Goal: Communication & Community: Answer question/provide support

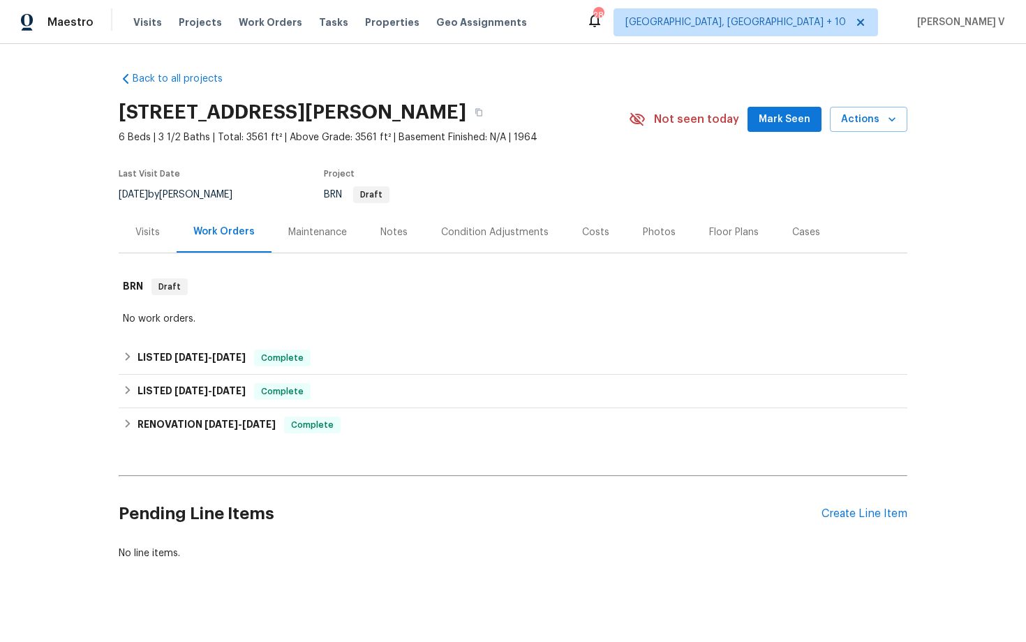
scroll to position [13, 0]
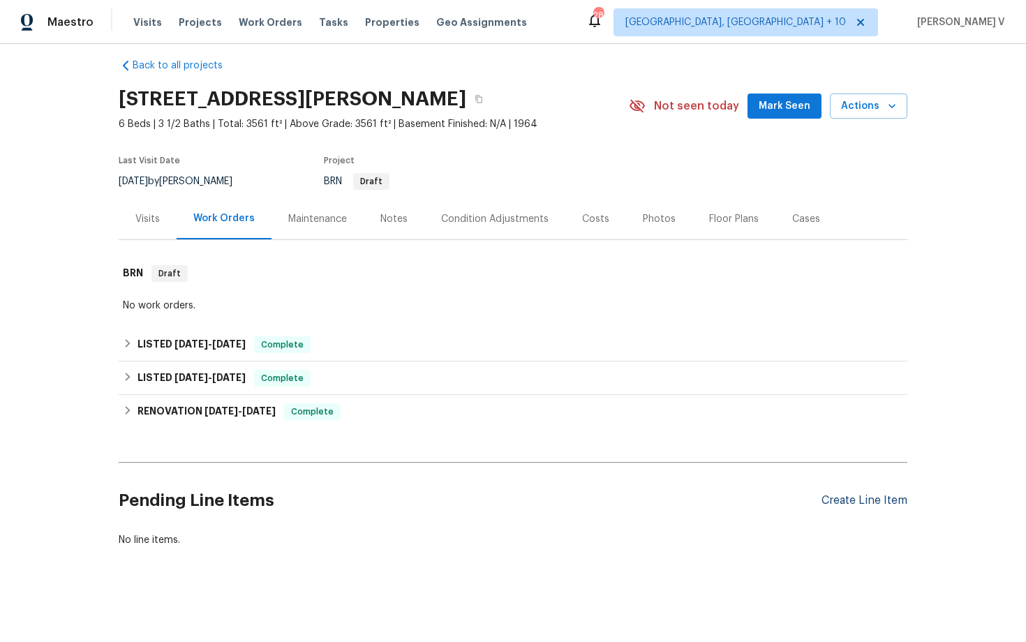
click at [874, 498] on div "Create Line Item" at bounding box center [865, 500] width 86 height 13
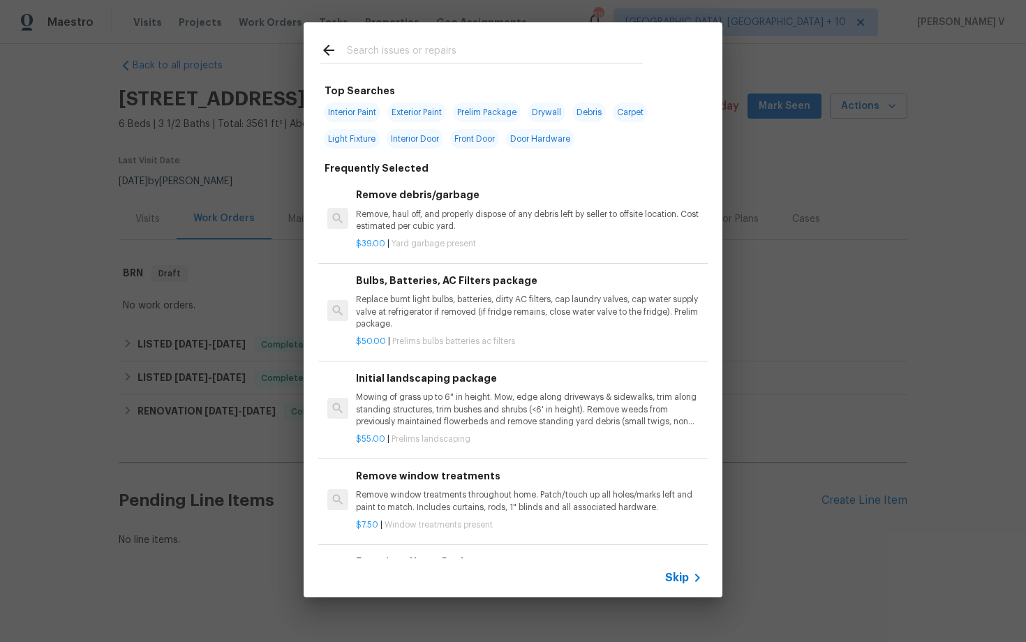
click at [674, 568] on div "Skip" at bounding box center [513, 577] width 419 height 39
click at [672, 574] on span "Skip" at bounding box center [677, 578] width 24 height 14
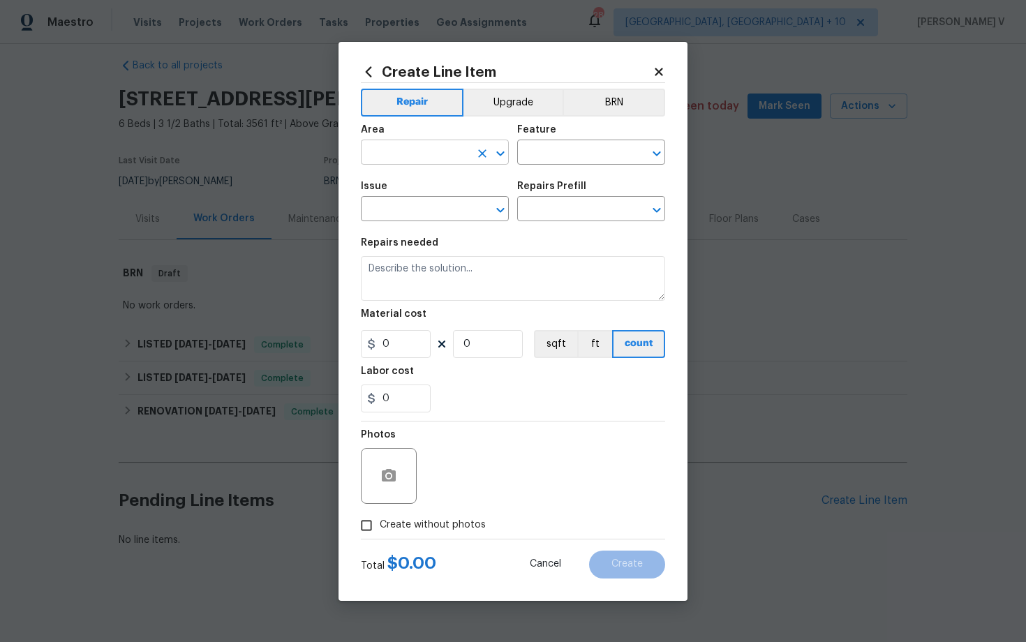
click at [408, 153] on input "text" at bounding box center [415, 154] width 109 height 22
click at [403, 218] on li "Exterior Overall" at bounding box center [435, 207] width 148 height 23
type input "Exterior Overall"
click at [563, 149] on input "text" at bounding box center [571, 154] width 109 height 22
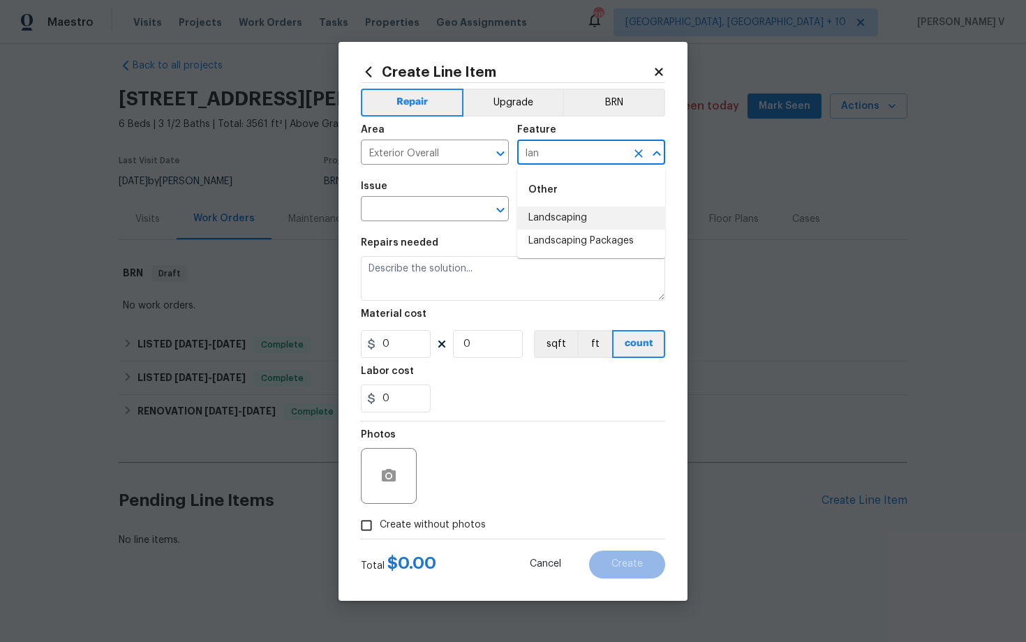
click at [579, 208] on li "Landscaping" at bounding box center [591, 218] width 148 height 23
type input "Landscaping"
click at [399, 209] on input "text" at bounding box center [415, 211] width 109 height 22
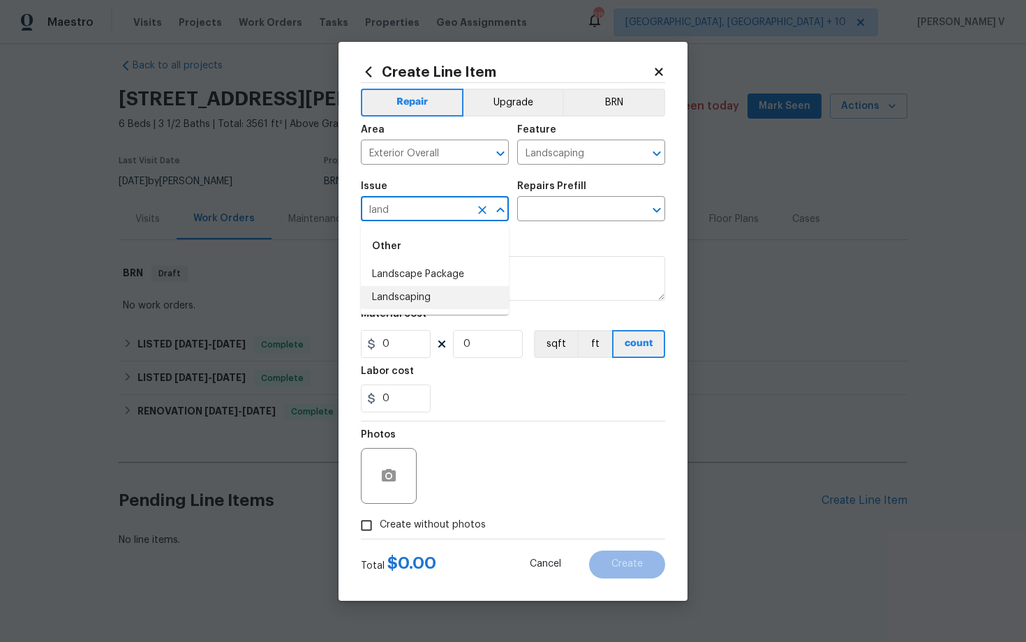
click at [411, 301] on li "Landscaping" at bounding box center [435, 297] width 148 height 23
type input "Landscaping"
click at [607, 214] on input "text" at bounding box center [571, 211] width 109 height 22
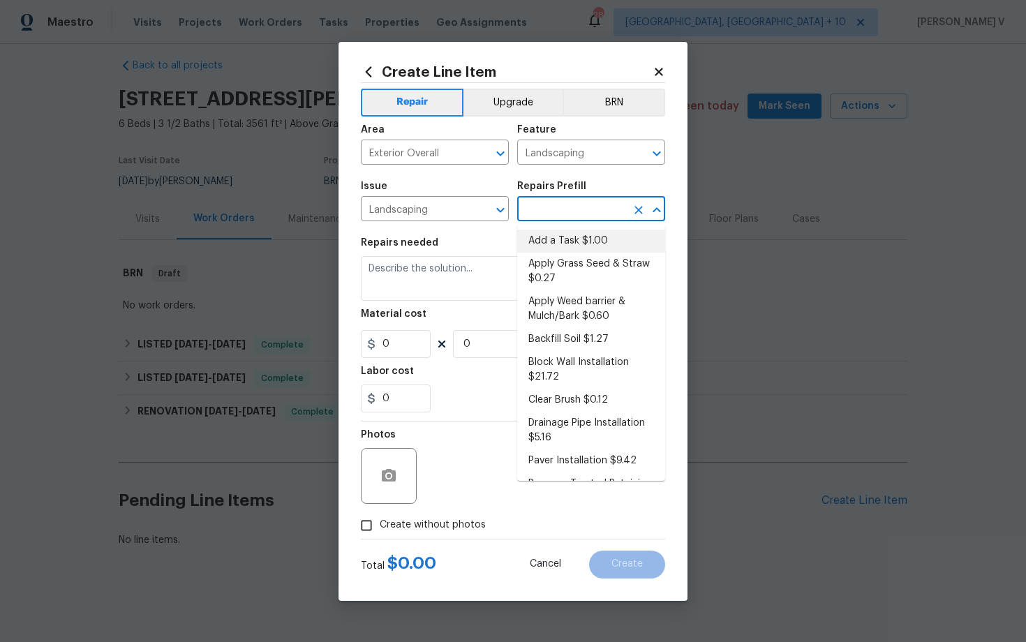
click at [579, 231] on li "Add a Task $1.00" at bounding box center [591, 241] width 148 height 23
type input "Add a Task $1.00"
type textarea "HPM to detail"
type input "1"
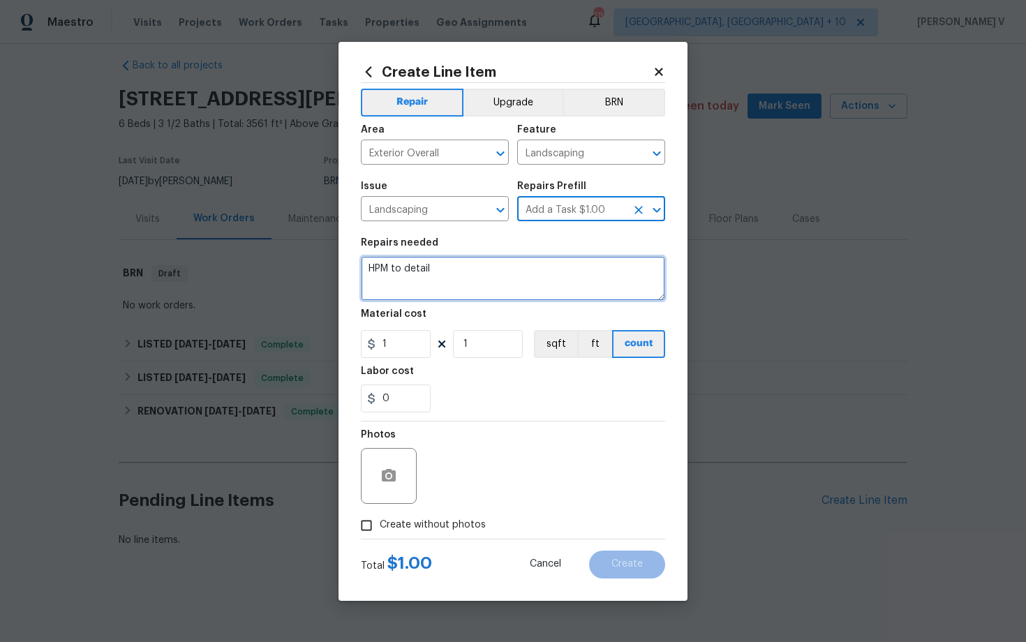
click at [480, 281] on textarea "HPM to detail" at bounding box center [513, 278] width 304 height 45
paste textarea "The backyard tree has a tree branch that has broken."
type textarea "The backyard tree has a tree branch that has broken."
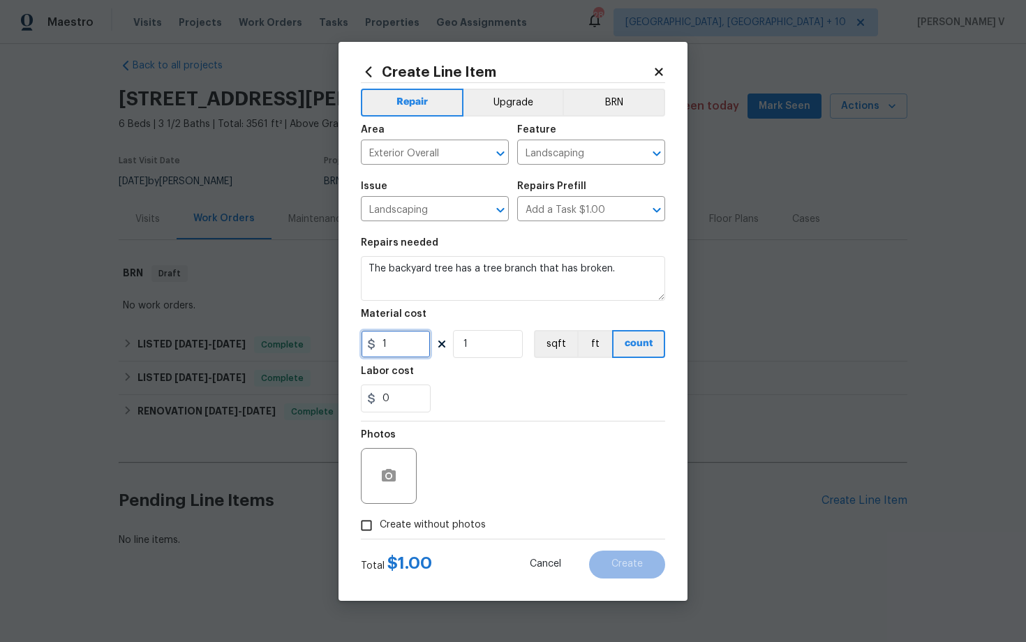
click at [421, 345] on input "1" at bounding box center [396, 344] width 70 height 28
type input "150"
click at [363, 529] on input "Create without photos" at bounding box center [366, 525] width 27 height 27
checkbox input "true"
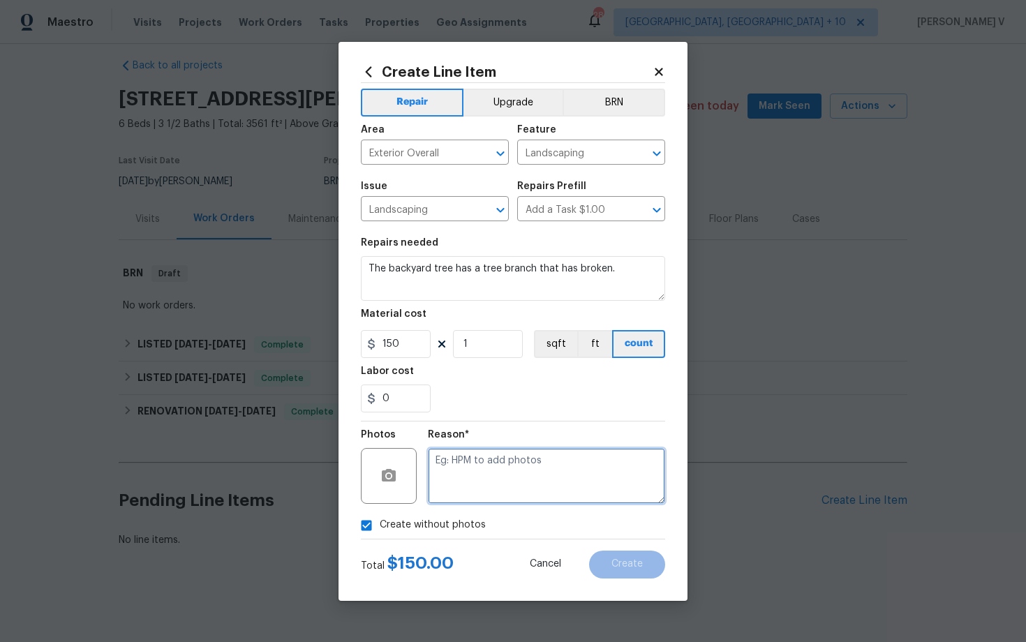
click at [516, 468] on textarea at bounding box center [546, 476] width 237 height 56
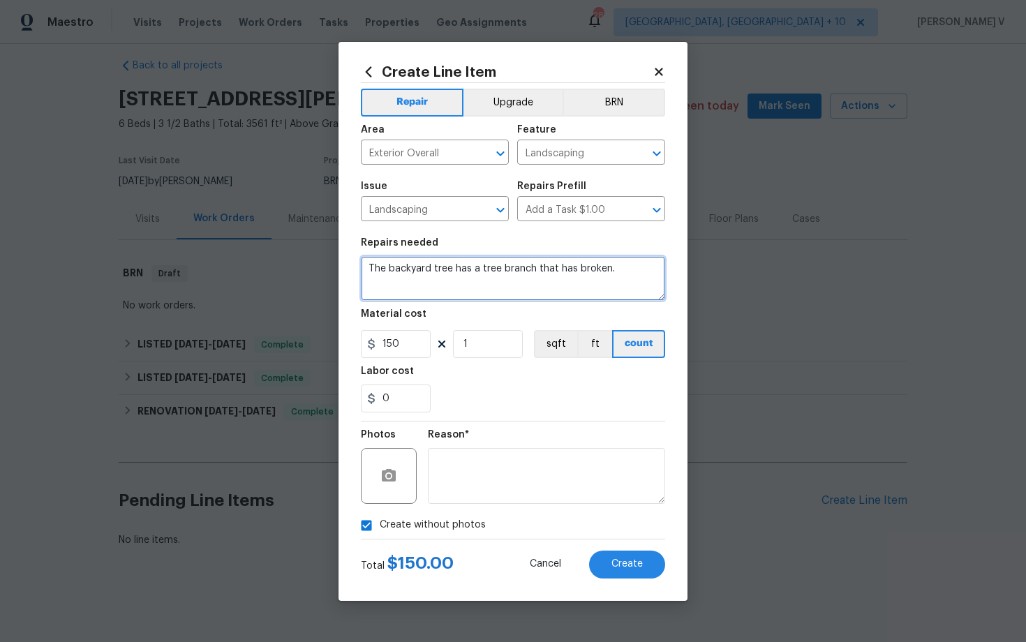
click at [624, 269] on textarea "The backyard tree has a tree branch that has broken." at bounding box center [513, 278] width 304 height 45
type textarea "The backyard tree has a tree branch that has broken. Please remove."
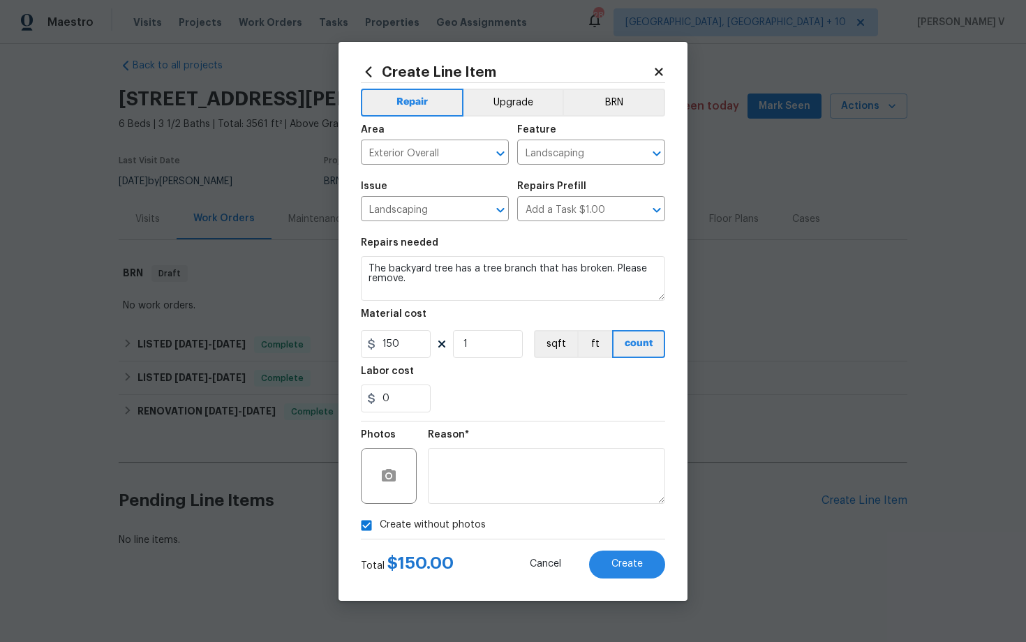
click at [625, 579] on div "Create Line Item Repair Upgrade BRN Area Exterior Overall ​ Feature Landscaping…" at bounding box center [513, 321] width 349 height 559
click at [642, 560] on span "Create" at bounding box center [626, 564] width 31 height 10
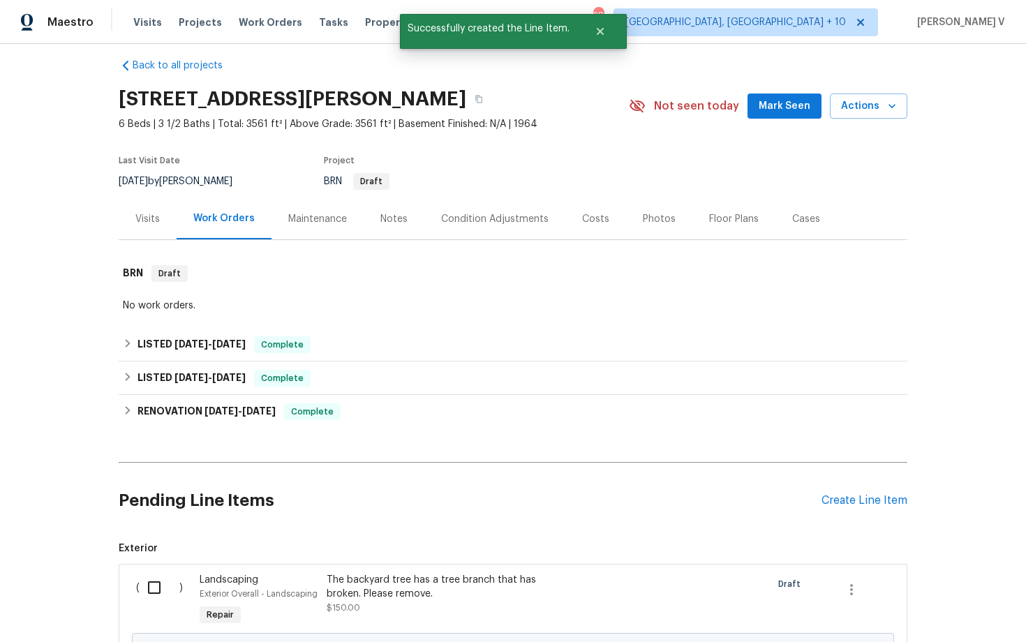
click at [149, 601] on input "checkbox" at bounding box center [160, 587] width 40 height 29
checkbox input "true"
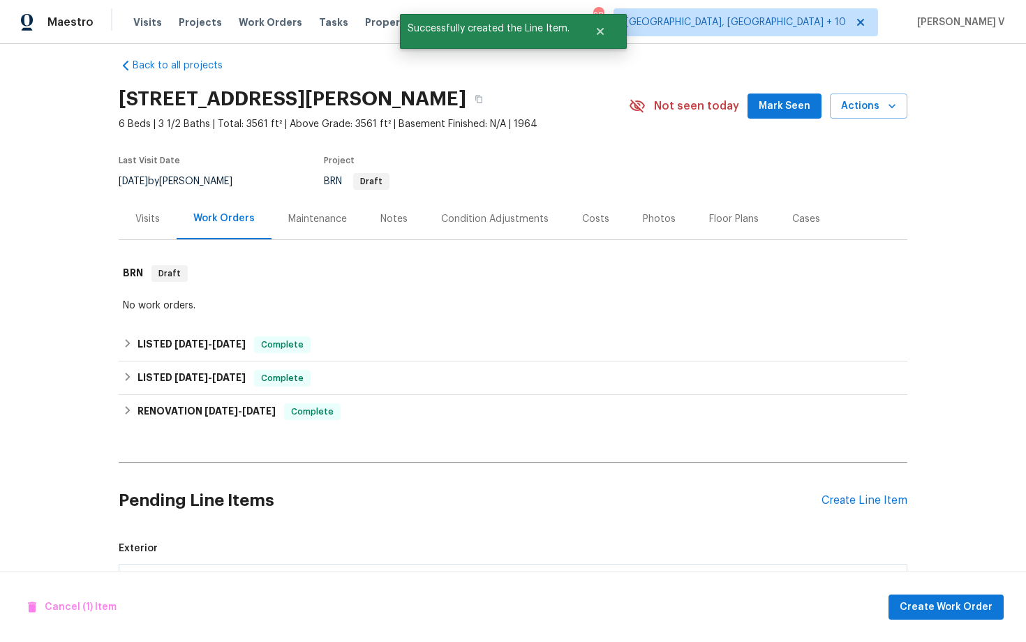
scroll to position [172, 0]
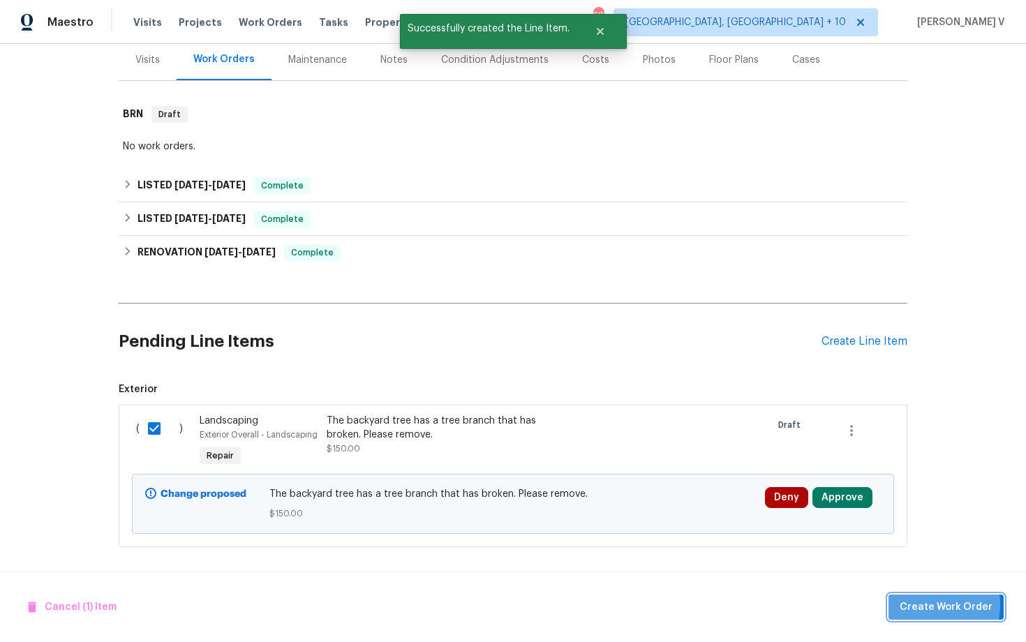
click at [928, 604] on span "Create Work Order" at bounding box center [946, 607] width 93 height 17
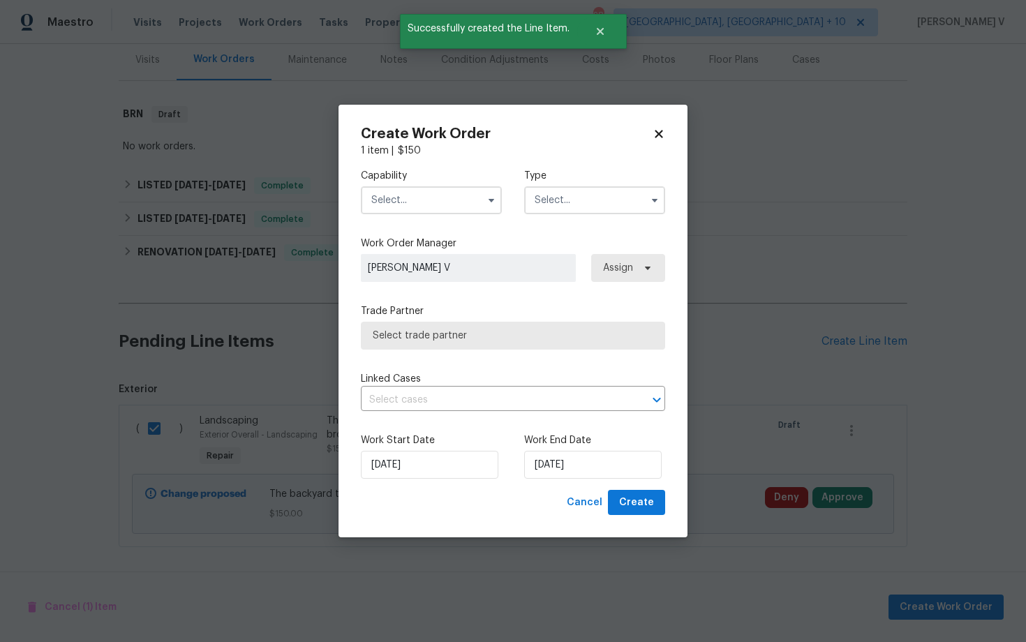
click at [404, 200] on input "text" at bounding box center [431, 200] width 141 height 28
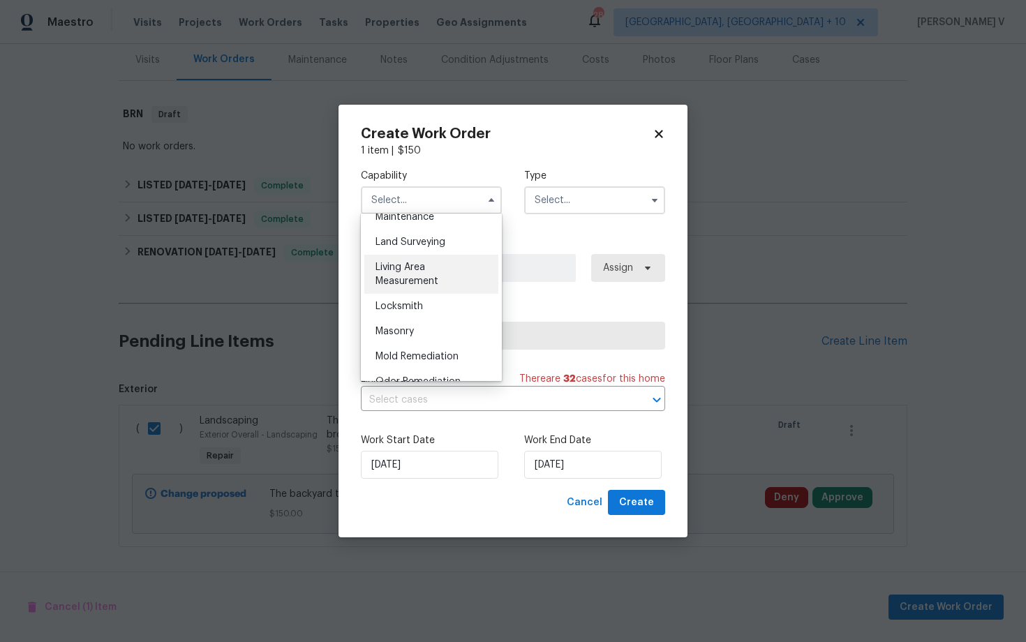
scroll to position [911, 0]
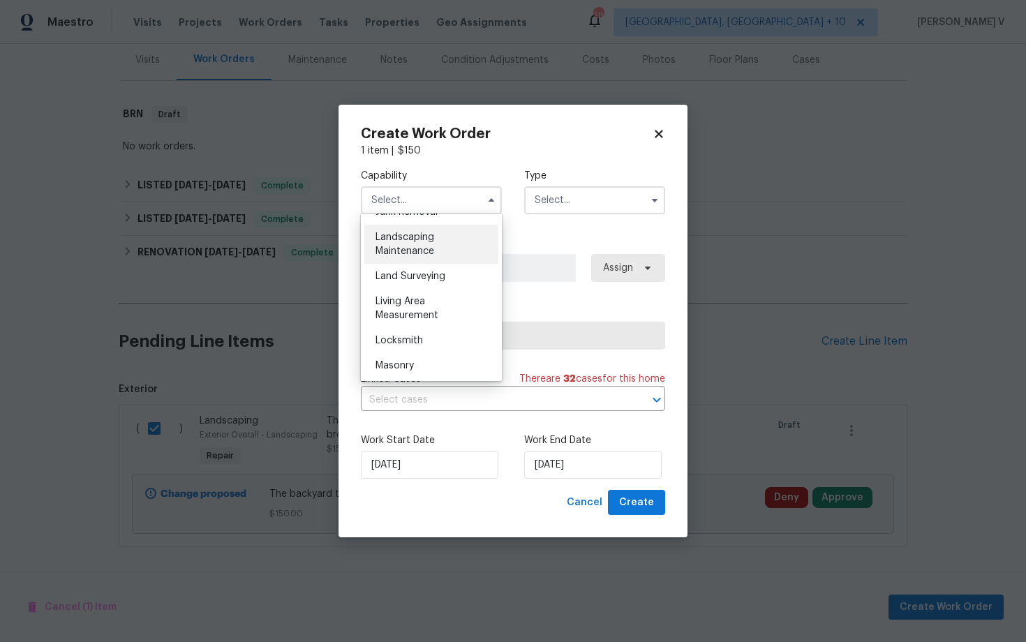
click at [455, 239] on div "Landscaping Maintenance" at bounding box center [431, 244] width 134 height 39
type input "Landscaping Maintenance"
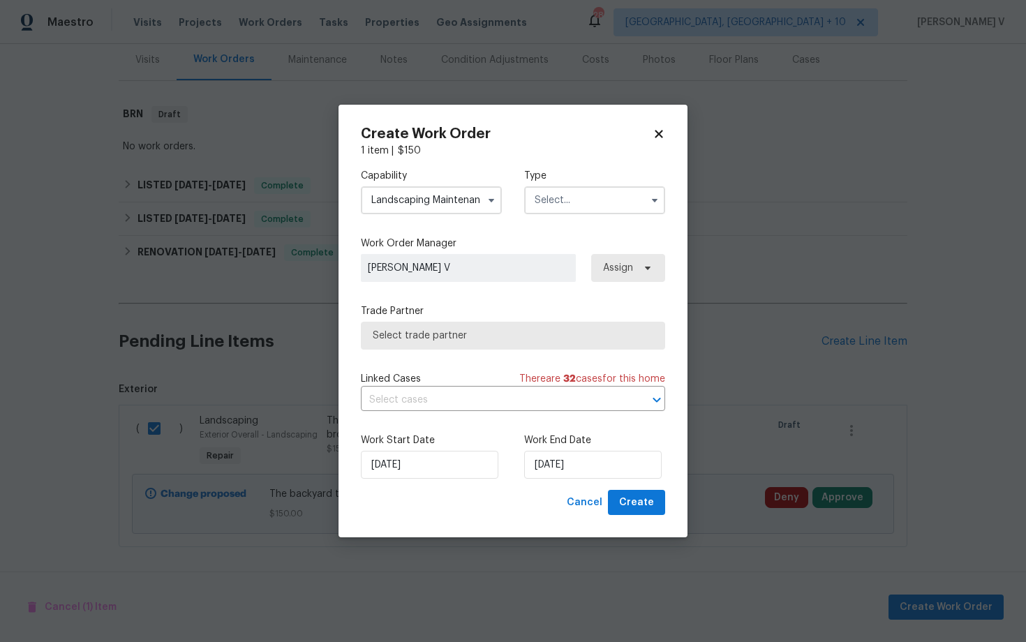
click at [590, 206] on input "text" at bounding box center [594, 200] width 141 height 28
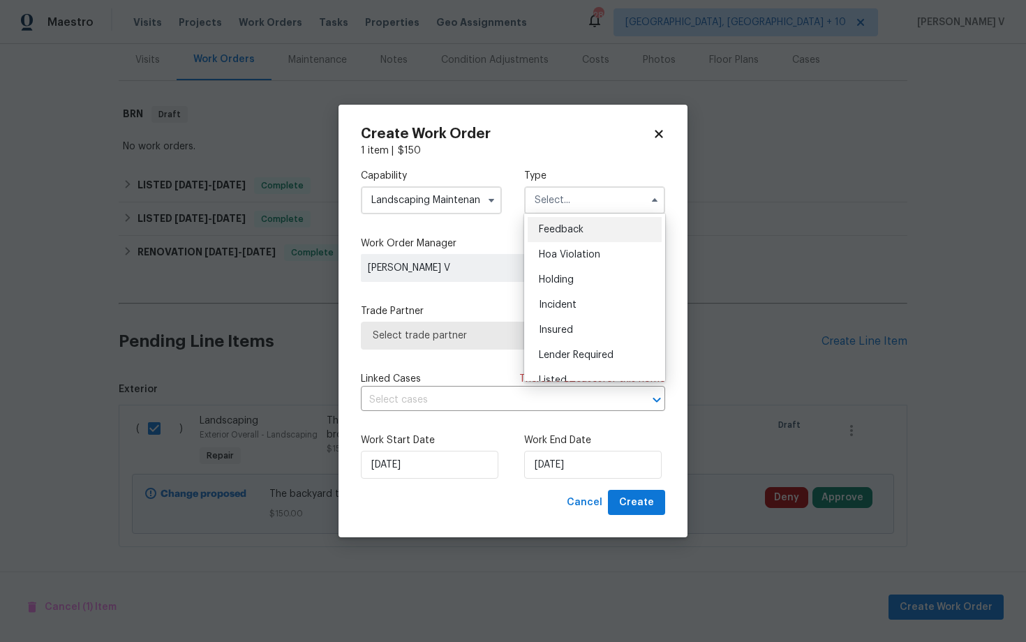
click at [559, 234] on span "Feedback" at bounding box center [561, 230] width 45 height 10
type input "Feedback"
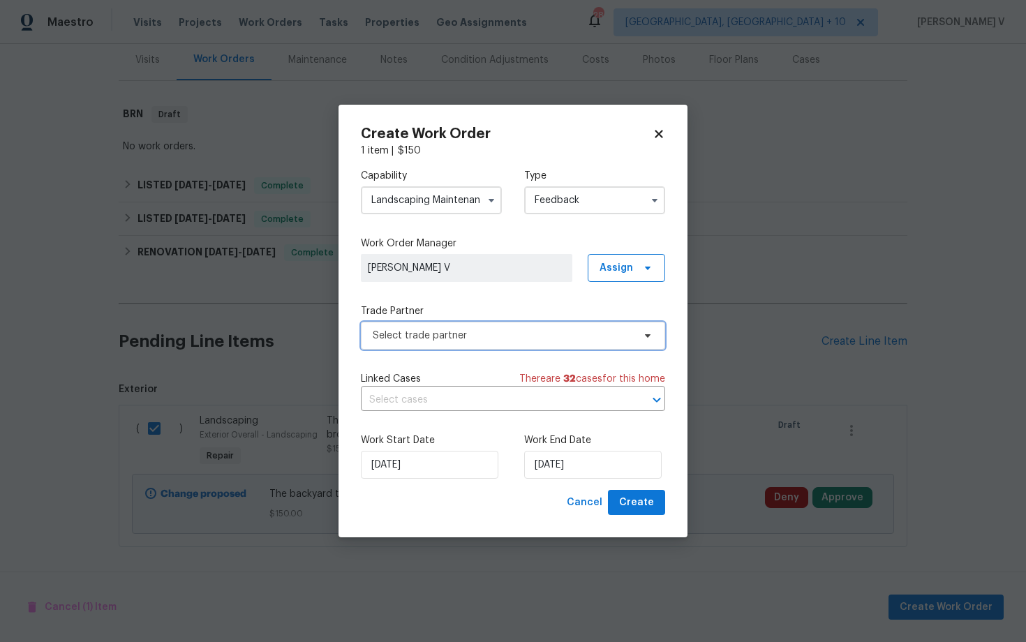
click at [473, 340] on span "Select trade partner" at bounding box center [503, 336] width 260 height 14
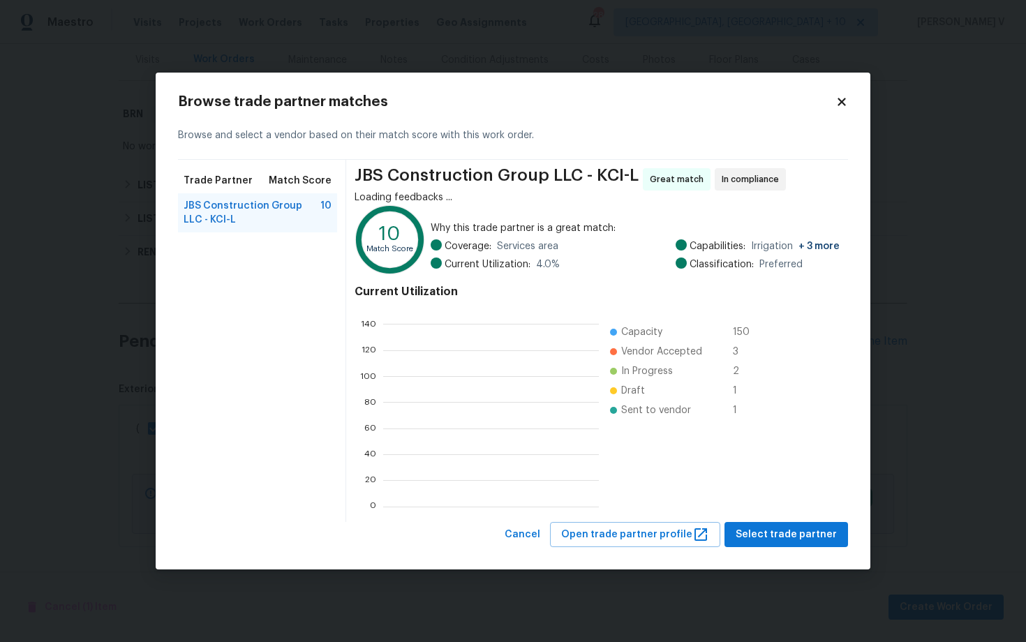
scroll to position [1, 1]
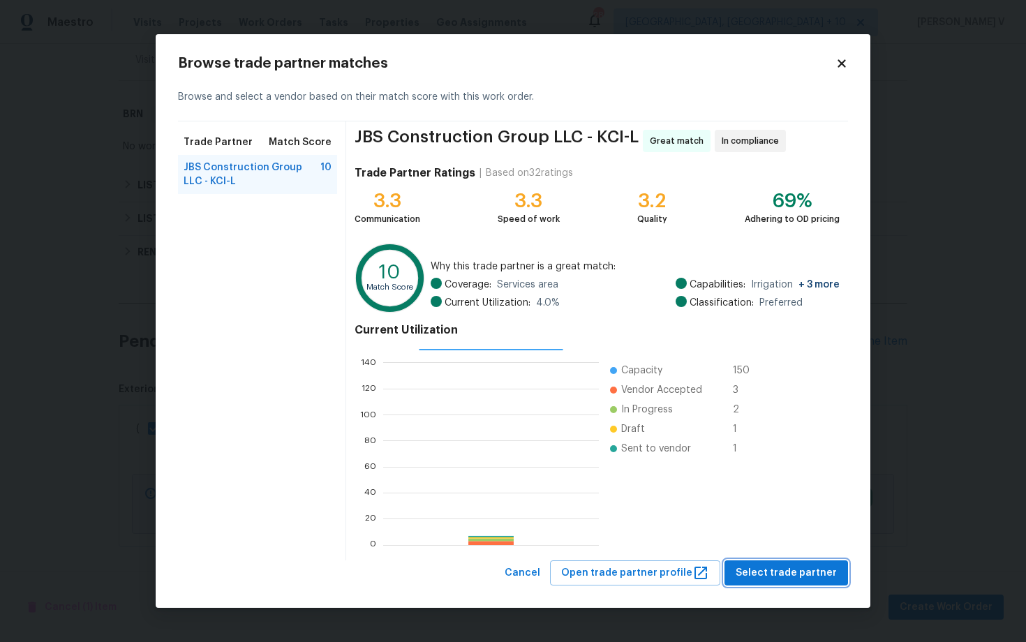
click at [795, 575] on span "Select trade partner" at bounding box center [786, 573] width 101 height 17
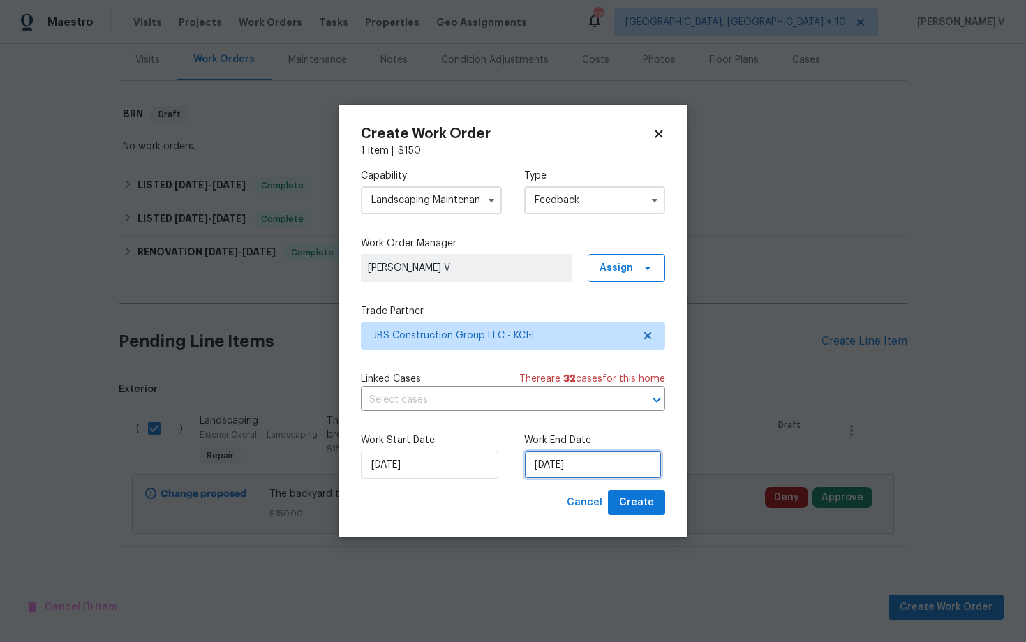
click at [570, 468] on input "25/08/2025" at bounding box center [592, 465] width 137 height 28
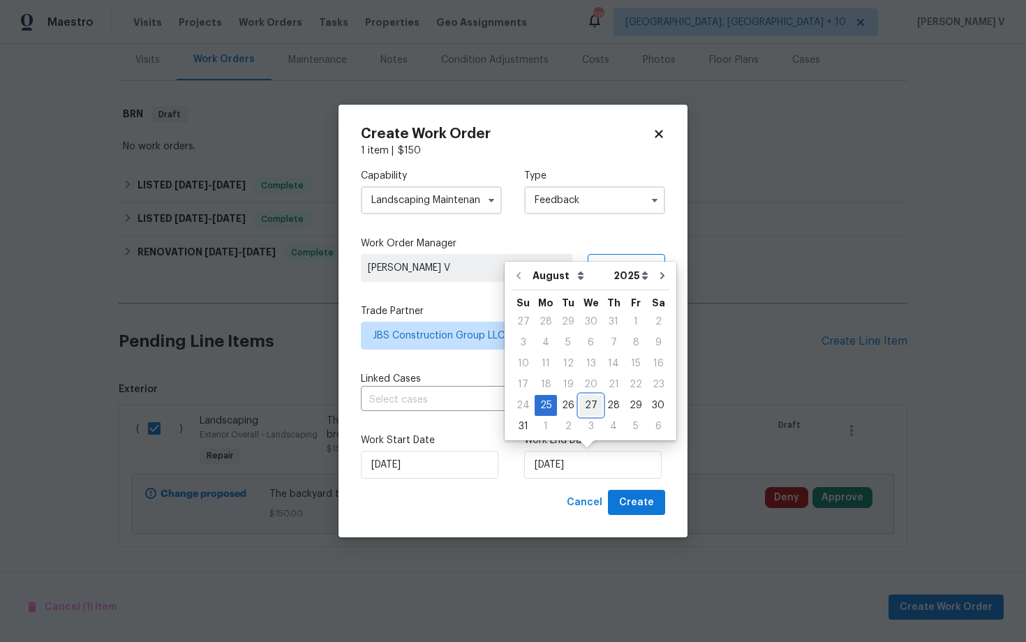
click at [584, 403] on div "27" at bounding box center [590, 406] width 23 height 20
type input "27/08/2025"
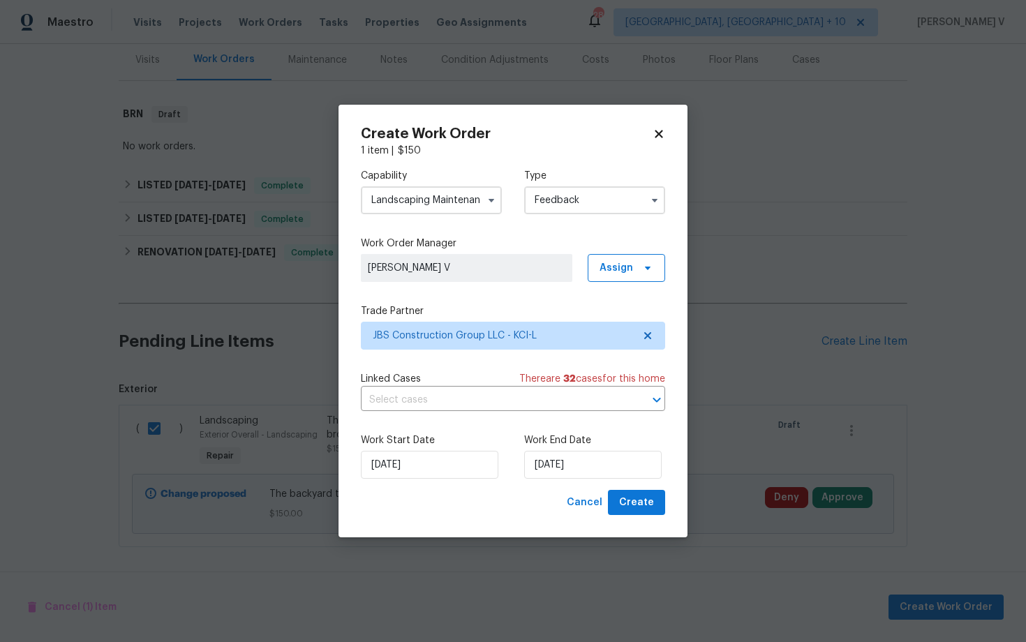
click at [645, 481] on div "Work Start Date 25/08/2025 Work End Date 27/08/2025" at bounding box center [513, 456] width 304 height 68
click at [645, 506] on span "Create" at bounding box center [636, 502] width 35 height 17
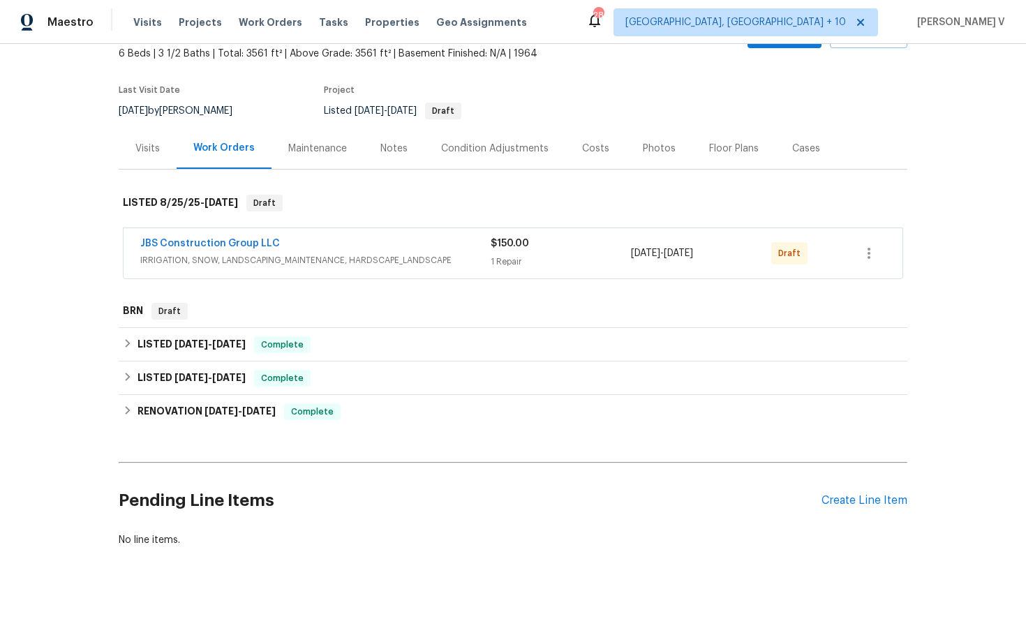
scroll to position [84, 0]
drag, startPoint x: 115, startPoint y: 248, endPoint x: 306, endPoint y: 248, distance: 190.5
click at [306, 248] on div "Back to all projects 6317 Sherwood Ln, Shawnee, KS 66203 6 Beds | 3 1/2 Baths |…" at bounding box center [513, 343] width 1026 height 598
copy link "JBS Construction Group LLC"
click at [228, 245] on link "JBS Construction Group LLC" at bounding box center [210, 244] width 140 height 10
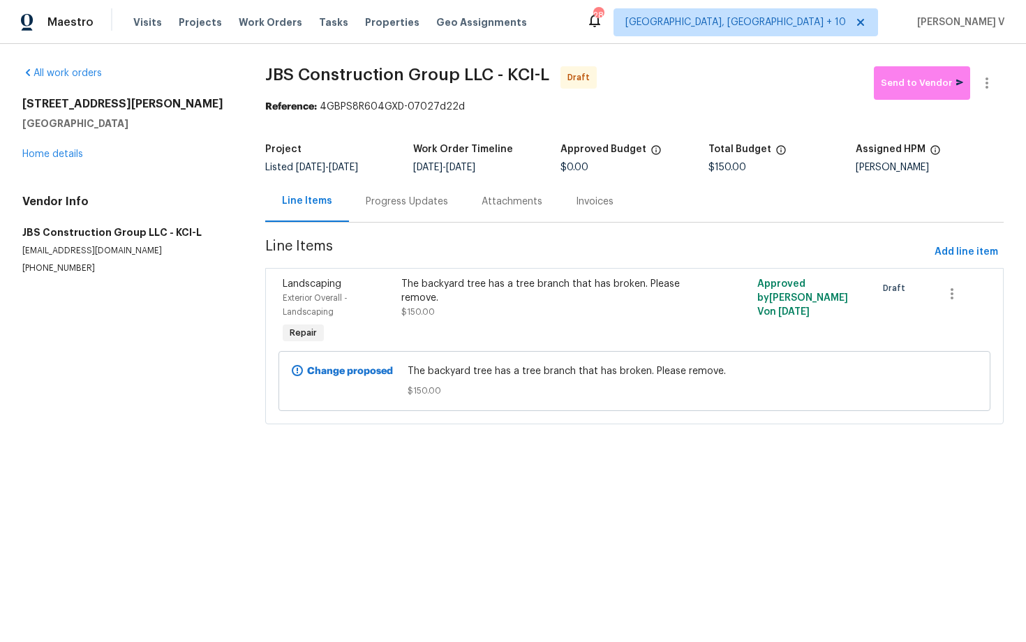
click at [411, 312] on span "$150.00" at bounding box center [418, 312] width 34 height 8
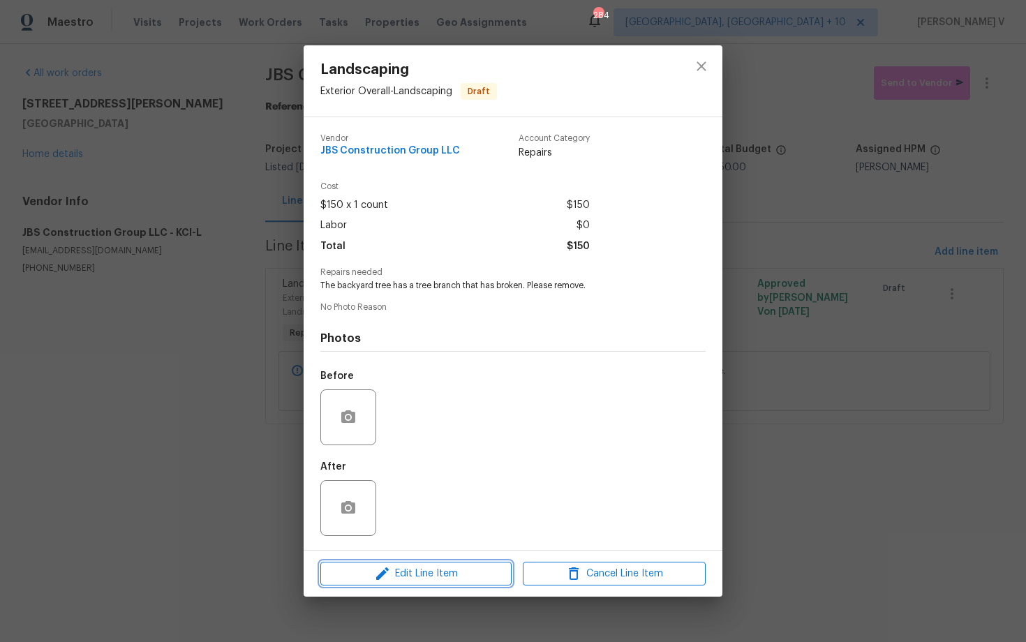
click at [412, 570] on span "Edit Line Item" at bounding box center [416, 573] width 183 height 17
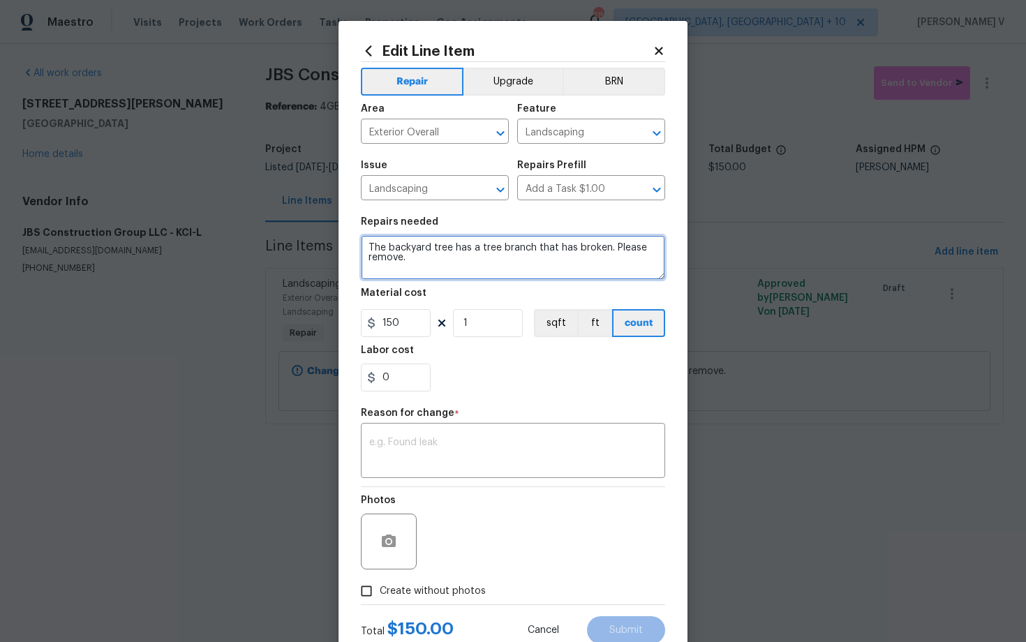
click at [369, 241] on textarea "The backyard tree has a tree branch that has broken. Please remove." at bounding box center [513, 257] width 304 height 45
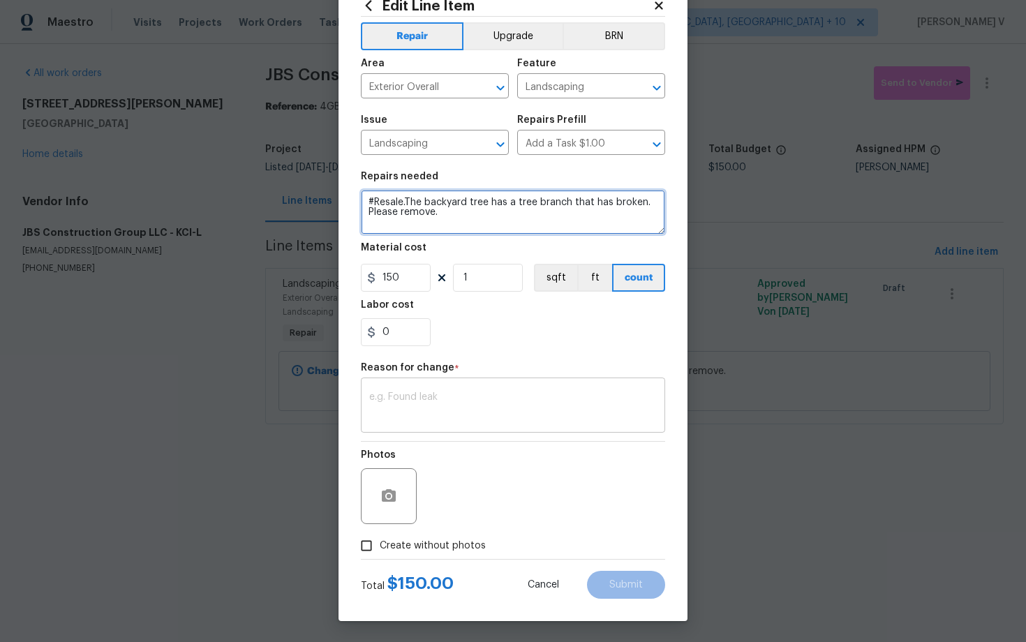
type textarea "#Resale.The backyard tree has a tree branch that has broken. Please remove."
click at [455, 416] on textarea at bounding box center [513, 406] width 288 height 29
click at [404, 202] on textarea "#Resale.The backyard tree has a tree branch that has broken. Please remove." at bounding box center [513, 212] width 304 height 45
type textarea "#Resale. The backyard tree has a tree branch that has broken. Please remove."
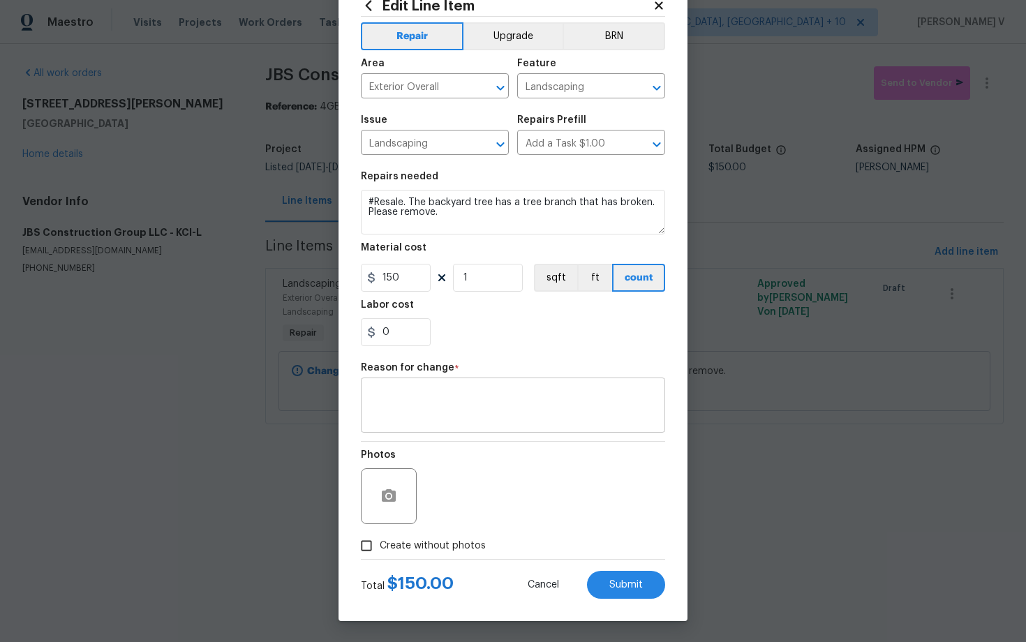
click at [426, 385] on div "x ​" at bounding box center [513, 407] width 304 height 52
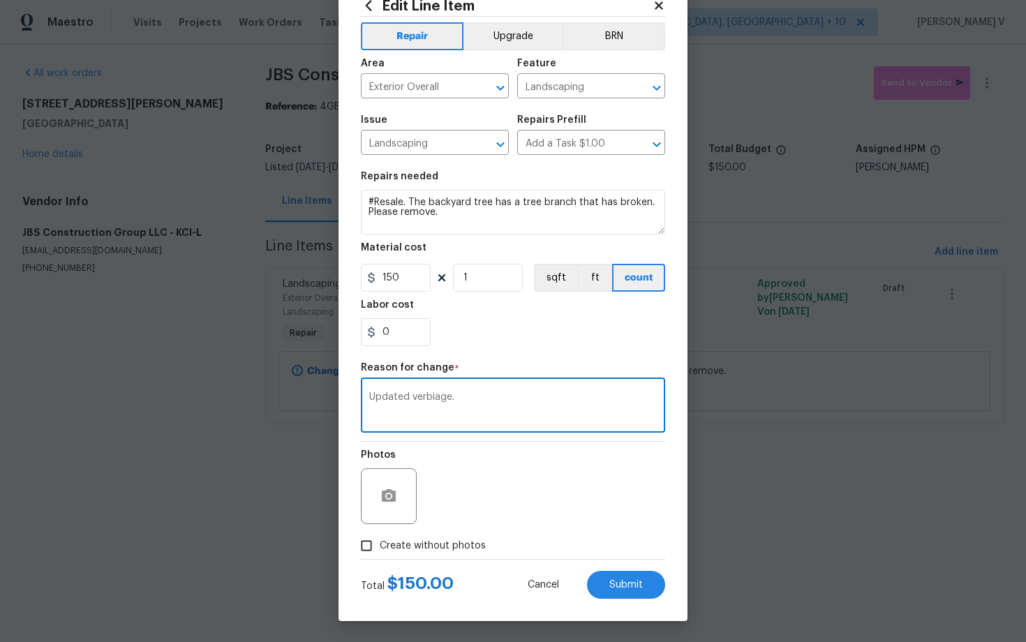
type textarea "Updated verbiage."
click at [363, 541] on input "Create without photos" at bounding box center [366, 546] width 27 height 27
checkbox input "true"
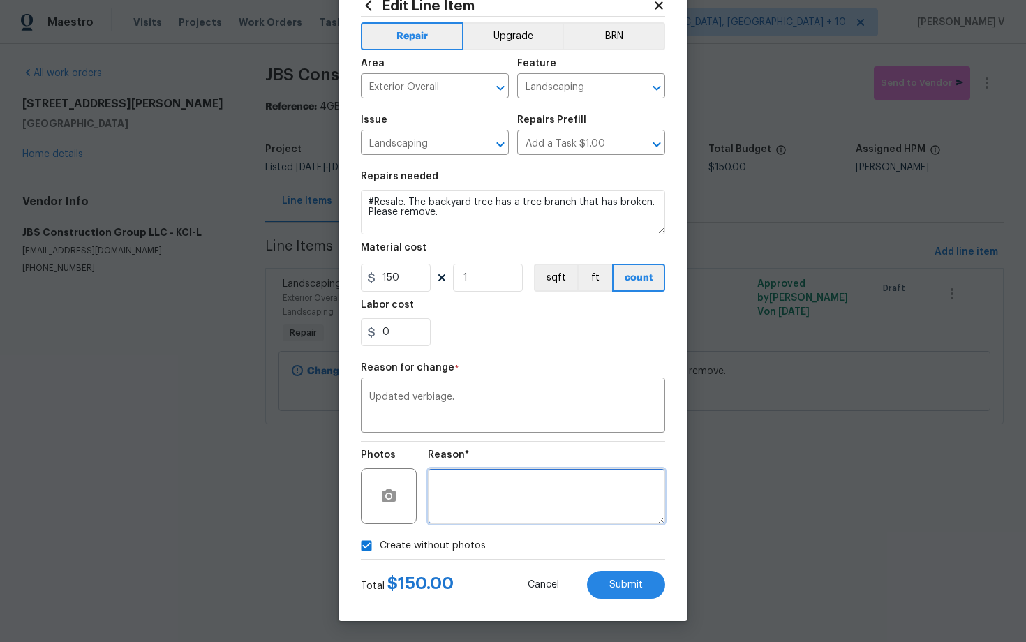
click at [491, 506] on textarea at bounding box center [546, 496] width 237 height 56
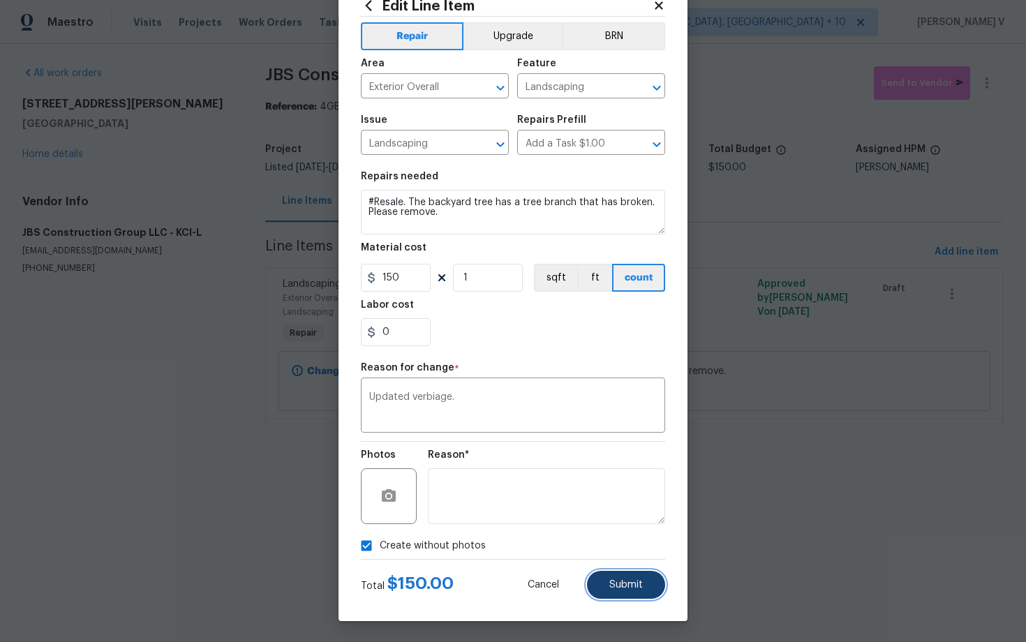
click at [614, 584] on span "Submit" at bounding box center [626, 585] width 34 height 10
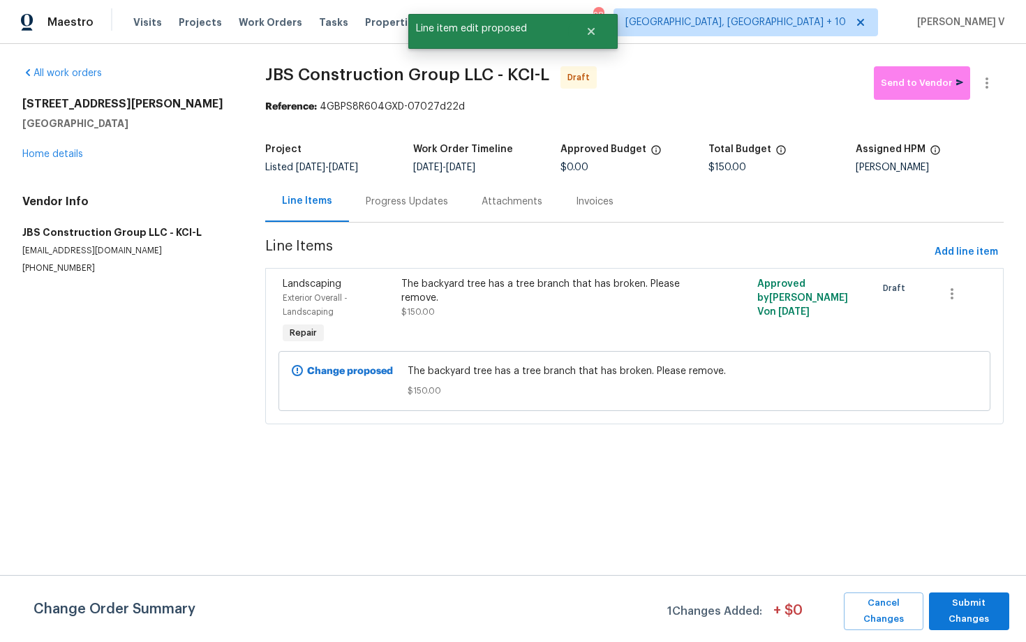
scroll to position [0, 0]
click at [966, 593] on button "Submit Changes" at bounding box center [969, 612] width 80 height 38
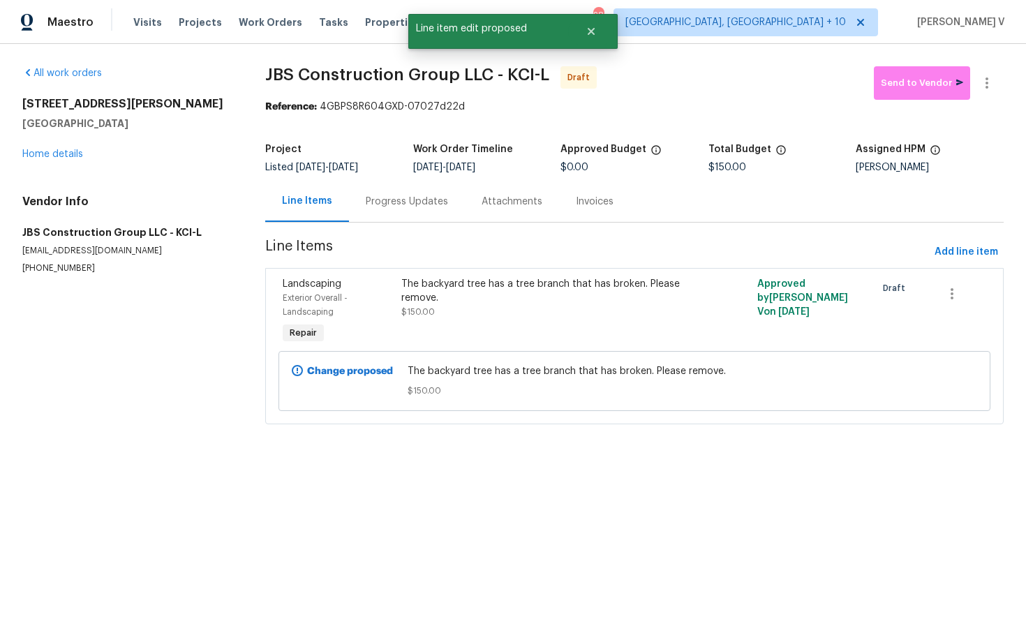
click at [427, 194] on div "Progress Updates" at bounding box center [407, 201] width 116 height 41
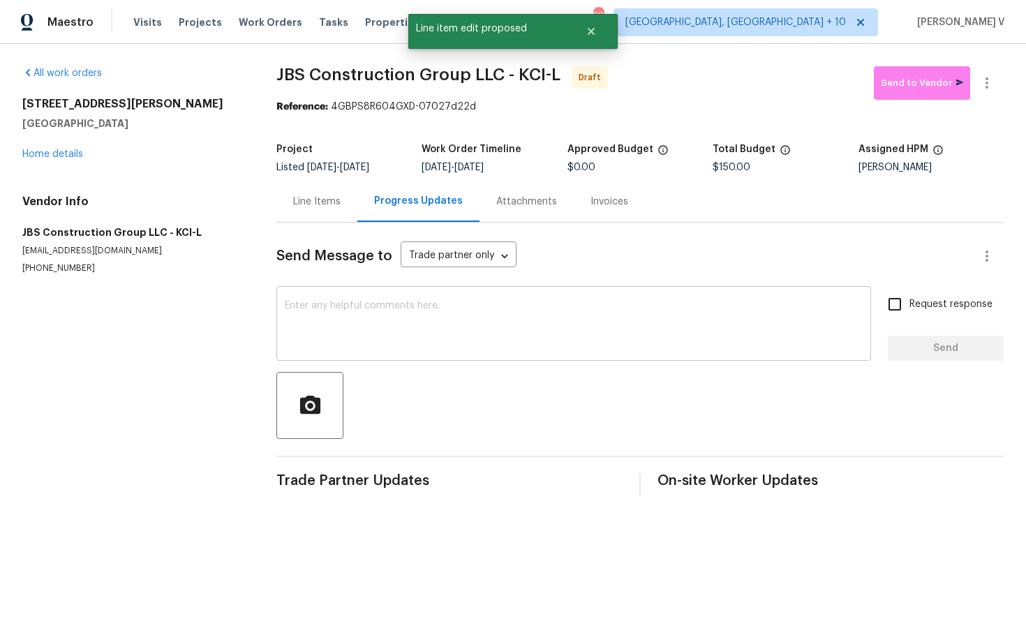
click at [356, 298] on div "x ​" at bounding box center [573, 325] width 595 height 71
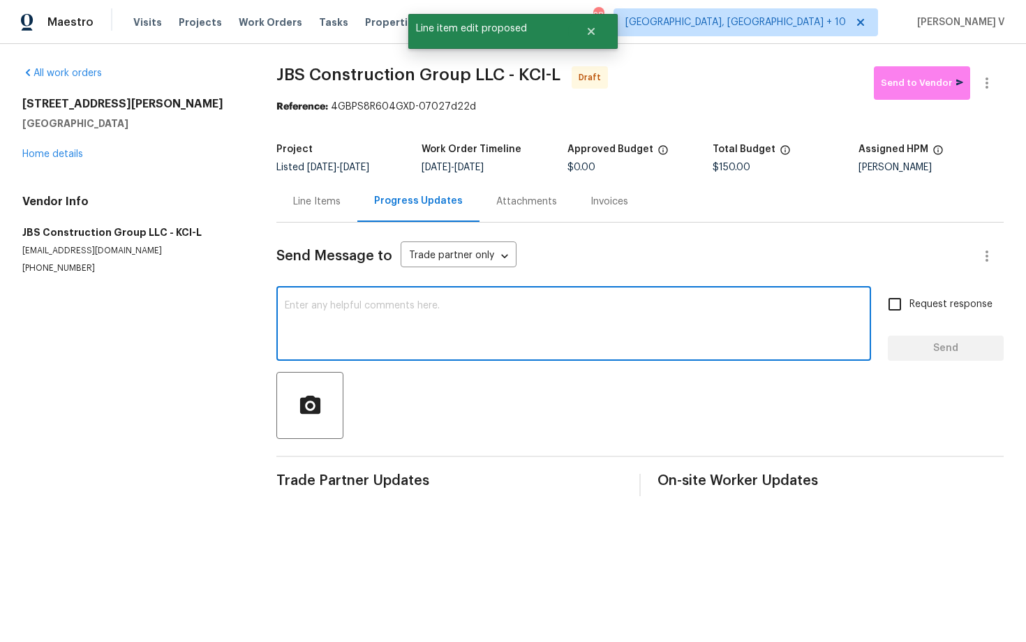
paste textarea "Hi, this is Divya with Opendoor. I’m confirming you received the WO for the pro…"
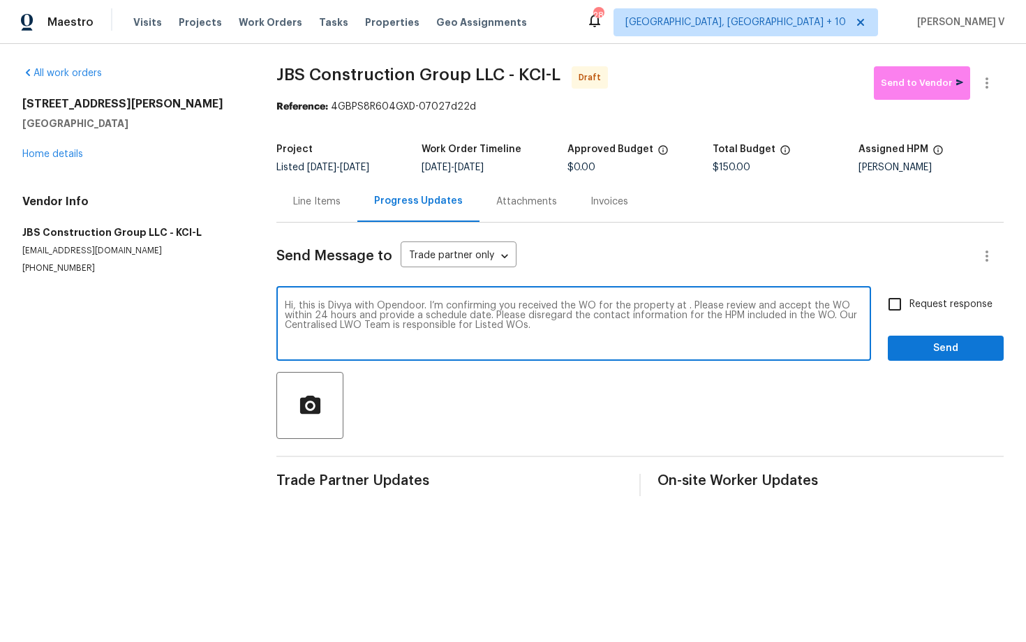
click at [683, 310] on textarea "Hi, this is Divya with Opendoor. I’m confirming you received the WO for the pro…" at bounding box center [574, 325] width 578 height 49
paste textarea "6317 Sherwood Ln, Shawnee, KS 66203"
type textarea "Hi, this is Divya with Opendoor. I’m confirming you received the WO for the pro…"
click at [962, 313] on label "Request response" at bounding box center [936, 304] width 112 height 29
click at [909, 313] on input "Request response" at bounding box center [894, 304] width 29 height 29
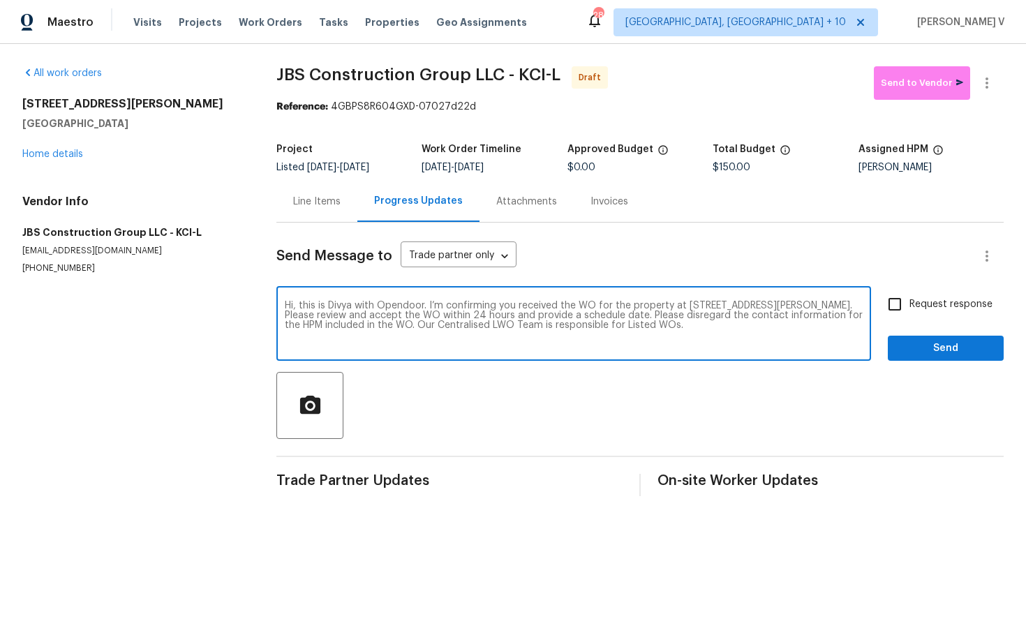
checkbox input "true"
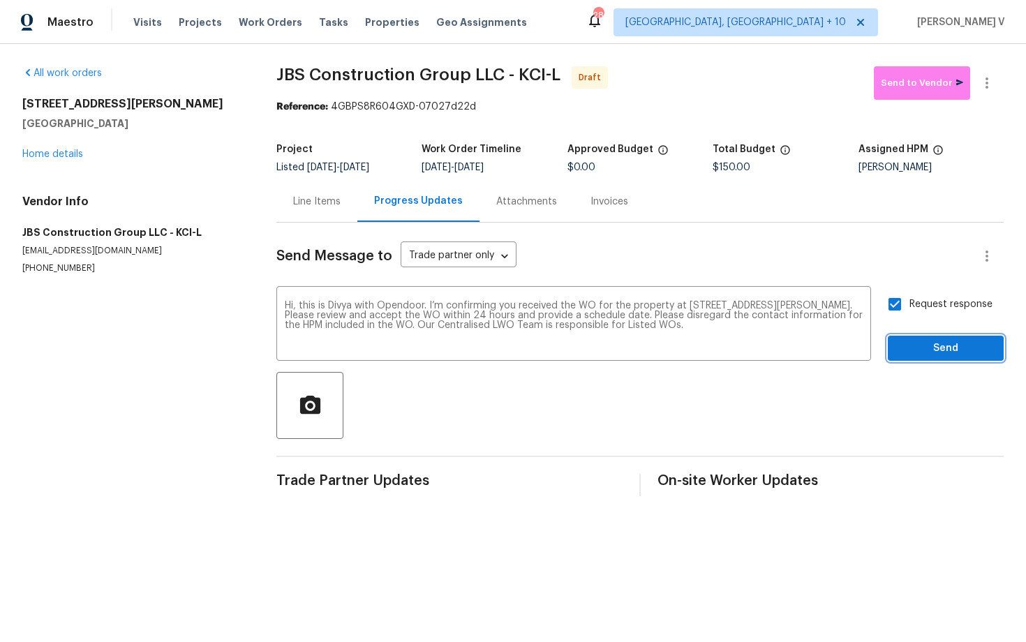
click at [967, 336] on button "Send" at bounding box center [946, 349] width 116 height 26
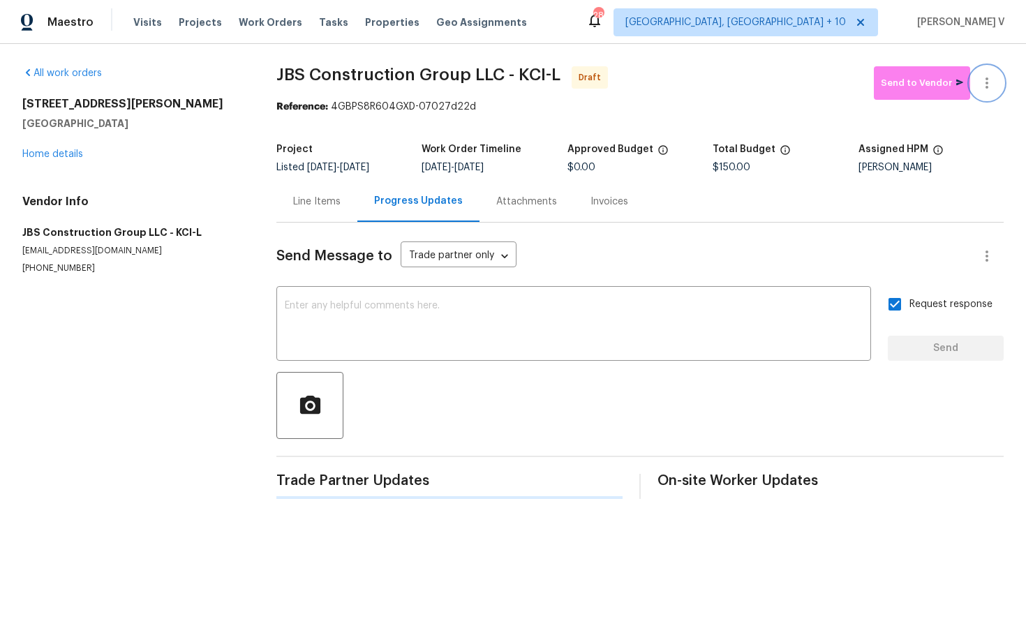
click at [986, 74] on button "button" at bounding box center [987, 83] width 34 height 34
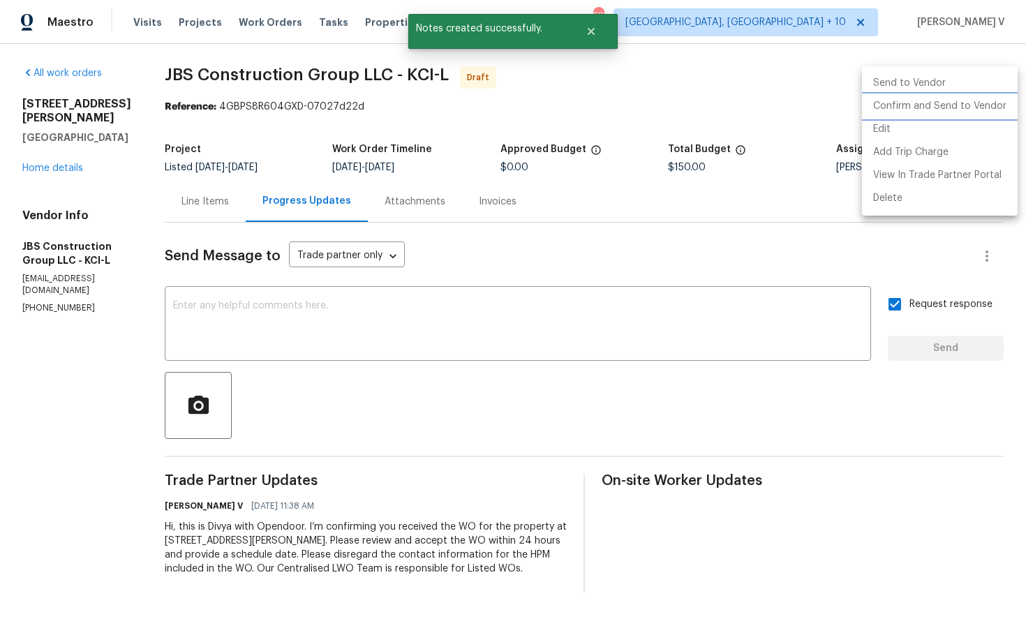
click at [921, 110] on li "Confirm and Send to Vendor" at bounding box center [940, 106] width 156 height 23
click at [311, 92] on div at bounding box center [513, 321] width 1026 height 642
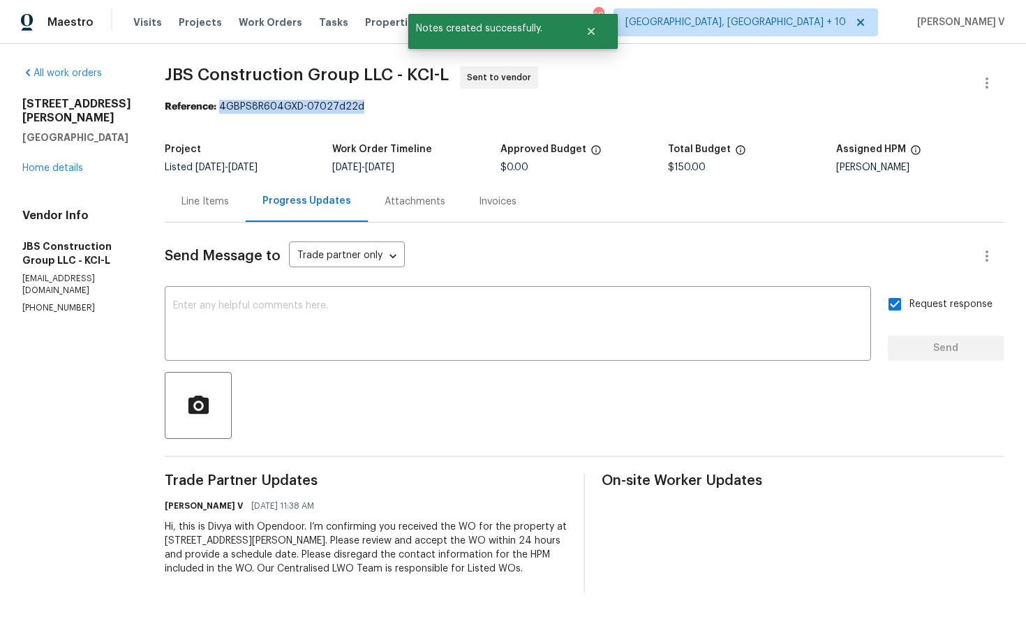
drag, startPoint x: 262, startPoint y: 106, endPoint x: 484, endPoint y: 105, distance: 221.3
click at [484, 105] on div "Reference: 4GBPS8R604GXD-07027d22d" at bounding box center [584, 107] width 839 height 14
copy div "4GBPS8R604GXD-07027d22d"
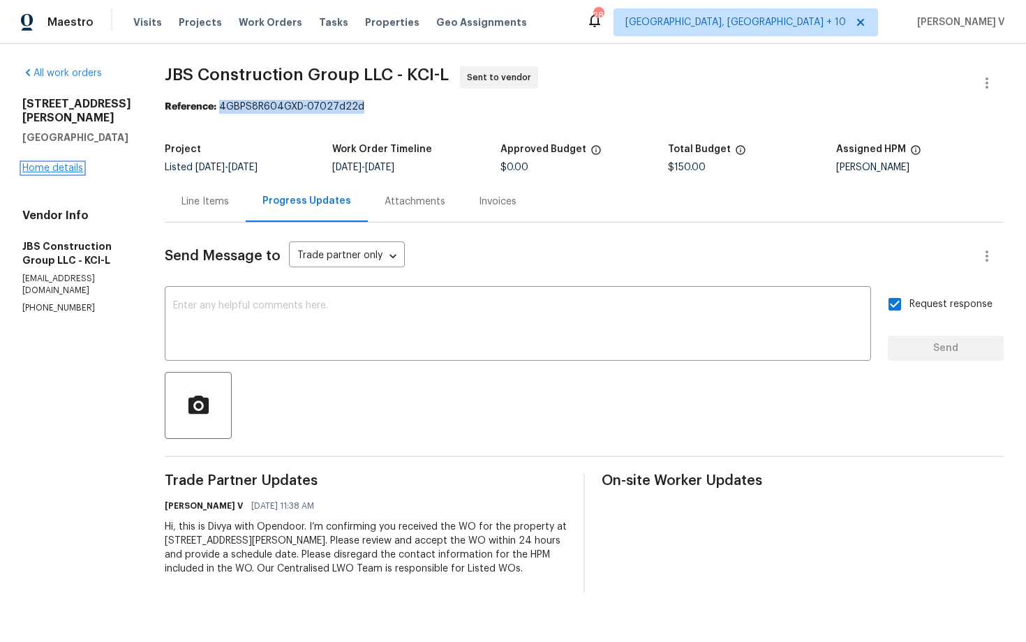
click at [72, 163] on link "Home details" at bounding box center [52, 168] width 61 height 10
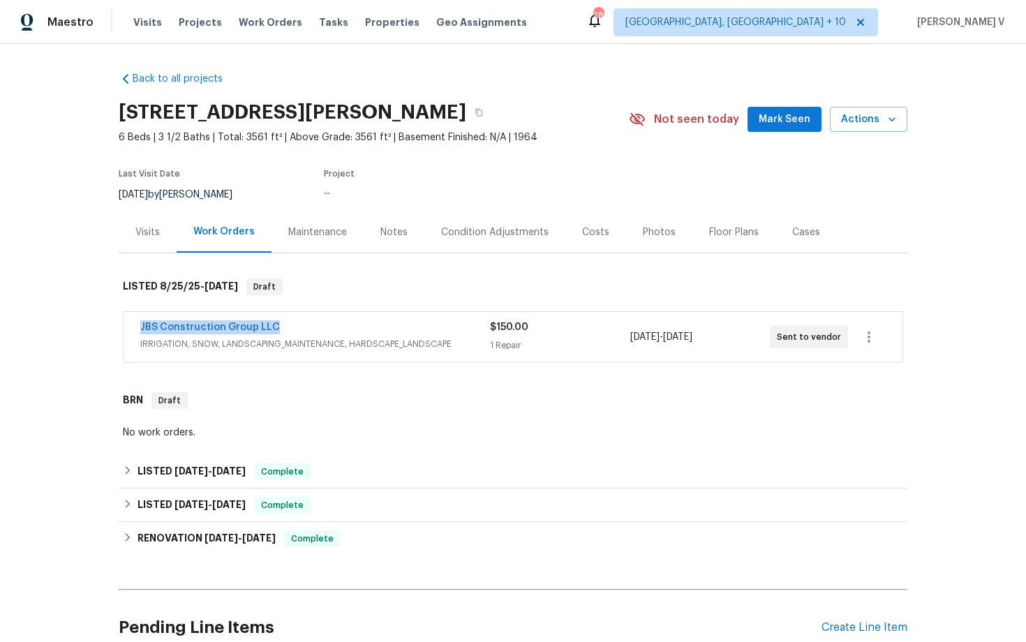
drag, startPoint x: 139, startPoint y: 321, endPoint x: 369, endPoint y: 322, distance: 230.3
click at [371, 324] on div "JBS Construction Group LLC IRRIGATION, SNOW, LANDSCAPING_MAINTENANCE, HARDSCAPE…" at bounding box center [513, 337] width 779 height 50
copy link "JBS Construction Group LLC"
click at [383, 356] on div "JBS Construction Group LLC IRRIGATION, SNOW, LANDSCAPING_MAINTENANCE, HARDSCAPE…" at bounding box center [513, 337] width 779 height 50
click at [383, 345] on span "IRRIGATION, SNOW, LANDSCAPING_MAINTENANCE, HARDSCAPE_LANDSCAPE" at bounding box center [315, 344] width 350 height 14
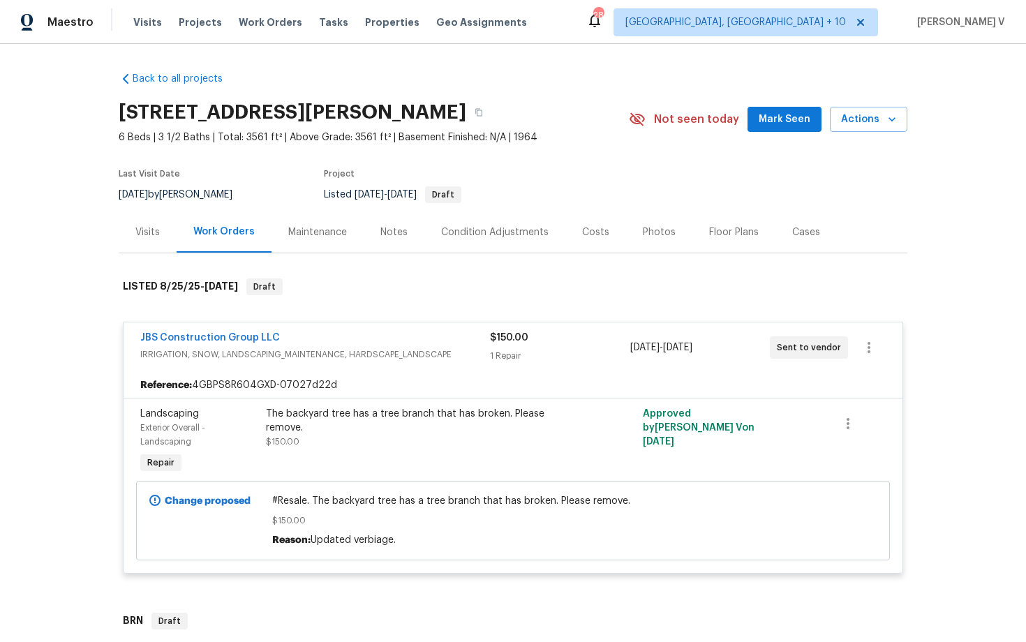
click at [405, 410] on div "The backyard tree has a tree branch that has broken. Please remove." at bounding box center [419, 421] width 306 height 28
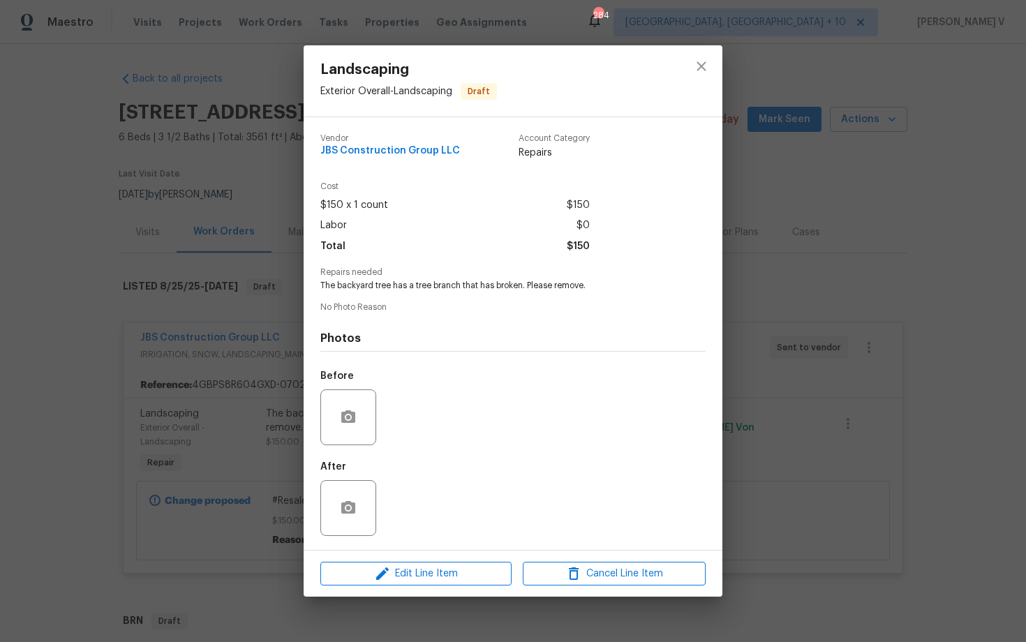
click at [405, 410] on div "Before" at bounding box center [512, 408] width 385 height 91
click at [260, 447] on div "Landscaping Exterior Overall - Landscaping Draft Vendor JBS Construction Group …" at bounding box center [513, 321] width 1026 height 642
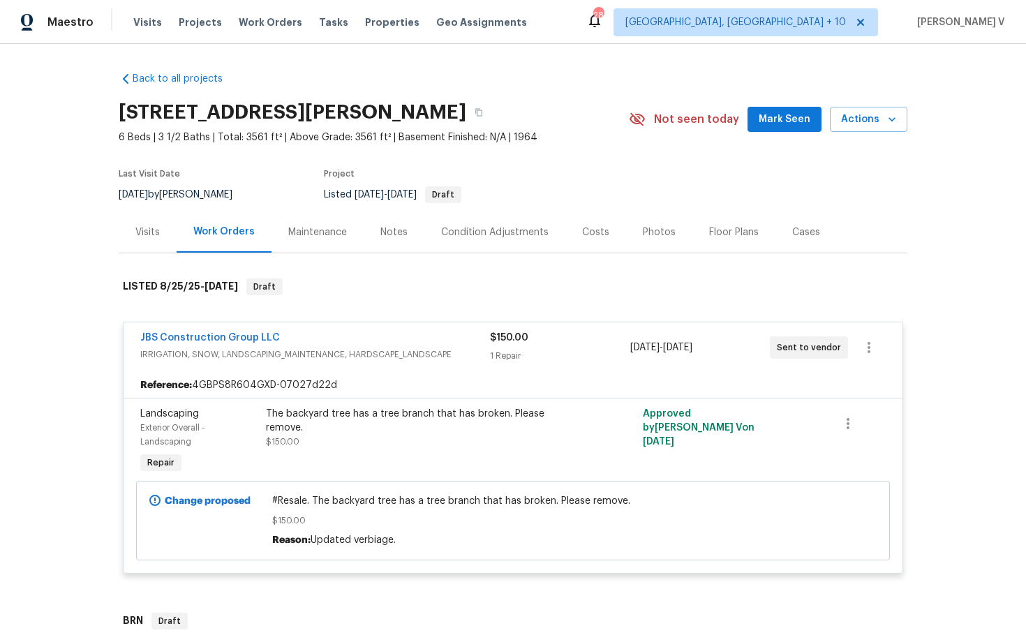
click at [327, 500] on span "#Resale. The backyard tree has a tree branch that has broken. Please remove." at bounding box center [513, 501] width 482 height 14
copy span "#Resale. The backyard tree has a tree branch that has broken. Please remove."
click at [868, 345] on icon "button" at bounding box center [869, 347] width 17 height 17
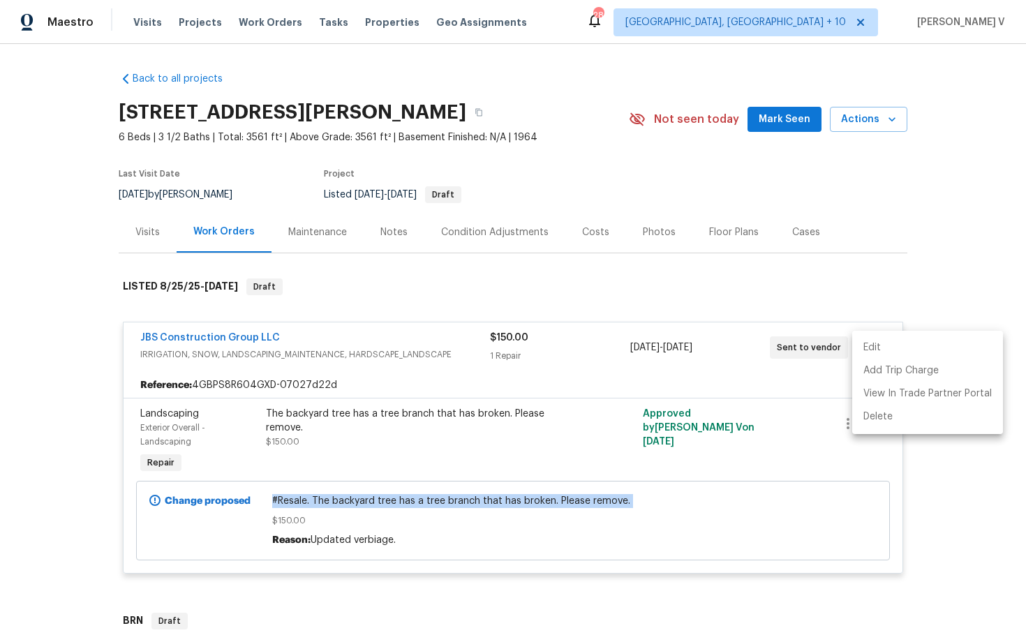
click at [868, 345] on li "Edit" at bounding box center [927, 347] width 151 height 23
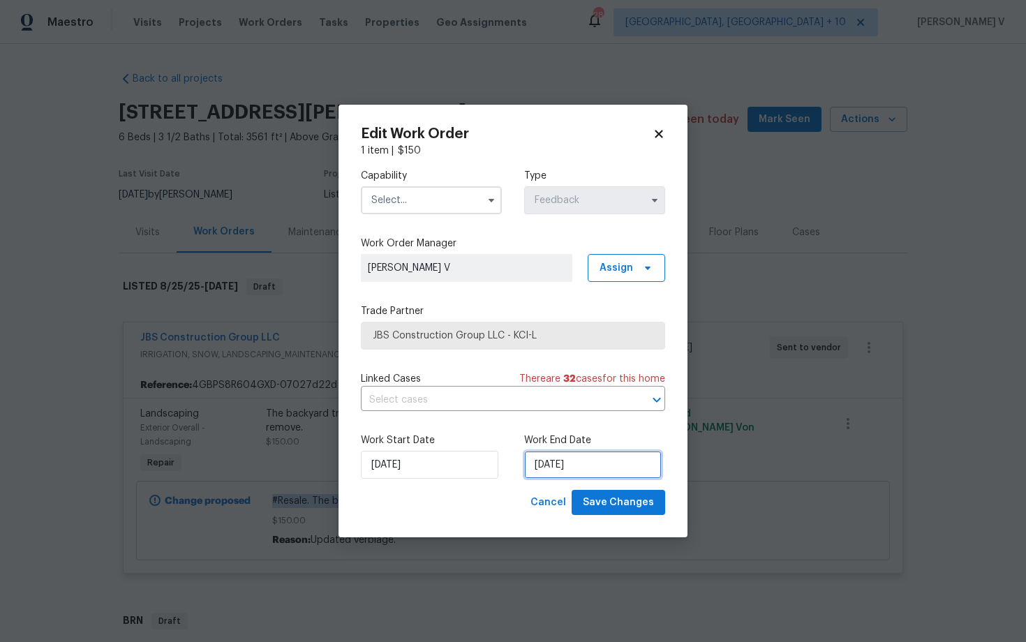
click at [583, 467] on input "27/08/2025" at bounding box center [592, 465] width 137 height 28
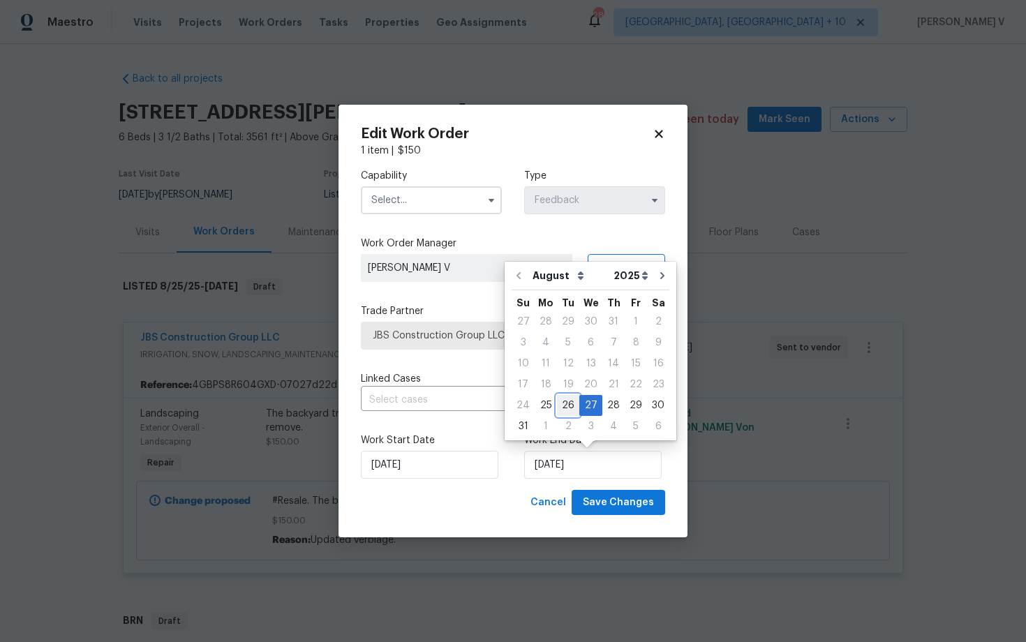
click at [560, 397] on div "26" at bounding box center [568, 406] width 22 height 20
type input "26/08/2025"
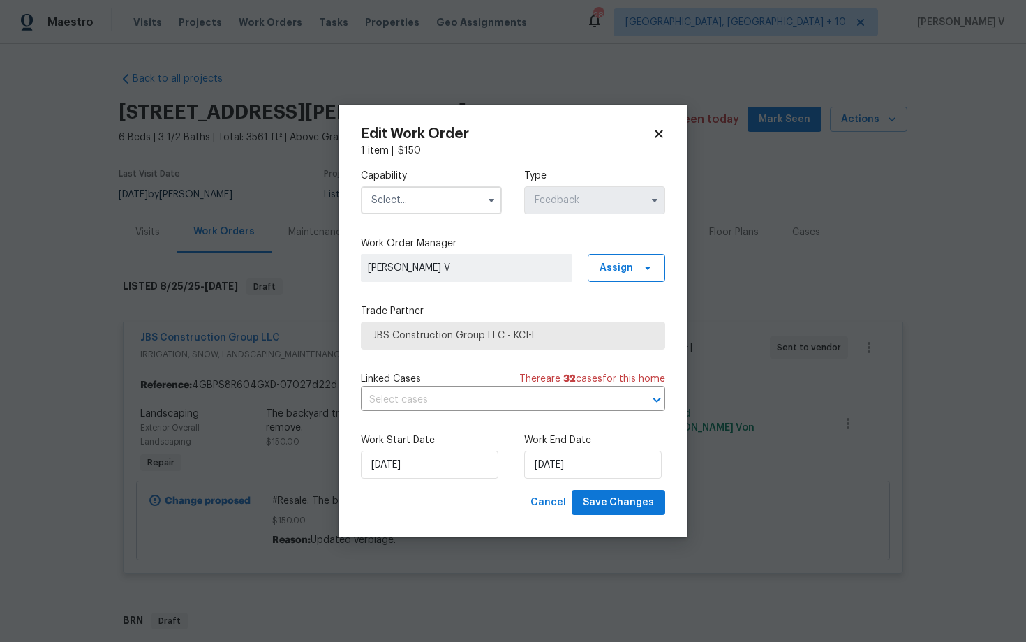
click at [410, 197] on input "text" at bounding box center [431, 200] width 141 height 28
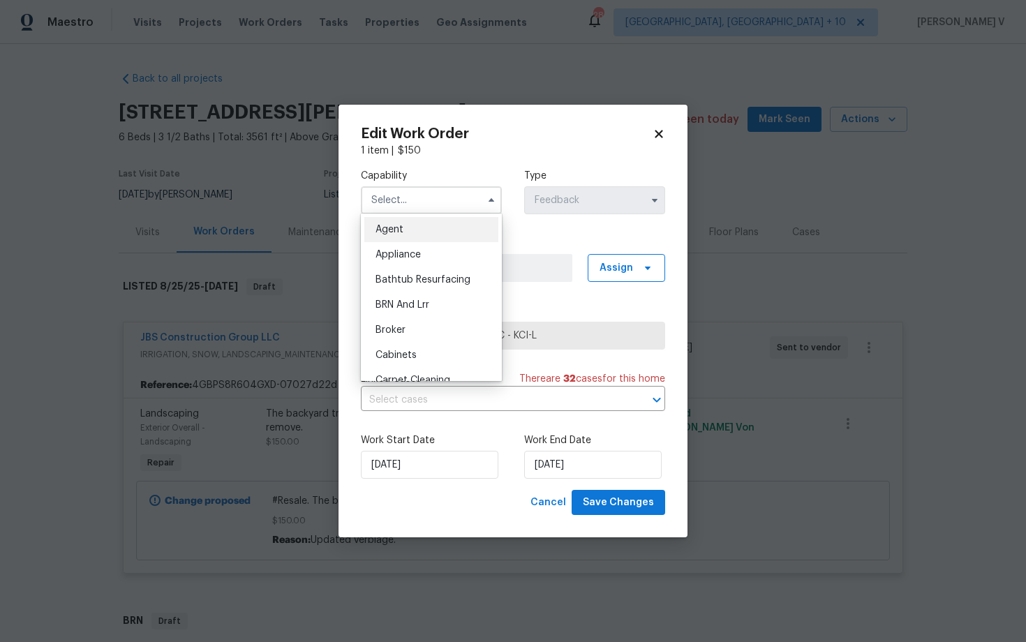
click at [404, 227] on div "Agent" at bounding box center [431, 229] width 134 height 25
type input "Agent"
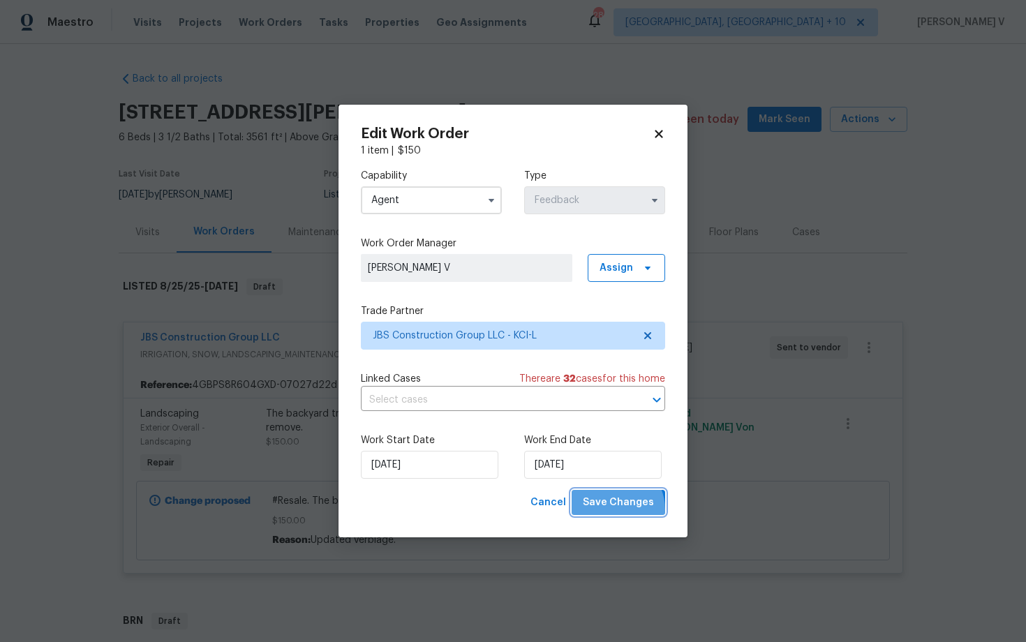
click at [613, 510] on span "Save Changes" at bounding box center [618, 502] width 71 height 17
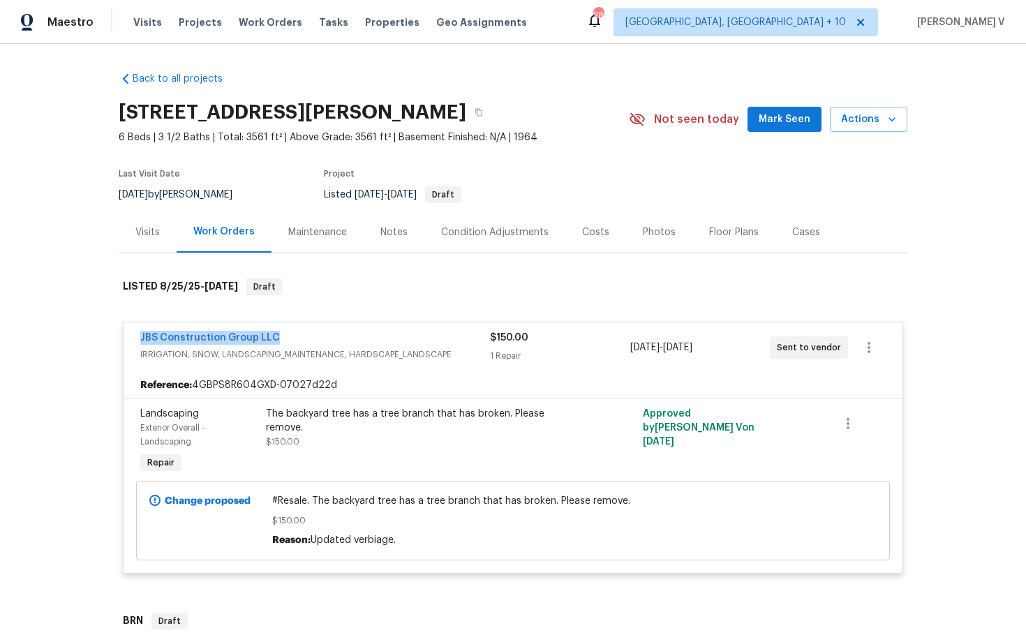
drag, startPoint x: 132, startPoint y: 332, endPoint x: 432, endPoint y: 338, distance: 300.2
click at [432, 338] on div "JBS Construction Group LLC IRRIGATION, SNOW, LANDSCAPING_MAINTENANCE, HARDSCAPE…" at bounding box center [513, 347] width 779 height 50
copy link "JBS Construction Group LLC"
click at [230, 339] on link "JBS Construction Group LLC" at bounding box center [210, 338] width 140 height 10
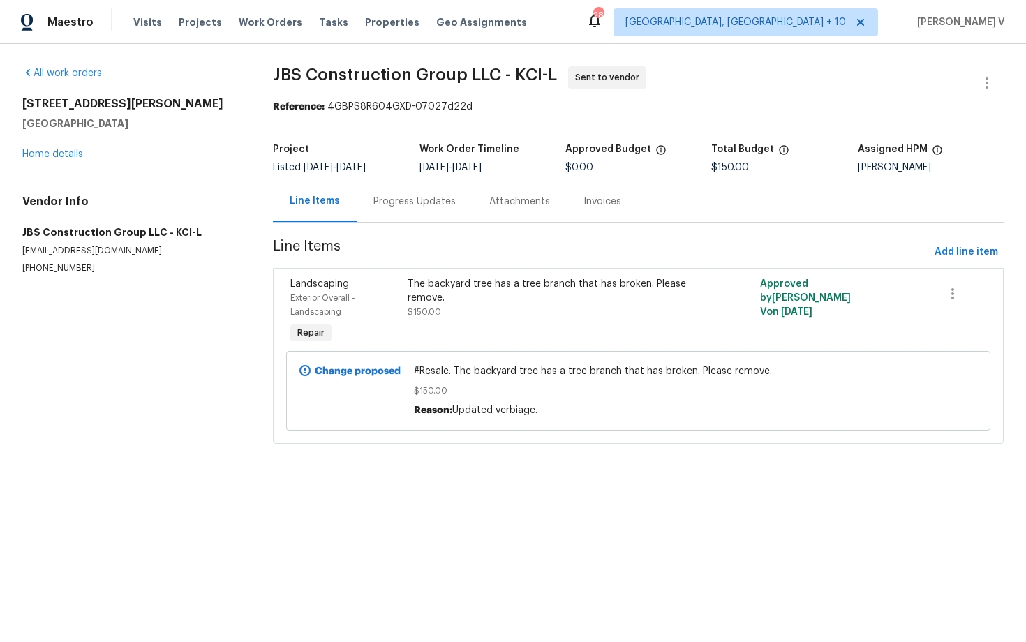
click at [470, 170] on span "8/25/2025 - 8/26/2025" at bounding box center [450, 168] width 62 height 10
click at [429, 191] on div "Progress Updates" at bounding box center [415, 201] width 116 height 41
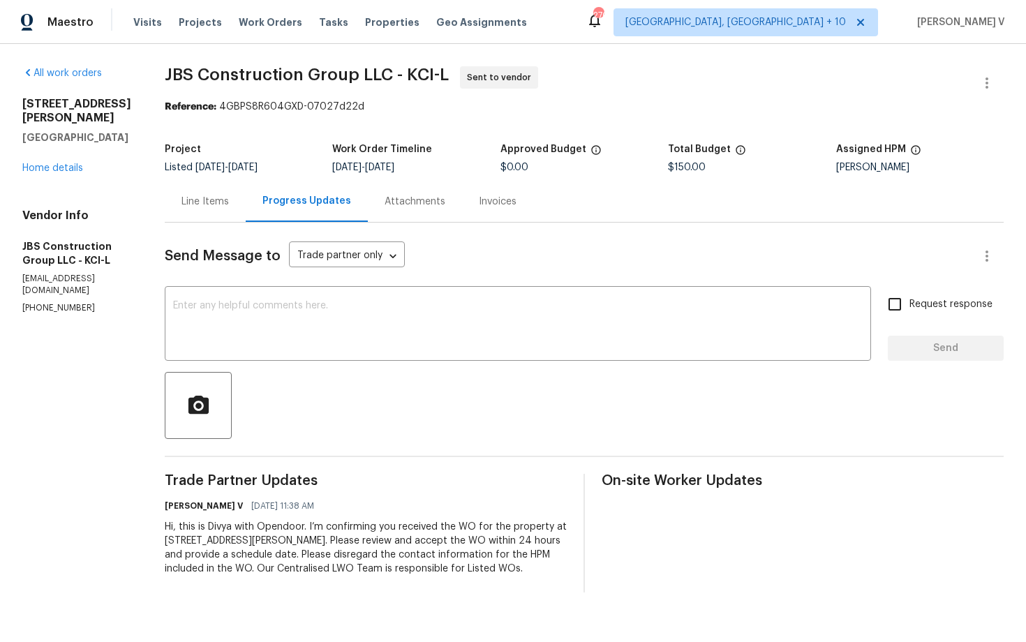
click at [57, 162] on div "All work orders 6317 Sherwood Ln Shawnee, KS 66203 Home details Vendor Info JBS…" at bounding box center [76, 190] width 109 height 248
click at [57, 163] on link "Home details" at bounding box center [52, 168] width 61 height 10
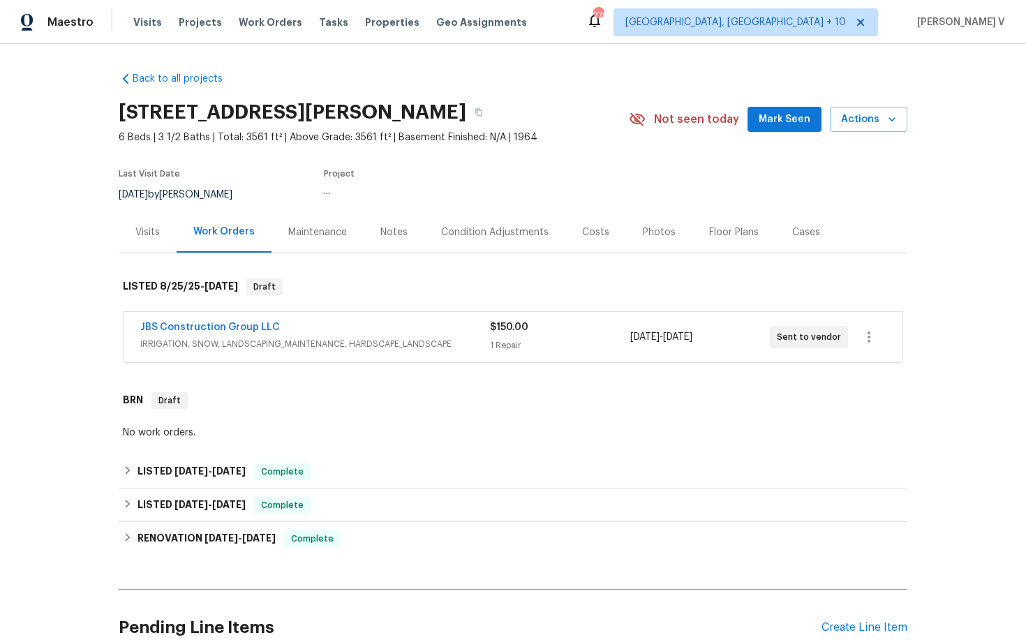
drag, startPoint x: 129, startPoint y: 320, endPoint x: 340, endPoint y: 318, distance: 210.8
click at [340, 318] on div "JBS Construction Group LLC IRRIGATION, SNOW, LANDSCAPING_MAINTENANCE, HARDSCAPE…" at bounding box center [513, 337] width 779 height 50
drag, startPoint x: 117, startPoint y: 334, endPoint x: 468, endPoint y: 336, distance: 350.4
click at [468, 336] on div "Back to all projects 6317 Sherwood Ln, Shawnee, KS 66203 6 Beds | 3 1/2 Baths |…" at bounding box center [513, 343] width 1026 height 598
copy link "JBS Construction Group LLC"
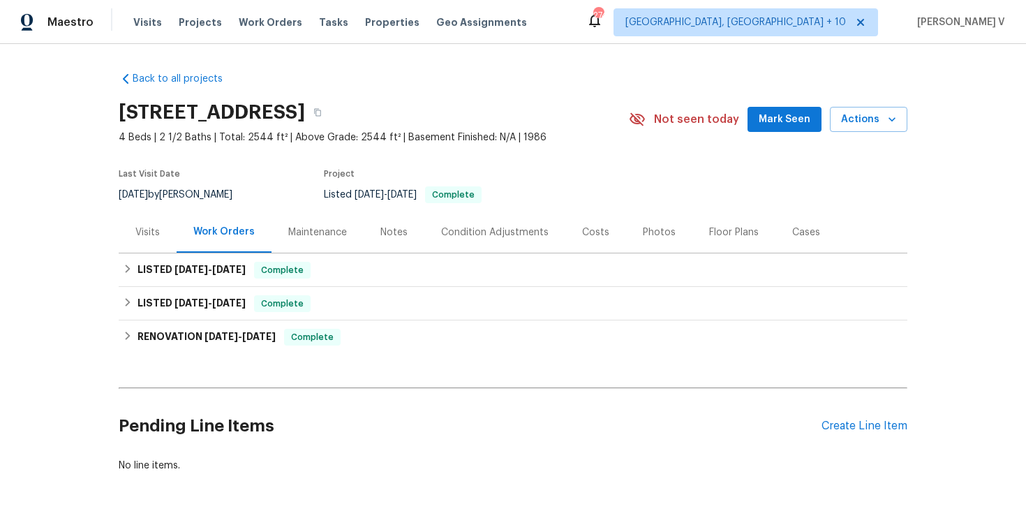
scroll to position [43, 0]
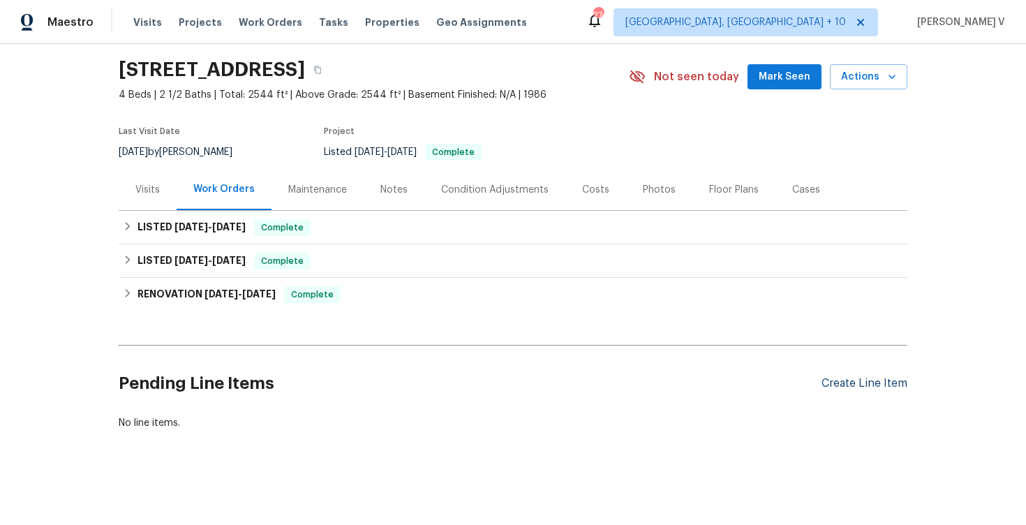
click at [877, 384] on div "Create Line Item" at bounding box center [865, 383] width 86 height 13
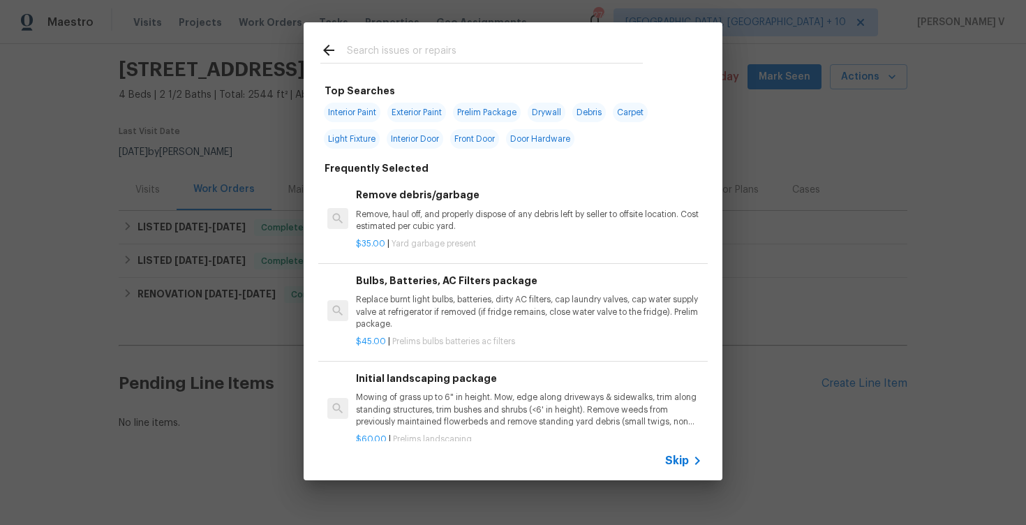
click at [671, 463] on span "Skip" at bounding box center [677, 461] width 24 height 14
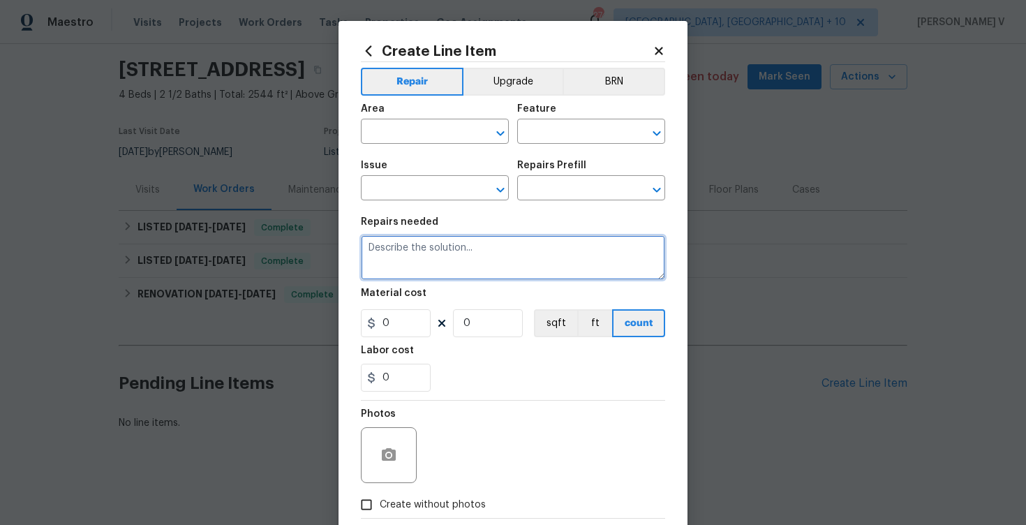
click at [442, 240] on textarea at bounding box center [513, 257] width 304 height 45
paste textarea "There are honeycombs present on the property. Please remove and eradicate the h…"
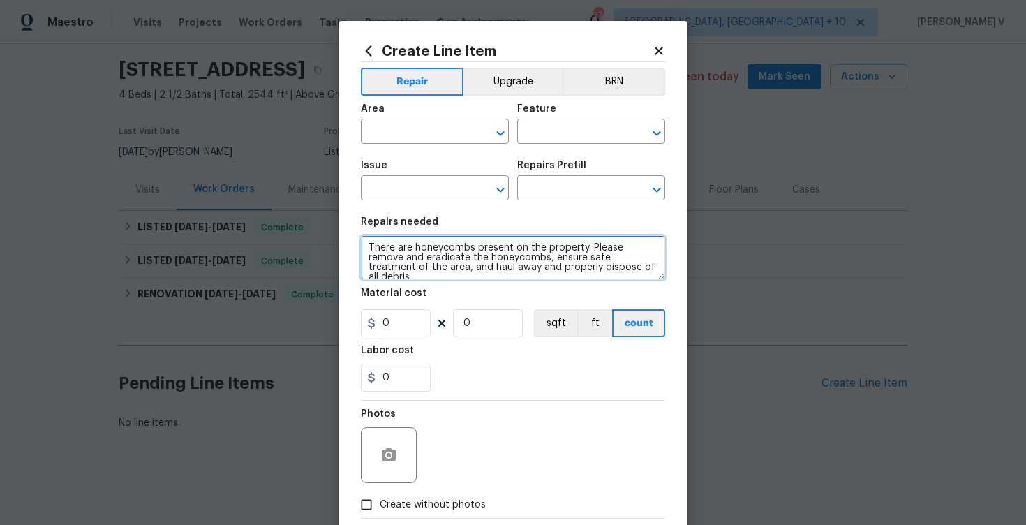
type textarea "There are honeycombs present on the property. Please remove and eradicate the h…"
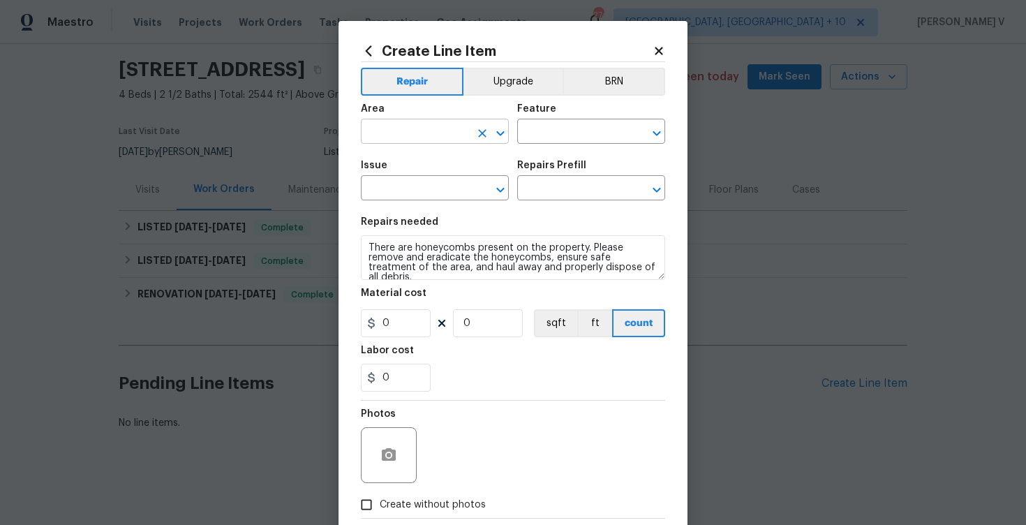
click at [433, 130] on input "text" at bounding box center [415, 133] width 109 height 22
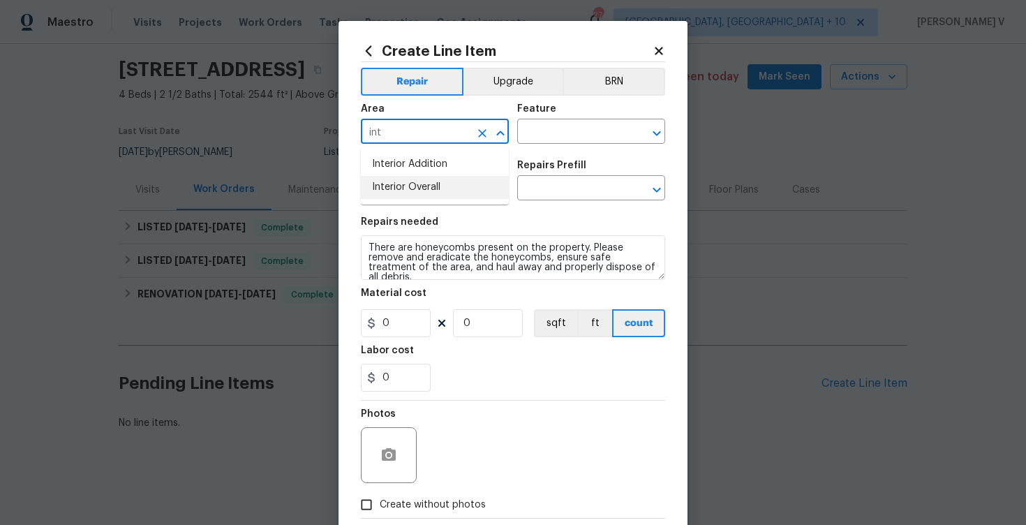
click at [447, 194] on li "Interior Overall" at bounding box center [435, 187] width 148 height 23
type input "Interior Overall"
click at [595, 125] on input "text" at bounding box center [571, 133] width 109 height 22
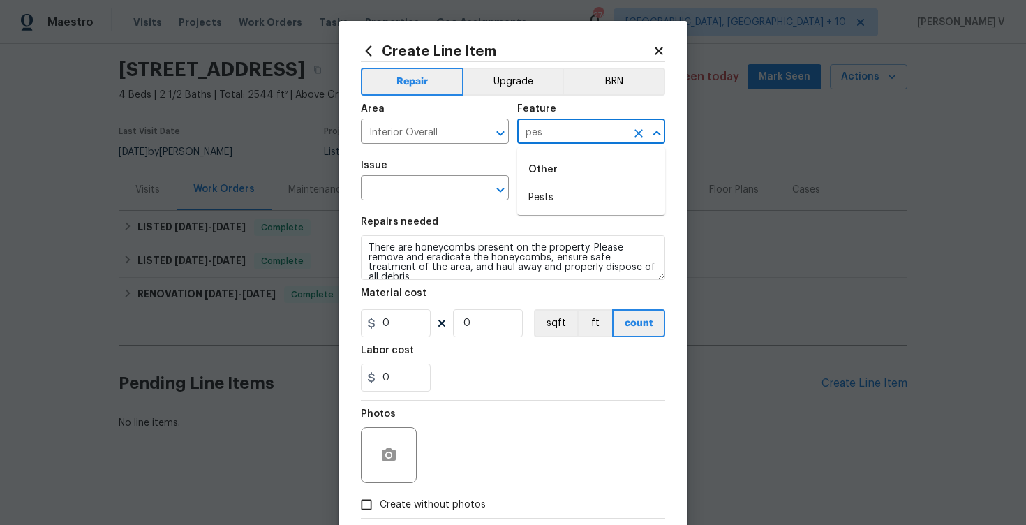
click at [589, 183] on div "Other" at bounding box center [591, 170] width 148 height 34
click at [558, 195] on li "Pests" at bounding box center [591, 197] width 148 height 23
type input "Pests"
click at [392, 174] on div "Issue" at bounding box center [435, 170] width 148 height 18
click at [378, 191] on input "text" at bounding box center [415, 190] width 109 height 22
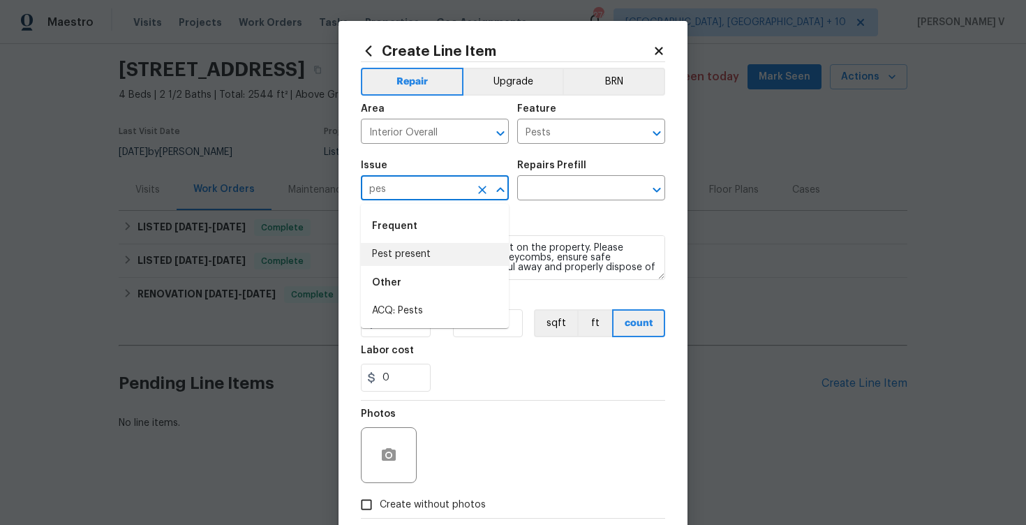
click at [406, 255] on li "Pest present" at bounding box center [435, 254] width 148 height 23
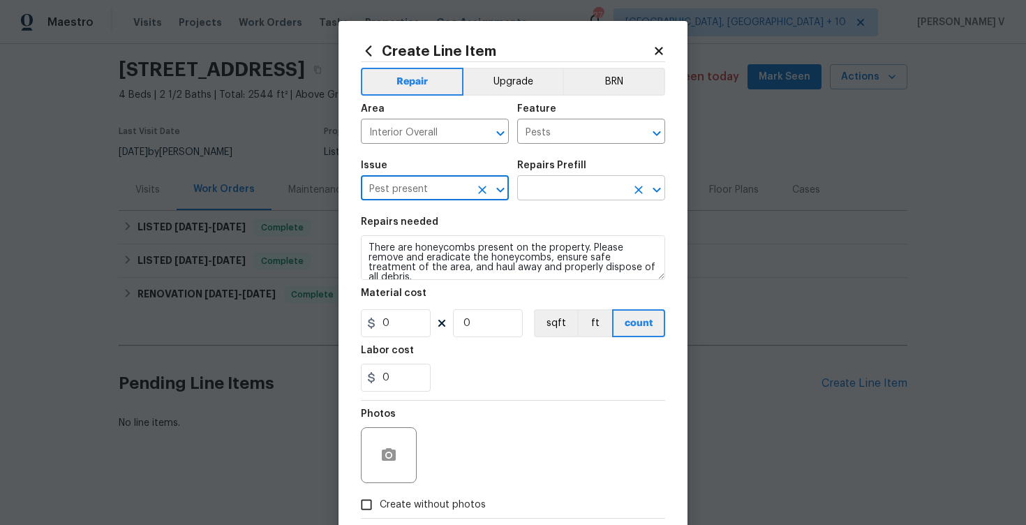
type input "Pest present"
click at [607, 184] on input "text" at bounding box center [571, 190] width 109 height 22
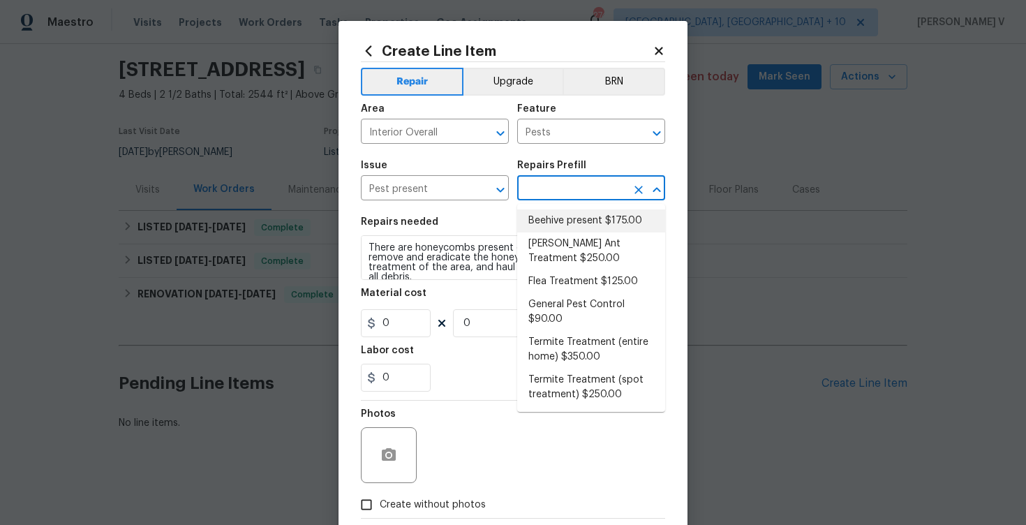
click at [556, 211] on li "Beehive present $175.00" at bounding box center [591, 220] width 148 height 23
type input "Beehive present $175.00"
type textarea "Remove, patch/paint touch up location after removal if needed."
type input "175"
type input "1"
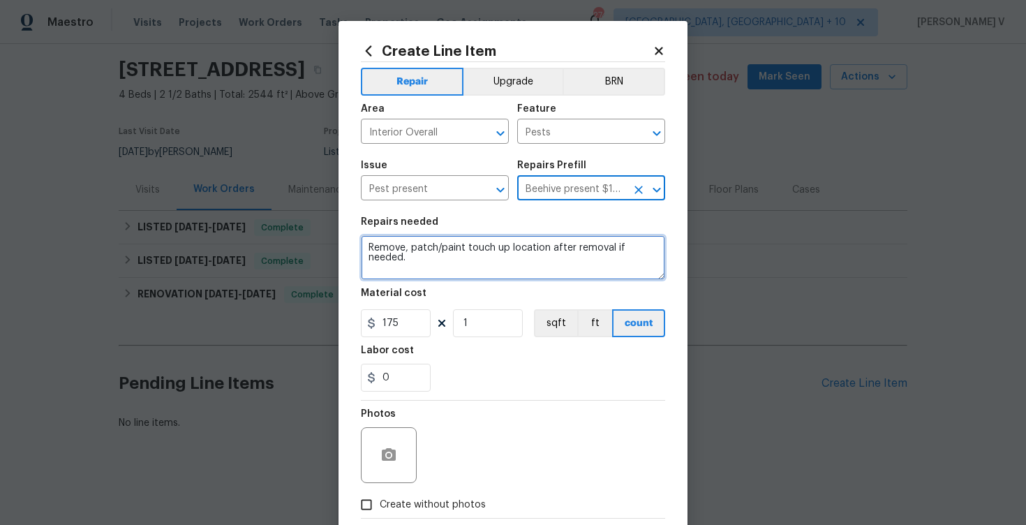
click at [462, 245] on textarea "Remove, patch/paint touch up location after removal if needed." at bounding box center [513, 257] width 304 height 45
paste textarea "There are honeycombs present on the property. Please remove and eradicate the h…"
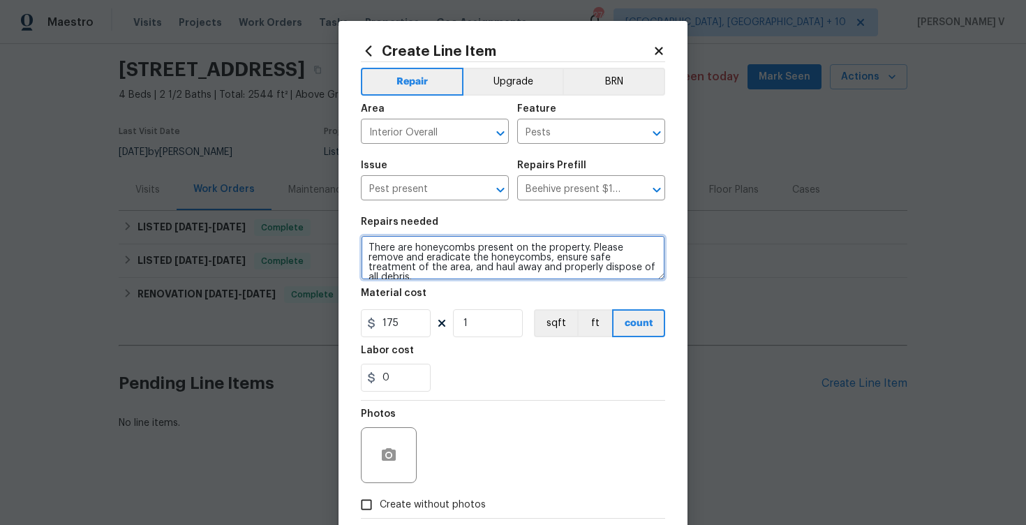
type textarea "There are honeycombs present on the property. Please remove and eradicate the h…"
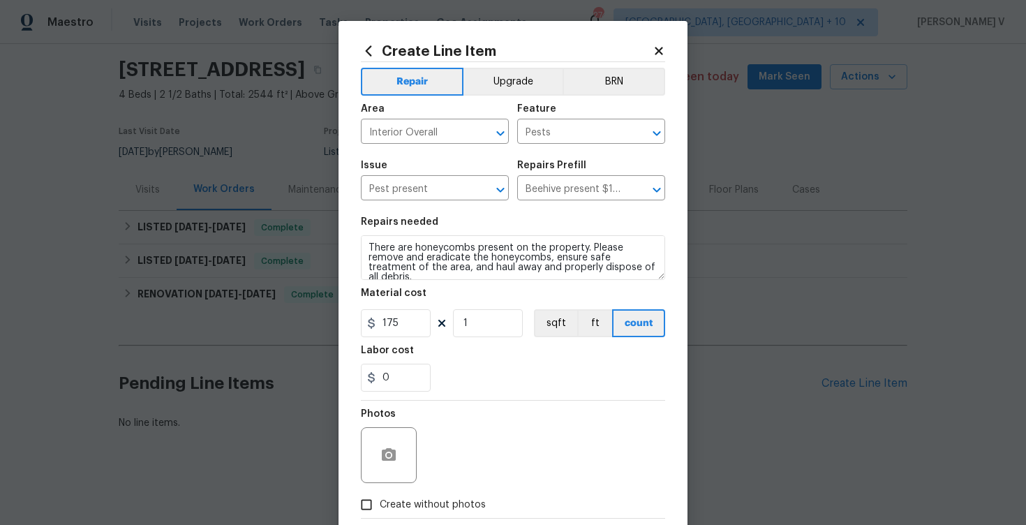
click at [383, 341] on section "Repairs needed There are honeycombs present on the property. Please remove and …" at bounding box center [513, 304] width 304 height 191
click at [386, 323] on input "175" at bounding box center [396, 323] width 70 height 28
type input "75"
click at [402, 435] on div at bounding box center [389, 455] width 56 height 56
click at [385, 456] on icon "button" at bounding box center [388, 455] width 17 height 17
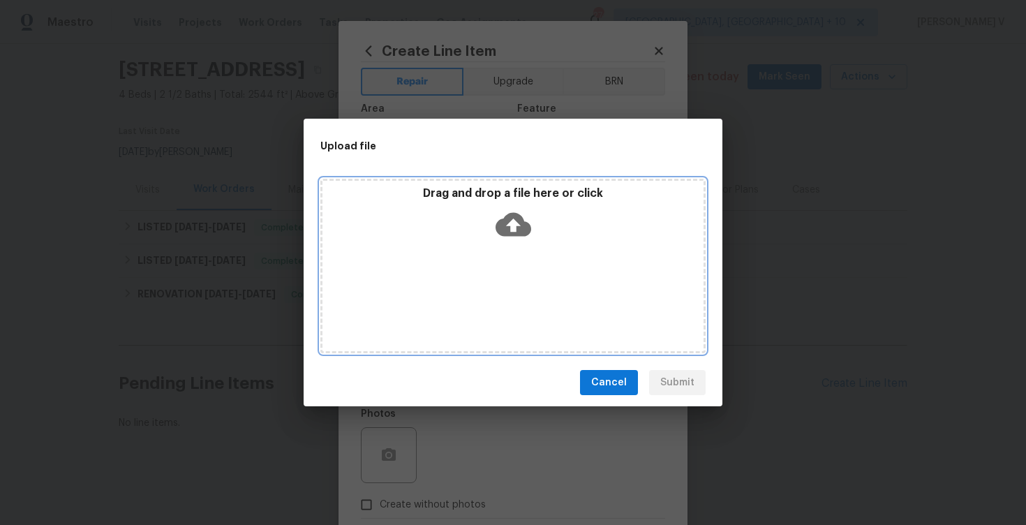
click at [504, 213] on icon at bounding box center [514, 225] width 36 height 36
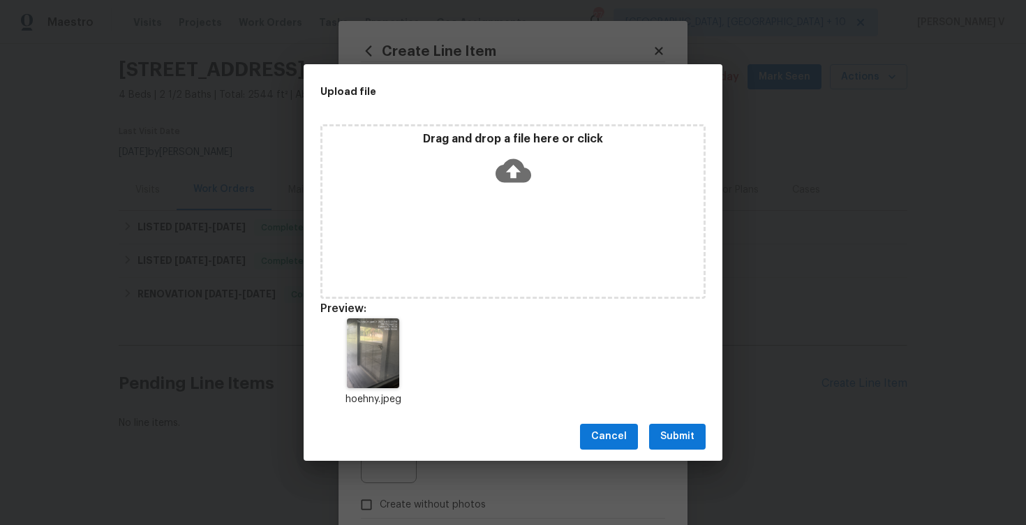
click at [665, 437] on span "Submit" at bounding box center [677, 436] width 34 height 17
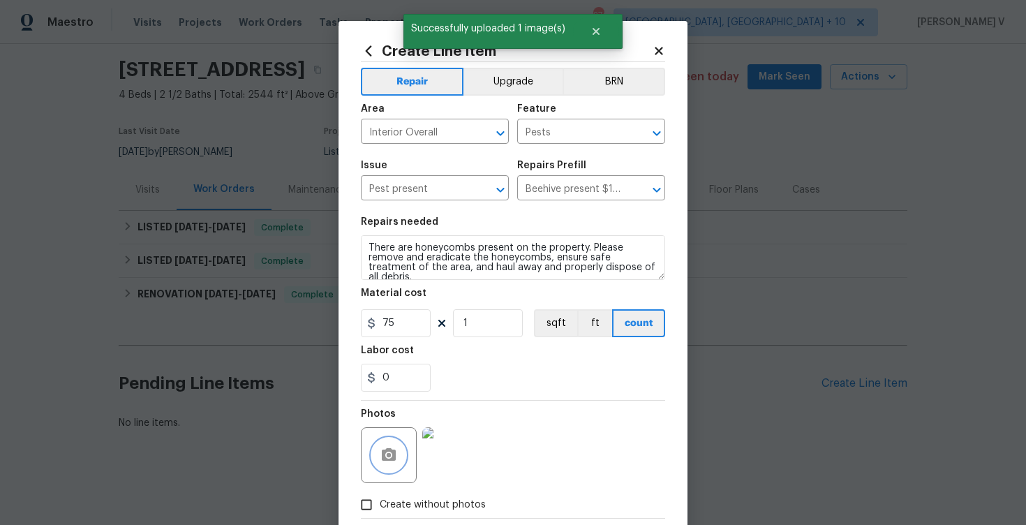
scroll to position [77, 0]
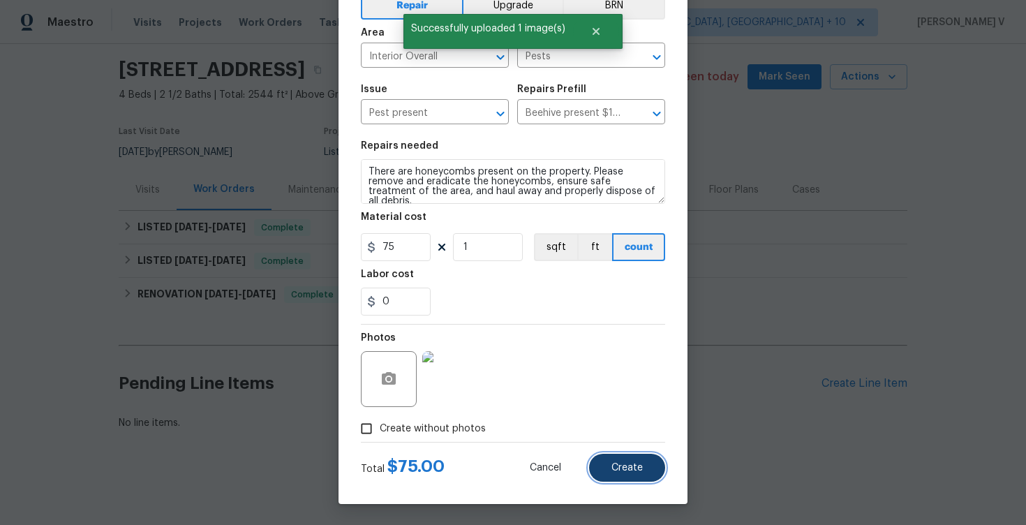
click at [644, 469] on button "Create" at bounding box center [627, 468] width 76 height 28
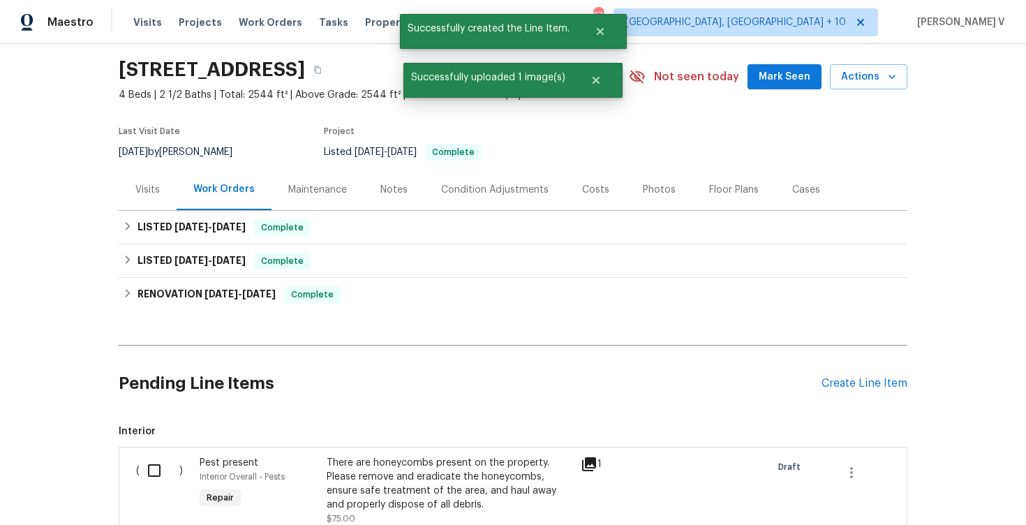
click at [153, 471] on input "checkbox" at bounding box center [160, 470] width 40 height 29
checkbox input "true"
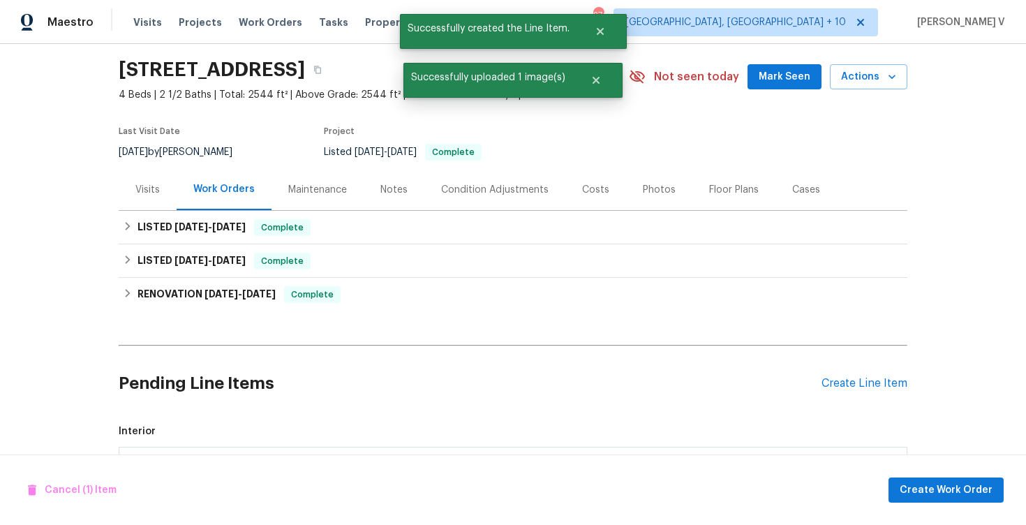
scroll to position [230, 0]
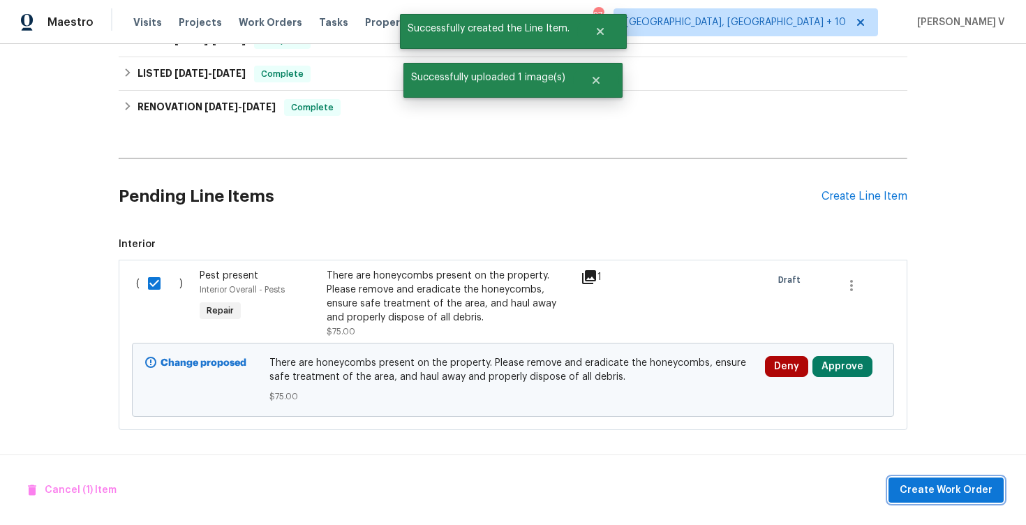
click at [970, 493] on span "Create Work Order" at bounding box center [946, 490] width 93 height 17
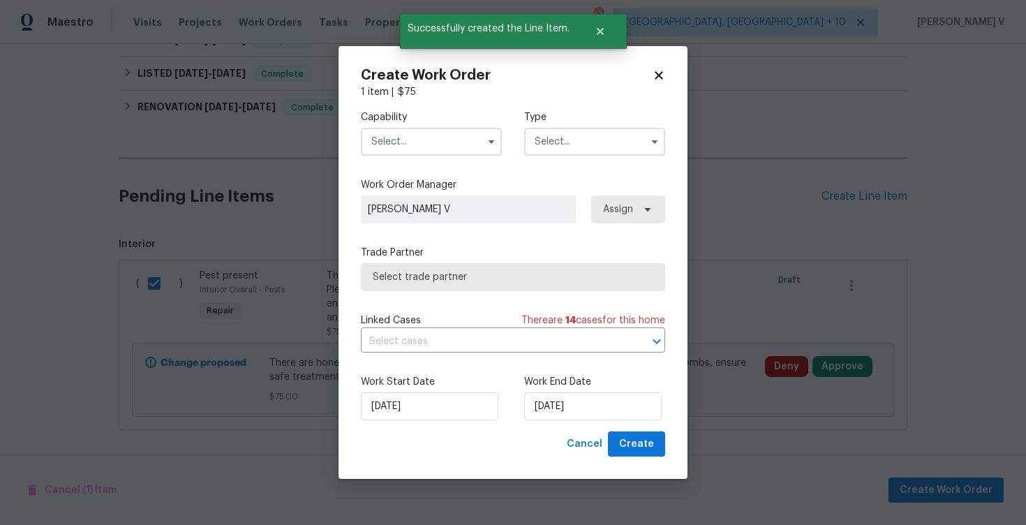
click at [418, 134] on input "text" at bounding box center [431, 142] width 141 height 28
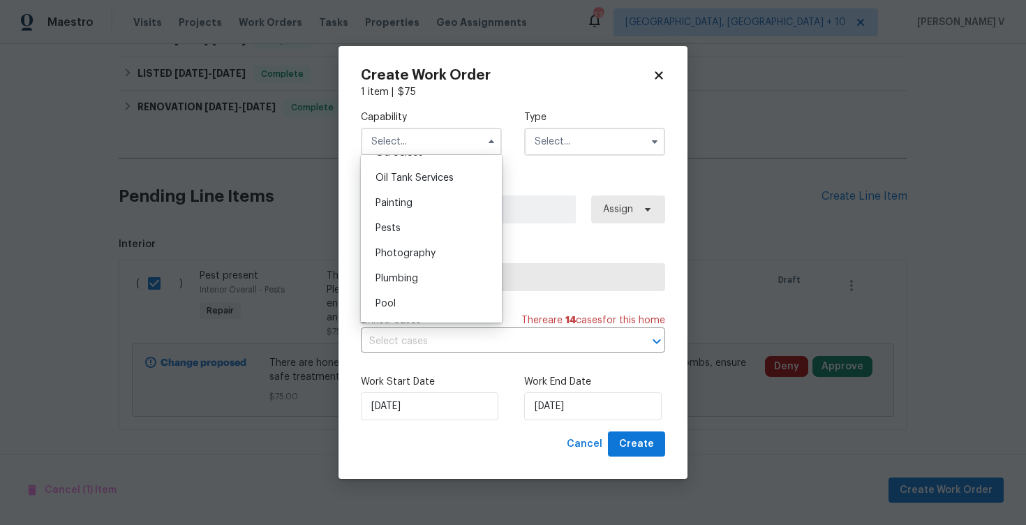
scroll to position [1161, 0]
click at [419, 214] on div "Pests" at bounding box center [431, 207] width 134 height 25
type input "Pests"
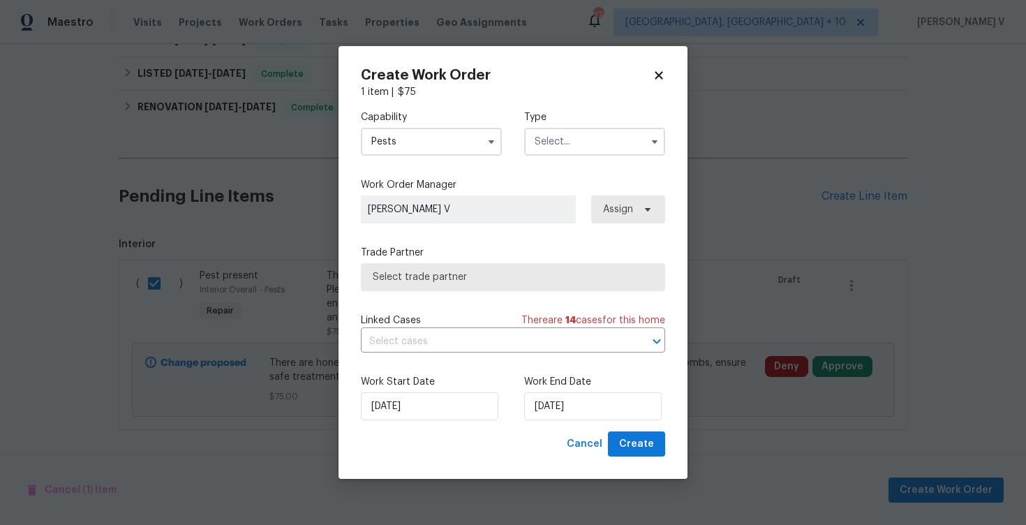
click at [601, 141] on input "text" at bounding box center [594, 142] width 141 height 28
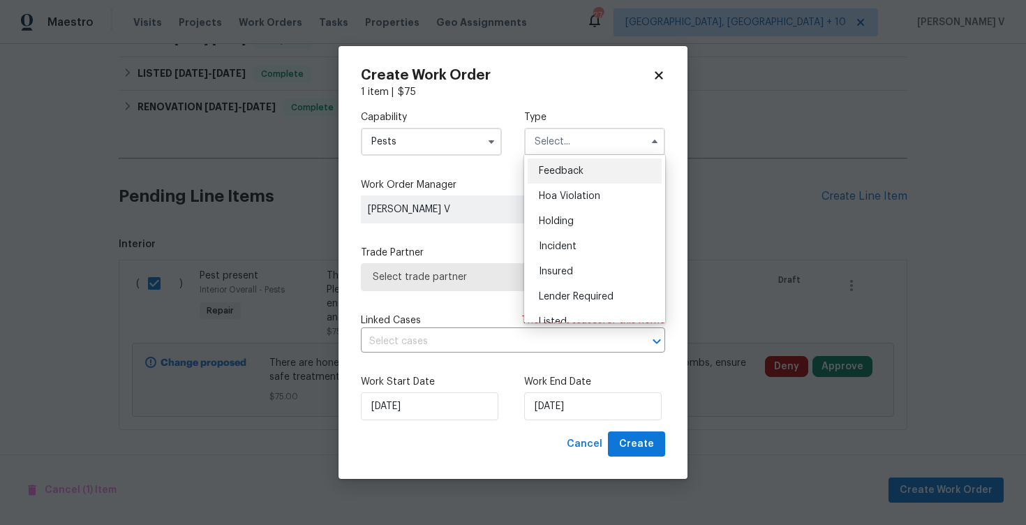
click at [565, 162] on div "Feedback" at bounding box center [595, 170] width 134 height 25
type input "Feedback"
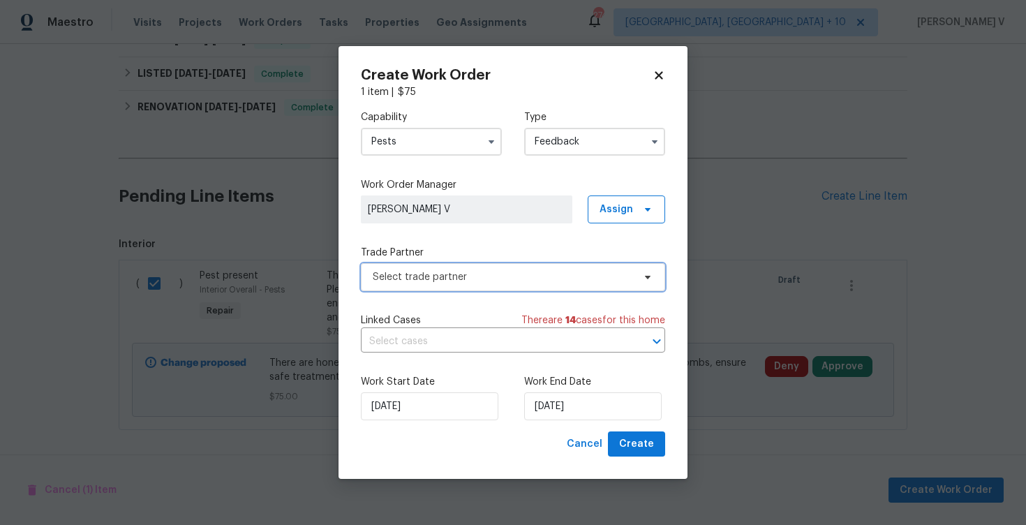
click at [503, 283] on span "Select trade partner" at bounding box center [503, 277] width 260 height 14
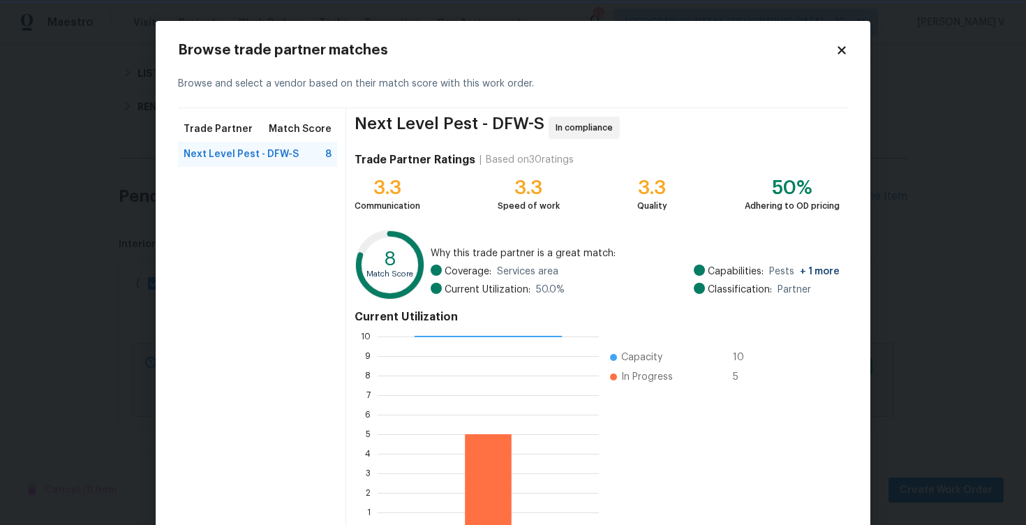
scroll to position [91, 0]
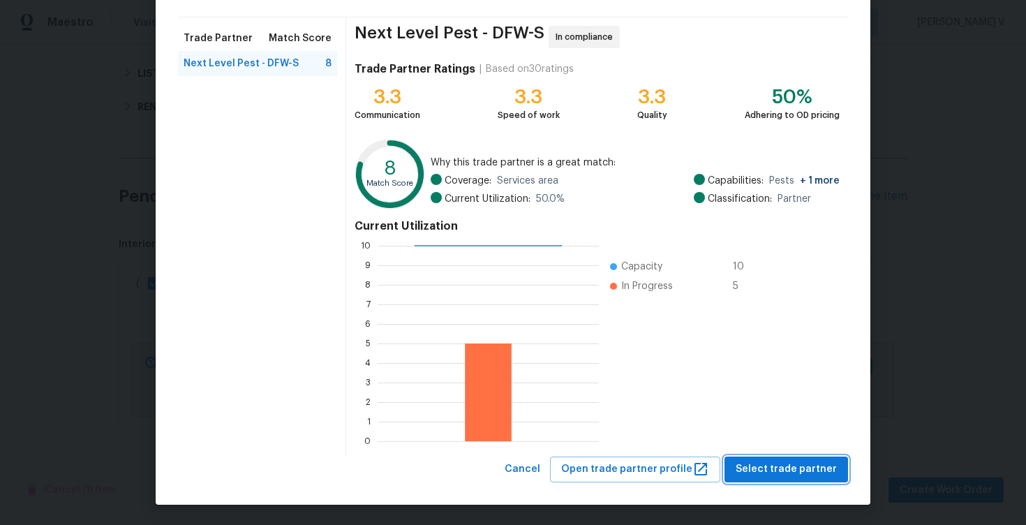
click at [766, 461] on span "Select trade partner" at bounding box center [786, 469] width 101 height 17
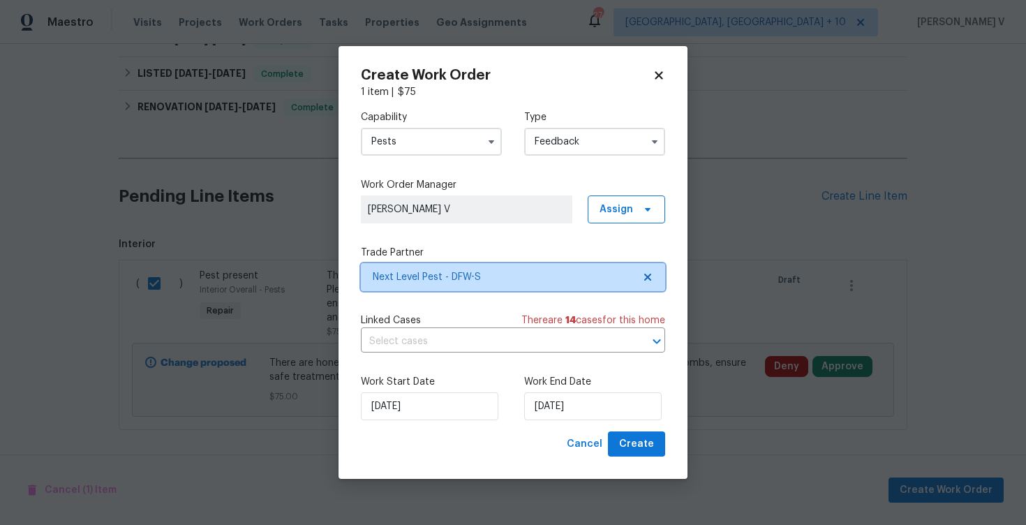
scroll to position [0, 0]
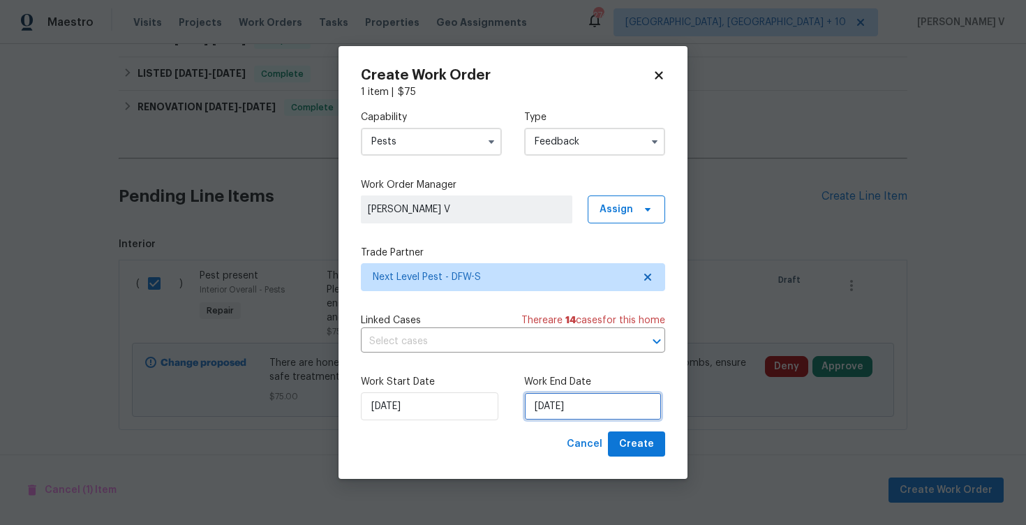
click at [569, 401] on input "[DATE]" at bounding box center [592, 406] width 137 height 28
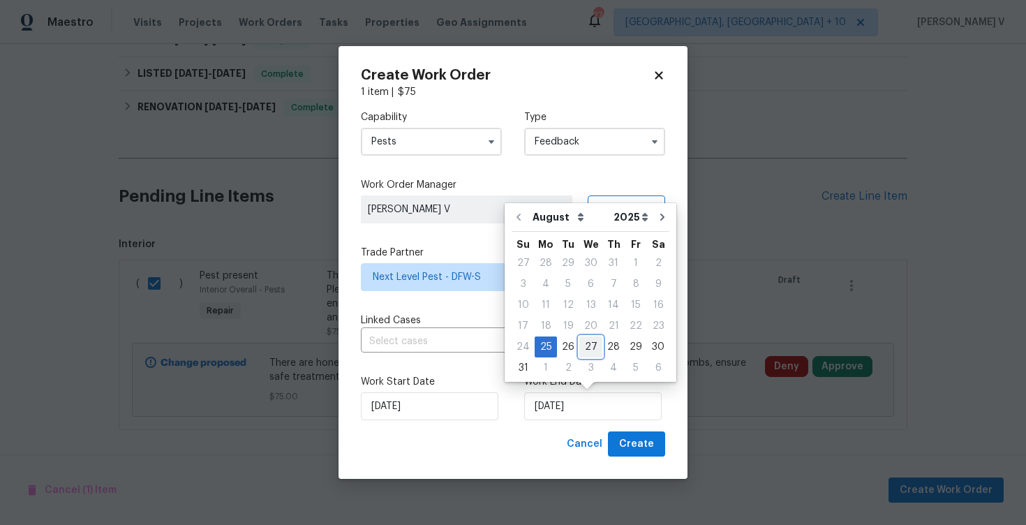
click at [584, 343] on div "27" at bounding box center [590, 347] width 23 height 20
type input "[DATE]"
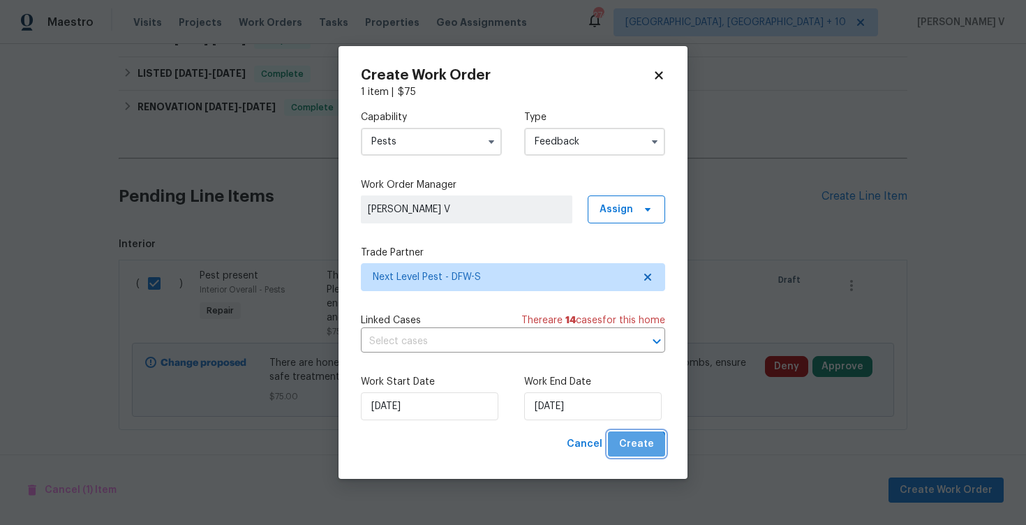
click at [634, 453] on button "Create" at bounding box center [636, 444] width 57 height 26
checkbox input "false"
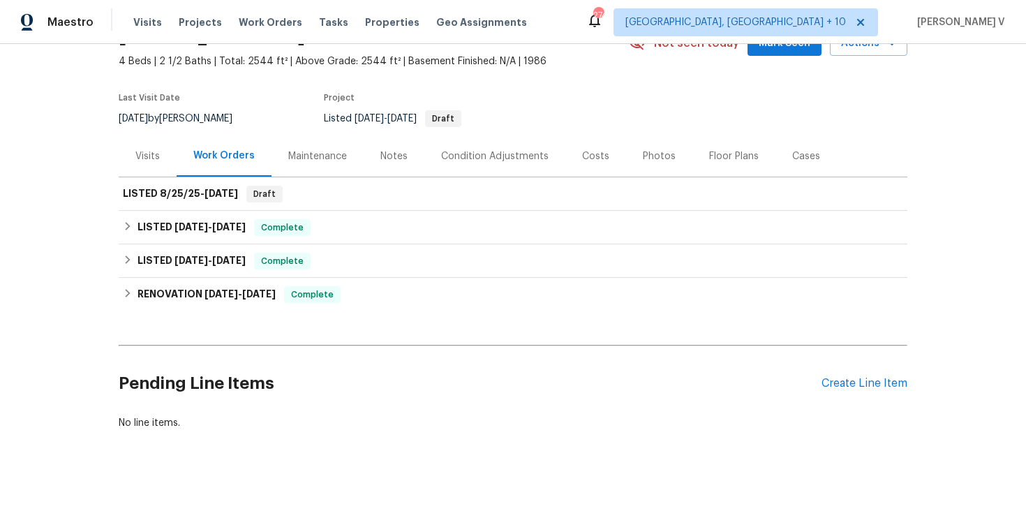
scroll to position [76, 0]
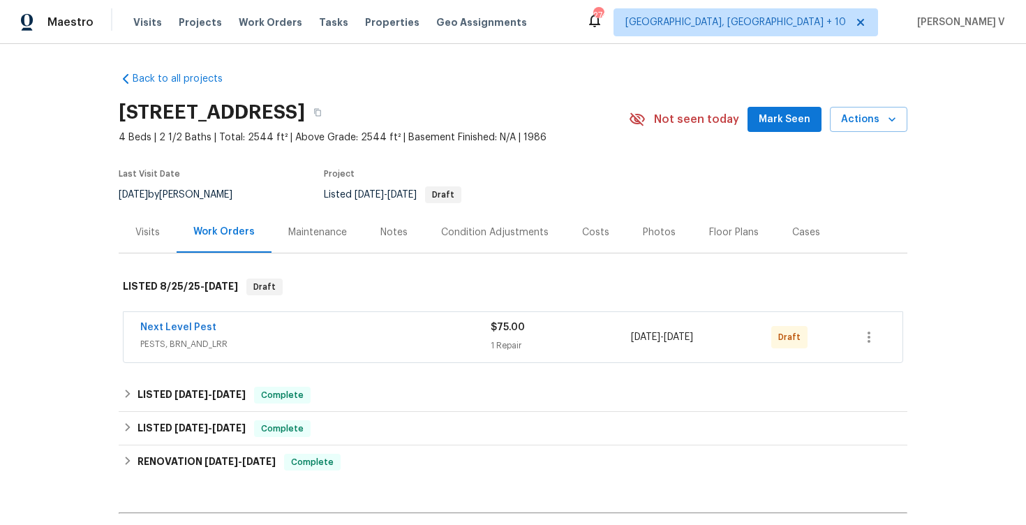
scroll to position [16, 0]
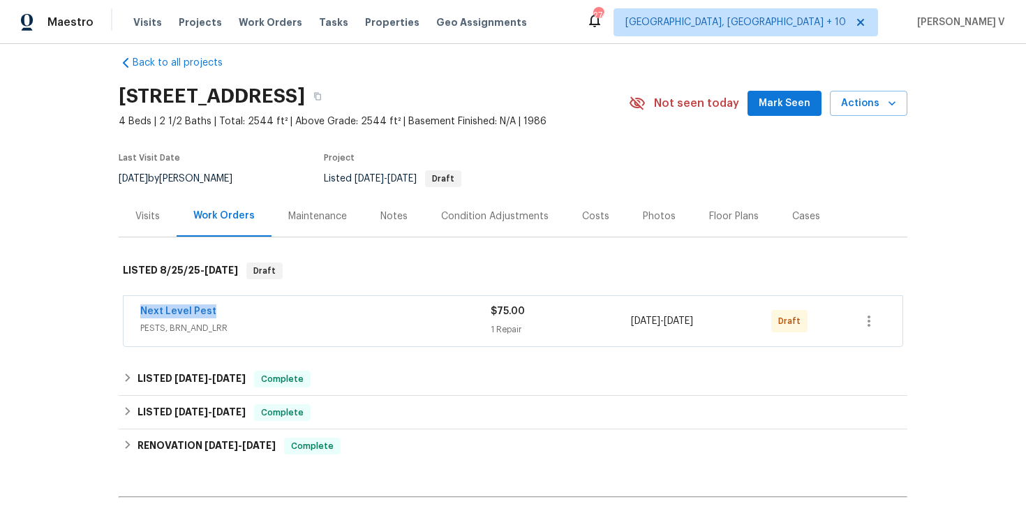
drag, startPoint x: 258, startPoint y: 306, endPoint x: 85, endPoint y: 306, distance: 172.4
click at [85, 306] on div "Back to all projects 316 Diamond Ln, Burleson, TX 76028 4 Beds | 2 1/2 Baths | …" at bounding box center [513, 284] width 1026 height 481
copy link "Next Level Pest"
click at [195, 317] on span "Next Level Pest" at bounding box center [178, 311] width 76 height 14
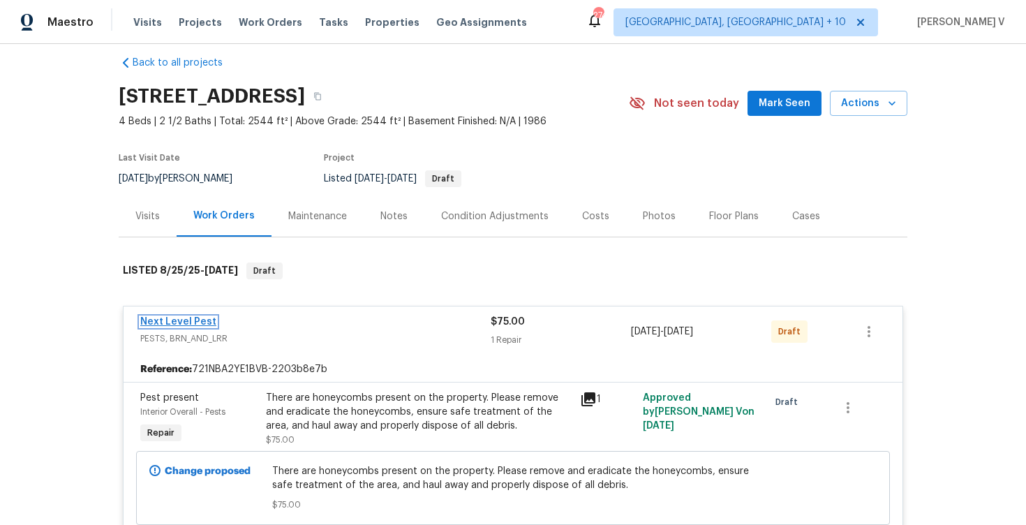
click at [188, 319] on link "Next Level Pest" at bounding box center [178, 322] width 76 height 10
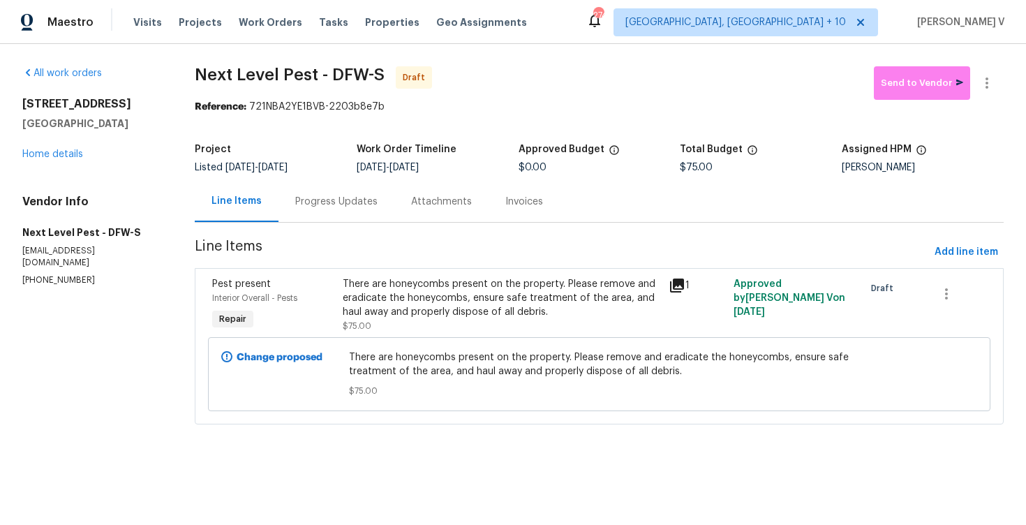
click at [395, 213] on div "Attachments" at bounding box center [441, 201] width 94 height 41
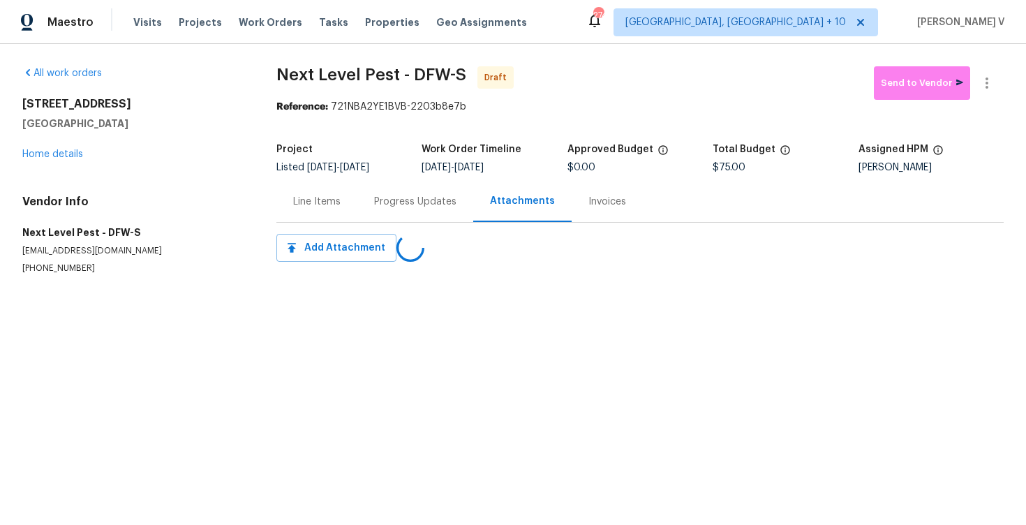
click at [395, 213] on div "Progress Updates" at bounding box center [415, 201] width 116 height 41
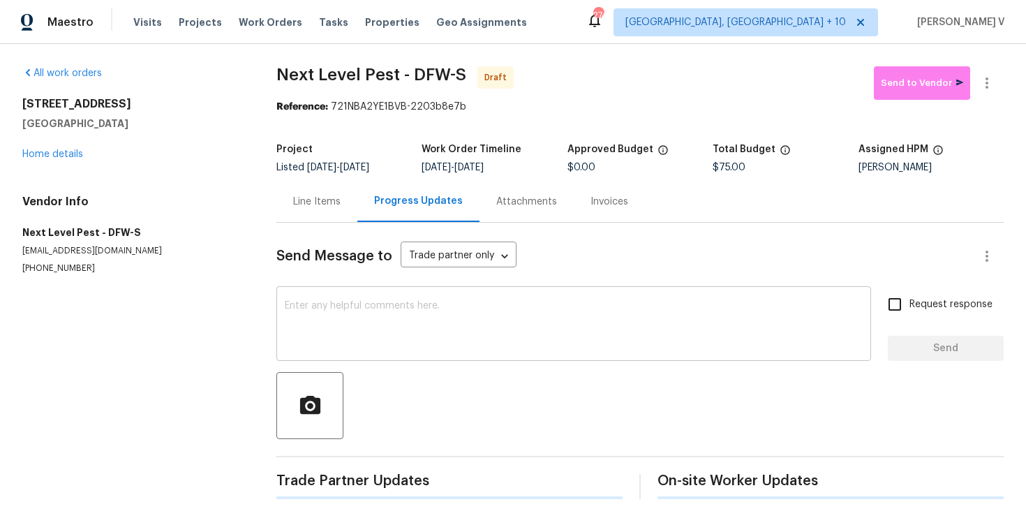
click at [415, 341] on textarea at bounding box center [574, 325] width 578 height 49
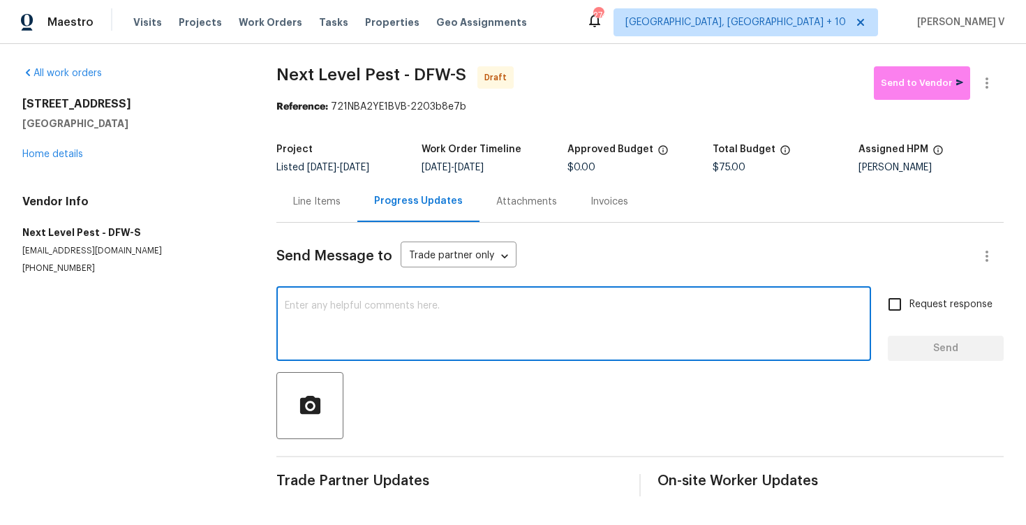
paste textarea "Hi, this is Divya with Opendoor. I’m confirming you received the WO for the pro…"
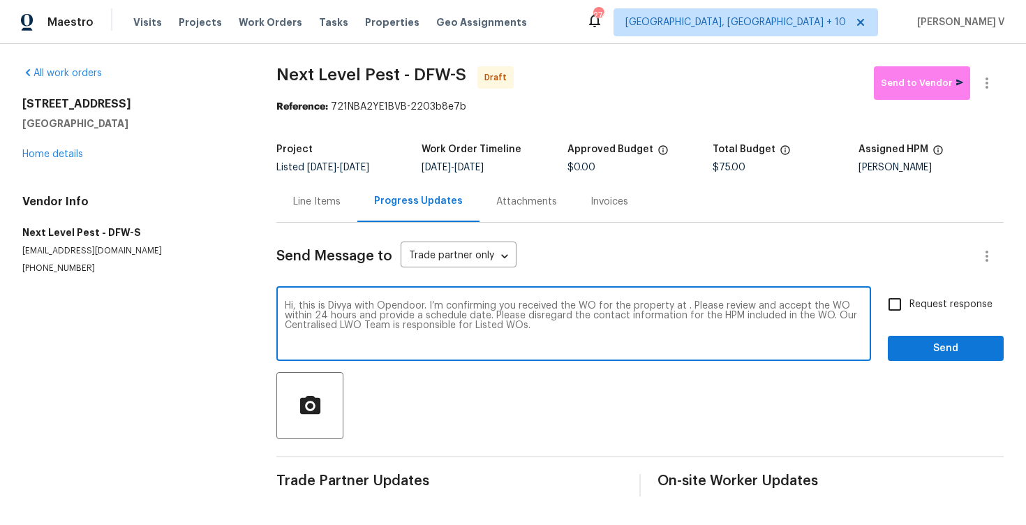
click at [685, 306] on textarea "Hi, this is Divya with Opendoor. I’m confirming you received the WO for the pro…" at bounding box center [574, 325] width 578 height 49
paste textarea "316 Diamond Ln, Burleson, TX 76028"
type textarea "Hi, this is Divya with Opendoor. I’m confirming you received the WO for the pro…"
click at [988, 291] on label "Request response" at bounding box center [936, 304] width 112 height 29
click at [909, 291] on input "Request response" at bounding box center [894, 304] width 29 height 29
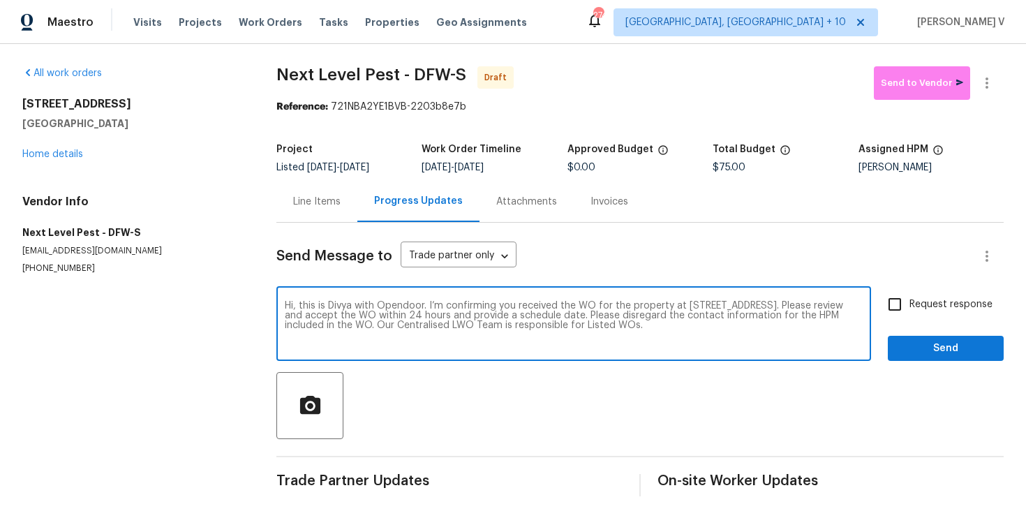
checkbox input "true"
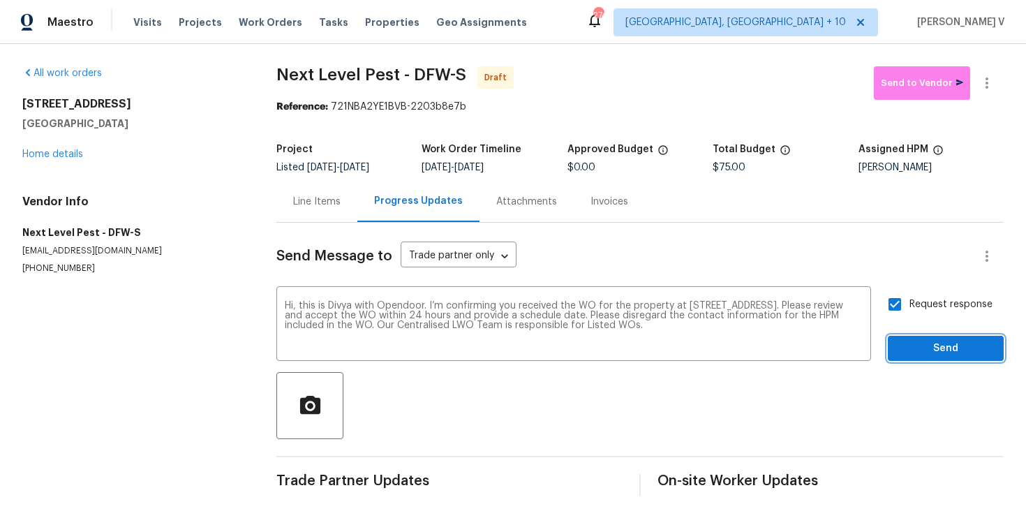
click at [942, 361] on button "Send" at bounding box center [946, 349] width 116 height 26
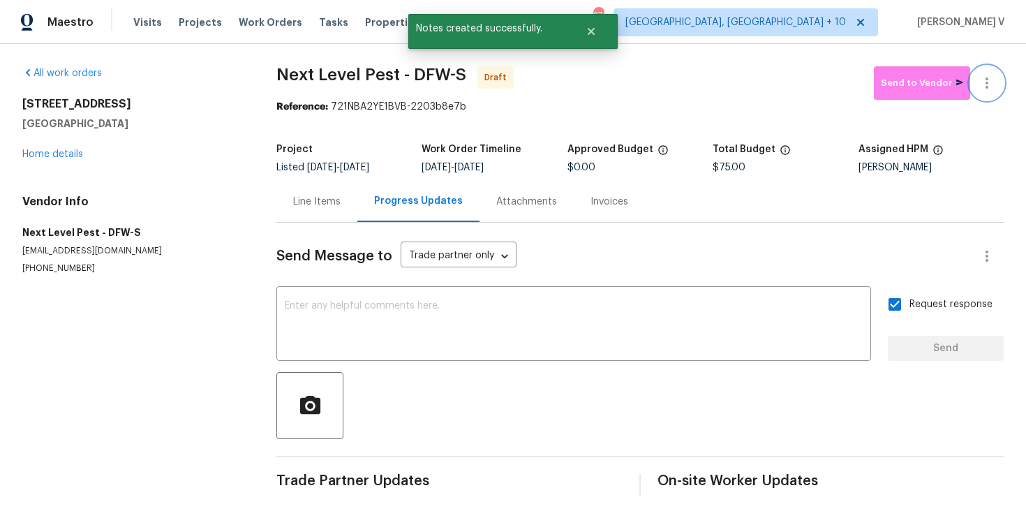
click at [994, 91] on button "button" at bounding box center [987, 83] width 34 height 34
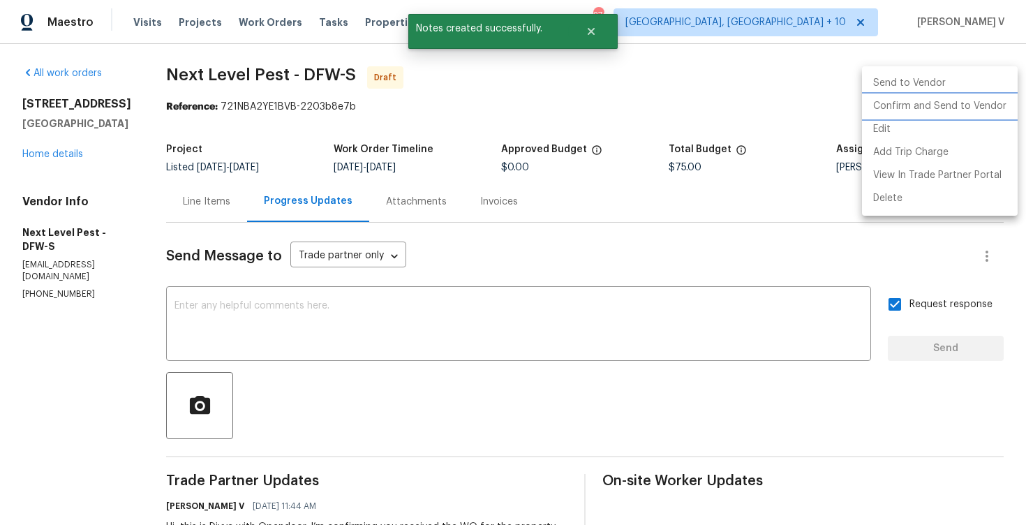
click at [924, 107] on li "Confirm and Send to Vendor" at bounding box center [940, 106] width 156 height 23
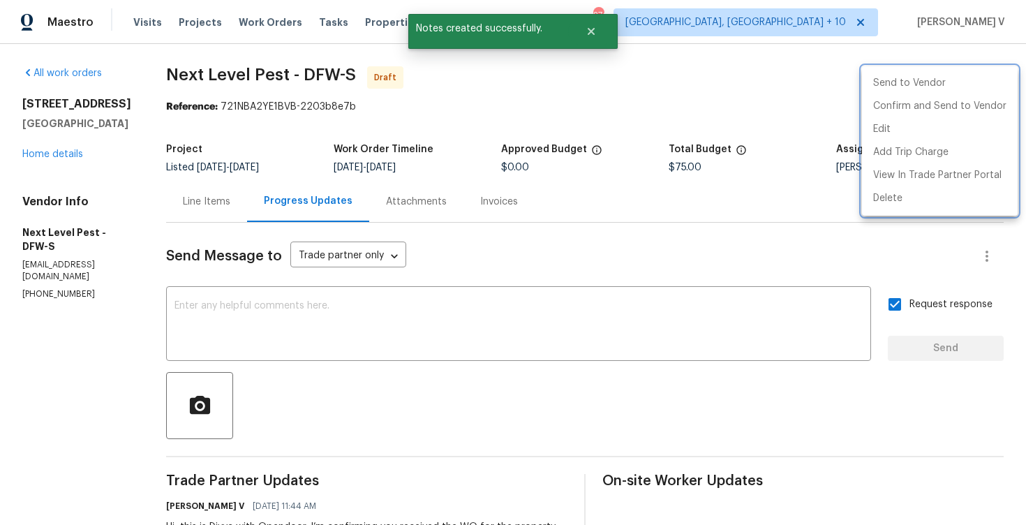
click at [343, 143] on div at bounding box center [513, 262] width 1026 height 525
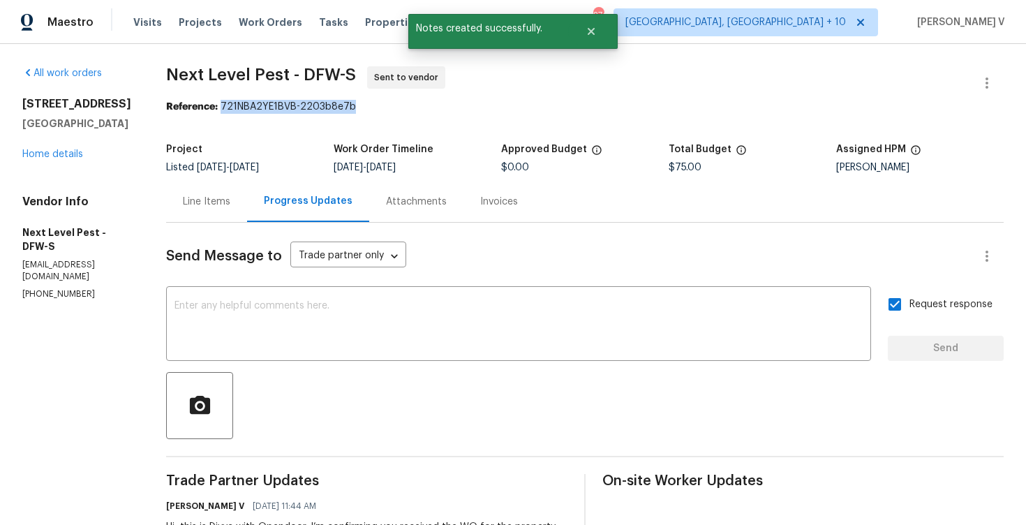
drag, startPoint x: 217, startPoint y: 106, endPoint x: 446, endPoint y: 105, distance: 228.9
click at [446, 105] on div "Reference: 721NBA2YE1BVB-2203b8e7b" at bounding box center [585, 107] width 838 height 14
copy div "721NBA2YE1BVB-2203b8e7b"
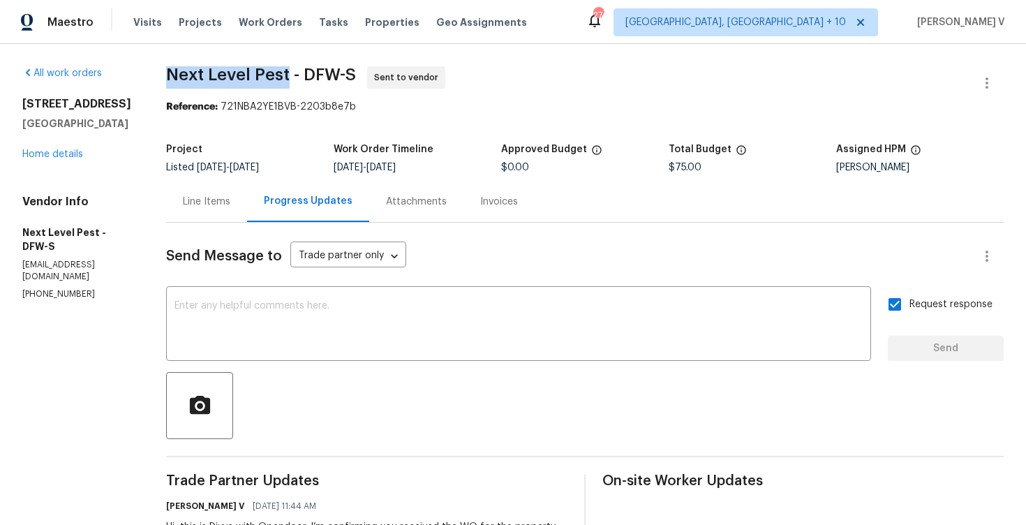
drag, startPoint x: 162, startPoint y: 70, endPoint x: 283, endPoint y: 68, distance: 121.5
click at [283, 68] on div "All work orders 316 Diamond Ln Burleson, TX 76028 Home details Vendor Info Next…" at bounding box center [513, 329] width 1026 height 571
copy span "Next Level Pest"
click at [232, 205] on div "Line Items" at bounding box center [206, 201] width 81 height 41
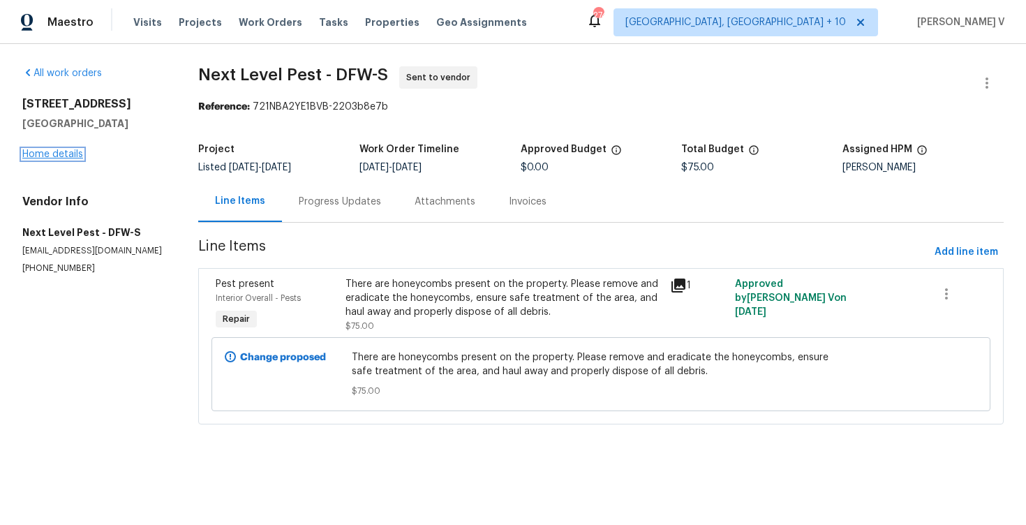
click at [45, 149] on link "Home details" at bounding box center [52, 154] width 61 height 10
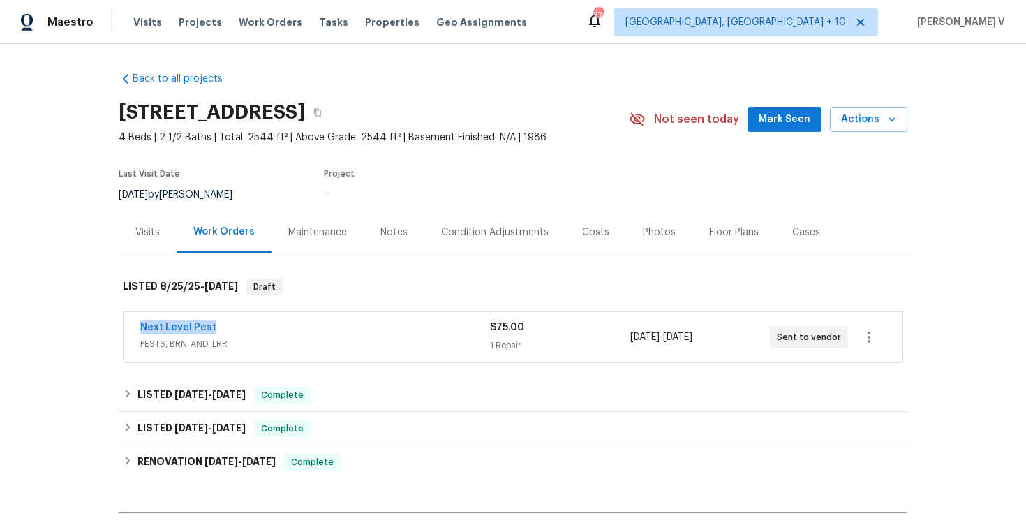
drag, startPoint x: 111, startPoint y: 322, endPoint x: 288, endPoint y: 326, distance: 177.3
click at [289, 326] on div "Back to all projects 316 Diamond Ln, Burleson, TX 76028 4 Beds | 2 1/2 Baths | …" at bounding box center [513, 284] width 1026 height 481
copy link "Next Level Pest"
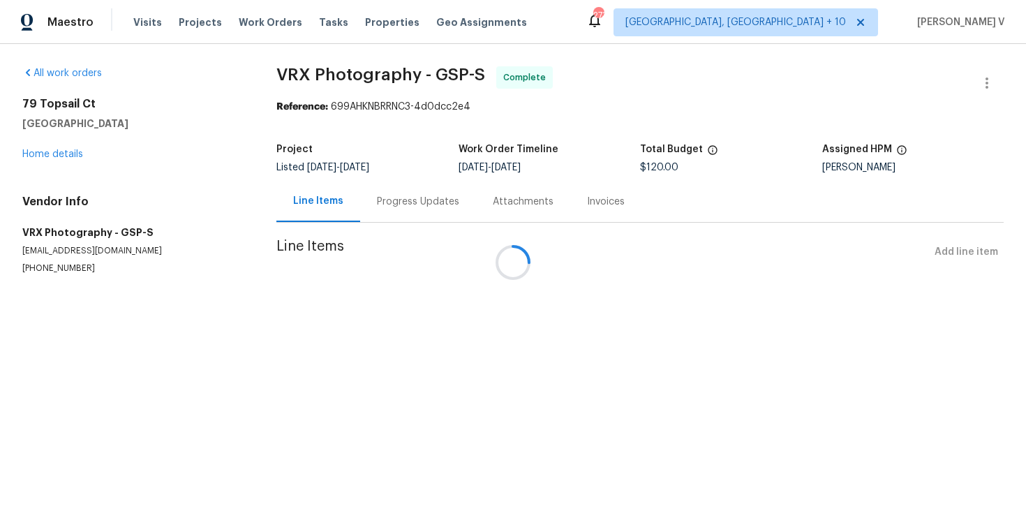
click at [45, 162] on div at bounding box center [513, 262] width 1026 height 525
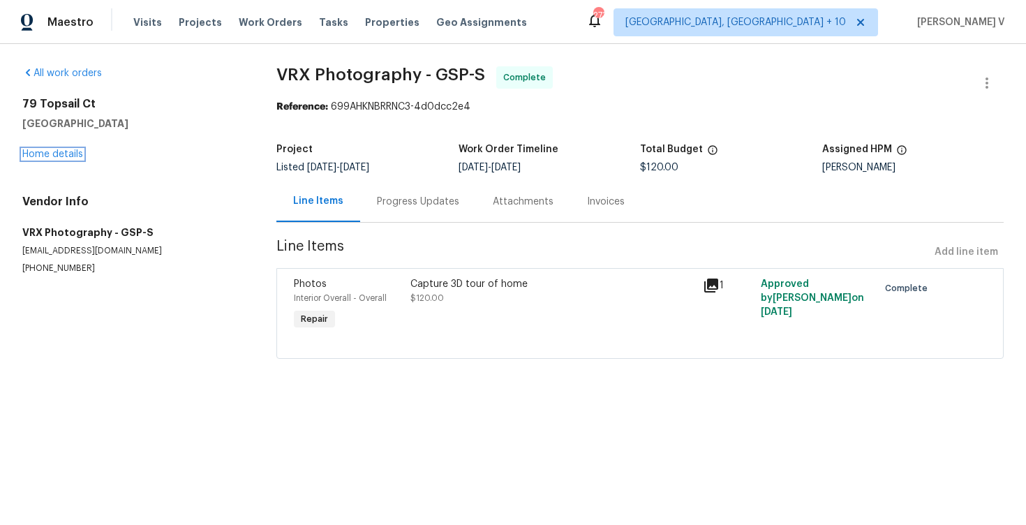
click at [75, 151] on link "Home details" at bounding box center [52, 154] width 61 height 10
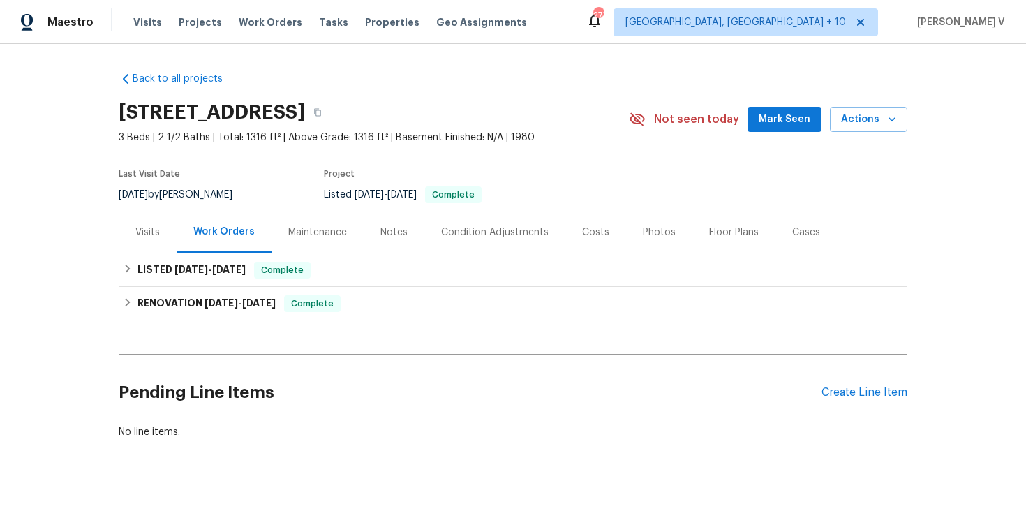
scroll to position [9, 0]
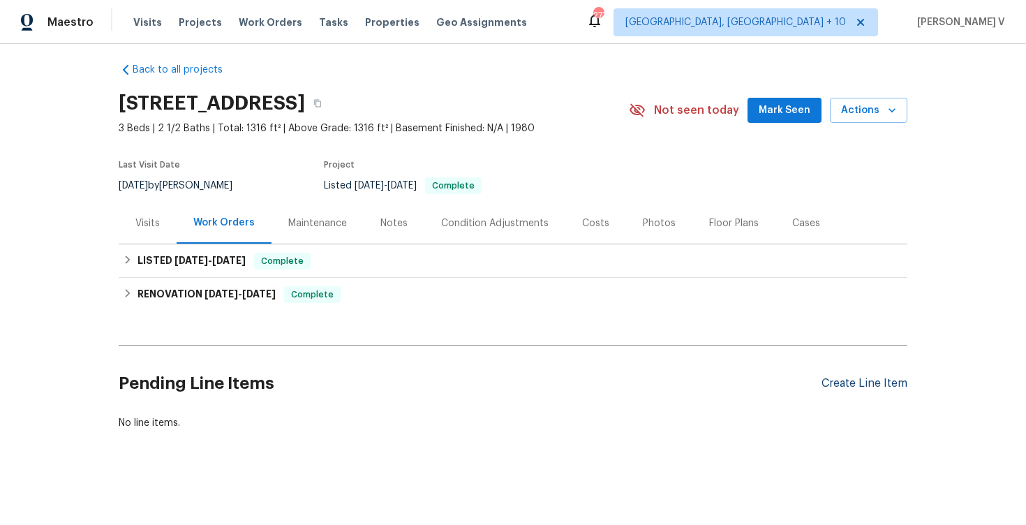
click at [833, 382] on div "Create Line Item" at bounding box center [865, 383] width 86 height 13
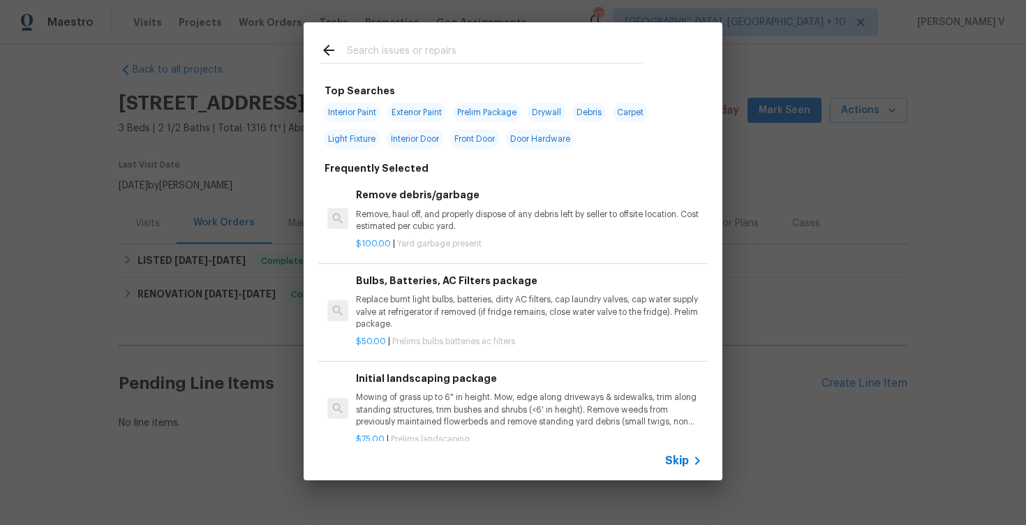
click at [713, 455] on div "Skip" at bounding box center [513, 460] width 419 height 39
click at [681, 455] on span "Skip" at bounding box center [677, 461] width 24 height 14
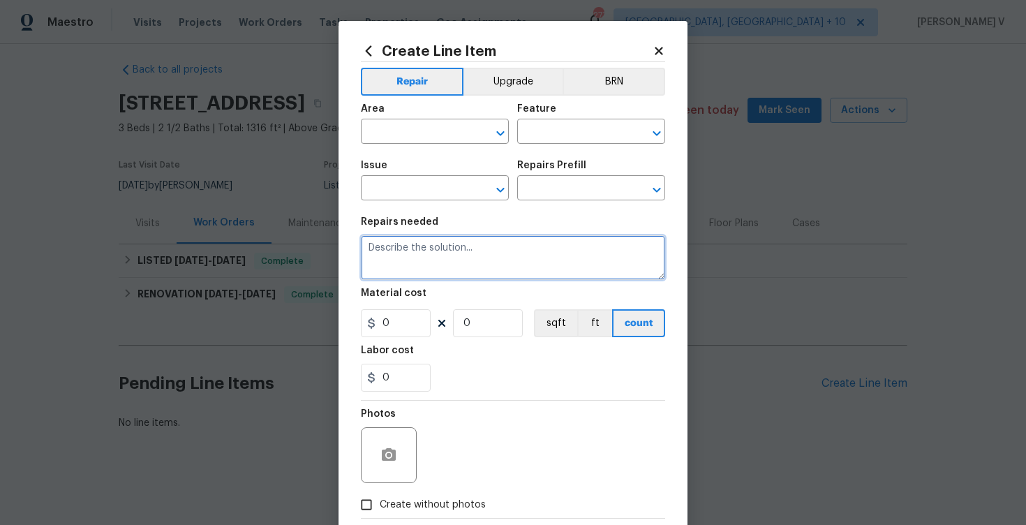
click at [519, 250] on textarea at bounding box center [513, 257] width 304 height 45
paste textarea "Feedback received that there is a mold issue present in the home. Please inspec…"
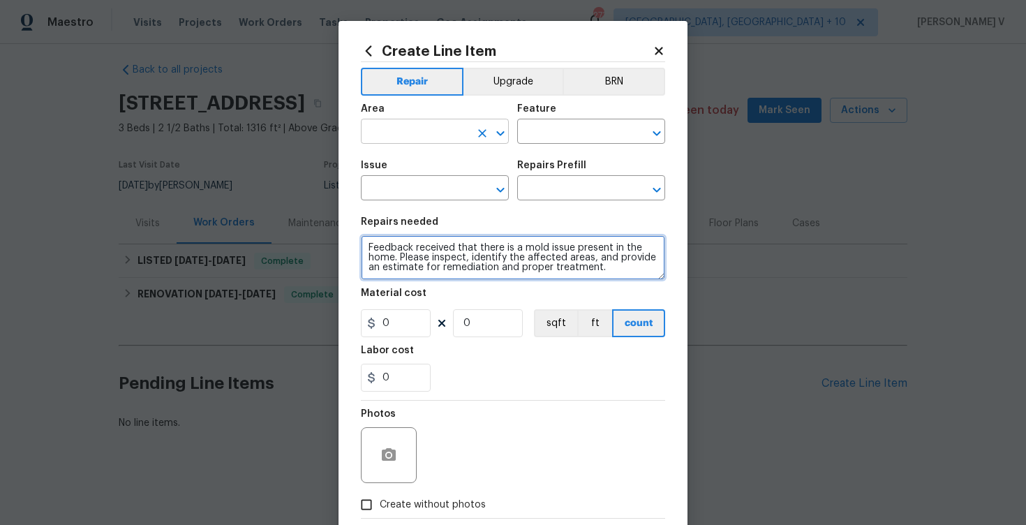
type textarea "Feedback received that there is a mold issue present in the home. Please inspec…"
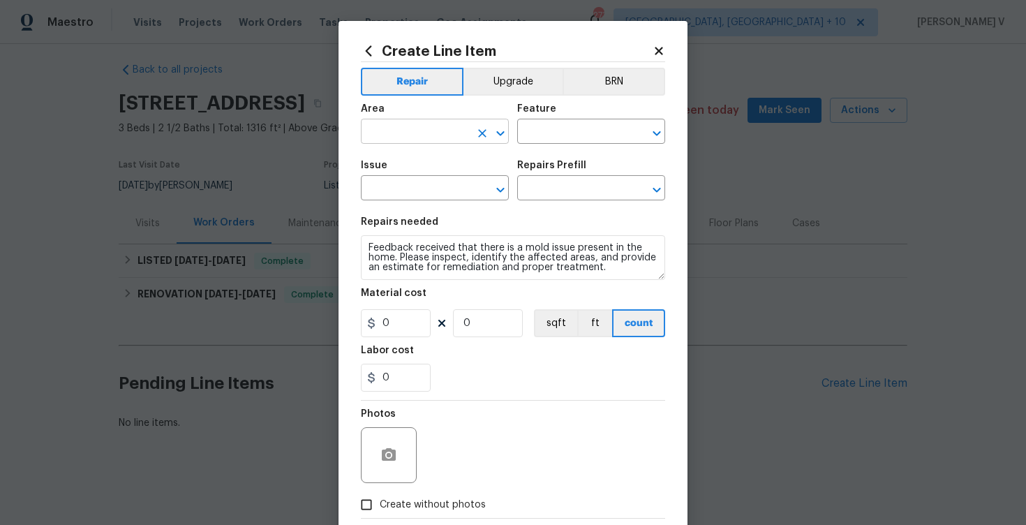
click at [426, 138] on input "text" at bounding box center [415, 133] width 109 height 22
type input ","
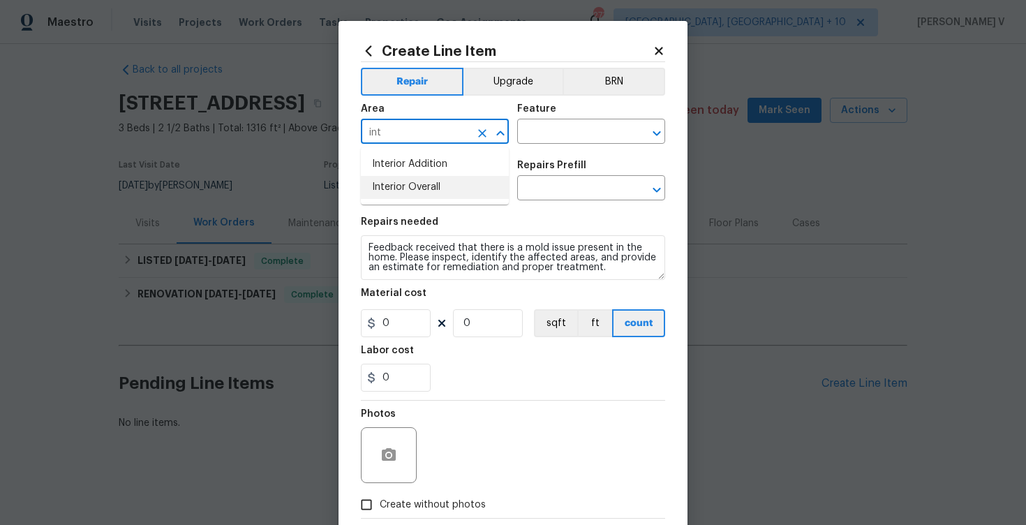
click at [435, 184] on li "Interior Overall" at bounding box center [435, 187] width 148 height 23
type input "Interior Overall"
click at [588, 143] on input "text" at bounding box center [571, 133] width 109 height 22
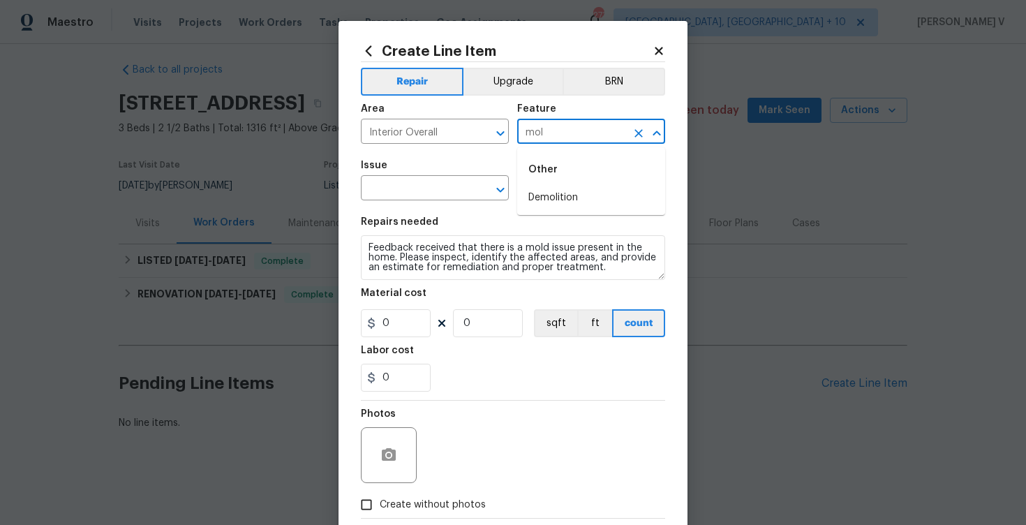
click at [562, 140] on input "mol" at bounding box center [571, 133] width 109 height 22
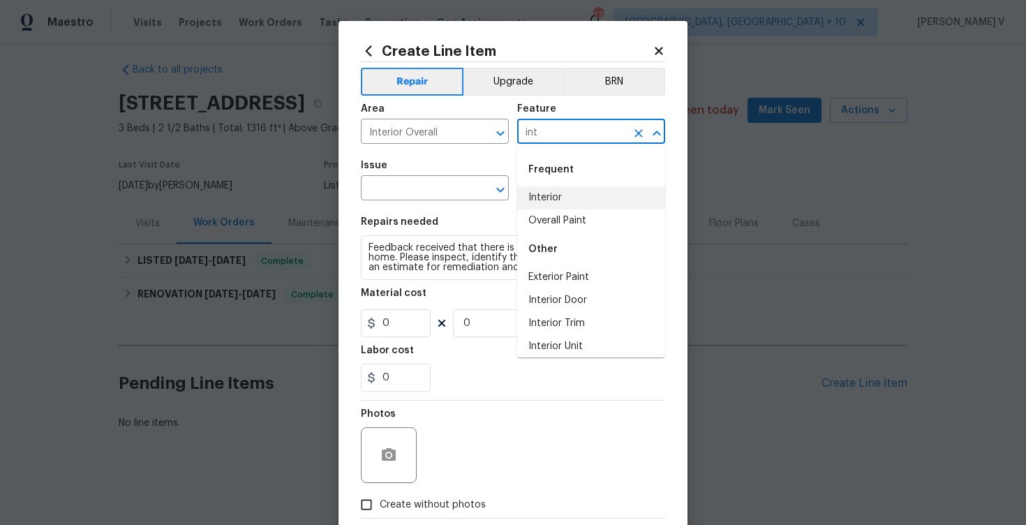
click at [544, 200] on li "Interior" at bounding box center [591, 197] width 148 height 23
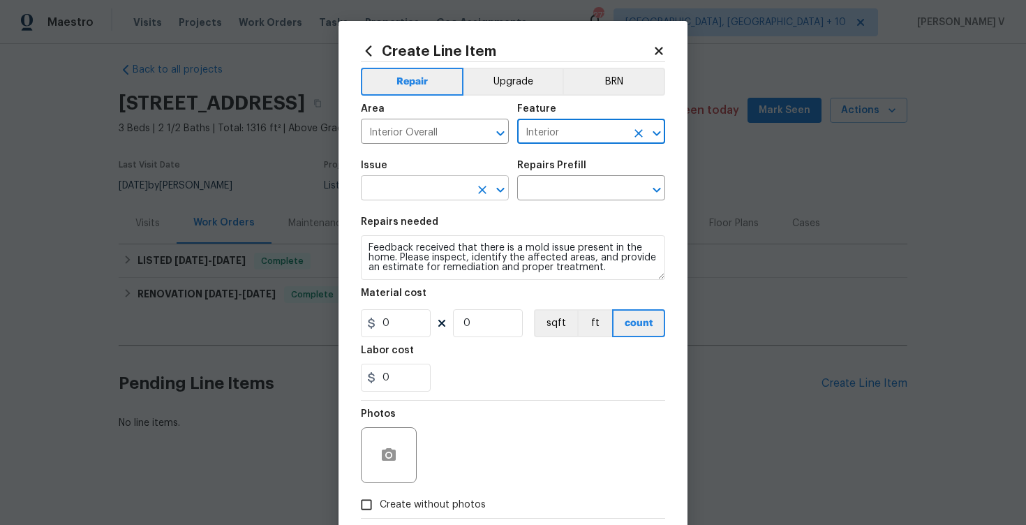
type input "Interior"
click at [449, 197] on input "text" at bounding box center [415, 190] width 109 height 22
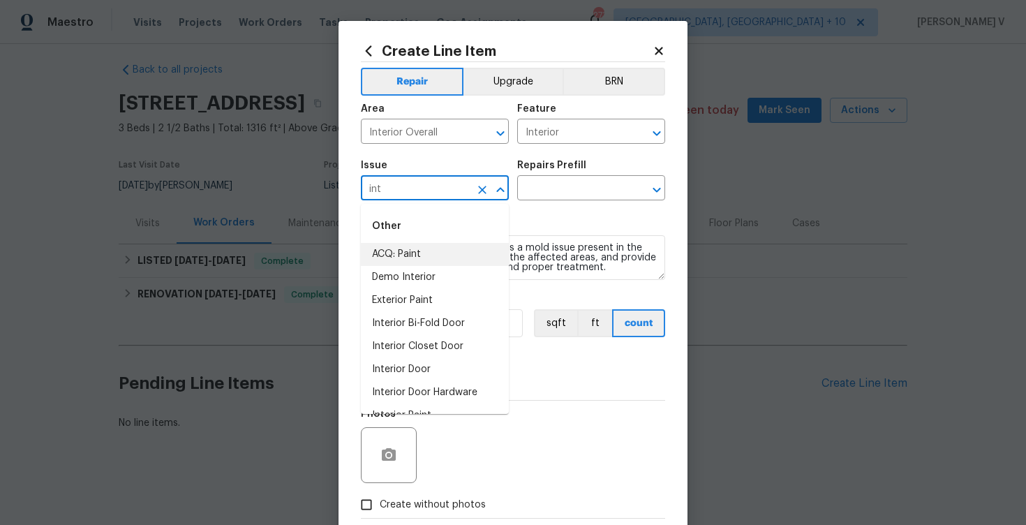
scroll to position [88, 0]
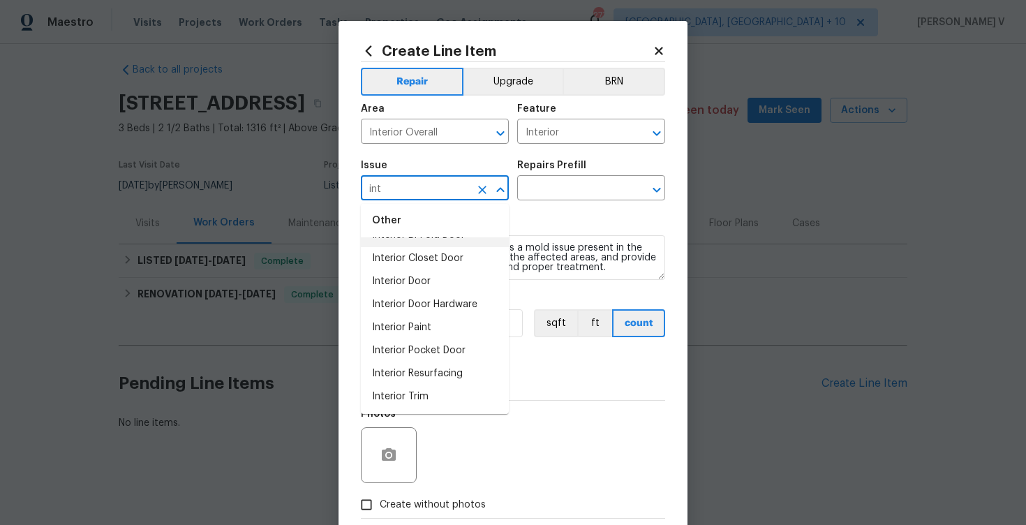
click at [406, 193] on input "int" at bounding box center [415, 190] width 109 height 22
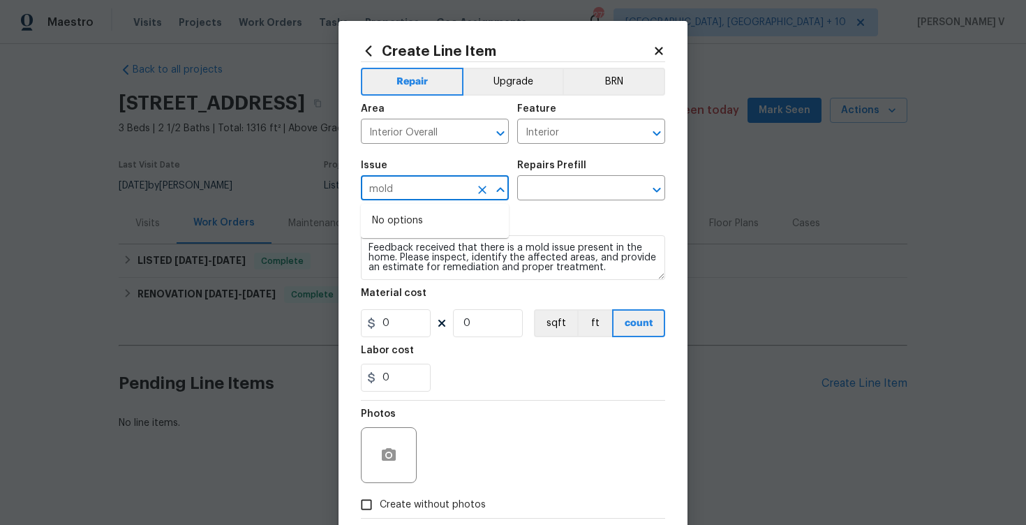
type input "mold"
click at [452, 178] on div "Issue" at bounding box center [435, 170] width 148 height 18
click at [437, 179] on input "text" at bounding box center [415, 190] width 109 height 22
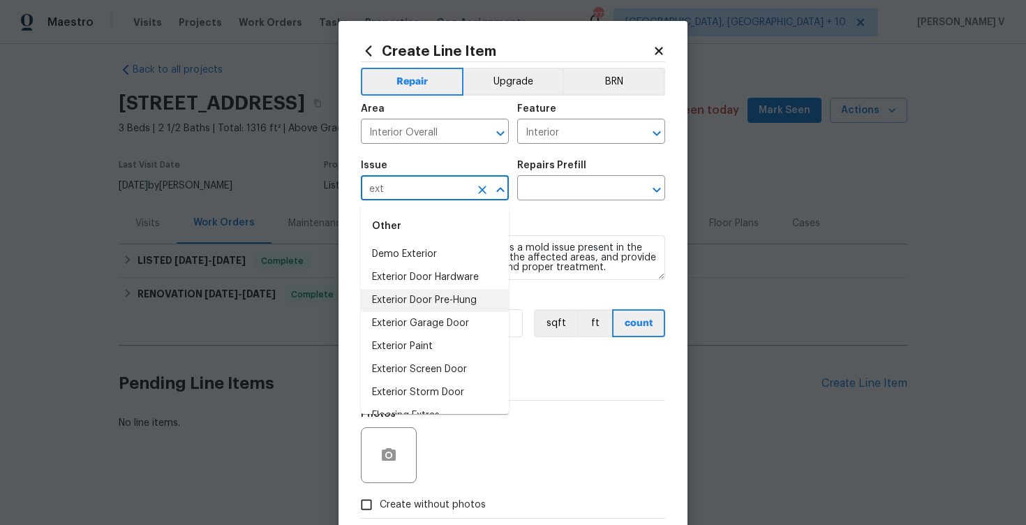
scroll to position [65, 0]
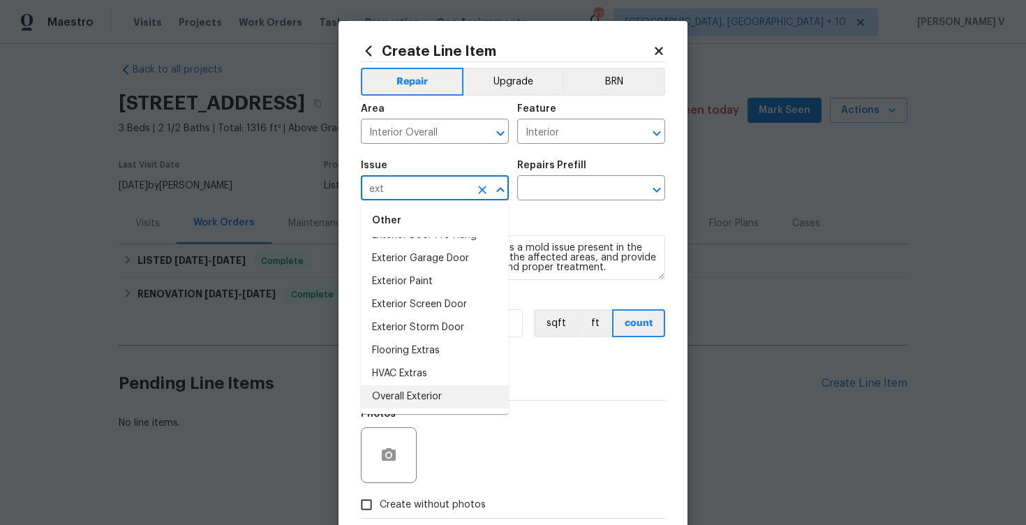
click at [410, 391] on li "Overall Exterior" at bounding box center [435, 396] width 148 height 23
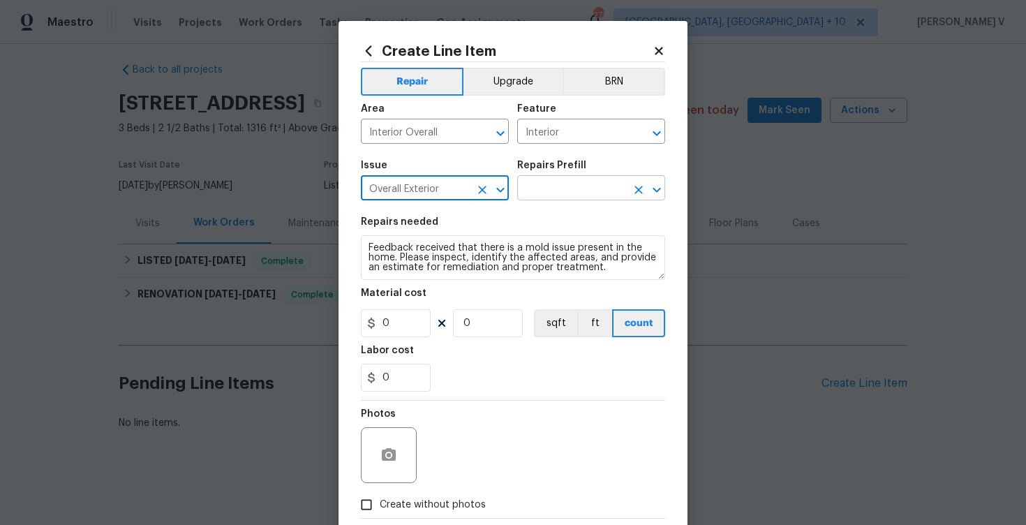
type input "Overall Exterior"
click at [569, 194] on input "text" at bounding box center [571, 190] width 109 height 22
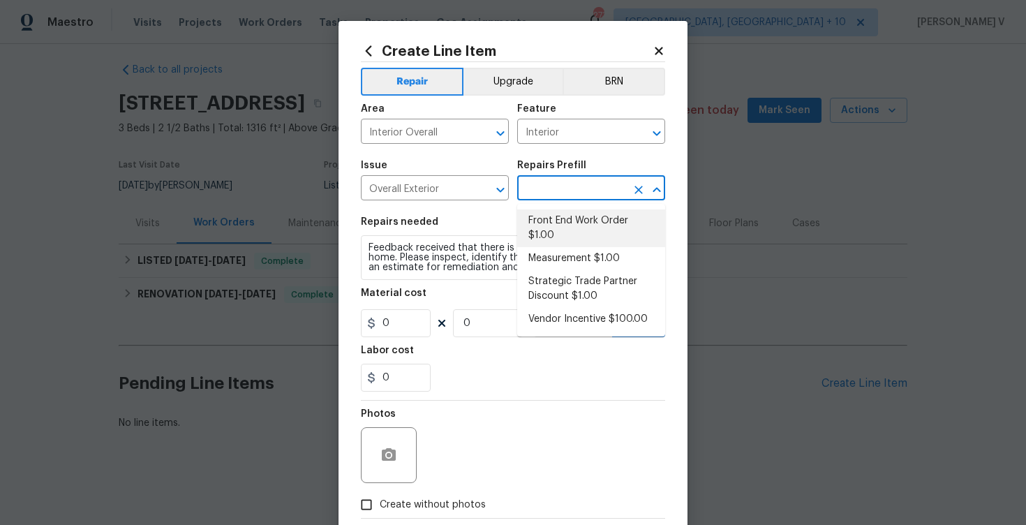
click at [544, 209] on li "Front End Work Order $1.00" at bounding box center [591, 228] width 148 height 38
type input "Front End Work Order $1.00"
type textarea "Placeholder line item for the creation of front end work orders."
type input "1"
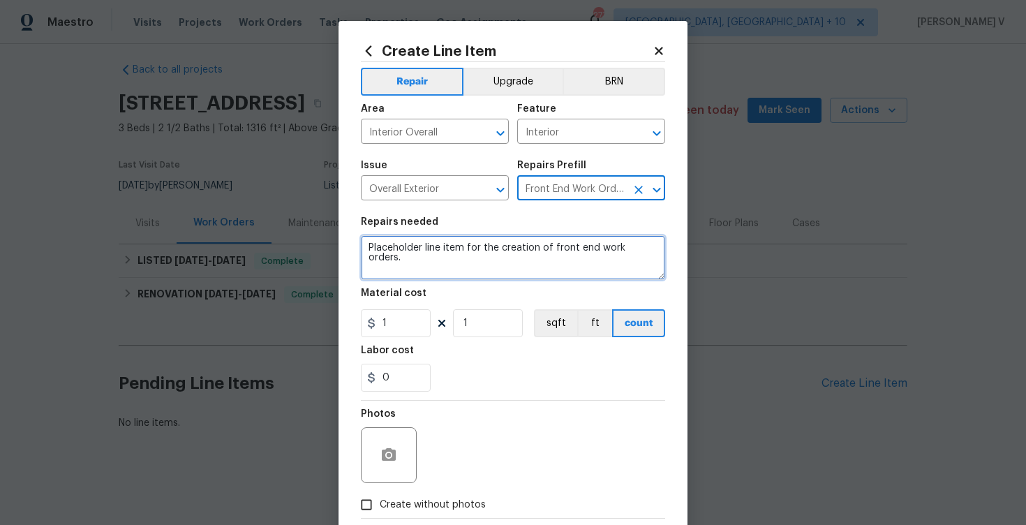
click at [469, 252] on textarea "Placeholder line item for the creation of front end work orders." at bounding box center [513, 257] width 304 height 45
paste textarea "Feedback received that there is a mold issue present in the home. Please inspec…"
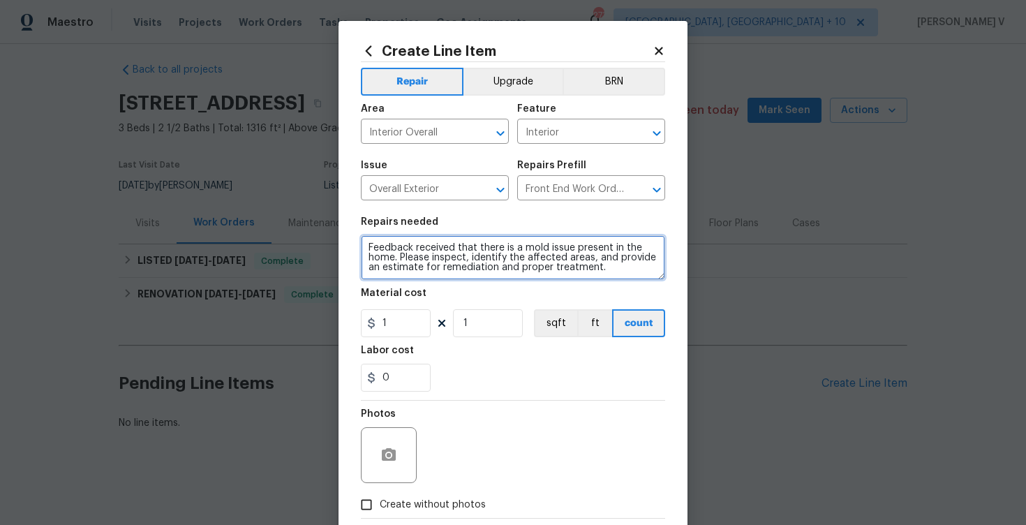
type textarea "Feedback received that there is a mold issue present in the home. Please inspec…"
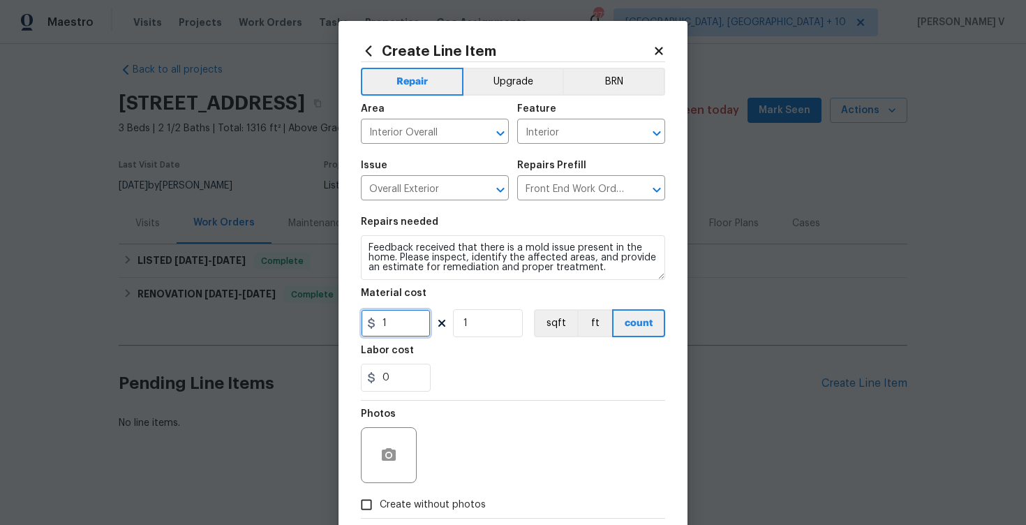
click at [394, 318] on input "1" at bounding box center [396, 323] width 70 height 28
type input "75"
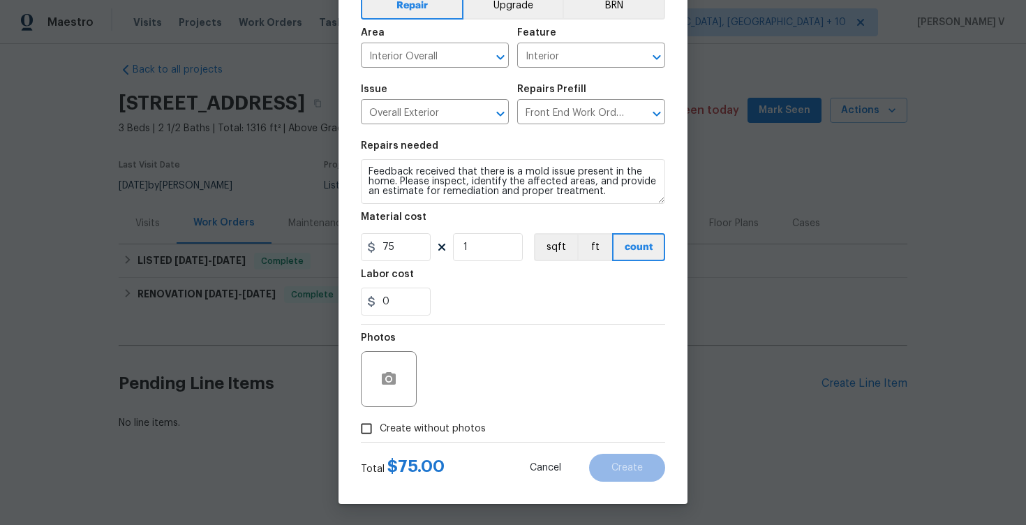
click at [377, 422] on input "Create without photos" at bounding box center [366, 428] width 27 height 27
checkbox input "true"
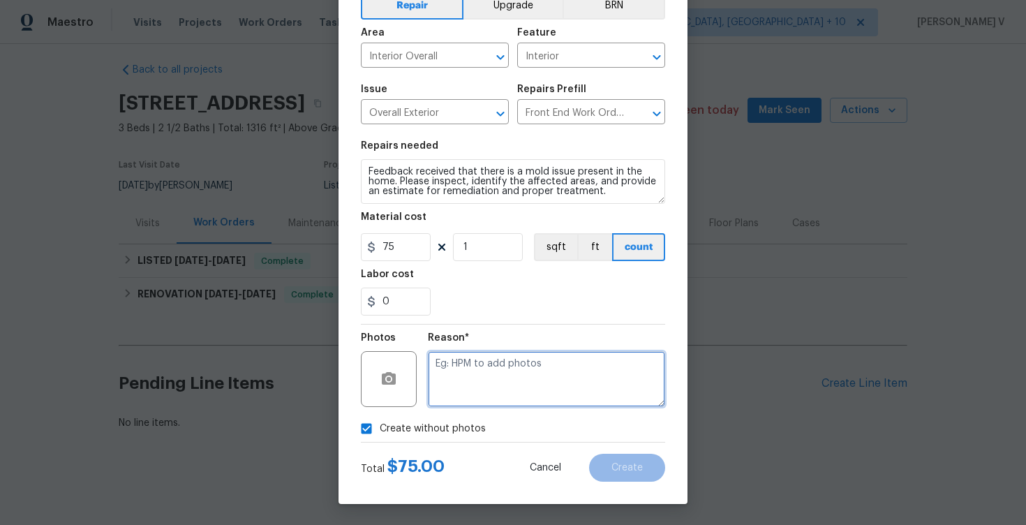
click at [502, 386] on textarea at bounding box center [546, 379] width 237 height 56
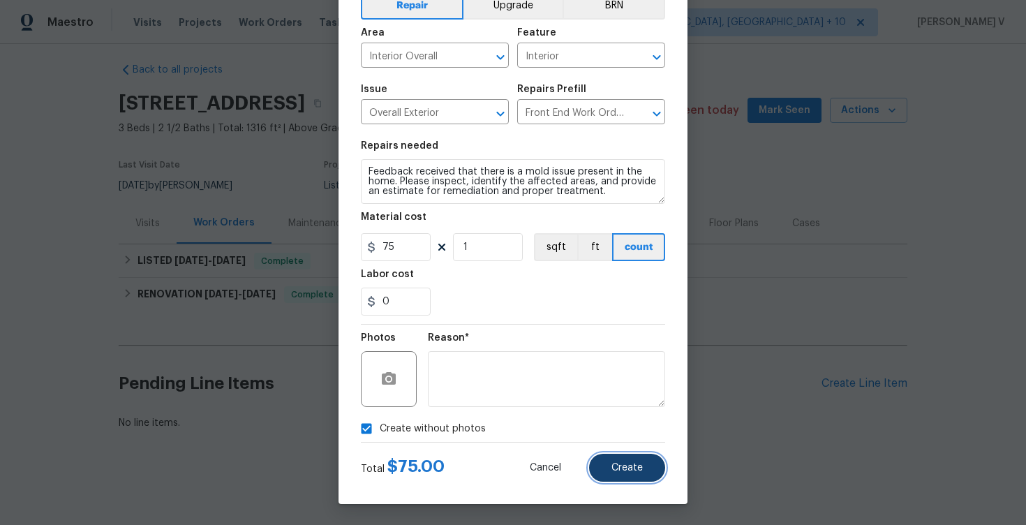
click at [643, 456] on button "Create" at bounding box center [627, 468] width 76 height 28
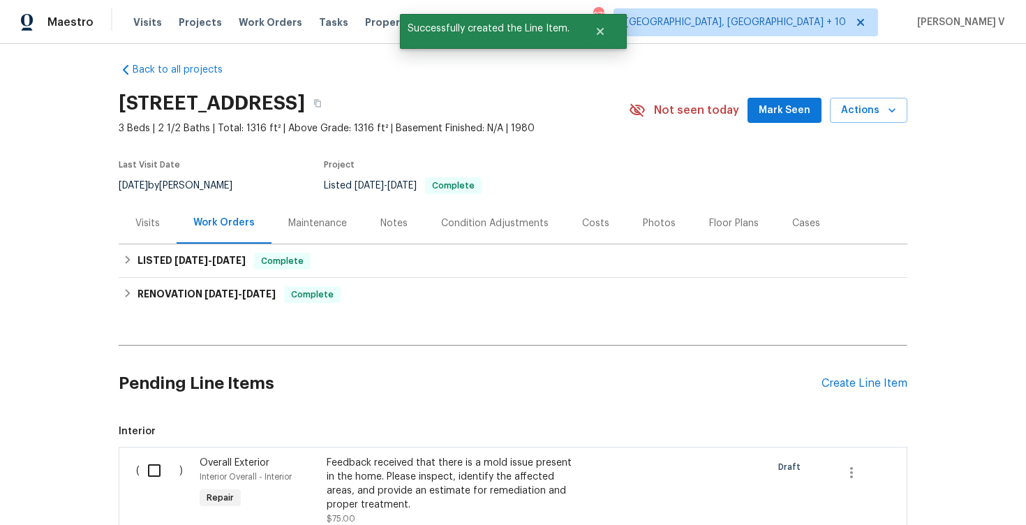
click at [151, 460] on input "checkbox" at bounding box center [160, 470] width 40 height 29
checkbox input "true"
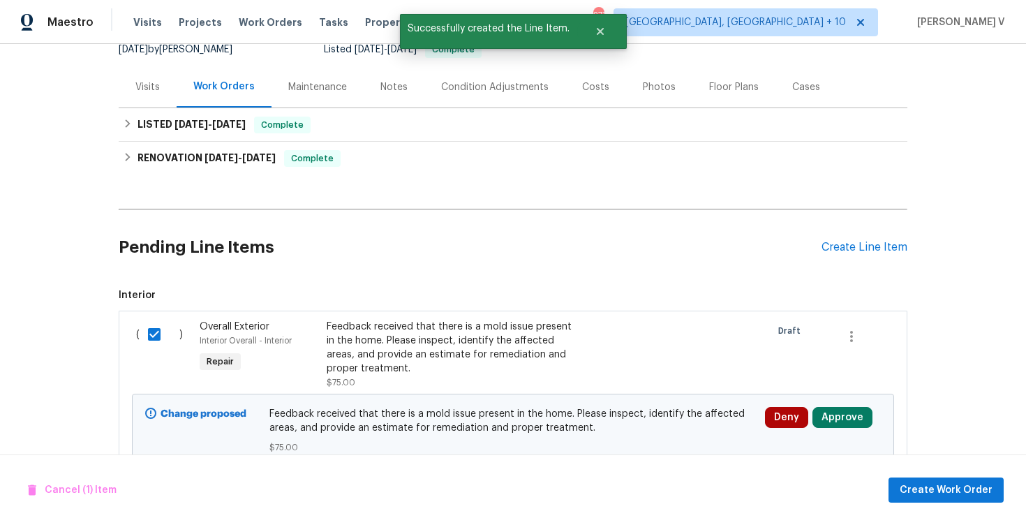
scroll to position [196, 0]
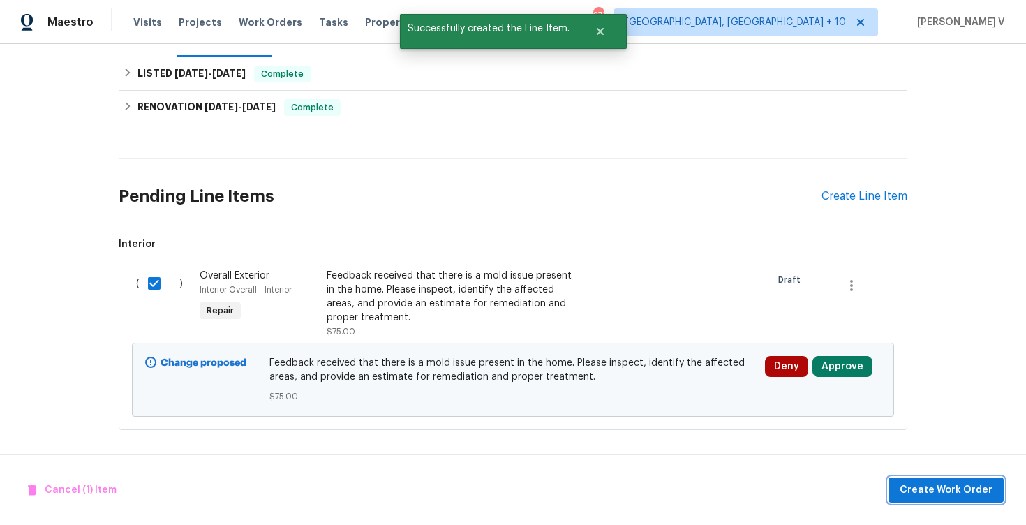
click at [962, 494] on span "Create Work Order" at bounding box center [946, 490] width 93 height 17
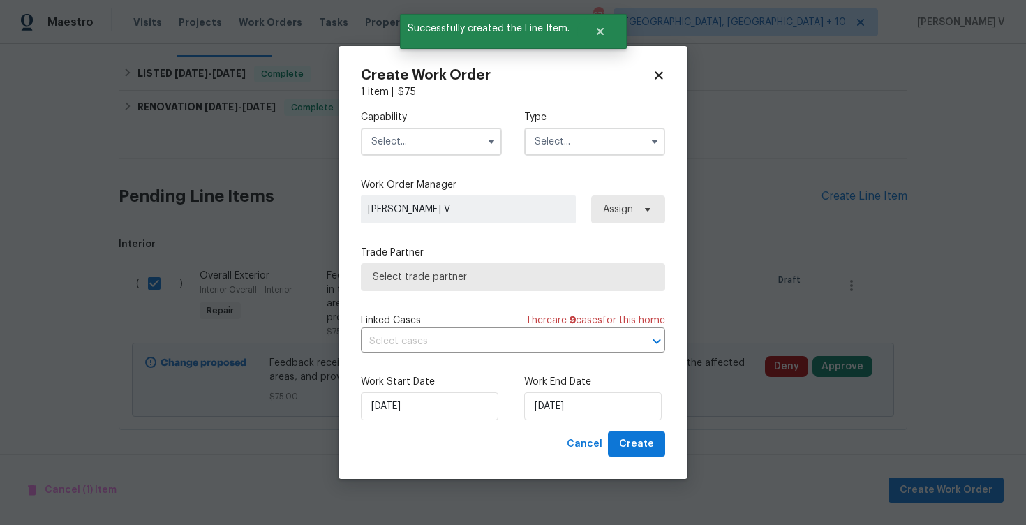
click at [459, 146] on input "text" at bounding box center [431, 142] width 141 height 28
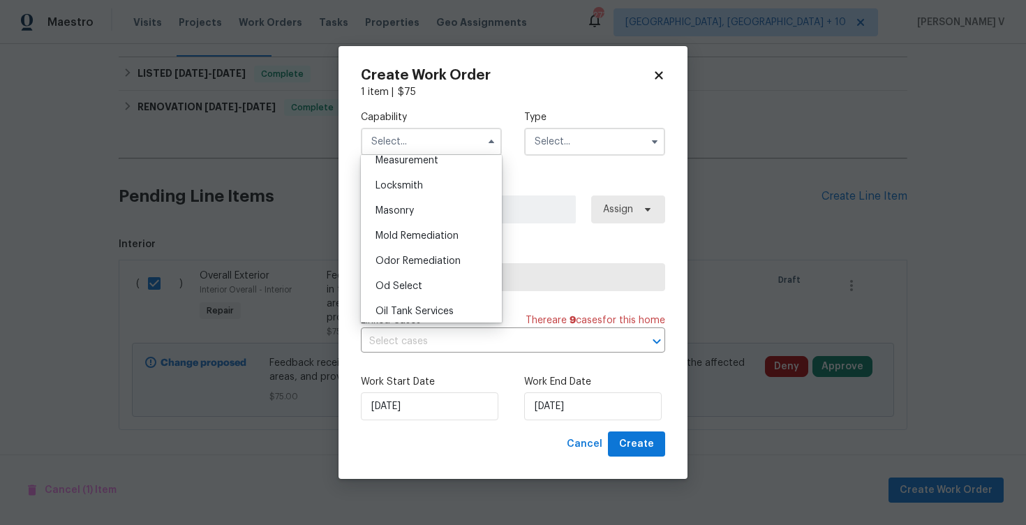
scroll to position [1037, 0]
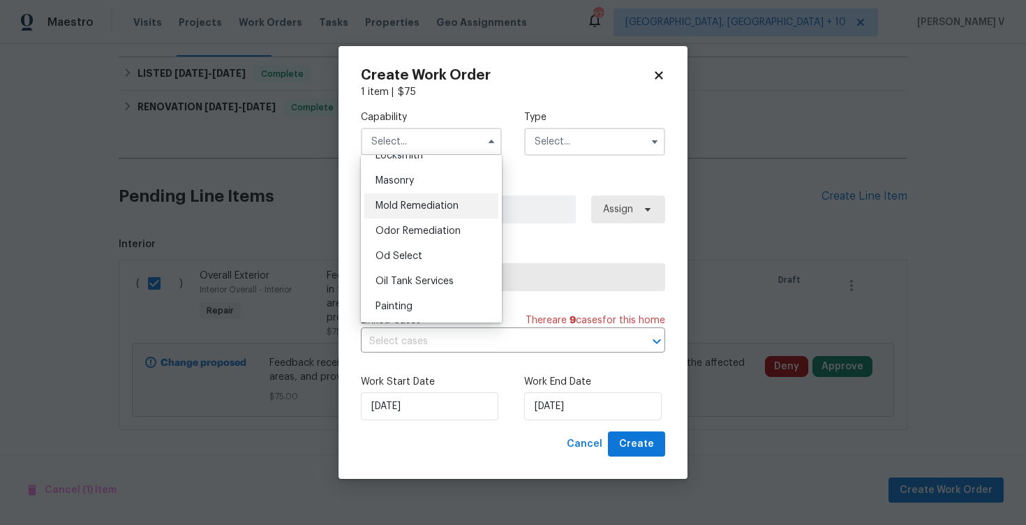
click at [432, 205] on span "Mold Remediation" at bounding box center [417, 206] width 83 height 10
type input "Mold Remediation"
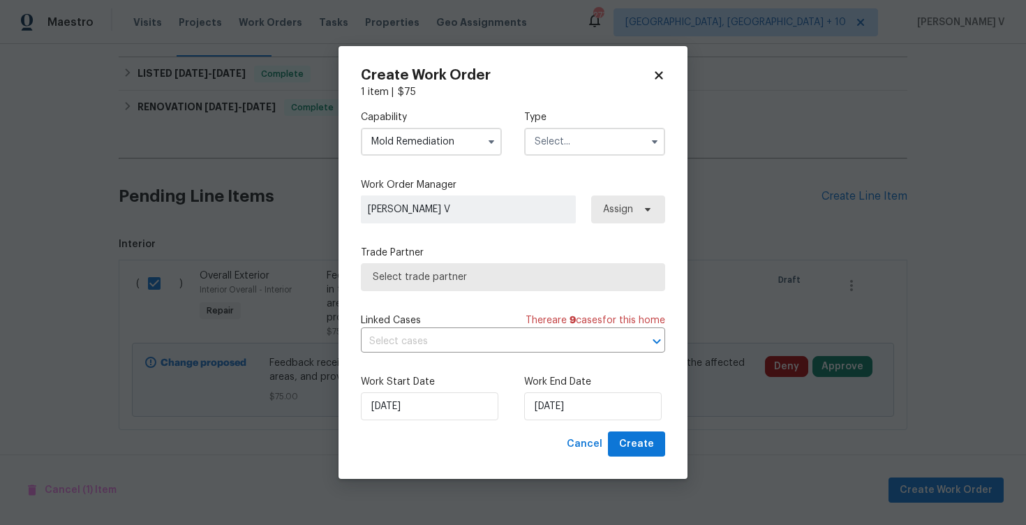
click at [572, 144] on input "text" at bounding box center [594, 142] width 141 height 28
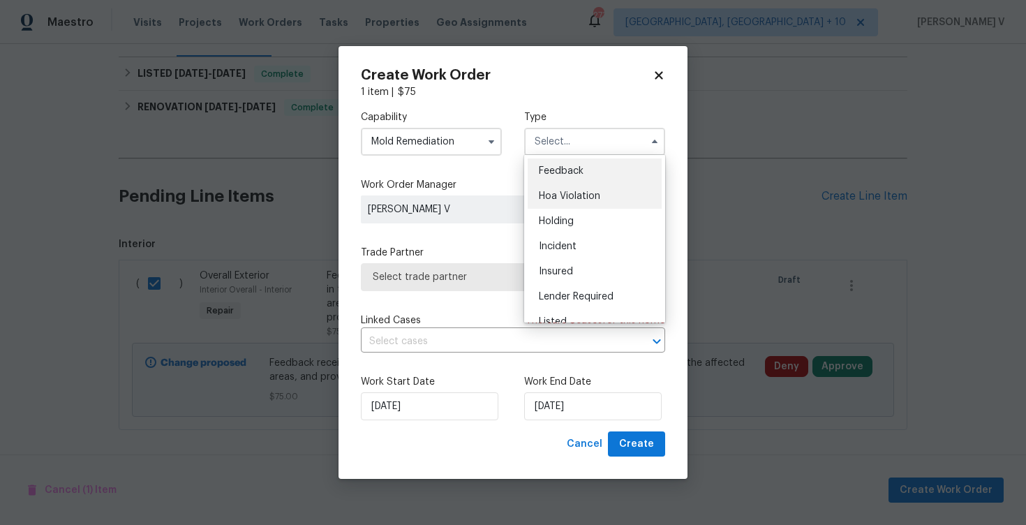
click at [540, 184] on div "Hoa Violation" at bounding box center [595, 196] width 134 height 25
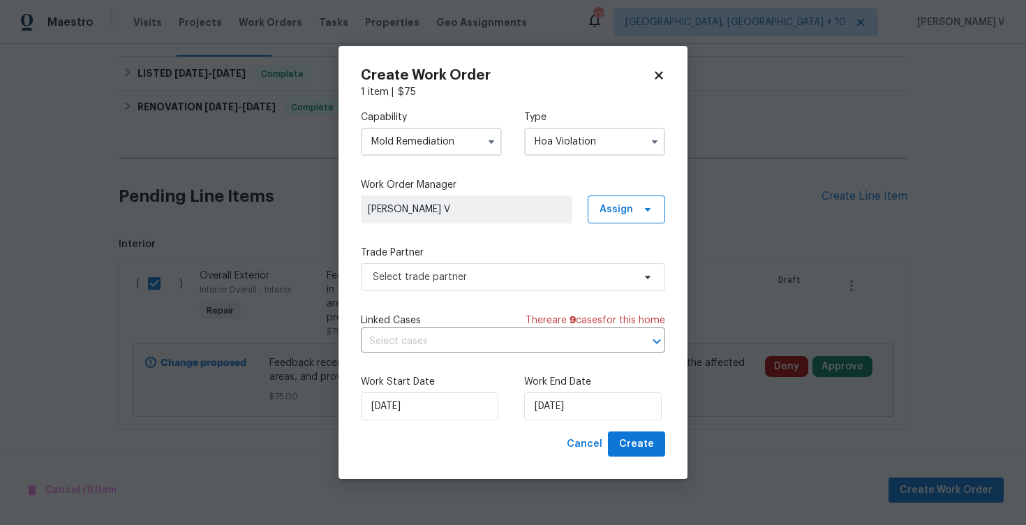
click at [568, 135] on input "Hoa Violation" at bounding box center [594, 142] width 141 height 28
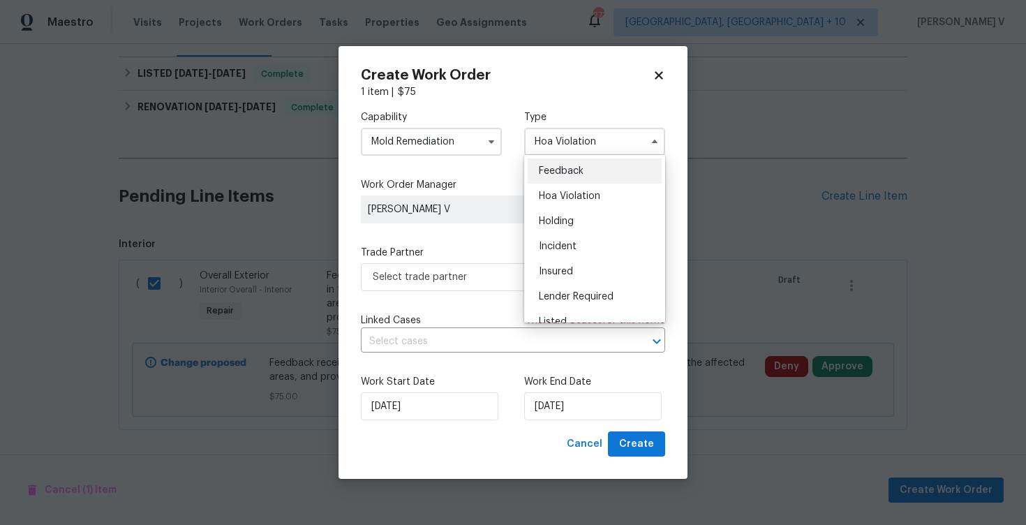
click at [565, 157] on ul "Feedback Hoa Violation Holding Incident Insured Lender Required Listed Lite Lwo…" at bounding box center [594, 239] width 141 height 168
click at [561, 169] on span "Feedback" at bounding box center [561, 171] width 45 height 10
type input "Feedback"
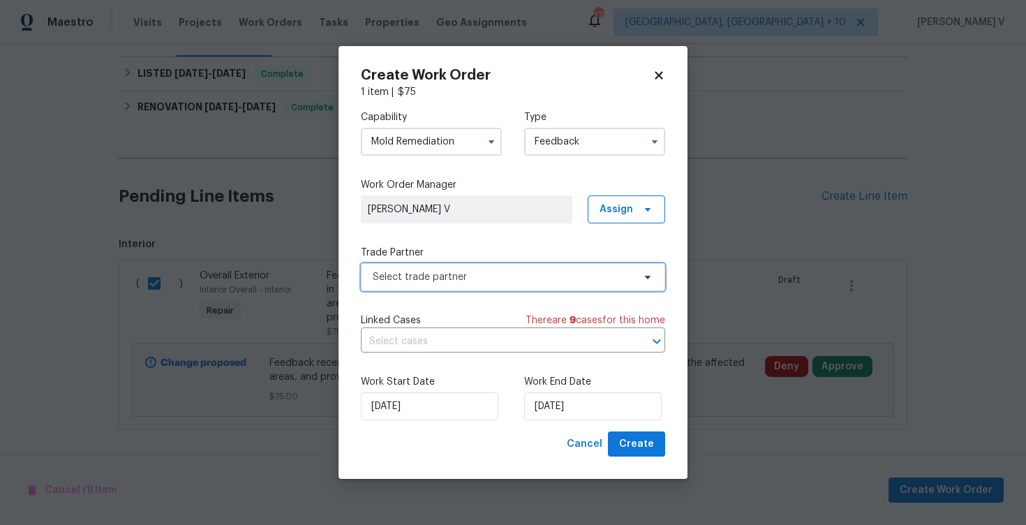
click at [514, 263] on span "Select trade partner" at bounding box center [513, 277] width 304 height 28
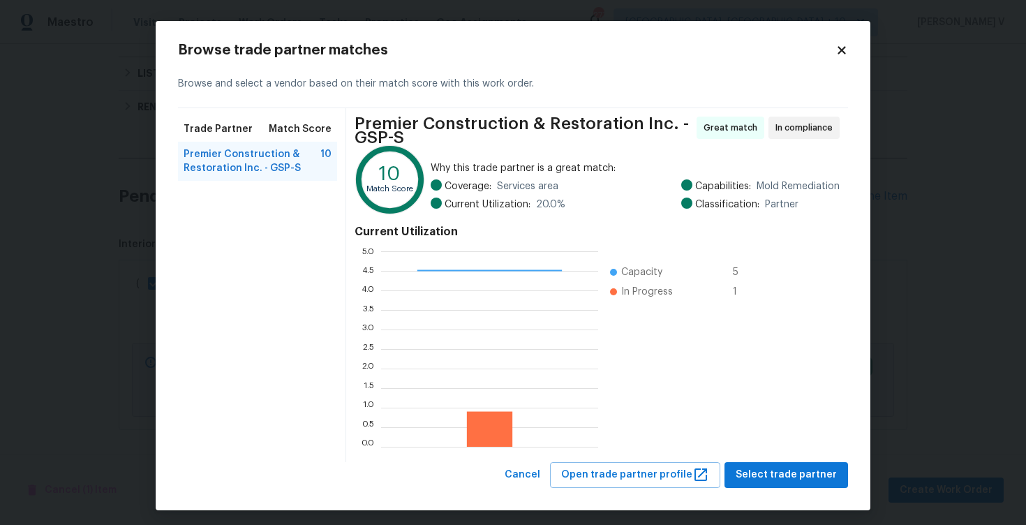
scroll to position [6, 0]
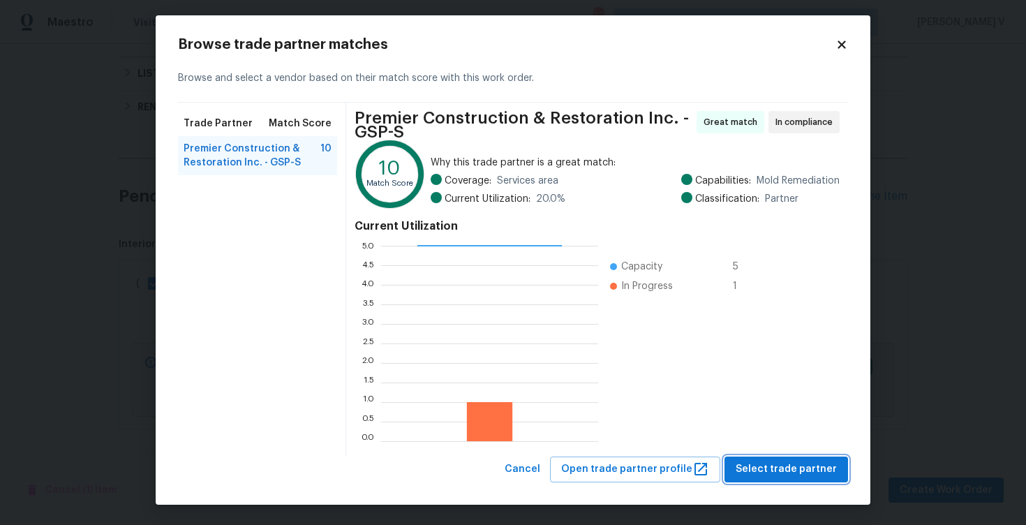
click at [790, 461] on span "Select trade partner" at bounding box center [786, 469] width 101 height 17
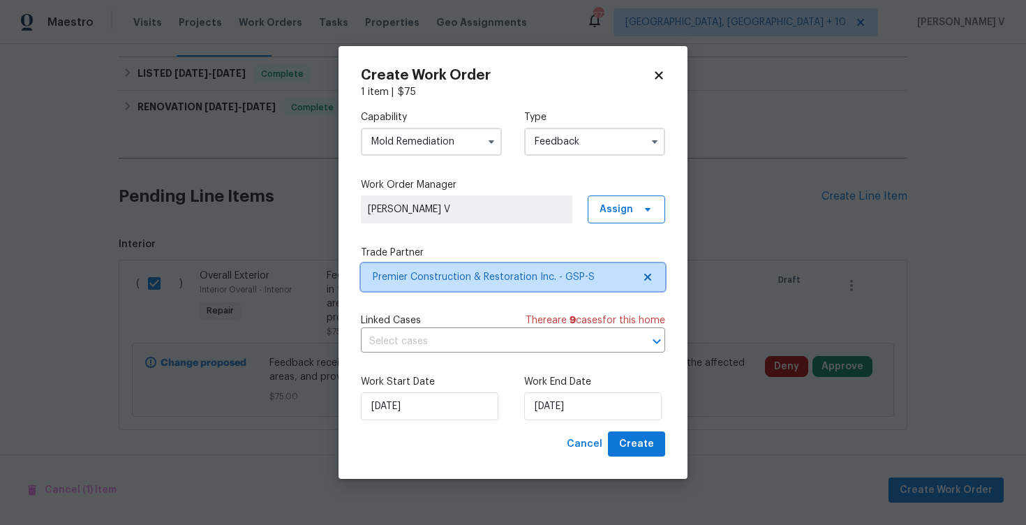
scroll to position [0, 0]
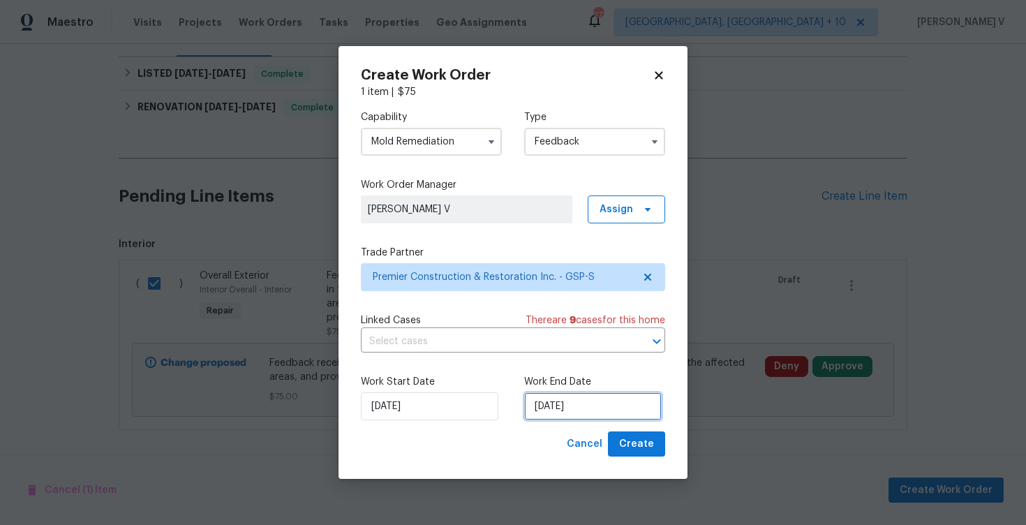
click at [535, 411] on input "[DATE]" at bounding box center [592, 406] width 137 height 28
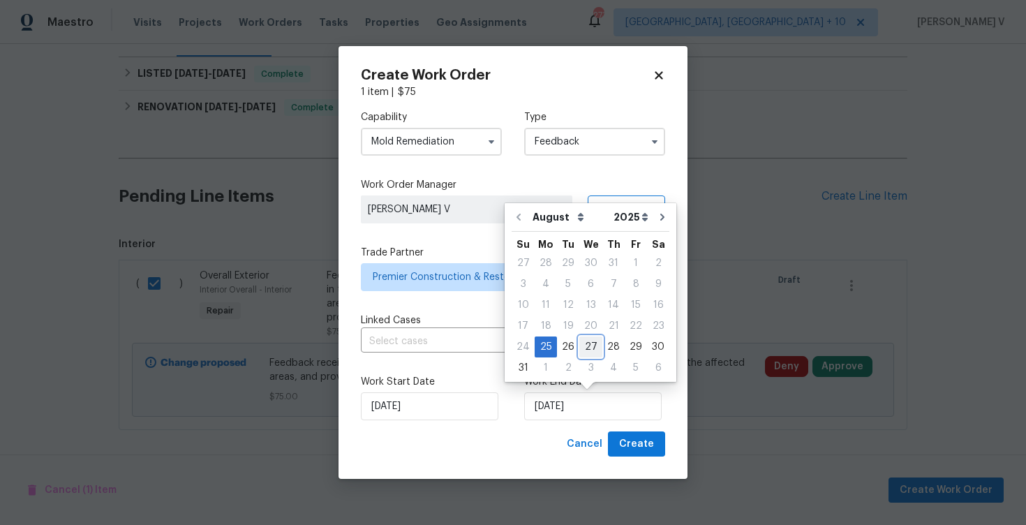
click at [586, 337] on div "27" at bounding box center [590, 347] width 23 height 20
type input "[DATE]"
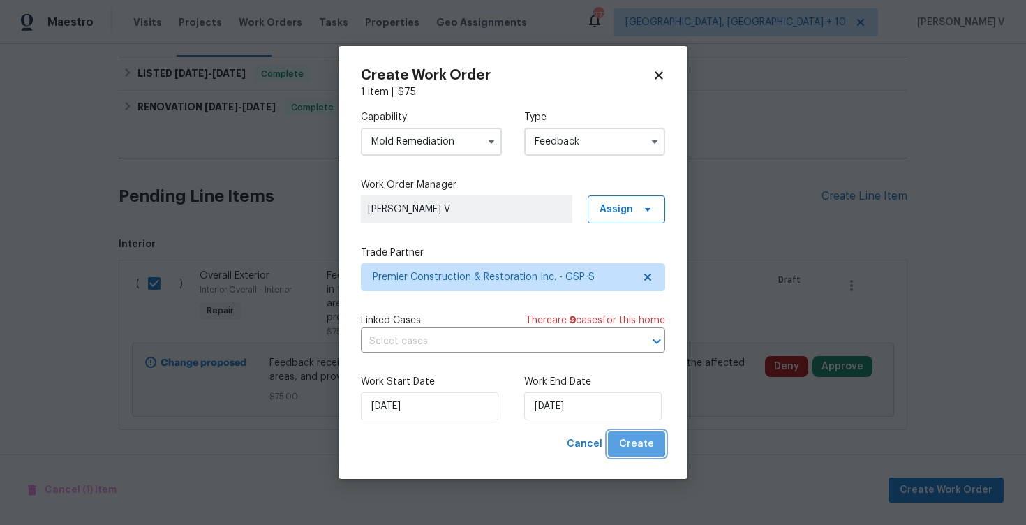
click at [627, 435] on button "Create" at bounding box center [636, 444] width 57 height 26
checkbox input "false"
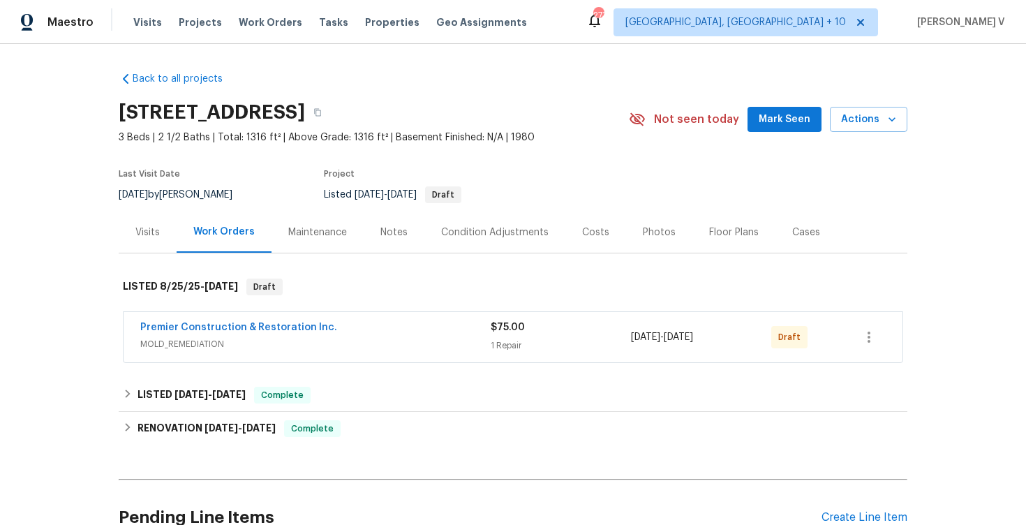
click at [202, 321] on span "Premier Construction & Restoration Inc." at bounding box center [238, 327] width 197 height 14
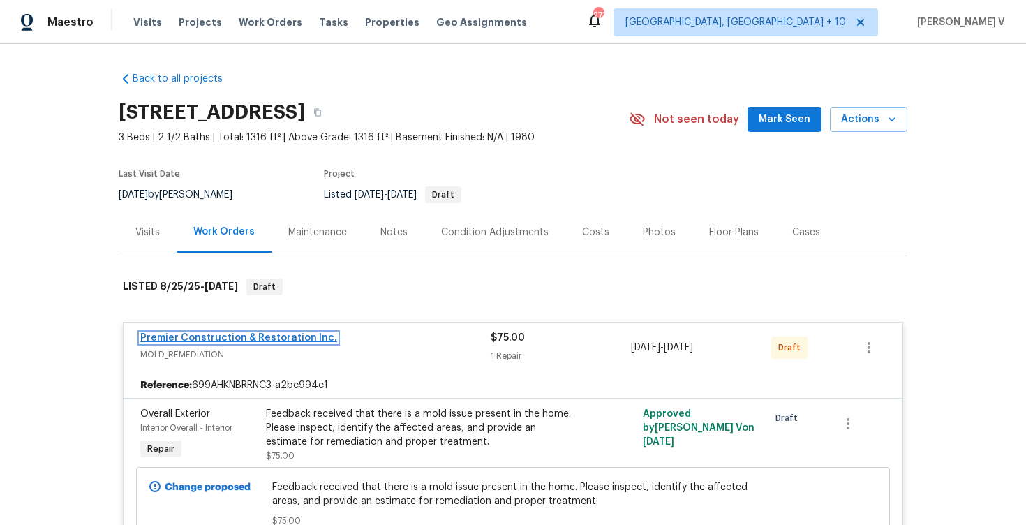
click at [255, 333] on link "Premier Construction & Restoration Inc." at bounding box center [238, 338] width 197 height 10
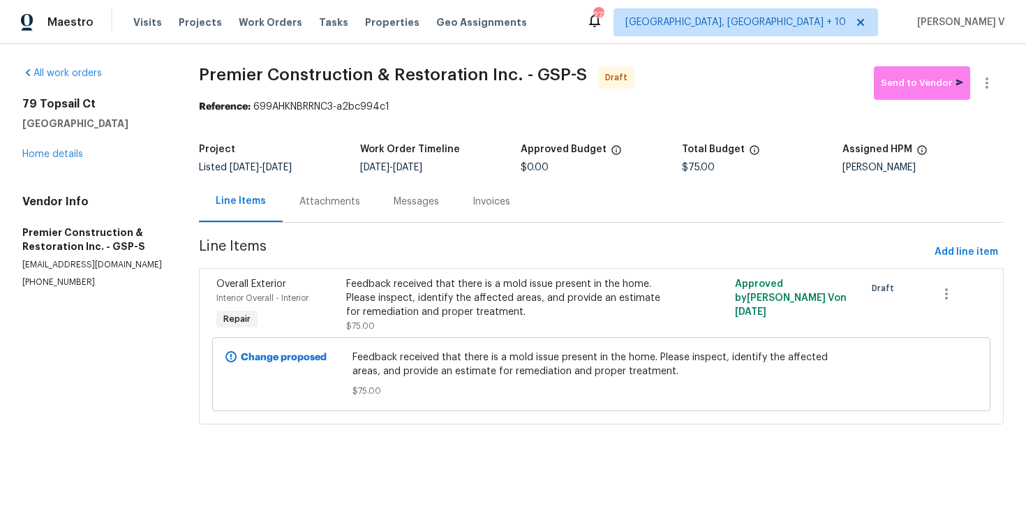
click at [377, 193] on div "Messages" at bounding box center [416, 201] width 79 height 41
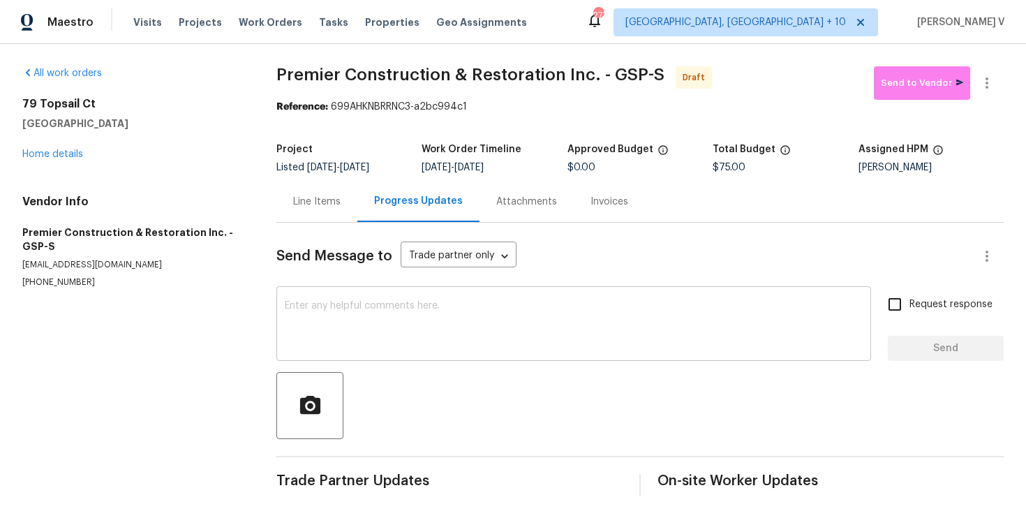
click at [362, 302] on textarea at bounding box center [574, 325] width 578 height 49
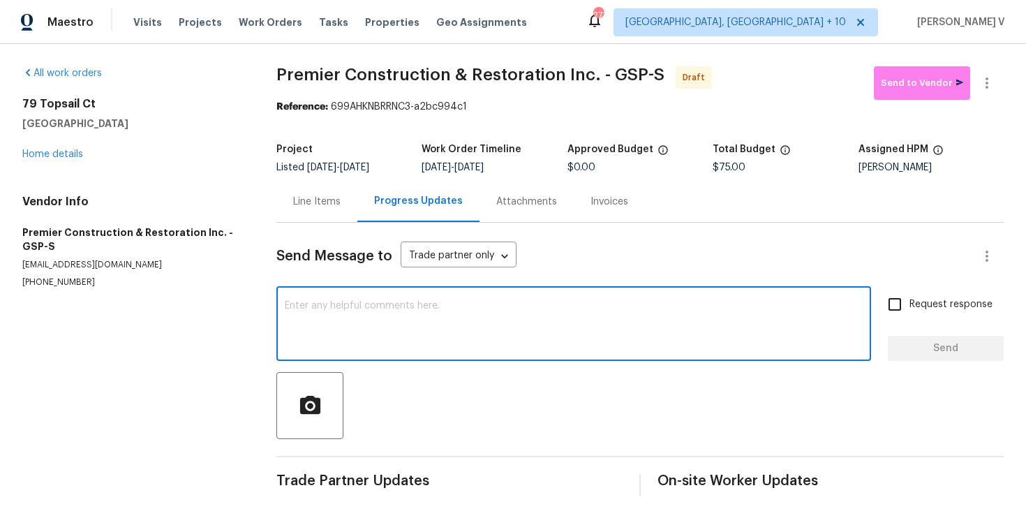
paste textarea "Hi, this is Divya with Opendoor. I’m confirming you received the WO for the pro…"
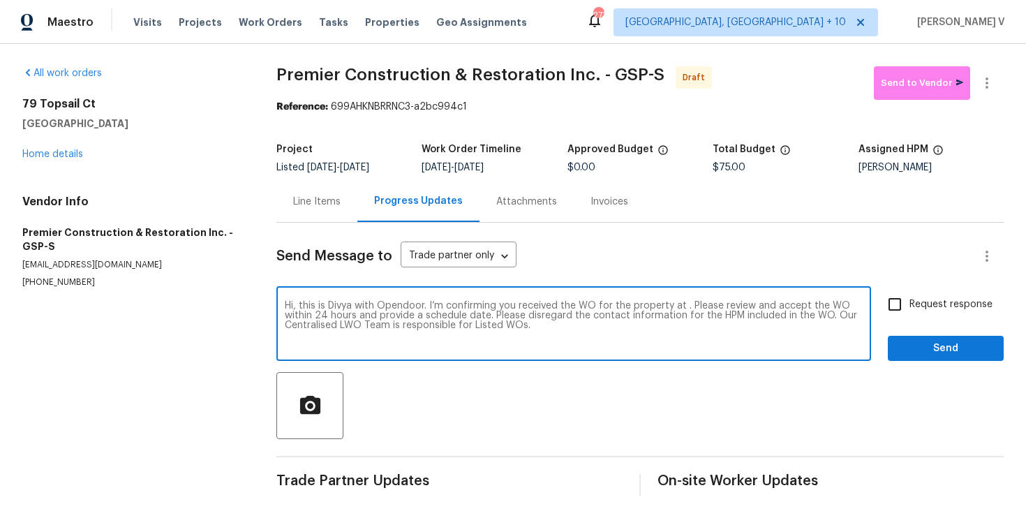
click at [683, 305] on textarea "Hi, this is Divya with Opendoor. I’m confirming you received the WO for the pro…" at bounding box center [574, 325] width 578 height 49
paste textarea "79 Topsail Ct, Greenville, SC 29611"
type textarea "Hi, this is Divya with Opendoor. I’m confirming you received the WO for the pro…"
click at [890, 306] on input "Request response" at bounding box center [894, 304] width 29 height 29
checkbox input "true"
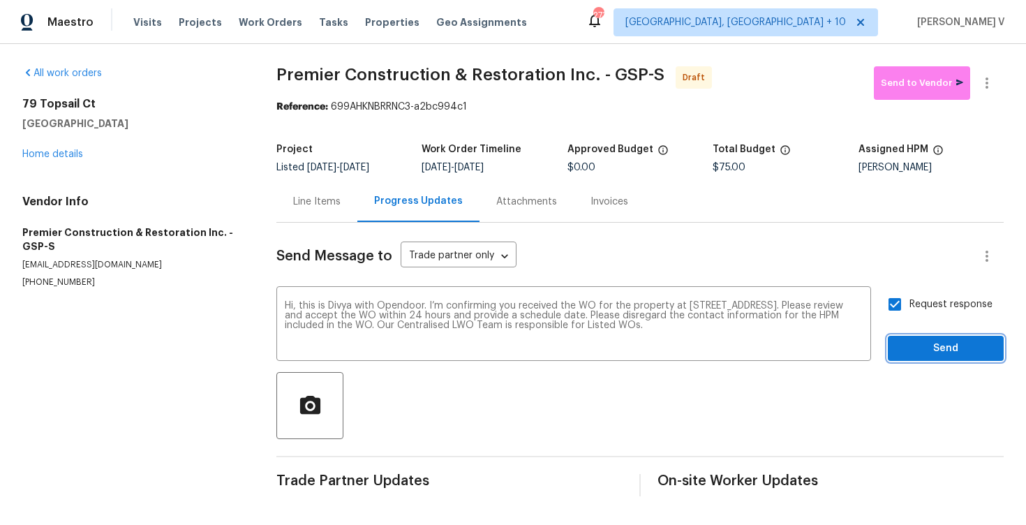
click at [925, 342] on span "Send" at bounding box center [946, 348] width 94 height 17
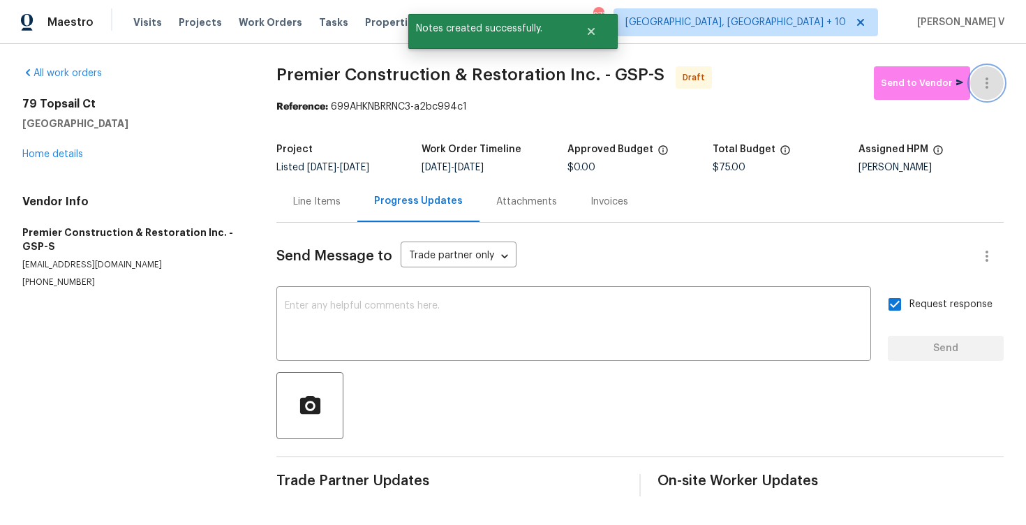
click at [987, 95] on button "button" at bounding box center [987, 83] width 34 height 34
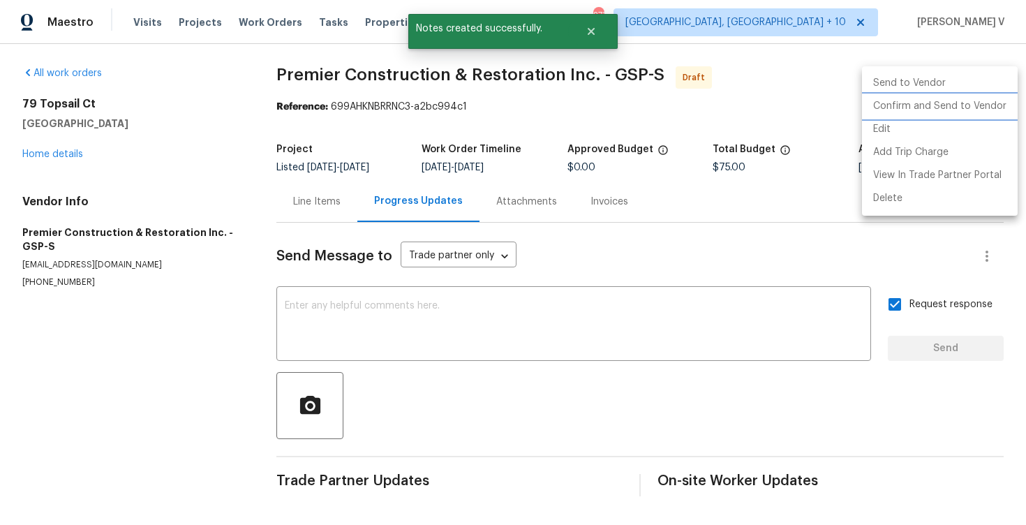
click at [911, 111] on li "Confirm and Send to Vendor" at bounding box center [940, 106] width 156 height 23
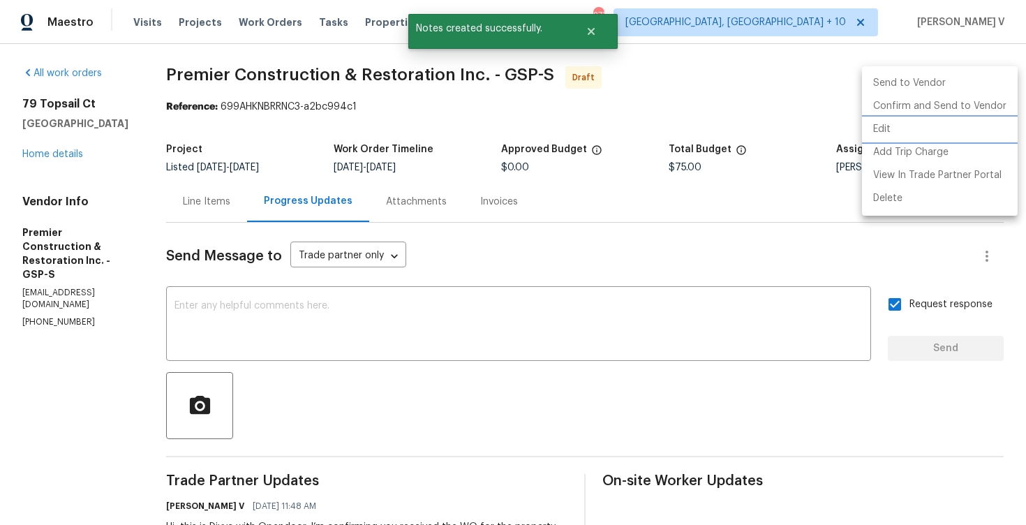
click at [319, 82] on div at bounding box center [513, 262] width 1026 height 525
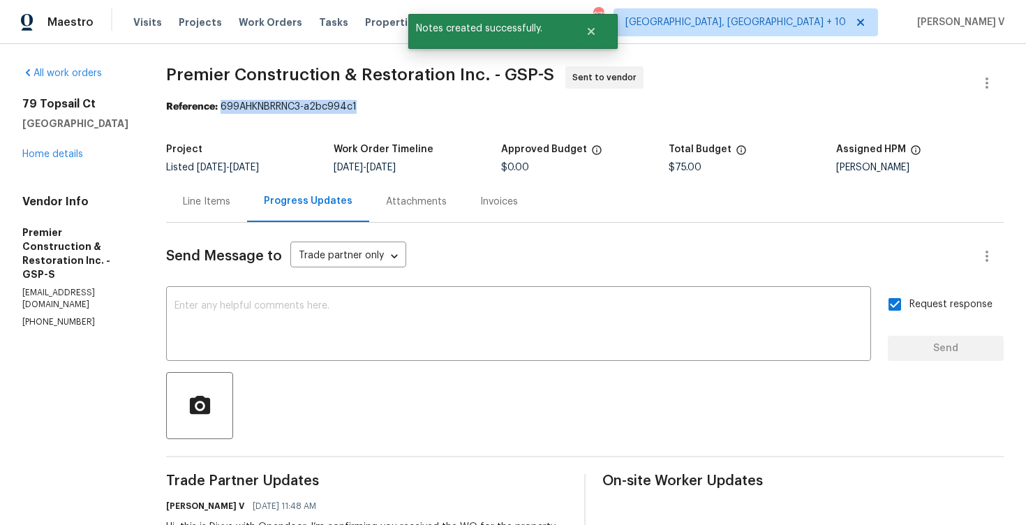
drag, startPoint x: 220, startPoint y: 109, endPoint x: 439, endPoint y: 109, distance: 219.2
click at [439, 109] on div "Reference: 699AHKNBRRNC3-a2bc994c1" at bounding box center [585, 107] width 838 height 14
copy div "699AHKNBRRNC3-a2bc994c1"
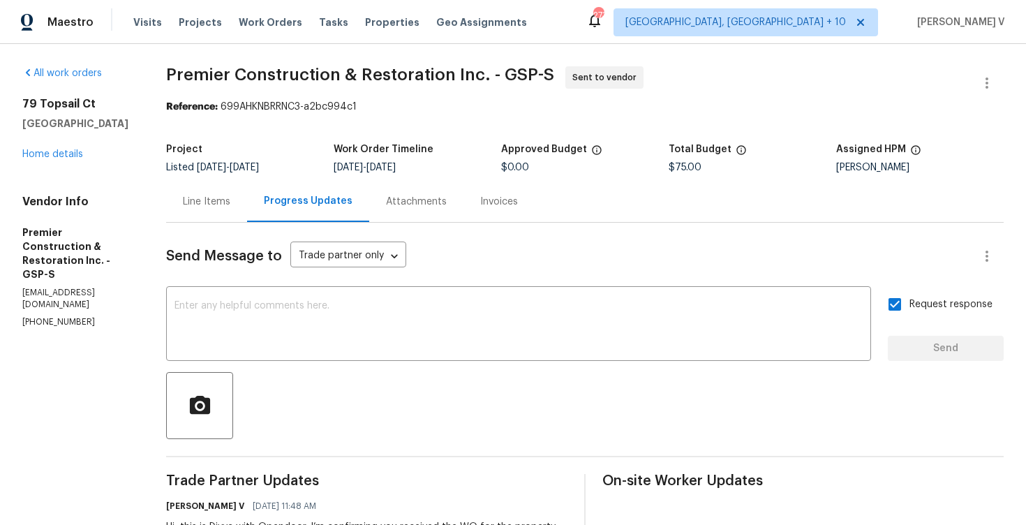
click at [40, 169] on div "All work orders 79 Topsail Ct Greenville, SC 29611 Home details Vendor Info Pre…" at bounding box center [77, 197] width 110 height 262
click at [58, 145] on div "79 Topsail Ct Greenville, SC 29611 Home details" at bounding box center [77, 129] width 110 height 64
click at [58, 154] on link "Home details" at bounding box center [52, 154] width 61 height 10
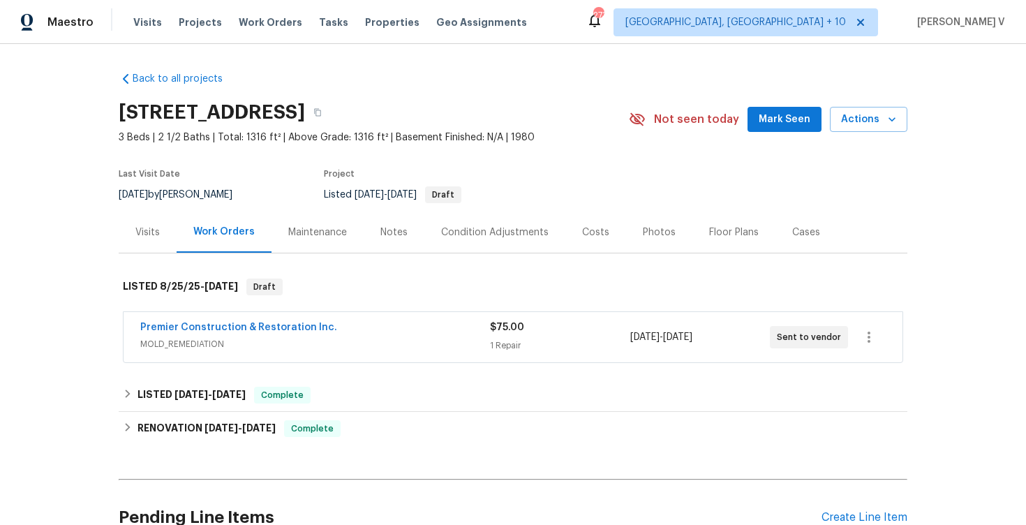
drag, startPoint x: 114, startPoint y: 319, endPoint x: 432, endPoint y: 319, distance: 318.3
click at [432, 319] on div "Back to all projects 79 Topsail Ct, Greenville, SC 29611 3 Beds | 2 1/2 Baths |…" at bounding box center [513, 284] width 1026 height 481
drag, startPoint x: 118, startPoint y: 325, endPoint x: 489, endPoint y: 325, distance: 370.6
click at [489, 325] on div "Back to all projects 79 Topsail Ct, Greenville, SC 29611 3 Beds | 2 1/2 Baths |…" at bounding box center [513, 284] width 1026 height 481
copy link "Premier Construction & Restoration Inc."
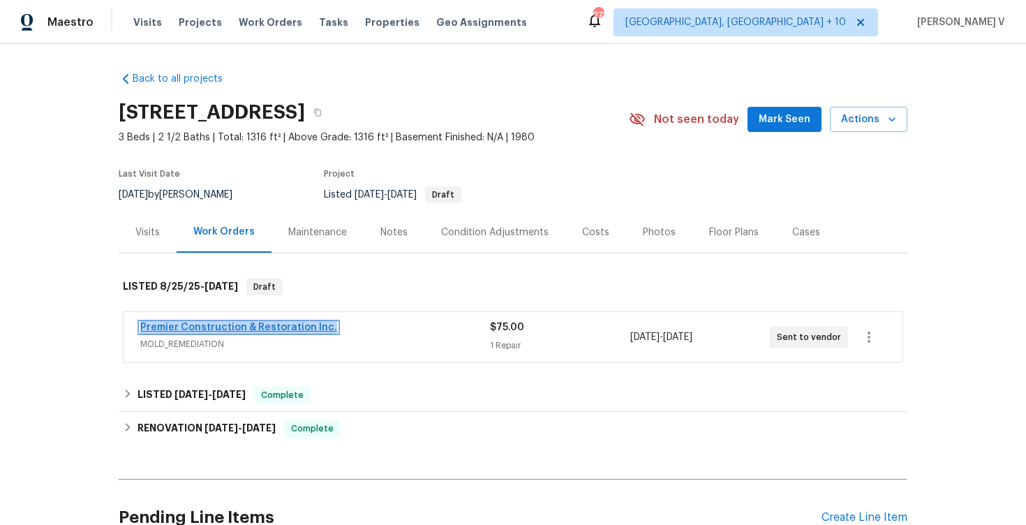
click at [209, 327] on link "Premier Construction & Restoration Inc." at bounding box center [238, 327] width 197 height 10
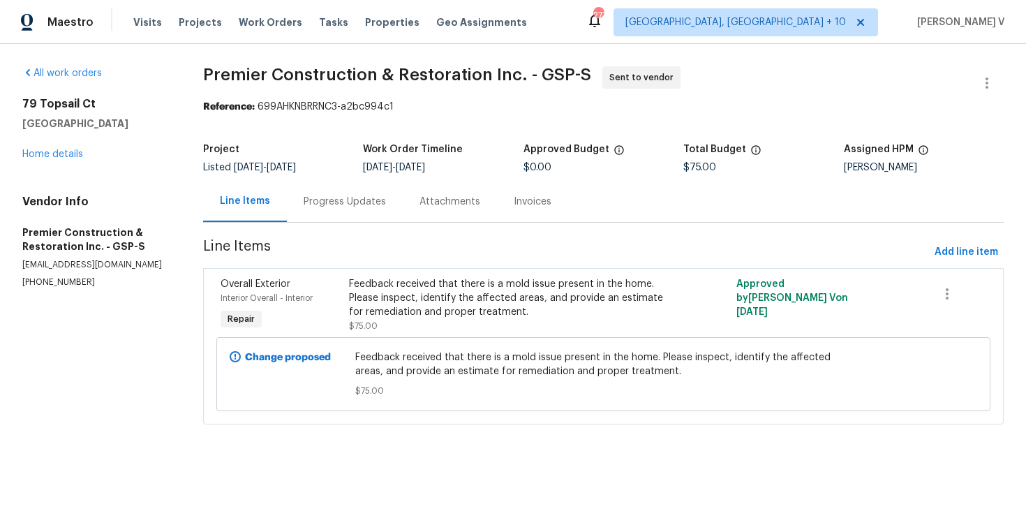
click at [368, 195] on div "Progress Updates" at bounding box center [345, 202] width 82 height 14
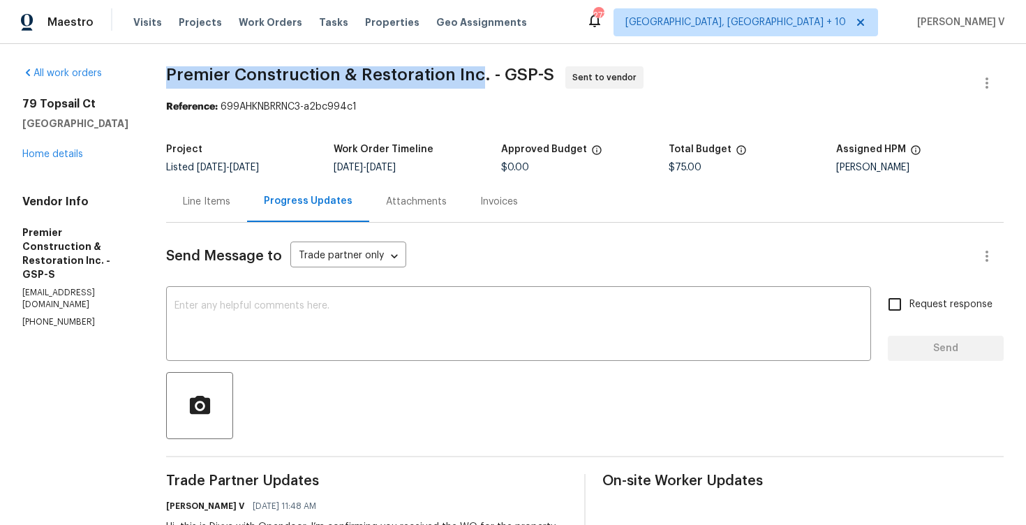
drag, startPoint x: 160, startPoint y: 77, endPoint x: 477, endPoint y: 69, distance: 317.0
click at [477, 68] on div "All work orders 79 Topsail Ct Greenville, SC 29611 Home details Vendor Info Pre…" at bounding box center [513, 329] width 1026 height 571
copy span "Premier Construction & Restoration Inc"
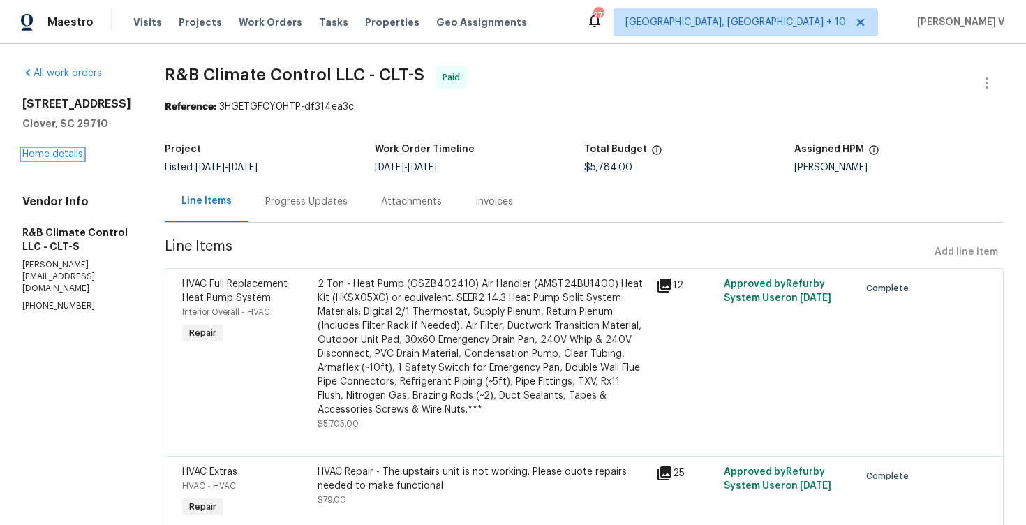
click at [49, 159] on link "Home details" at bounding box center [52, 154] width 61 height 10
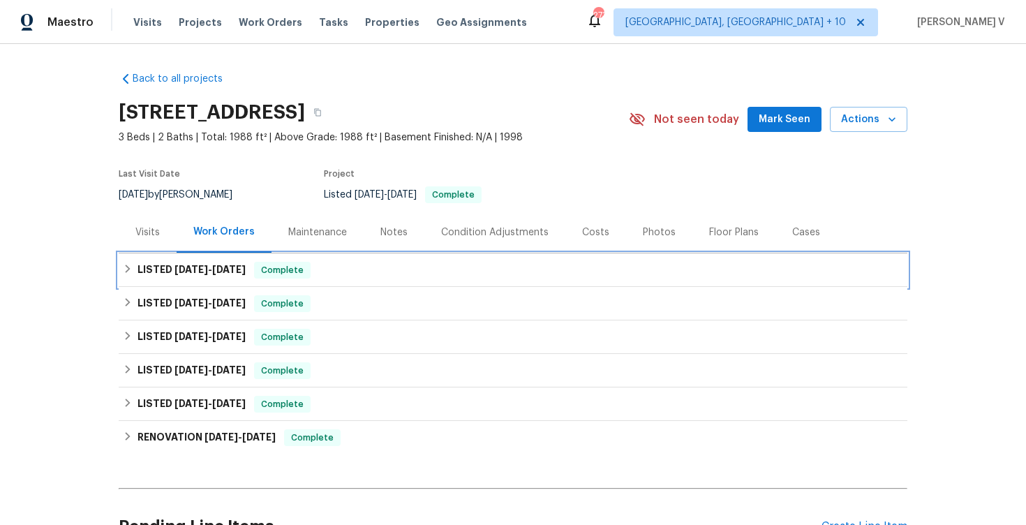
click at [292, 269] on span "Complete" at bounding box center [282, 270] width 54 height 14
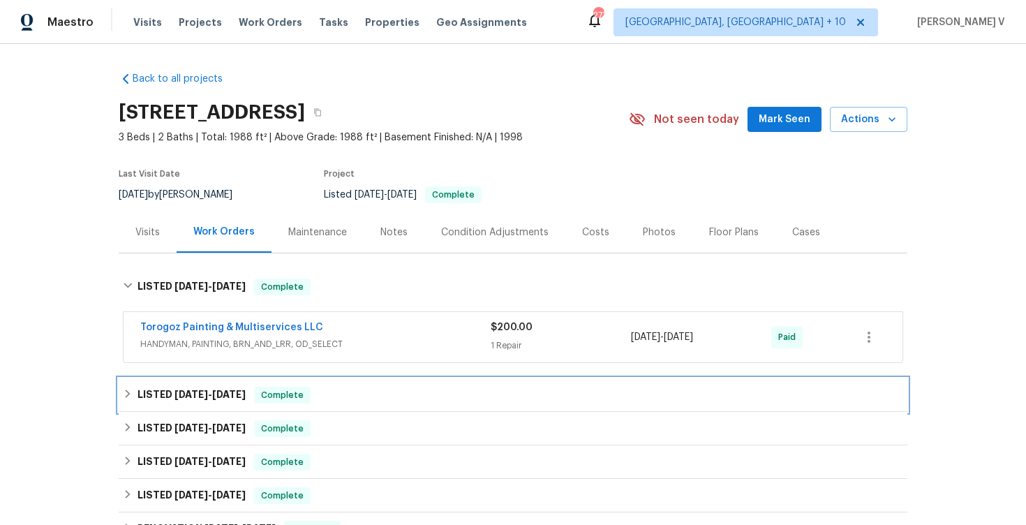
click at [327, 384] on div "LISTED [DATE] - [DATE] Complete" at bounding box center [513, 395] width 789 height 34
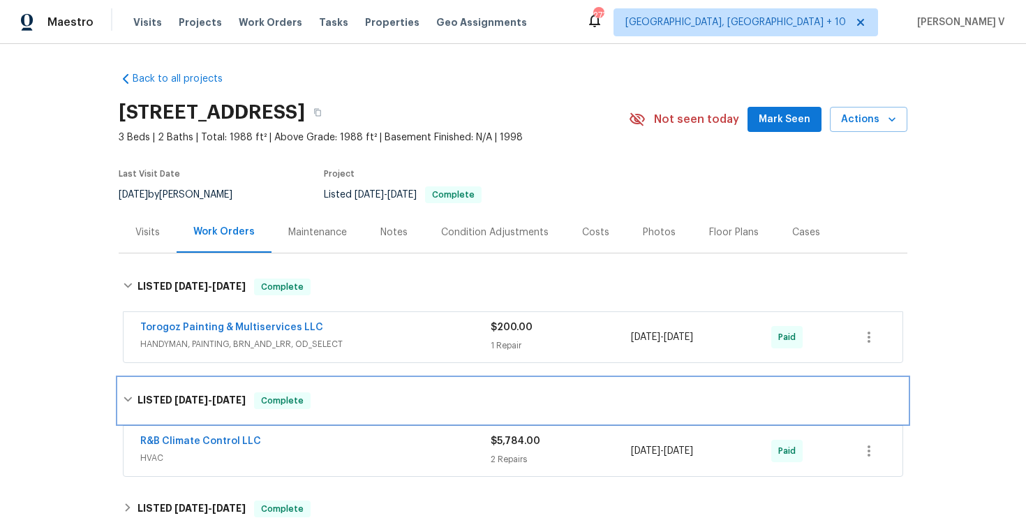
scroll to position [248, 0]
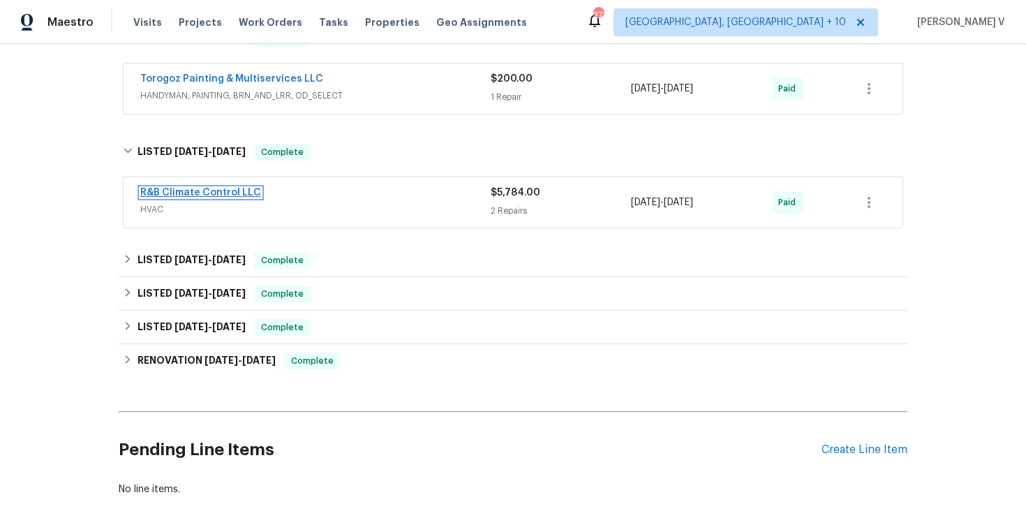
click at [237, 191] on link "R&B Climate Control LLC" at bounding box center [200, 193] width 121 height 10
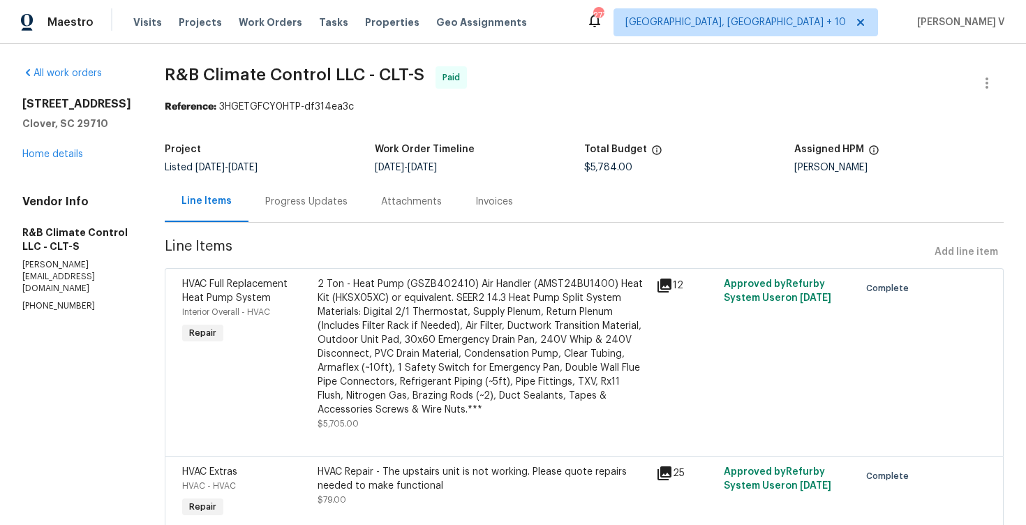
click at [297, 181] on div "Progress Updates" at bounding box center [306, 201] width 116 height 41
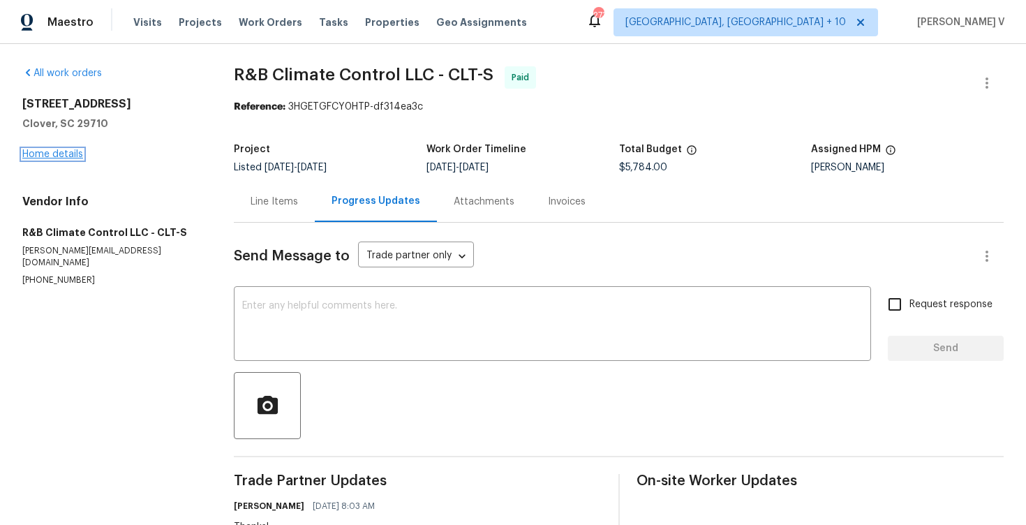
click at [63, 155] on link "Home details" at bounding box center [52, 154] width 61 height 10
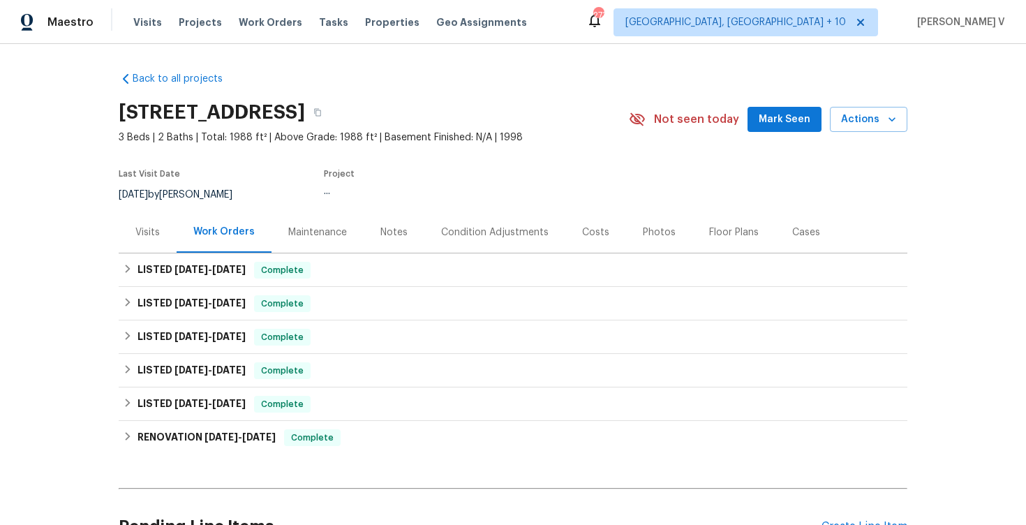
scroll to position [143, 0]
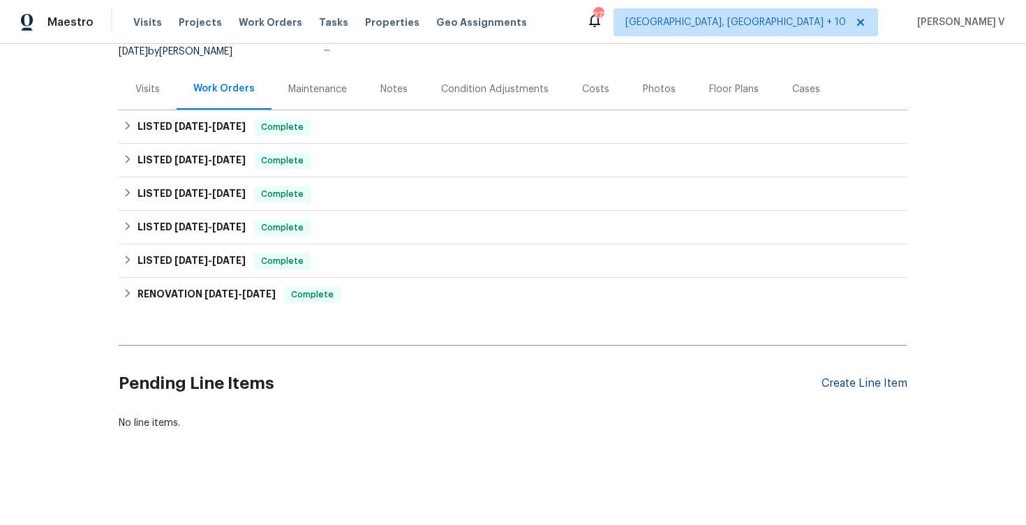
click at [894, 385] on div "Create Line Item" at bounding box center [865, 383] width 86 height 13
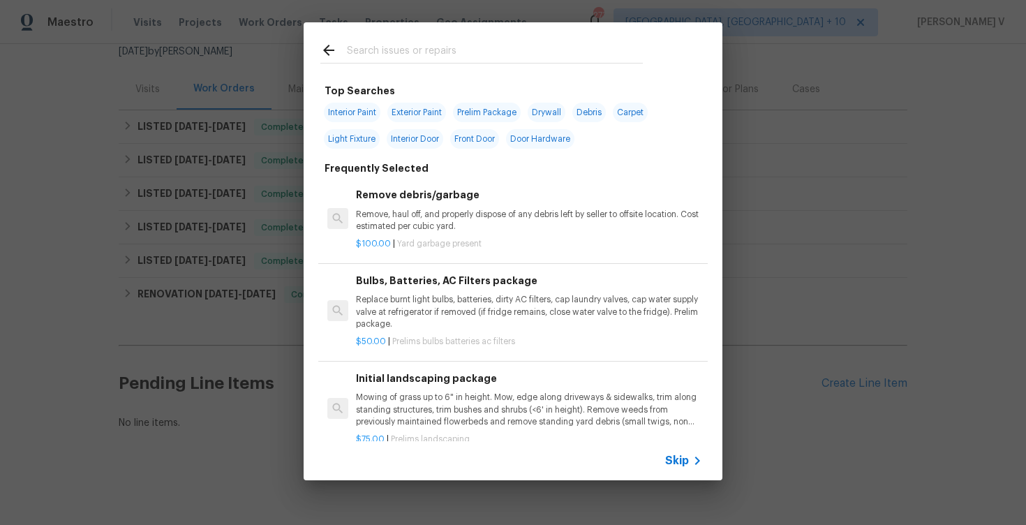
click at [677, 449] on div "Skip" at bounding box center [513, 460] width 419 height 39
click at [666, 459] on span "Skip" at bounding box center [677, 461] width 24 height 14
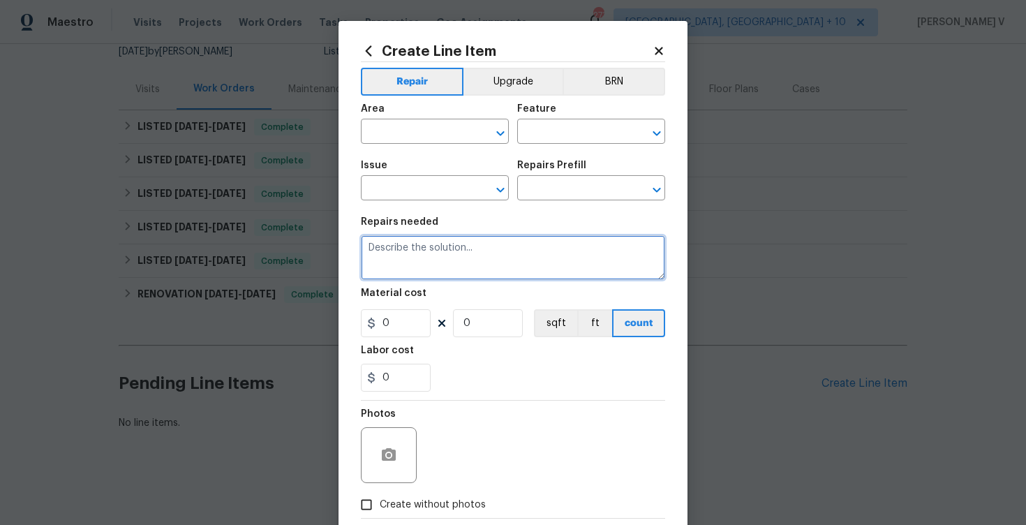
click at [438, 248] on textarea at bounding box center [513, 257] width 304 height 45
paste textarea "Rework: Feedback received that the upstairs HVAC is still not working. The unit…"
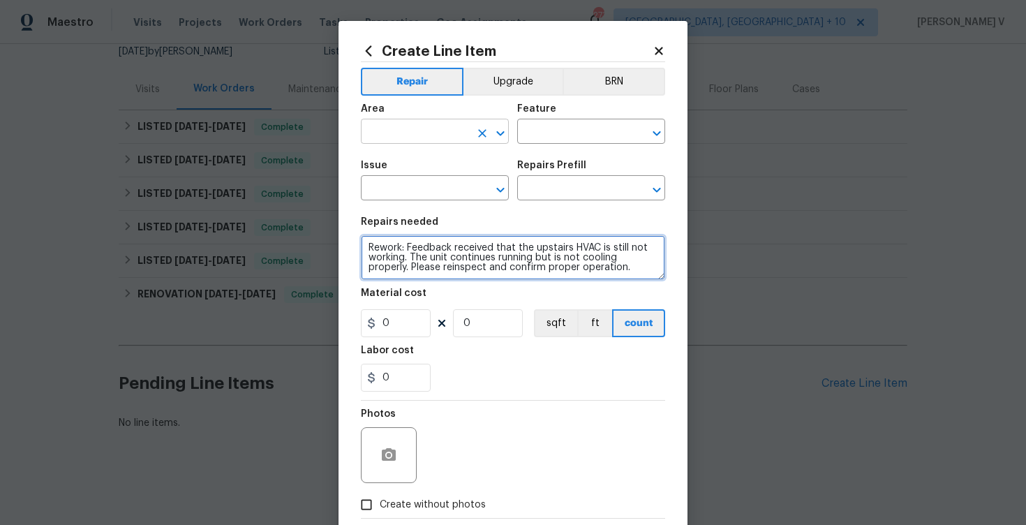
type textarea "Rework: Feedback received that the upstairs HVAC is still not working. The unit…"
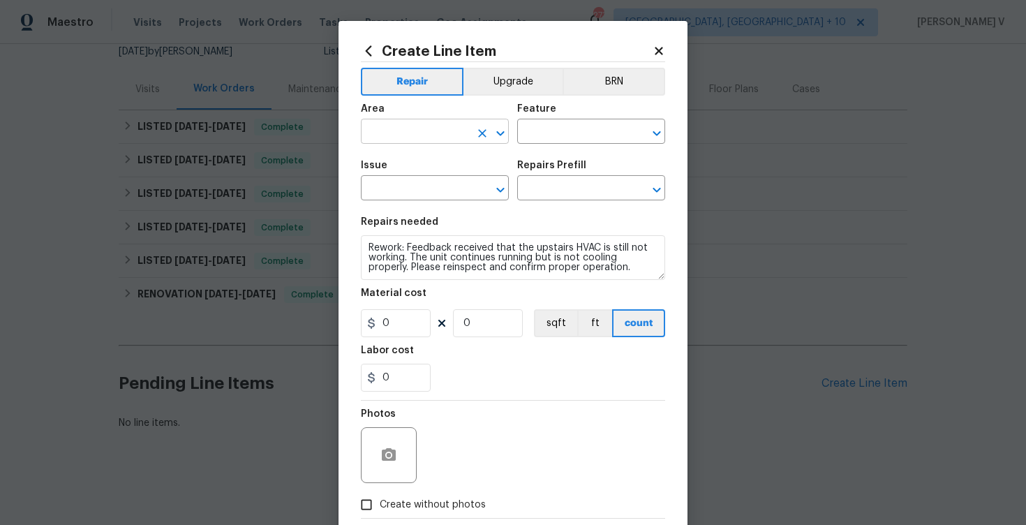
click at [438, 122] on input "text" at bounding box center [415, 133] width 109 height 22
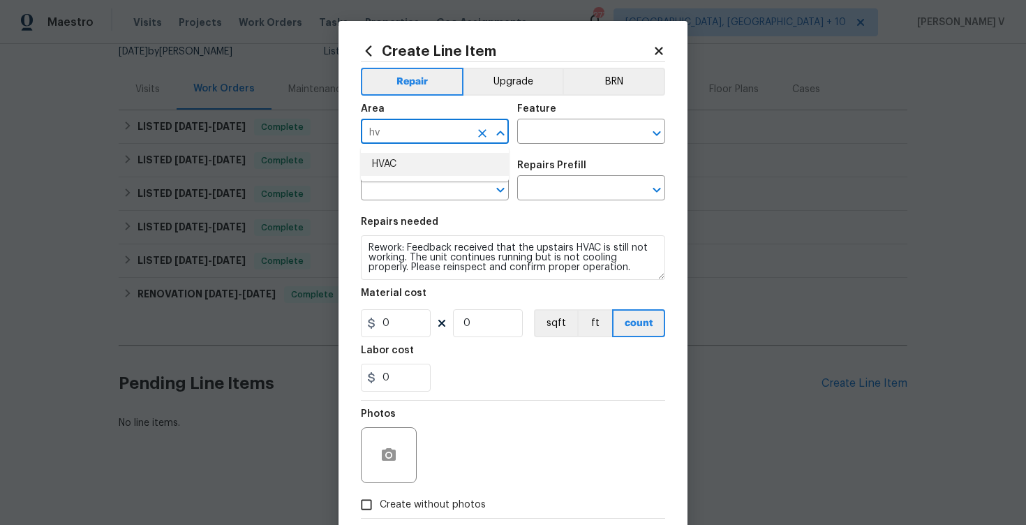
click at [449, 153] on li "HVAC" at bounding box center [435, 164] width 148 height 23
type input "HVAC"
click at [548, 127] on input "text" at bounding box center [571, 133] width 109 height 22
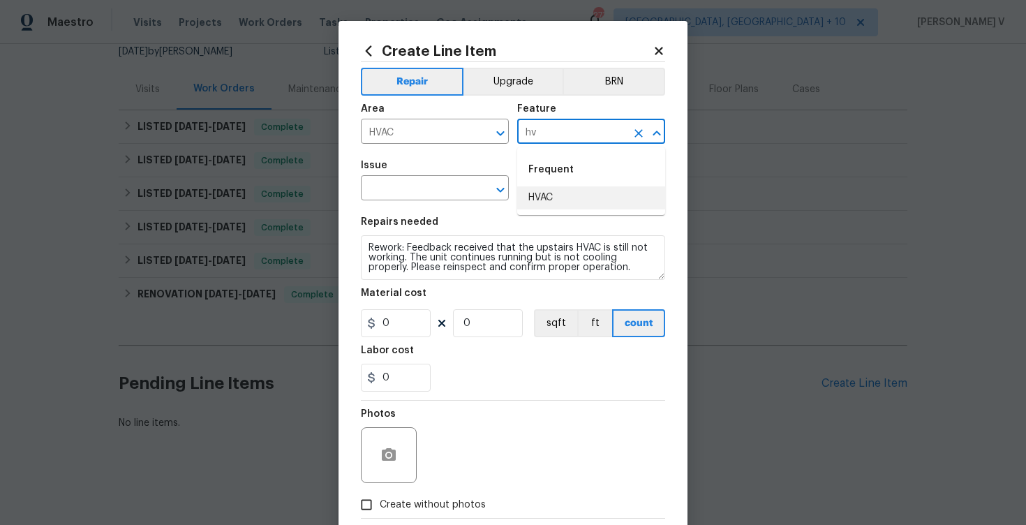
click at [564, 200] on li "HVAC" at bounding box center [591, 197] width 148 height 23
type input "HVAC"
click at [432, 186] on input "text" at bounding box center [415, 190] width 109 height 22
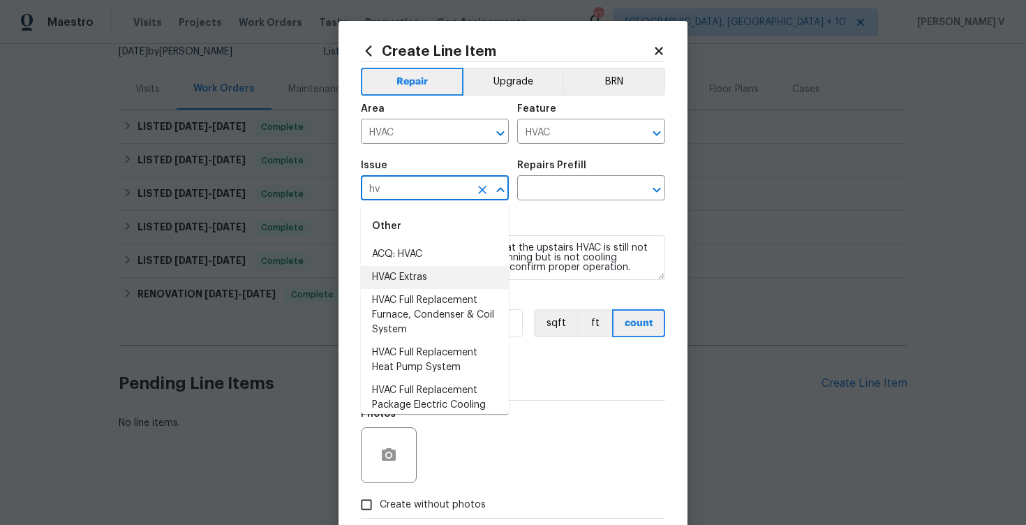
click at [415, 269] on li "HVAC Extras" at bounding box center [435, 277] width 148 height 23
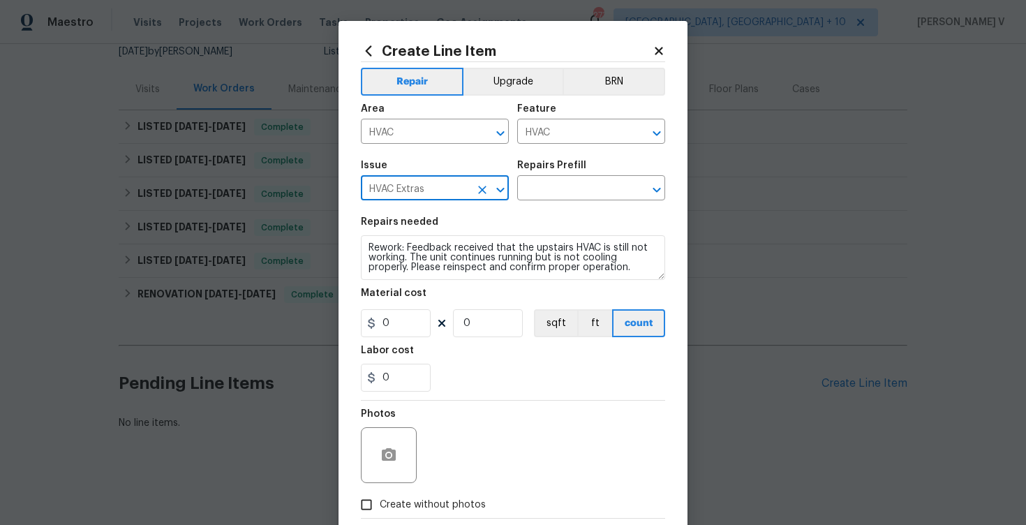
type input "HVAC Extras"
click at [577, 207] on div "Issue HVAC Extras ​ Repairs Prefill ​" at bounding box center [513, 180] width 304 height 57
click at [593, 190] on input "text" at bounding box center [571, 190] width 109 height 22
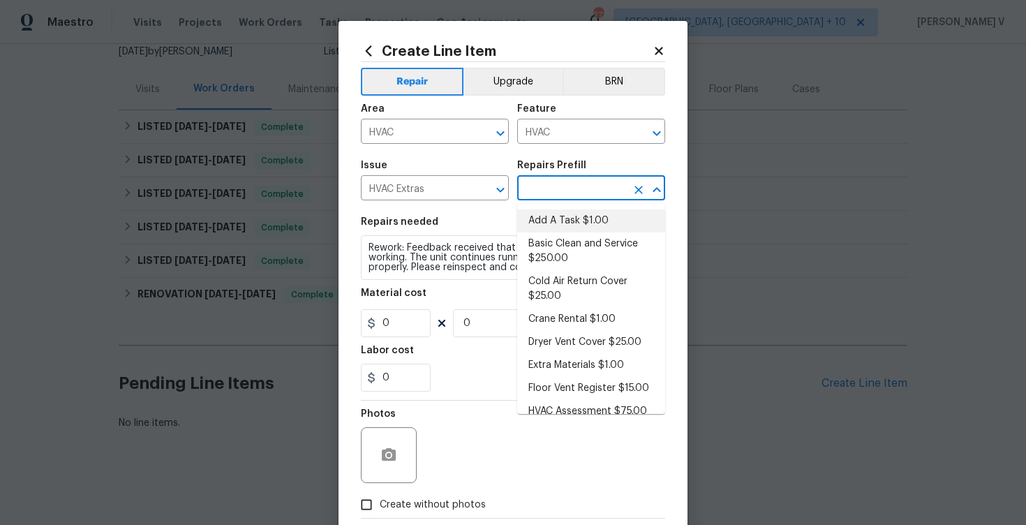
click at [550, 216] on li "Add A Task $1.00" at bounding box center [591, 220] width 148 height 23
type input "Add A Task $1.00"
type textarea "HPM to detail"
type input "1"
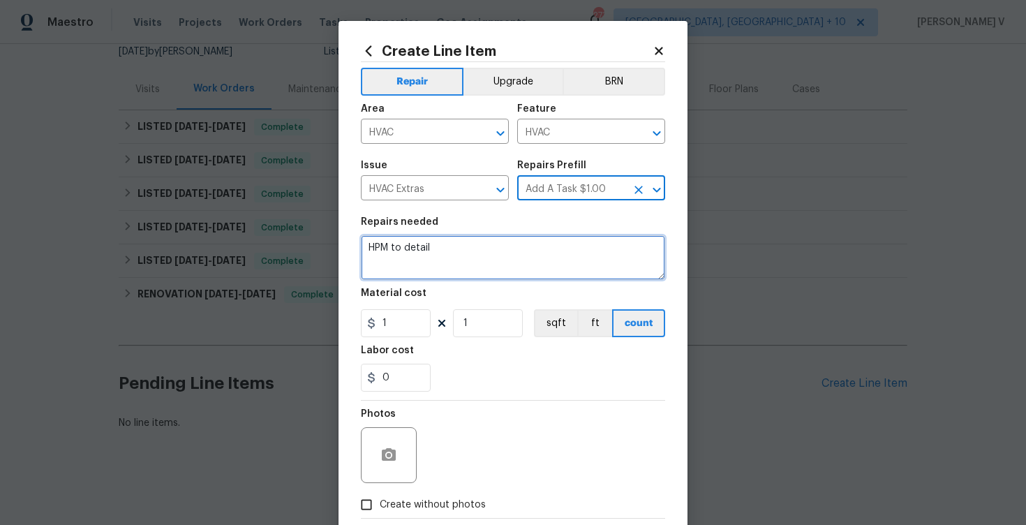
click at [468, 254] on textarea "HPM to detail" at bounding box center [513, 257] width 304 height 45
paste textarea "Rework: Feedback received that the upstairs HVAC is still not working. The unit…"
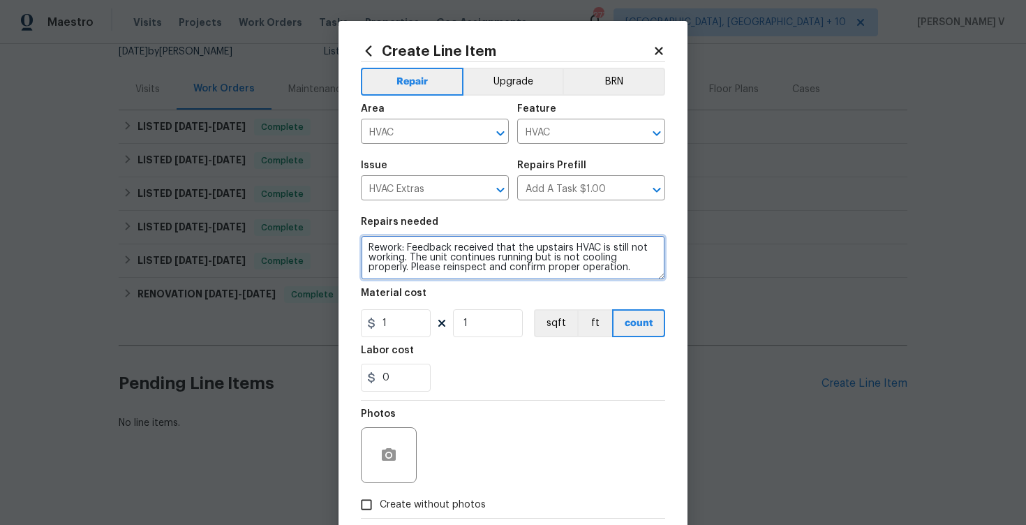
type textarea "Rework: Feedback received that the upstairs HVAC is still not working. The unit…"
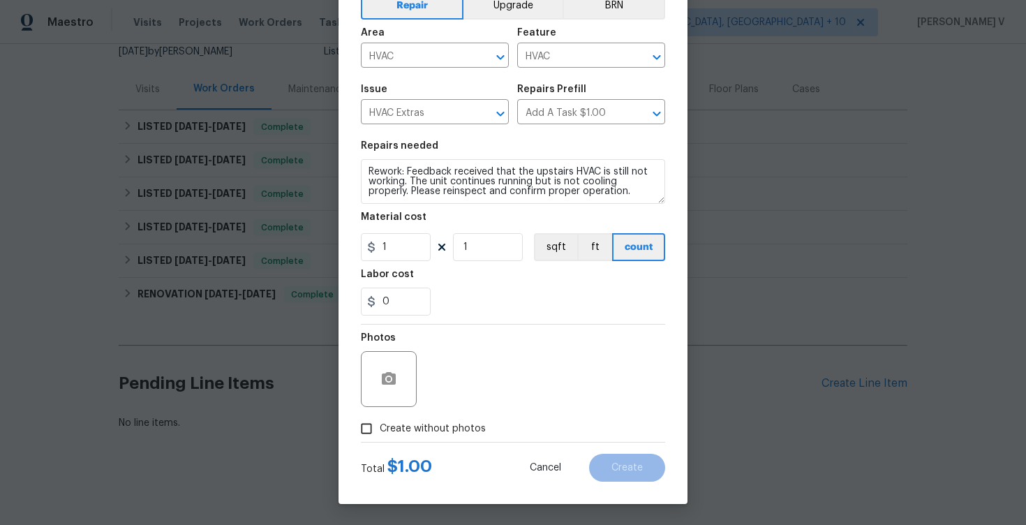
click at [367, 418] on input "Create without photos" at bounding box center [366, 428] width 27 height 27
checkbox input "true"
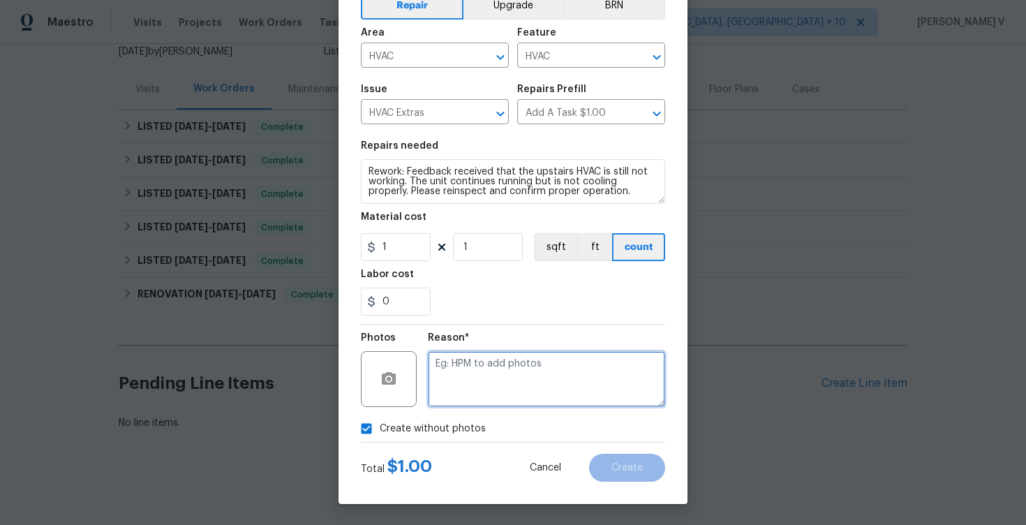
click at [529, 375] on textarea at bounding box center [546, 379] width 237 height 56
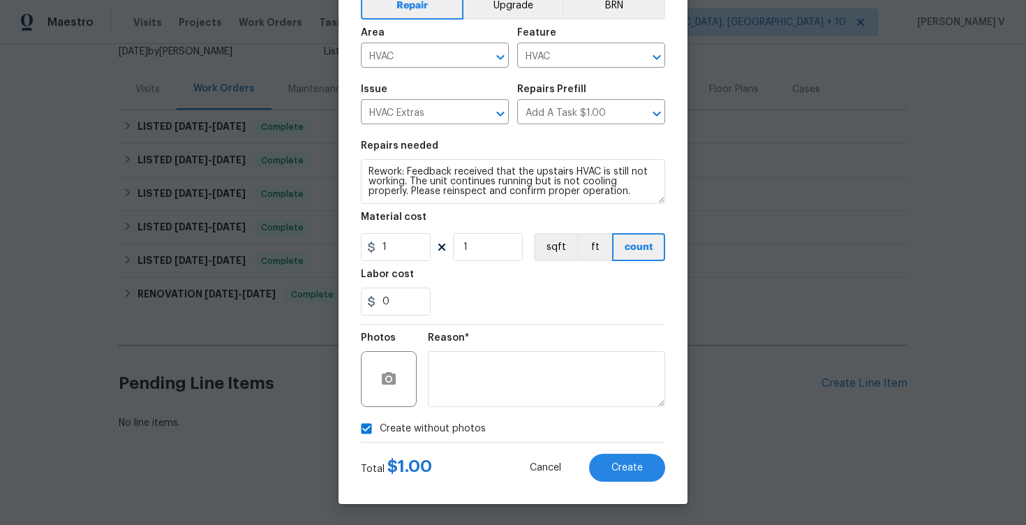
click at [611, 448] on div "Total $ 1.00 Cancel Create" at bounding box center [513, 462] width 304 height 39
click at [618, 471] on span "Create" at bounding box center [626, 468] width 31 height 10
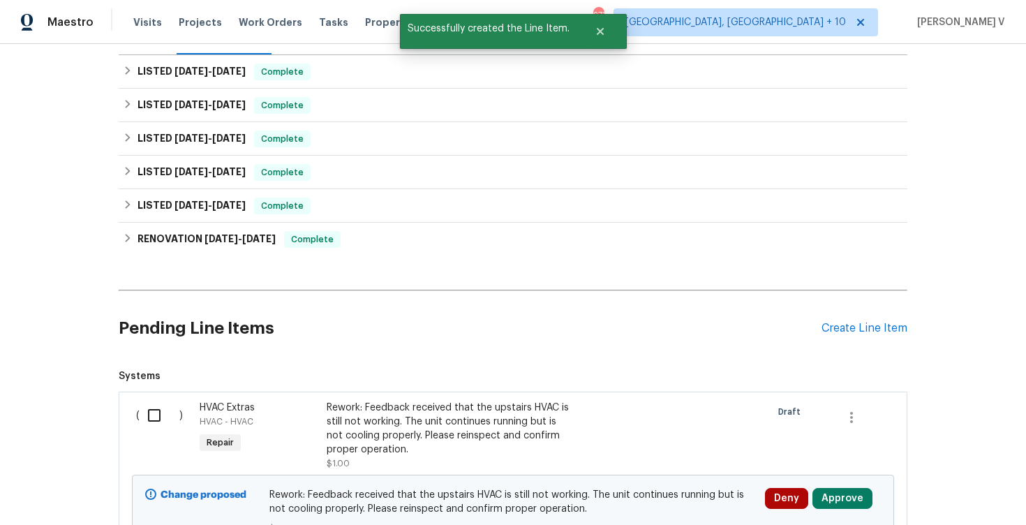
click at [155, 425] on input "checkbox" at bounding box center [160, 415] width 40 height 29
checkbox input "true"
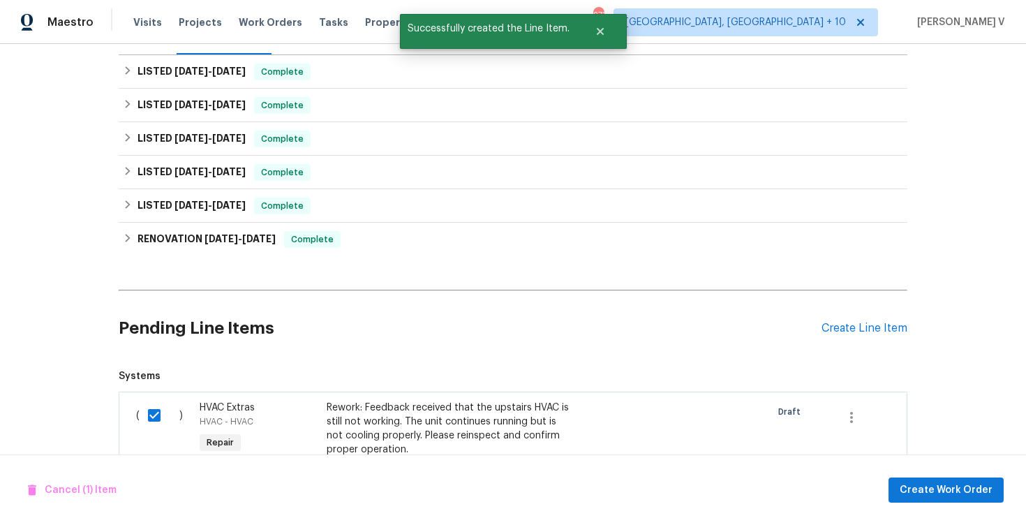
scroll to position [330, 0]
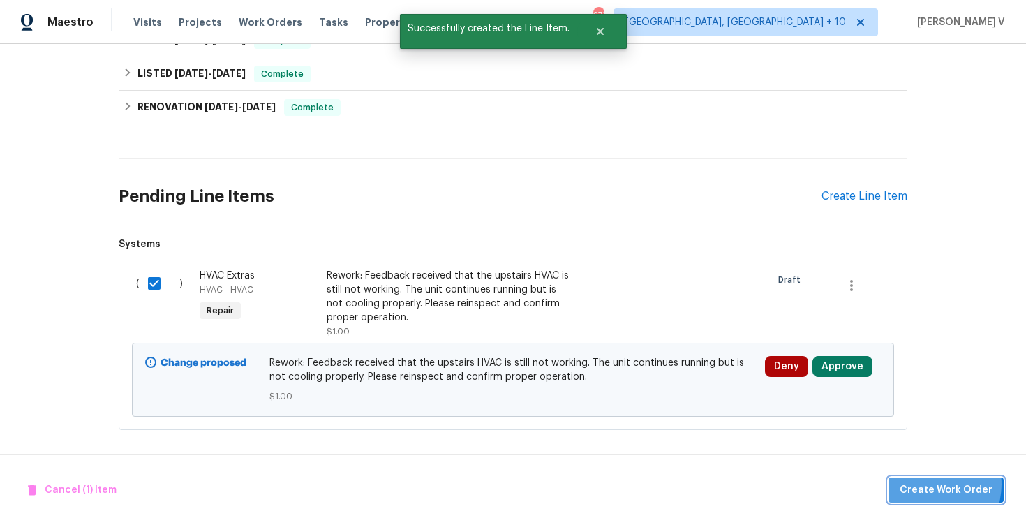
click at [930, 484] on span "Create Work Order" at bounding box center [946, 490] width 93 height 17
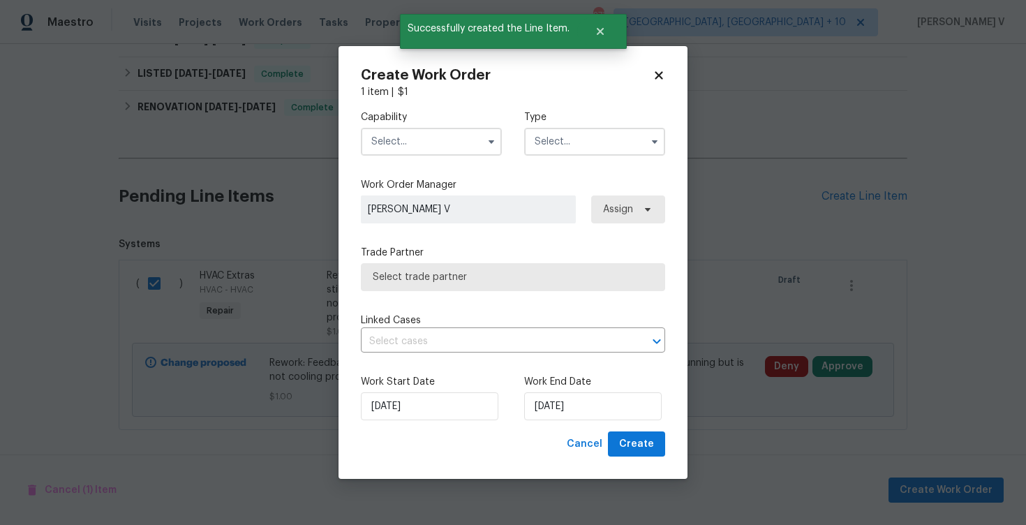
click at [453, 140] on input "text" at bounding box center [431, 142] width 141 height 28
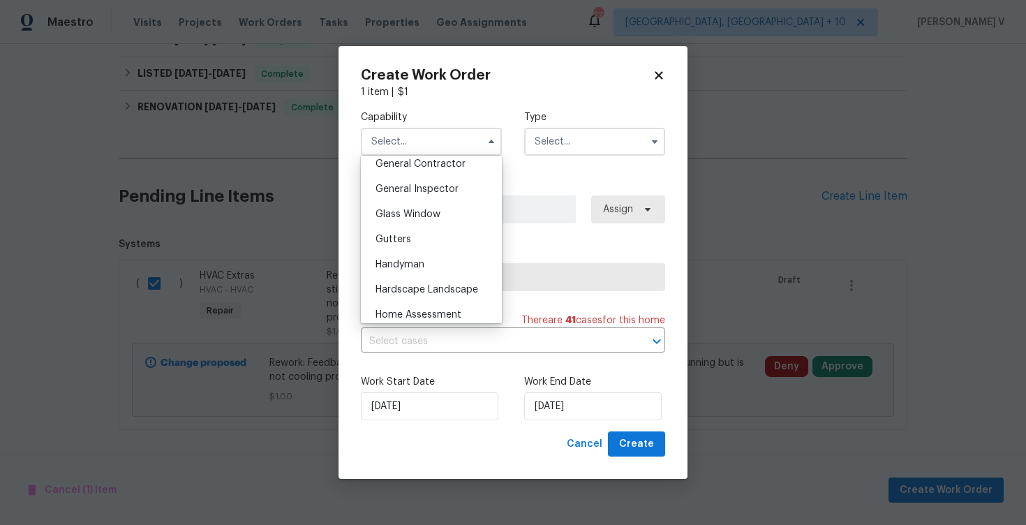
scroll to position [783, 0]
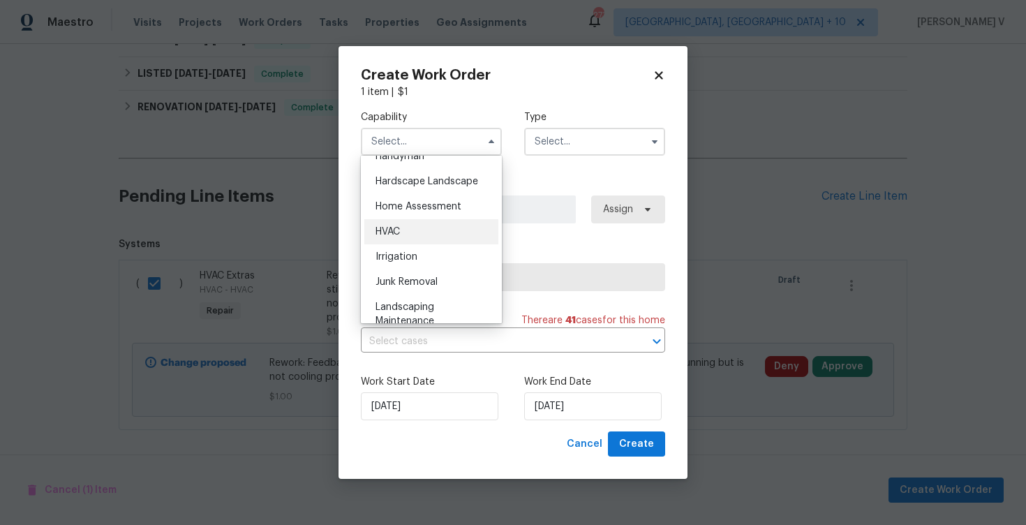
click at [409, 235] on div "HVAC" at bounding box center [431, 231] width 134 height 25
type input "HVAC"
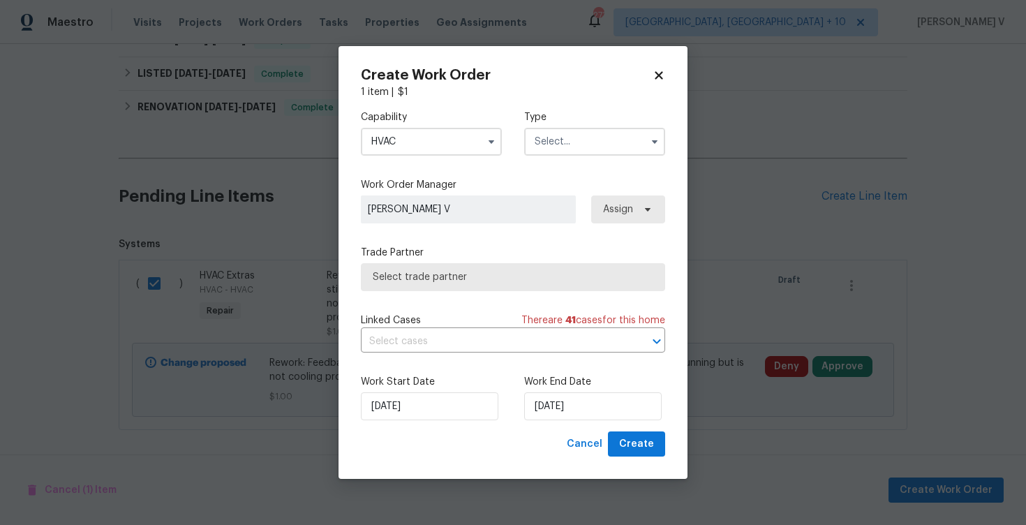
click at [570, 151] on input "text" at bounding box center [594, 142] width 141 height 28
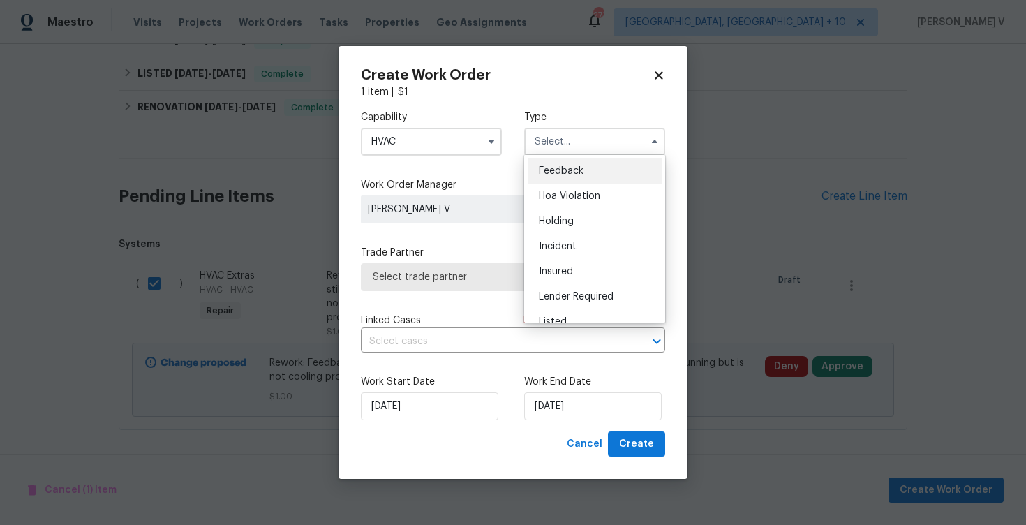
click at [549, 168] on span "Feedback" at bounding box center [561, 171] width 45 height 10
type input "Feedback"
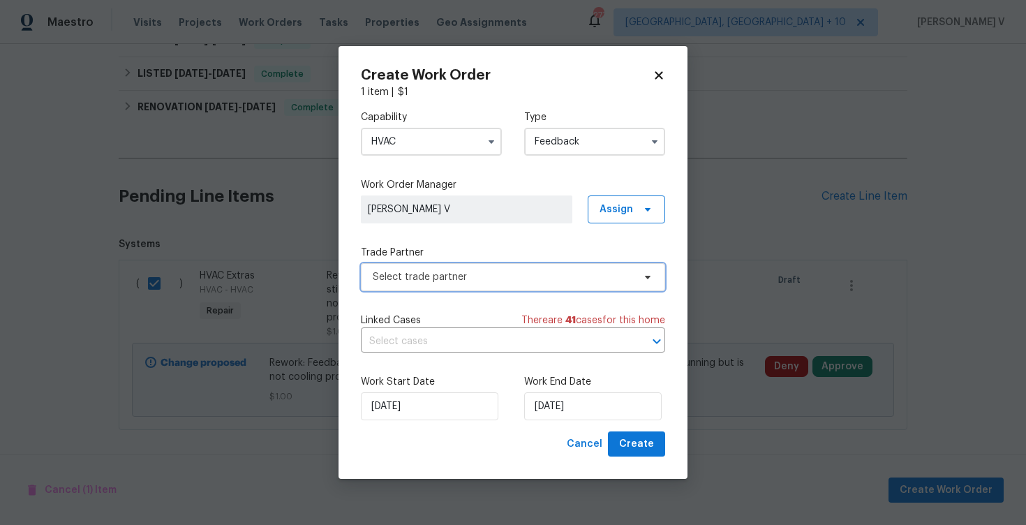
click at [454, 281] on span "Select trade partner" at bounding box center [503, 277] width 260 height 14
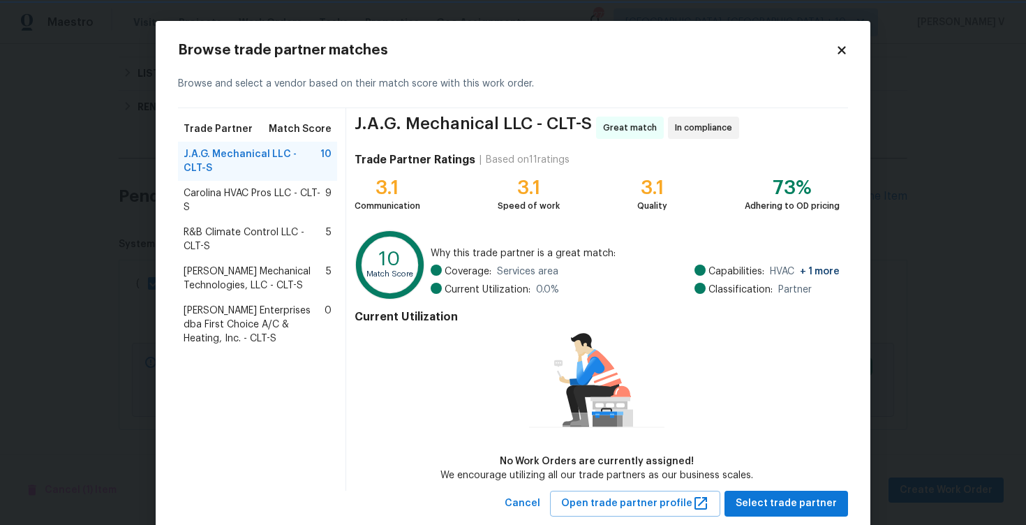
scroll to position [34, 0]
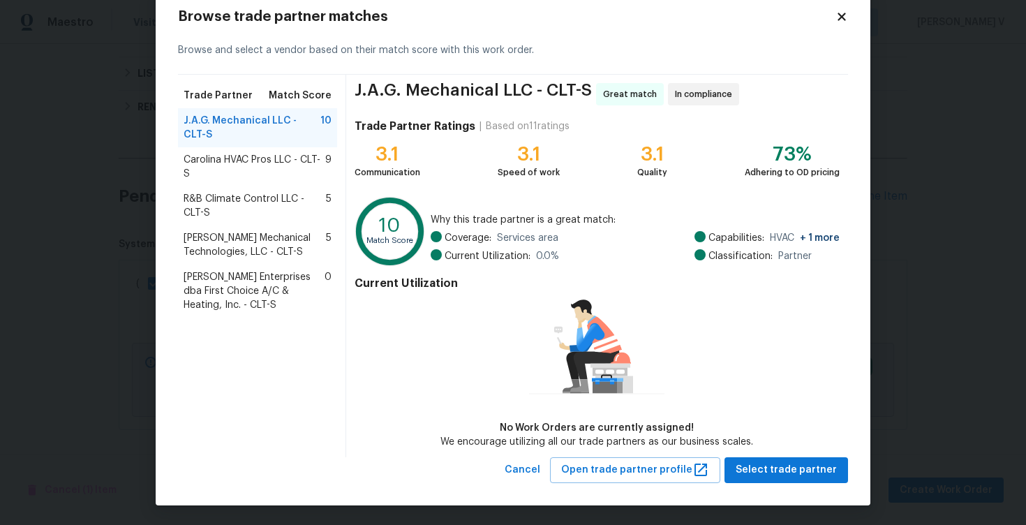
click at [232, 192] on span "R&B Climate Control LLC - CLT-S" at bounding box center [255, 206] width 142 height 28
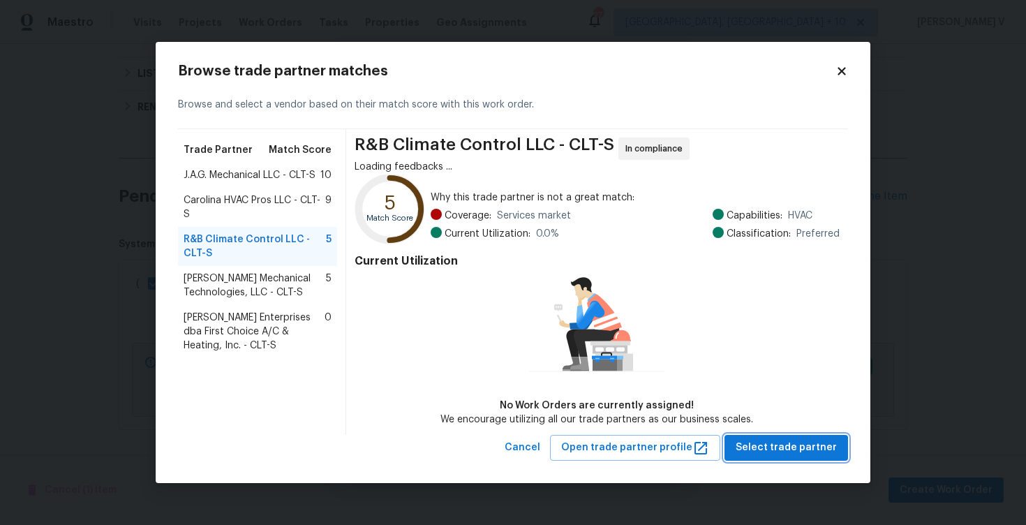
click at [821, 443] on span "Select trade partner" at bounding box center [786, 447] width 101 height 17
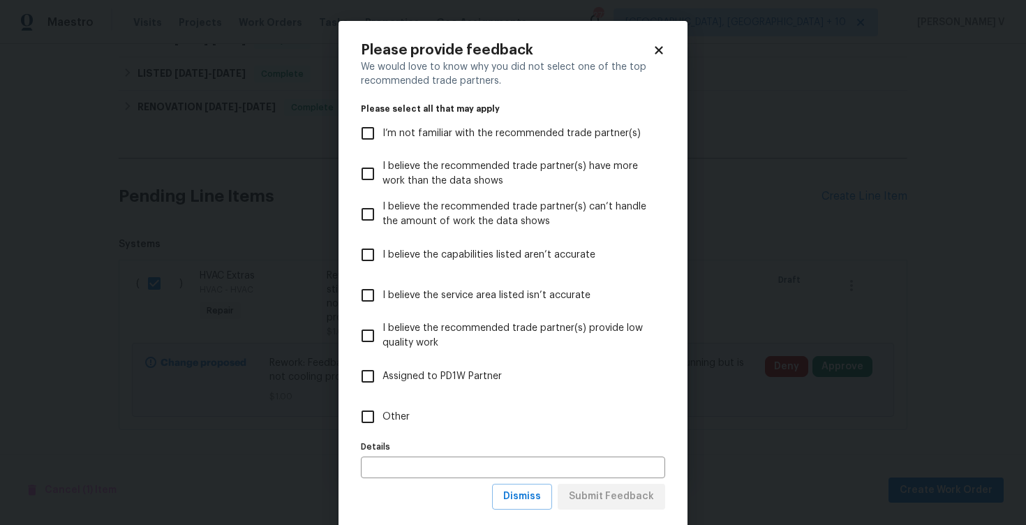
click at [496, 424] on label "Other" at bounding box center [503, 416] width 301 height 40
click at [382, 424] on input "Other" at bounding box center [367, 416] width 29 height 29
checkbox input "true"
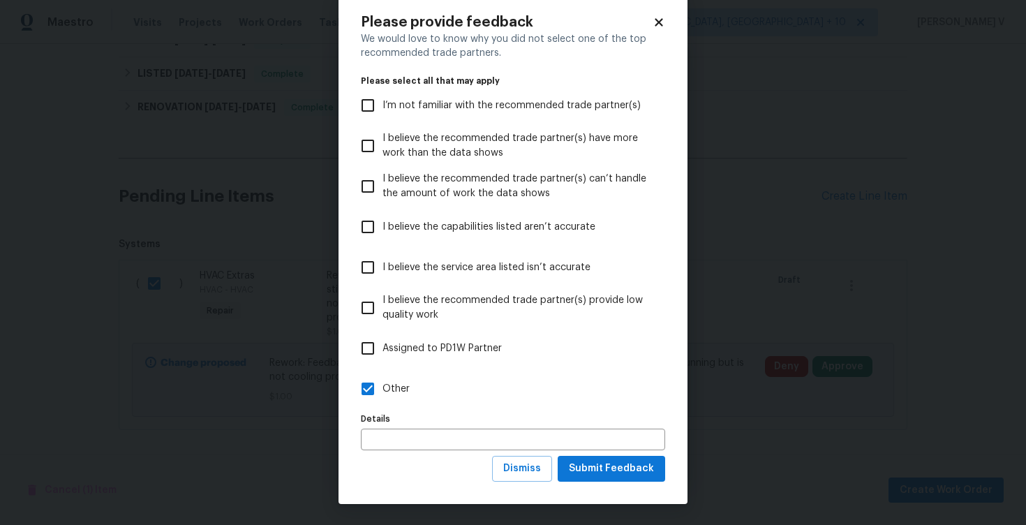
click at [600, 484] on div "Please provide feedback We would love to know why you did not select one of the…" at bounding box center [513, 248] width 349 height 511
click at [610, 475] on span "Submit Feedback" at bounding box center [611, 468] width 85 height 17
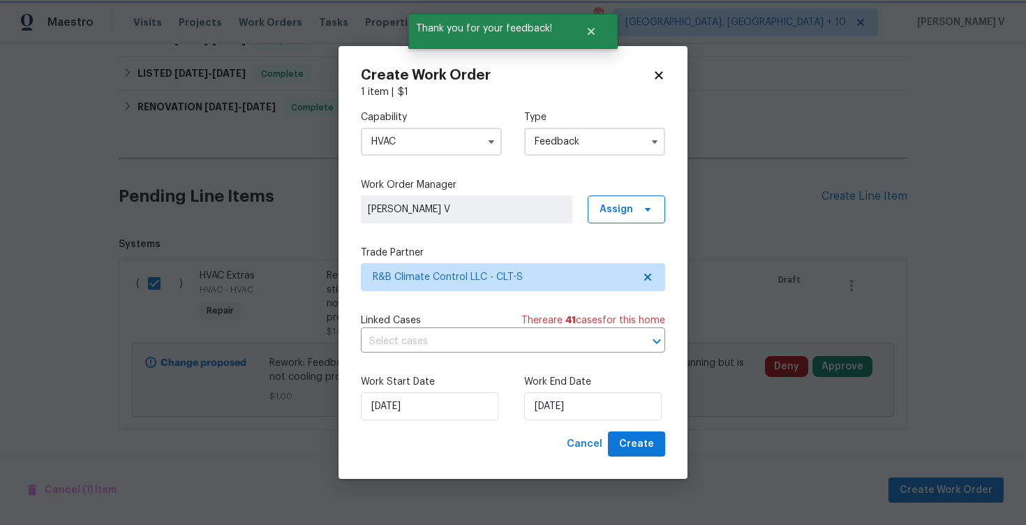
scroll to position [0, 0]
click at [572, 392] on input "25/08/2025" at bounding box center [592, 406] width 137 height 28
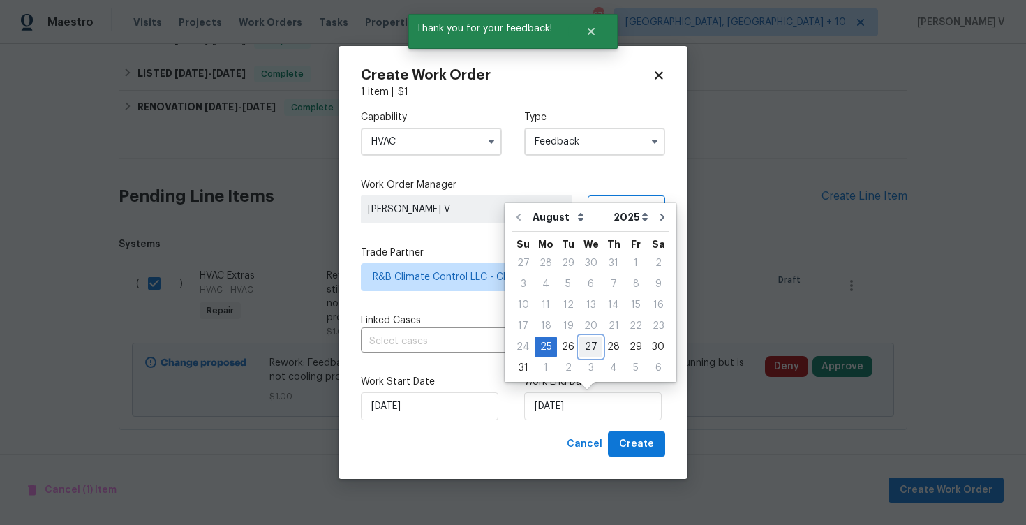
click at [595, 339] on div "27" at bounding box center [590, 347] width 23 height 20
type input "27/08/2025"
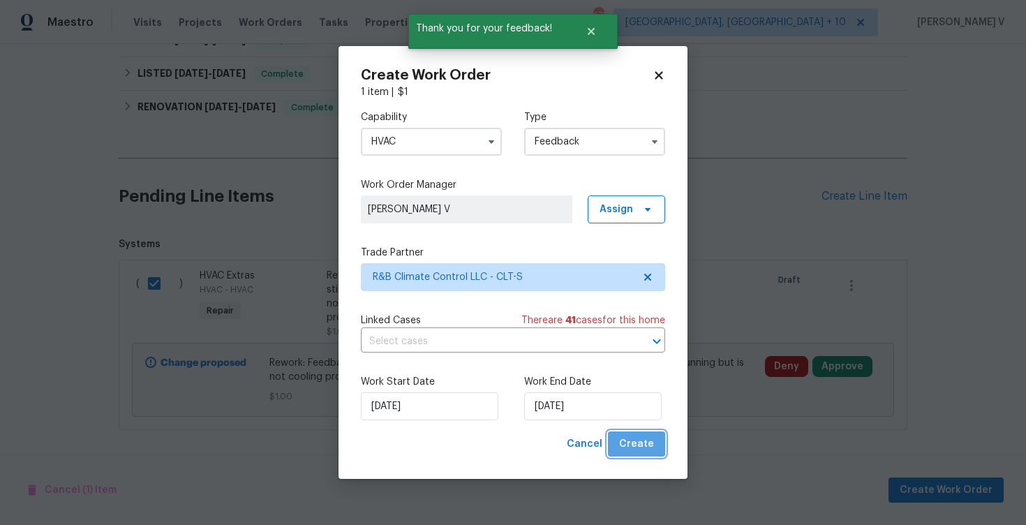
click at [643, 449] on span "Create" at bounding box center [636, 444] width 35 height 17
checkbox input "false"
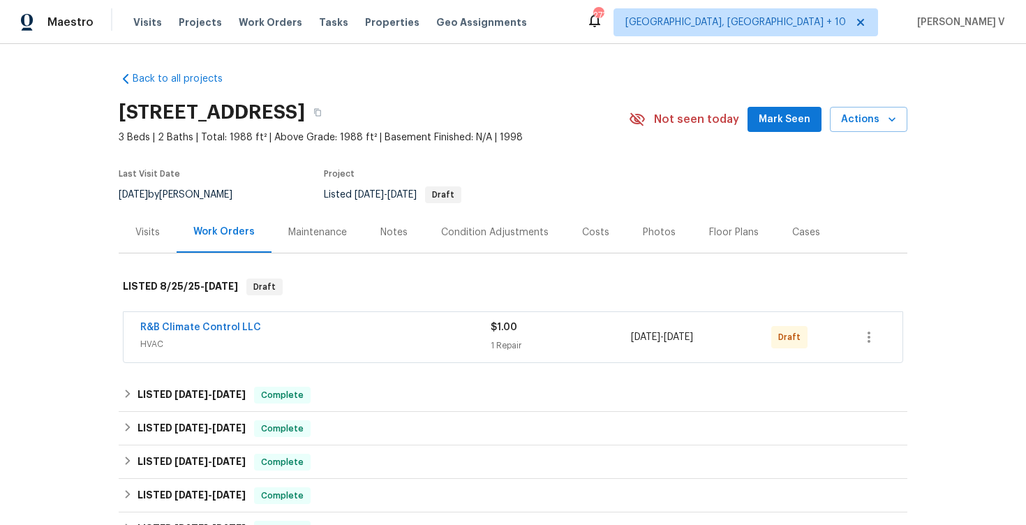
click at [217, 322] on span "R&B Climate Control LLC" at bounding box center [200, 327] width 121 height 14
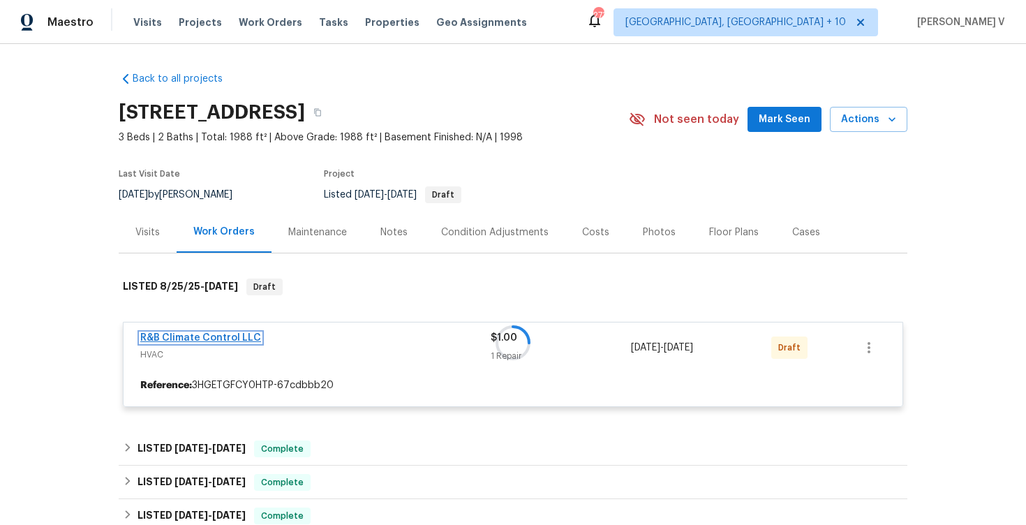
click at [204, 337] on link "R&B Climate Control LLC" at bounding box center [200, 338] width 121 height 10
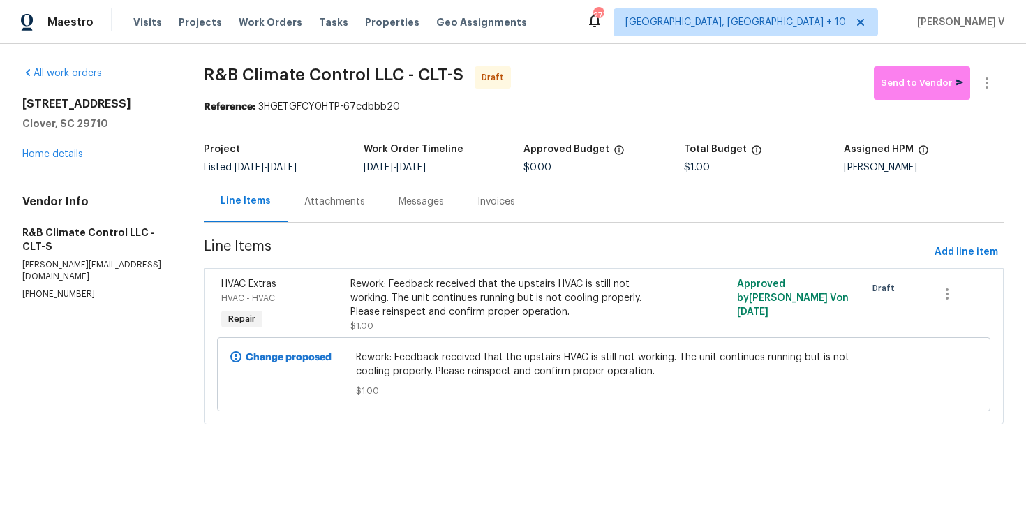
click at [382, 185] on div "Messages" at bounding box center [421, 201] width 79 height 41
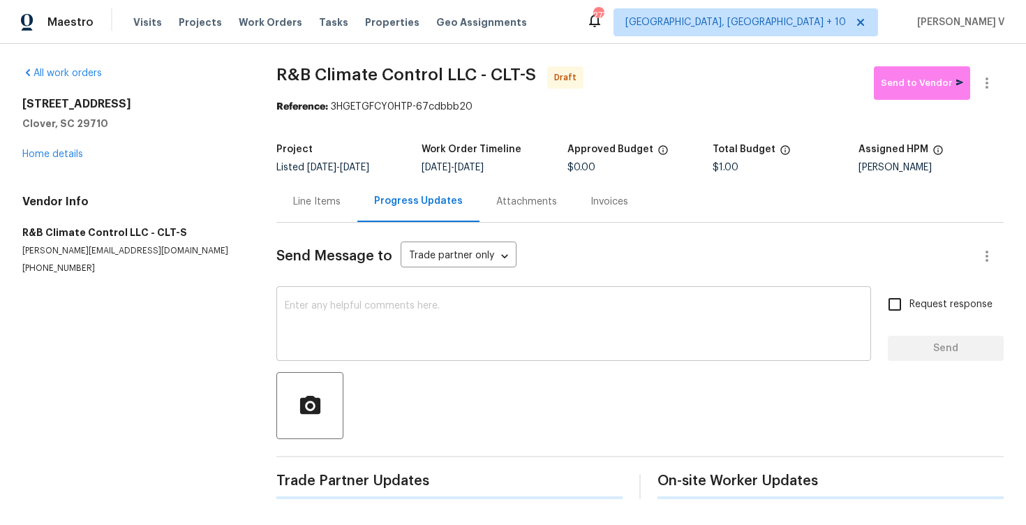
click at [325, 343] on textarea at bounding box center [574, 325] width 578 height 49
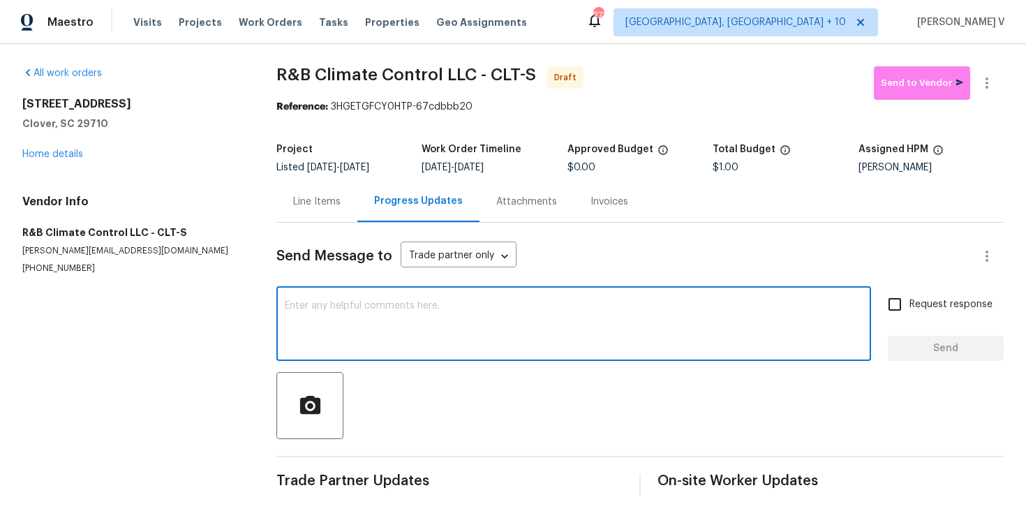
paste textarea "Hi, this is Divya with Opendoor. I’m confirming you received the WO for the pro…"
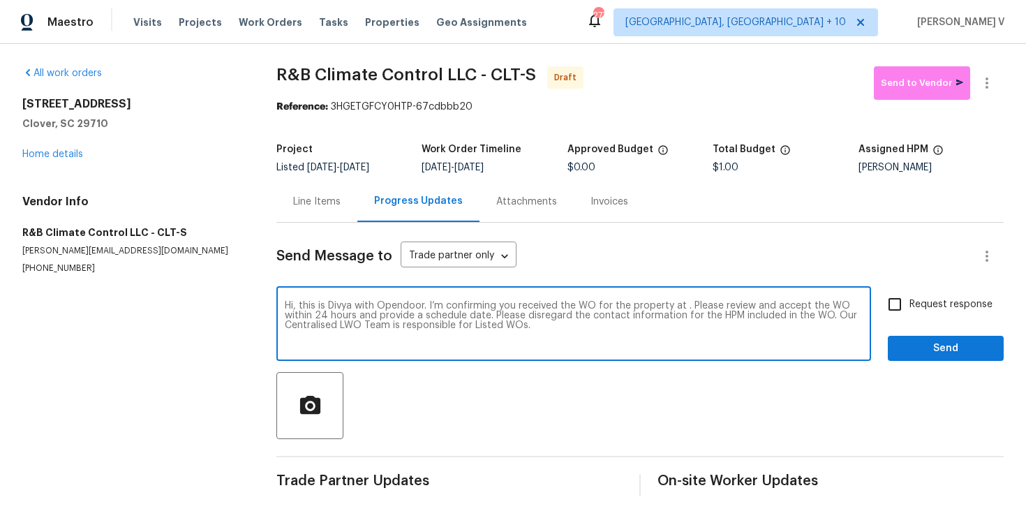
click at [685, 308] on textarea "Hi, this is Divya with Opendoor. I’m confirming you received the WO for the pro…" at bounding box center [574, 325] width 578 height 49
paste textarea "[STREET_ADDRESS]"
type textarea "Hi, this is Divya with Opendoor. I’m confirming you received the WO for the pro…"
click at [912, 312] on label "Request response" at bounding box center [936, 304] width 112 height 29
click at [909, 312] on input "Request response" at bounding box center [894, 304] width 29 height 29
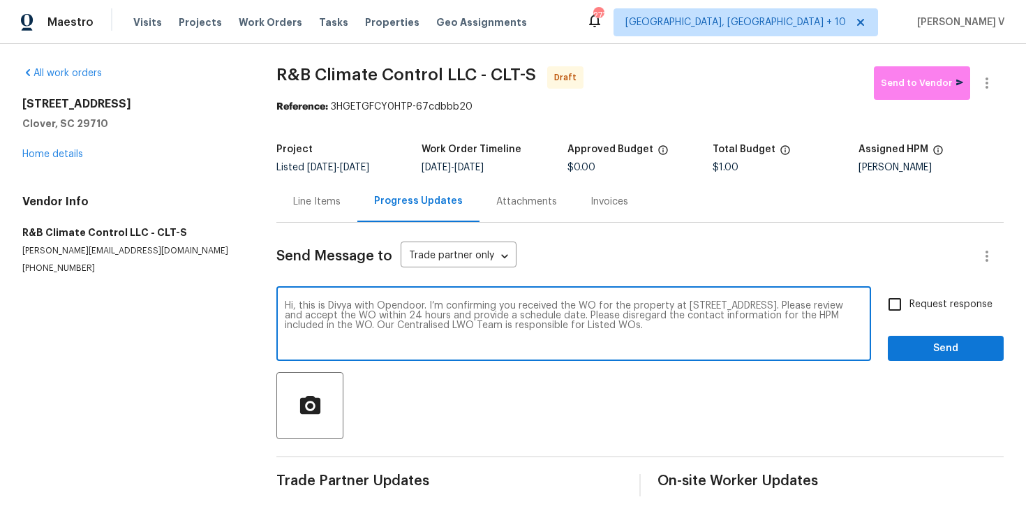
checkbox input "true"
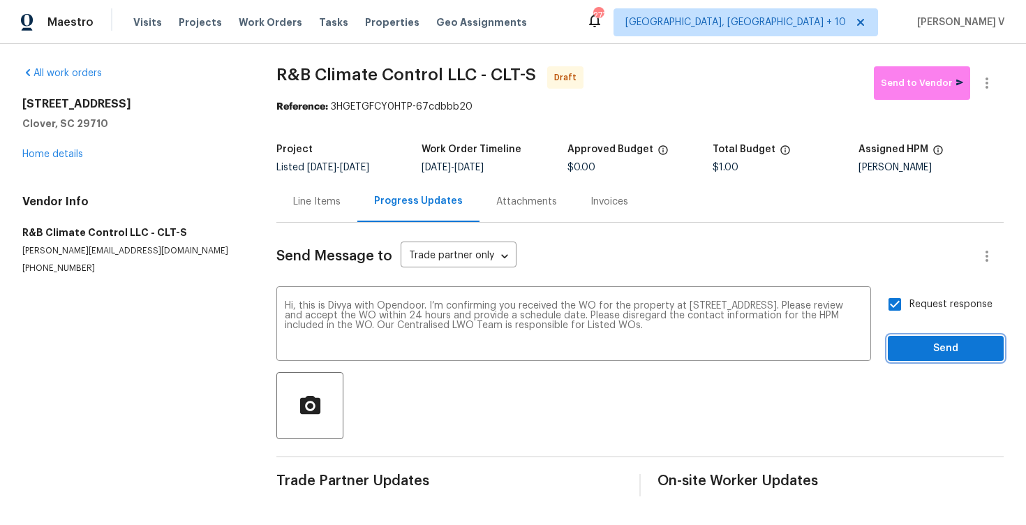
click at [925, 353] on span "Send" at bounding box center [946, 348] width 94 height 17
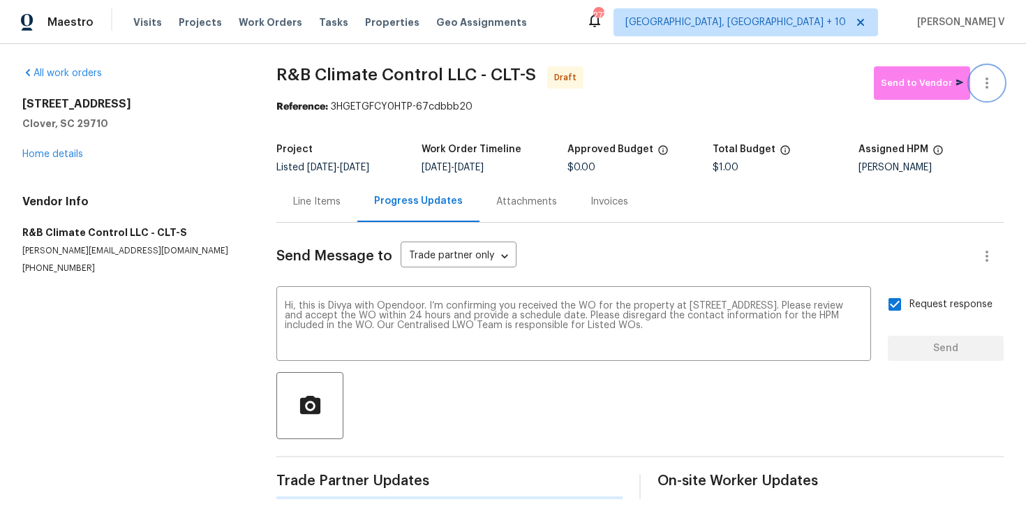
click at [979, 80] on icon "button" at bounding box center [987, 83] width 17 height 17
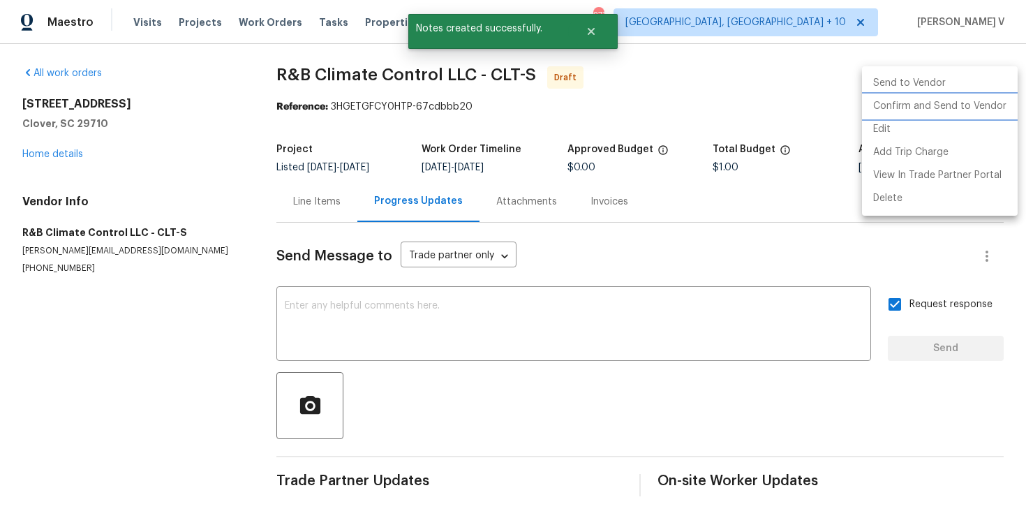
click at [913, 96] on li "Confirm and Send to Vendor" at bounding box center [940, 106] width 156 height 23
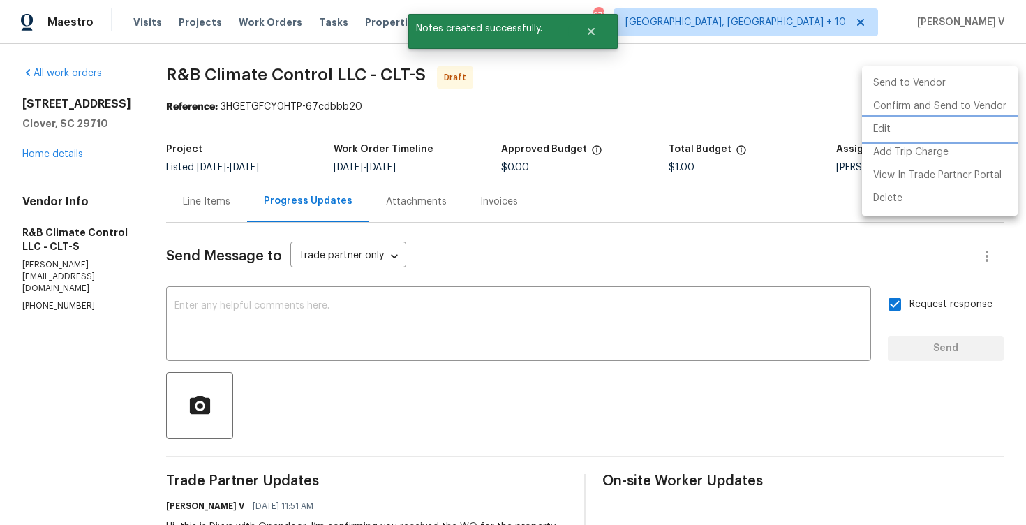
click at [284, 91] on div at bounding box center [513, 262] width 1026 height 525
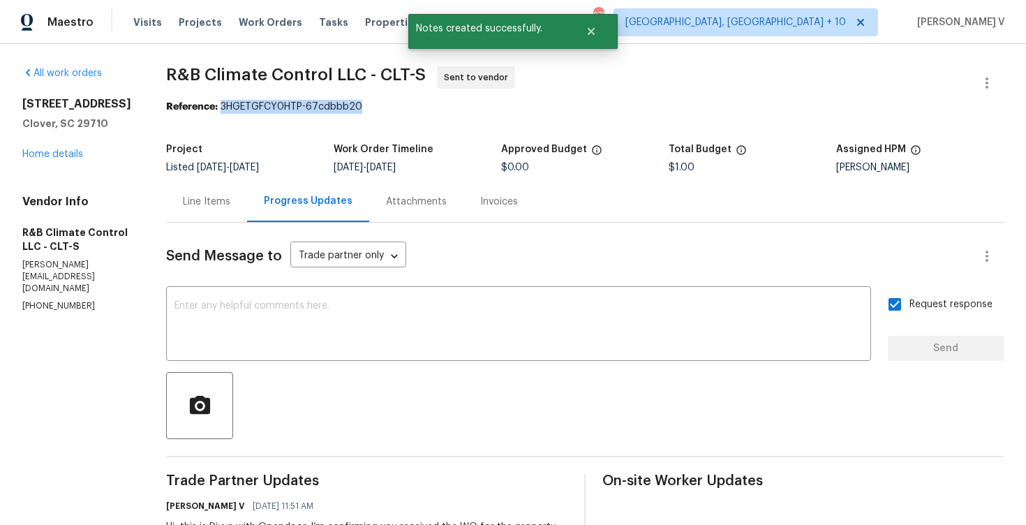
drag, startPoint x: 220, startPoint y: 107, endPoint x: 403, endPoint y: 105, distance: 183.6
click at [403, 105] on div "Reference: 3HGETGFCY0HTP-67cdbbb20" at bounding box center [585, 107] width 838 height 14
copy div "3HGETGFCY0HTP-67cdbbb20"
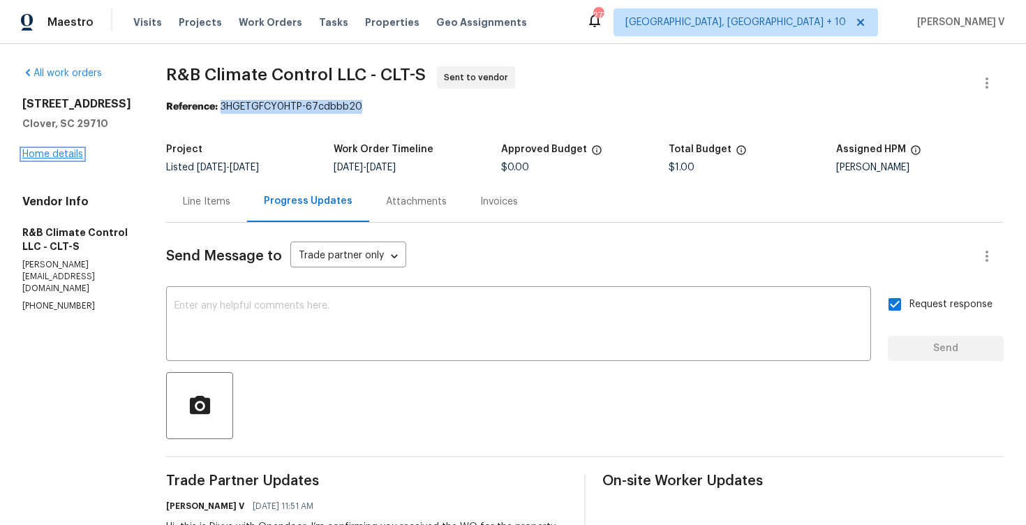
click at [40, 154] on link "Home details" at bounding box center [52, 154] width 61 height 10
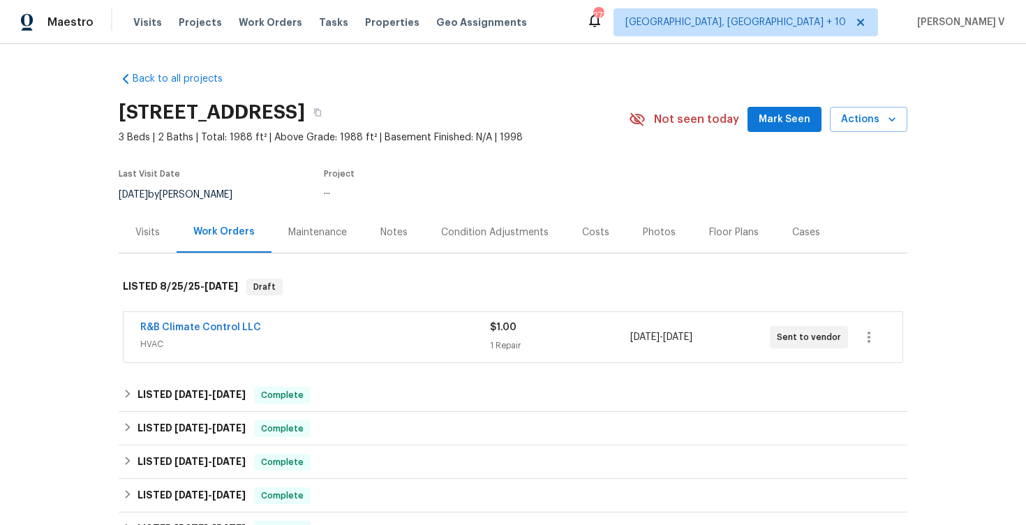
drag, startPoint x: 110, startPoint y: 310, endPoint x: 316, endPoint y: 316, distance: 206.0
click at [316, 318] on div "Back to all projects 918 Clover Park Dr, Clover, SC 29710 3 Beds | 2 Baths | To…" at bounding box center [513, 284] width 1026 height 481
drag, startPoint x: 91, startPoint y: 327, endPoint x: 347, endPoint y: 325, distance: 255.5
click at [347, 326] on div "Back to all projects 918 Clover Park Dr, Clover, SC 29710 3 Beds | 2 Baths | To…" at bounding box center [513, 284] width 1026 height 481
copy link "R&B Climate Control LLC"
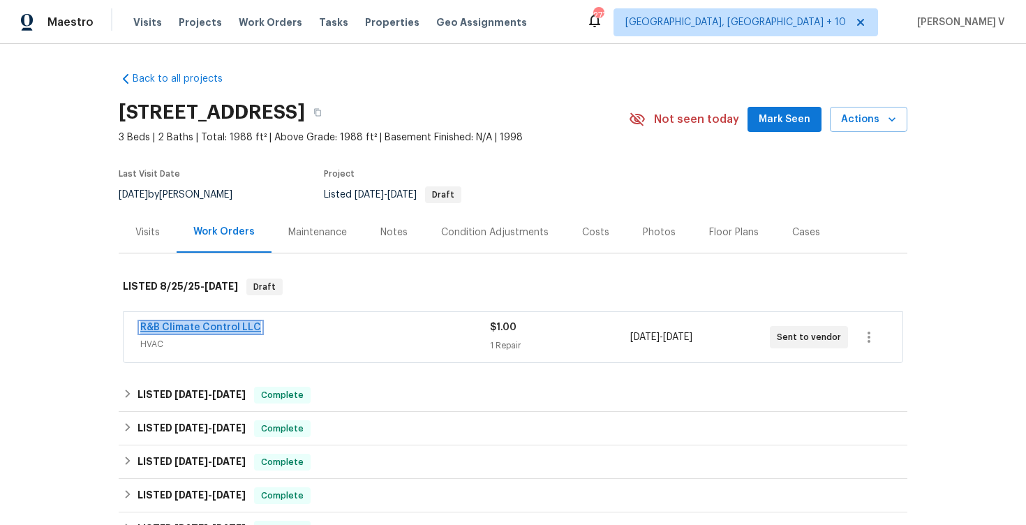
click at [192, 325] on link "R&B Climate Control LLC" at bounding box center [200, 327] width 121 height 10
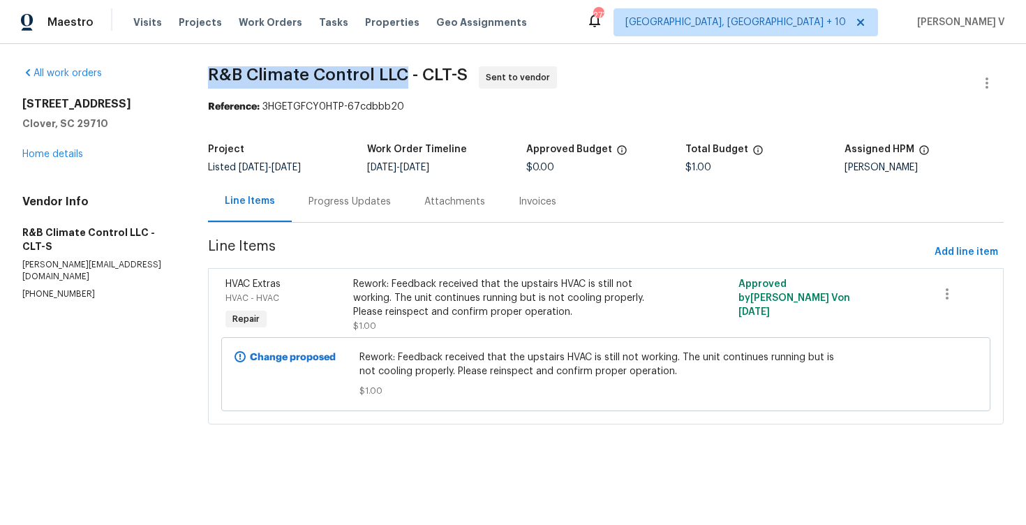
drag, startPoint x: 204, startPoint y: 75, endPoint x: 405, endPoint y: 75, distance: 201.0
click at [406, 75] on div "All work orders 918 Clover Park Dr Clover, SC 29710 Home details Vendor Info R&…" at bounding box center [513, 253] width 1026 height 419
copy span "R&B Climate Control LLC"
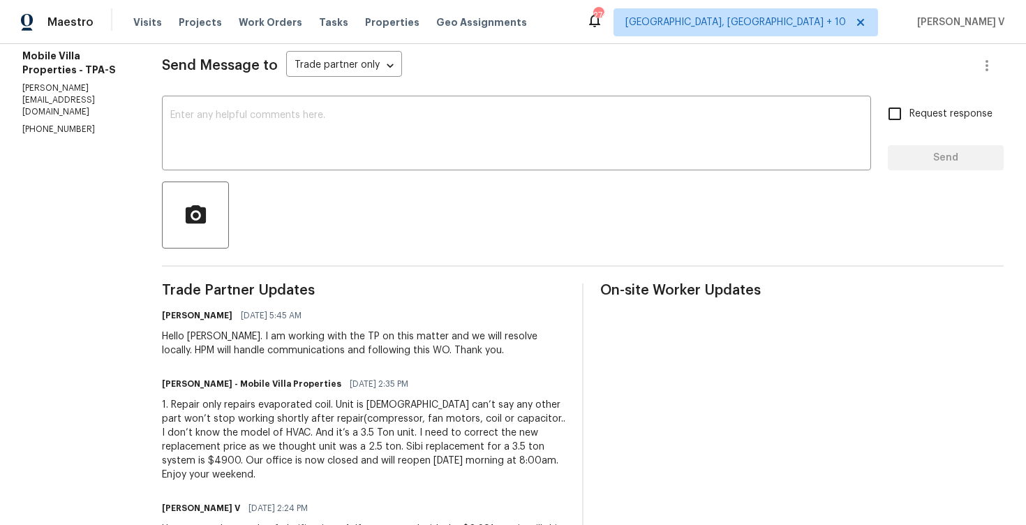
scroll to position [112, 0]
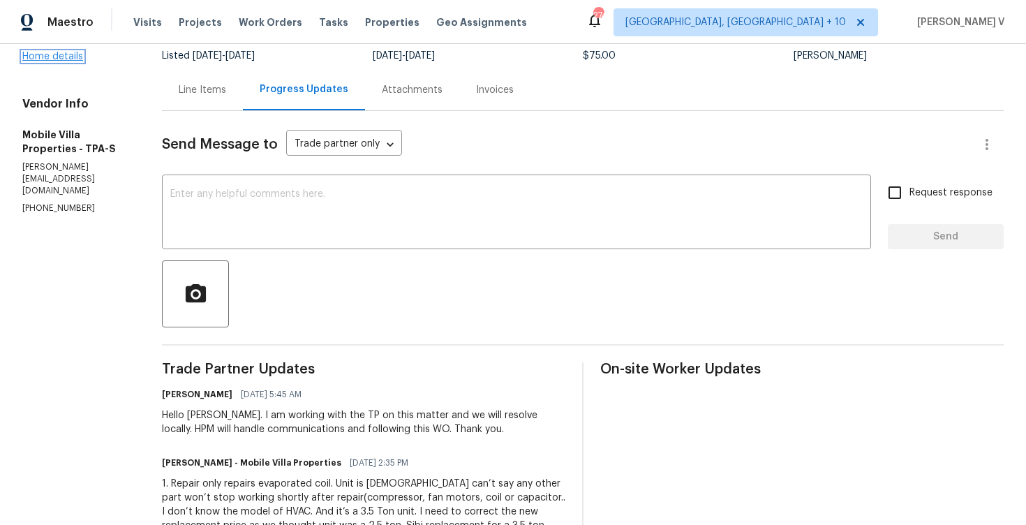
click at [57, 61] on link "Home details" at bounding box center [52, 57] width 61 height 10
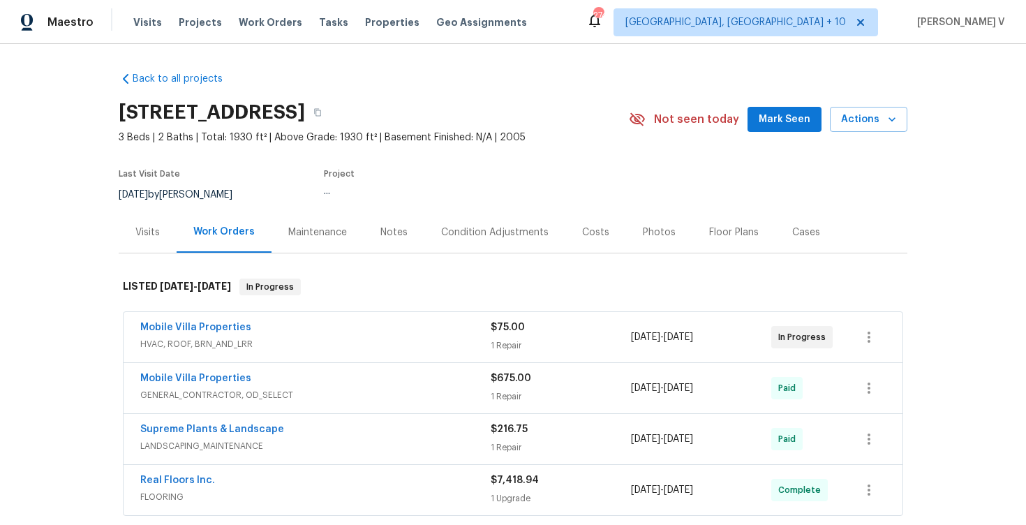
scroll to position [142, 0]
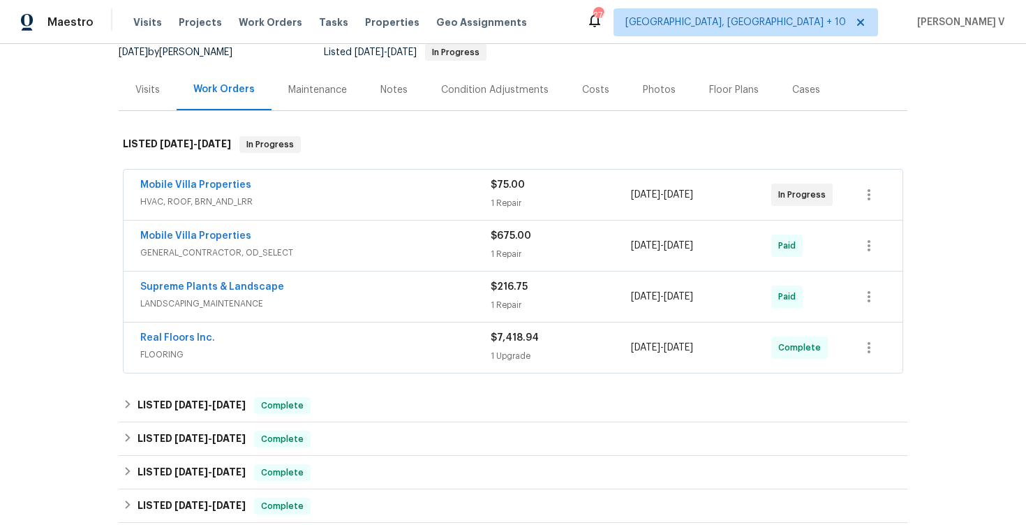
drag, startPoint x: 126, startPoint y: 194, endPoint x: 282, endPoint y: 193, distance: 156.3
click at [282, 193] on div "Mobile Villa Properties HVAC, ROOF, BRN_AND_LRR $75.00 1 Repair [DATE] - [DATE]…" at bounding box center [513, 195] width 779 height 50
drag, startPoint x: 270, startPoint y: 186, endPoint x: 110, endPoint y: 186, distance: 159.8
click at [110, 186] on div "Back to all projects [STREET_ADDRESS] 3 Beds | 2 Baths | Total: 1930 ft² | Abov…" at bounding box center [513, 284] width 1026 height 481
copy link "Mobile Villa Properties"
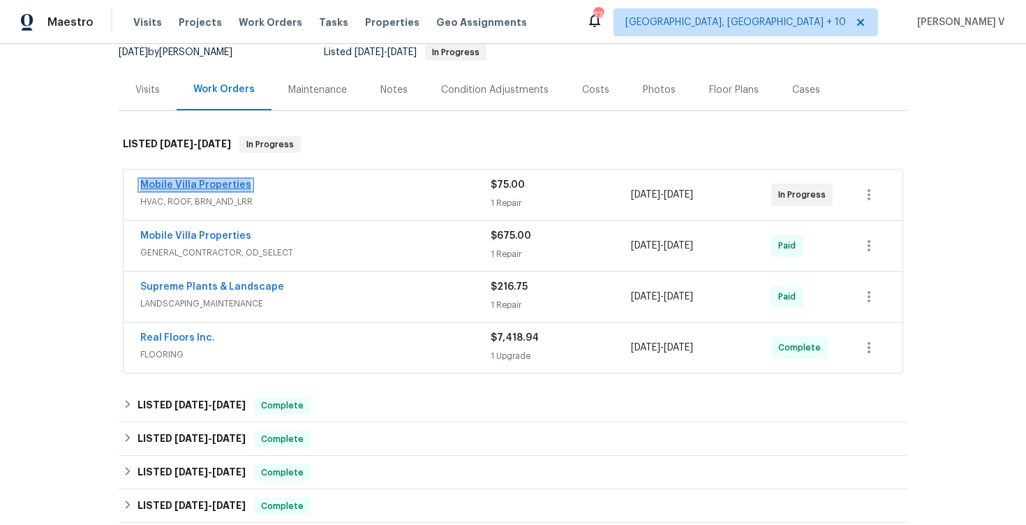
click at [188, 181] on link "Mobile Villa Properties" at bounding box center [195, 185] width 111 height 10
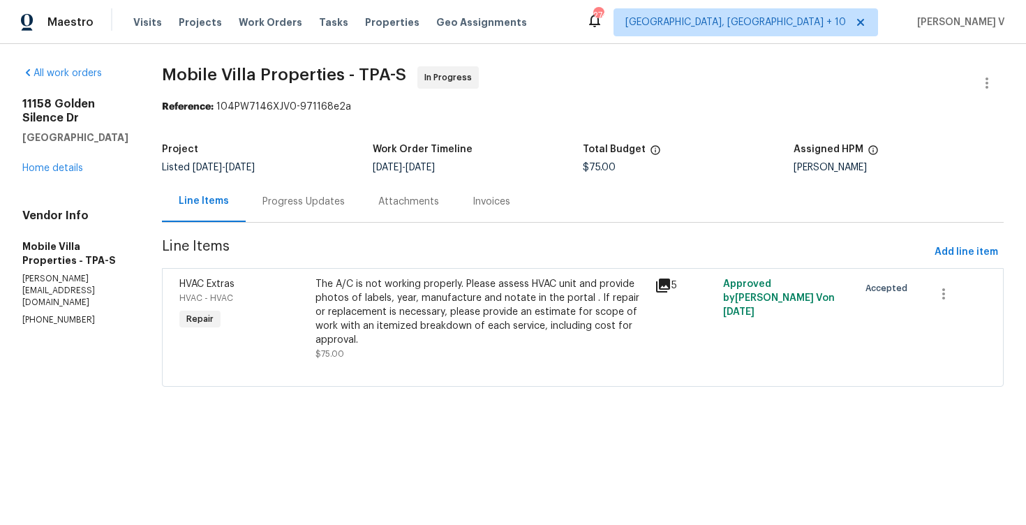
click at [350, 211] on div "Progress Updates" at bounding box center [304, 201] width 116 height 41
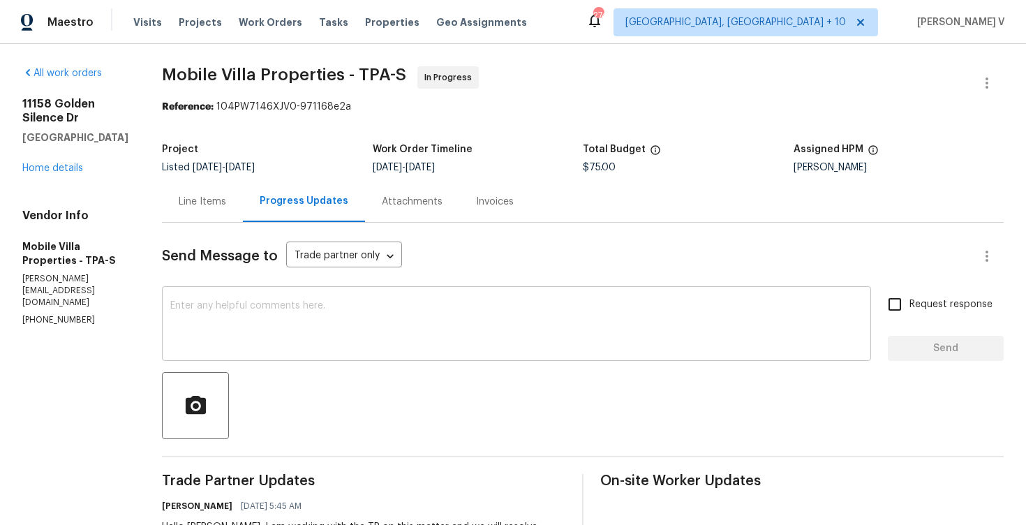
scroll to position [400, 0]
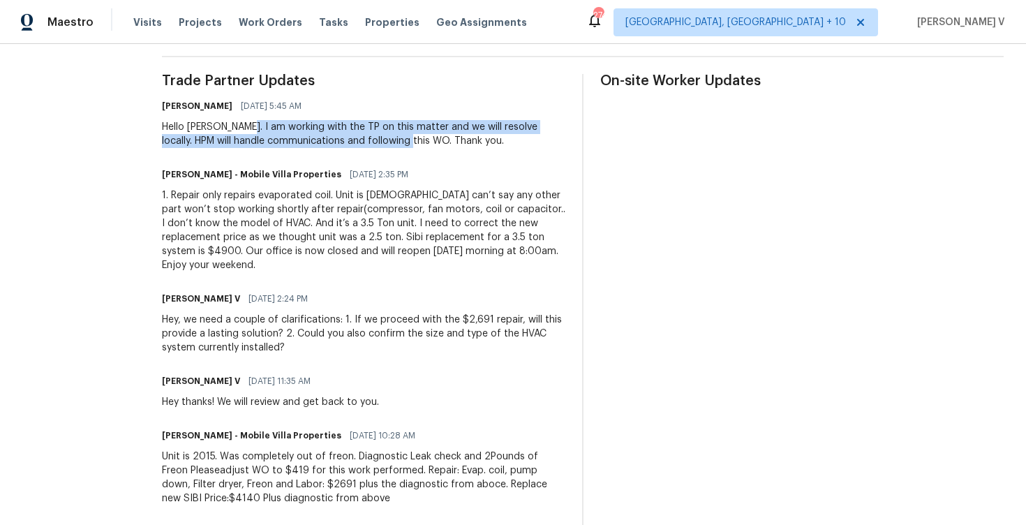
drag, startPoint x: 221, startPoint y: 128, endPoint x: 357, endPoint y: 142, distance: 136.8
click at [357, 142] on div "Hello [PERSON_NAME]. I am working with the TP on this matter and we will resolv…" at bounding box center [363, 134] width 403 height 28
copy div "working with the TP on this matter and we will resolve locally. HPM will handle…"
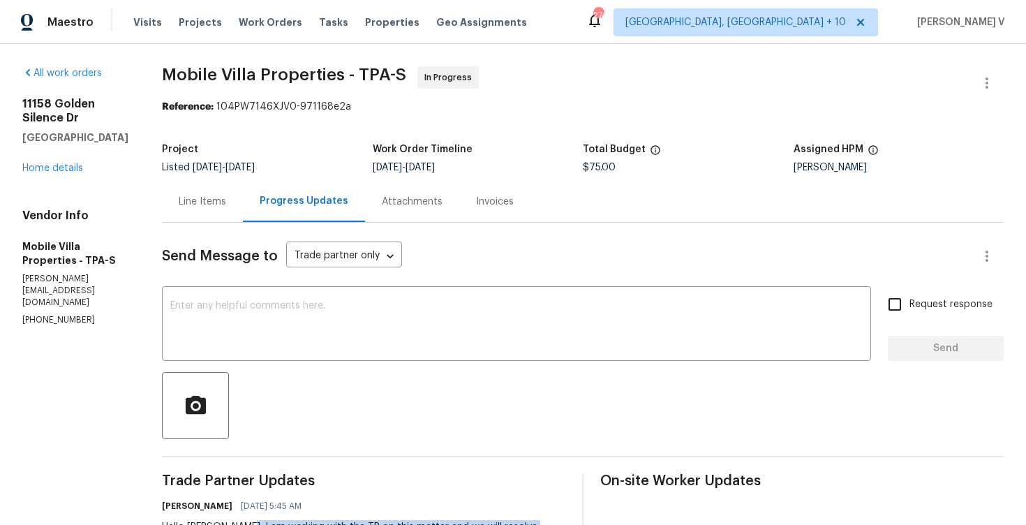
scroll to position [84, 0]
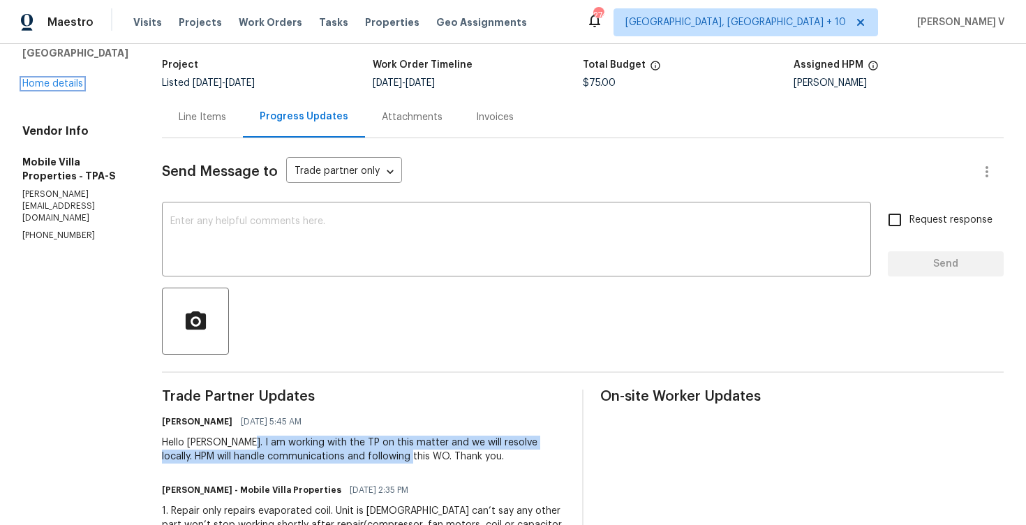
drag, startPoint x: 69, startPoint y: 93, endPoint x: 151, endPoint y: 14, distance: 113.5
click at [69, 89] on link "Home details" at bounding box center [52, 84] width 61 height 10
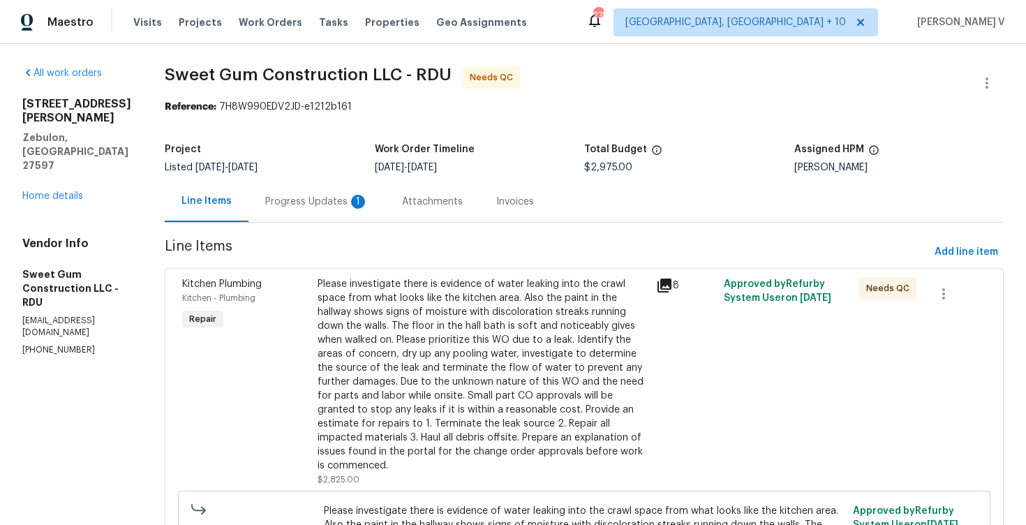
click at [364, 193] on div "Progress Updates 1" at bounding box center [316, 201] width 137 height 41
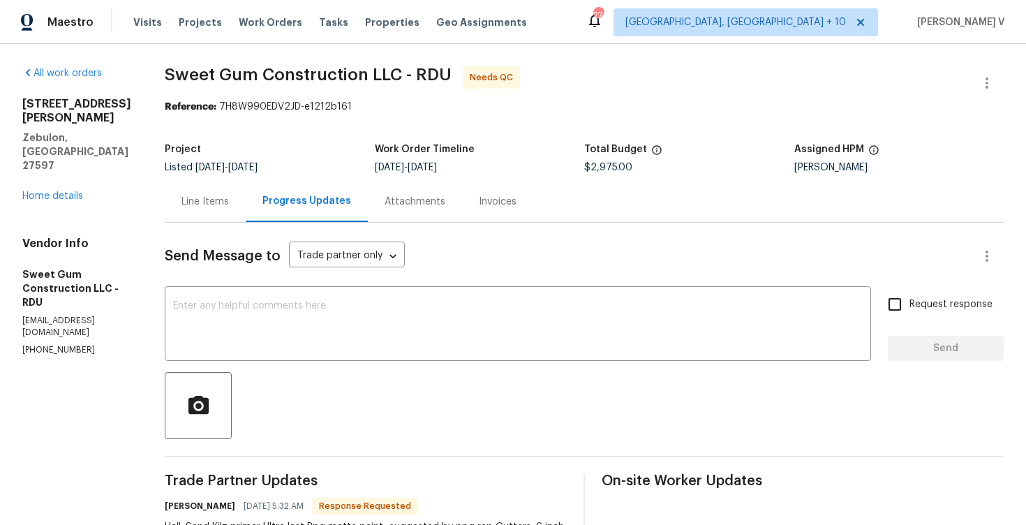
click at [56, 167] on div "All work orders [STREET_ADDRESS][PERSON_NAME] Home details Vendor Info Sweet Gu…" at bounding box center [76, 211] width 109 height 290
click at [77, 191] on link "Home details" at bounding box center [52, 196] width 61 height 10
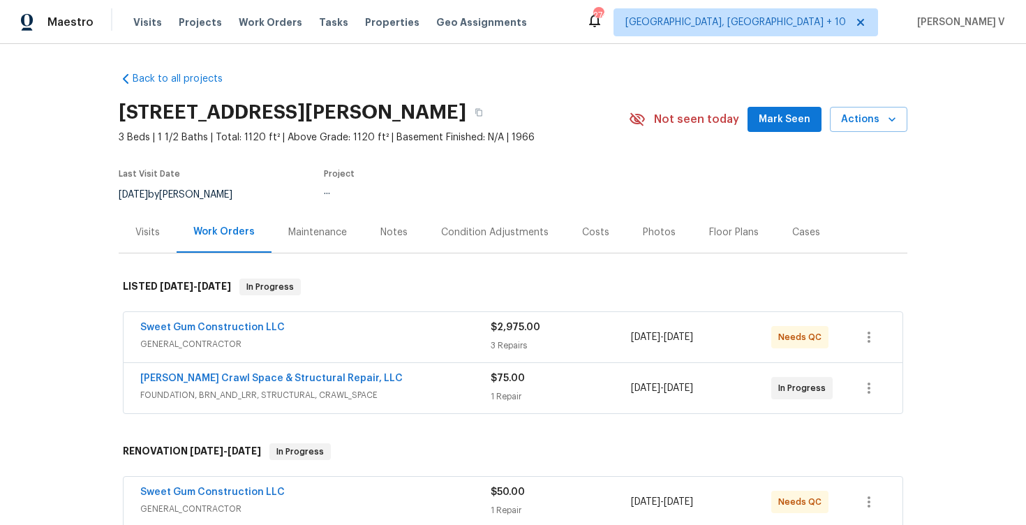
scroll to position [62, 0]
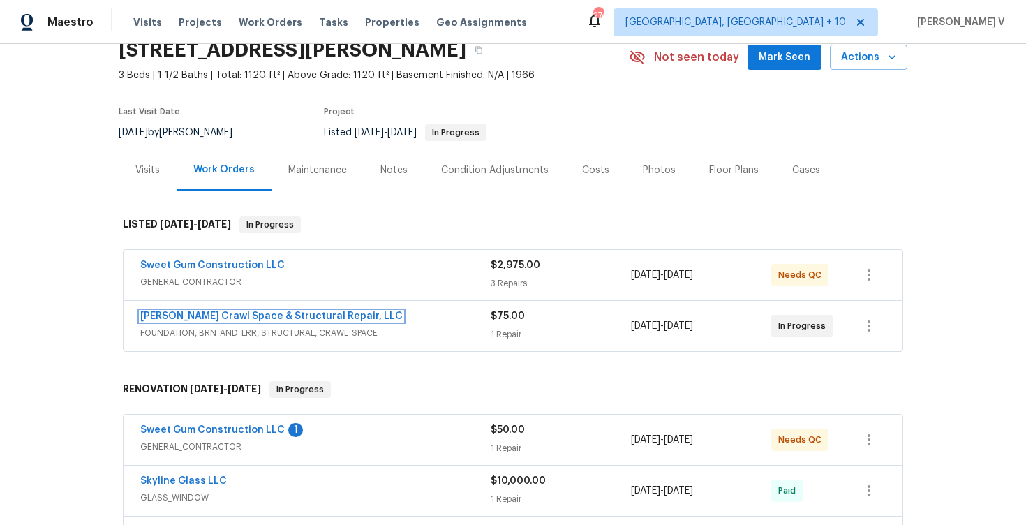
click at [272, 320] on link "Falcone Crawl Space & Structural Repair, LLC" at bounding box center [271, 316] width 262 height 10
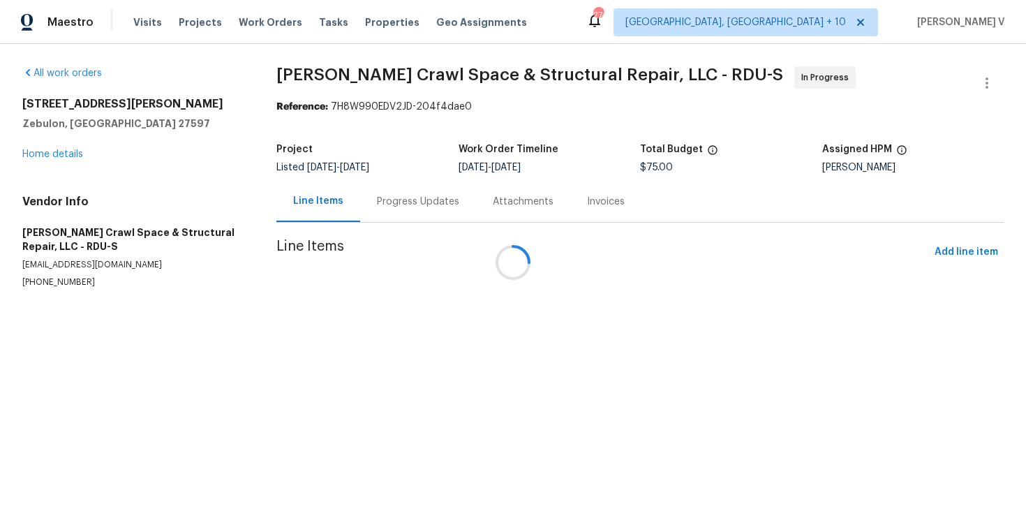
click at [392, 201] on div at bounding box center [513, 262] width 1026 height 525
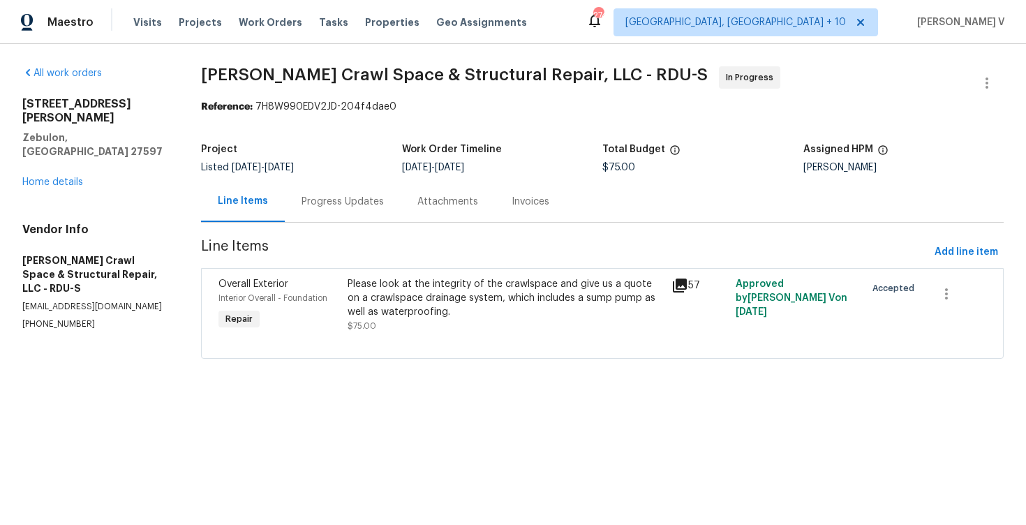
click at [392, 201] on div "Progress Updates" at bounding box center [343, 201] width 116 height 41
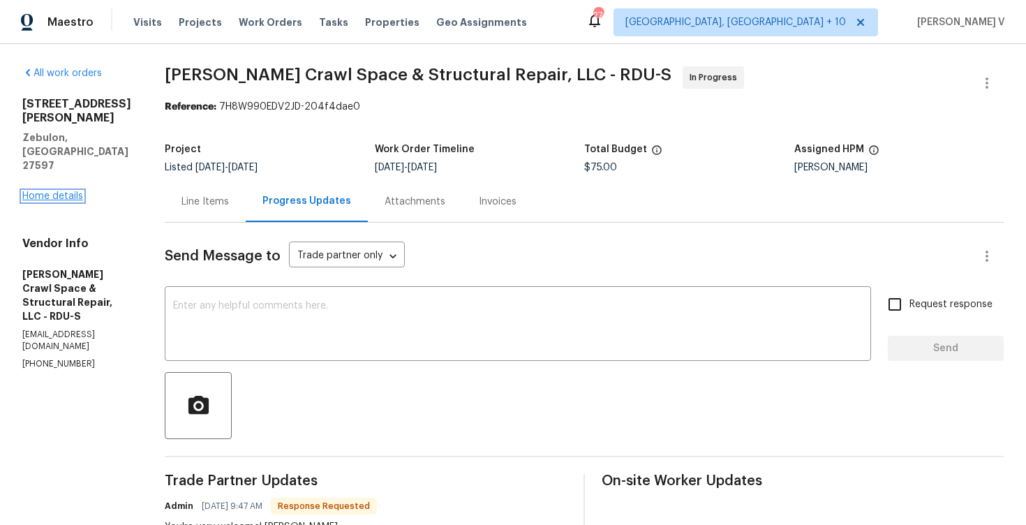
click at [62, 191] on link "Home details" at bounding box center [52, 196] width 61 height 10
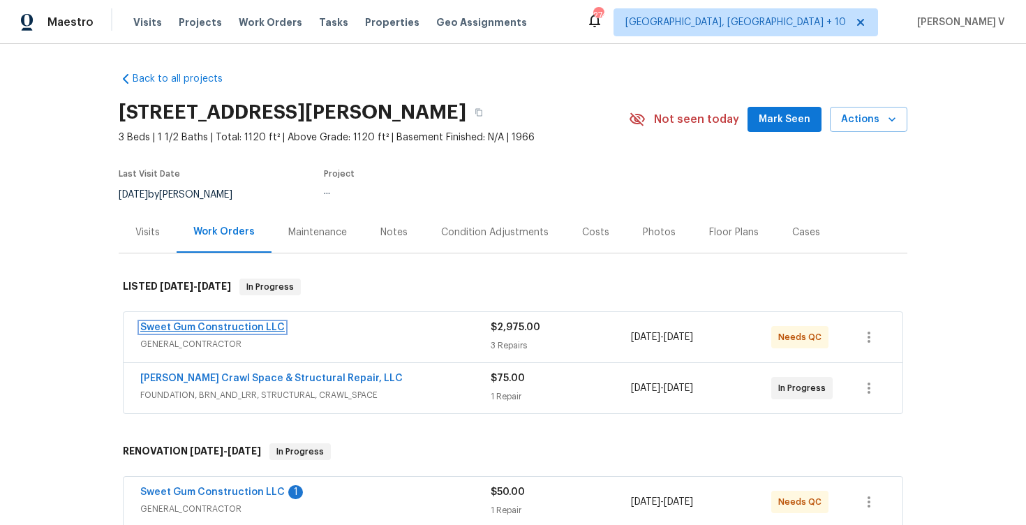
click at [202, 329] on link "Sweet Gum Construction LLC" at bounding box center [212, 327] width 144 height 10
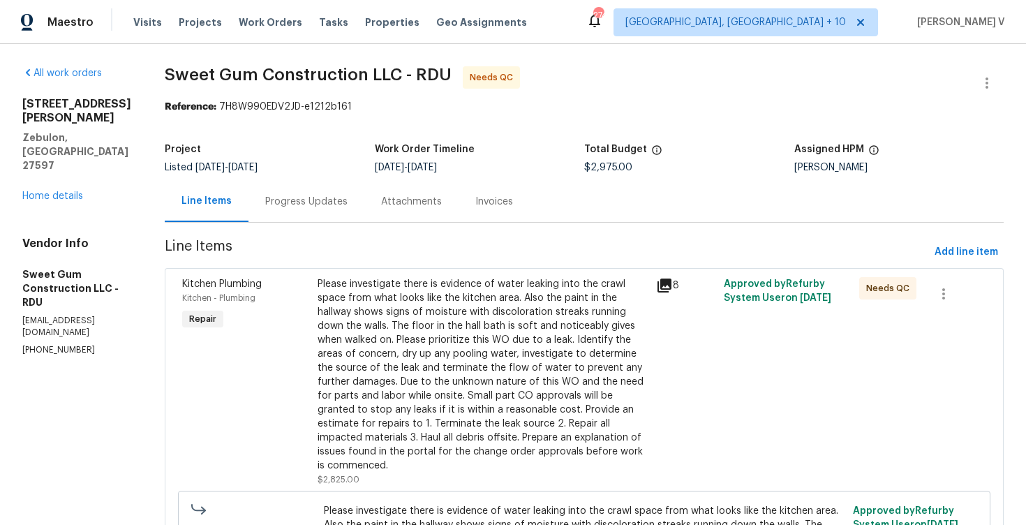
click at [348, 207] on div "Progress Updates" at bounding box center [306, 202] width 82 height 14
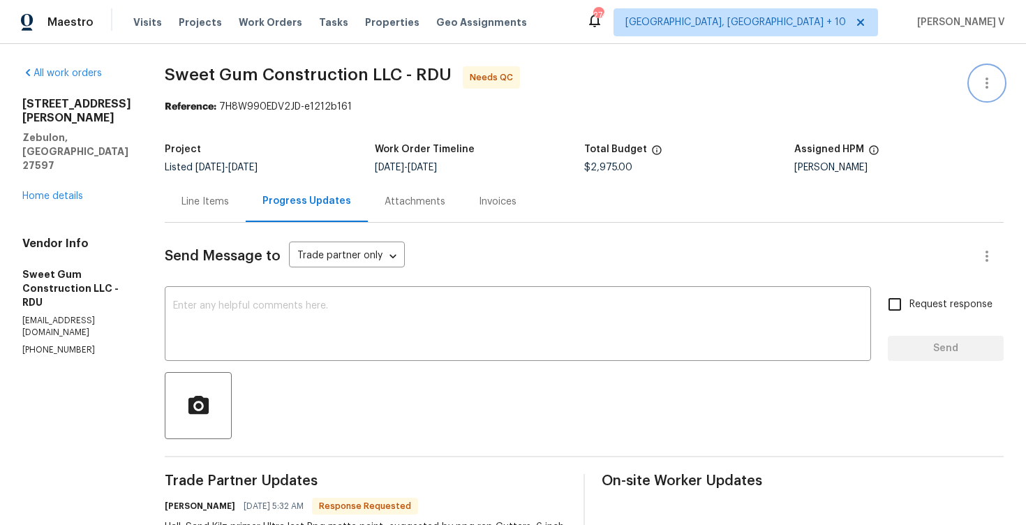
click at [986, 80] on icon "button" at bounding box center [987, 83] width 17 height 17
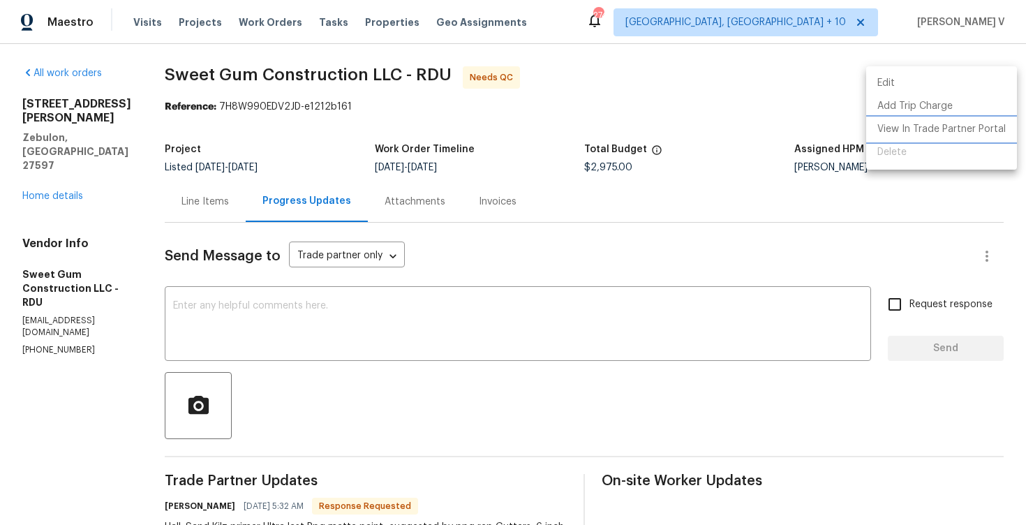
click at [923, 128] on li "View In Trade Partner Portal" at bounding box center [941, 129] width 151 height 23
click at [325, 401] on div at bounding box center [513, 262] width 1026 height 525
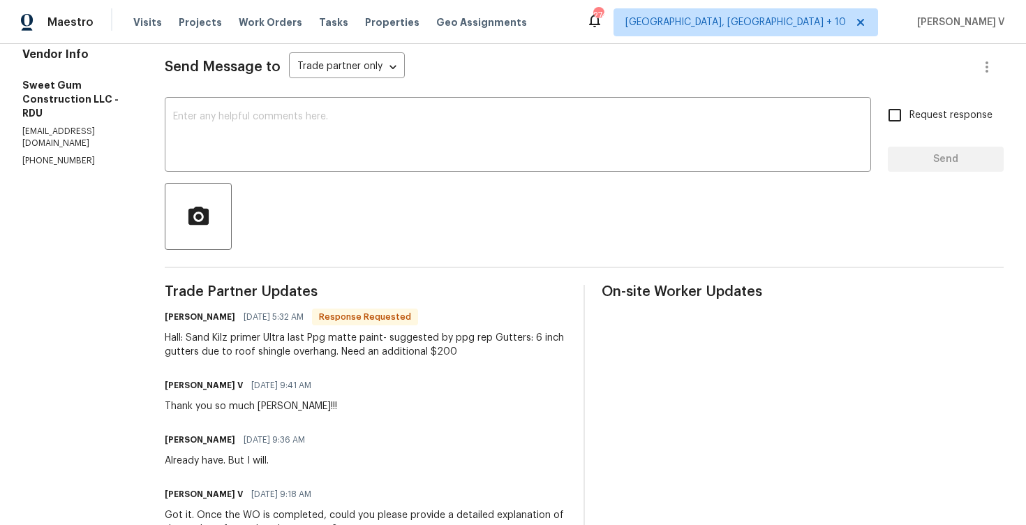
scroll to position [28, 0]
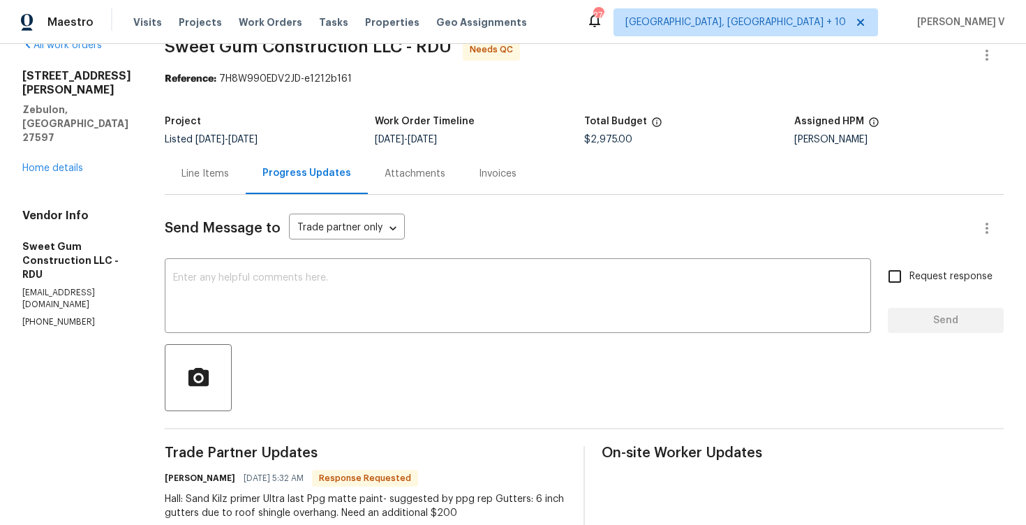
click at [71, 117] on div "600 Proctor St Zebulon, NC 27597 Home details" at bounding box center [76, 122] width 109 height 106
click at [71, 163] on link "Home details" at bounding box center [52, 168] width 61 height 10
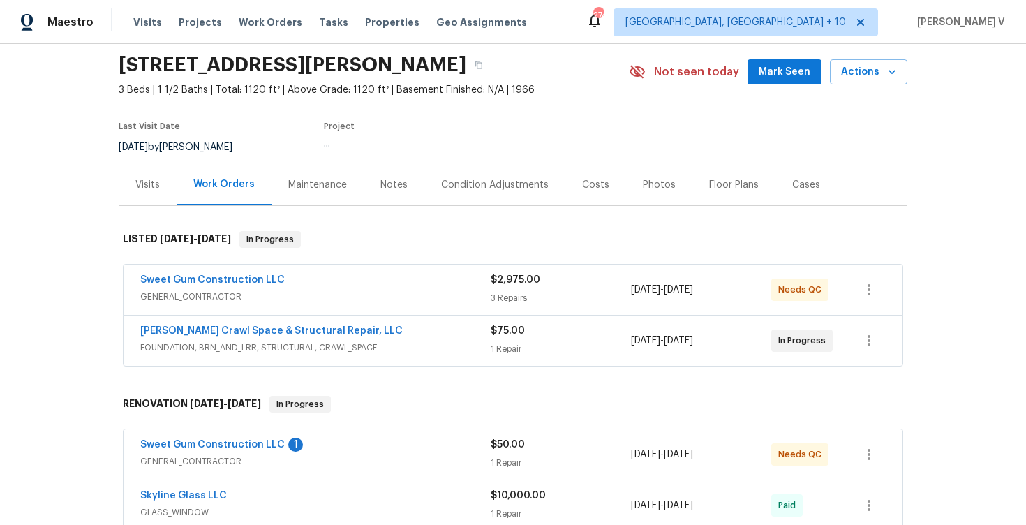
scroll to position [61, 0]
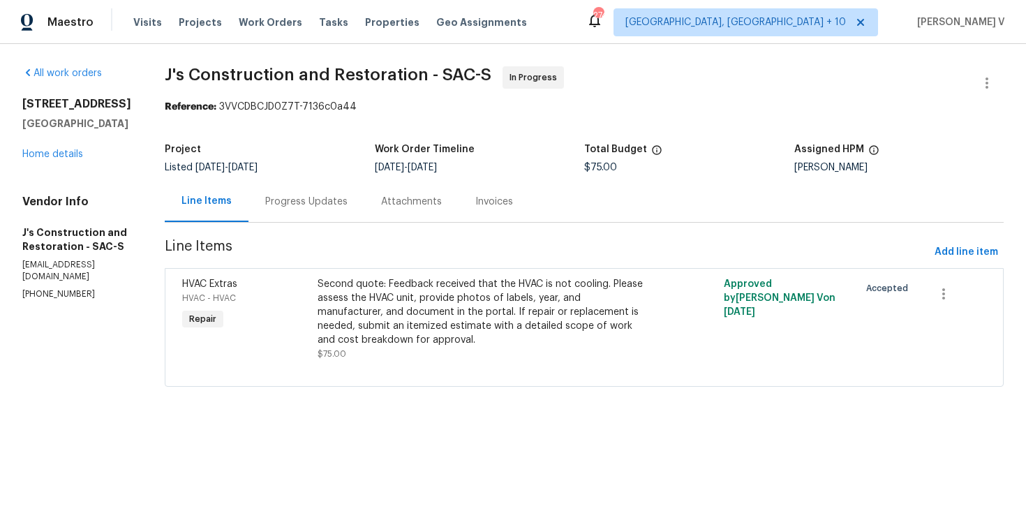
click at [320, 216] on div "Progress Updates" at bounding box center [306, 201] width 116 height 41
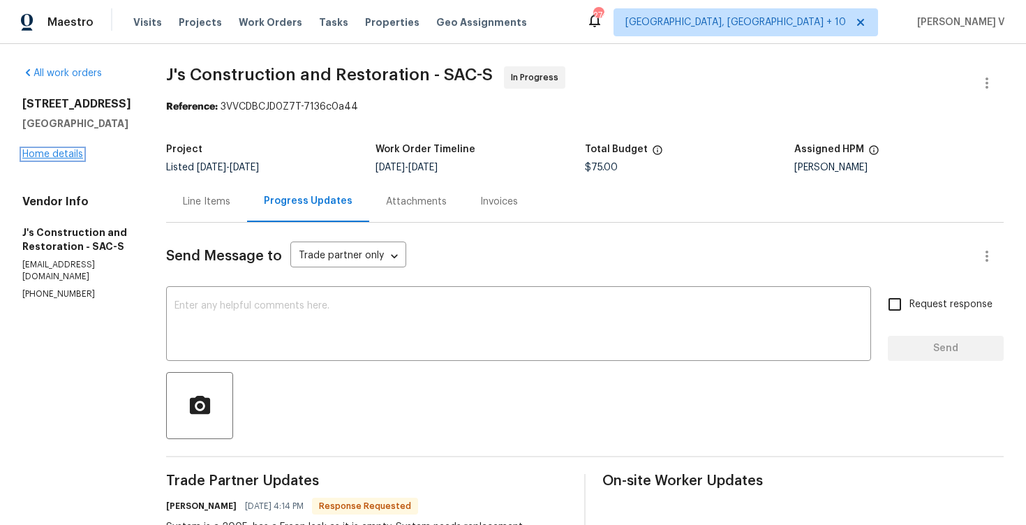
click at [40, 159] on link "Home details" at bounding box center [52, 154] width 61 height 10
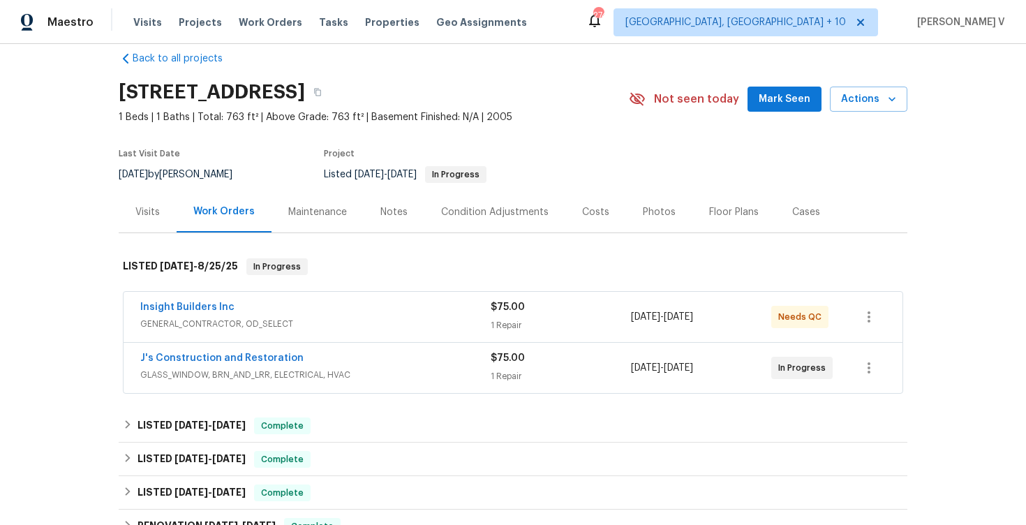
scroll to position [41, 0]
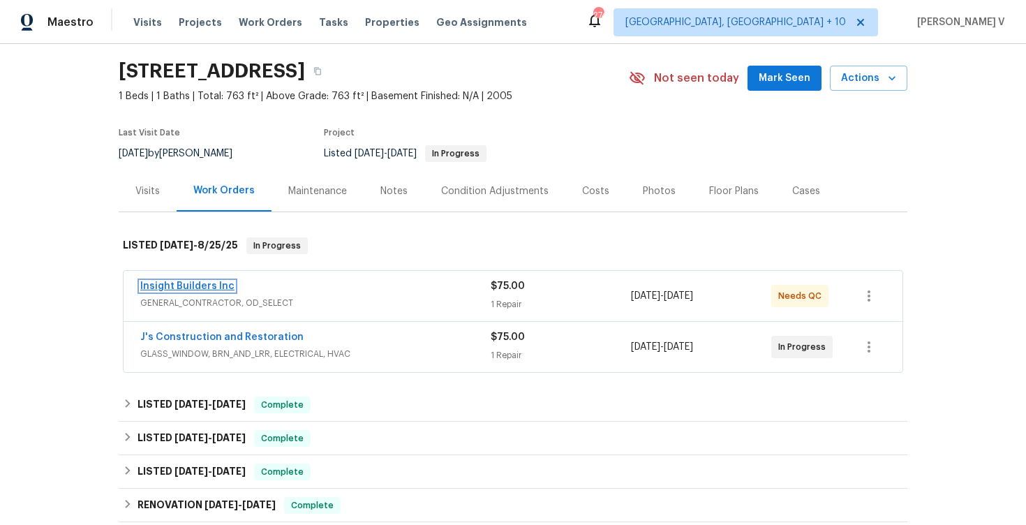
click at [189, 289] on link "Insight Builders Inc" at bounding box center [187, 286] width 94 height 10
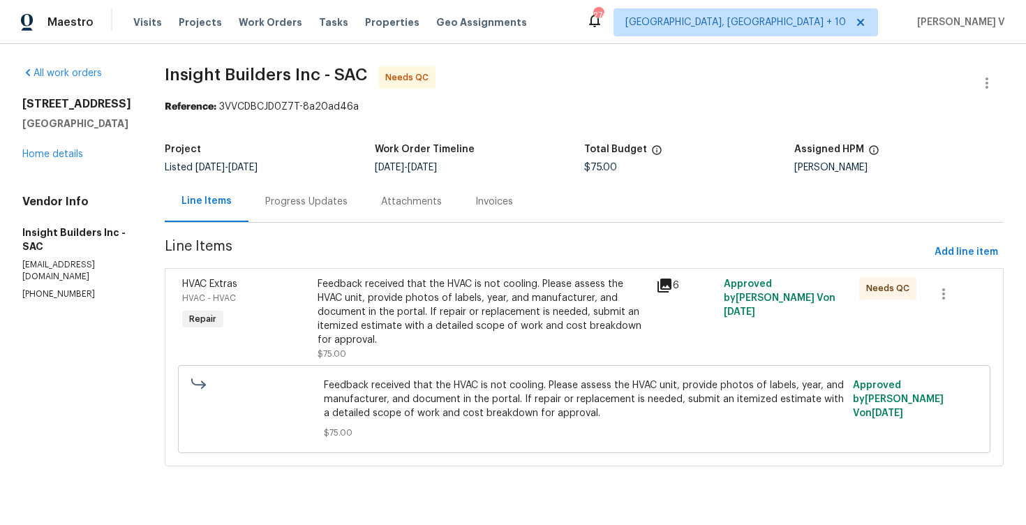
click at [332, 196] on div "Progress Updates" at bounding box center [306, 202] width 82 height 14
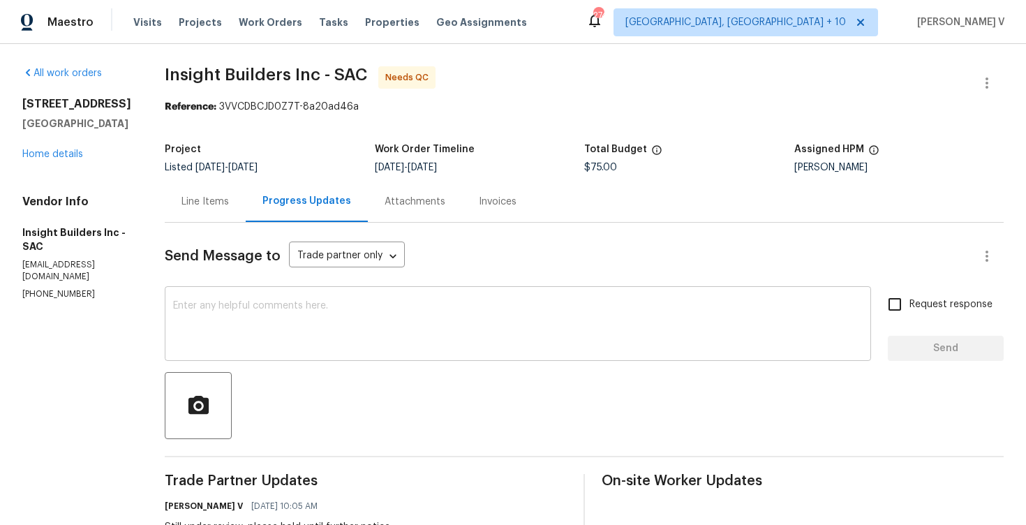
scroll to position [117, 0]
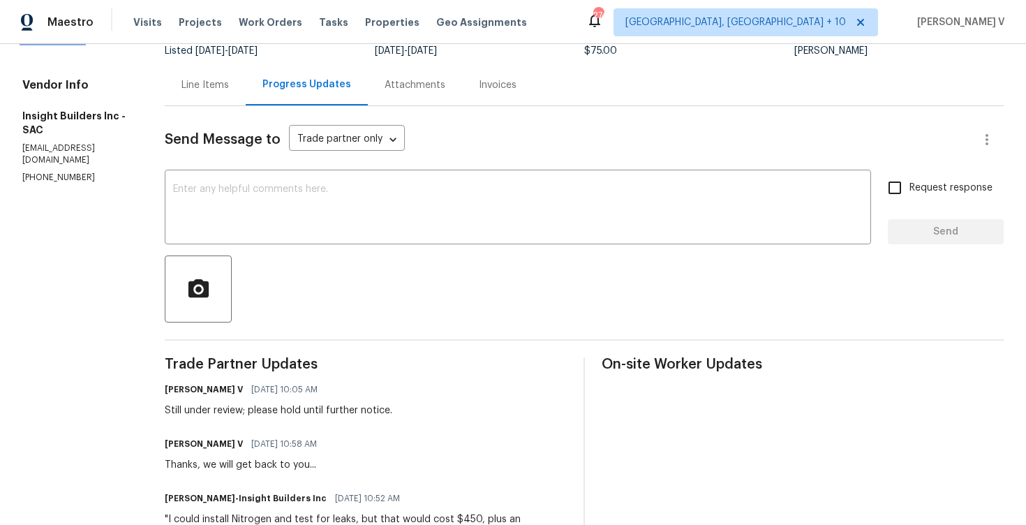
click at [69, 43] on link "Home details" at bounding box center [52, 38] width 61 height 10
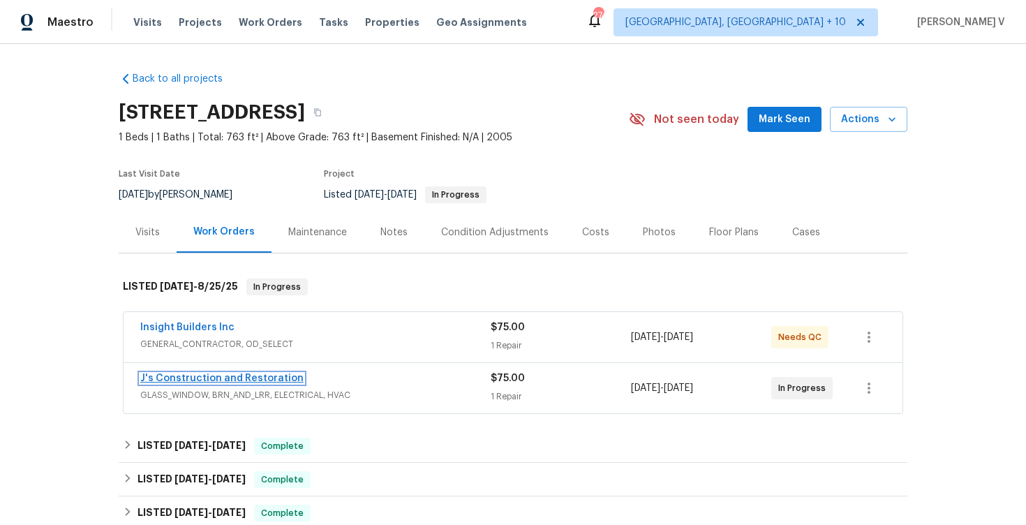
click at [201, 376] on link "J's Construction and Restoration" at bounding box center [221, 378] width 163 height 10
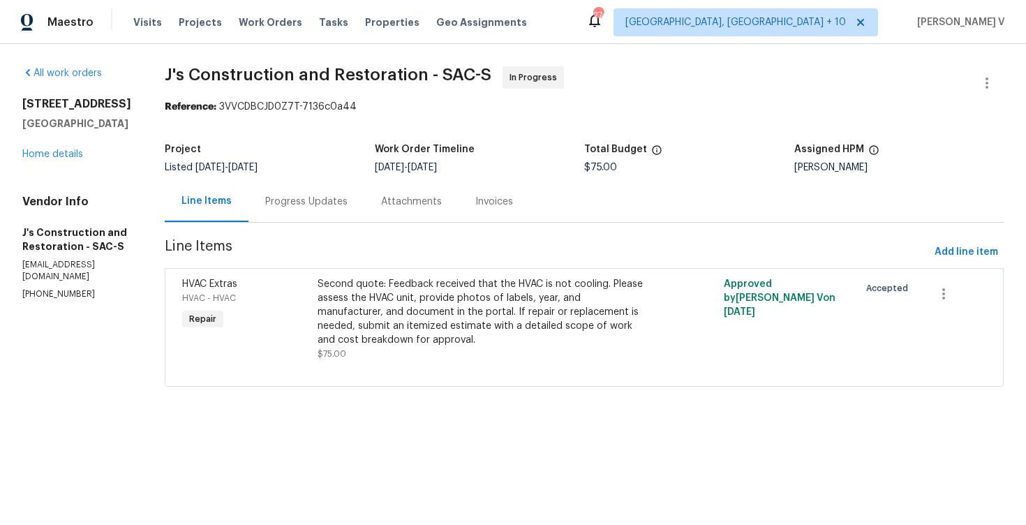
click at [364, 206] on div "Progress Updates" at bounding box center [306, 201] width 116 height 41
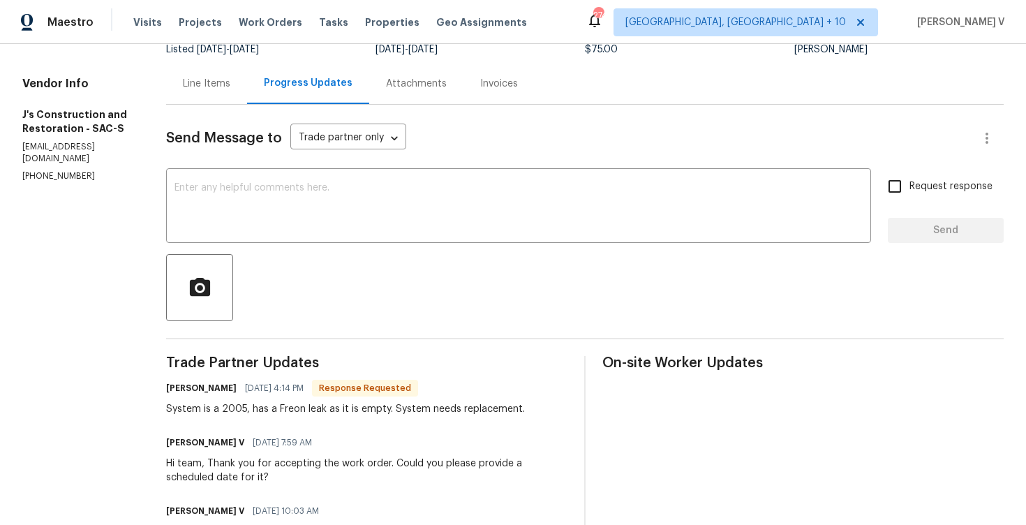
scroll to position [117, 0]
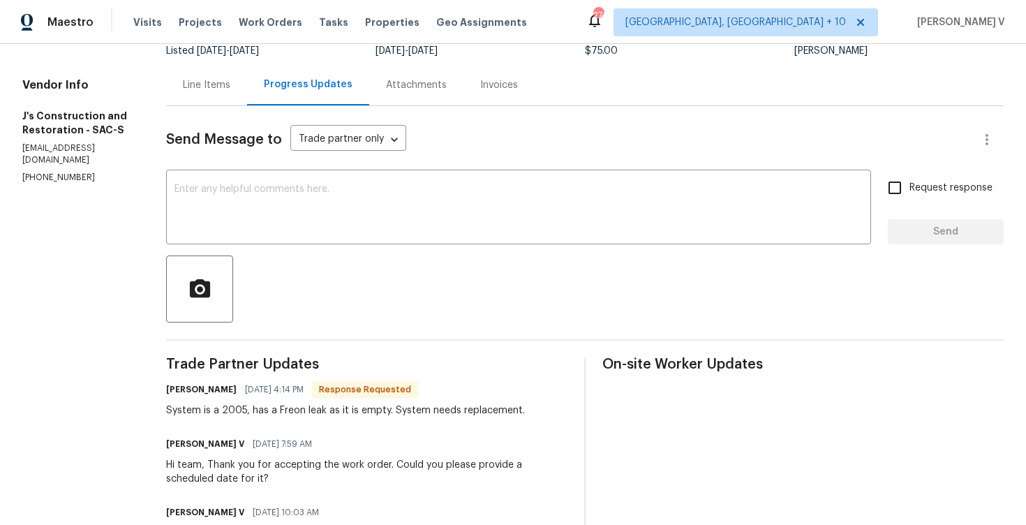
click at [242, 105] on div "Line Items Progress Updates Attachments Invoices" at bounding box center [585, 85] width 838 height 42
click at [247, 93] on div "Line Items" at bounding box center [206, 84] width 81 height 41
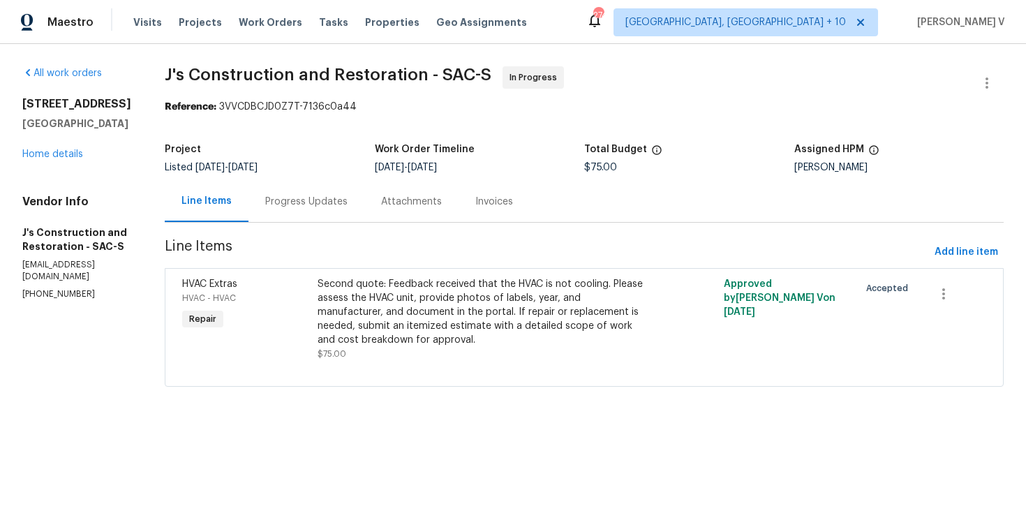
click at [337, 179] on div "Project Listed 8/12/2025 - 8/25/2025 Work Order Timeline 8/21/2025 - 8/25/2025 …" at bounding box center [584, 158] width 839 height 45
click at [326, 202] on div "Progress Updates" at bounding box center [306, 202] width 82 height 14
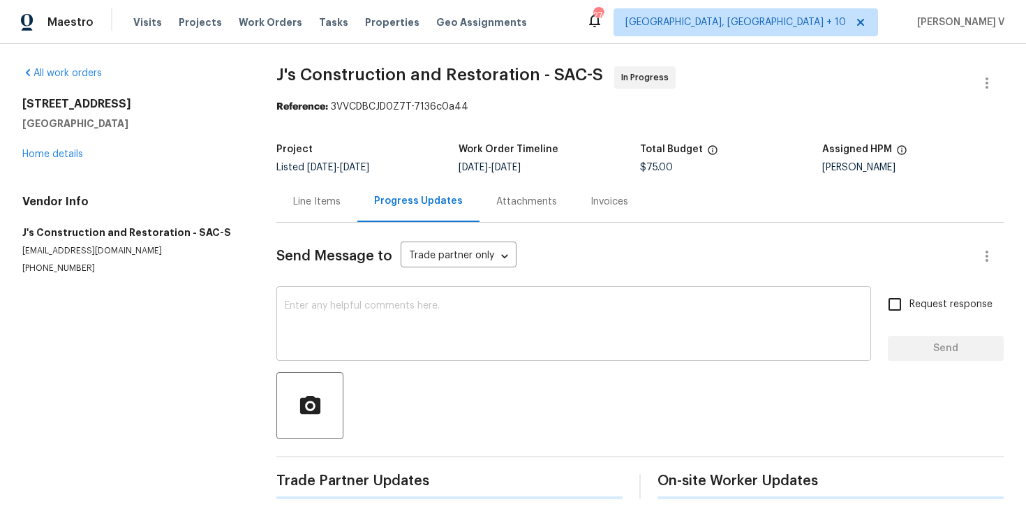
click at [336, 318] on textarea at bounding box center [574, 325] width 578 height 49
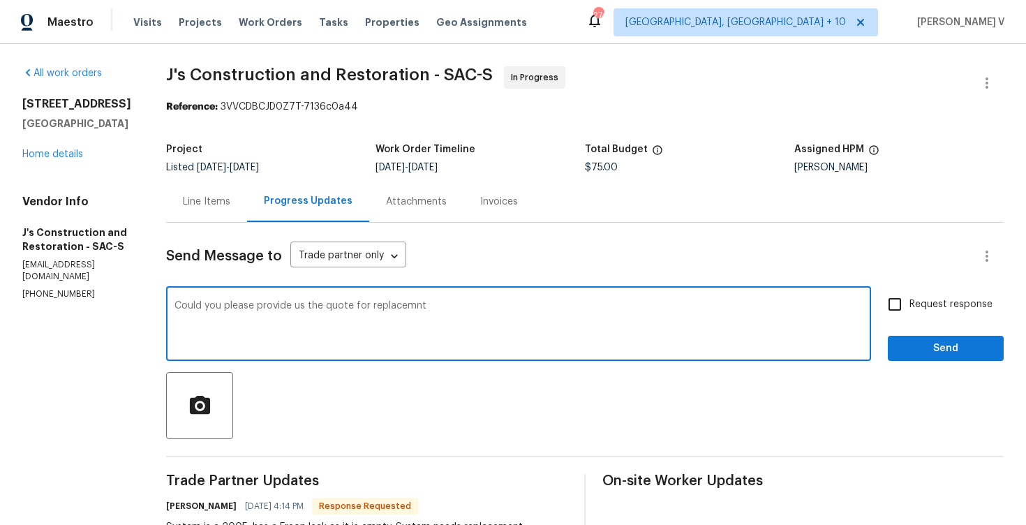
click at [336, 318] on textarea "Could you please provide us the quote for replacemnt" at bounding box center [518, 325] width 688 height 49
paste textarea "with the quote for the replacement? Also, when can we expect to receive the quo…"
type textarea "Could you please provide us with the quote for the replacement? Also, when can …"
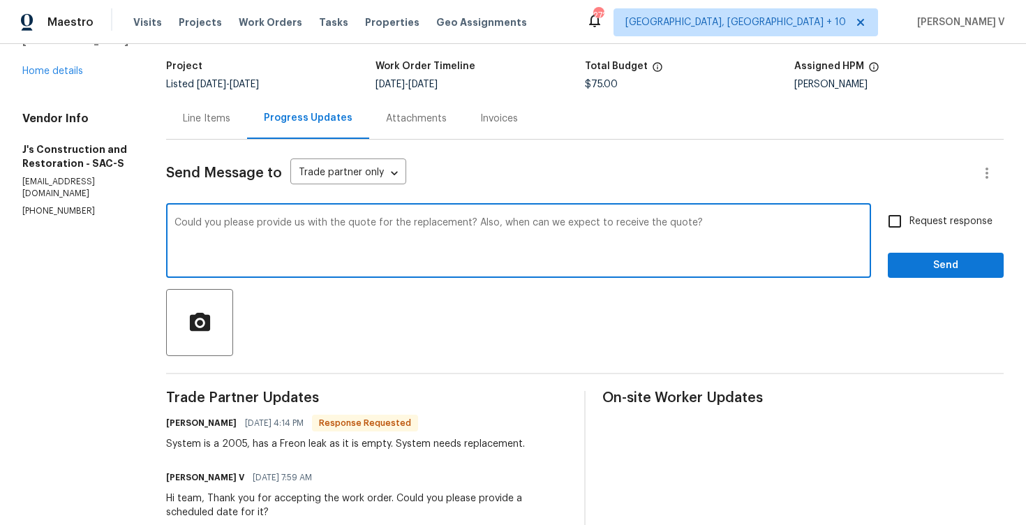
scroll to position [116, 0]
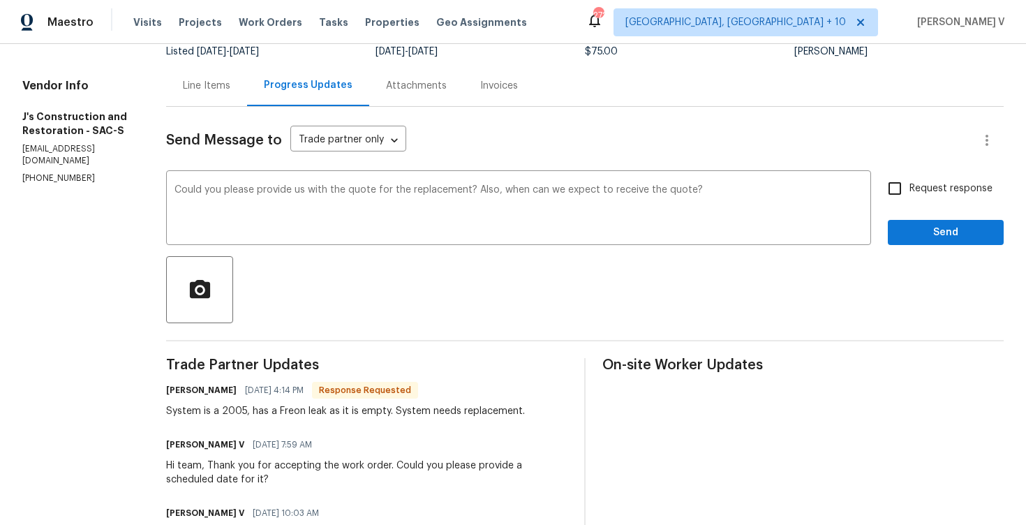
click at [918, 201] on label "Request response" at bounding box center [936, 188] width 112 height 29
click at [909, 201] on input "Request response" at bounding box center [894, 188] width 29 height 29
checkbox input "true"
click at [935, 230] on span "Send" at bounding box center [946, 232] width 94 height 17
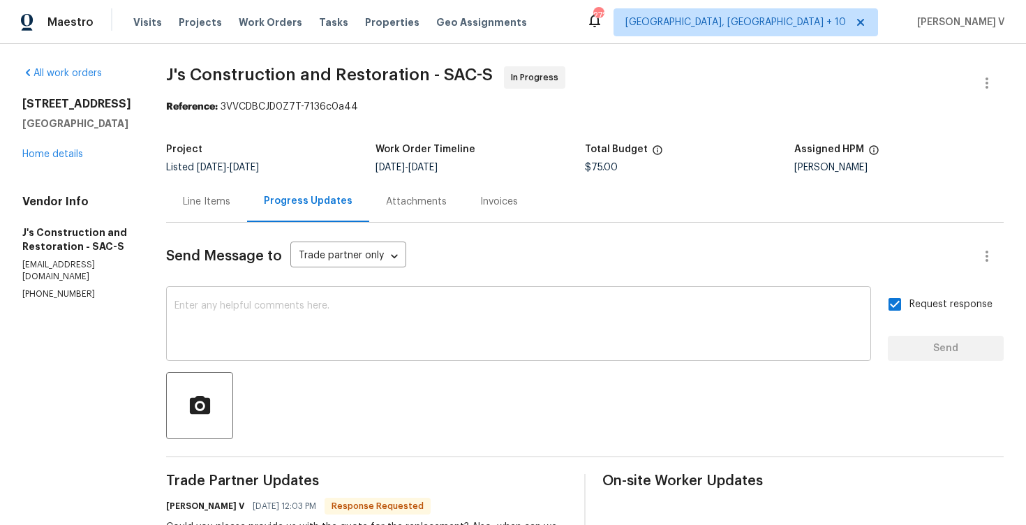
scroll to position [289, 0]
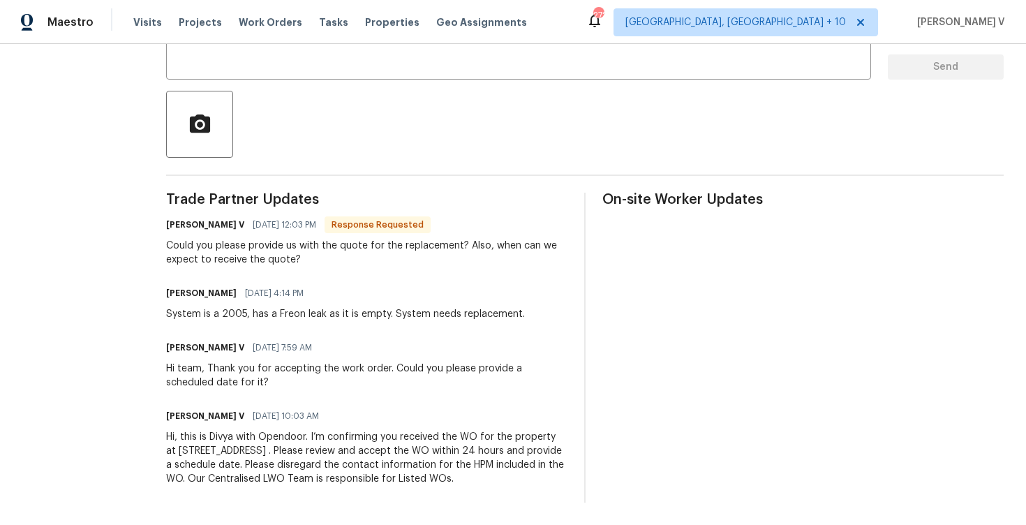
click at [263, 299] on div "Jerry 08/23/2025 4:14 PM System is a 2005, has a Freon leak as it is empty. Sys…" at bounding box center [345, 302] width 359 height 38
copy div "System is a 2005, has a Freon leak as it is empty. System needs replacement."
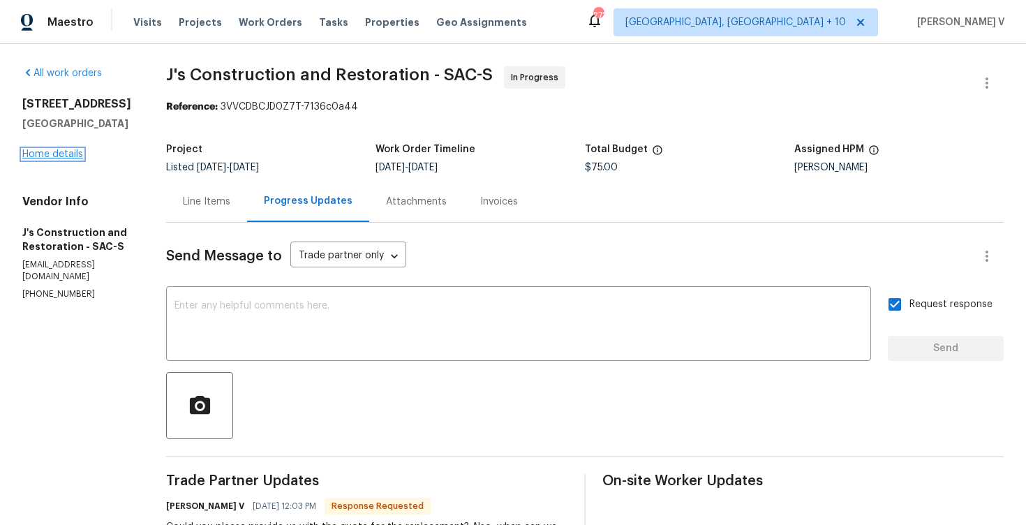
click at [68, 159] on link "Home details" at bounding box center [52, 154] width 61 height 10
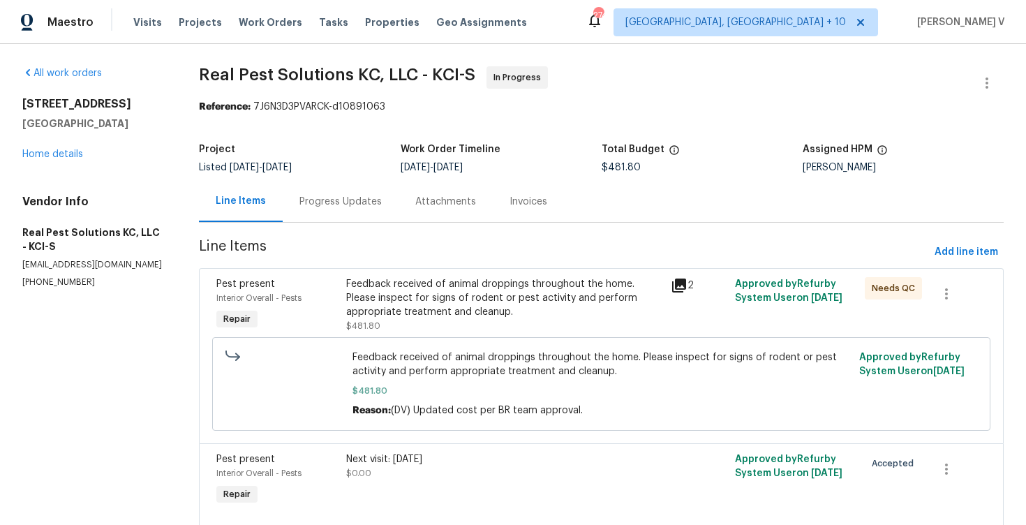
click at [355, 187] on div "Progress Updates" at bounding box center [341, 201] width 116 height 41
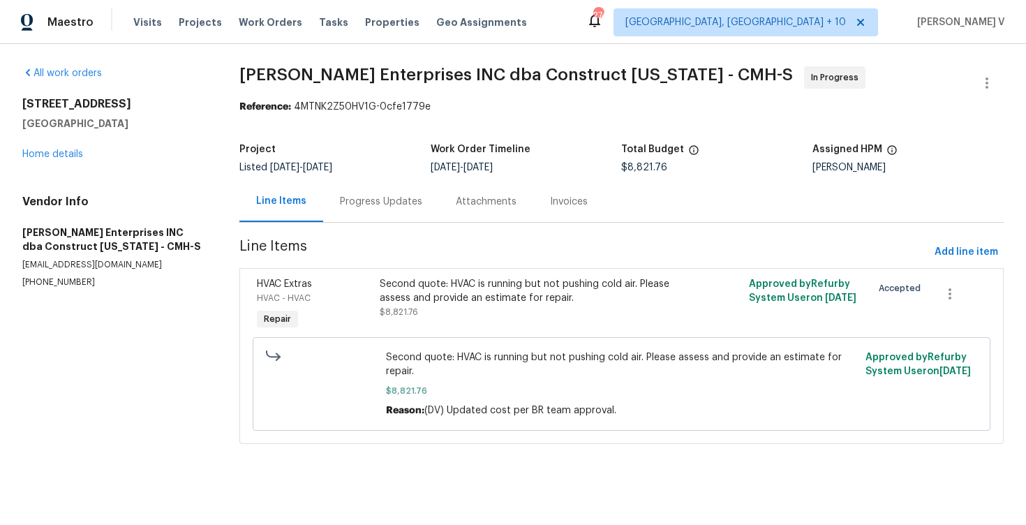
click at [355, 198] on div "Progress Updates" at bounding box center [381, 202] width 82 height 14
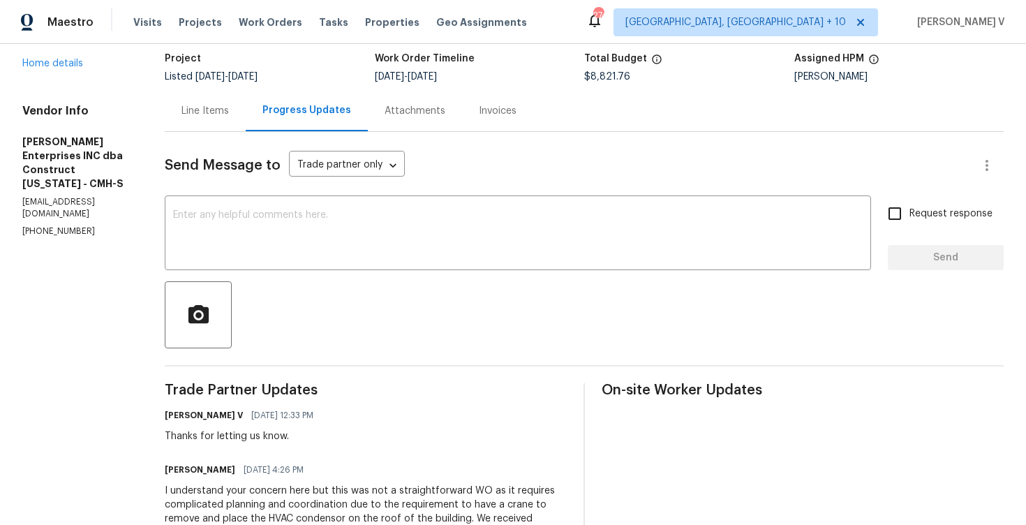
scroll to position [235, 0]
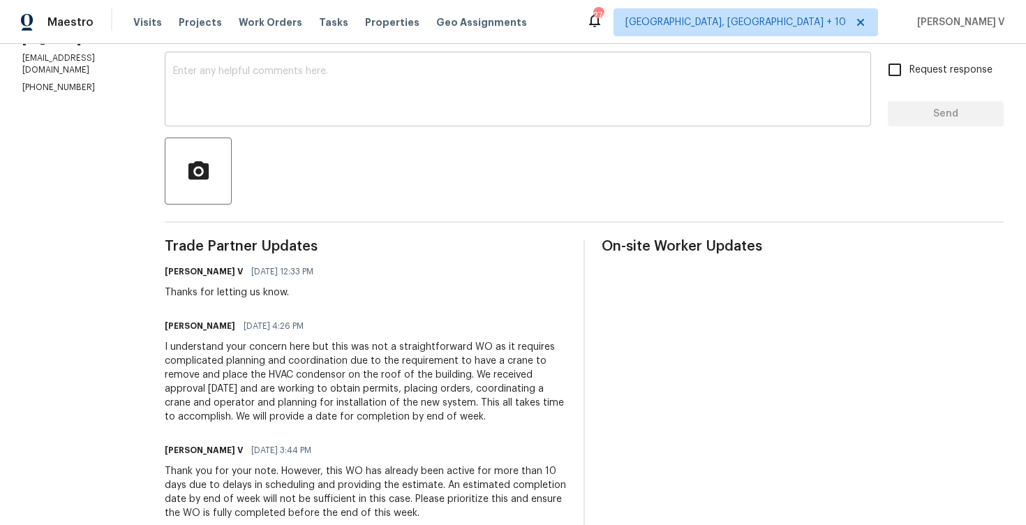
click at [324, 103] on textarea at bounding box center [518, 90] width 690 height 49
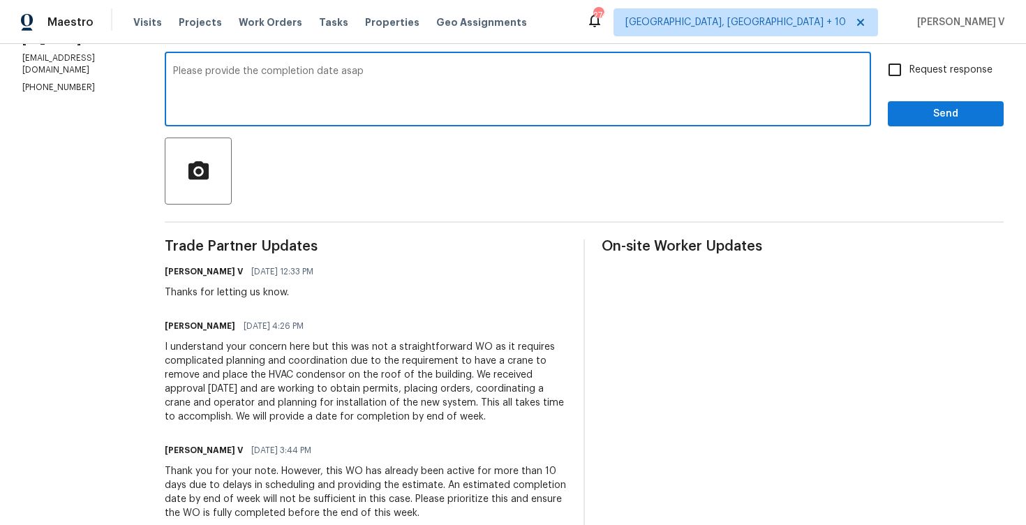
type textarea "Please provide the completion date asap"
click at [893, 68] on input "Request response" at bounding box center [894, 69] width 29 height 29
checkbox input "true"
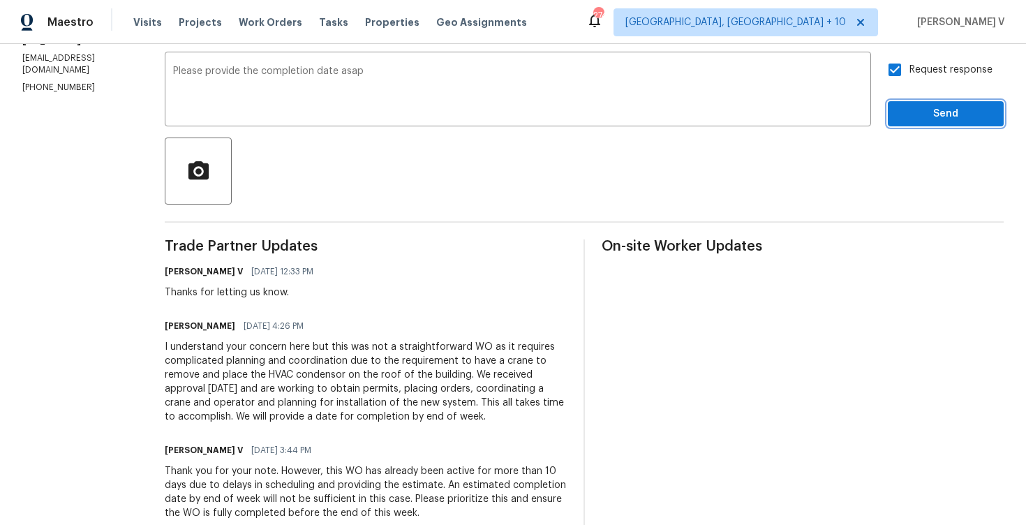
click at [918, 114] on span "Send" at bounding box center [946, 113] width 94 height 17
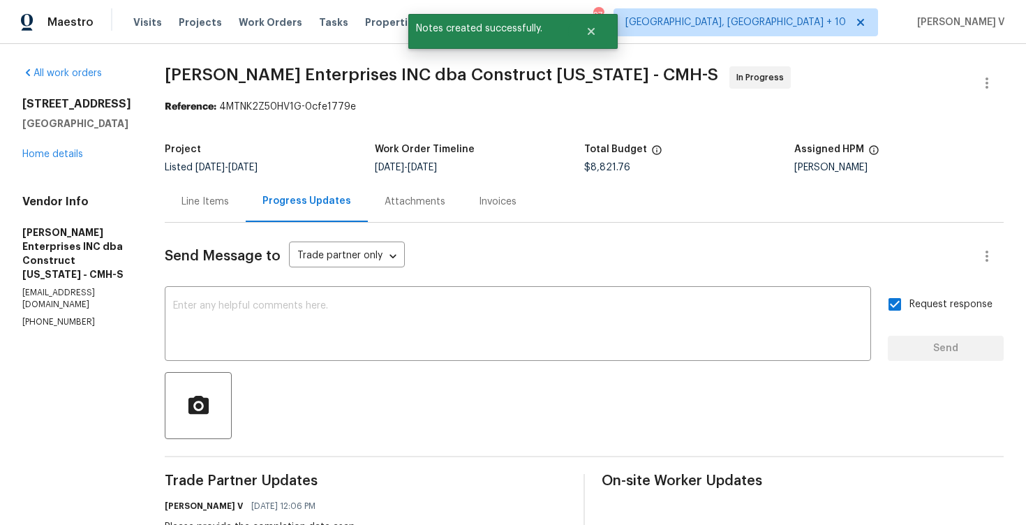
click at [44, 316] on p "(614) 591-4777" at bounding box center [76, 322] width 109 height 12
copy p "(614) 591-4777"
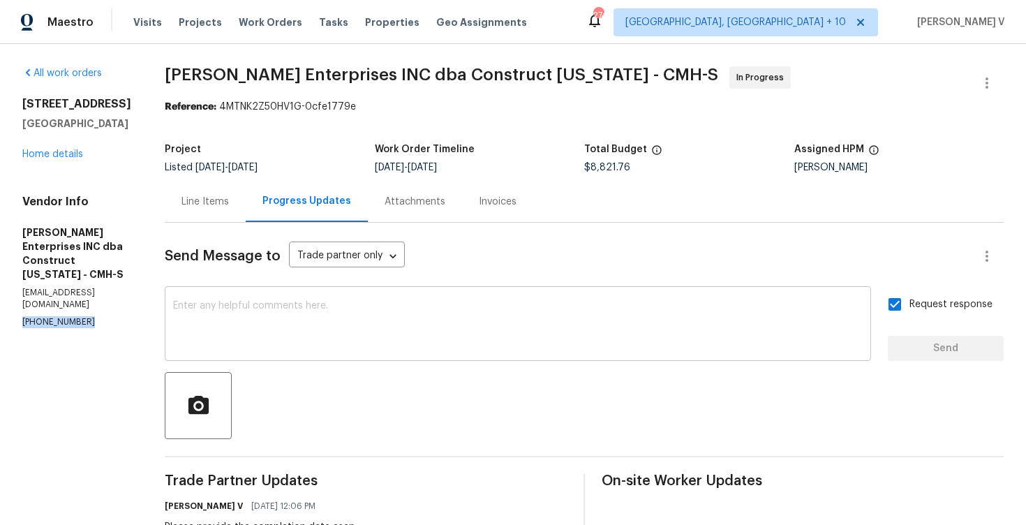
click at [334, 319] on textarea at bounding box center [518, 325] width 690 height 49
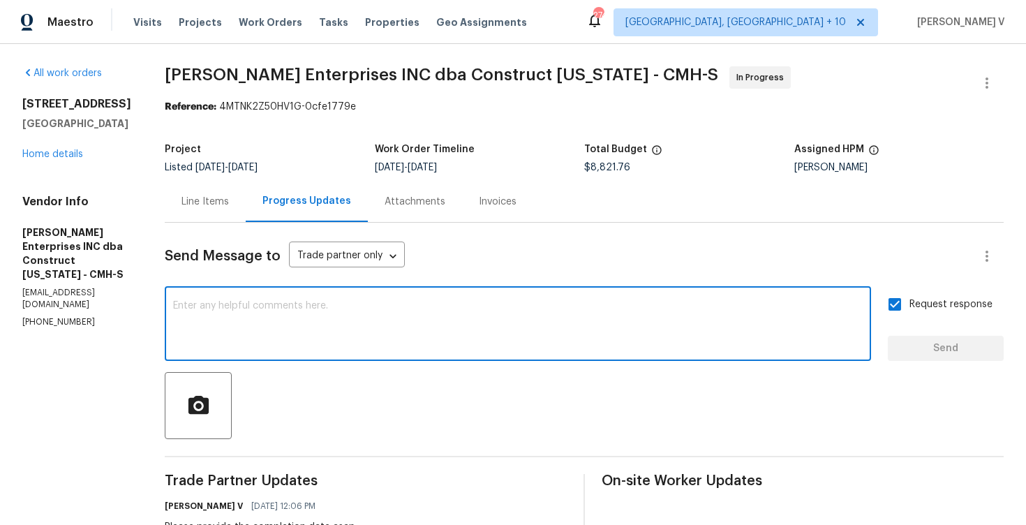
paste textarea "We tried calling but didn’t get a response, so sent a text. Could you please pr…"
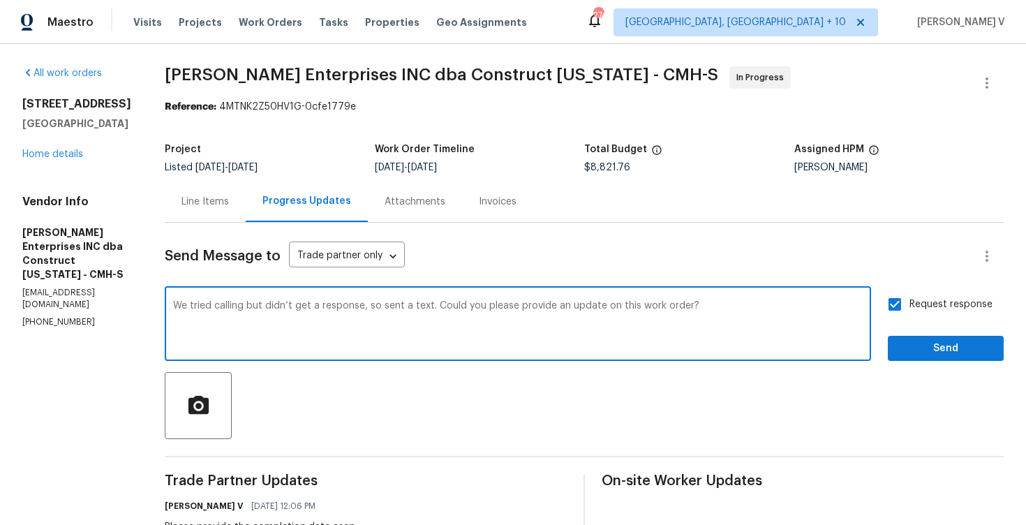
drag, startPoint x: 371, startPoint y: 309, endPoint x: 438, endPoint y: 310, distance: 66.3
click at [438, 310] on textarea "We tried calling but didn’t get a response, so sent a text. Could you please pr…" at bounding box center [518, 325] width 690 height 49
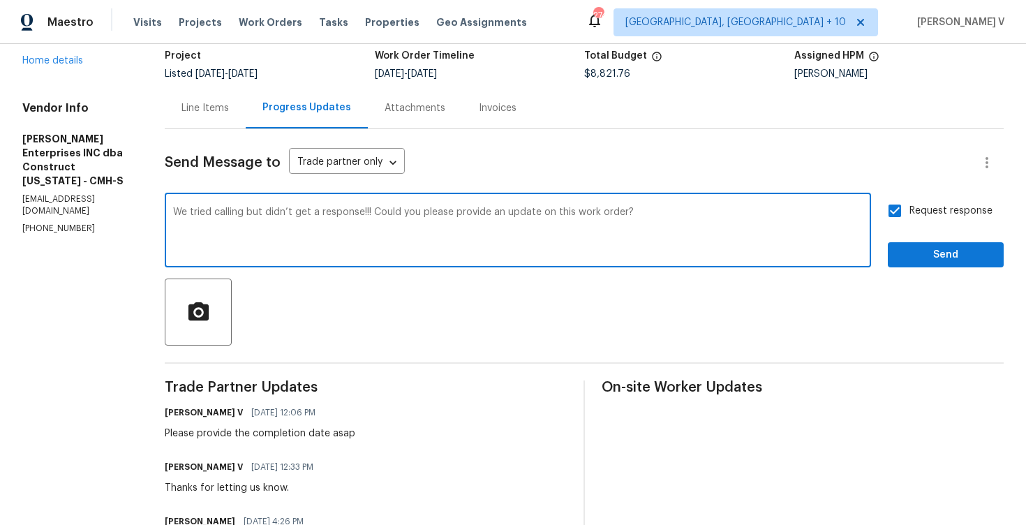
scroll to position [178, 0]
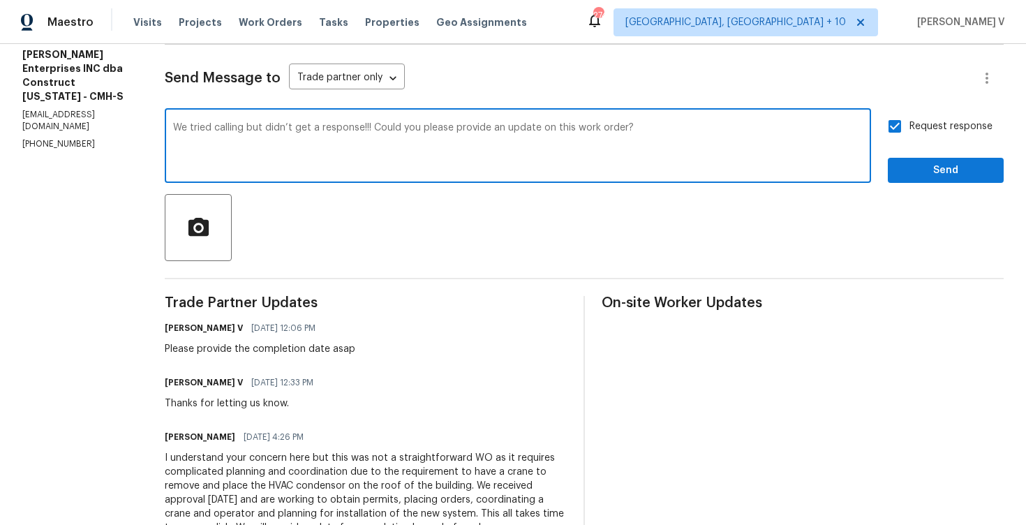
type textarea "We tried calling but didn’t get a response!!! Could you please provide an updat…"
click at [963, 176] on span "Send" at bounding box center [946, 170] width 94 height 17
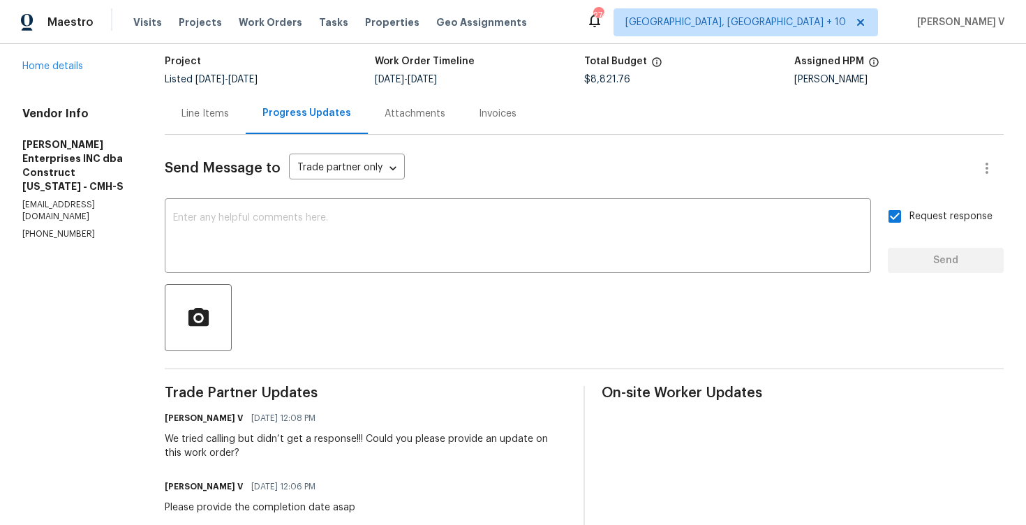
scroll to position [188, 0]
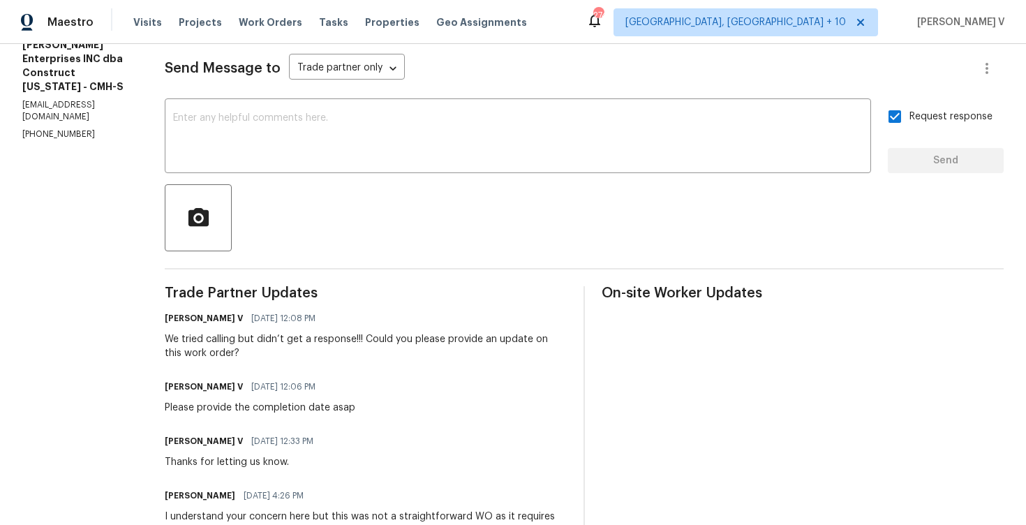
click at [281, 412] on div "Please provide the completion date asap" at bounding box center [260, 408] width 191 height 14
copy div "Please provide the completion date asap"
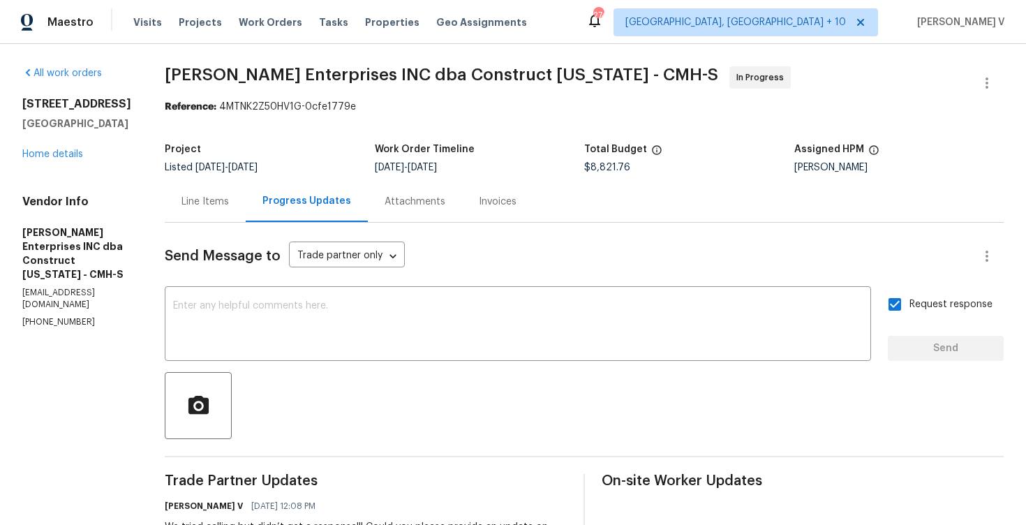
click at [53, 163] on div "All work orders 3526 Rue De Fleur Columbus, OH 43221 Home details Vendor Info S…" at bounding box center [76, 197] width 109 height 262
click at [61, 156] on link "Home details" at bounding box center [52, 154] width 61 height 10
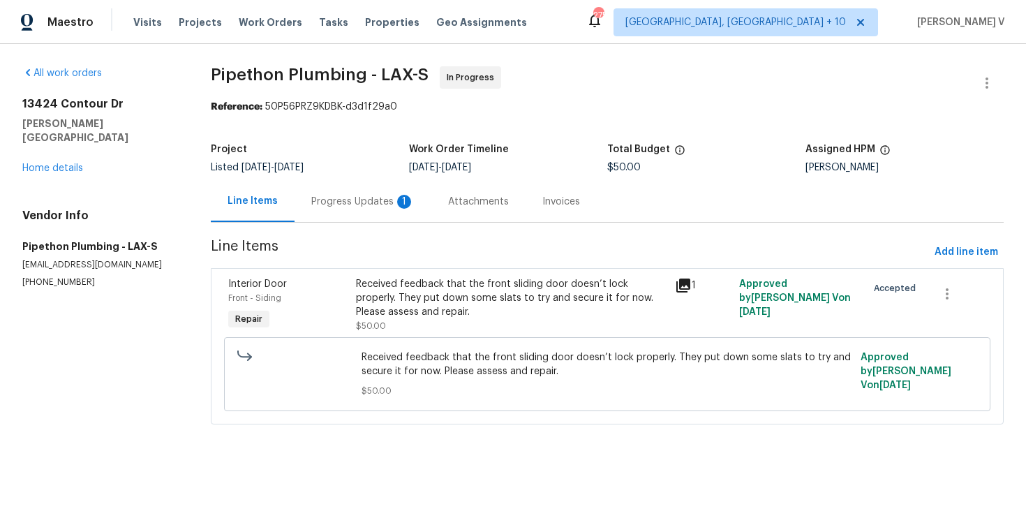
click at [378, 204] on div "Progress Updates 1" at bounding box center [362, 202] width 103 height 14
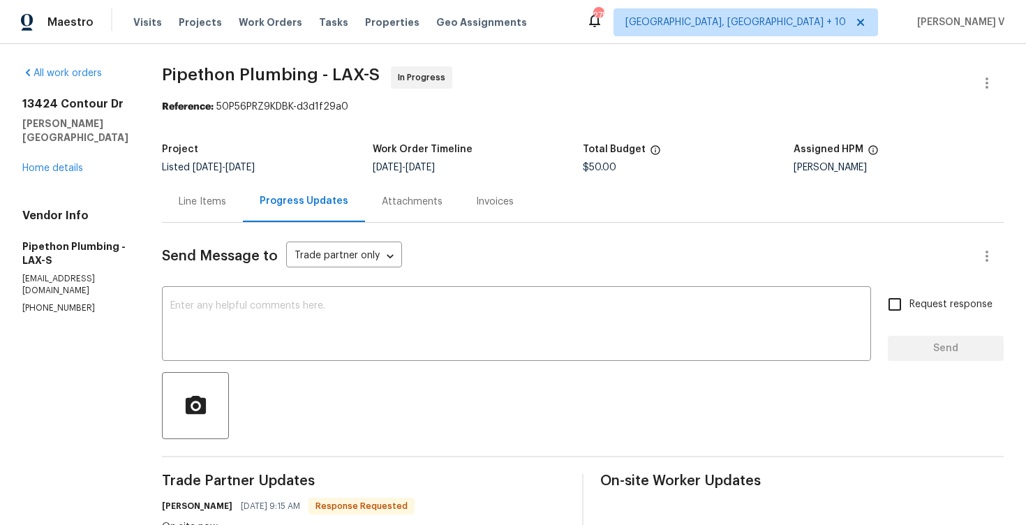
click at [243, 209] on div "Line Items" at bounding box center [202, 201] width 81 height 41
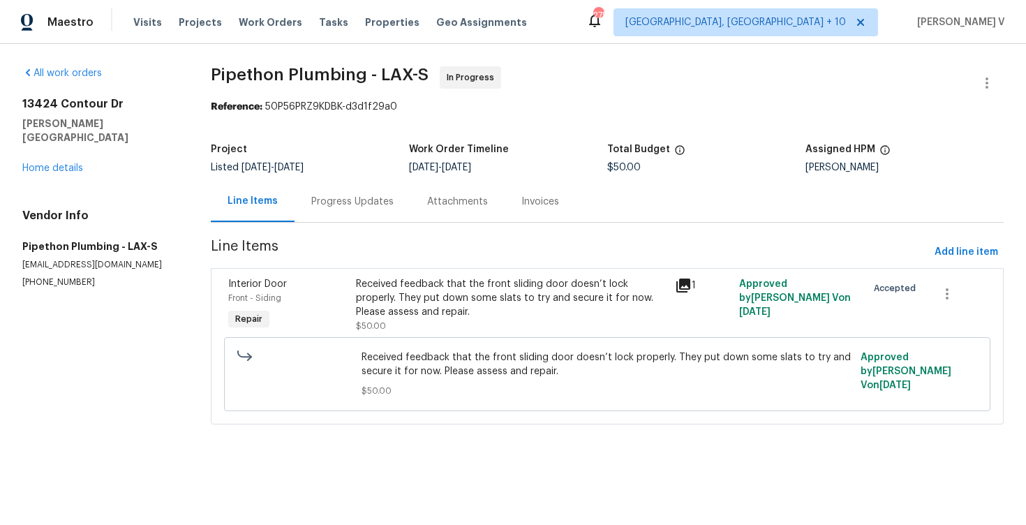
click at [378, 211] on div "Progress Updates" at bounding box center [353, 201] width 116 height 41
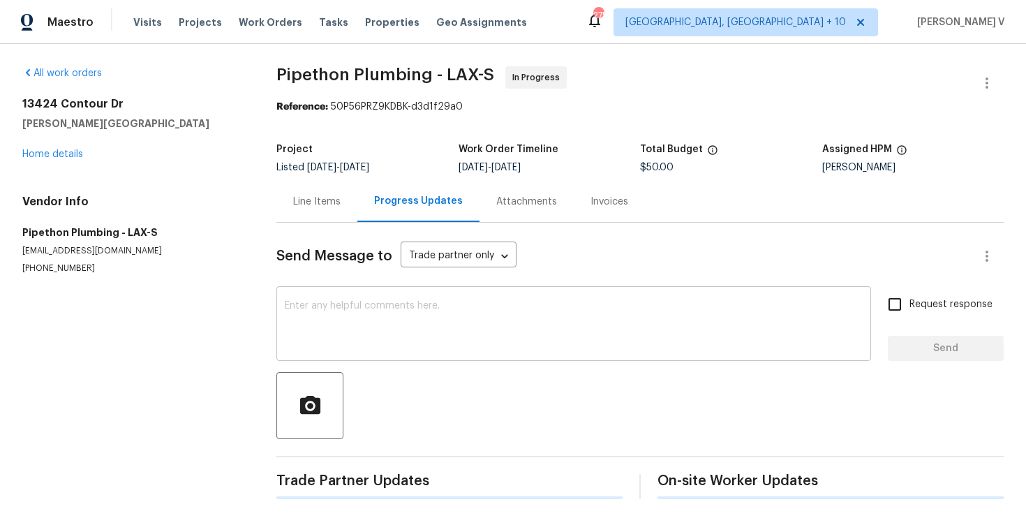
click at [387, 332] on textarea at bounding box center [574, 325] width 578 height 49
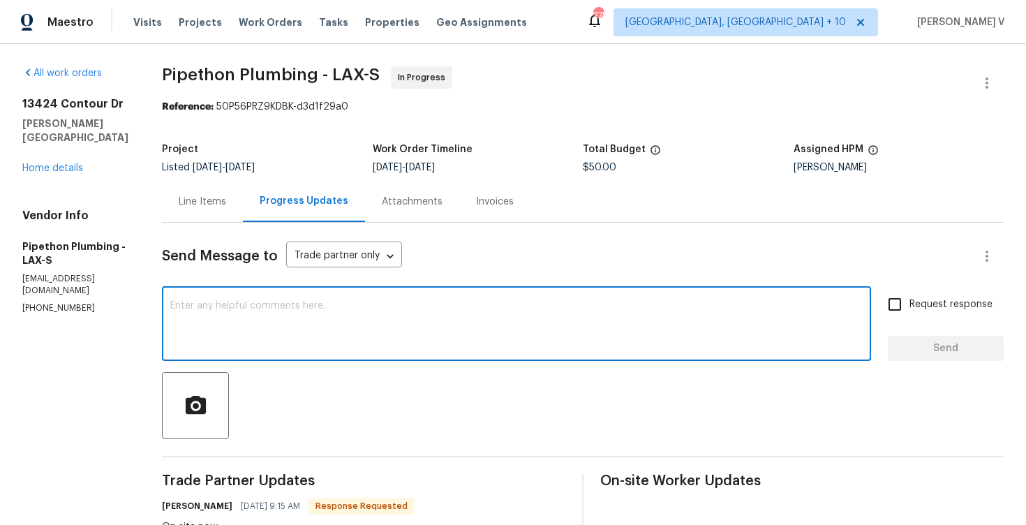
type textarea "O"
click at [192, 306] on textarea "Please let us know the cost for repairs. Thanks." at bounding box center [516, 325] width 692 height 49
type textarea "Great! Please let us know the cost for repairs. Thanks."
click at [886, 315] on input "Request response" at bounding box center [894, 304] width 29 height 29
checkbox input "true"
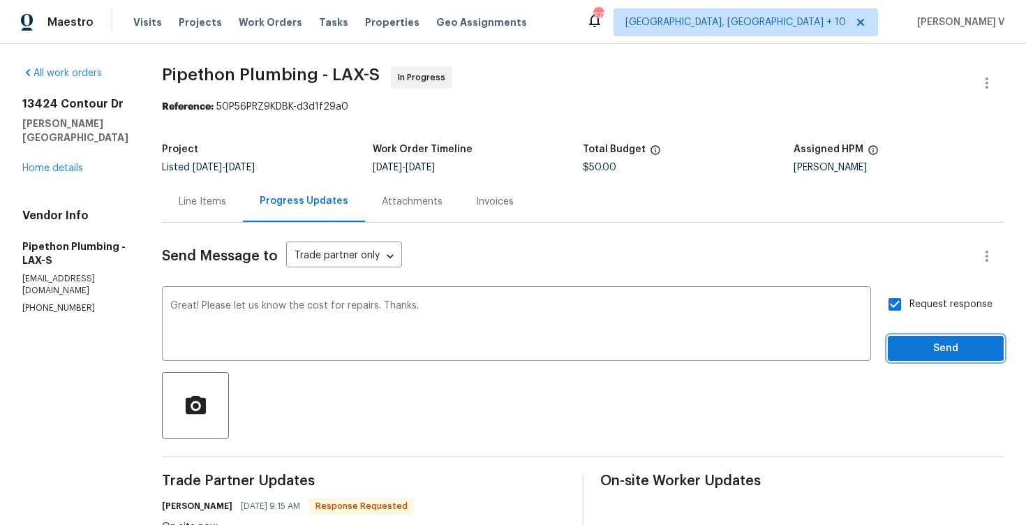
click at [908, 336] on button "Send" at bounding box center [946, 349] width 116 height 26
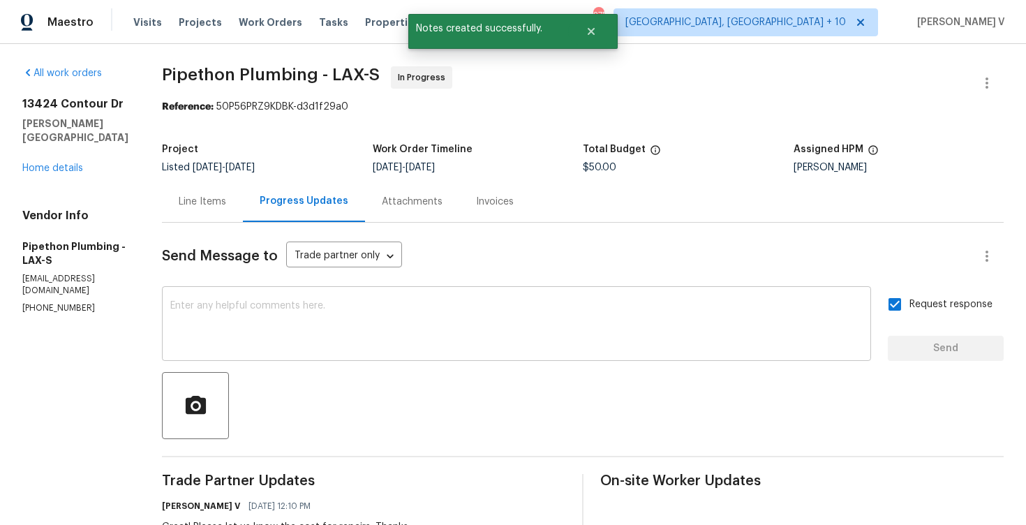
scroll to position [151, 0]
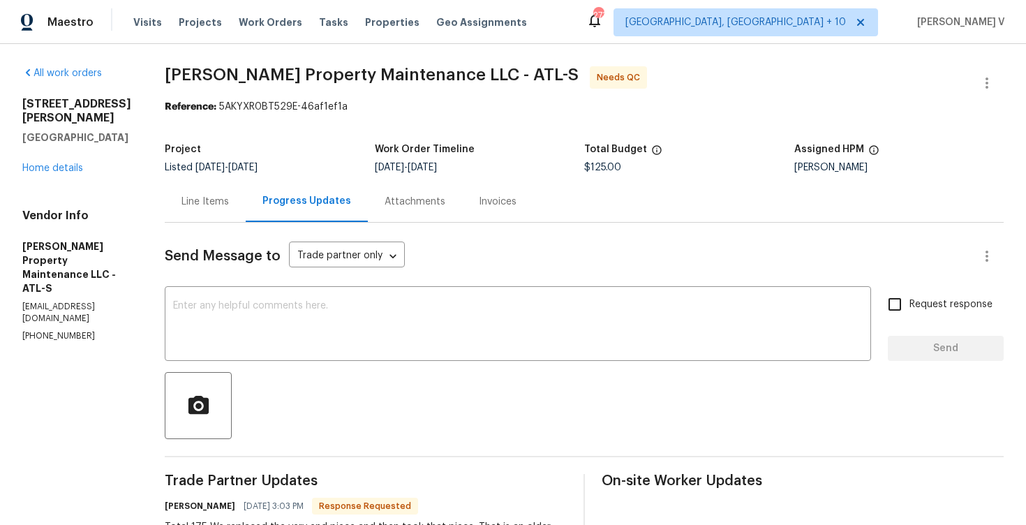
click at [211, 219] on div "Line Items" at bounding box center [205, 201] width 81 height 41
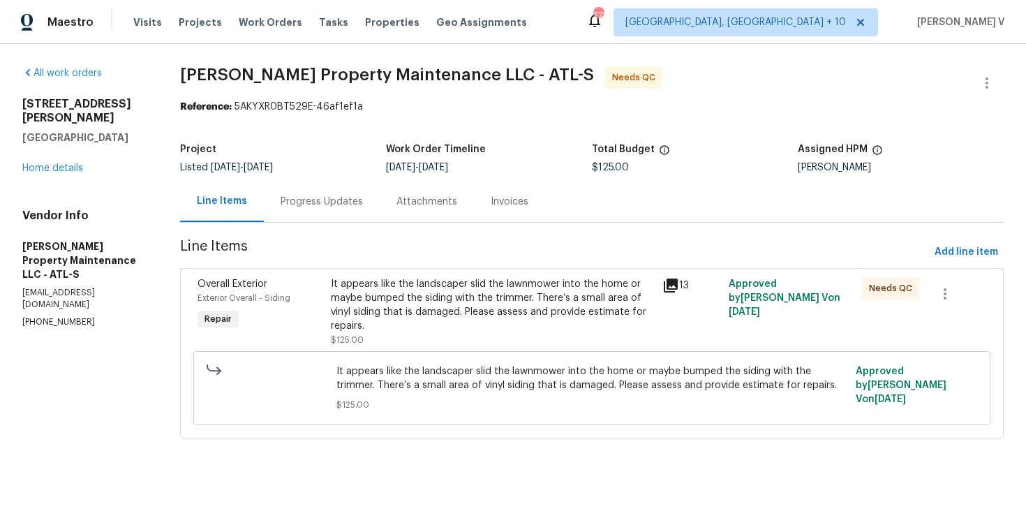
click at [515, 334] on div "It appears like the landscaper slid the lawnmower into the home or maybe bumped…" at bounding box center [493, 312] width 324 height 70
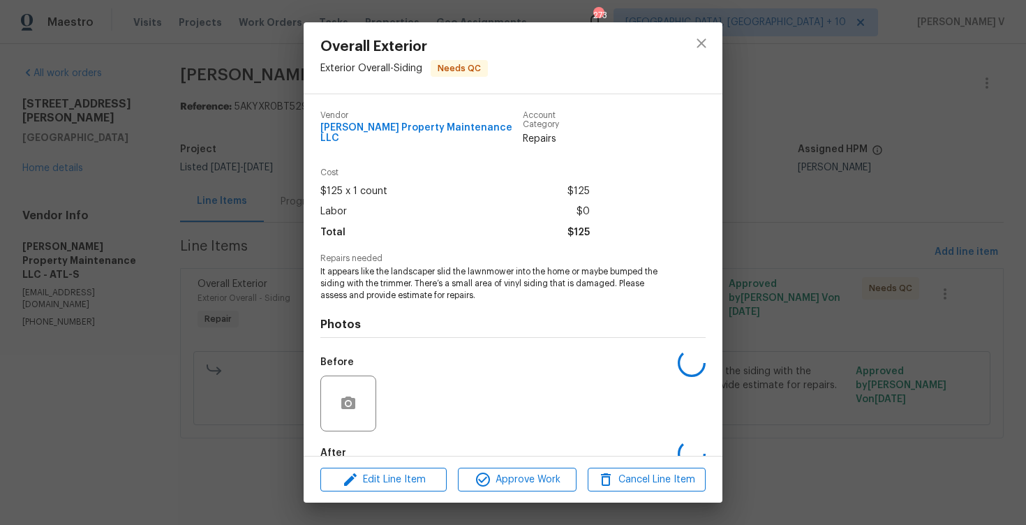
scroll to position [71, 0]
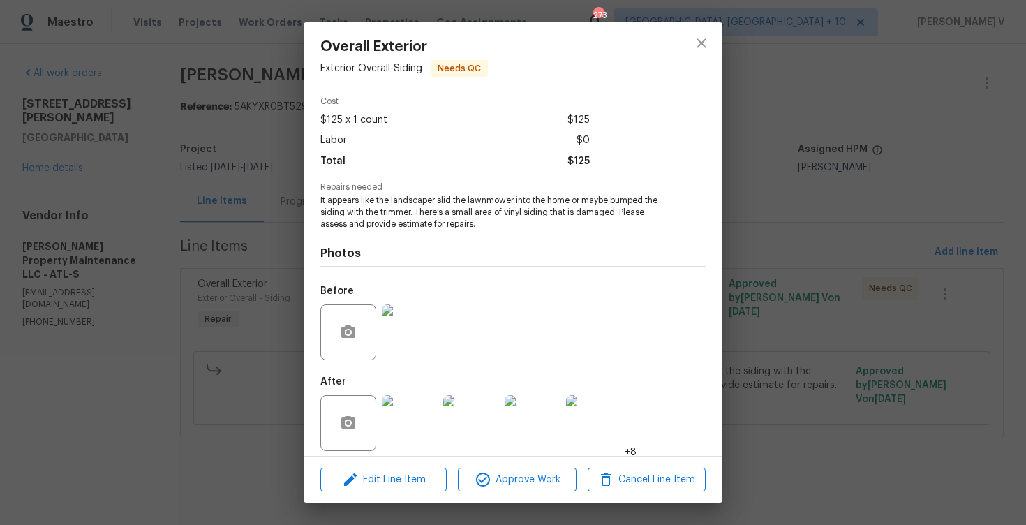
click at [410, 340] on img at bounding box center [410, 332] width 56 height 56
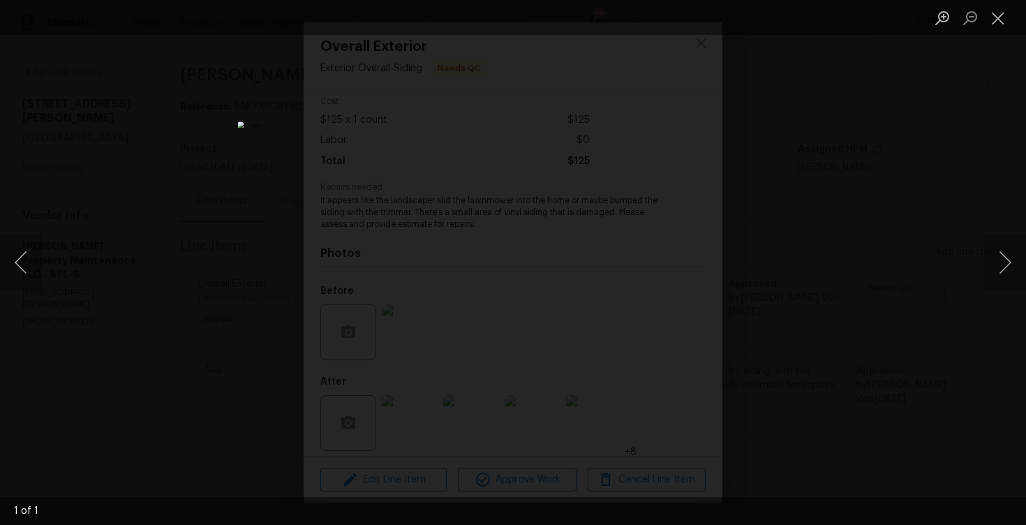
click at [817, 277] on div "Lightbox" at bounding box center [513, 262] width 1026 height 525
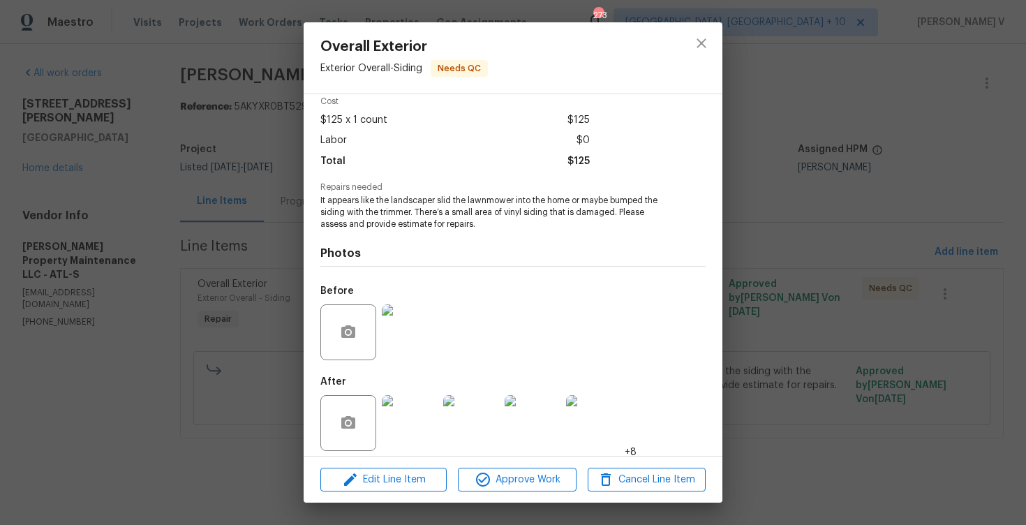
click at [404, 417] on img at bounding box center [410, 423] width 56 height 56
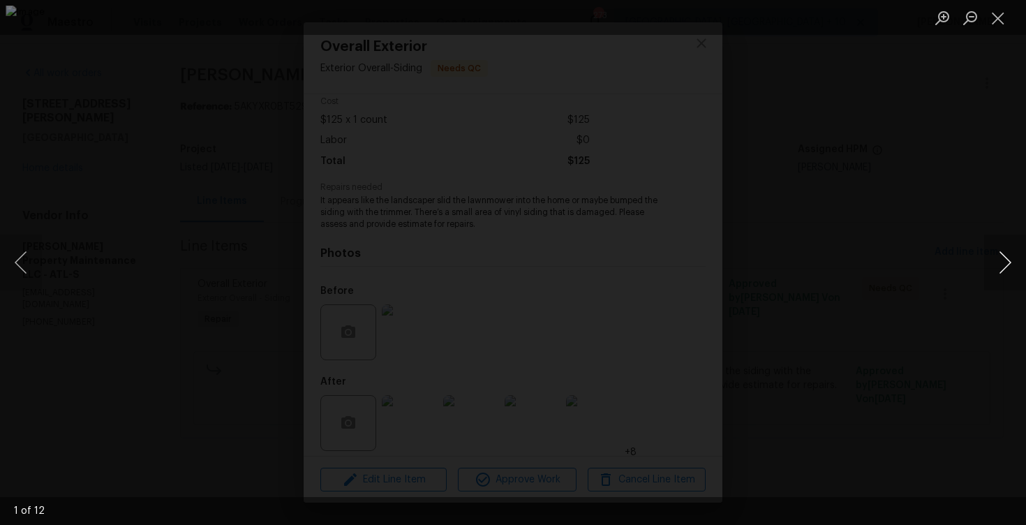
click at [999, 265] on button "Next image" at bounding box center [1005, 263] width 42 height 56
click at [902, 127] on div "Lightbox" at bounding box center [513, 262] width 1026 height 525
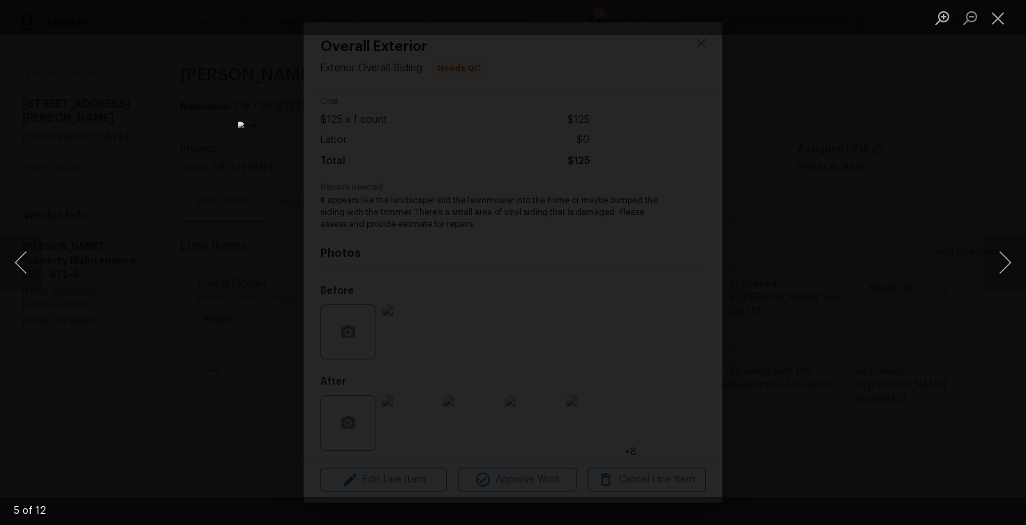
click at [814, 163] on div "Lightbox" at bounding box center [513, 262] width 1026 height 525
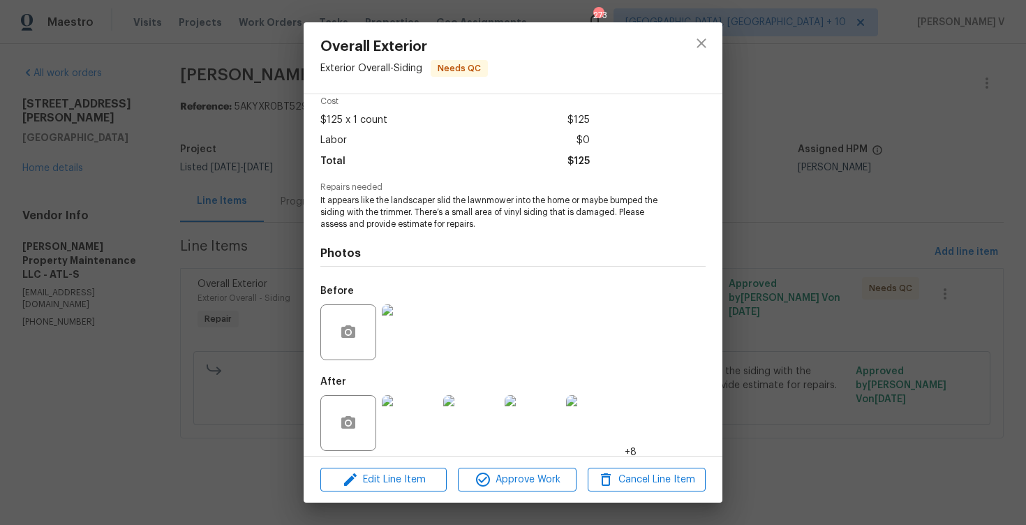
click at [416, 325] on img at bounding box center [410, 332] width 56 height 56
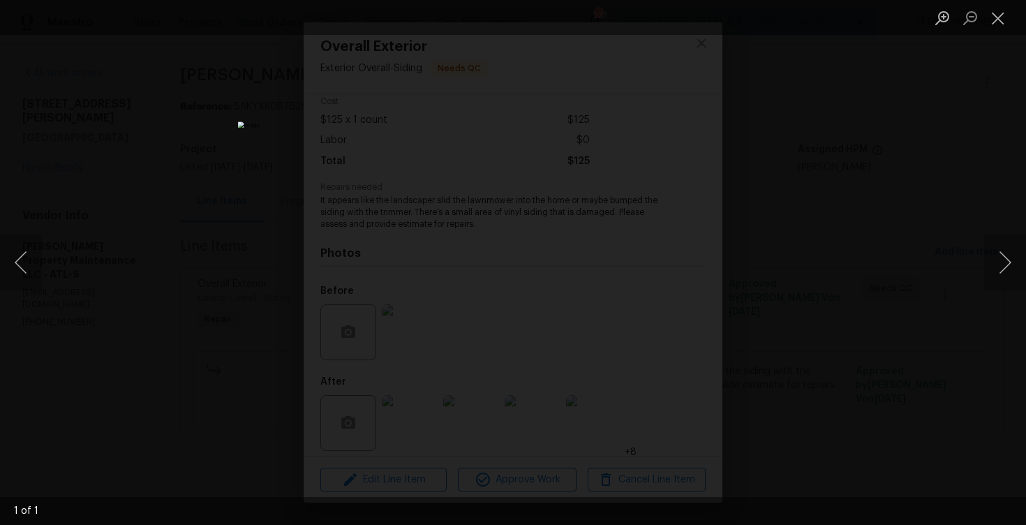
click at [847, 181] on div "Lightbox" at bounding box center [513, 262] width 1026 height 525
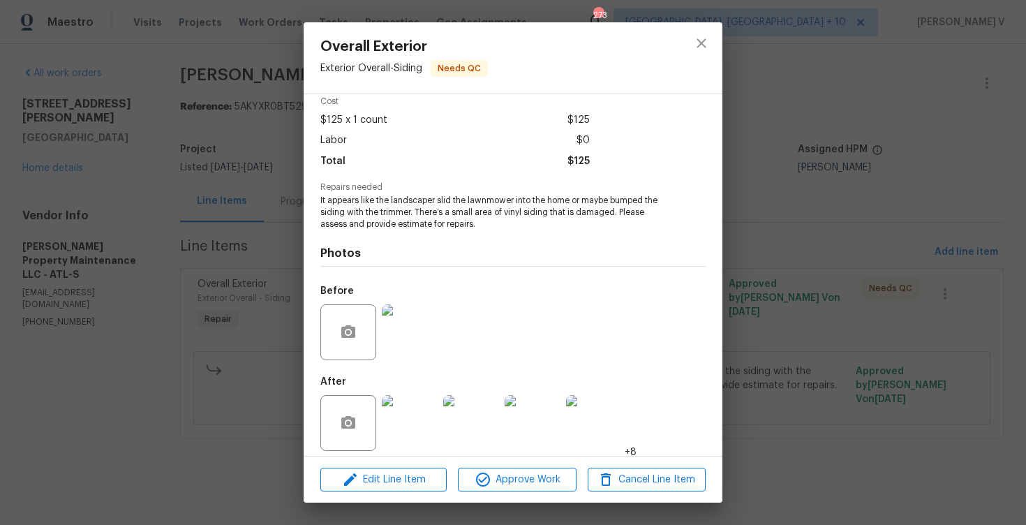
click at [572, 419] on img at bounding box center [594, 423] width 56 height 56
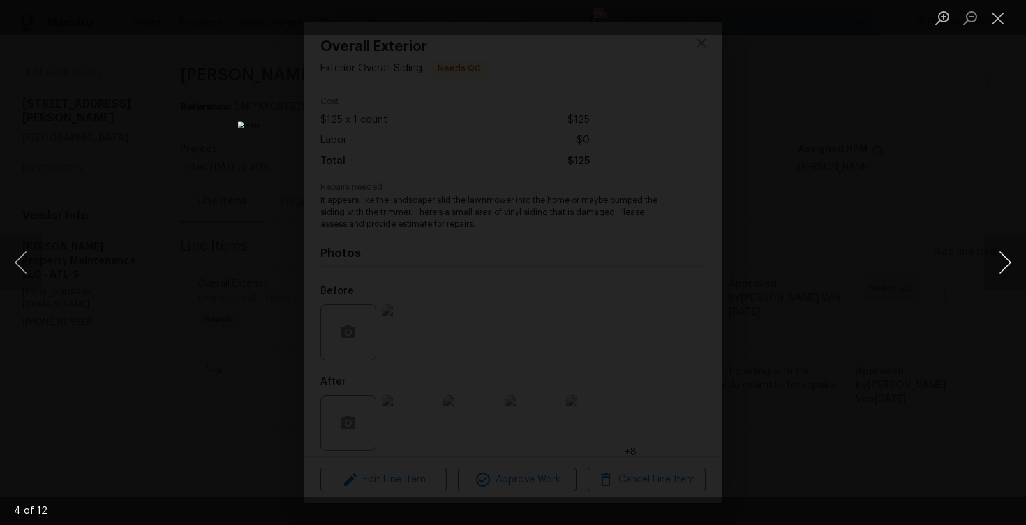
click at [993, 266] on button "Next image" at bounding box center [1005, 263] width 42 height 56
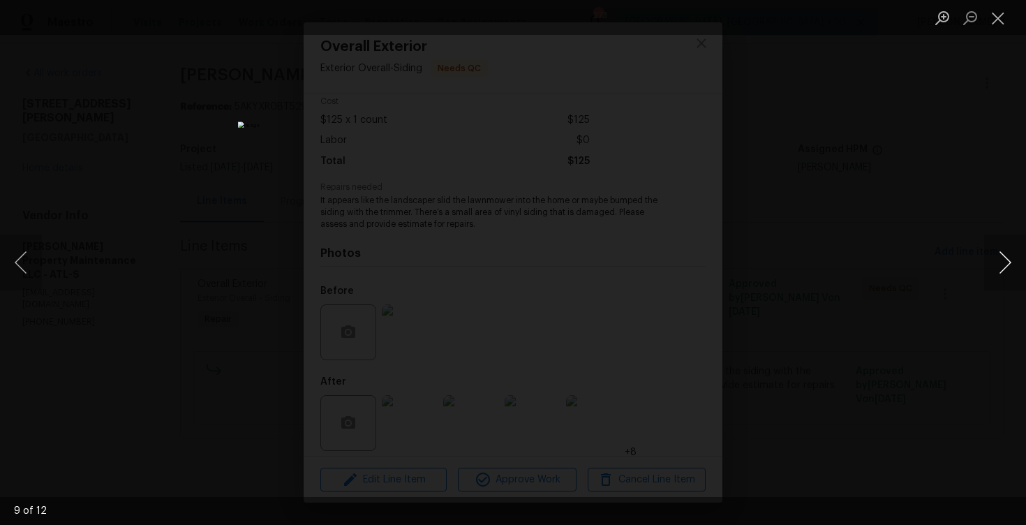
click at [993, 266] on button "Next image" at bounding box center [1005, 263] width 42 height 56
click at [979, 198] on div "Lightbox" at bounding box center [513, 262] width 1026 height 525
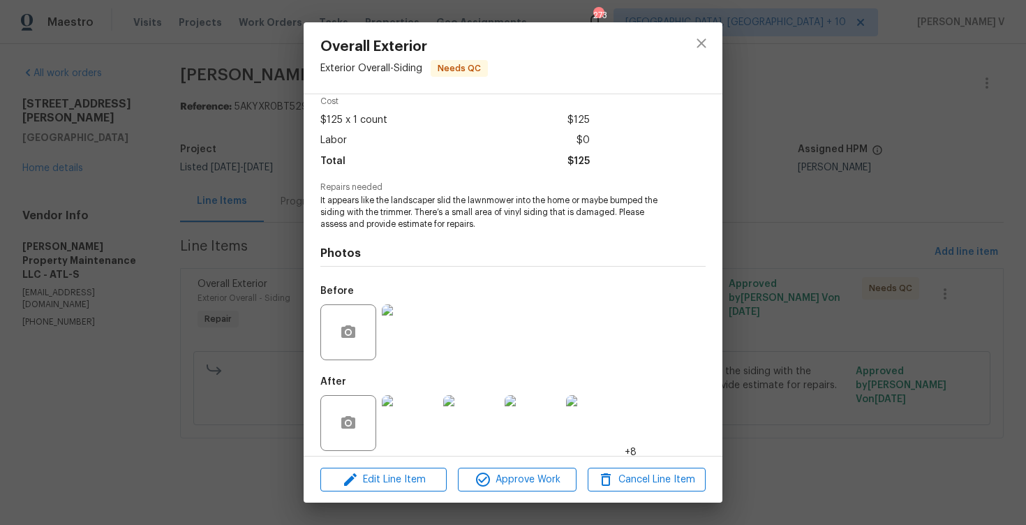
click at [426, 397] on img at bounding box center [410, 423] width 56 height 56
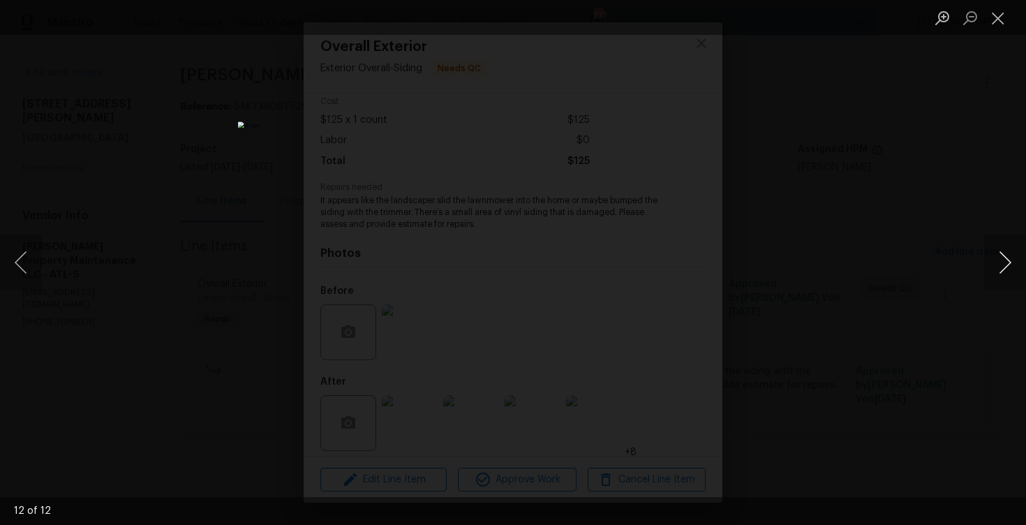
click at [1002, 253] on button "Next image" at bounding box center [1005, 263] width 42 height 56
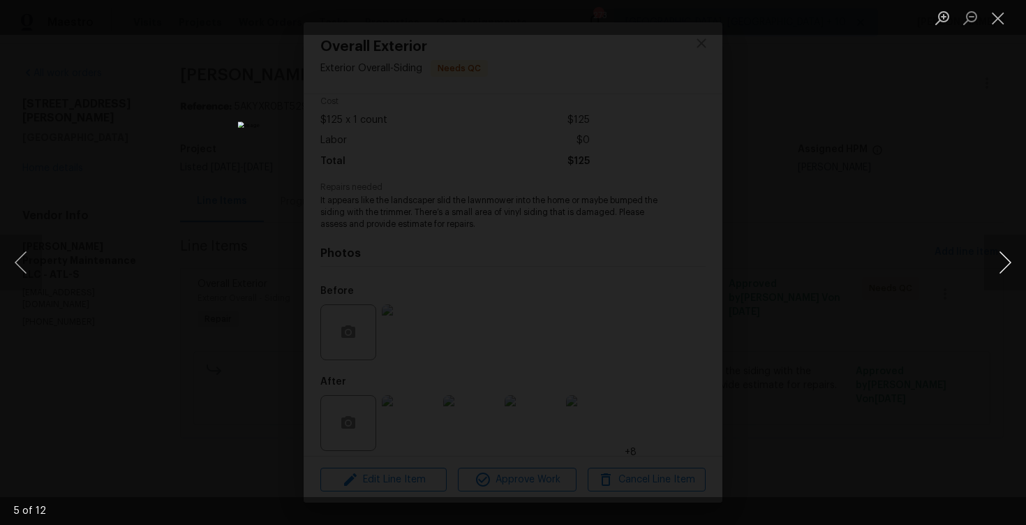
click at [1002, 253] on button "Next image" at bounding box center [1005, 263] width 42 height 56
click at [902, 130] on div "Lightbox" at bounding box center [513, 262] width 1026 height 525
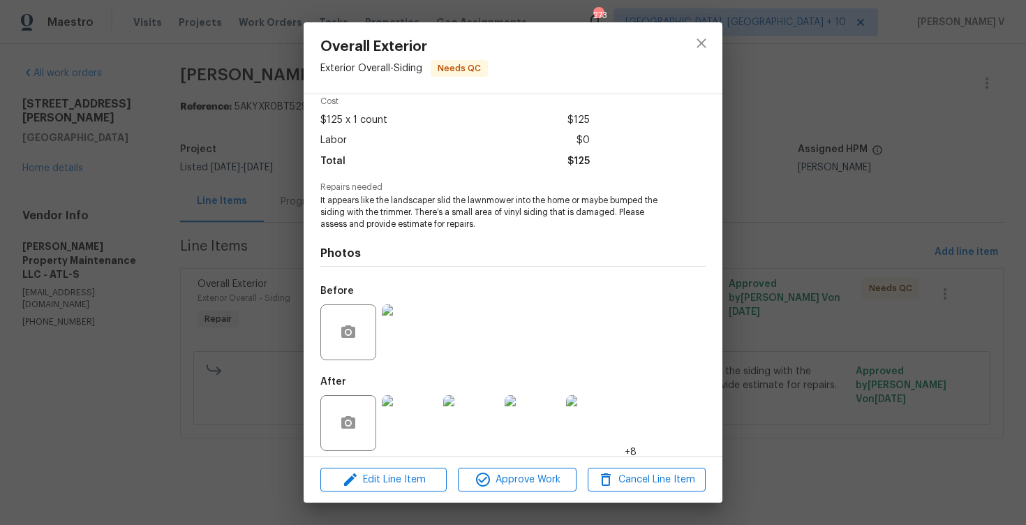
click at [902, 130] on div "Overall Exterior Exterior Overall - Siding Needs QC Vendor Glen Property Mainte…" at bounding box center [513, 262] width 1026 height 525
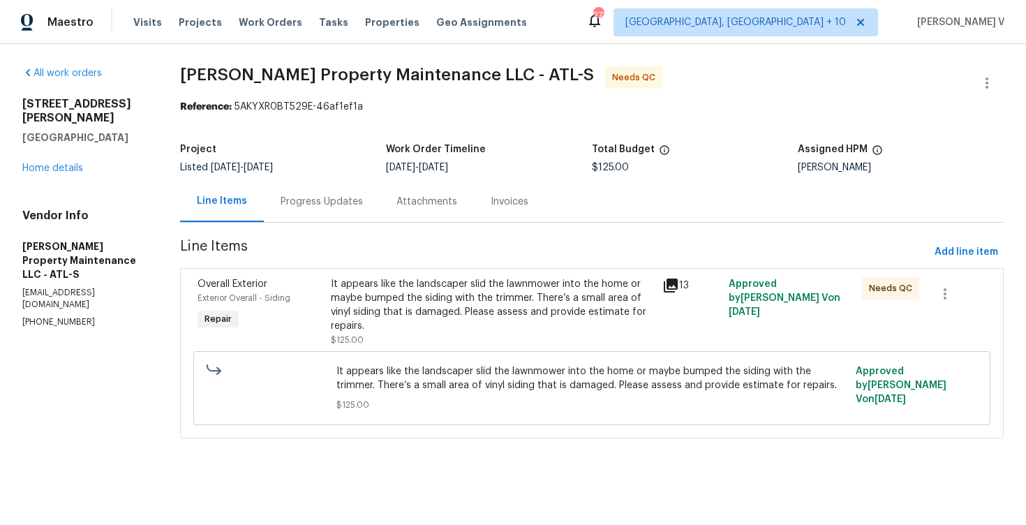
click at [357, 209] on div "Progress Updates" at bounding box center [322, 201] width 116 height 41
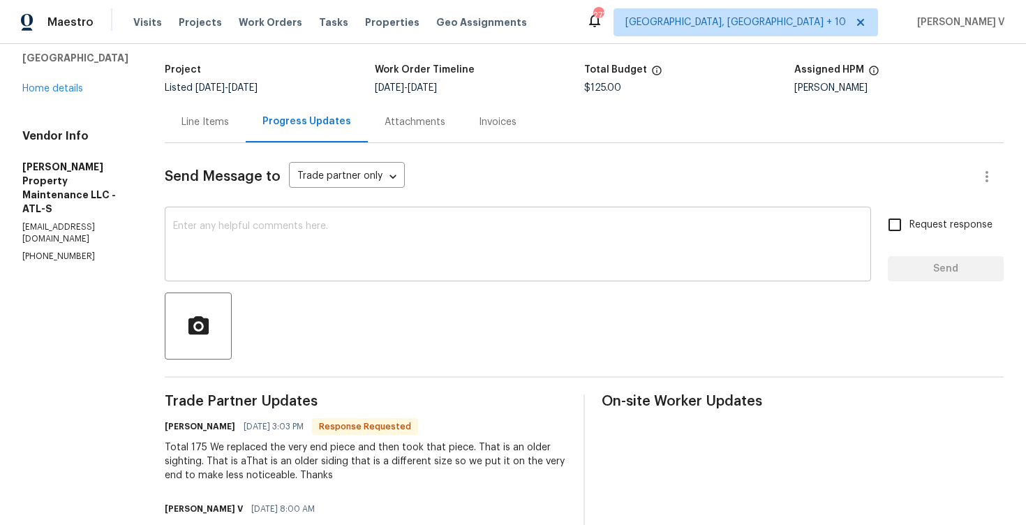
scroll to position [54, 0]
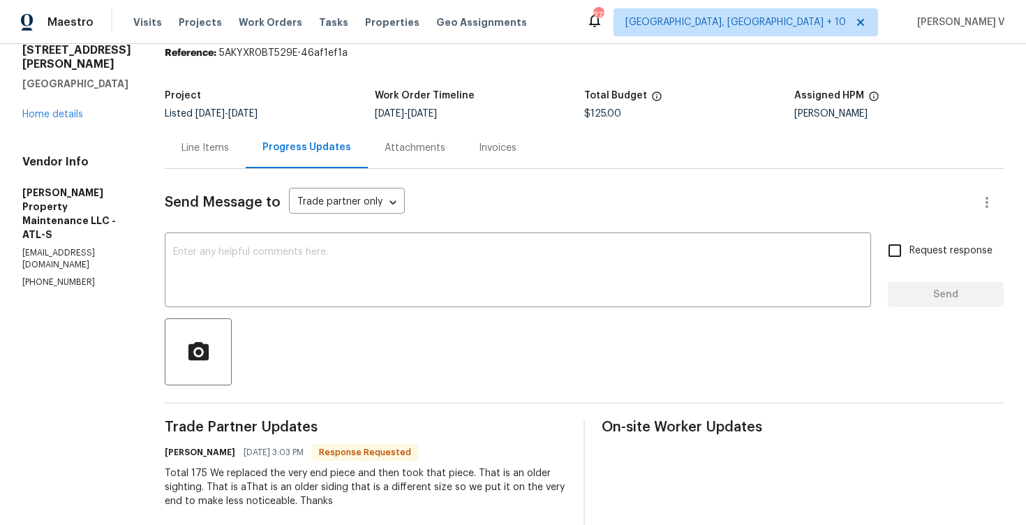
click at [228, 143] on div "Line Items" at bounding box center [204, 148] width 47 height 14
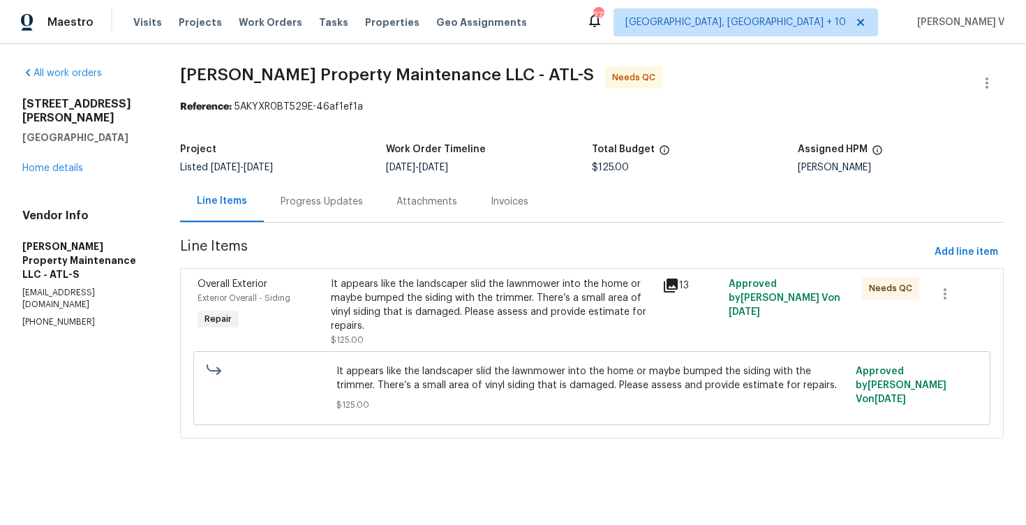
click at [490, 253] on span "Line Items" at bounding box center [554, 252] width 749 height 26
click at [476, 280] on div "It appears like the landscaper slid the lawnmower into the home or maybe bumped…" at bounding box center [493, 305] width 324 height 56
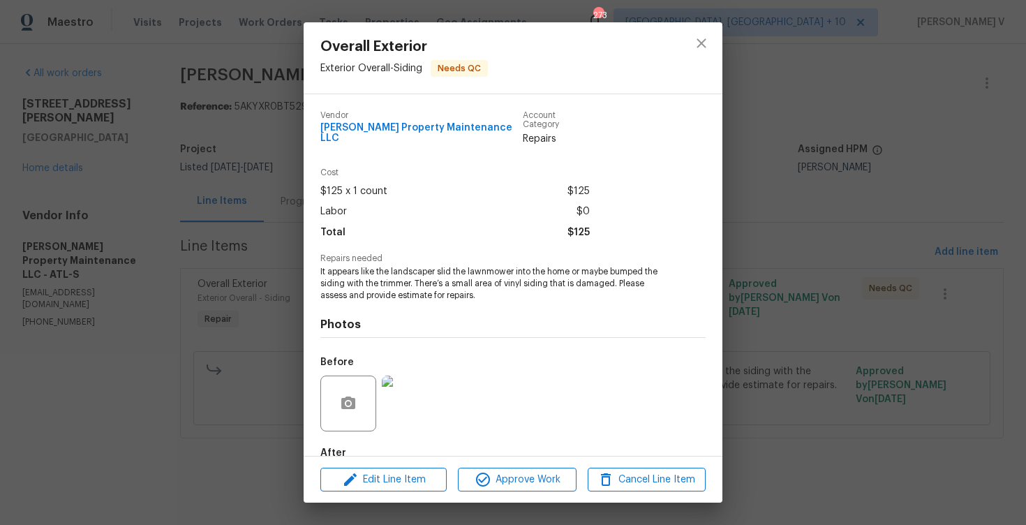
scroll to position [71, 0]
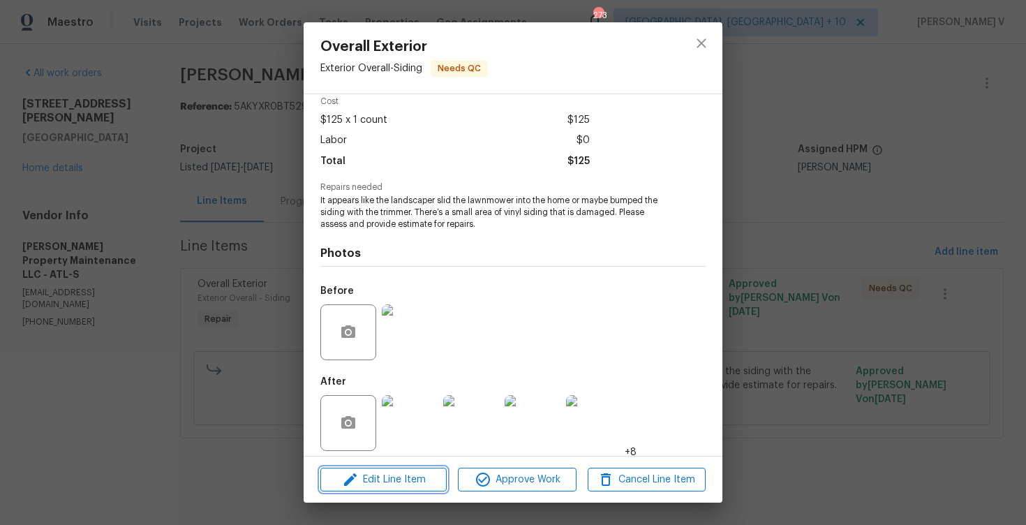
click at [404, 473] on span "Edit Line Item" at bounding box center [384, 479] width 118 height 17
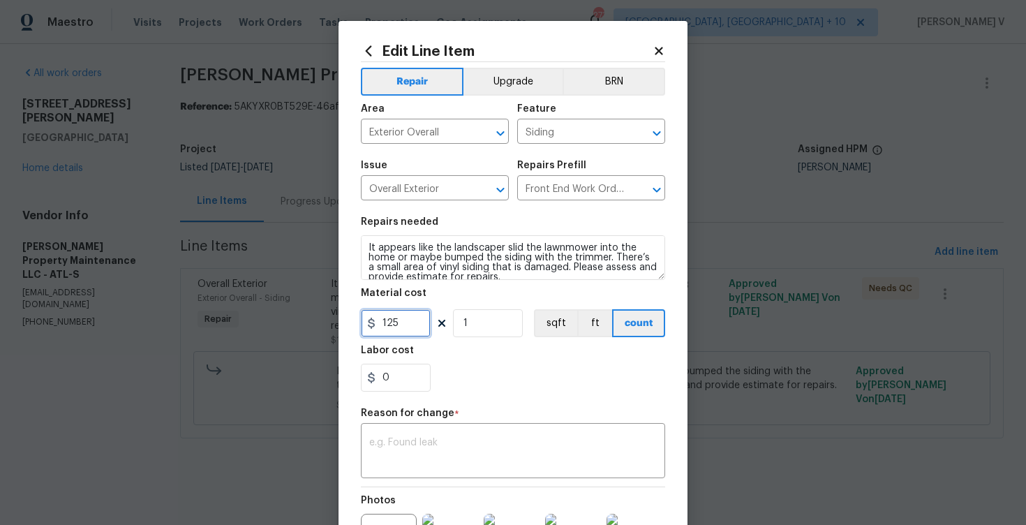
click at [392, 326] on input "125" at bounding box center [396, 323] width 70 height 28
type input "175"
click at [401, 448] on textarea at bounding box center [513, 452] width 288 height 29
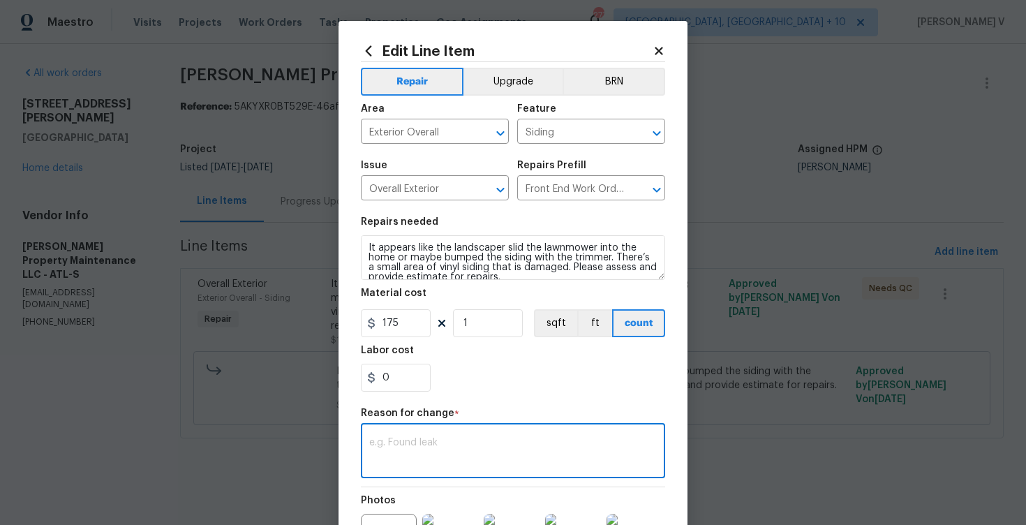
paste textarea "(DV) Updated per vendor’s final cost."
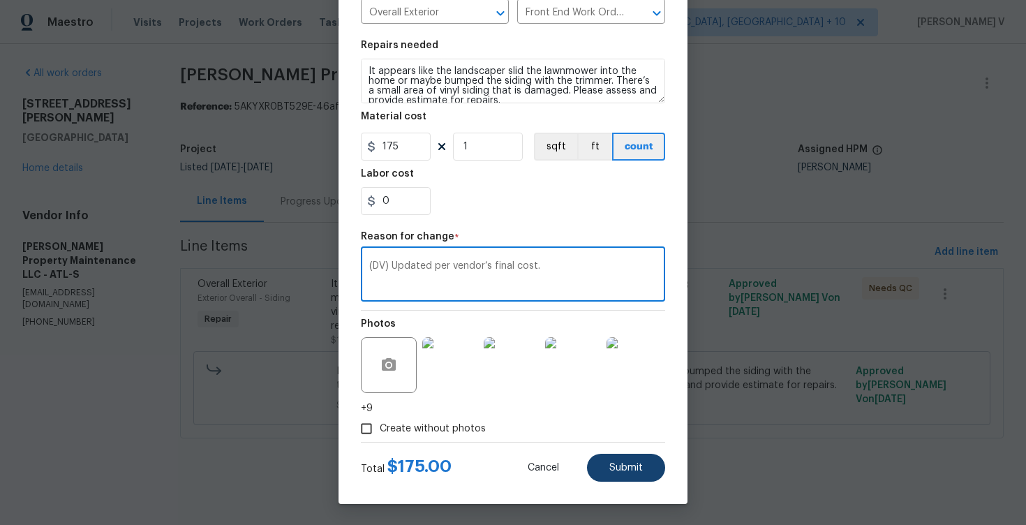
type textarea "(DV) Updated per vendor’s final cost."
click at [621, 471] on span "Submit" at bounding box center [626, 468] width 34 height 10
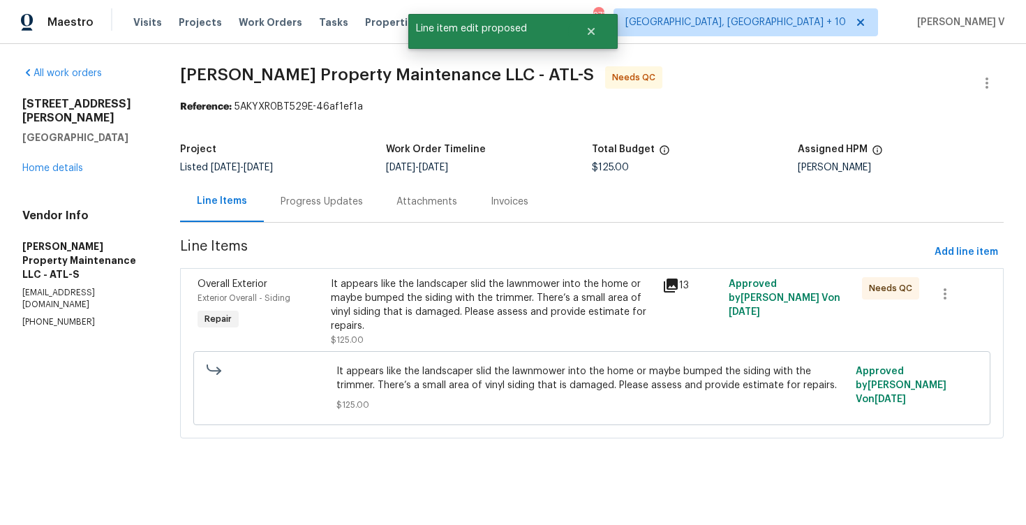
click at [979, 477] on html "Maestro Visits Projects Work Orders Tasks Properties Geo Assignments 273 Cincin…" at bounding box center [513, 238] width 1026 height 477
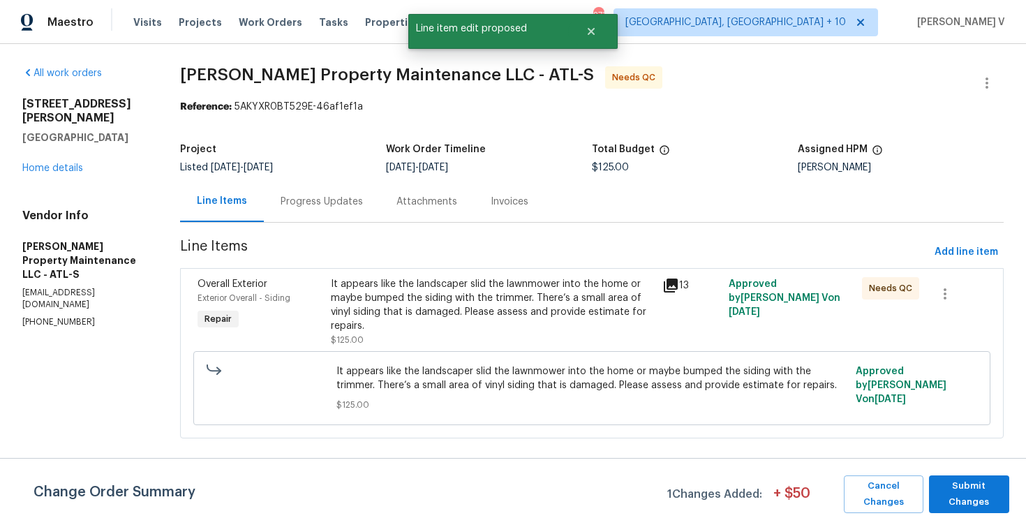
scroll to position [0, 0]
click at [977, 492] on span "Submit Changes" at bounding box center [969, 494] width 66 height 32
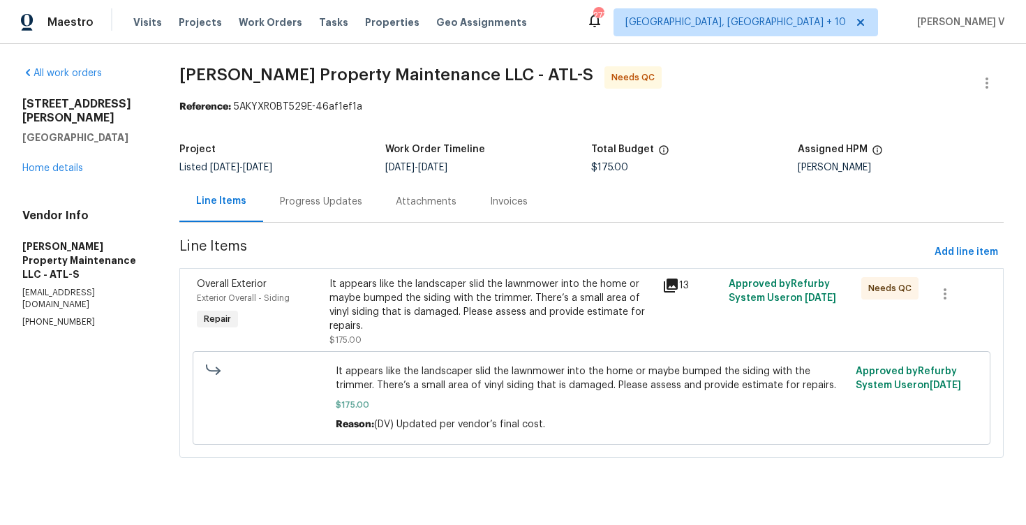
click at [346, 209] on div "Progress Updates" at bounding box center [321, 201] width 116 height 41
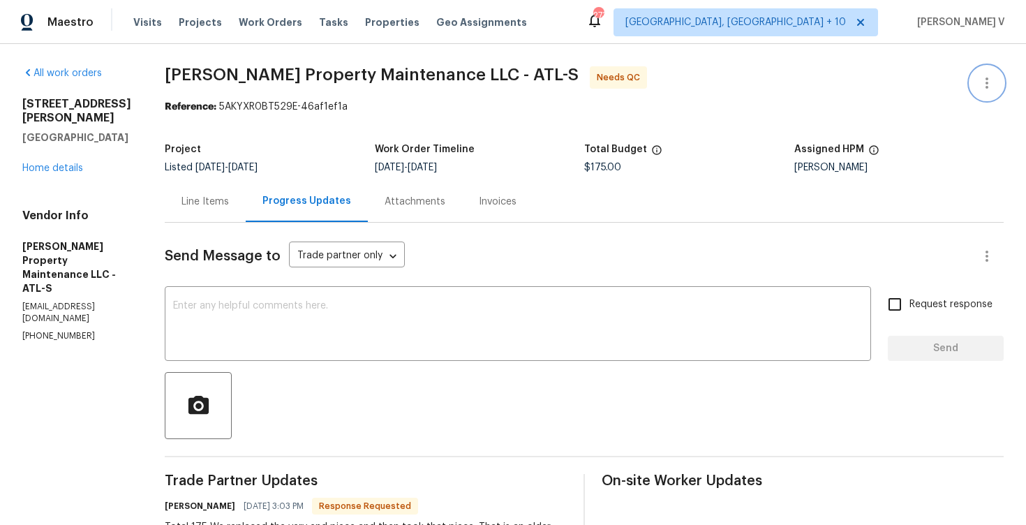
click at [999, 75] on button "button" at bounding box center [987, 83] width 34 height 34
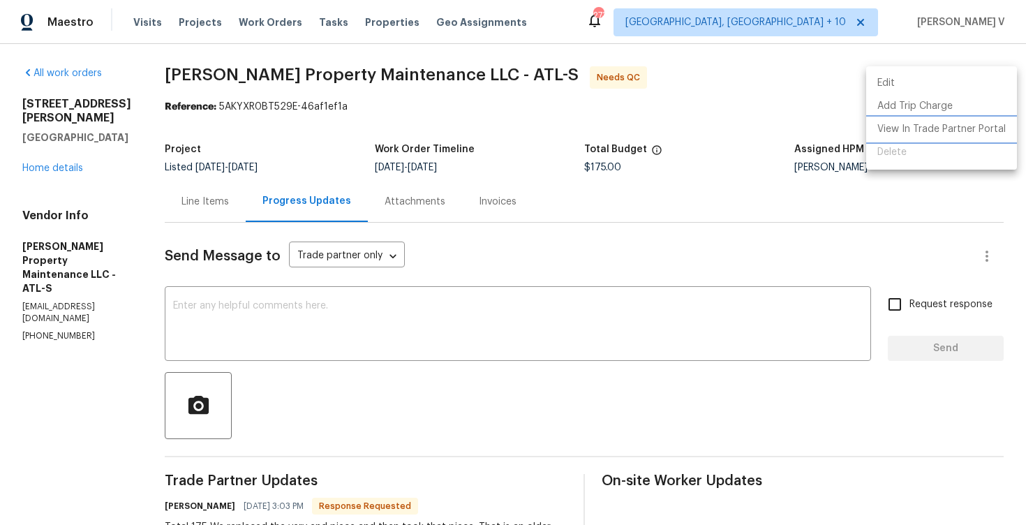
click at [933, 131] on li "View In Trade Partner Portal" at bounding box center [941, 129] width 151 height 23
click at [251, 135] on div at bounding box center [513, 262] width 1026 height 525
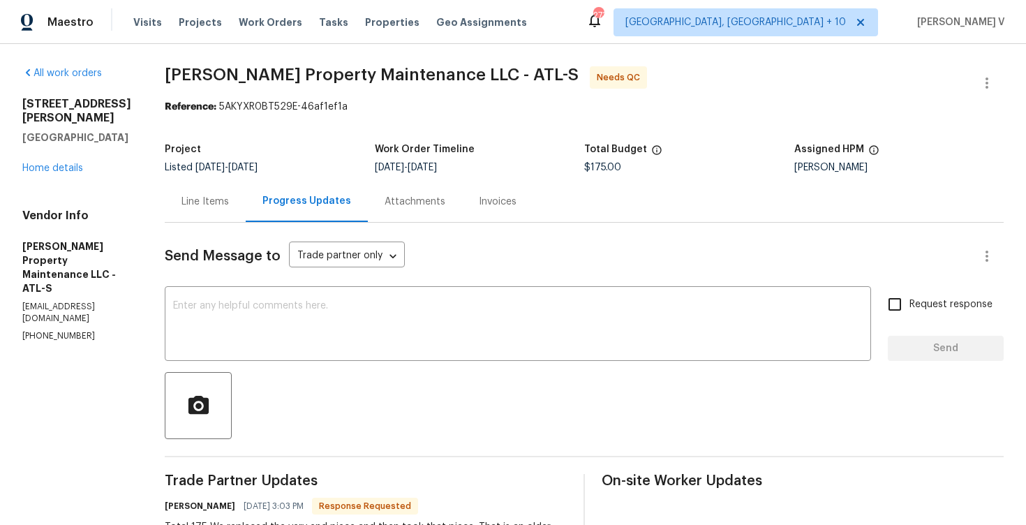
click at [251, 135] on section "Glen Property Maintenance LLC - ATL-S Needs QC Reference: 5AKYXR0BT529E-46af1ef…" at bounding box center [584, 466] width 839 height 800
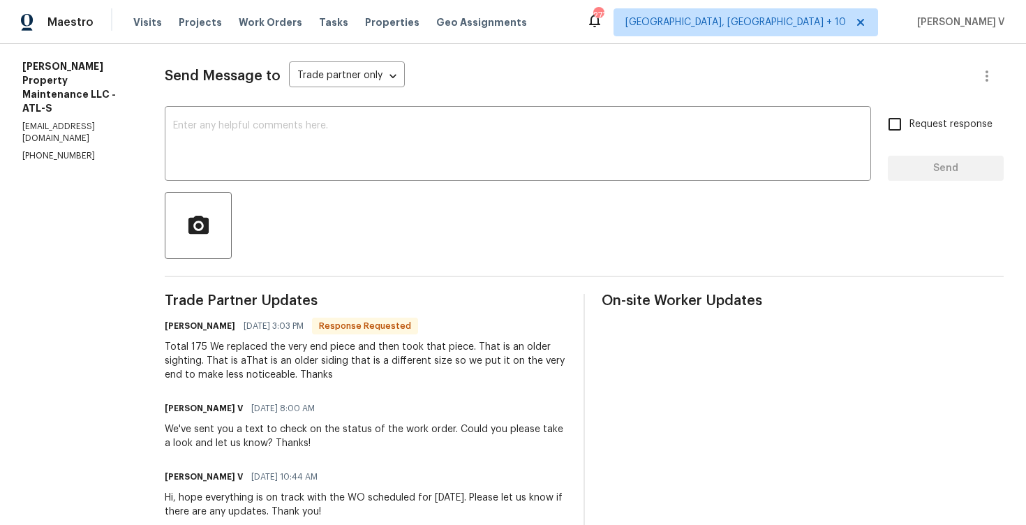
scroll to position [104, 0]
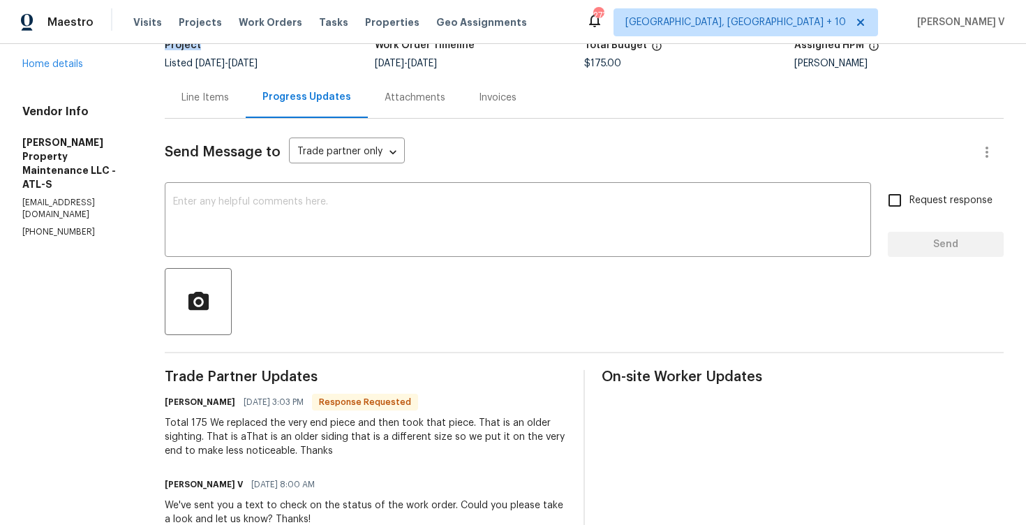
click at [212, 119] on div "Send Message to Trade partner only Trade partner only ​ x ​ Request response Se…" at bounding box center [584, 441] width 839 height 644
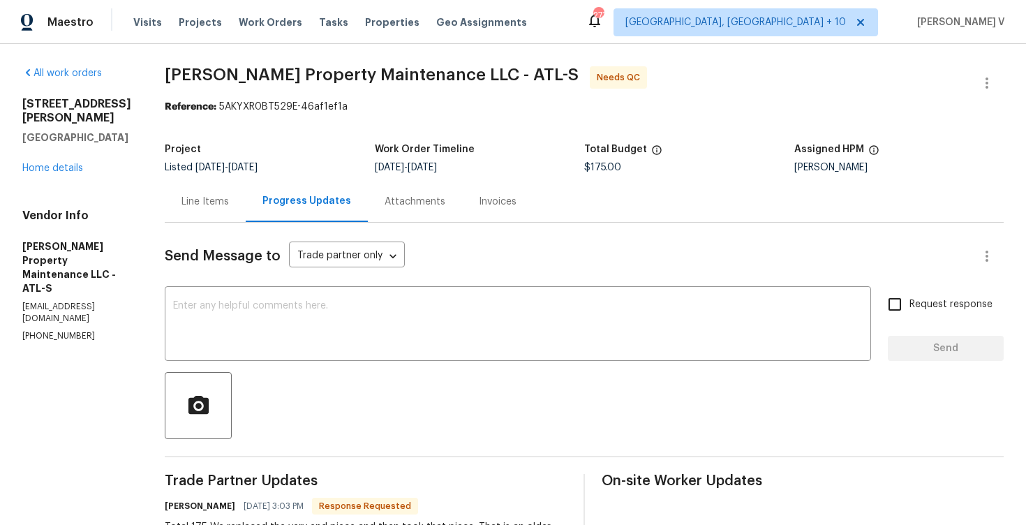
click at [972, 73] on div at bounding box center [987, 83] width 34 height 34
click at [976, 74] on button "button" at bounding box center [987, 83] width 34 height 34
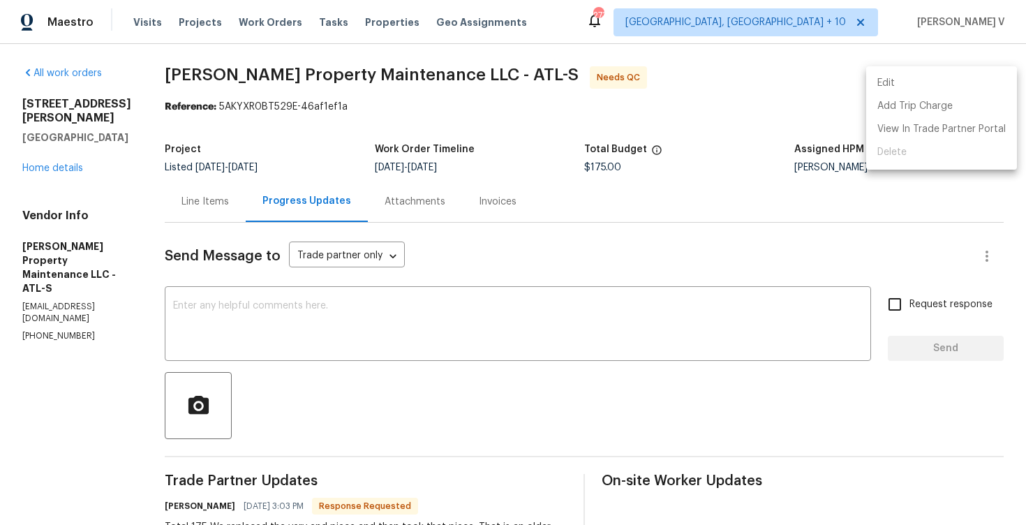
click at [962, 74] on li "Edit" at bounding box center [941, 83] width 151 height 23
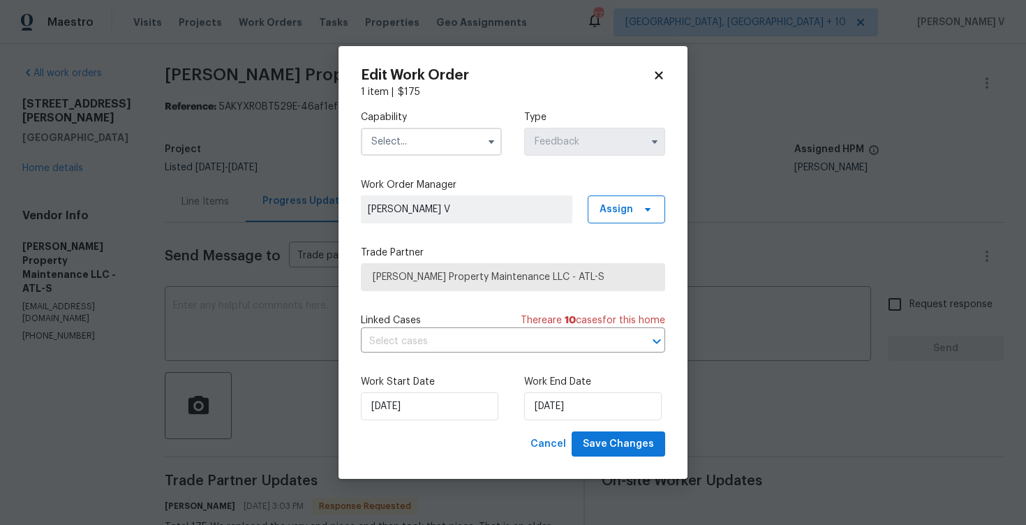
click at [384, 143] on input "text" at bounding box center [431, 142] width 141 height 28
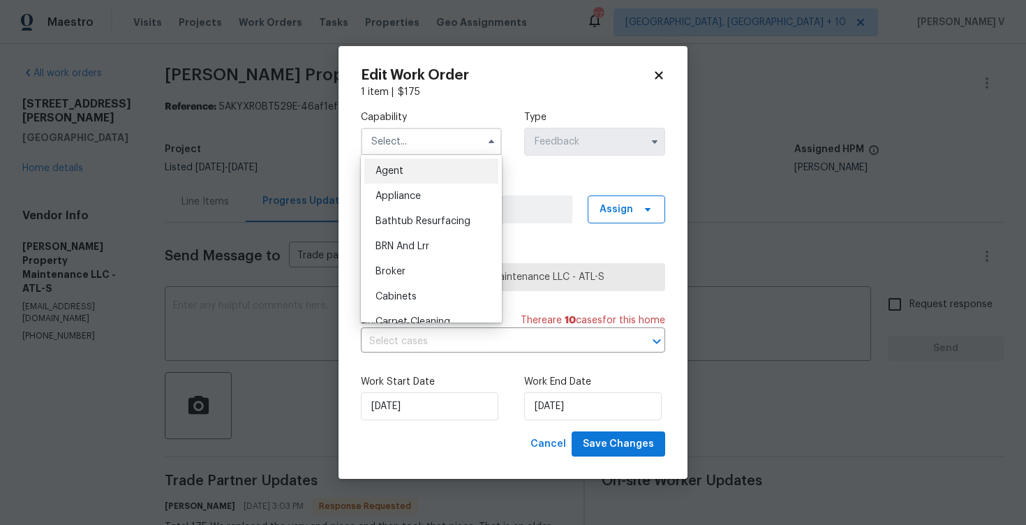
click at [386, 170] on span "Agent" at bounding box center [390, 171] width 28 height 10
type input "Agent"
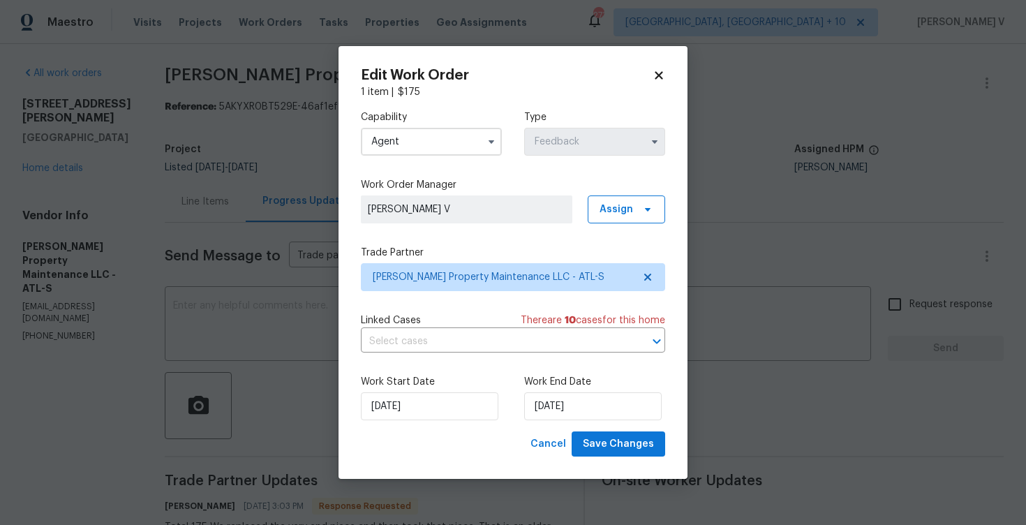
click at [573, 389] on div "Work End Date 22/08/2025" at bounding box center [594, 397] width 141 height 45
click at [403, 406] on input "20/08/2025" at bounding box center [429, 406] width 137 height 28
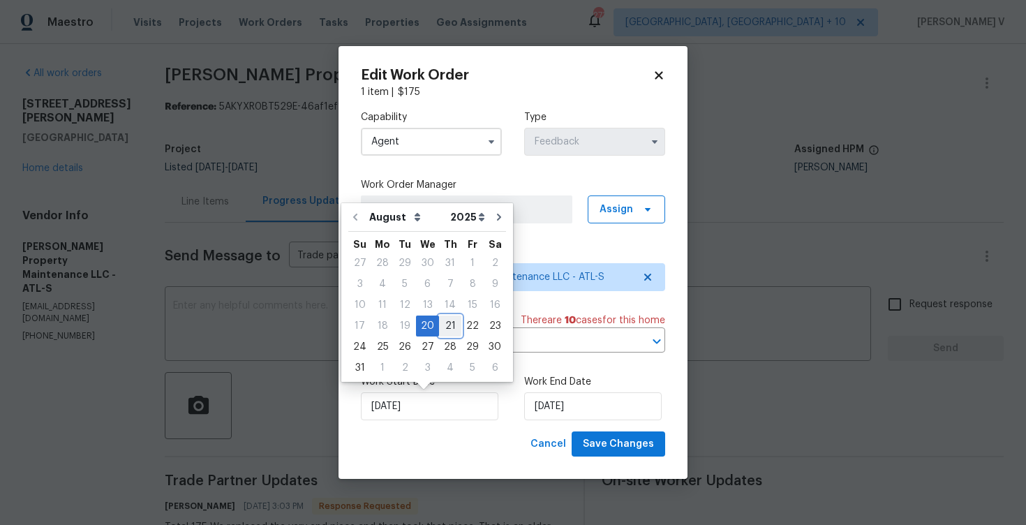
click at [439, 320] on div "21" at bounding box center [450, 326] width 22 height 20
type input "21/08/2025"
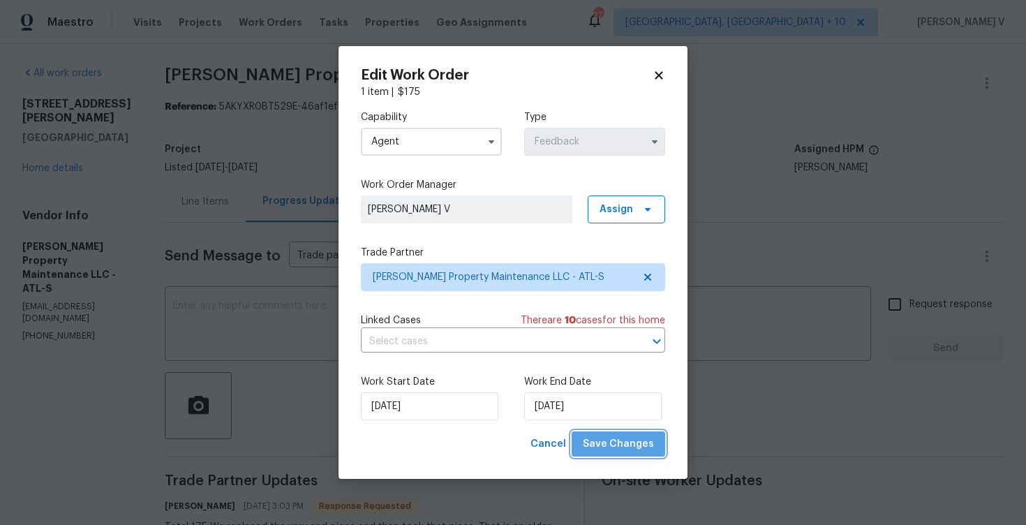
click at [634, 454] on button "Save Changes" at bounding box center [619, 444] width 94 height 26
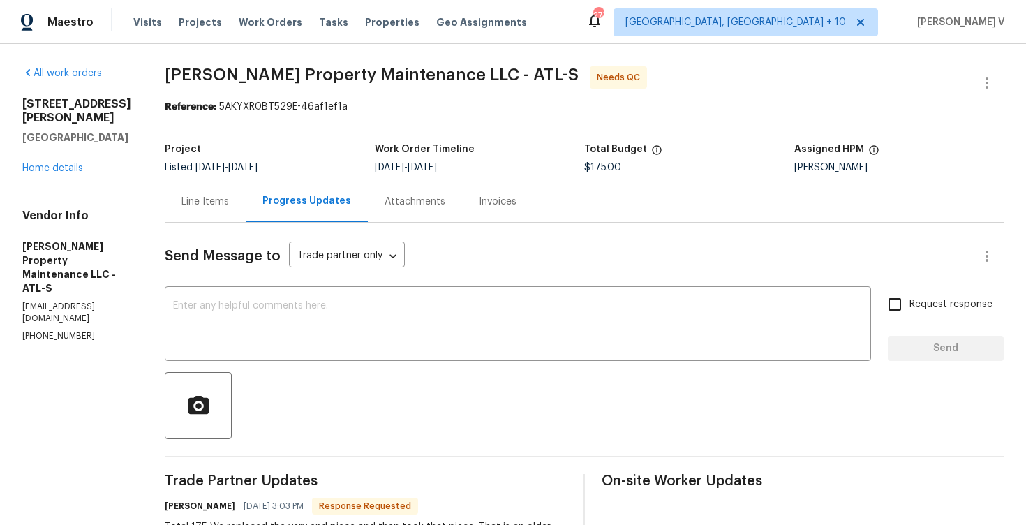
click at [224, 176] on div "Project Listed 8/20/2025 - 8/22/2025 Work Order Timeline 8/20/2025 - 8/22/2025 …" at bounding box center [584, 158] width 839 height 45
click at [205, 195] on div "Line Items" at bounding box center [204, 202] width 47 height 14
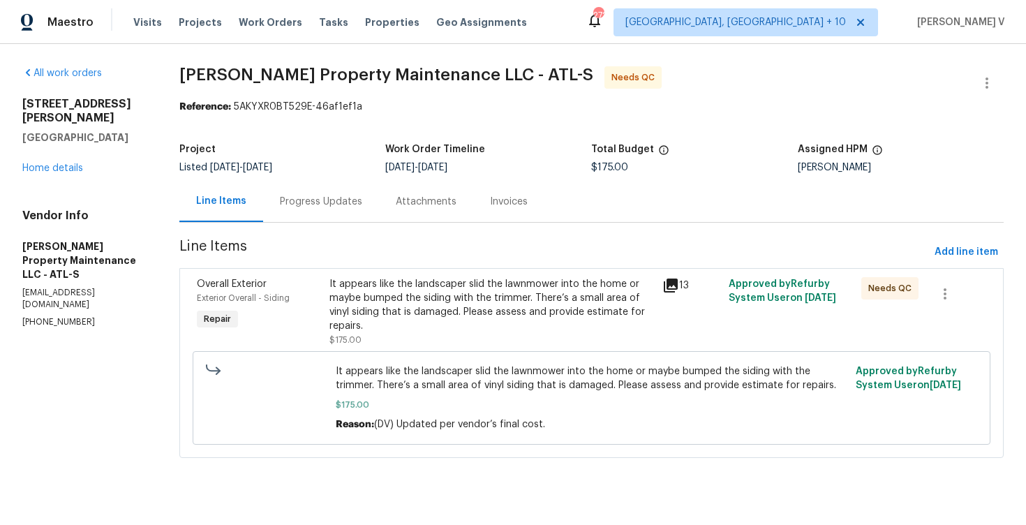
click at [400, 298] on div "It appears like the landscaper slid the lawnmower into the home or maybe bumped…" at bounding box center [491, 305] width 324 height 56
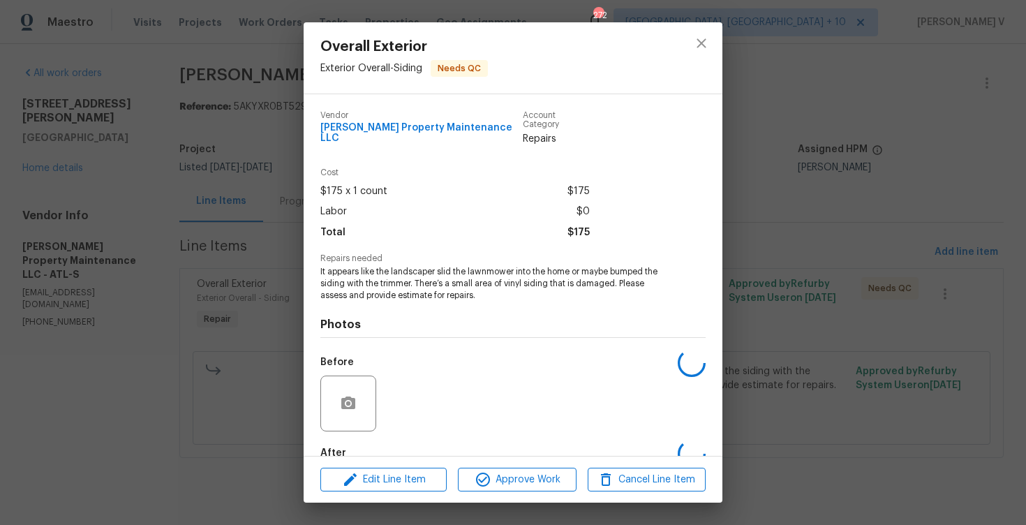
scroll to position [71, 0]
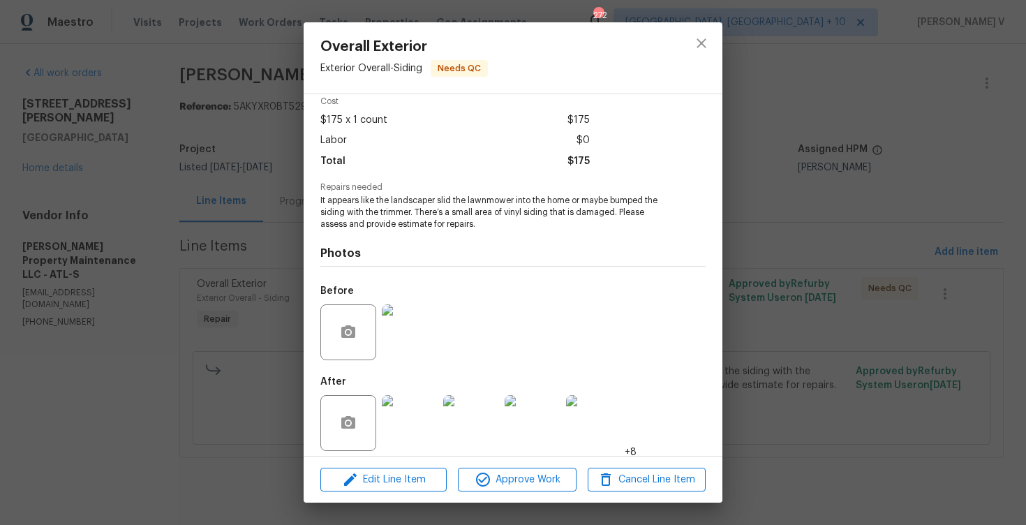
click at [426, 443] on div at bounding box center [409, 423] width 61 height 73
click at [413, 409] on img at bounding box center [410, 423] width 56 height 56
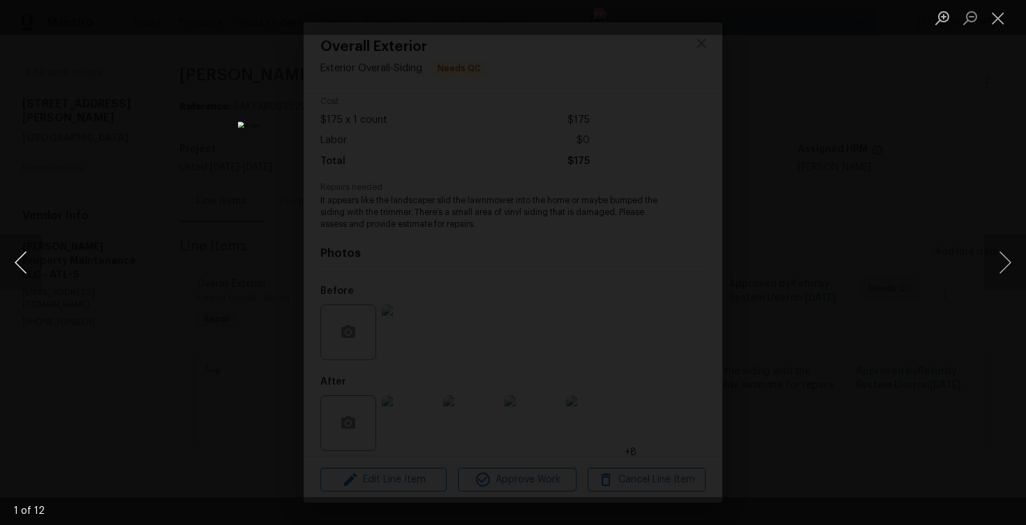
click at [22, 249] on button "Previous image" at bounding box center [21, 263] width 42 height 56
click at [124, 168] on div "Lightbox" at bounding box center [513, 262] width 1026 height 525
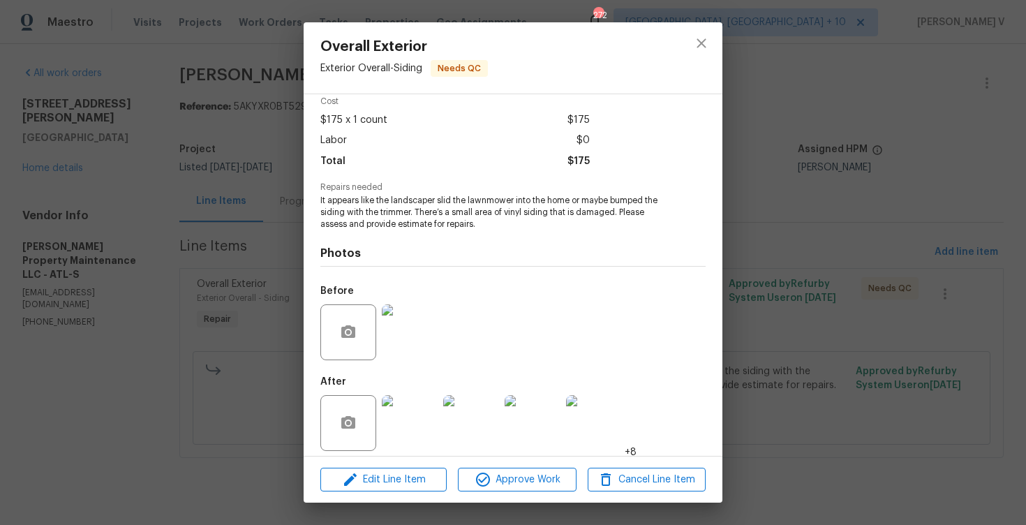
click at [256, 295] on div "Overall Exterior Exterior Overall - Siding Needs QC Vendor [PERSON_NAME] Proper…" at bounding box center [513, 262] width 1026 height 525
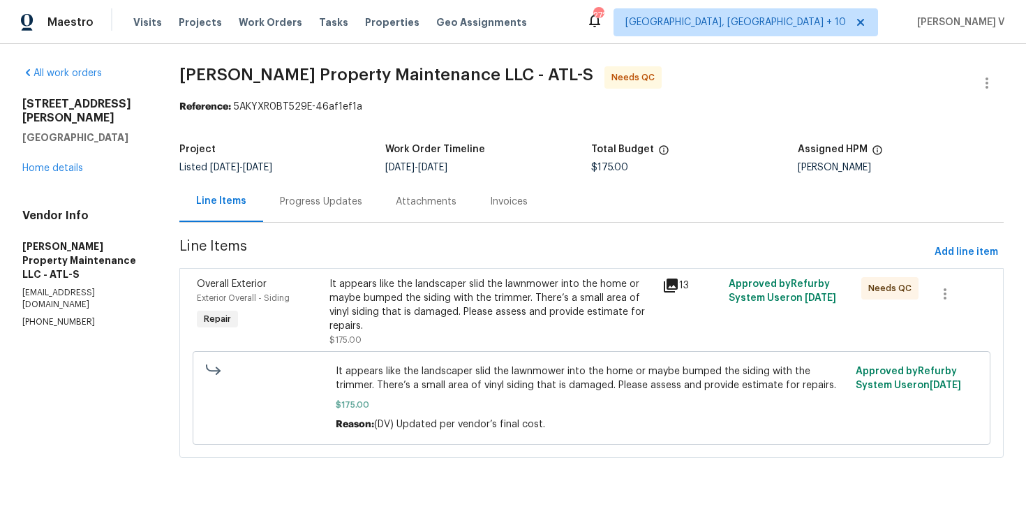
click at [343, 191] on div "Progress Updates" at bounding box center [321, 201] width 116 height 41
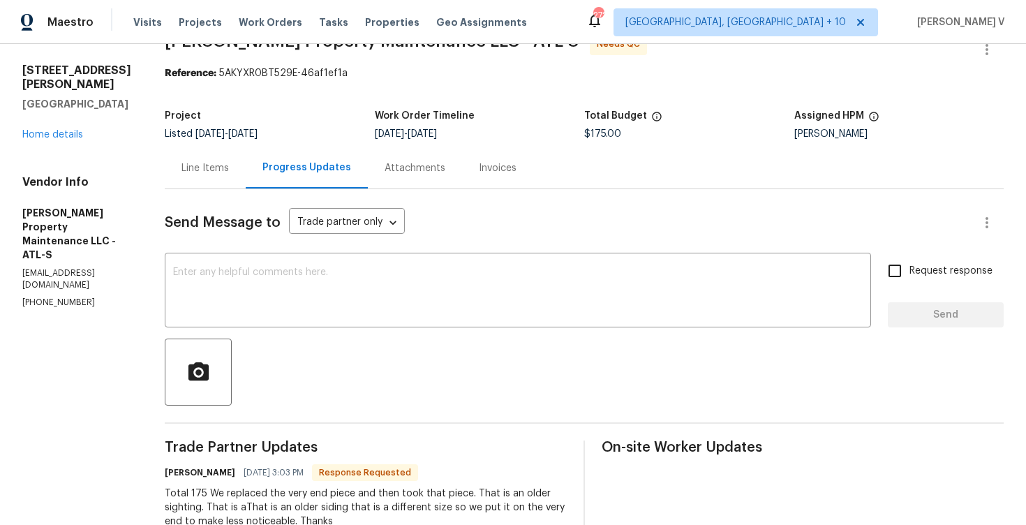
scroll to position [34, 0]
click at [225, 164] on div "Line Items" at bounding box center [204, 168] width 47 height 14
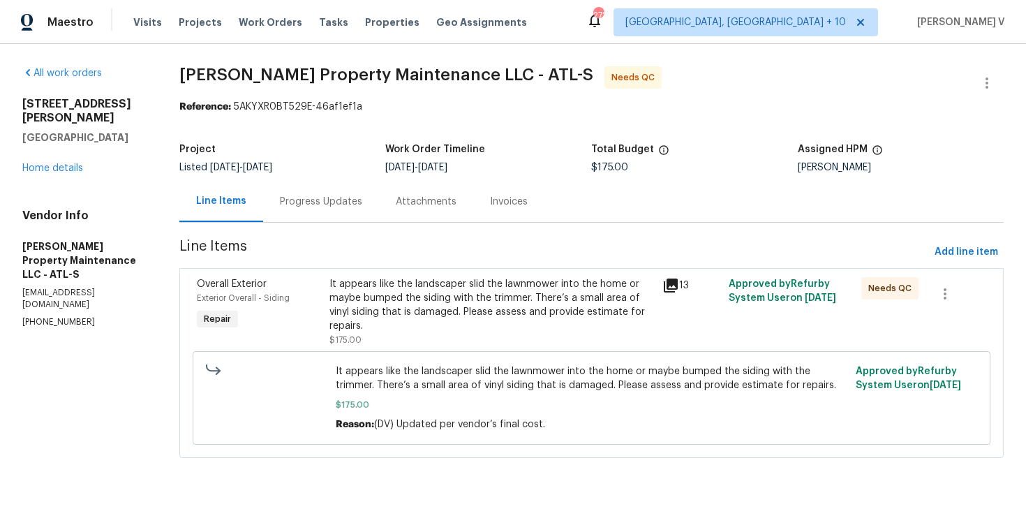
click at [473, 299] on div "It appears like the landscaper slid the lawnmower into the home or maybe bumped…" at bounding box center [491, 305] width 324 height 56
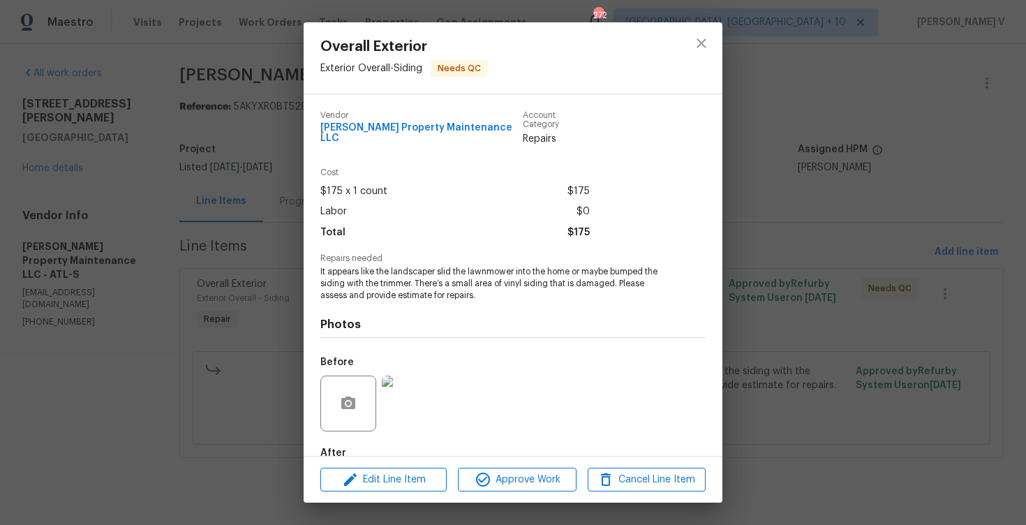
scroll to position [71, 0]
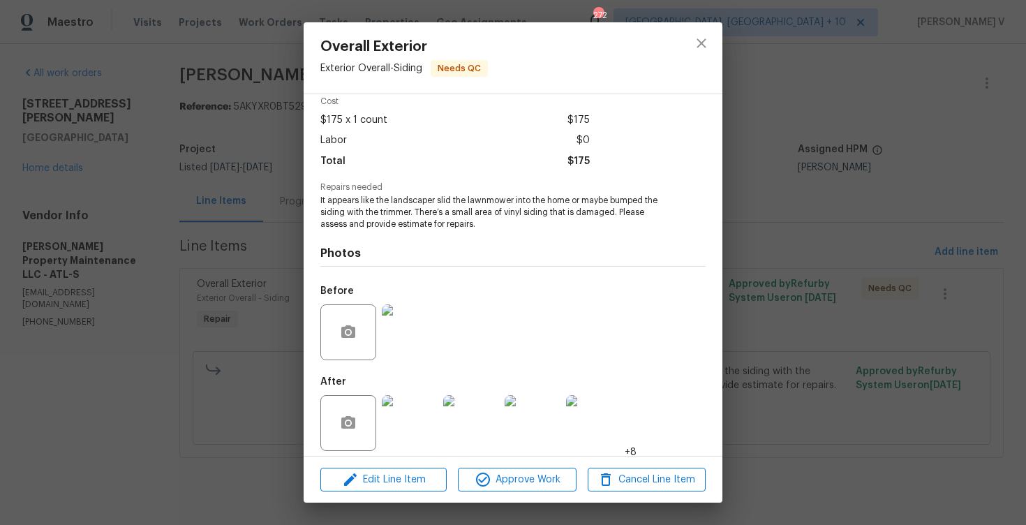
click at [492, 465] on div "Edit Line Item Approve Work Cancel Line Item" at bounding box center [513, 479] width 419 height 47
click at [491, 474] on span "Approve Work" at bounding box center [517, 479] width 110 height 17
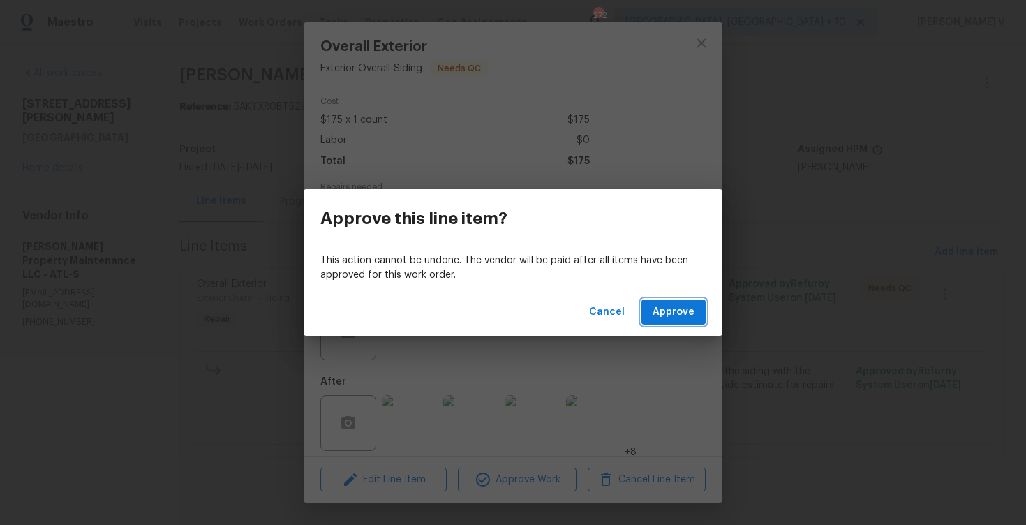
click at [663, 318] on span "Approve" at bounding box center [674, 312] width 42 height 17
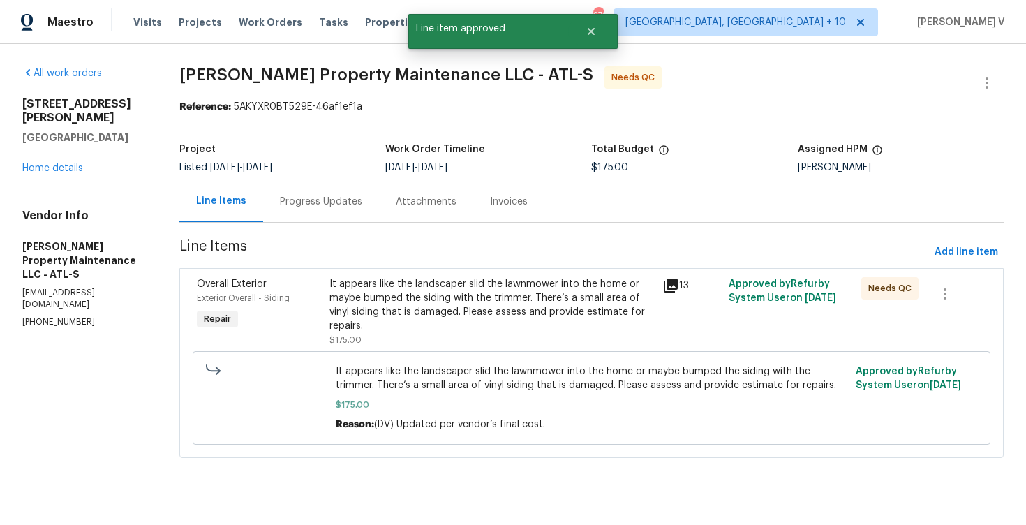
click at [663, 318] on span "Approve" at bounding box center [674, 312] width 42 height 17
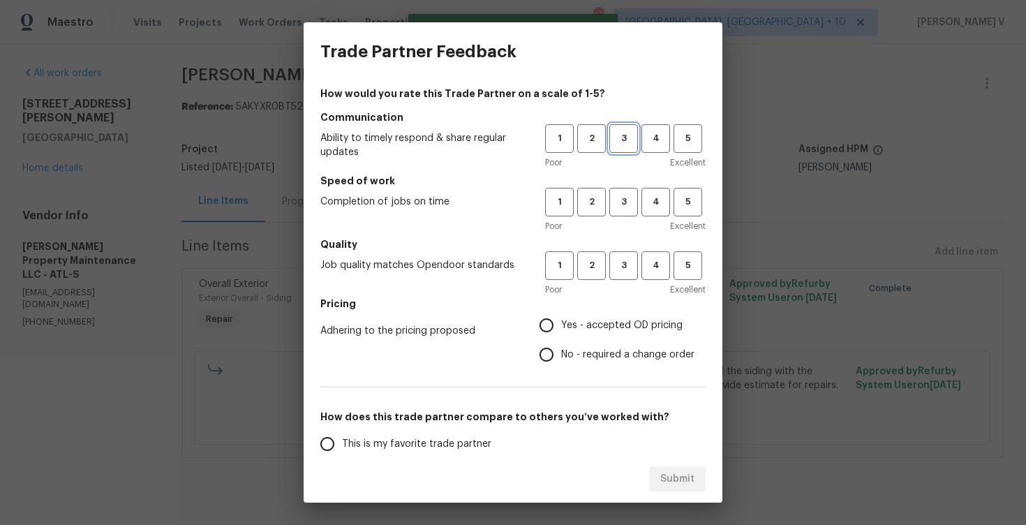
click at [623, 139] on span "3" at bounding box center [624, 139] width 26 height 16
click at [627, 216] on button "3" at bounding box center [623, 202] width 29 height 29
click at [619, 269] on span "3" at bounding box center [624, 266] width 26 height 16
click at [563, 351] on span "No - required a change order" at bounding box center [627, 355] width 133 height 15
click at [561, 351] on input "No - required a change order" at bounding box center [546, 354] width 29 height 29
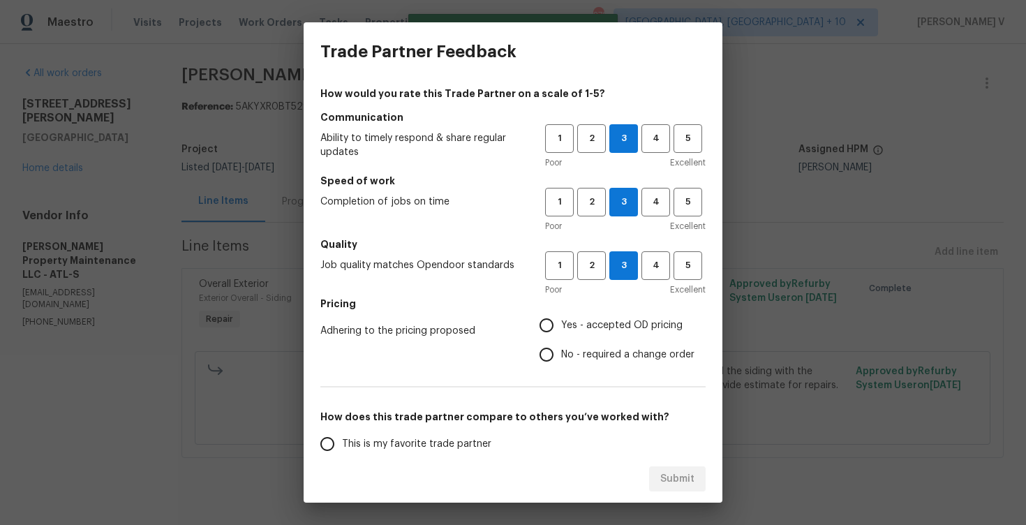
radio input "true"
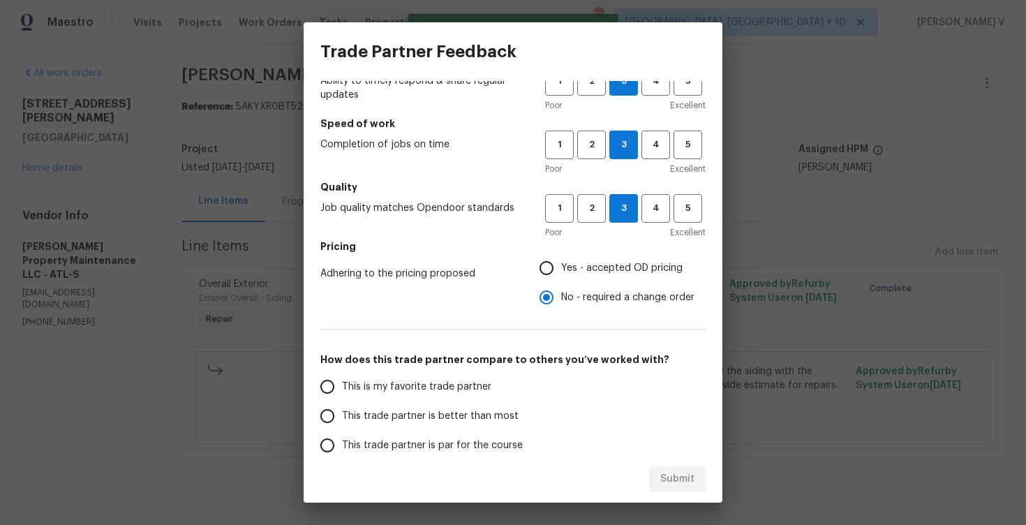
click at [429, 408] on label "This trade partner is better than most" at bounding box center [423, 415] width 221 height 29
click at [342, 408] on input "This trade partner is better than most" at bounding box center [327, 415] width 29 height 29
click at [681, 491] on div "Submit" at bounding box center [513, 479] width 419 height 48
click at [678, 486] on span "Submit" at bounding box center [677, 478] width 34 height 17
radio input "true"
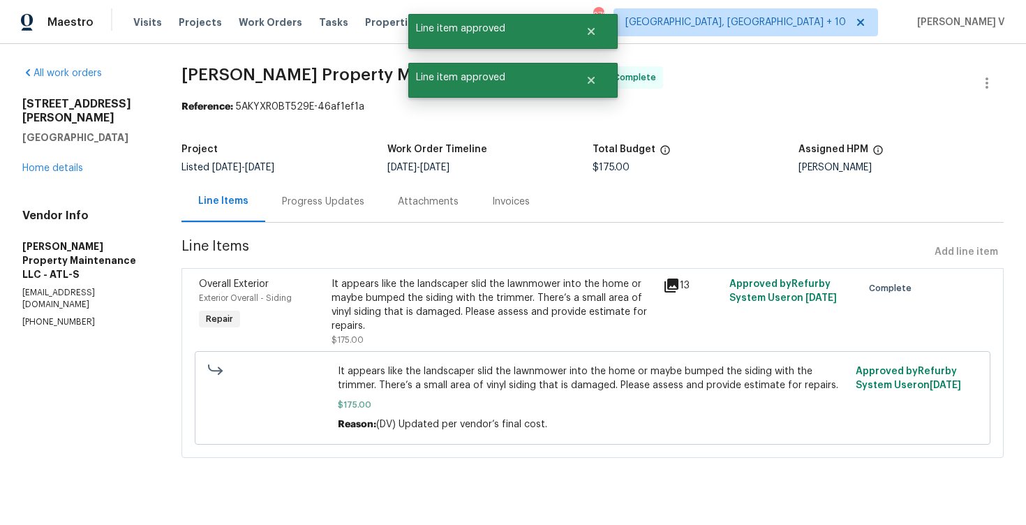
click at [334, 185] on div "Progress Updates" at bounding box center [323, 201] width 116 height 41
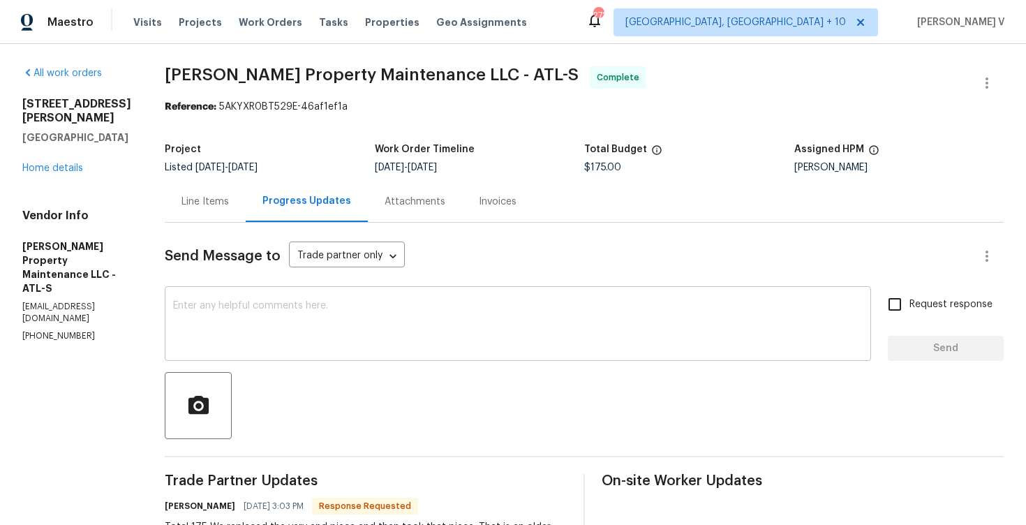
click at [316, 299] on div "x ​" at bounding box center [518, 325] width 706 height 71
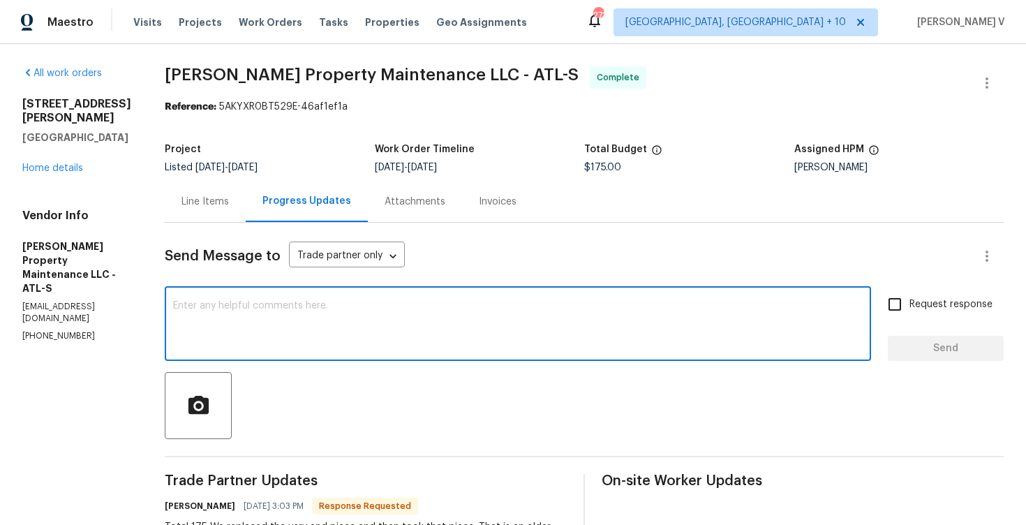
paste textarea "Hey, we have updated the cost to $ and the work order has been approved. Thanks…"
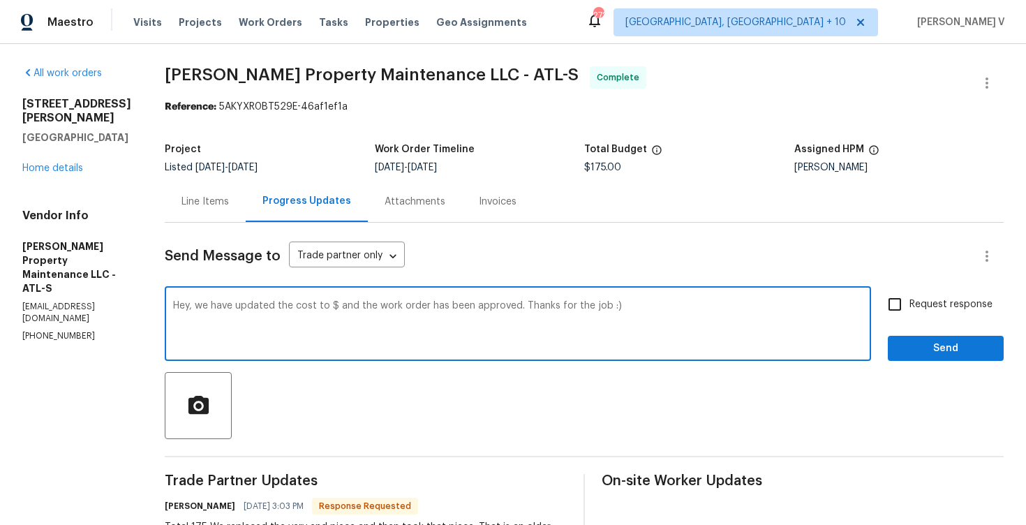
click at [336, 307] on textarea "Hey, we have updated the cost to $ and the work order has been approved. Thanks…" at bounding box center [518, 325] width 690 height 49
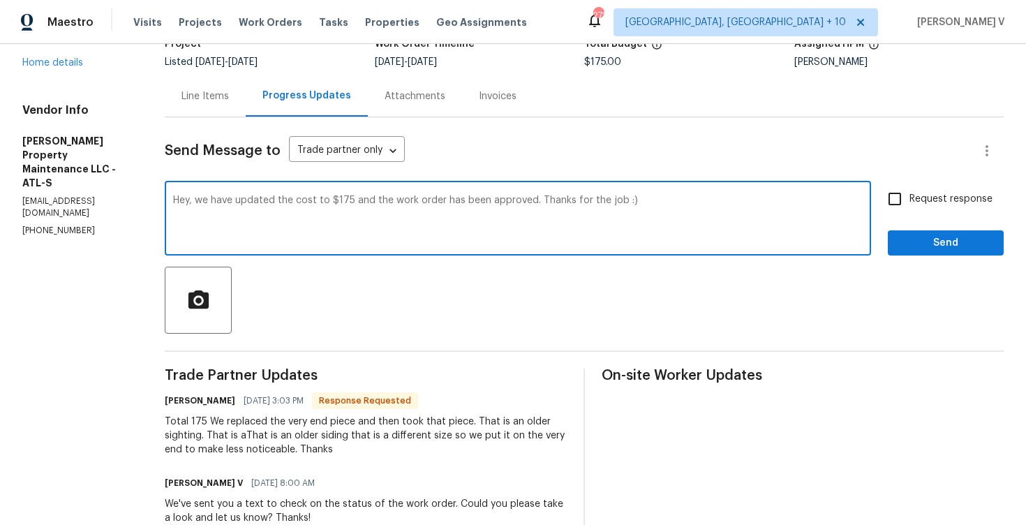
type textarea "Hey, we have updated the cost to $175 and the work order has been approved. Tha…"
click at [924, 251] on span "Send" at bounding box center [946, 243] width 94 height 17
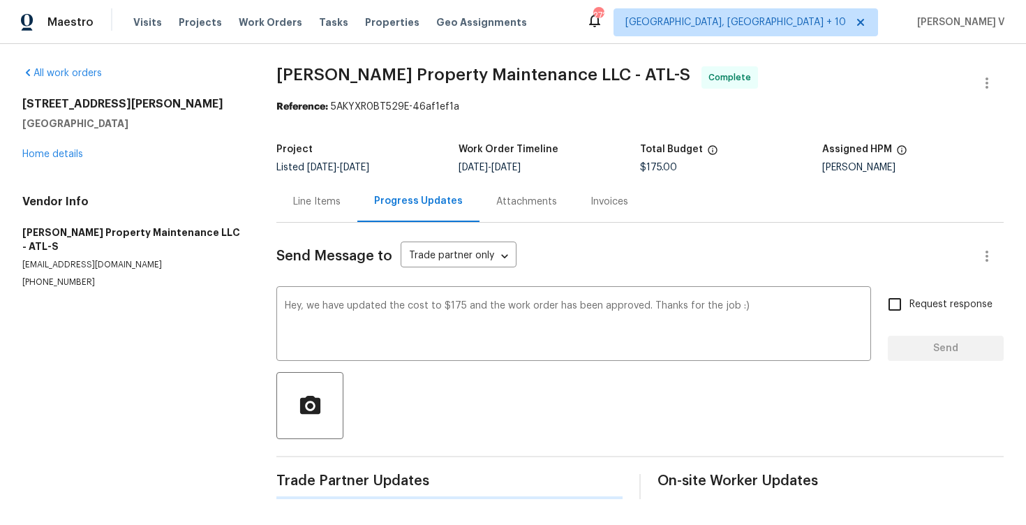
scroll to position [0, 0]
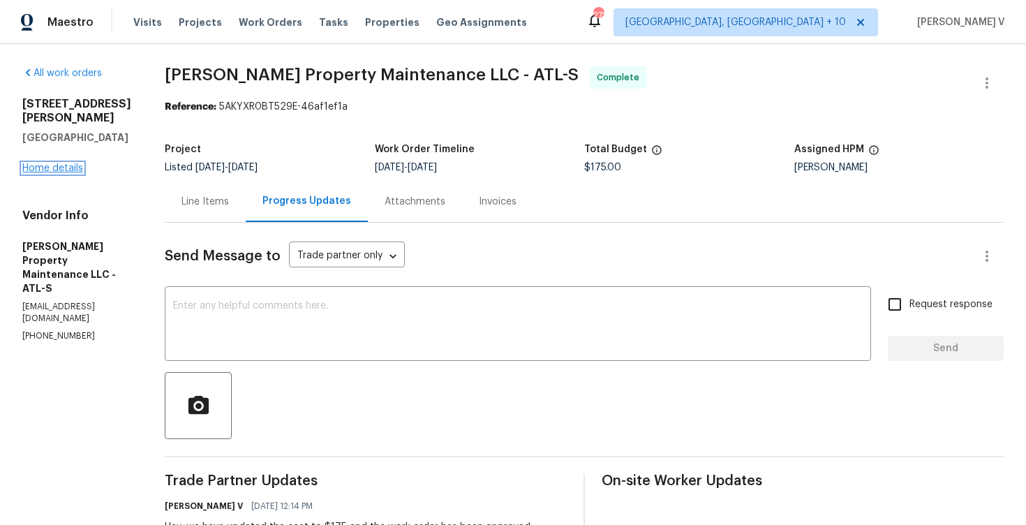
click at [66, 163] on link "Home details" at bounding box center [52, 168] width 61 height 10
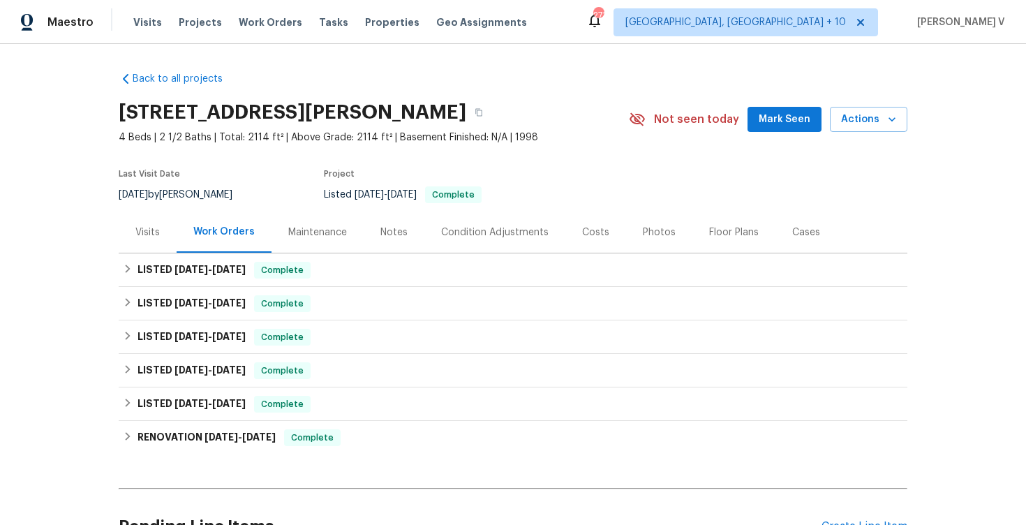
scroll to position [143, 0]
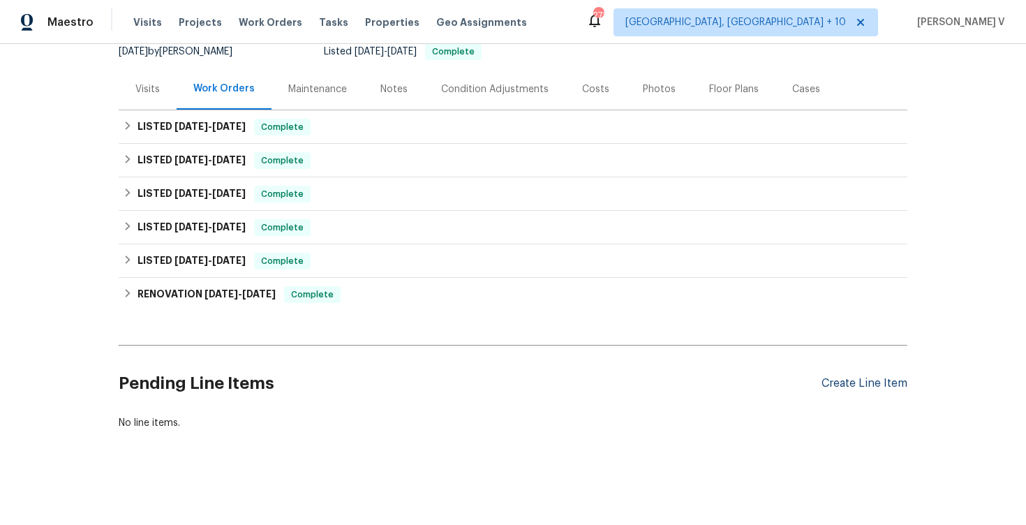
click at [870, 382] on div "Create Line Item" at bounding box center [865, 383] width 86 height 13
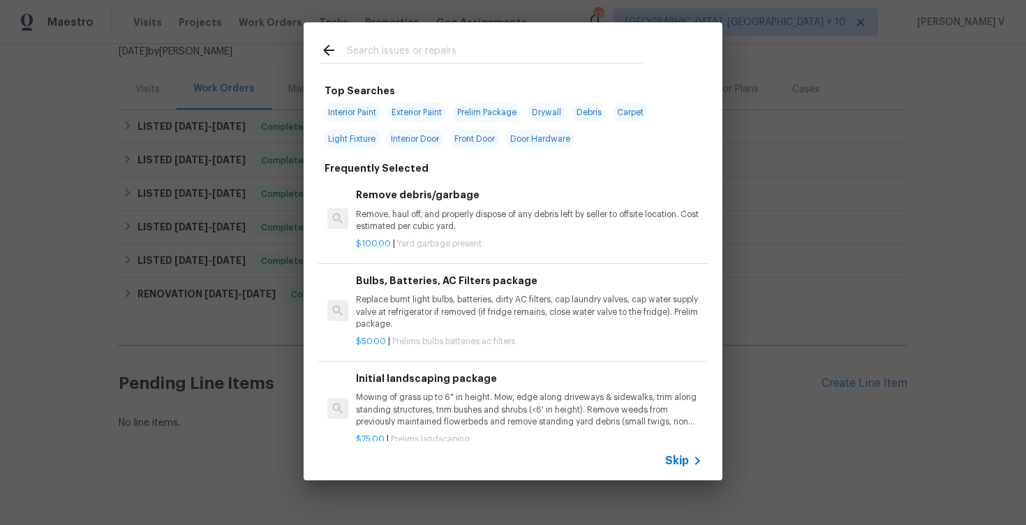
click at [676, 458] on span "Skip" at bounding box center [677, 461] width 24 height 14
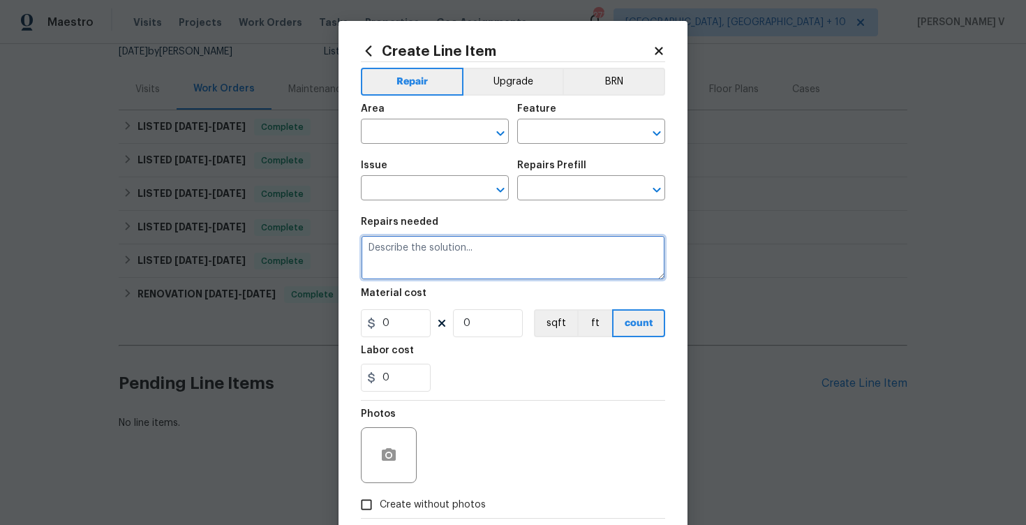
click at [475, 258] on textarea at bounding box center [513, 257] width 304 height 45
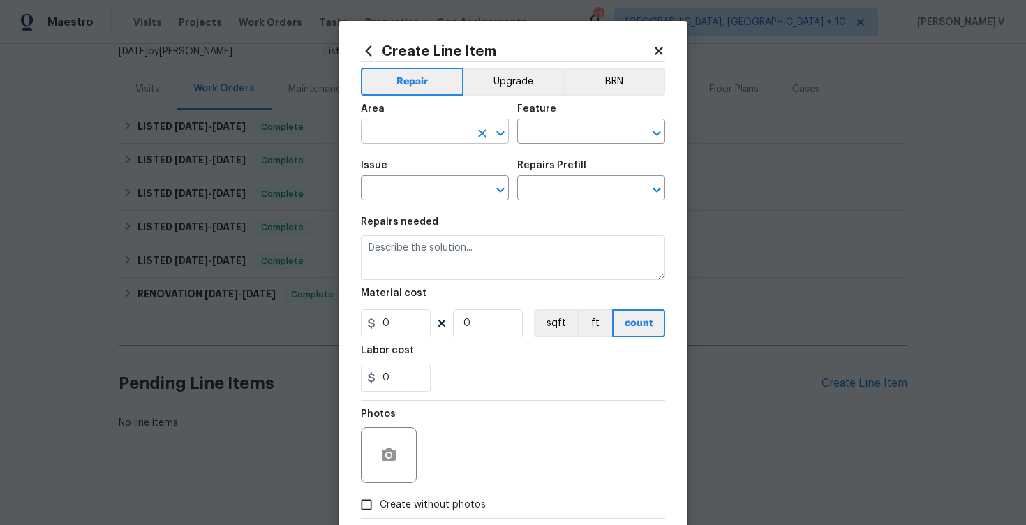
click at [422, 140] on input "text" at bounding box center [415, 133] width 109 height 22
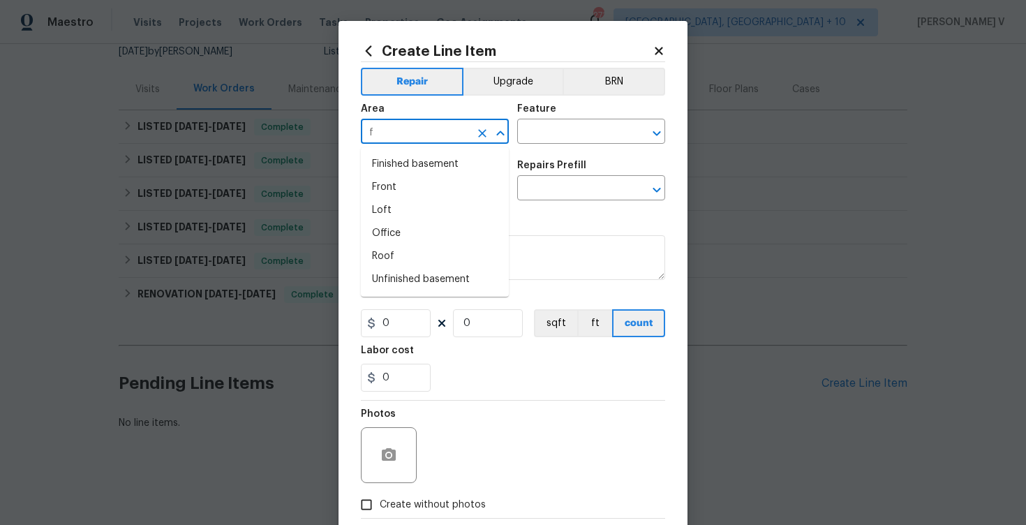
type input "fr"
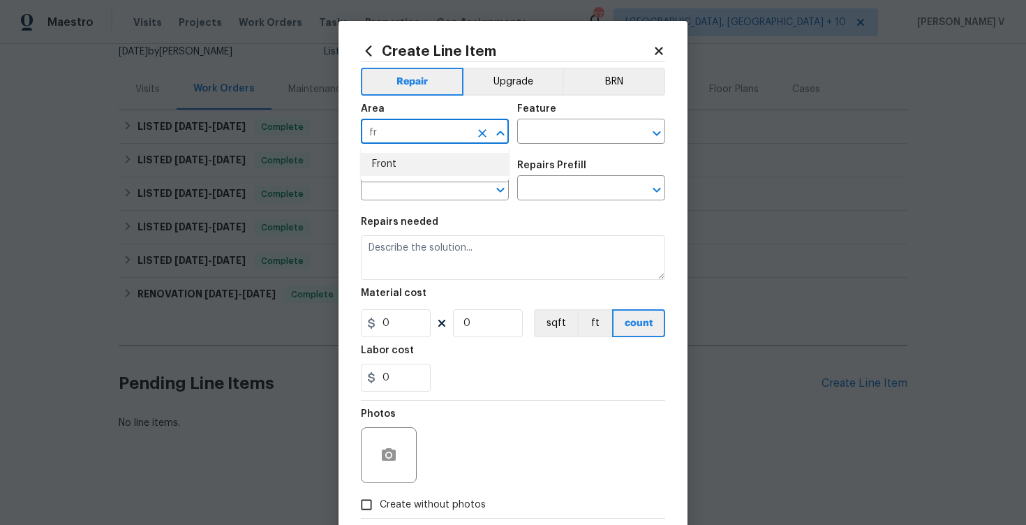
click at [421, 156] on li "Front" at bounding box center [435, 164] width 148 height 23
type input "Front"
click at [529, 125] on input "text" at bounding box center [571, 133] width 109 height 22
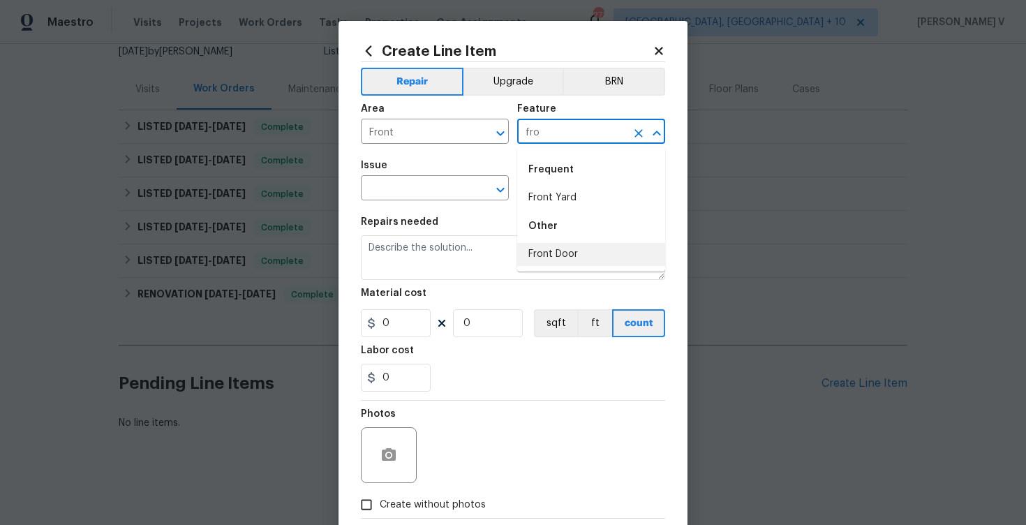
click at [537, 258] on li "Front Door" at bounding box center [591, 254] width 148 height 23
type input "Front Door"
click at [415, 198] on input "text" at bounding box center [415, 190] width 109 height 22
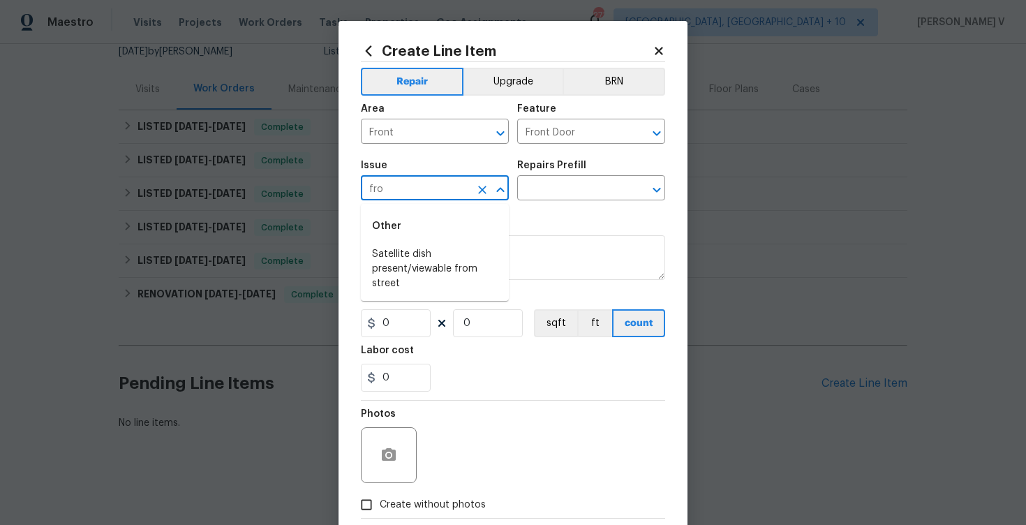
click at [417, 196] on input "fro" at bounding box center [415, 190] width 109 height 22
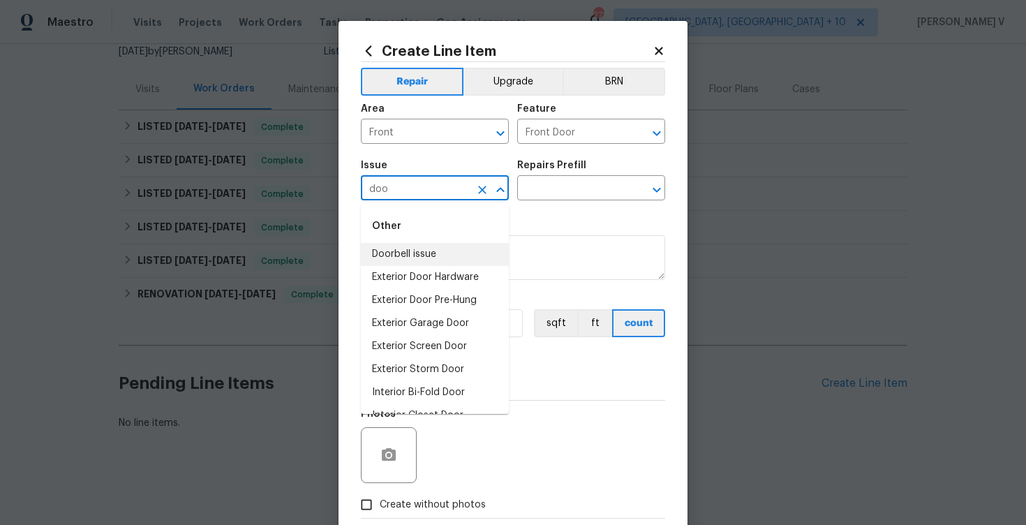
scroll to position [88, 0]
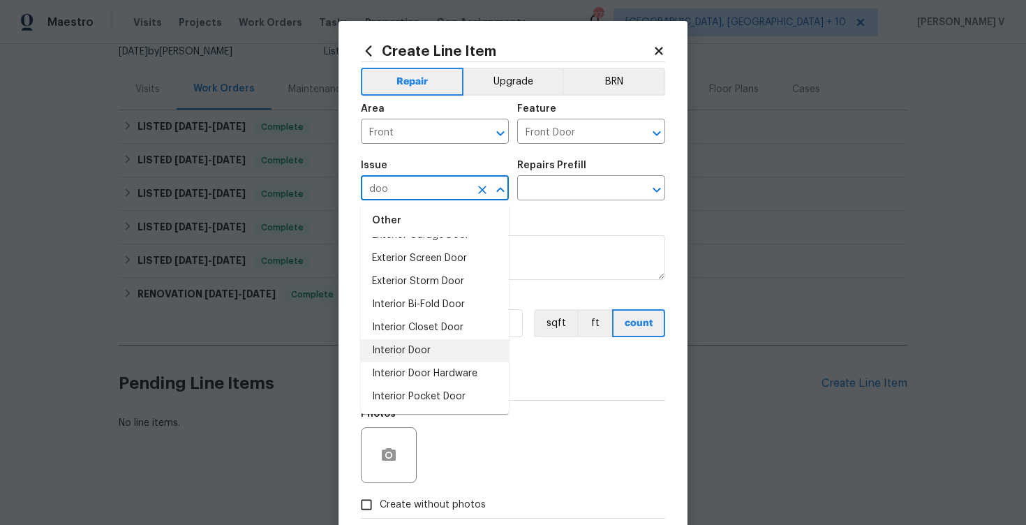
click at [412, 350] on li "Interior Door" at bounding box center [435, 350] width 148 height 23
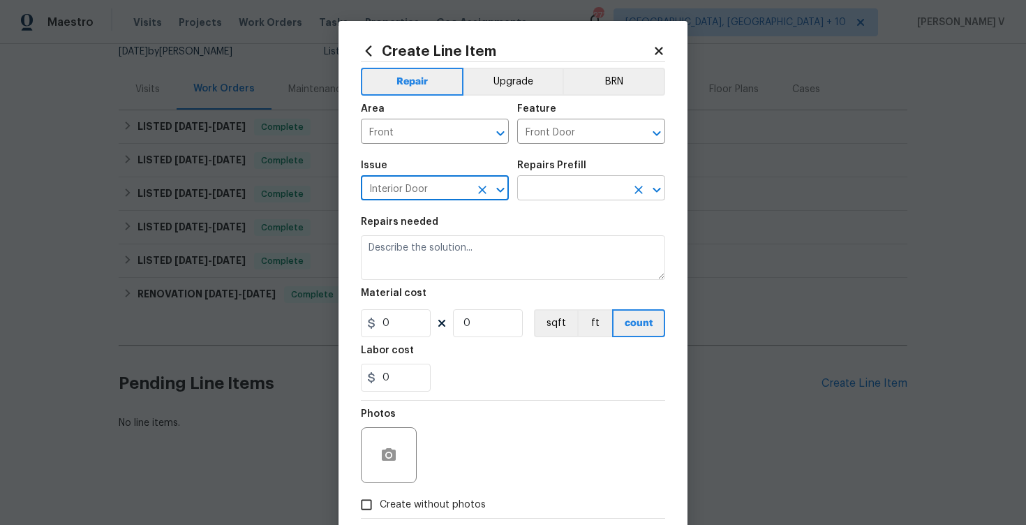
type input "Interior Door"
click at [600, 199] on input "text" at bounding box center [571, 190] width 109 height 22
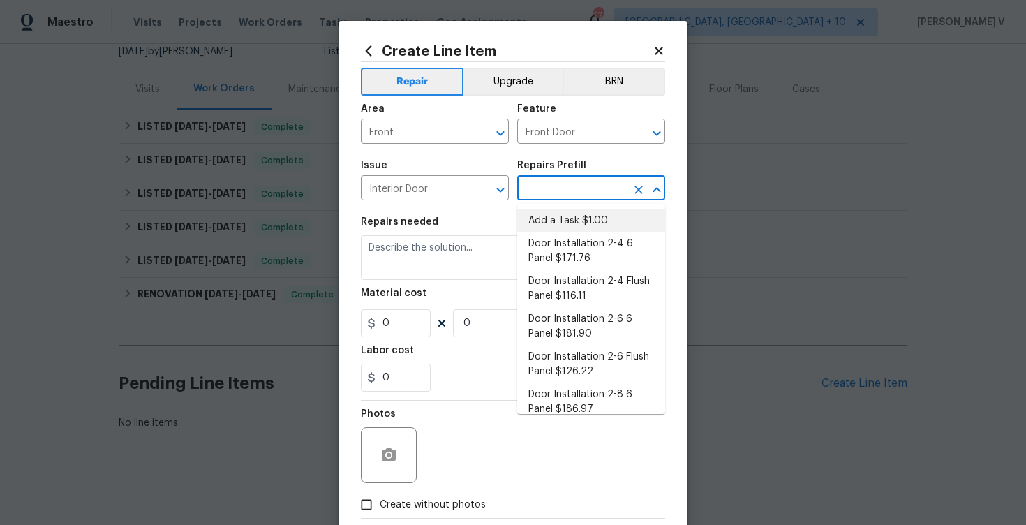
click at [565, 221] on li "Add a Task $1.00" at bounding box center [591, 220] width 148 height 23
type input "Interior Door"
type input "Add a Task $1.00"
type textarea "HPM to detail"
type input "1"
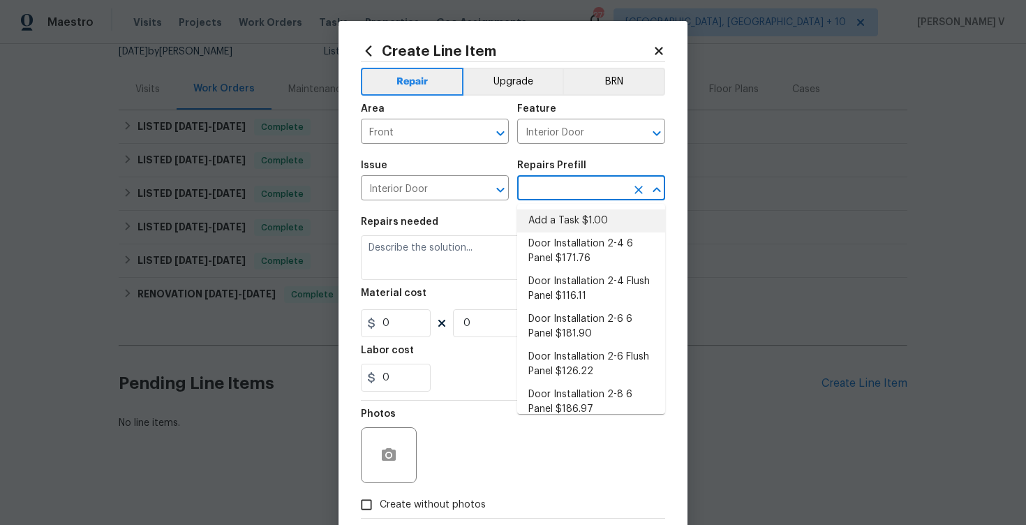
type input "1"
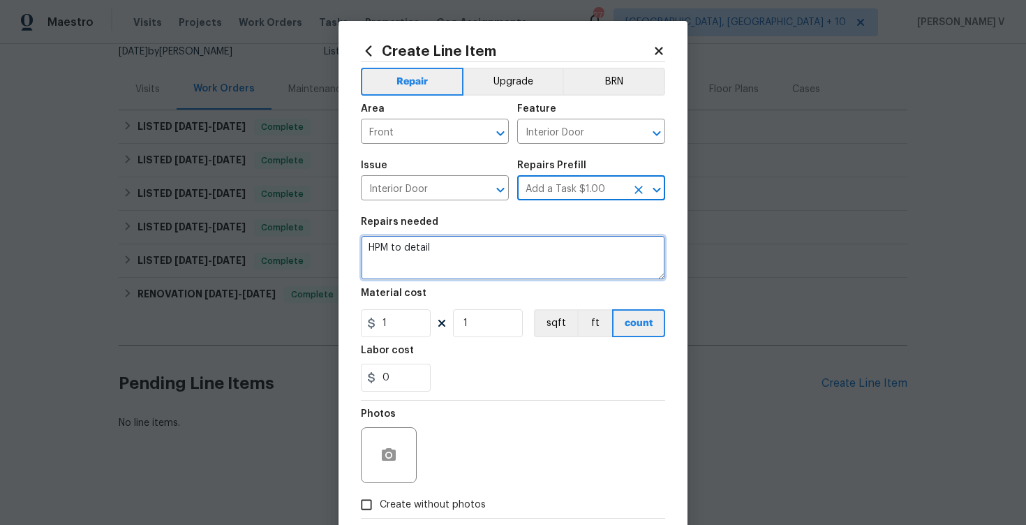
click at [482, 253] on textarea "HPM to detail" at bounding box center [513, 257] width 304 height 45
paste textarea "Front door handle is faulty and needs to be replaced"
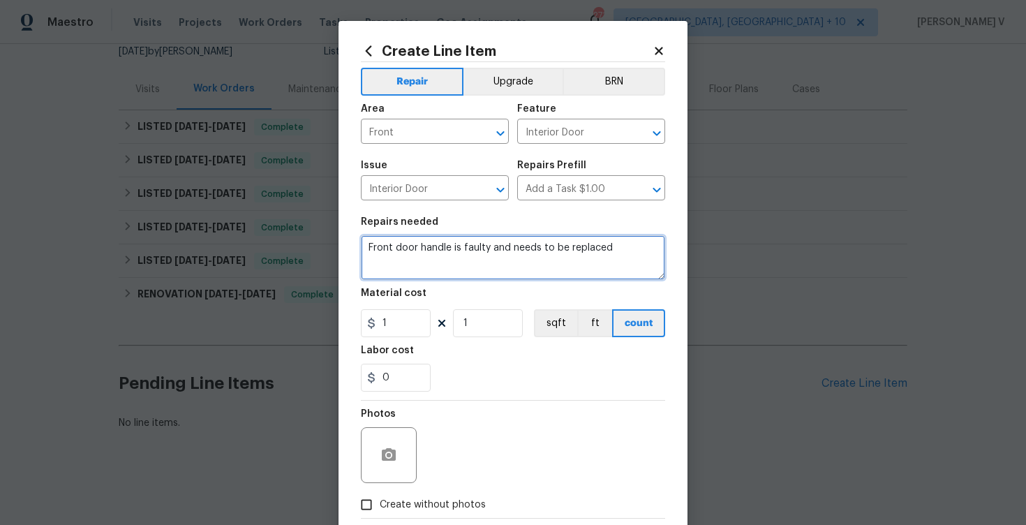
type textarea "Front door handle is faulty and needs to be replaced"
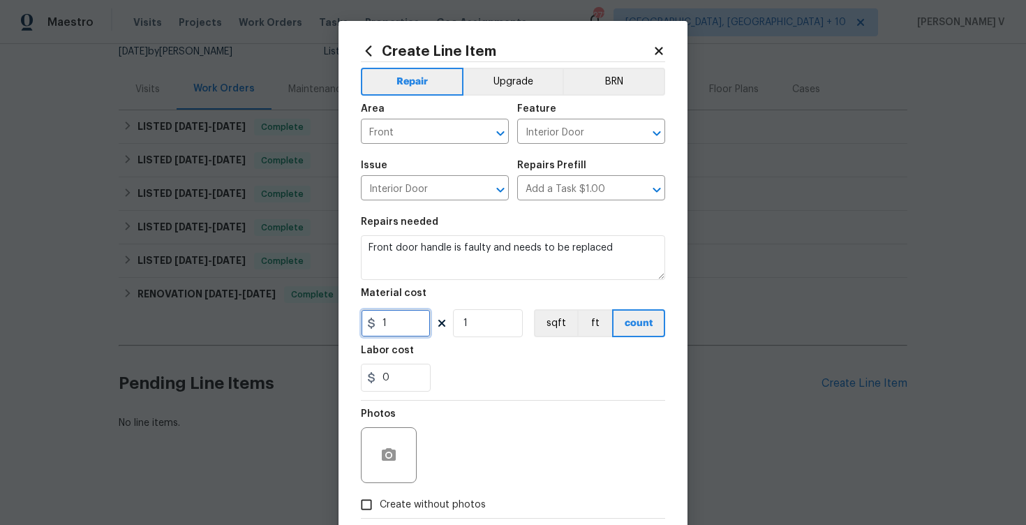
click at [394, 329] on input "1" at bounding box center [396, 323] width 70 height 28
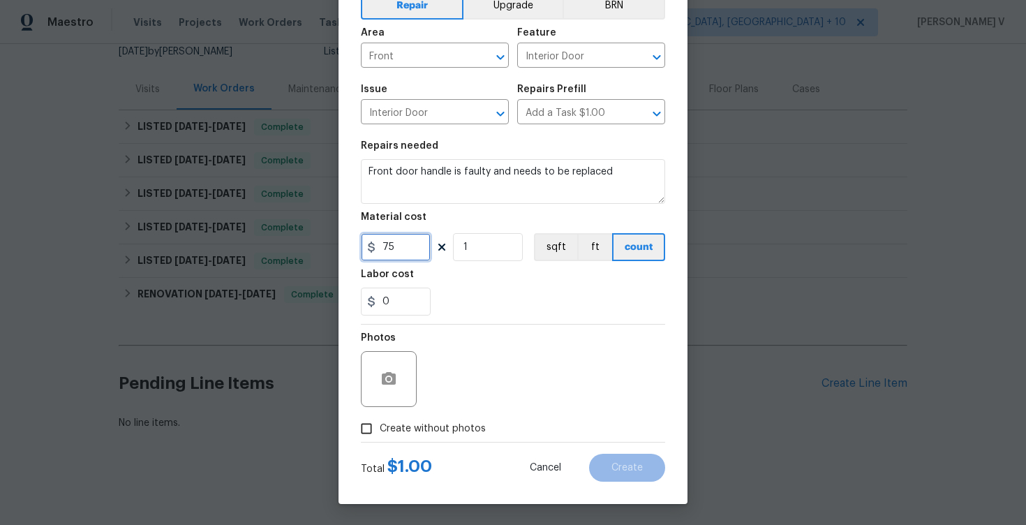
type input "75"
click at [398, 383] on button "button" at bounding box center [389, 379] width 34 height 34
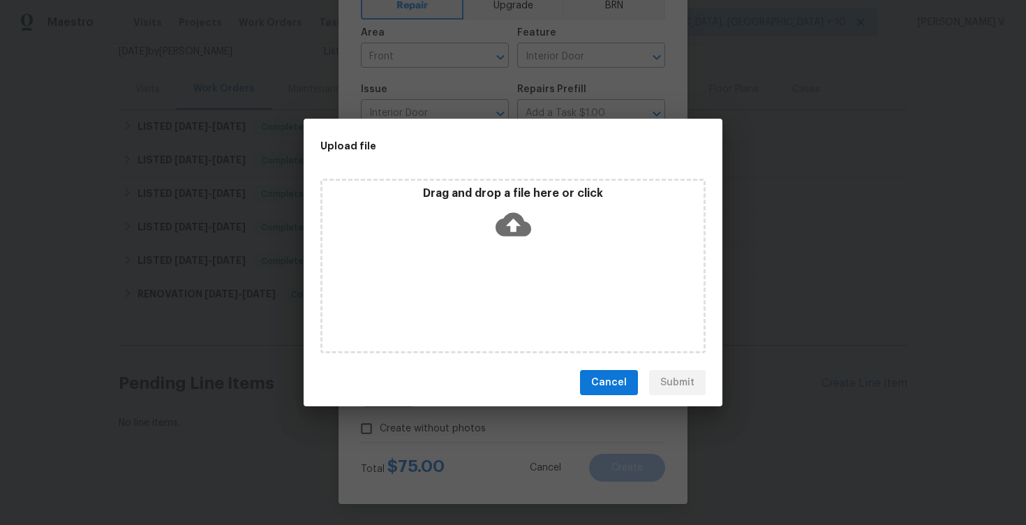
click at [505, 225] on icon at bounding box center [514, 225] width 36 height 24
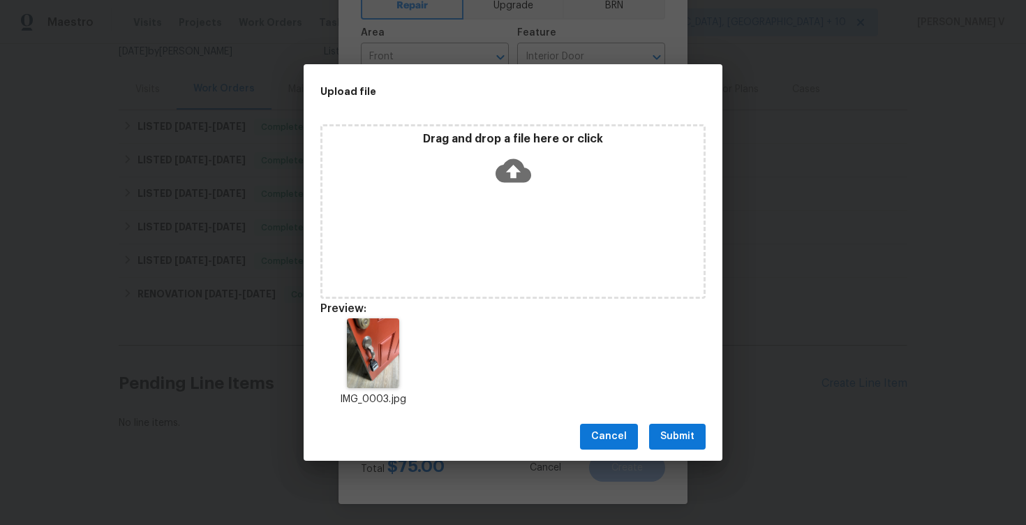
click at [655, 437] on button "Submit" at bounding box center [677, 437] width 57 height 26
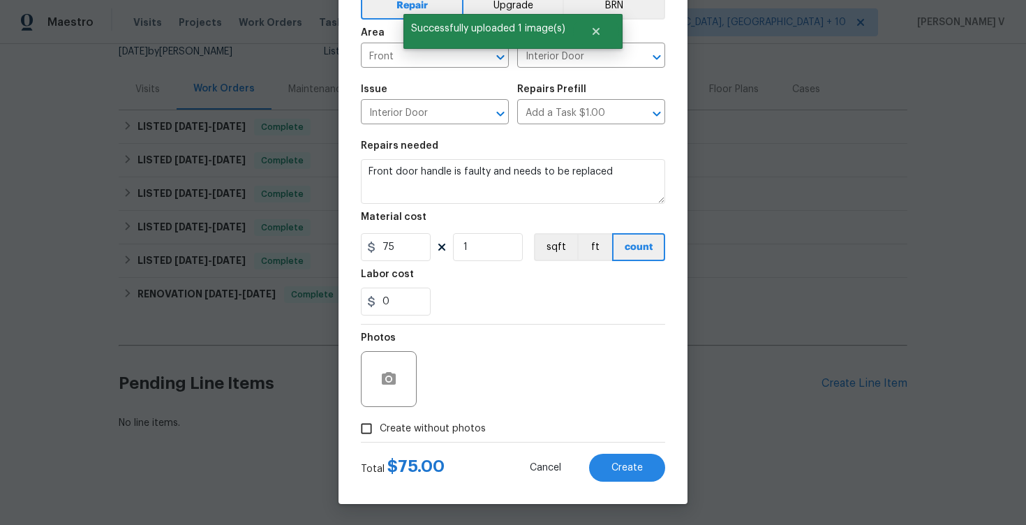
click at [626, 486] on div "Create Line Item Repair Upgrade BRN Area Front ​ Feature Interior Door ​ Issue …" at bounding box center [513, 224] width 349 height 559
click at [621, 475] on button "Create" at bounding box center [627, 468] width 76 height 28
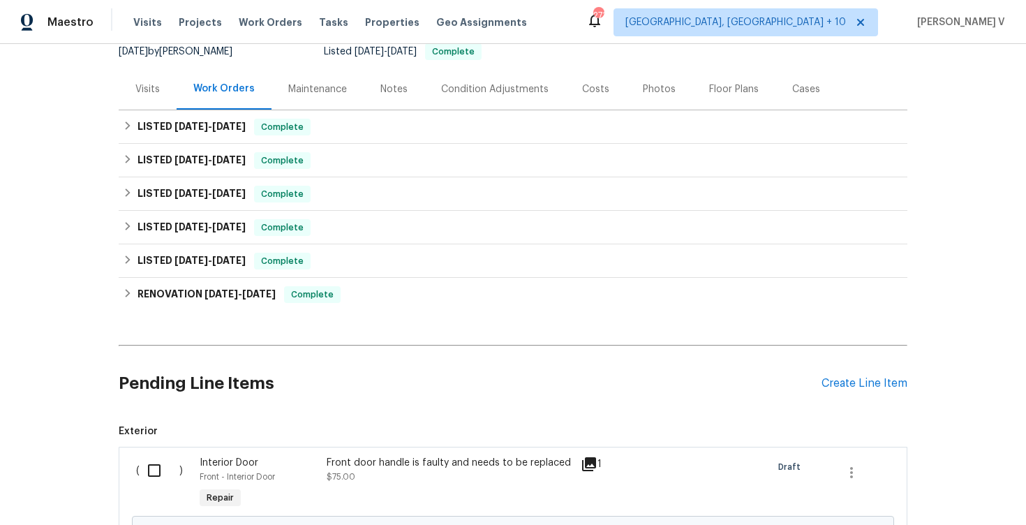
click at [169, 475] on input "checkbox" at bounding box center [160, 470] width 40 height 29
checkbox input "true"
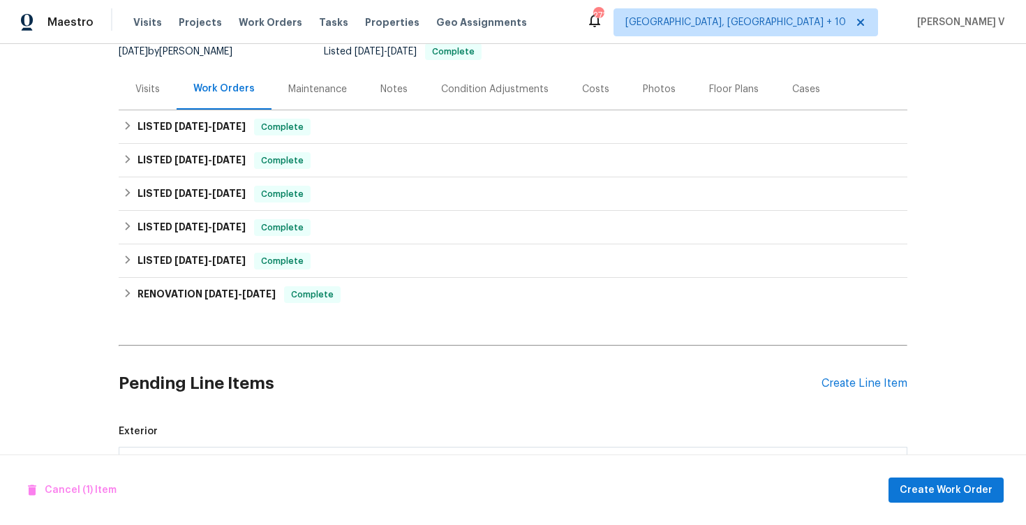
scroll to position [302, 0]
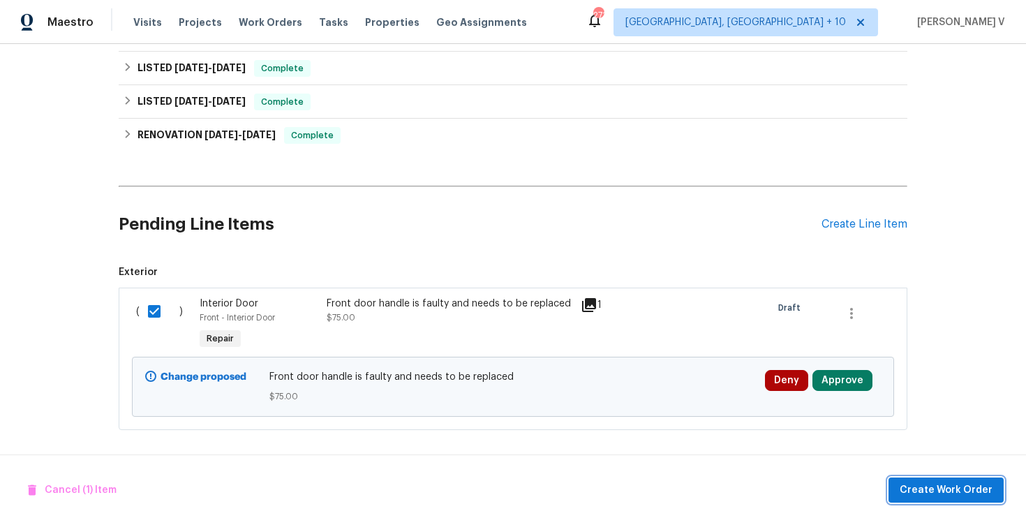
click at [921, 485] on span "Create Work Order" at bounding box center [946, 490] width 93 height 17
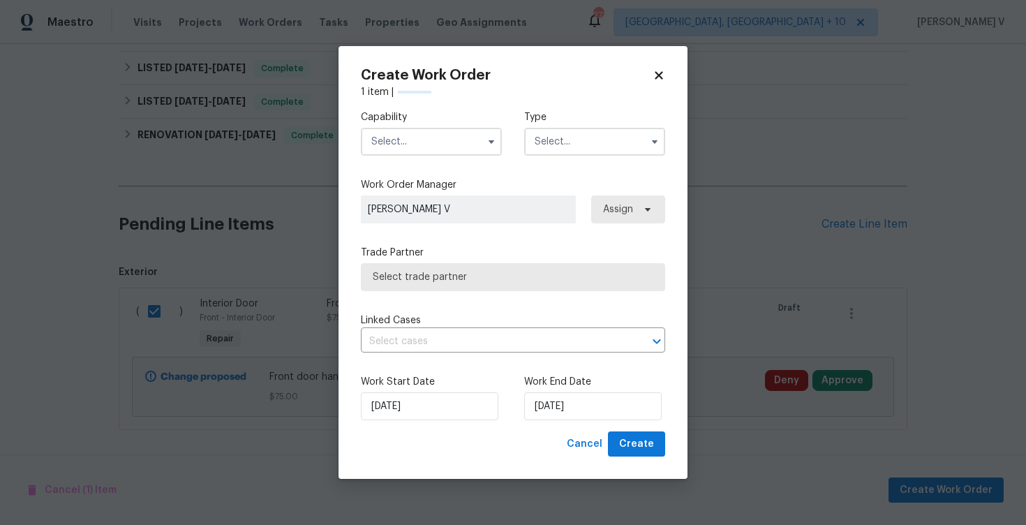
click at [437, 135] on input "text" at bounding box center [431, 142] width 141 height 28
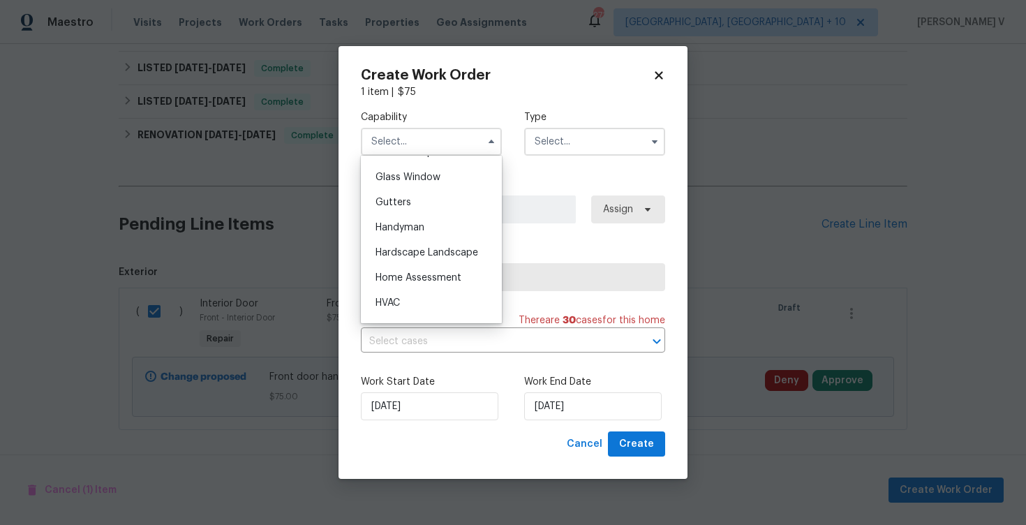
scroll to position [714, 0]
click at [426, 222] on div "Handyman" at bounding box center [431, 225] width 134 height 25
type input "Handyman"
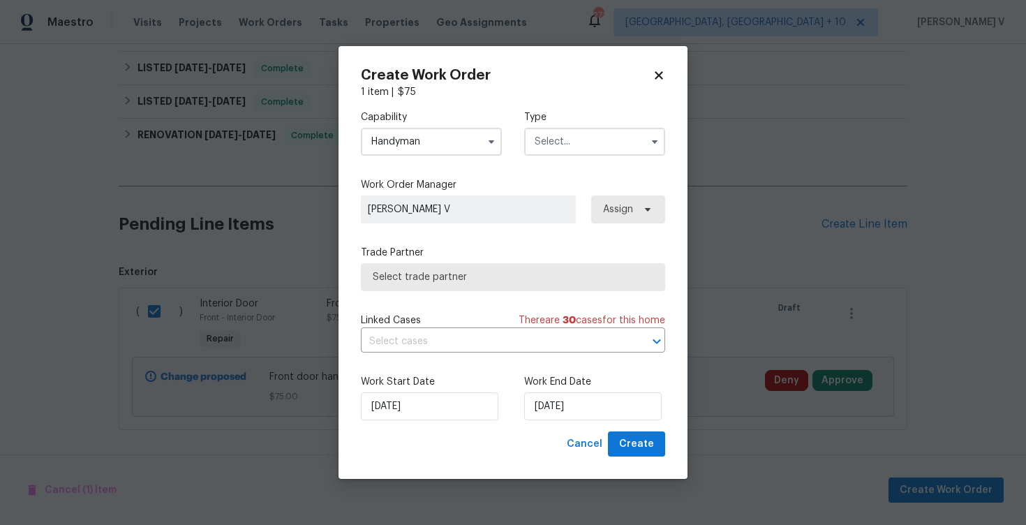
click at [587, 144] on input "text" at bounding box center [594, 142] width 141 height 28
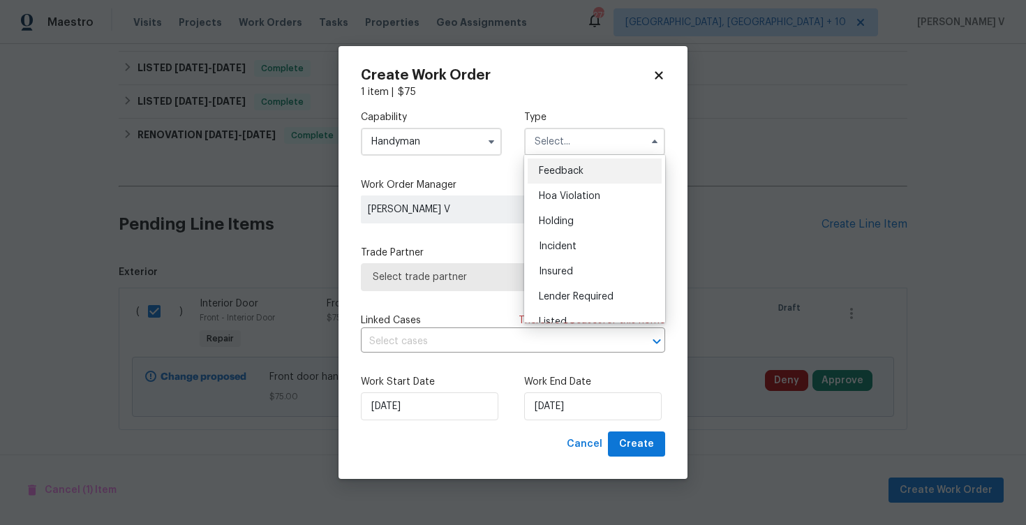
click at [563, 163] on div "Feedback" at bounding box center [595, 170] width 134 height 25
type input "Feedback"
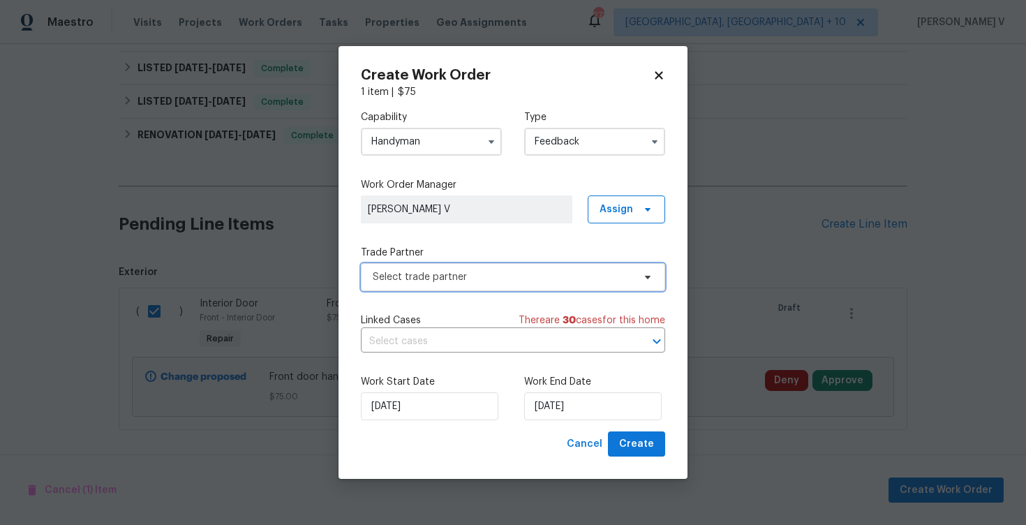
click at [442, 272] on span "Select trade partner" at bounding box center [503, 277] width 260 height 14
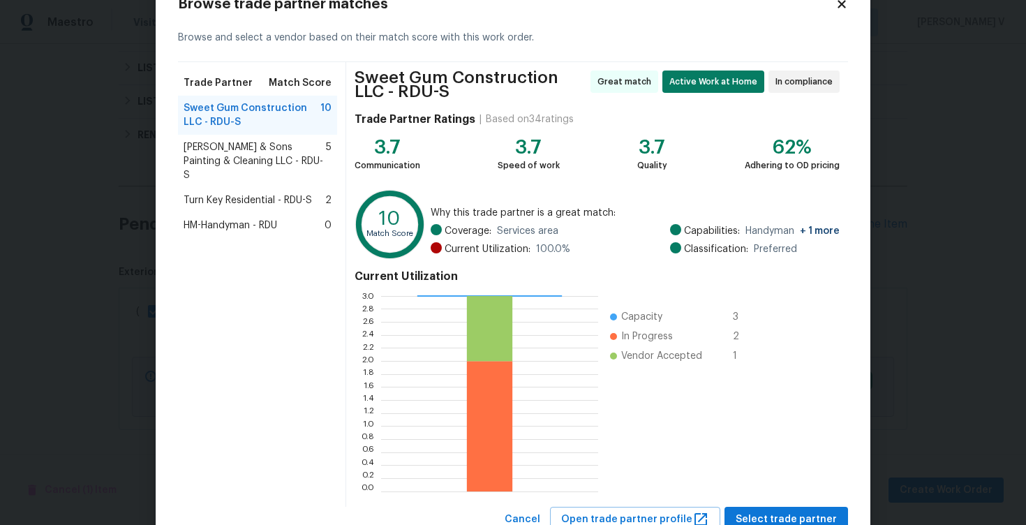
scroll to position [96, 0]
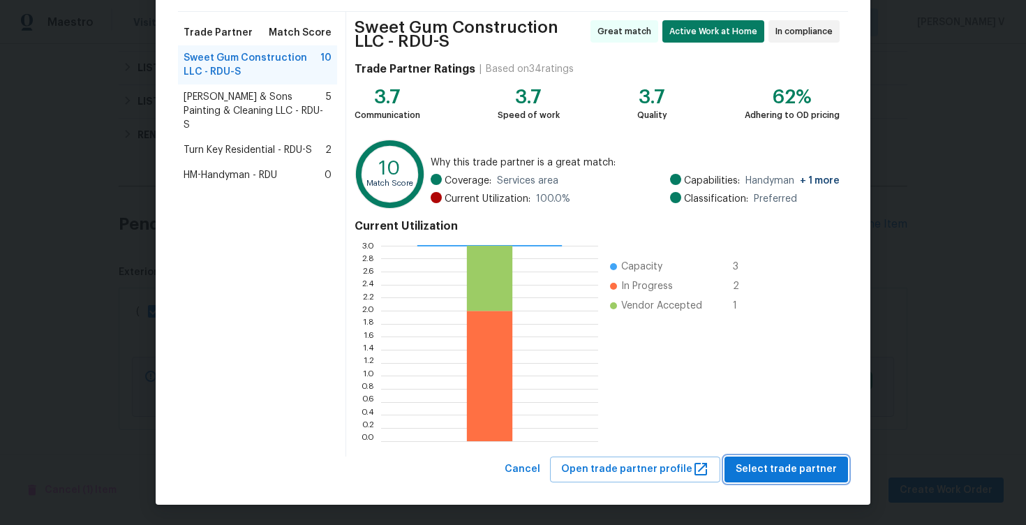
click at [766, 464] on span "Select trade partner" at bounding box center [786, 469] width 101 height 17
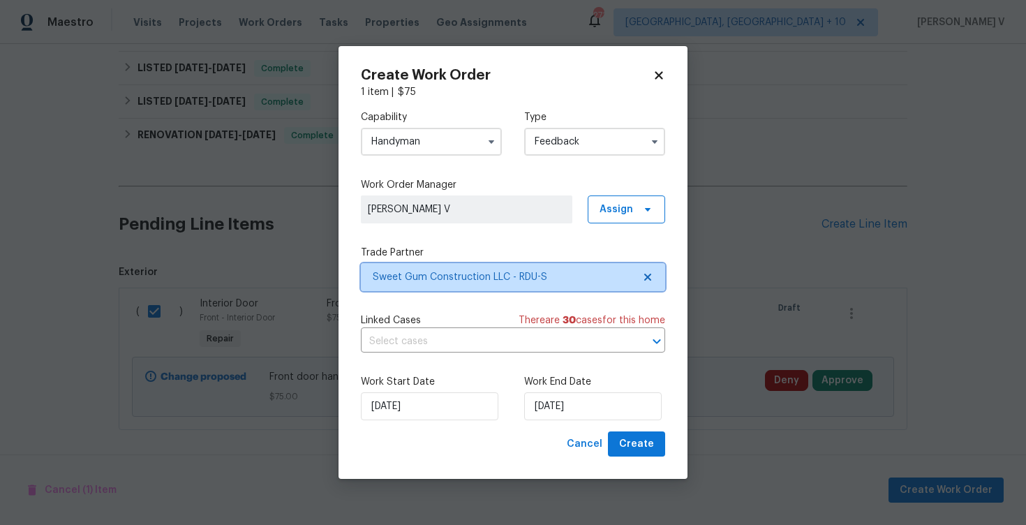
scroll to position [0, 0]
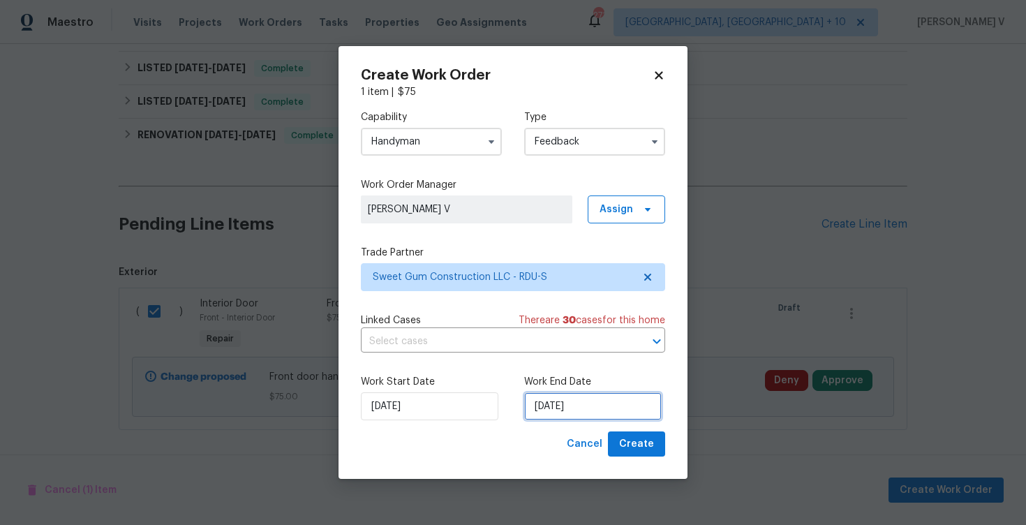
click at [633, 406] on input "25/08/2025" at bounding box center [592, 406] width 137 height 28
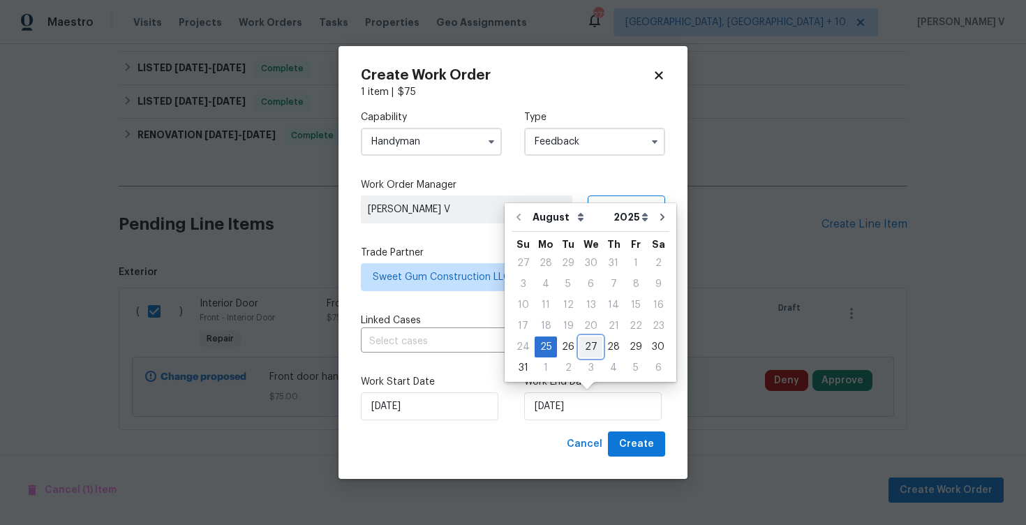
click at [590, 345] on div "27" at bounding box center [590, 347] width 23 height 20
type input "27/08/2025"
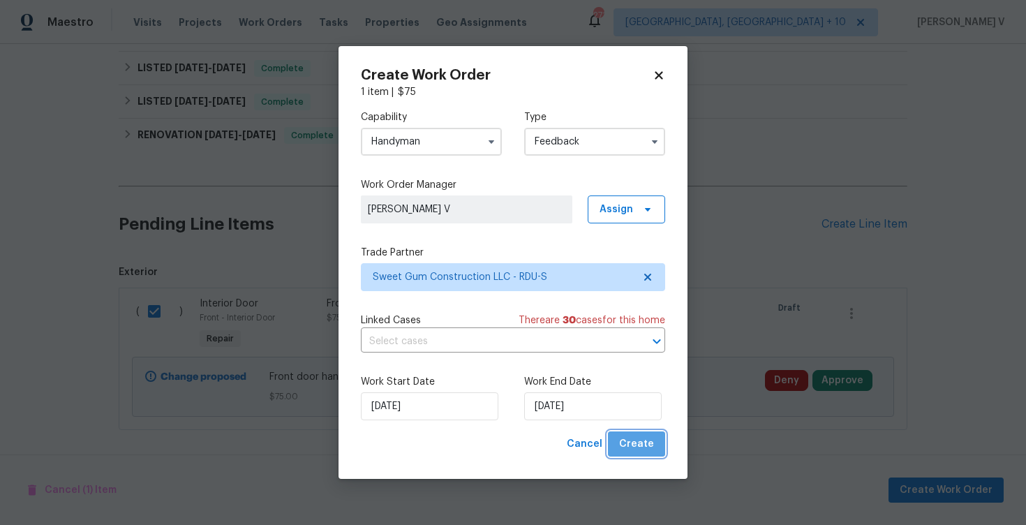
click at [651, 445] on span "Create" at bounding box center [636, 444] width 35 height 17
checkbox input "false"
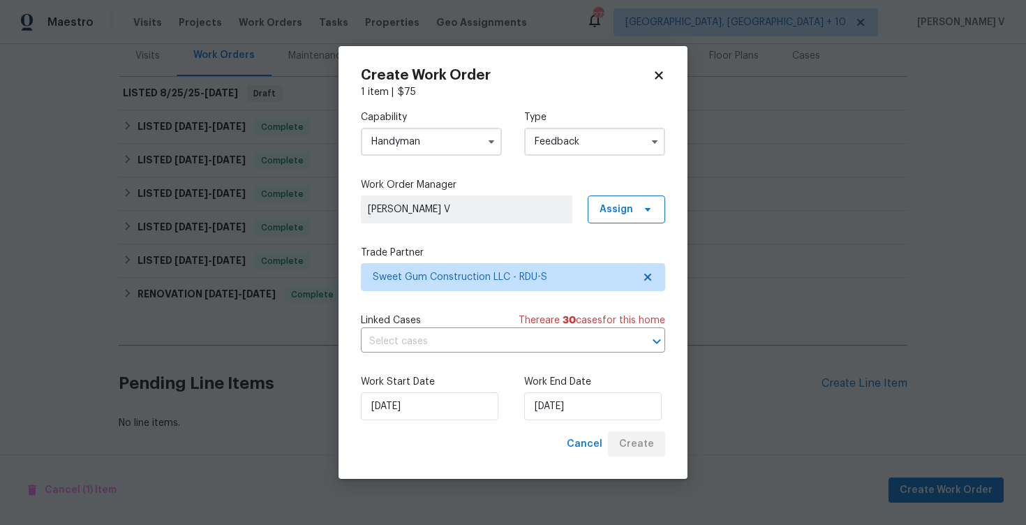
scroll to position [177, 0]
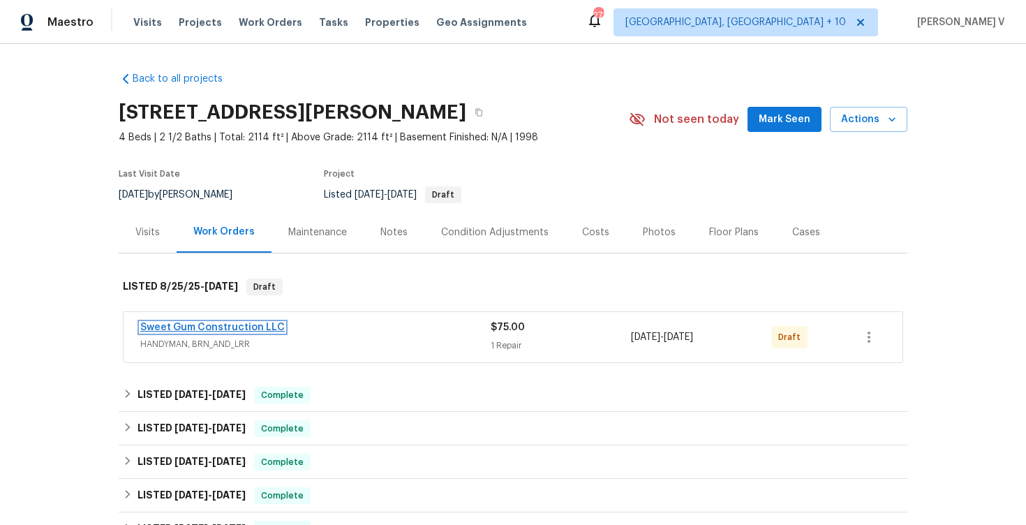
click at [186, 325] on link "Sweet Gum Construction LLC" at bounding box center [212, 327] width 144 height 10
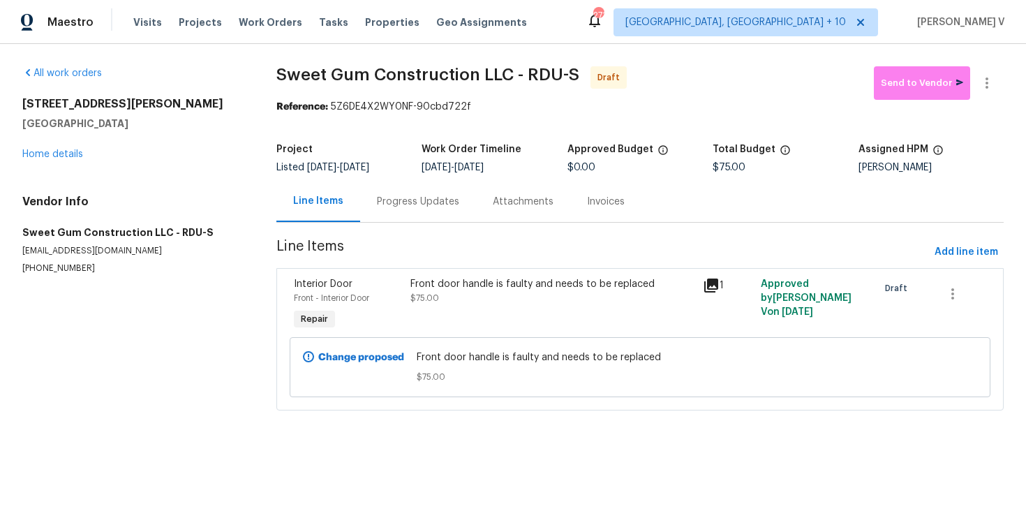
click at [370, 215] on div "Progress Updates" at bounding box center [418, 201] width 116 height 41
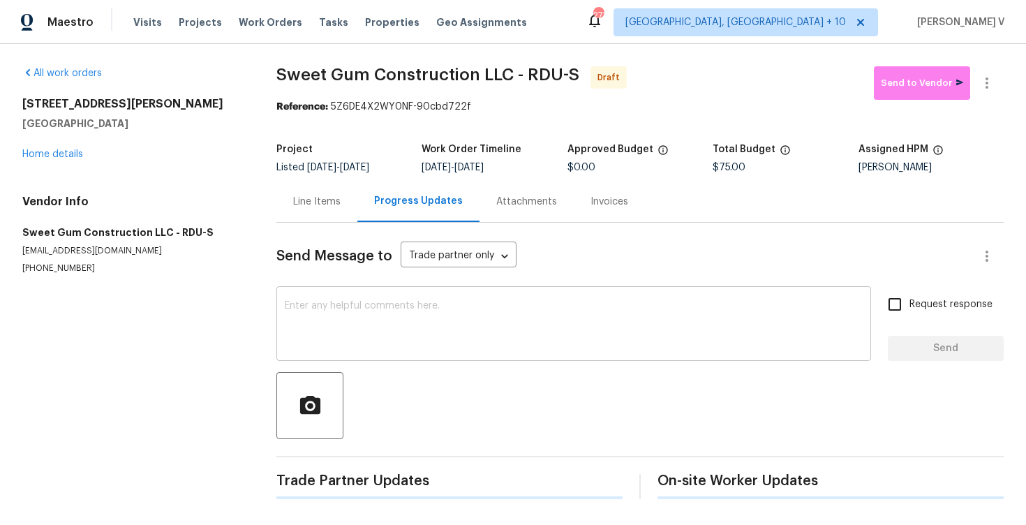
click at [403, 348] on textarea at bounding box center [574, 325] width 578 height 49
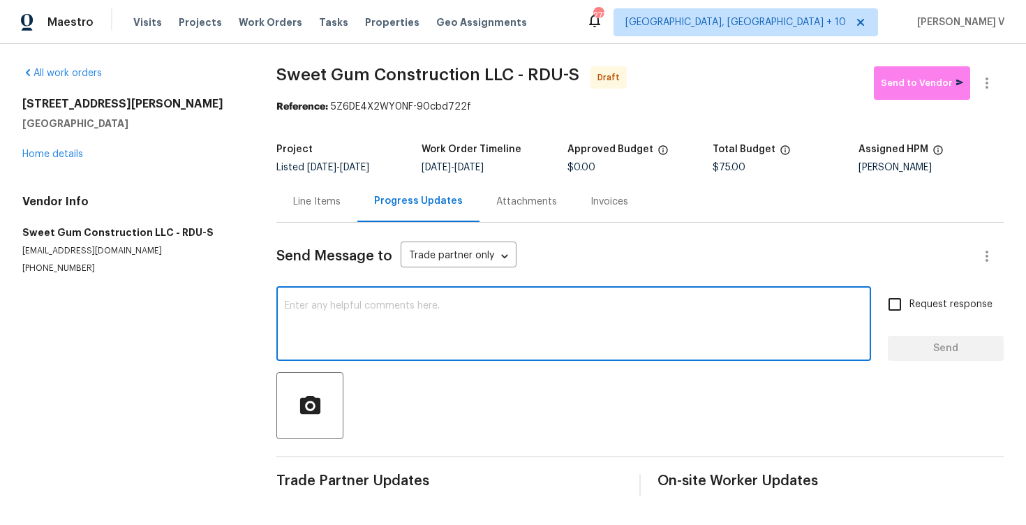
paste textarea "Hi, this is Divya with Opendoor. I’m confirming you received the WO for the pro…"
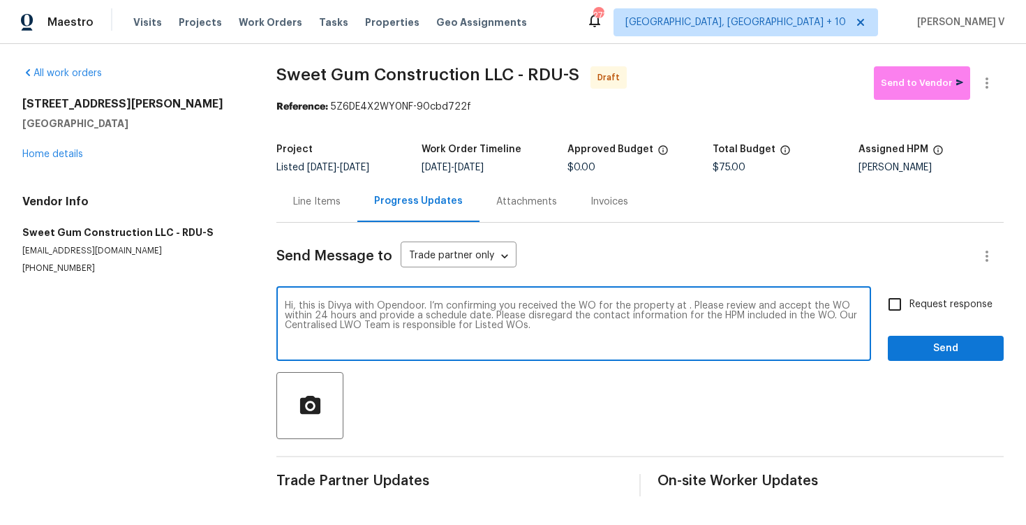
click at [683, 308] on textarea "Hi, this is Divya with Opendoor. I’m confirming you received the WO for the pro…" at bounding box center [574, 325] width 578 height 49
paste textarea "[STREET_ADDRESS][PERSON_NAME]"
type textarea "Hi, this is Divya with Opendoor. I’m confirming you received the WO for the pro…"
click at [926, 284] on div "Send Message to Trade partner only Trade partner only ​ Hi, this is Divya with …" at bounding box center [639, 360] width 727 height 274
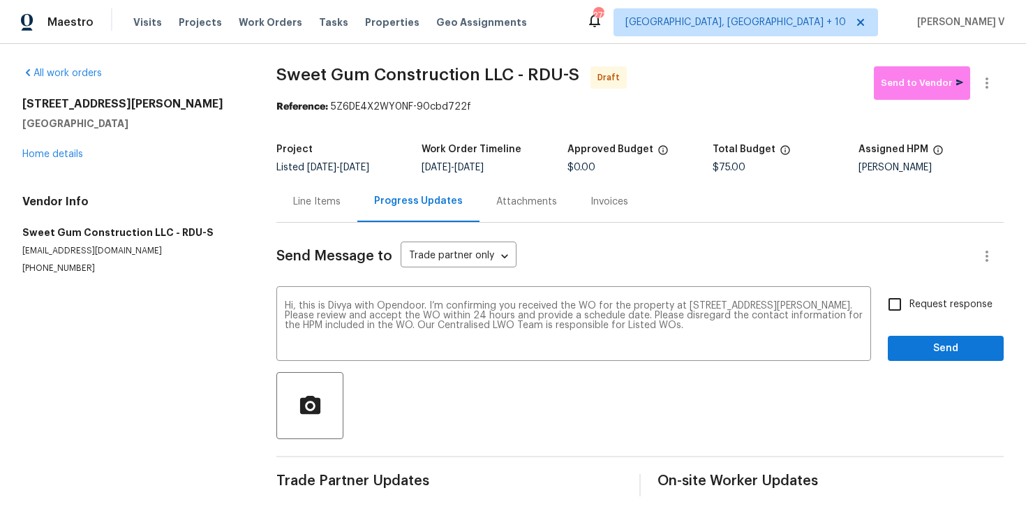
click at [926, 303] on span "Request response" at bounding box center [950, 304] width 83 height 15
click at [909, 303] on input "Request response" at bounding box center [894, 304] width 29 height 29
checkbox input "true"
click at [937, 348] on span "Send" at bounding box center [946, 348] width 94 height 17
click at [987, 82] on icon "button" at bounding box center [987, 82] width 3 height 11
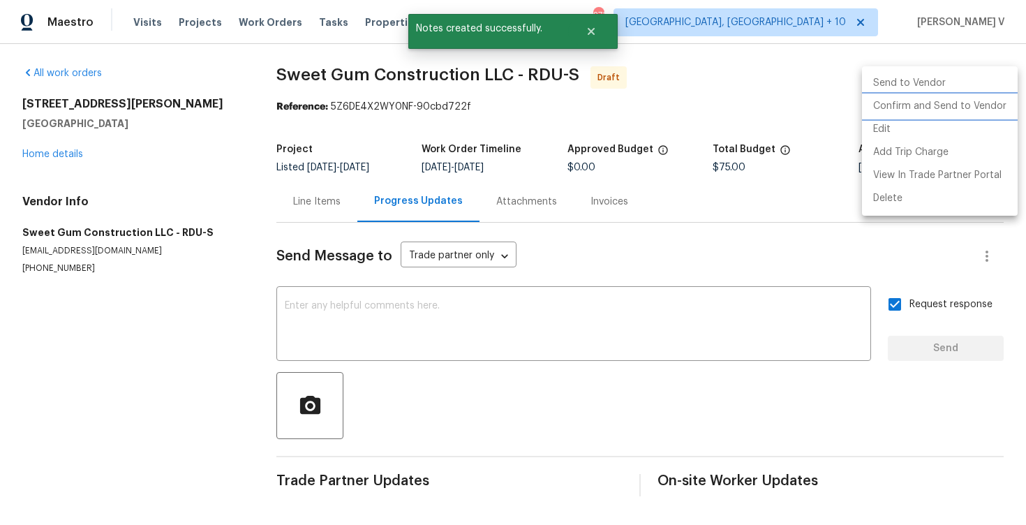
click at [927, 104] on li "Confirm and Send to Vendor" at bounding box center [940, 106] width 156 height 23
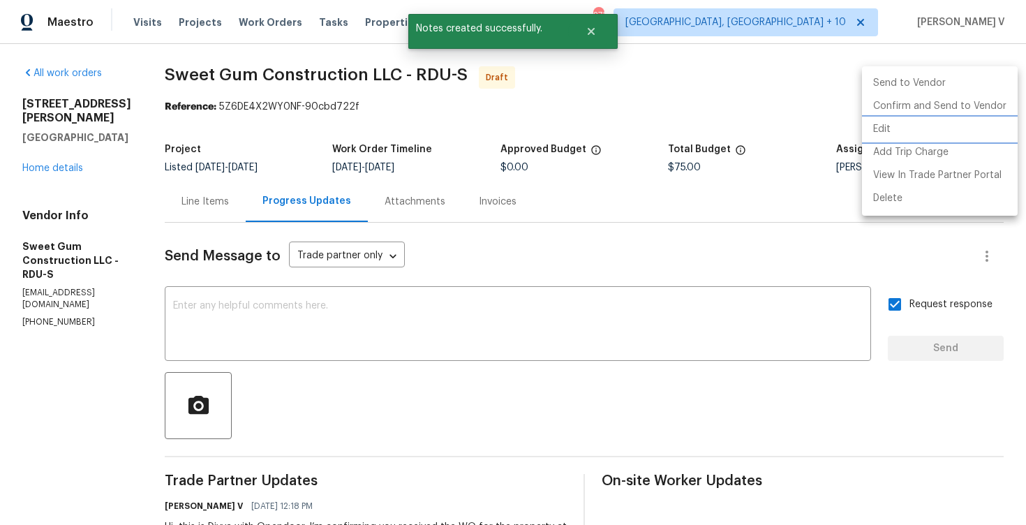
click at [300, 47] on div at bounding box center [513, 262] width 1026 height 525
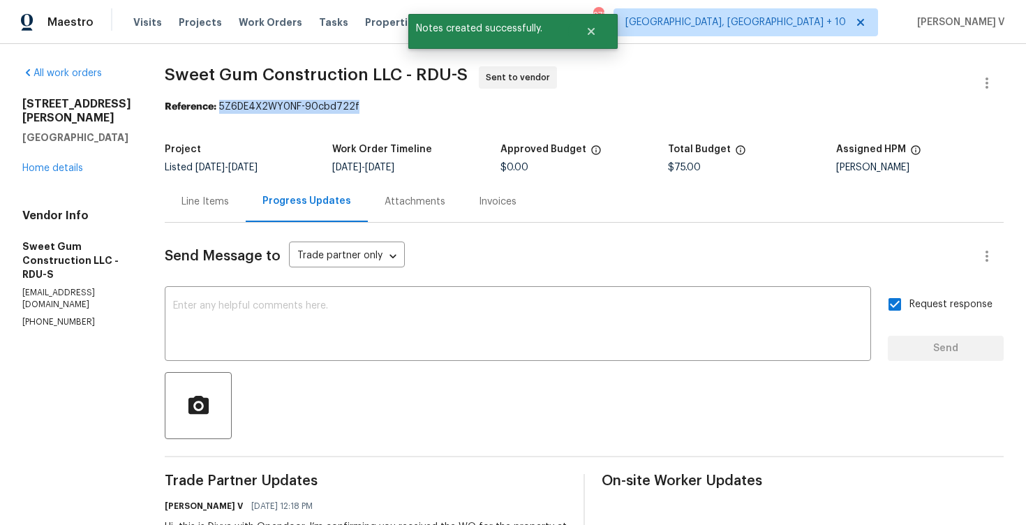
drag, startPoint x: 254, startPoint y: 105, endPoint x: 482, endPoint y: 108, distance: 228.3
click at [484, 108] on div "Reference: 5Z6DE4X2WY0NF-90cbd722f" at bounding box center [584, 107] width 839 height 14
copy div "5Z6DE4X2WY0NF-90cbd722f"
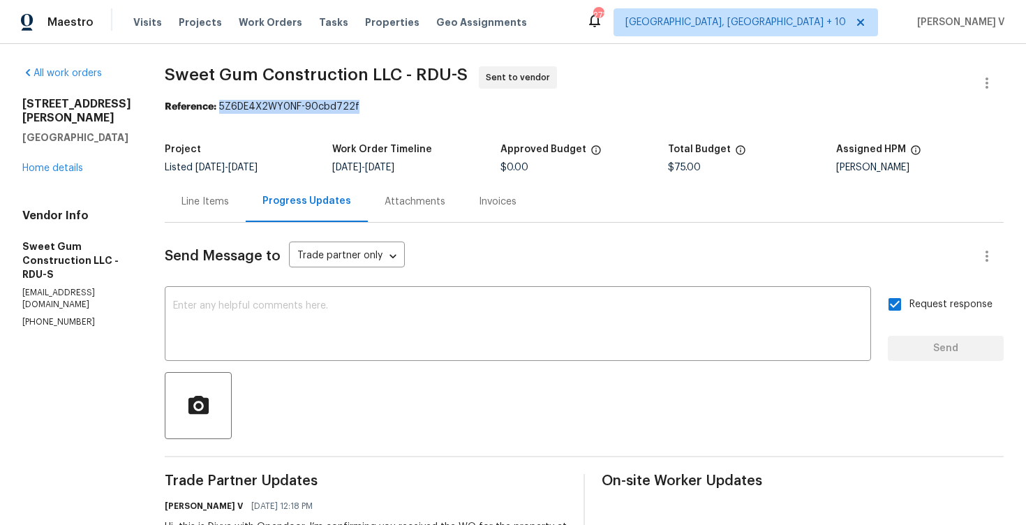
scroll to position [90, 0]
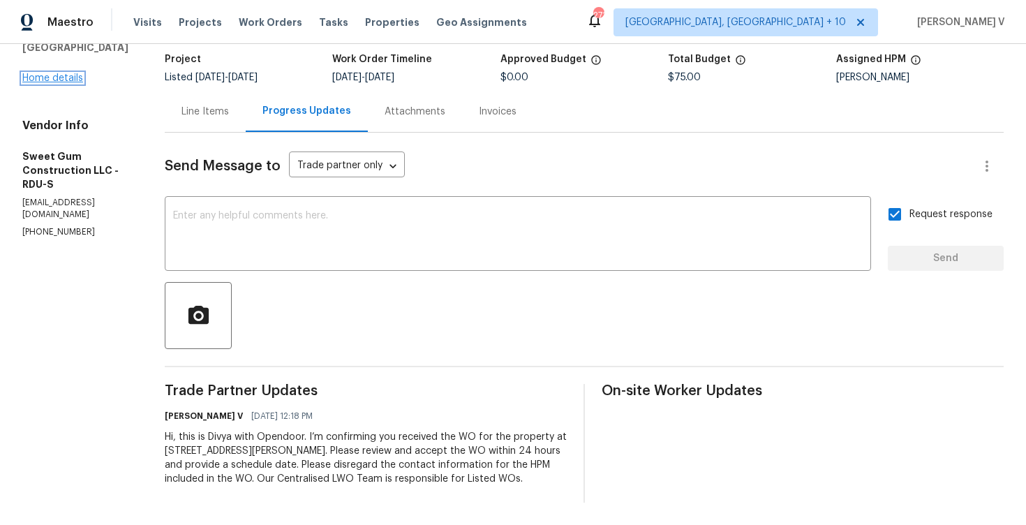
click at [66, 73] on link "Home details" at bounding box center [52, 78] width 61 height 10
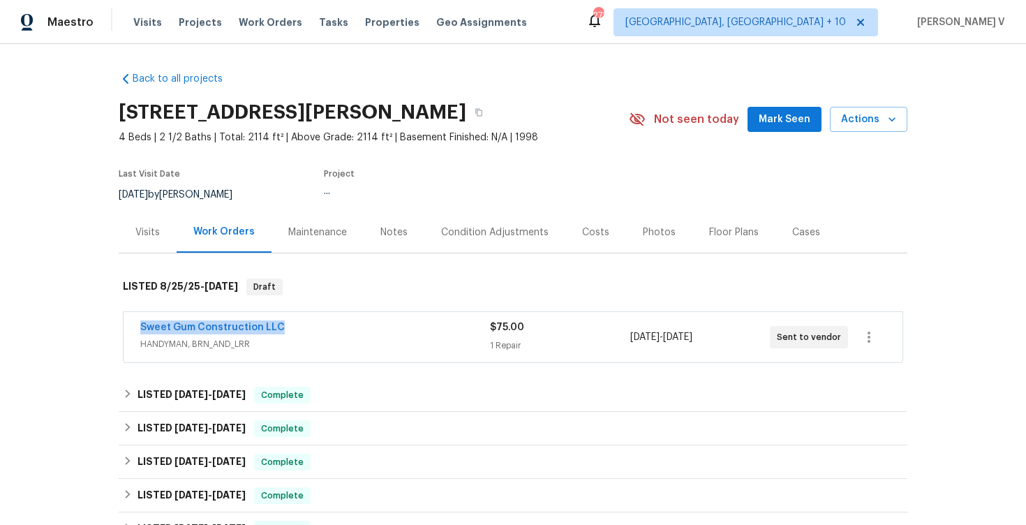
drag, startPoint x: 156, startPoint y: 328, endPoint x: 337, endPoint y: 333, distance: 180.8
click at [337, 333] on div "Sweet Gum Construction LLC HANDYMAN, BRN_AND_LRR $75.00 1 Repair 8/25/2025 - 8/…" at bounding box center [513, 337] width 779 height 50
copy link "Sweet Gum Construction LLC"
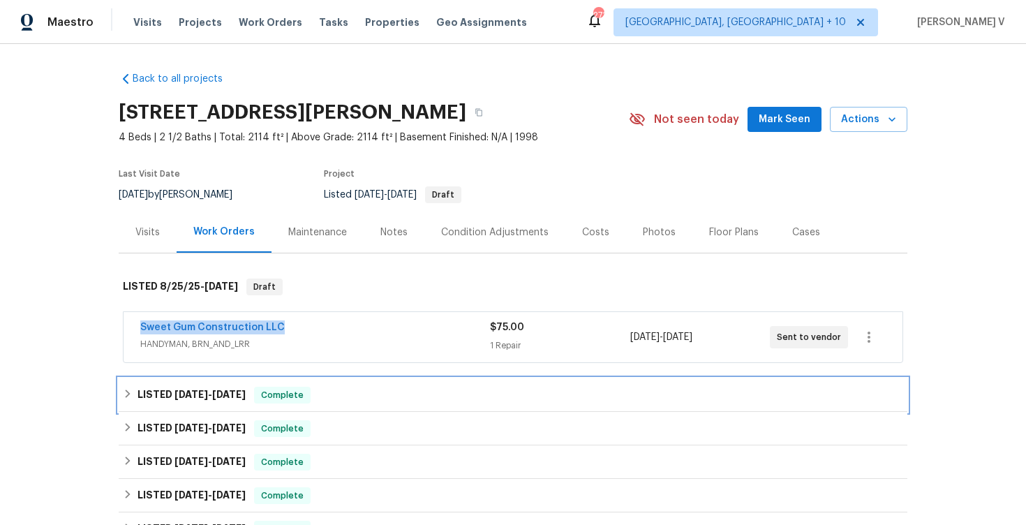
click at [215, 398] on span "8/12/25 - 8/18/25" at bounding box center [209, 394] width 71 height 10
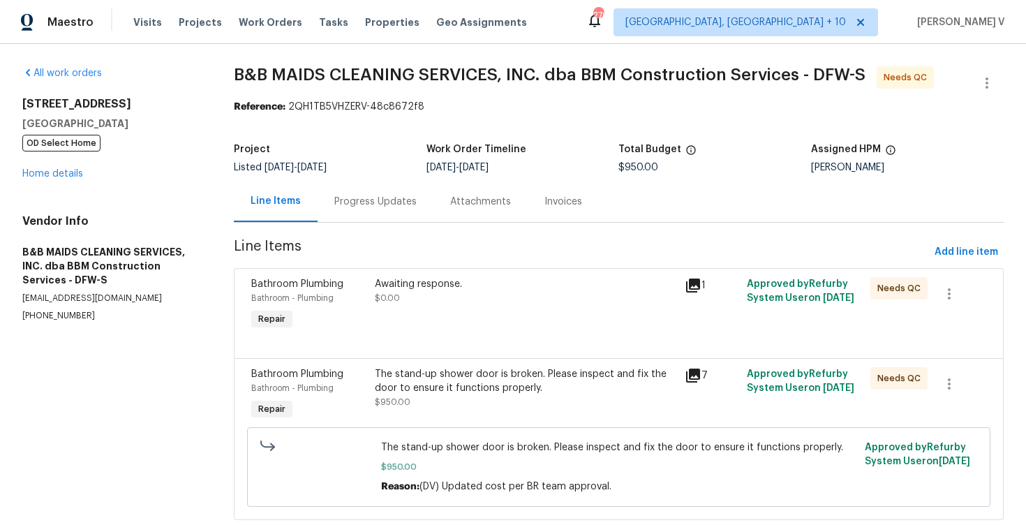
click at [352, 215] on div "Progress Updates" at bounding box center [376, 201] width 116 height 41
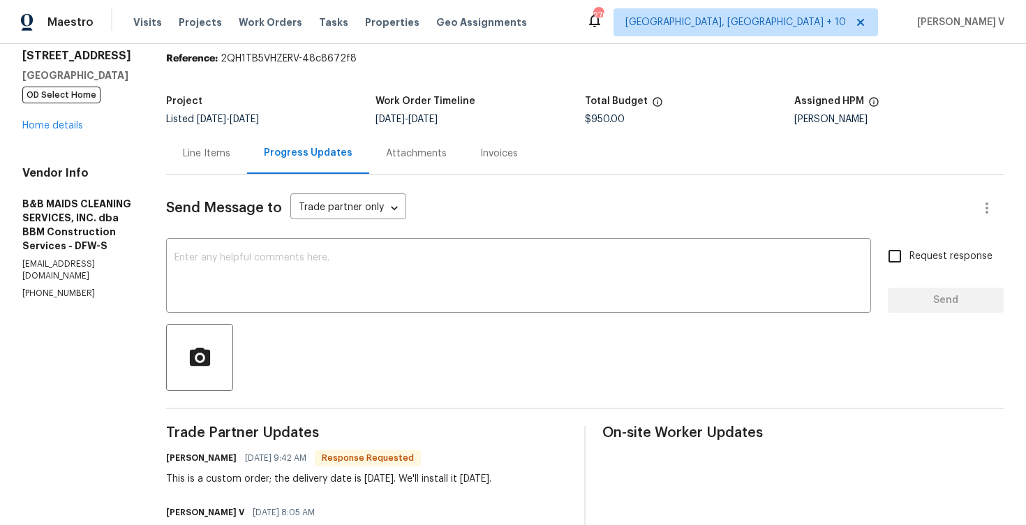
scroll to position [103, 0]
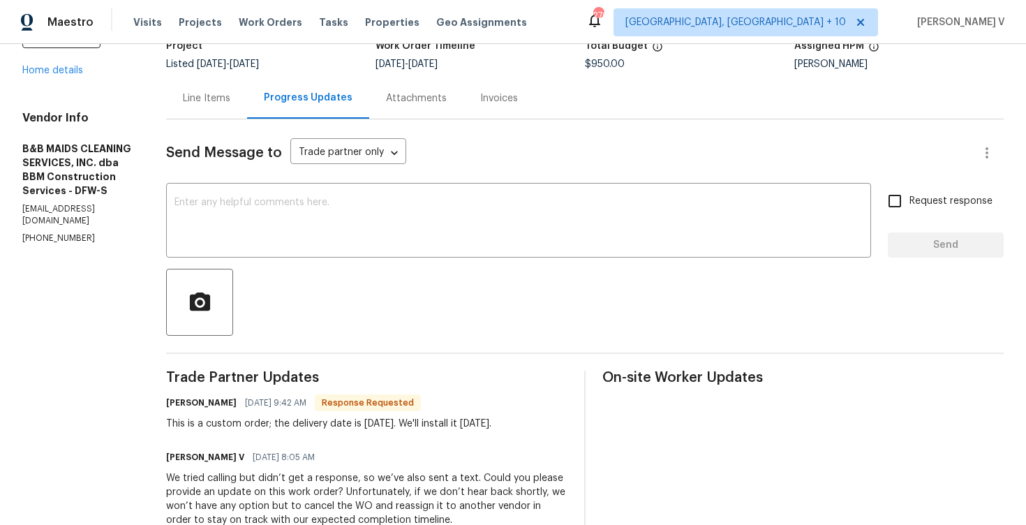
click at [247, 89] on div "Line Items" at bounding box center [206, 97] width 81 height 41
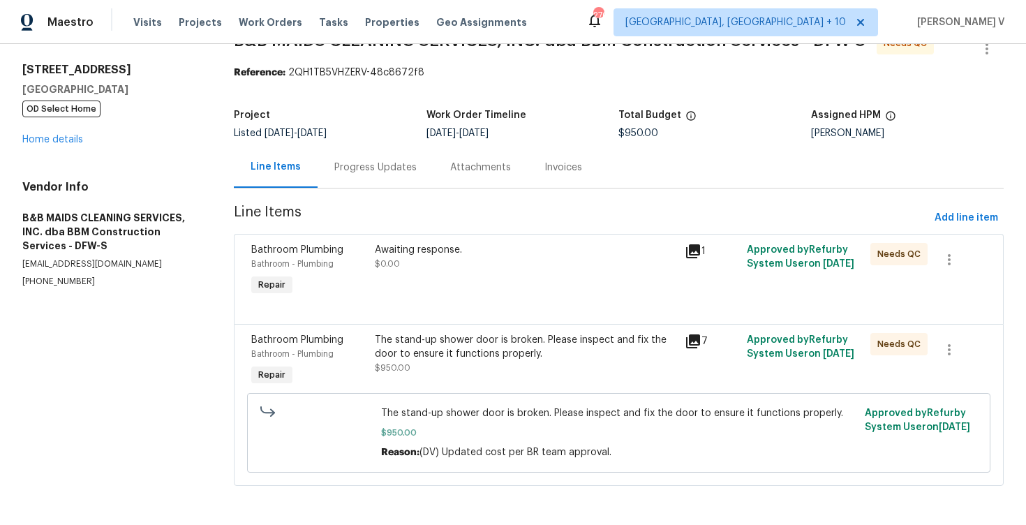
scroll to position [35, 0]
click at [523, 292] on div "Awaiting response. $0.00" at bounding box center [526, 271] width 310 height 64
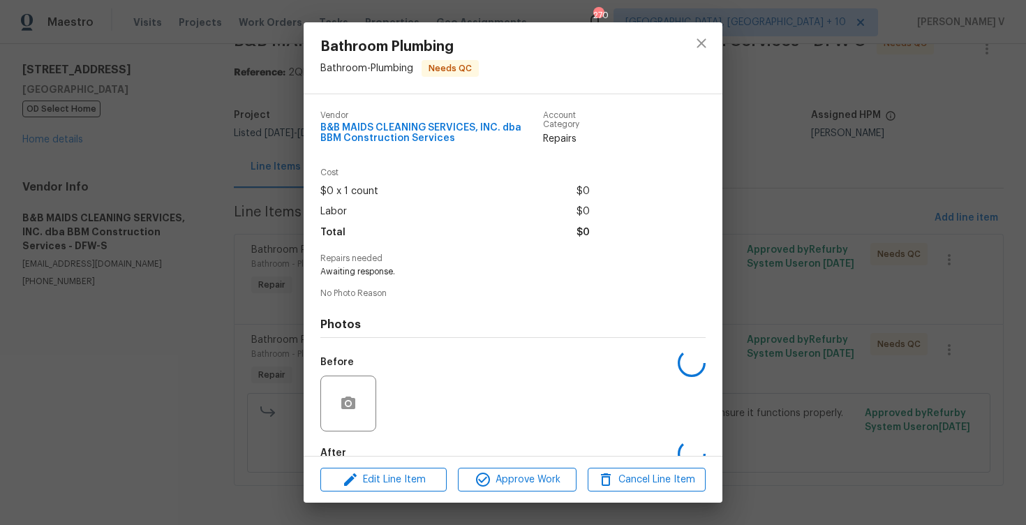
scroll to position [80, 0]
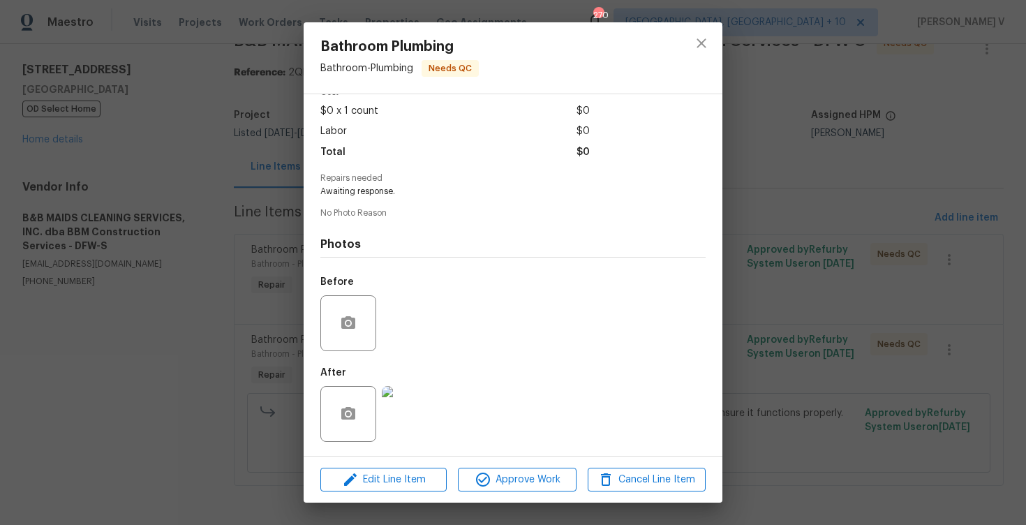
click at [424, 395] on img at bounding box center [410, 414] width 56 height 56
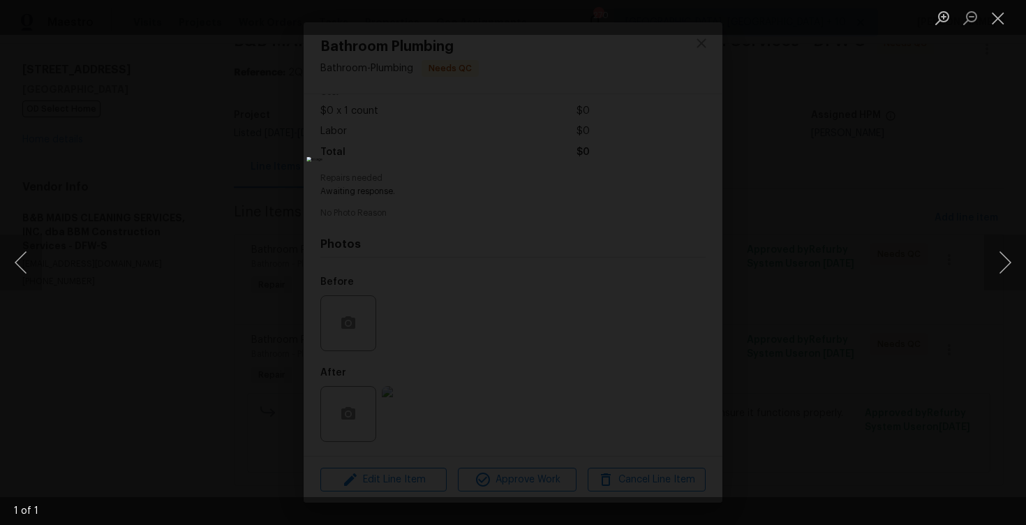
click at [753, 297] on div "Lightbox" at bounding box center [513, 262] width 1026 height 525
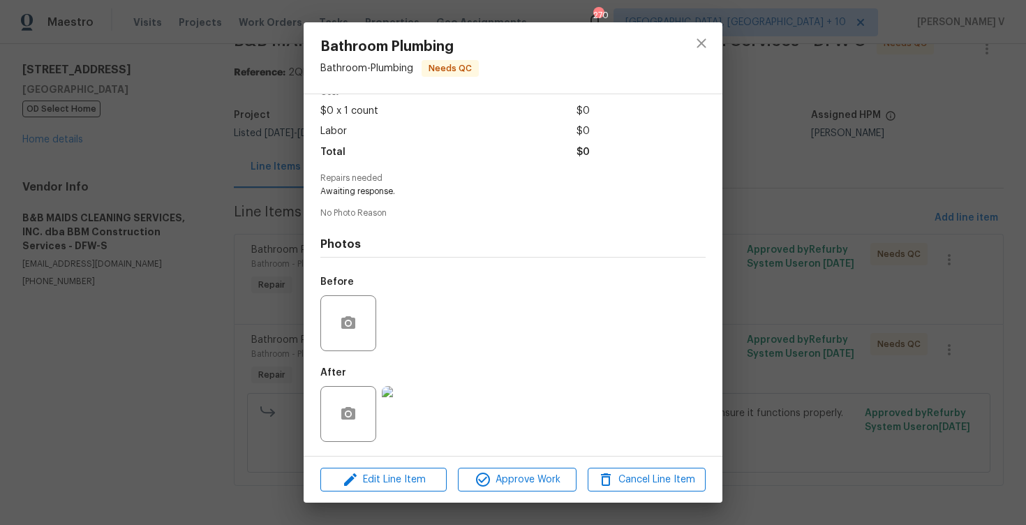
click at [753, 297] on div "Bathroom Plumbing Bathroom - Plumbing Needs QC Vendor B&B MAIDS CLEANING SERVIC…" at bounding box center [513, 262] width 1026 height 525
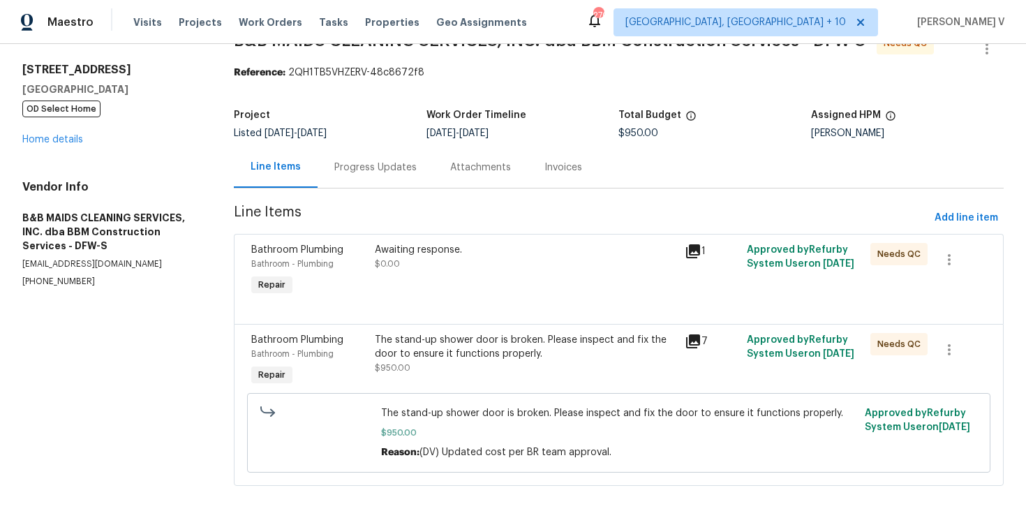
click at [492, 417] on span "The stand-up shower door is broken. Please inspect and fix the door to ensure i…" at bounding box center [618, 413] width 475 height 14
click at [535, 350] on div "The stand-up shower door is broken. Please inspect and fix the door to ensure i…" at bounding box center [526, 347] width 302 height 28
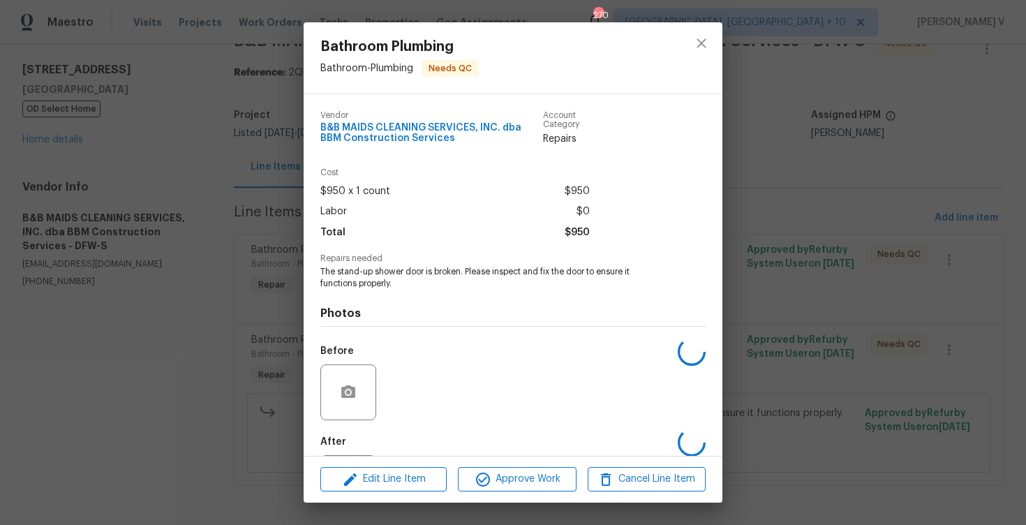
scroll to position [69, 0]
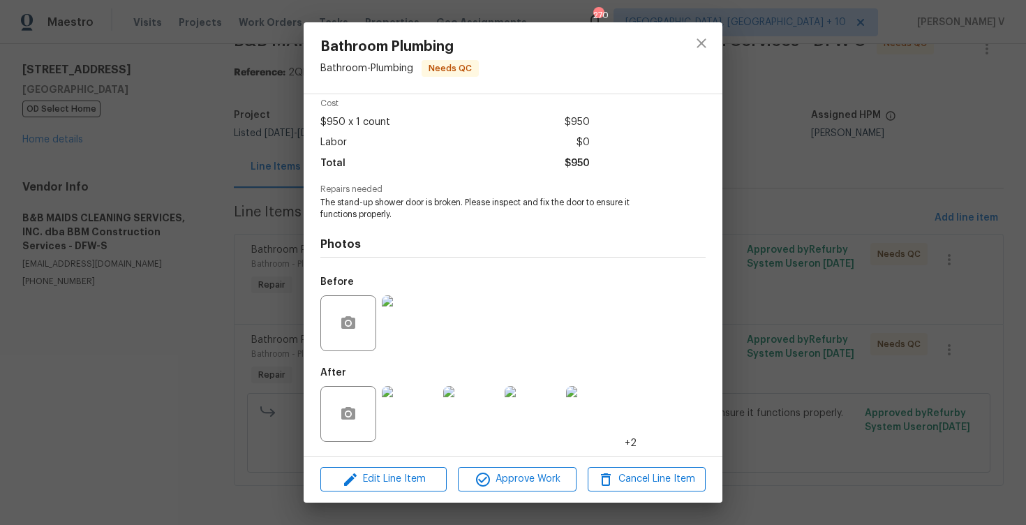
click at [416, 416] on img at bounding box center [410, 414] width 56 height 56
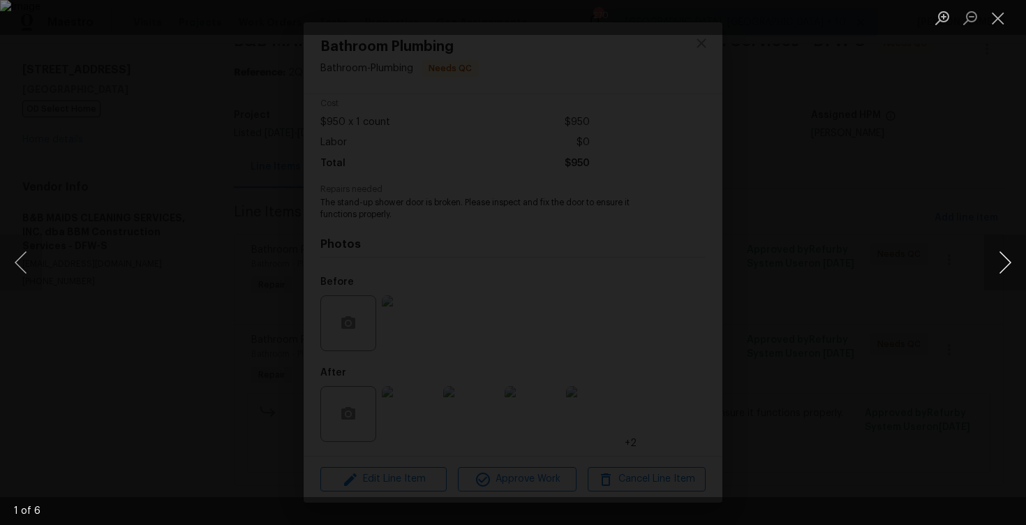
click at [1001, 254] on button "Next image" at bounding box center [1005, 263] width 42 height 56
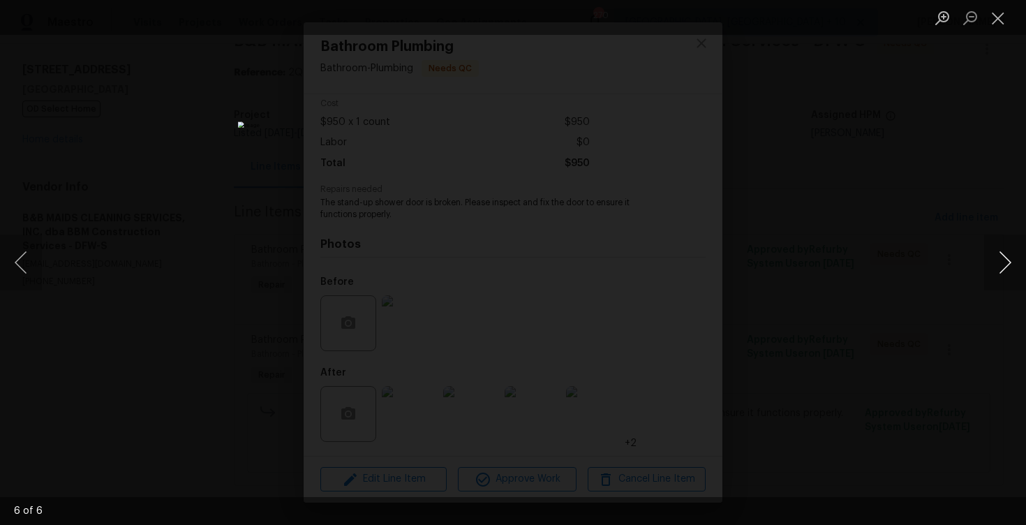
click at [1001, 254] on button "Next image" at bounding box center [1005, 263] width 42 height 56
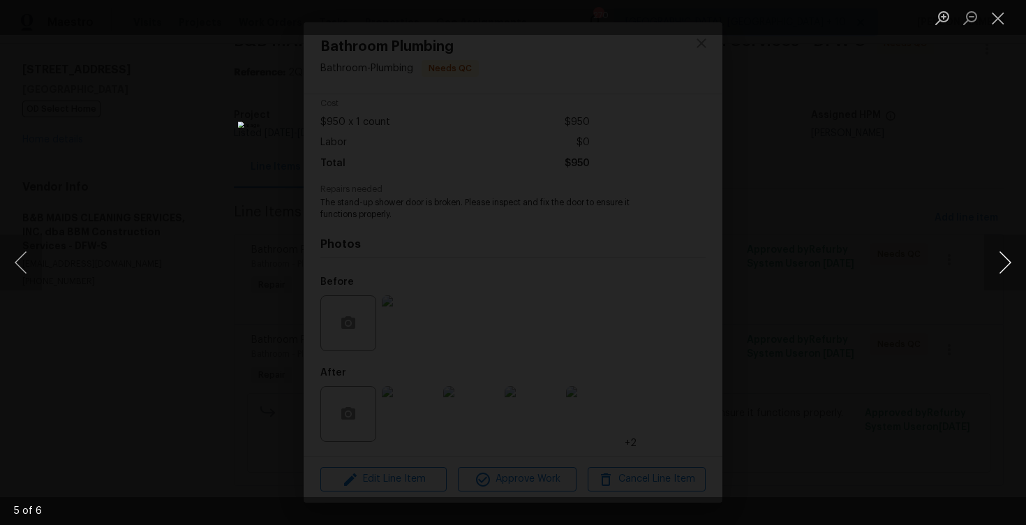
click at [1001, 254] on button "Next image" at bounding box center [1005, 263] width 42 height 56
click at [900, 197] on div "Lightbox" at bounding box center [513, 262] width 1026 height 525
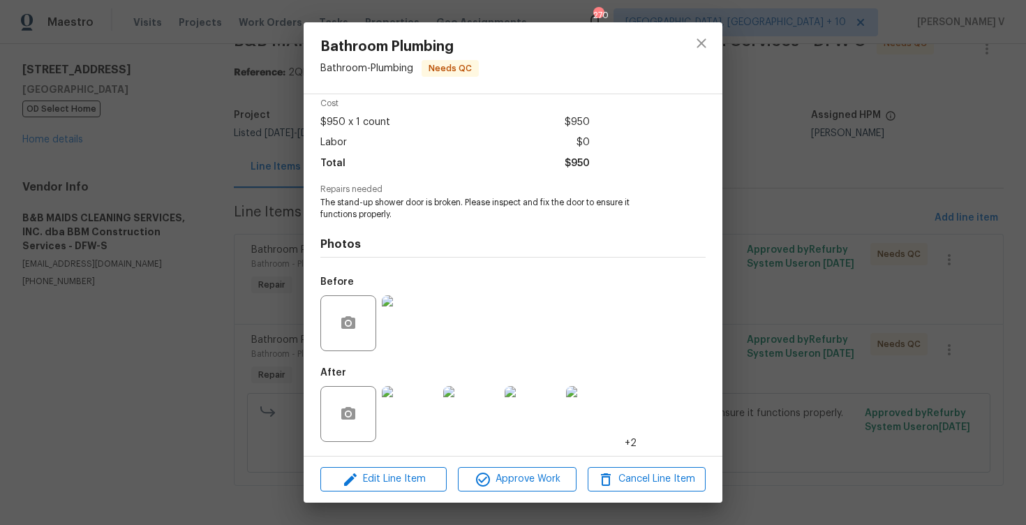
click at [330, 415] on div at bounding box center [348, 414] width 56 height 56
click at [343, 416] on icon "button" at bounding box center [348, 413] width 14 height 13
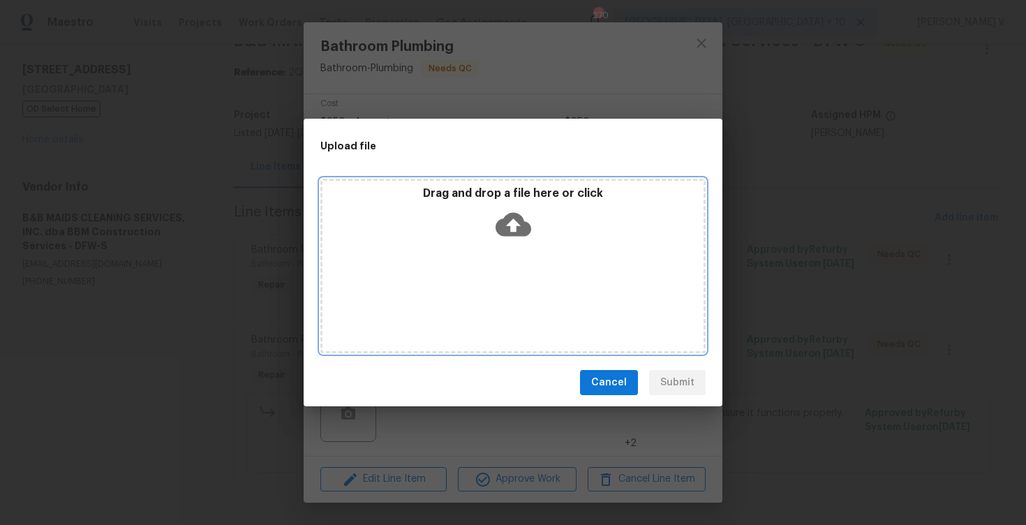
click at [492, 226] on div "Drag and drop a file here or click" at bounding box center [512, 216] width 381 height 60
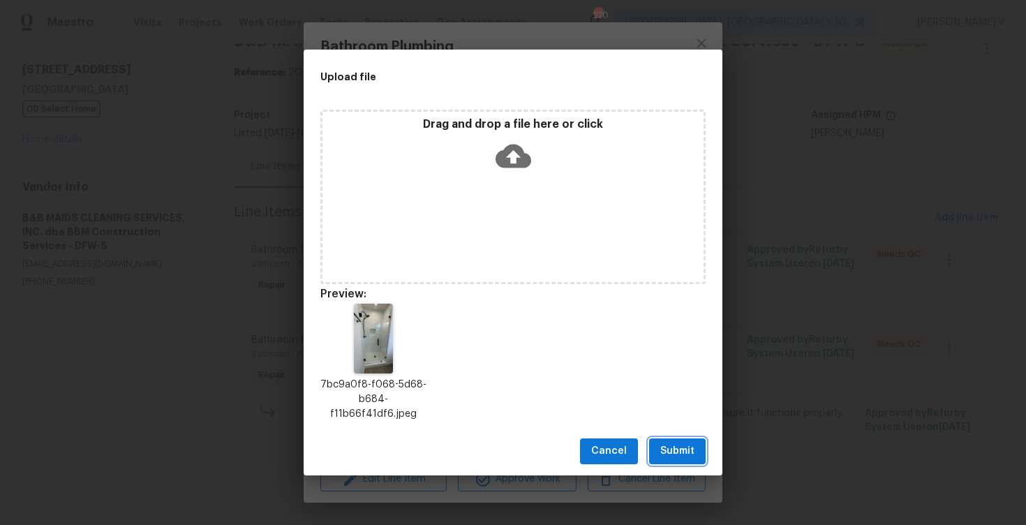
click at [674, 452] on span "Submit" at bounding box center [677, 451] width 34 height 17
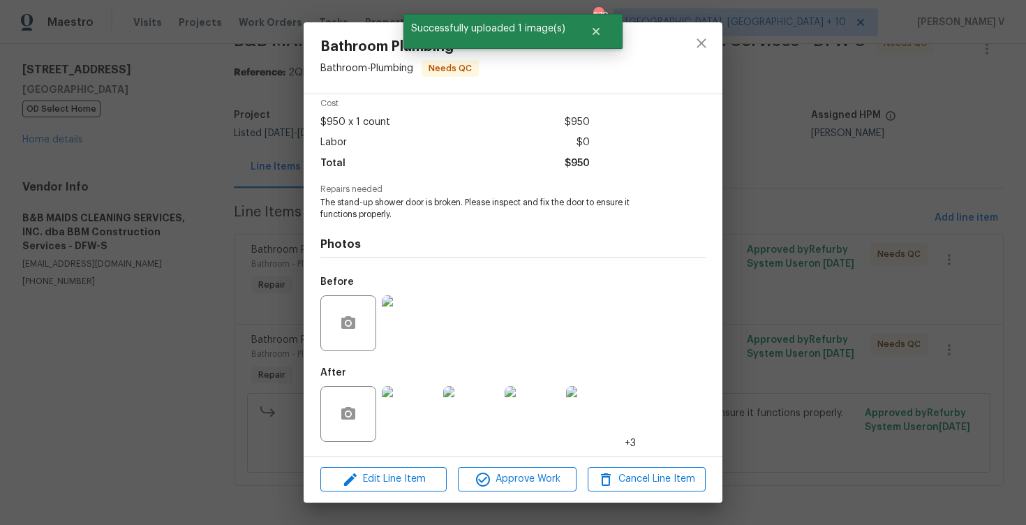
click at [230, 223] on div "Bathroom Plumbing Bathroom - Plumbing Needs QC Vendor B&B MAIDS CLEANING SERVIC…" at bounding box center [513, 262] width 1026 height 525
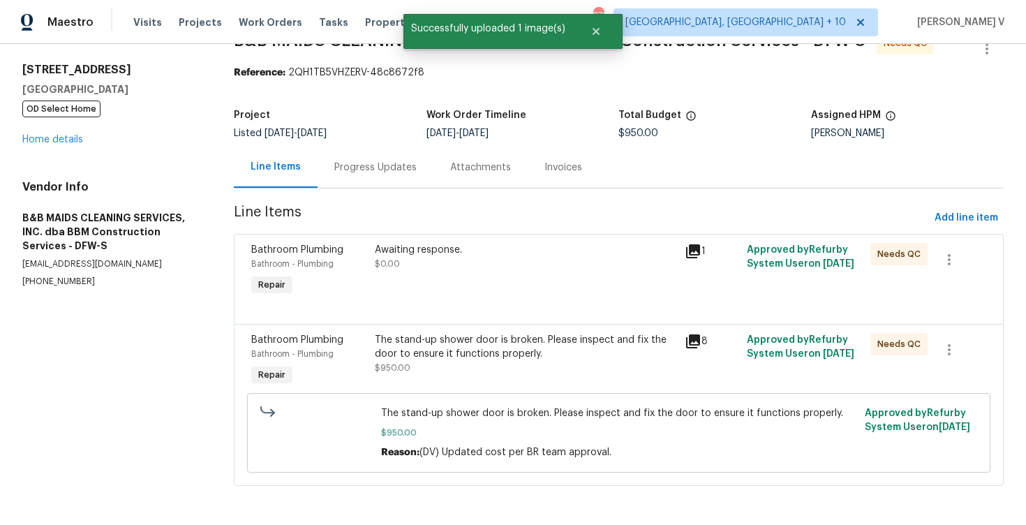
click at [342, 186] on div "Progress Updates" at bounding box center [376, 167] width 116 height 41
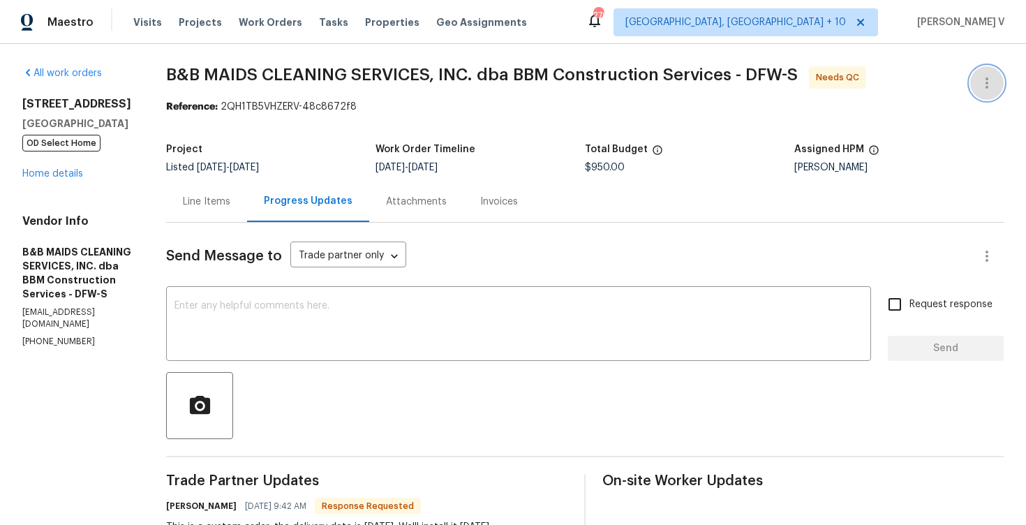
click at [979, 75] on icon "button" at bounding box center [987, 83] width 17 height 17
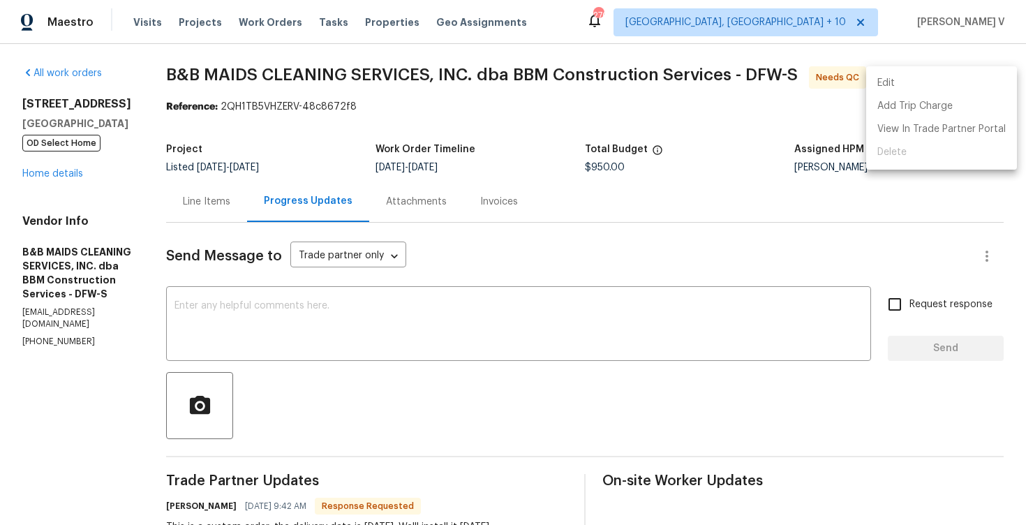
click at [979, 74] on li "Edit" at bounding box center [941, 83] width 151 height 23
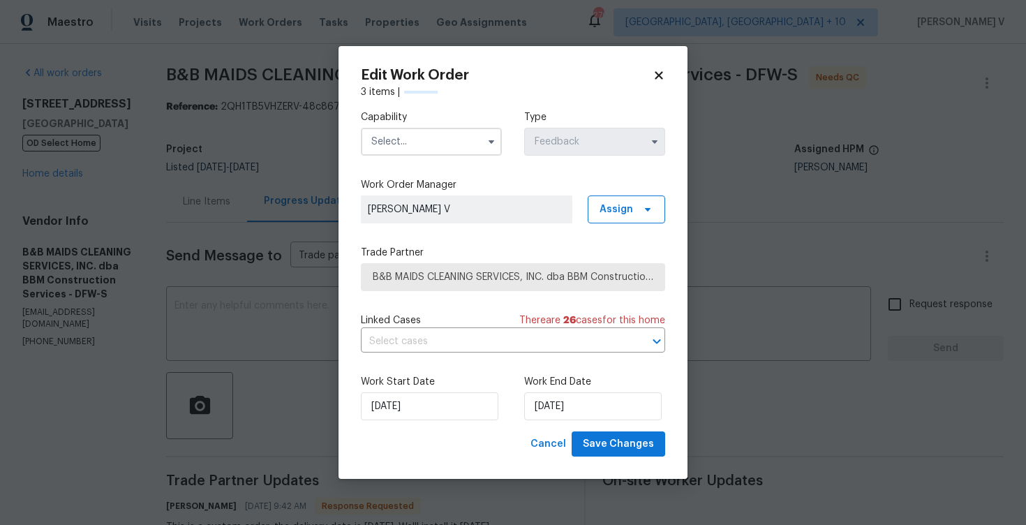
click at [462, 133] on input "text" at bounding box center [431, 142] width 141 height 28
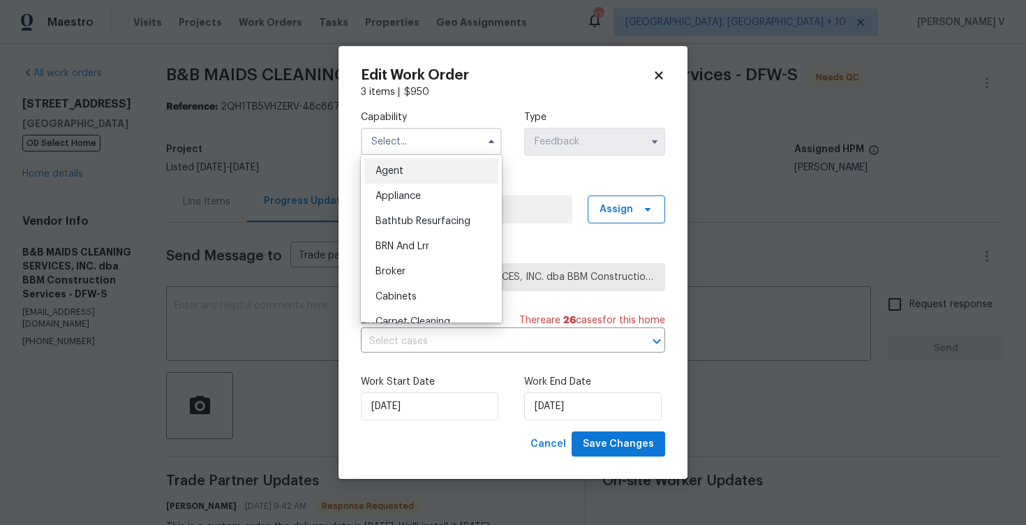
click at [406, 164] on div "Agent" at bounding box center [431, 170] width 134 height 25
type input "Agent"
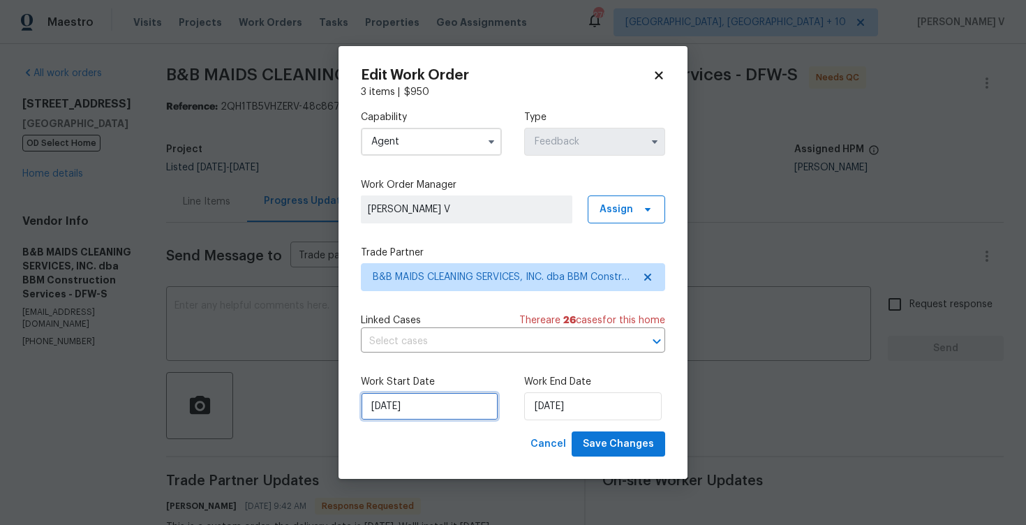
click at [427, 399] on input "13/08/2025" at bounding box center [429, 406] width 137 height 28
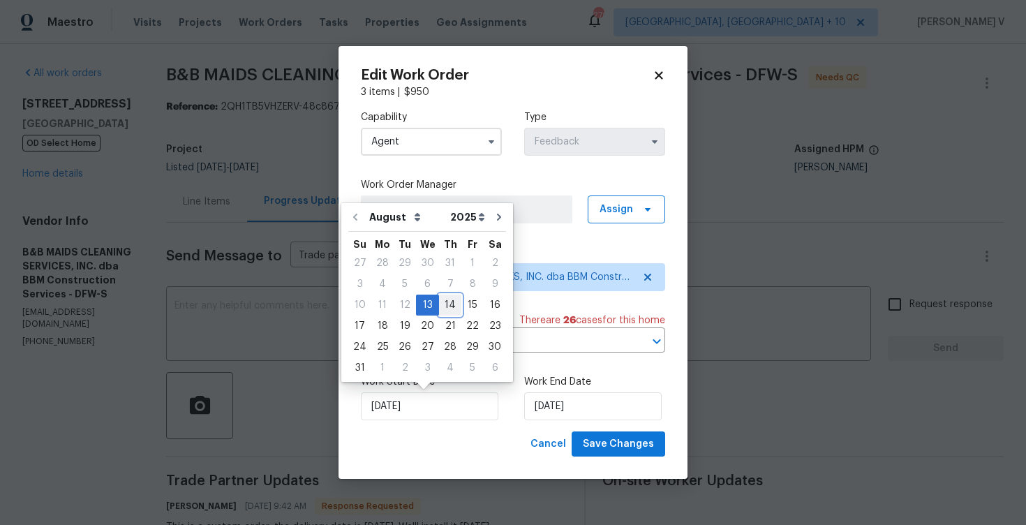
click at [445, 305] on div "14" at bounding box center [450, 305] width 22 height 20
type input "14/08/2025"
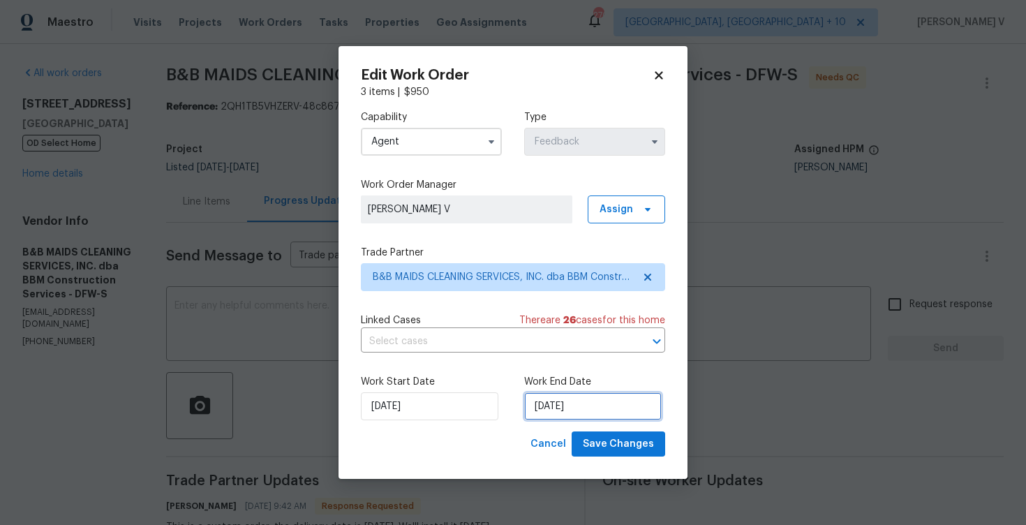
click at [570, 410] on input "15/08/2025" at bounding box center [592, 406] width 137 height 28
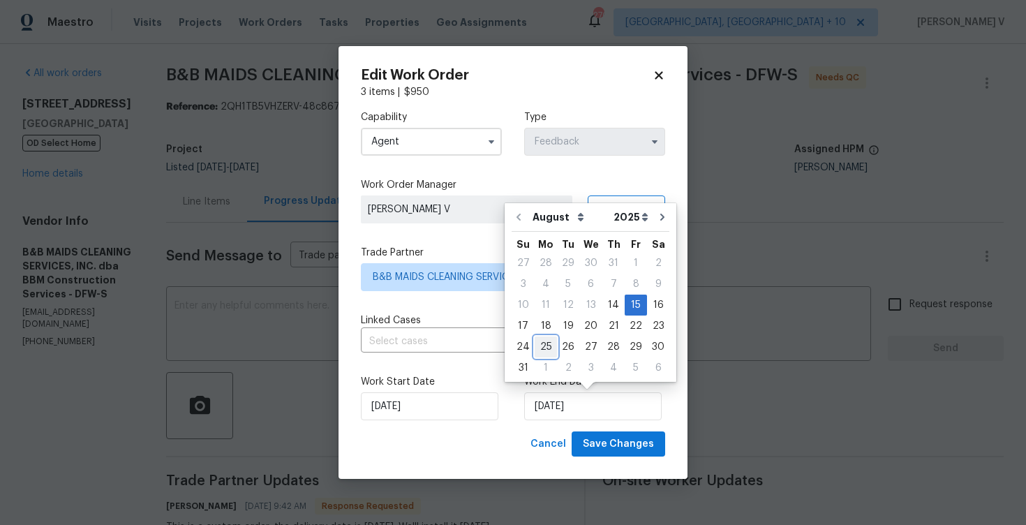
click at [542, 341] on div "25" at bounding box center [546, 347] width 22 height 20
type input "25/08/2025"
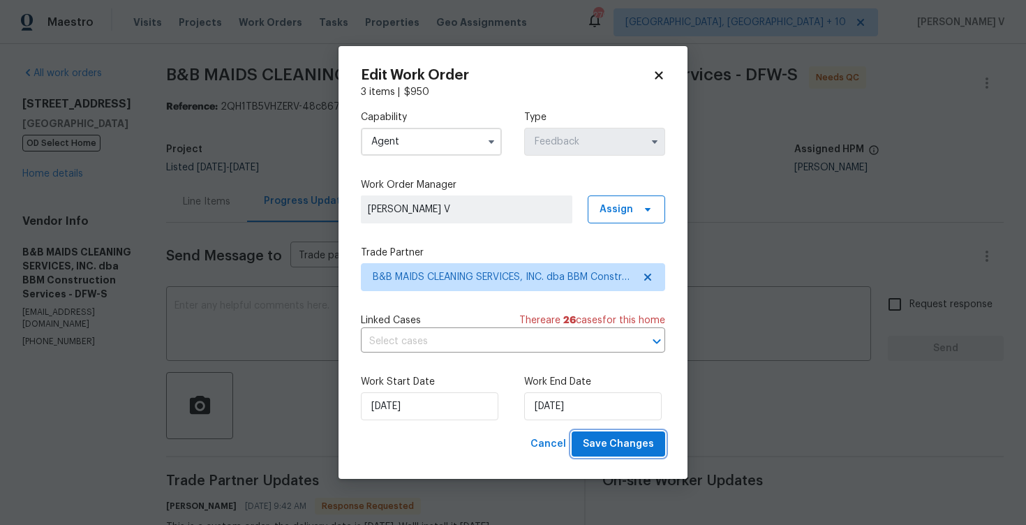
click at [611, 454] on button "Save Changes" at bounding box center [619, 444] width 94 height 26
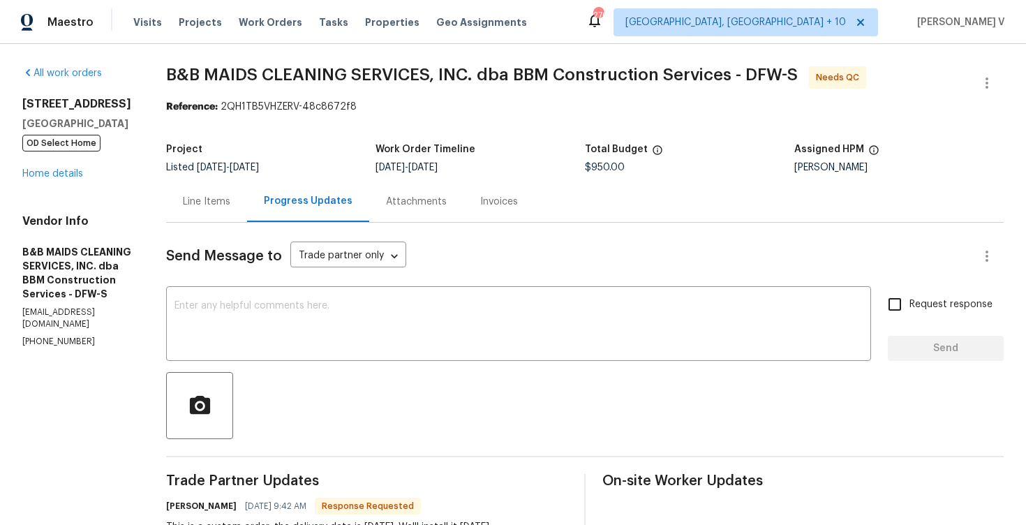
scroll to position [153, 0]
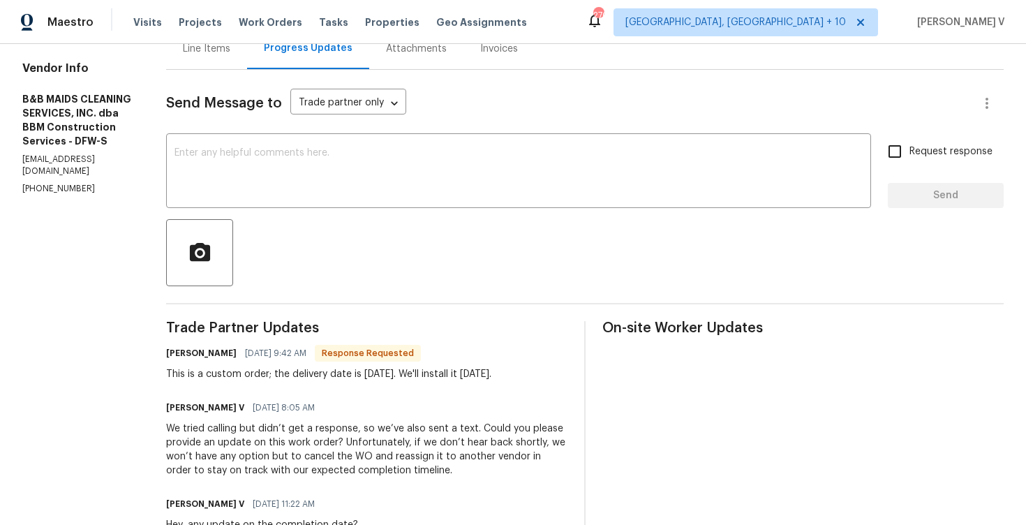
drag, startPoint x: 250, startPoint y: 373, endPoint x: 549, endPoint y: 375, distance: 299.4
click at [549, 375] on div "[PERSON_NAME] [DEMOGRAPHIC_DATA] 9:42 AM Response Requested This is a custom or…" at bounding box center [366, 362] width 401 height 38
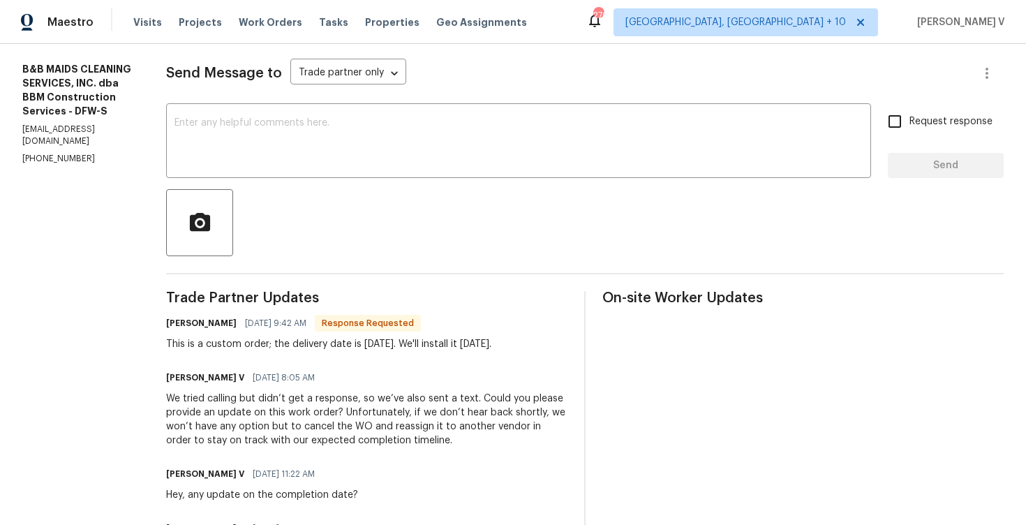
click at [351, 341] on div "This is a custom order; the delivery date is [DATE]. We'll install it [DATE]." at bounding box center [328, 344] width 325 height 14
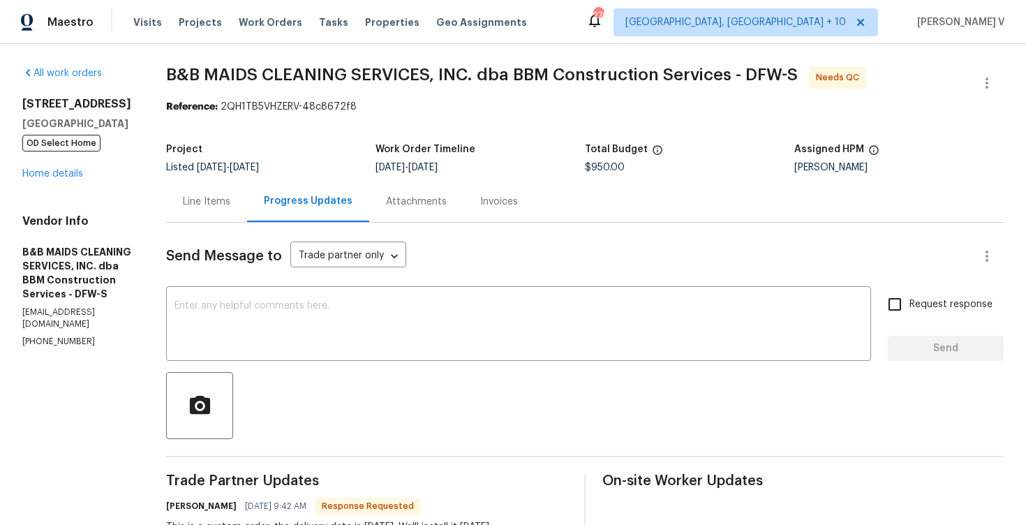
click at [247, 194] on div "Line Items" at bounding box center [206, 201] width 81 height 41
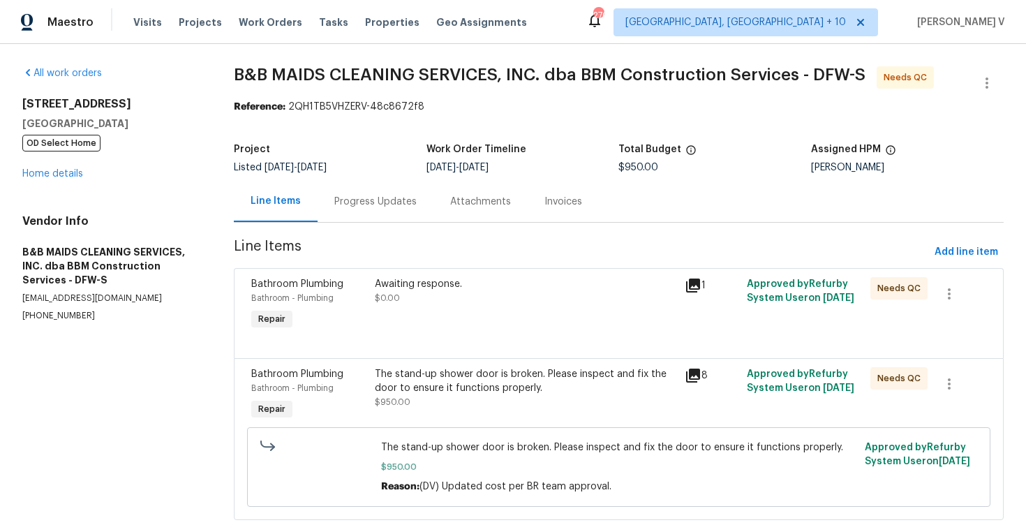
click at [500, 285] on div "Awaiting response." at bounding box center [526, 284] width 302 height 14
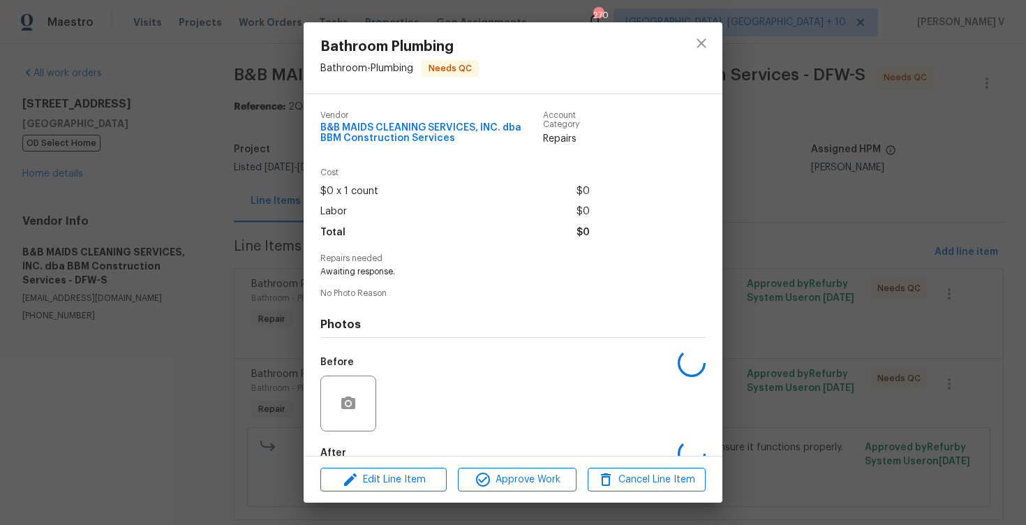
scroll to position [80, 0]
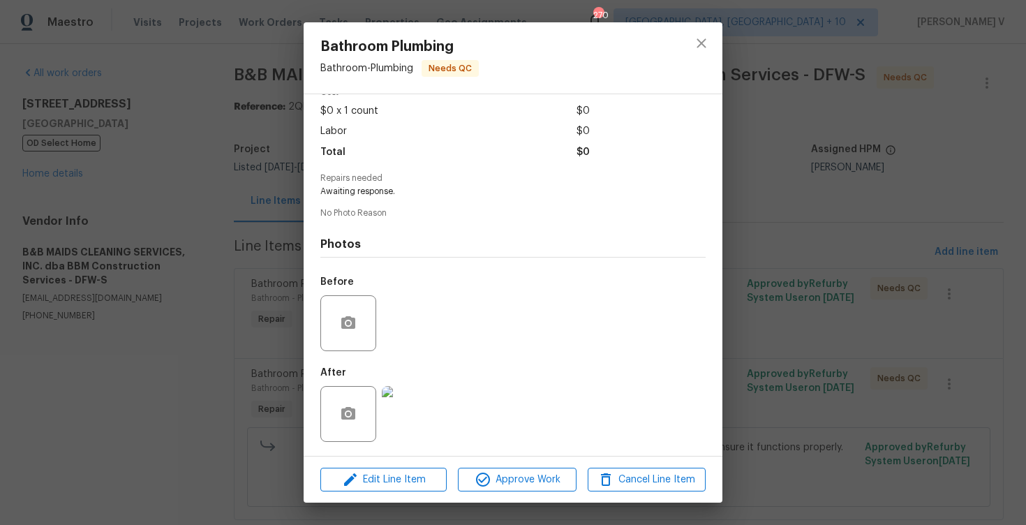
click at [420, 386] on img at bounding box center [410, 414] width 56 height 56
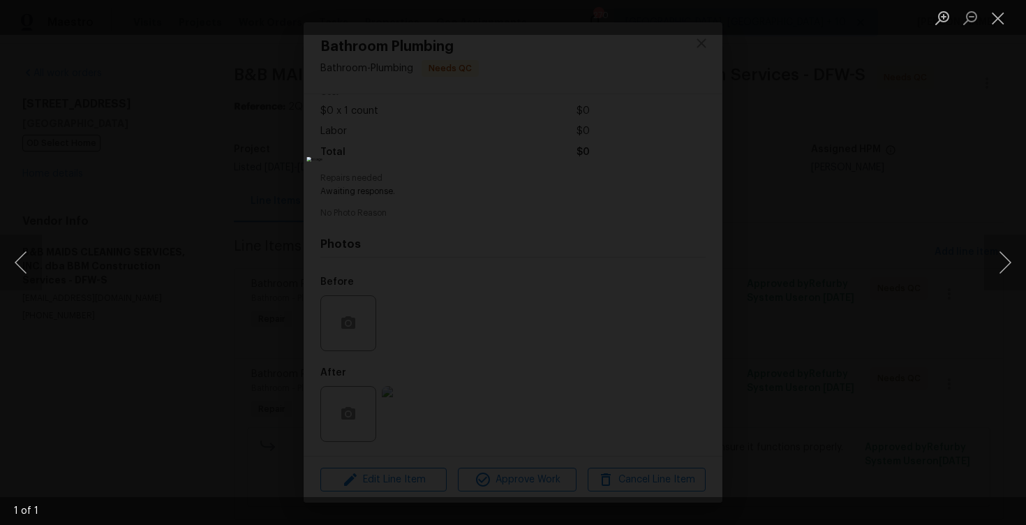
click at [241, 127] on div "Lightbox" at bounding box center [513, 262] width 1026 height 525
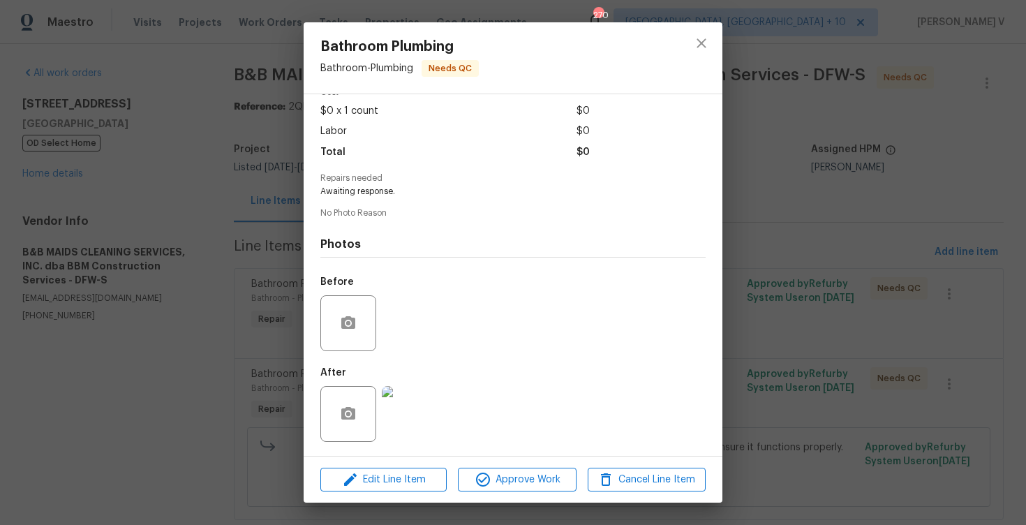
click at [246, 207] on div "Bathroom Plumbing Bathroom - Plumbing Needs QC Vendor B&B MAIDS CLEANING SERVIC…" at bounding box center [513, 262] width 1026 height 525
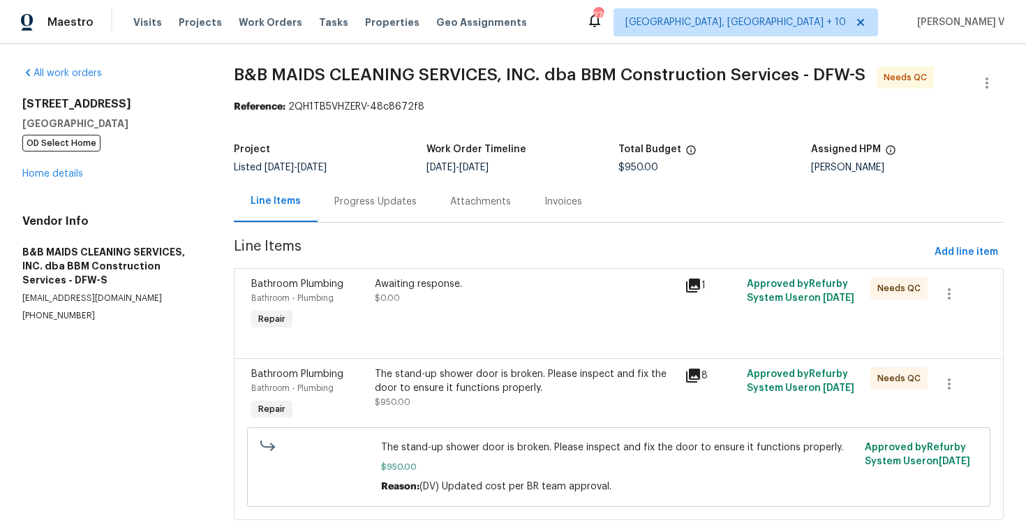
click at [397, 402] on span "$950.00" at bounding box center [393, 402] width 36 height 8
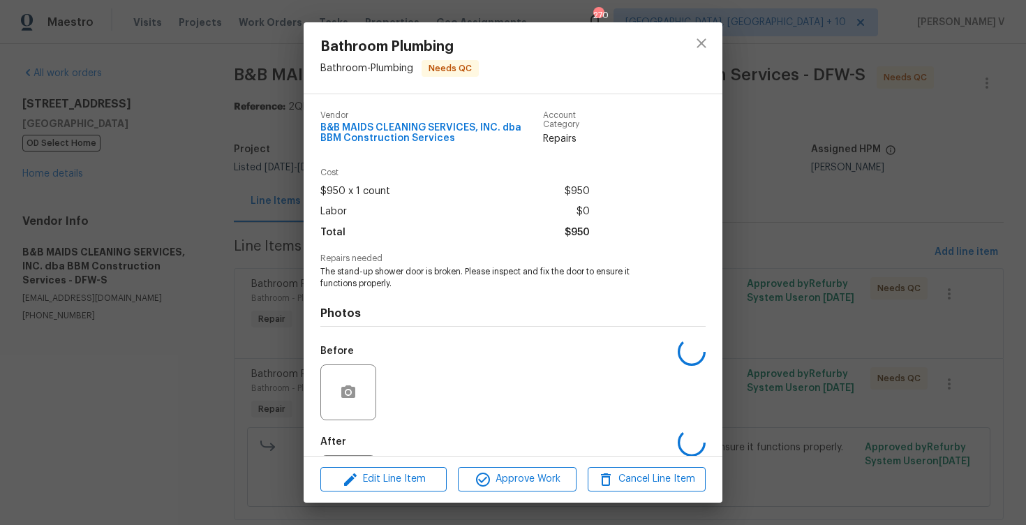
scroll to position [69, 0]
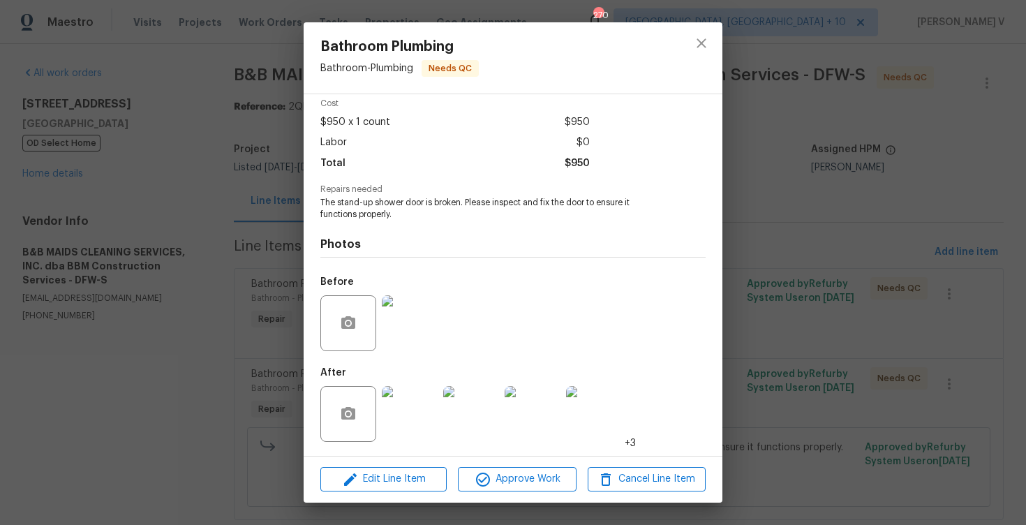
click at [397, 402] on img at bounding box center [410, 414] width 56 height 56
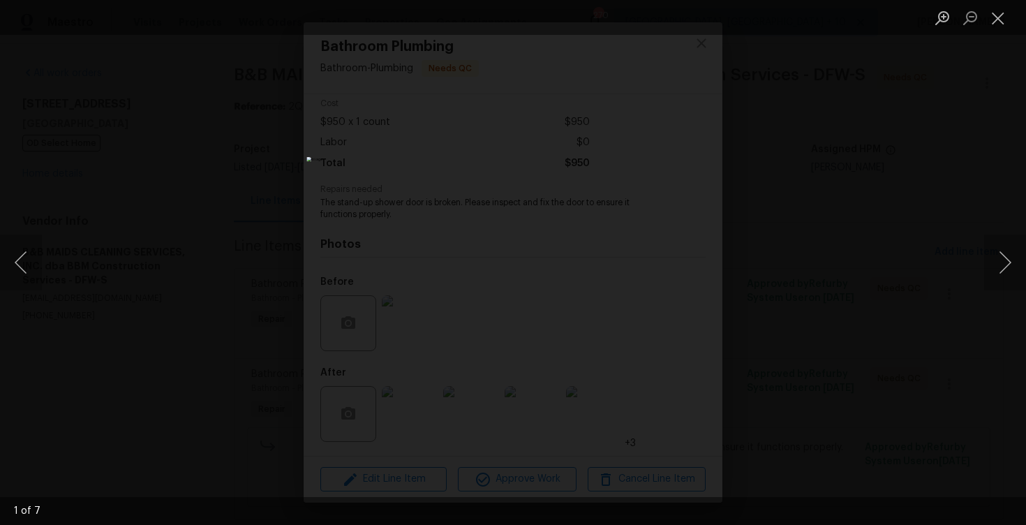
click at [189, 220] on div "Lightbox" at bounding box center [513, 262] width 1026 height 525
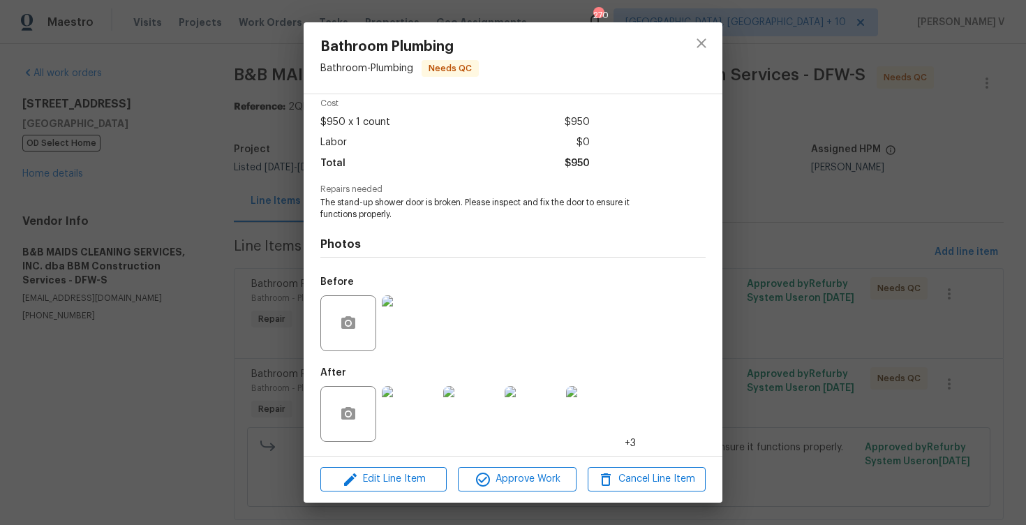
click at [189, 220] on div "Bathroom Plumbing Bathroom - Plumbing Needs QC Vendor B&B MAIDS CLEANING SERVIC…" at bounding box center [513, 262] width 1026 height 525
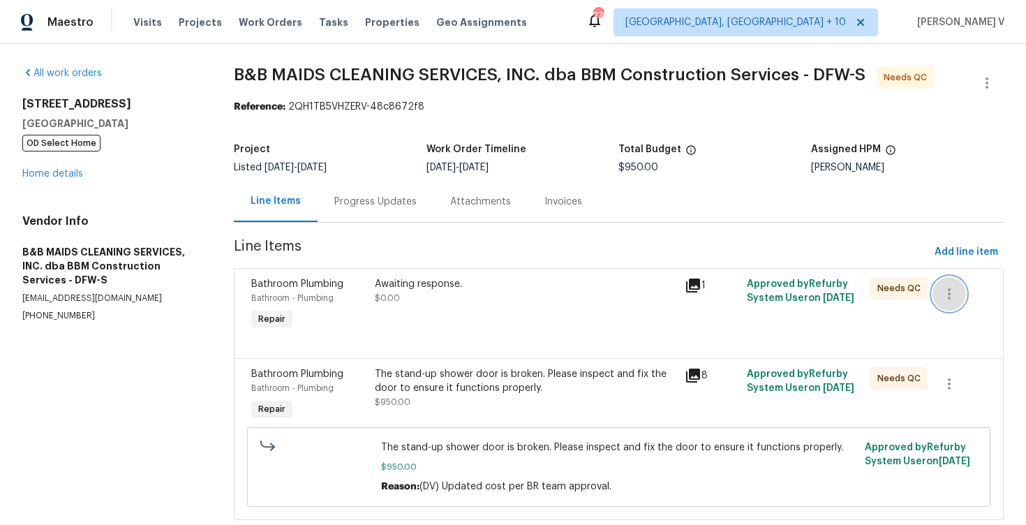
click at [956, 302] on icon "button" at bounding box center [949, 293] width 17 height 17
click at [943, 303] on li "Cancel" at bounding box center [959, 294] width 54 height 23
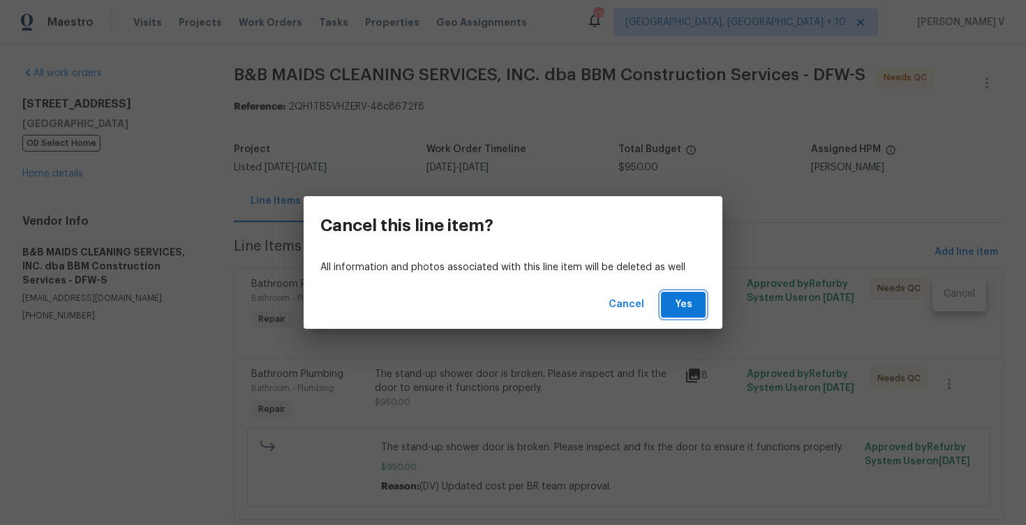
click at [697, 309] on button "Yes" at bounding box center [683, 305] width 45 height 26
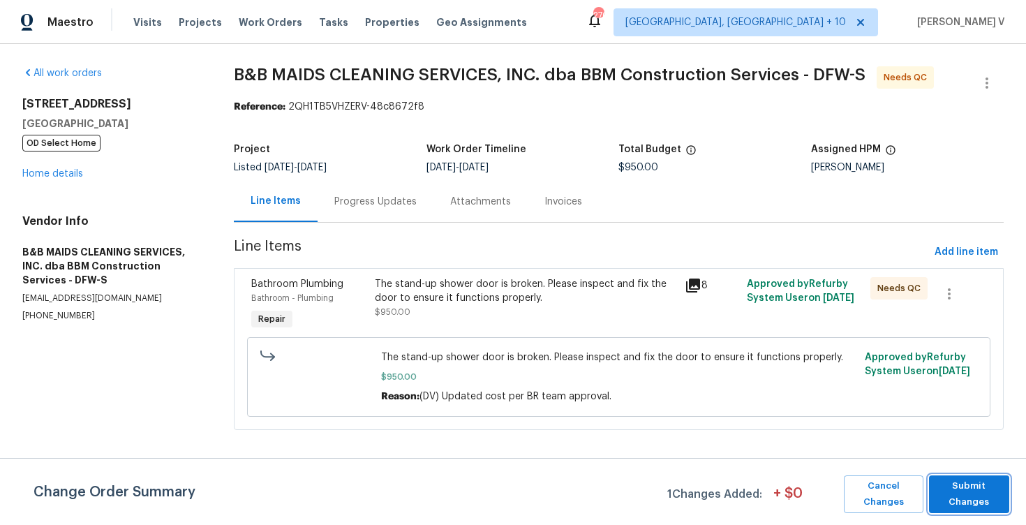
click at [941, 481] on span "Submit Changes" at bounding box center [969, 494] width 66 height 32
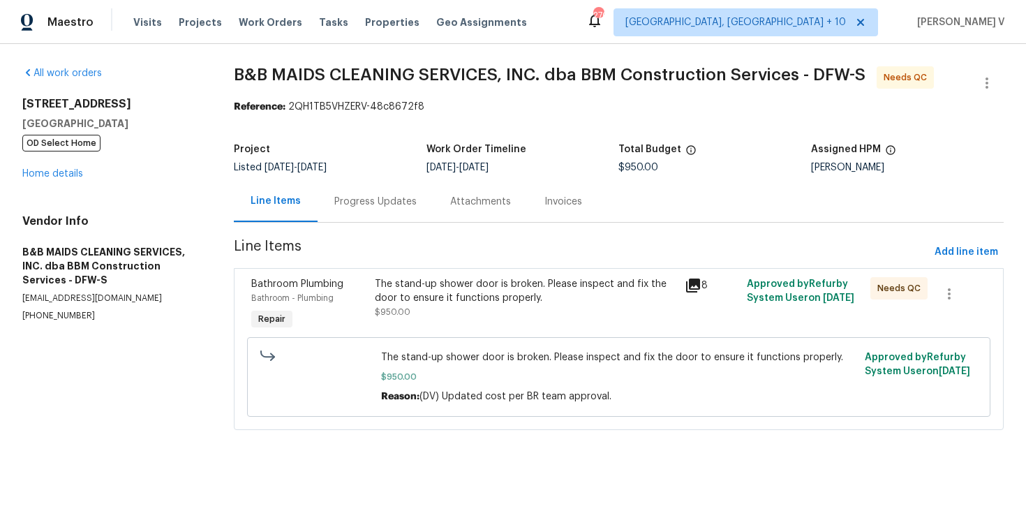
click at [403, 210] on div "Progress Updates" at bounding box center [376, 201] width 116 height 41
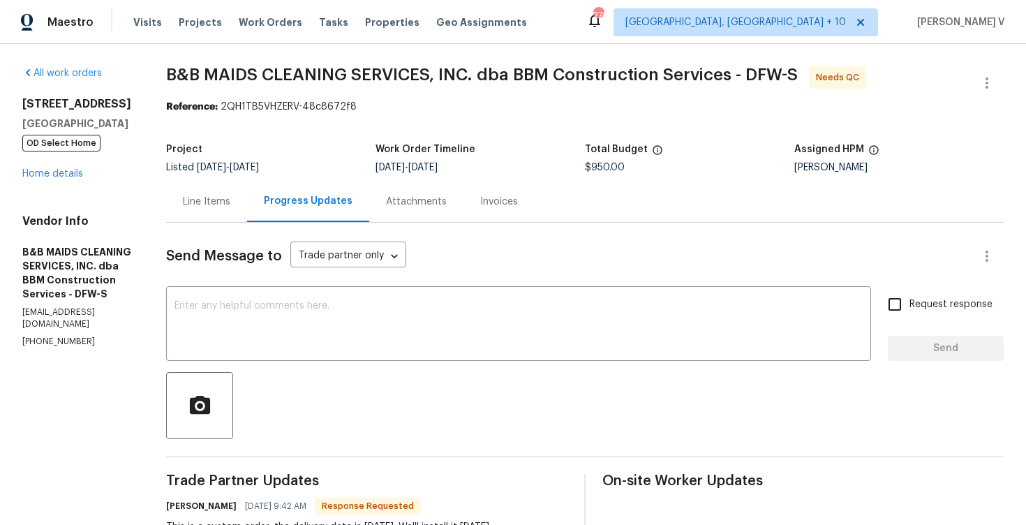
click at [247, 214] on div "Line Items" at bounding box center [206, 201] width 81 height 41
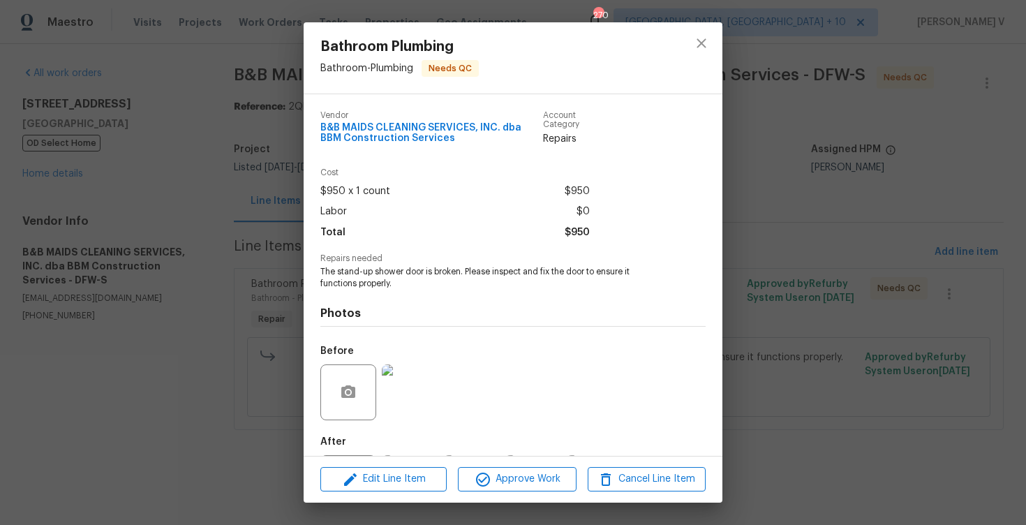
scroll to position [69, 0]
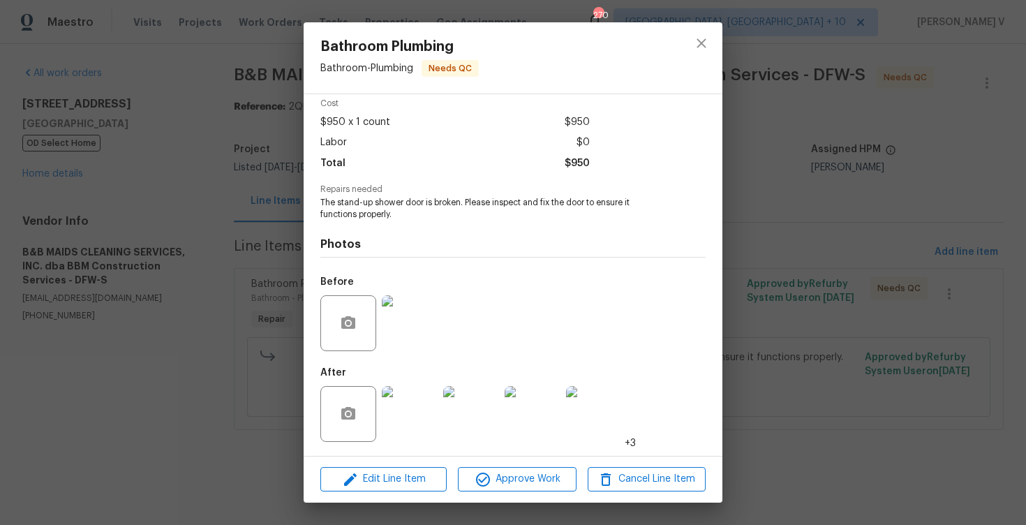
click at [374, 427] on div at bounding box center [348, 414] width 56 height 56
click at [417, 406] on img at bounding box center [410, 414] width 56 height 56
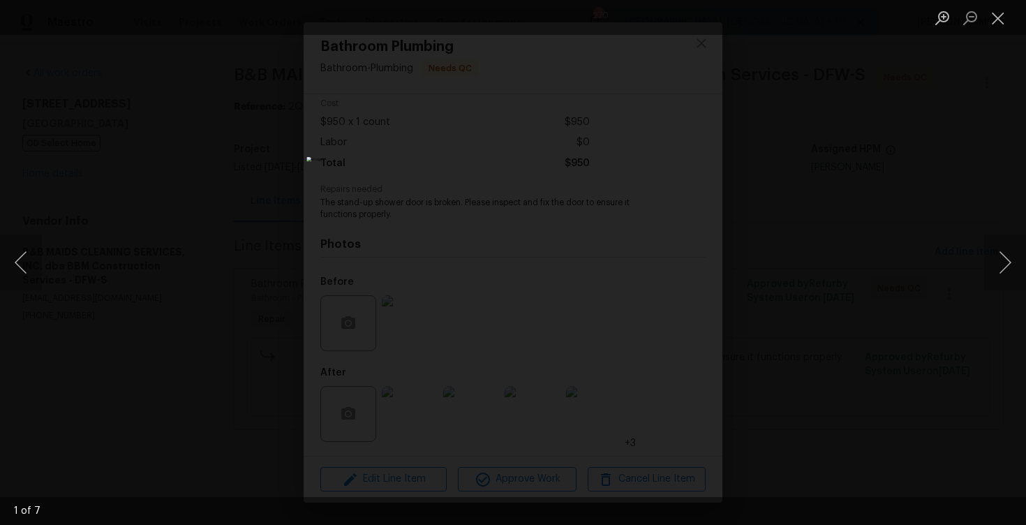
click at [840, 140] on div "Lightbox" at bounding box center [513, 262] width 1026 height 525
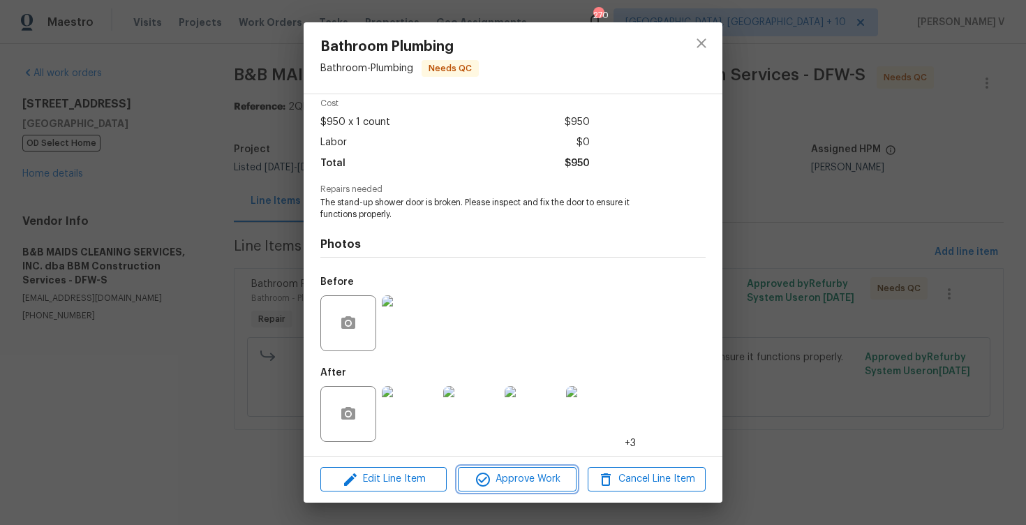
click at [492, 477] on span "Approve Work" at bounding box center [517, 478] width 110 height 17
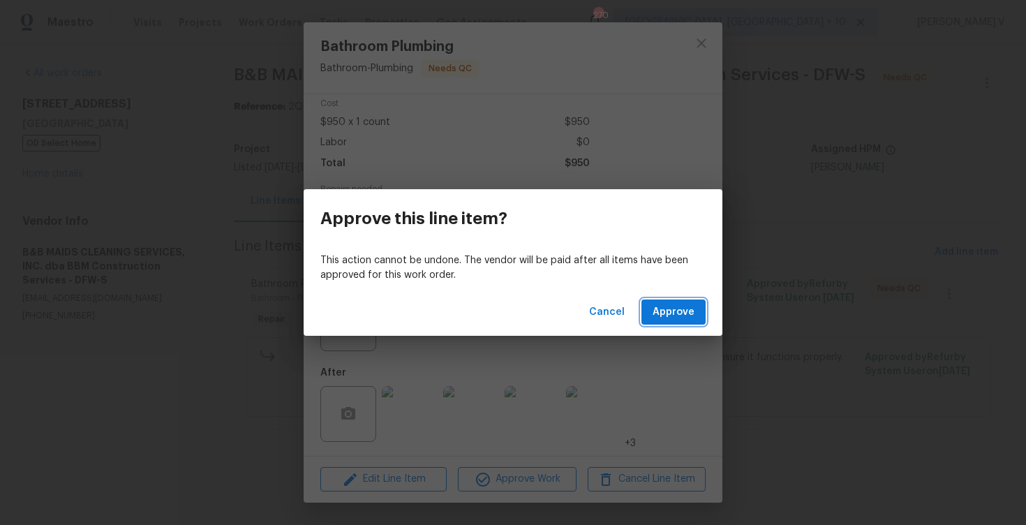
click at [687, 314] on span "Approve" at bounding box center [674, 312] width 42 height 17
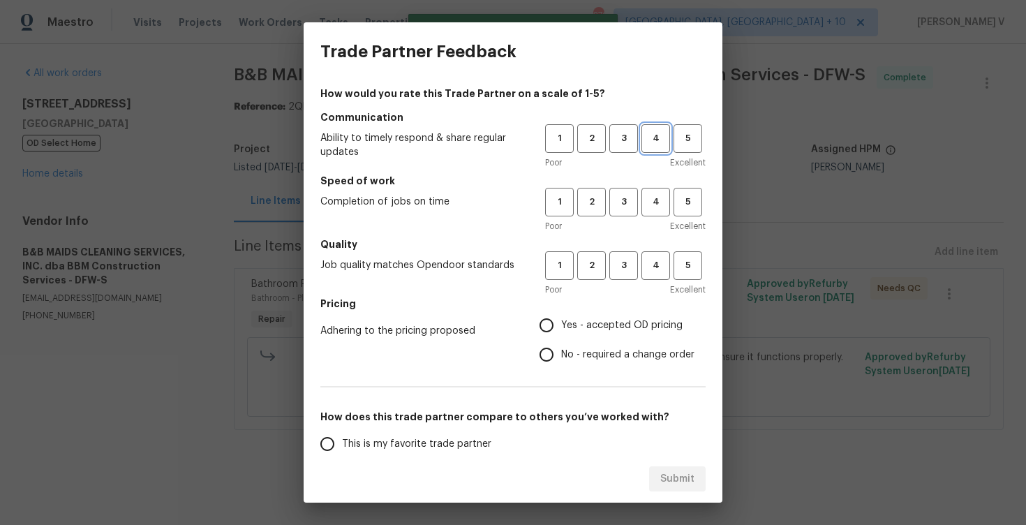
click at [646, 138] on span "4" at bounding box center [656, 139] width 26 height 16
click at [626, 143] on span "3" at bounding box center [624, 139] width 26 height 16
click at [625, 214] on button "3" at bounding box center [623, 202] width 29 height 29
click at [620, 285] on div "Poor Excellent" at bounding box center [625, 290] width 161 height 14
click at [620, 280] on div "1 2 3 4 5 Poor Excellent" at bounding box center [625, 273] width 161 height 45
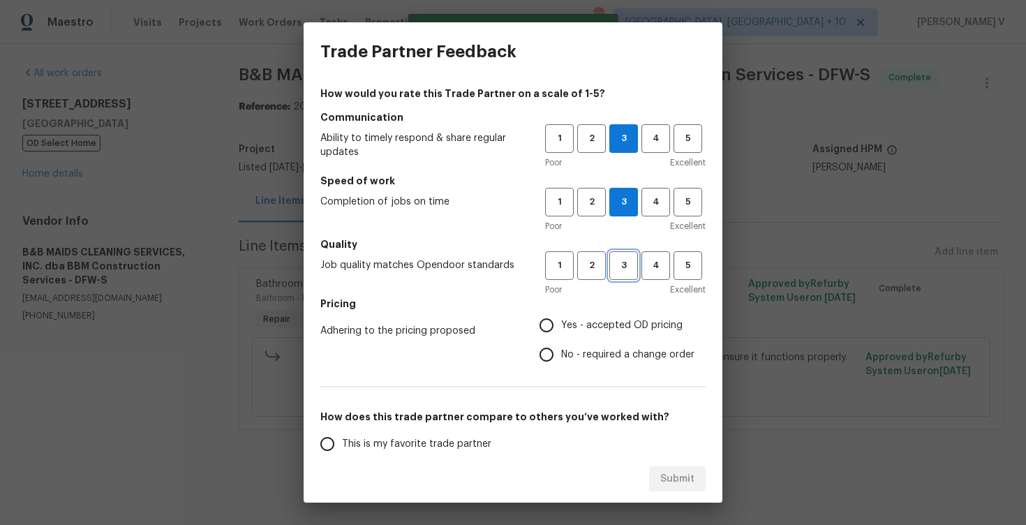
click at [618, 278] on button "3" at bounding box center [623, 265] width 29 height 29
click at [546, 354] on input "No - required a change order" at bounding box center [546, 354] width 29 height 29
radio input "true"
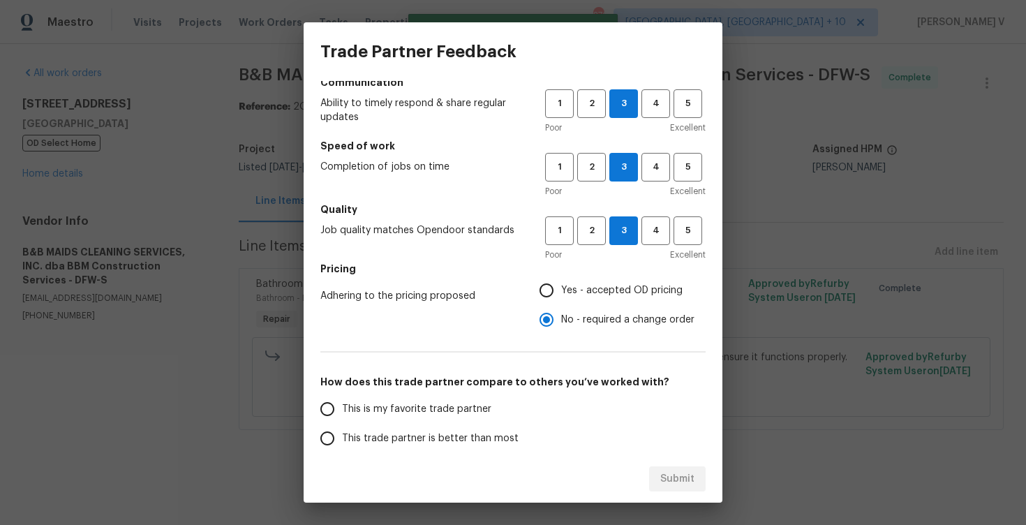
scroll to position [82, 0]
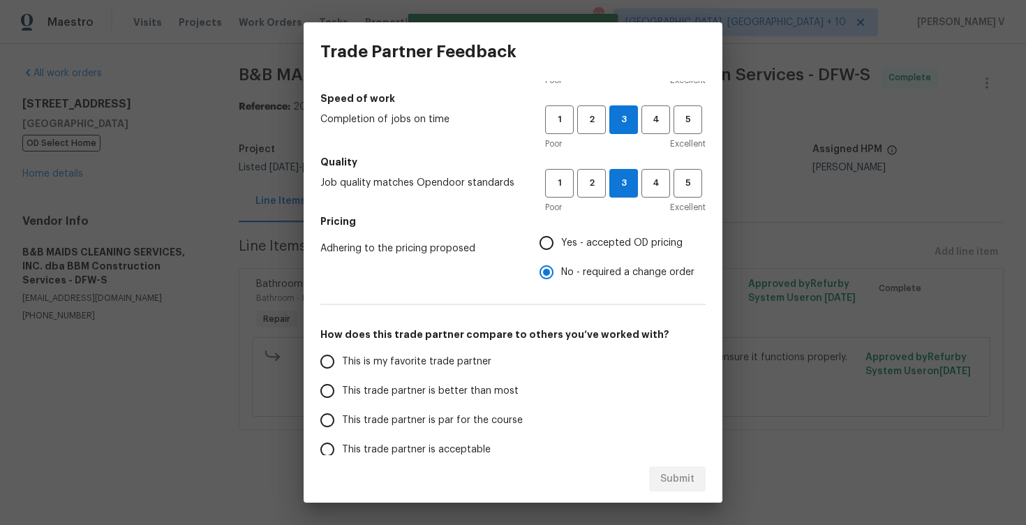
click at [463, 389] on span "This trade partner is better than most" at bounding box center [430, 391] width 177 height 15
click at [342, 389] on input "This trade partner is better than most" at bounding box center [327, 390] width 29 height 29
click at [707, 460] on div "Submit" at bounding box center [513, 479] width 419 height 48
click at [687, 477] on span "Submit" at bounding box center [677, 478] width 34 height 17
radio input "true"
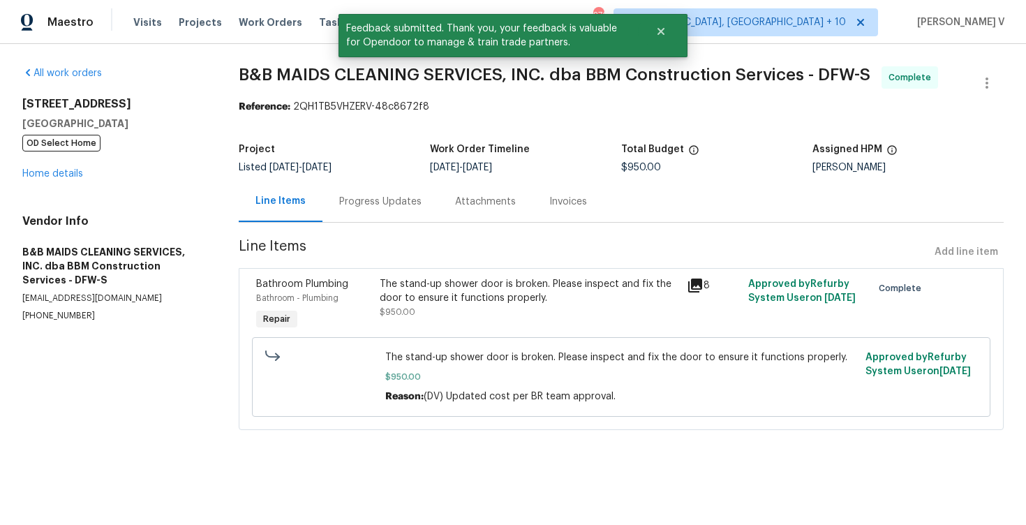
click at [401, 197] on div "Progress Updates" at bounding box center [380, 202] width 82 height 14
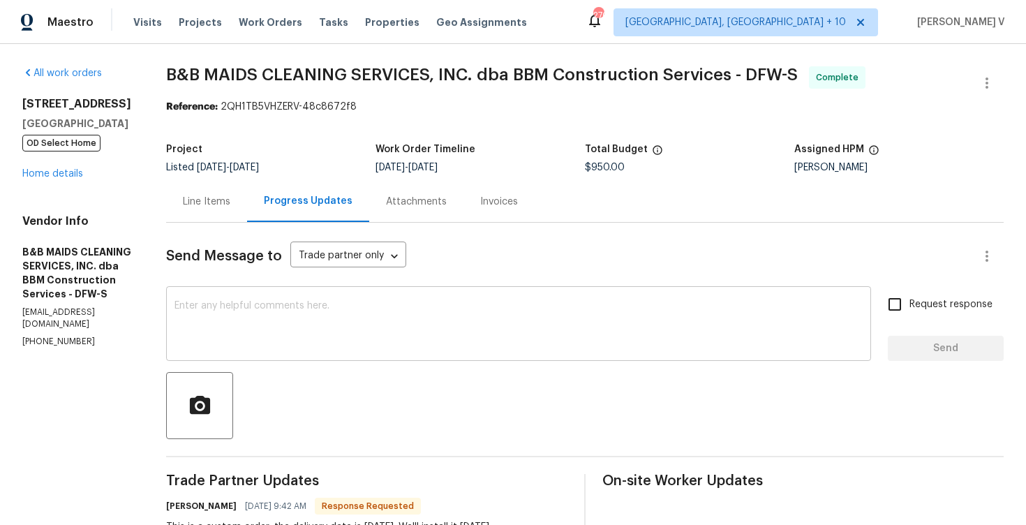
click at [378, 350] on div "x ​" at bounding box center [518, 325] width 705 height 71
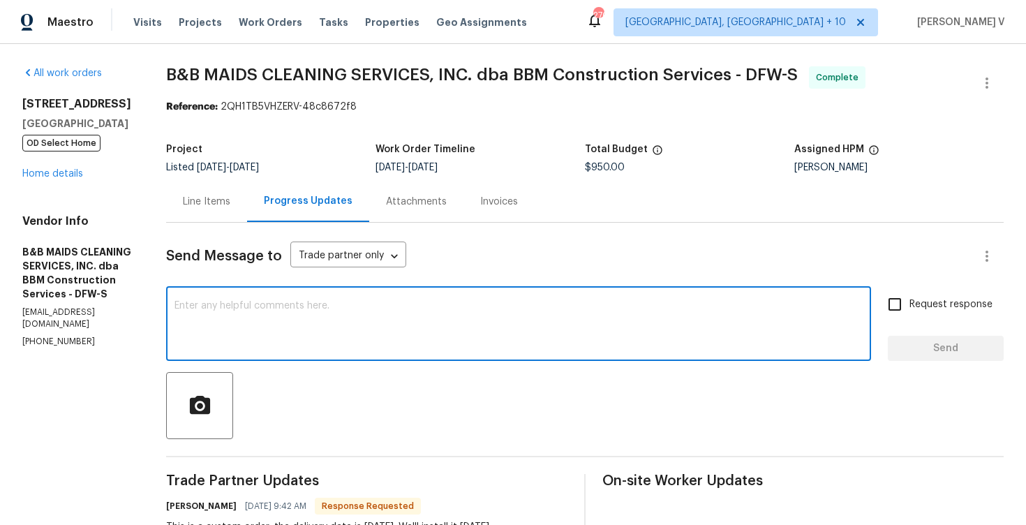
paste textarea "Hey, the work order has been approved. Thanks for the job :)"
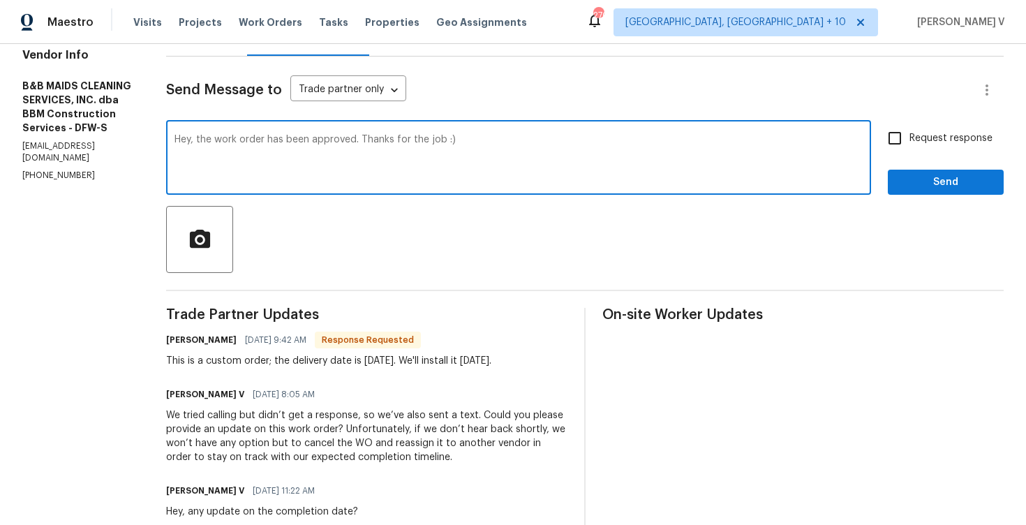
type textarea "Hey, the work order has been approved. Thanks for the job :)"
click at [942, 186] on span "Send" at bounding box center [946, 182] width 94 height 17
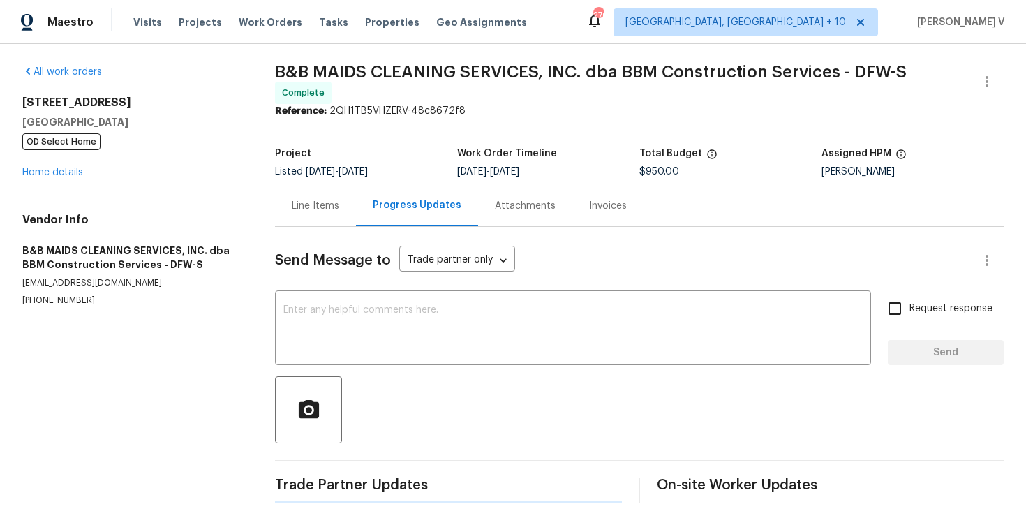
scroll to position [166, 0]
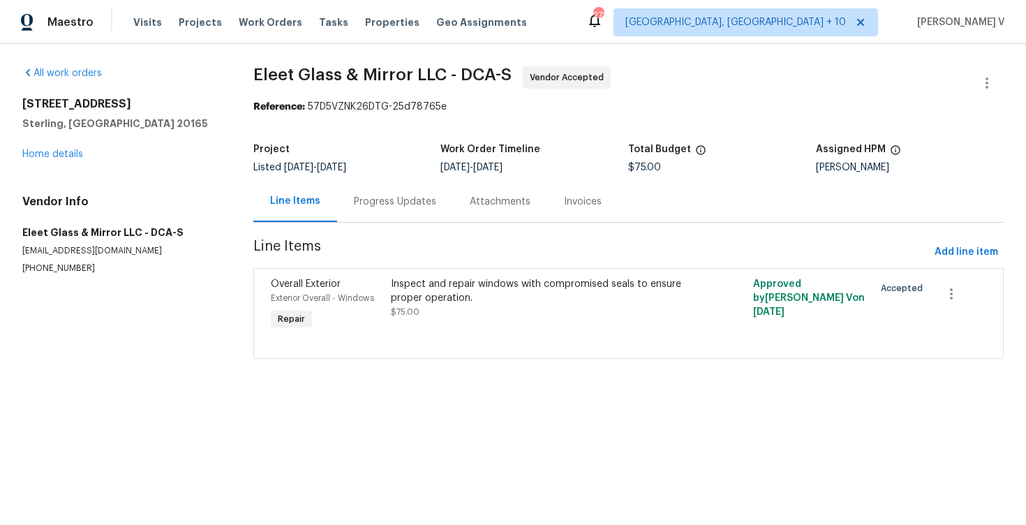
click at [380, 219] on div "Progress Updates" at bounding box center [395, 201] width 116 height 41
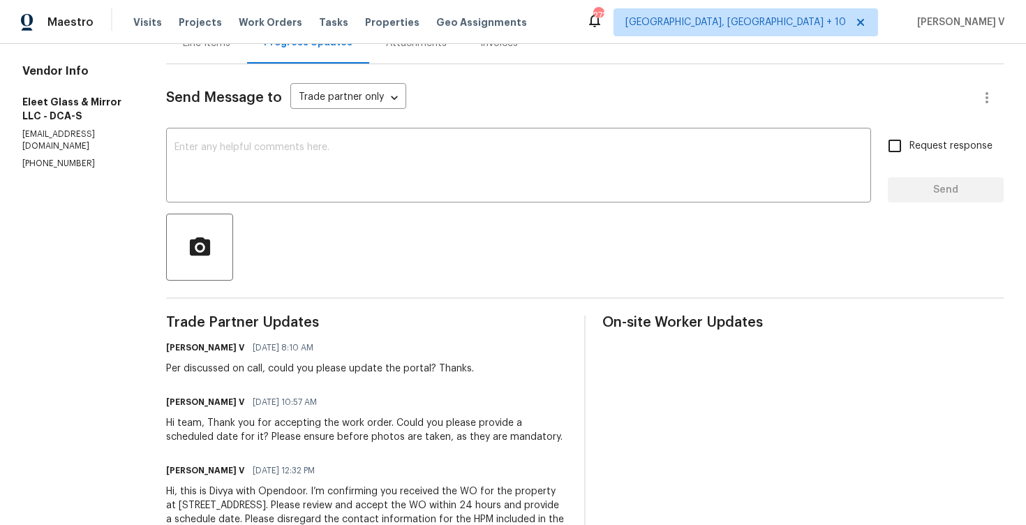
scroll to position [90, 0]
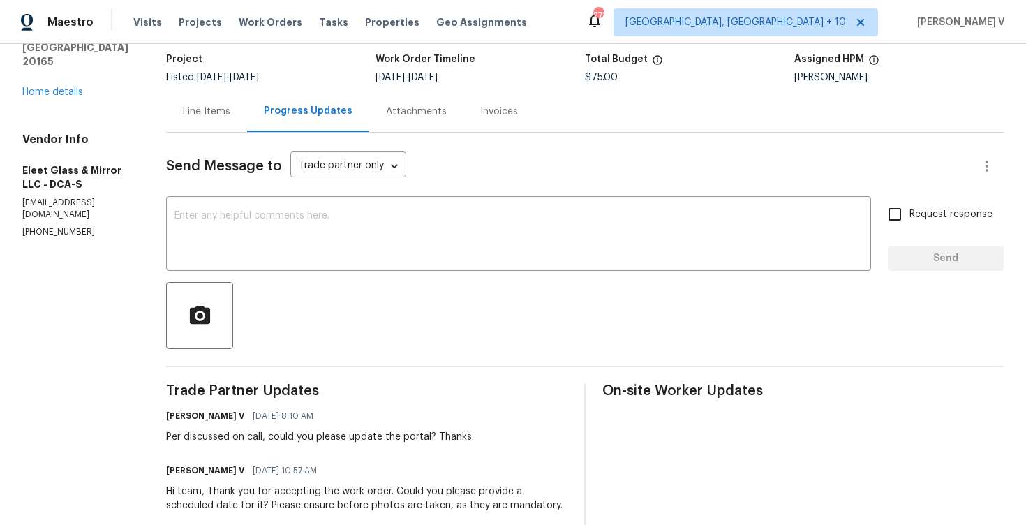
click at [54, 198] on div "Vendor Info Eleet Glass & Mirror LLC - DCA-S [EMAIL_ADDRESS][DOMAIN_NAME] [PHON…" at bounding box center [77, 185] width 110 height 105
copy p "[PHONE_NUMBER]"
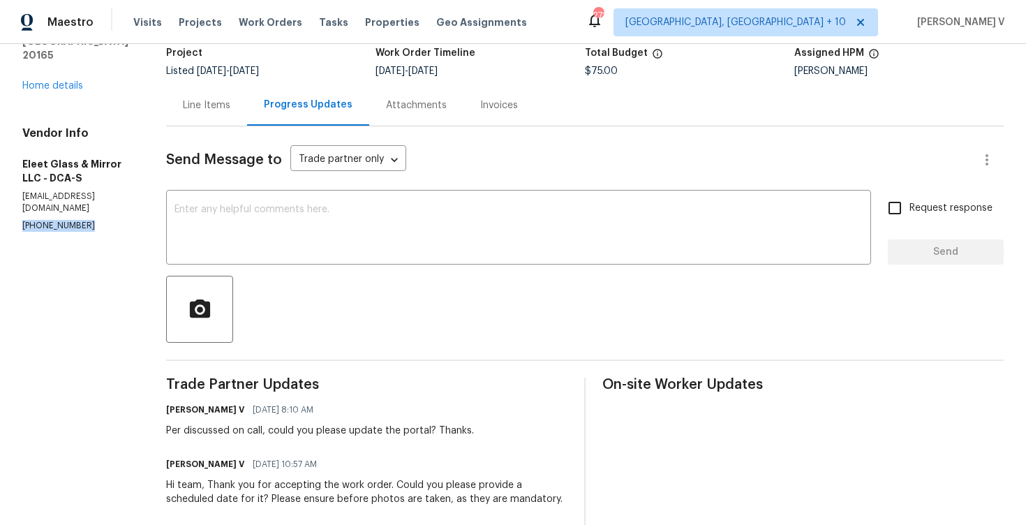
click at [204, 108] on div "Line Items" at bounding box center [206, 105] width 47 height 14
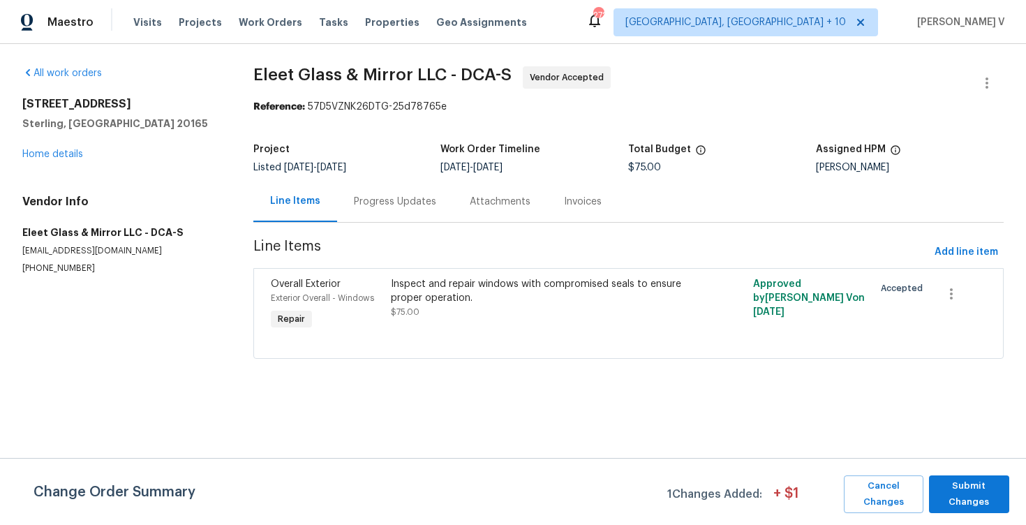
click at [399, 198] on div "Progress Updates" at bounding box center [395, 202] width 82 height 14
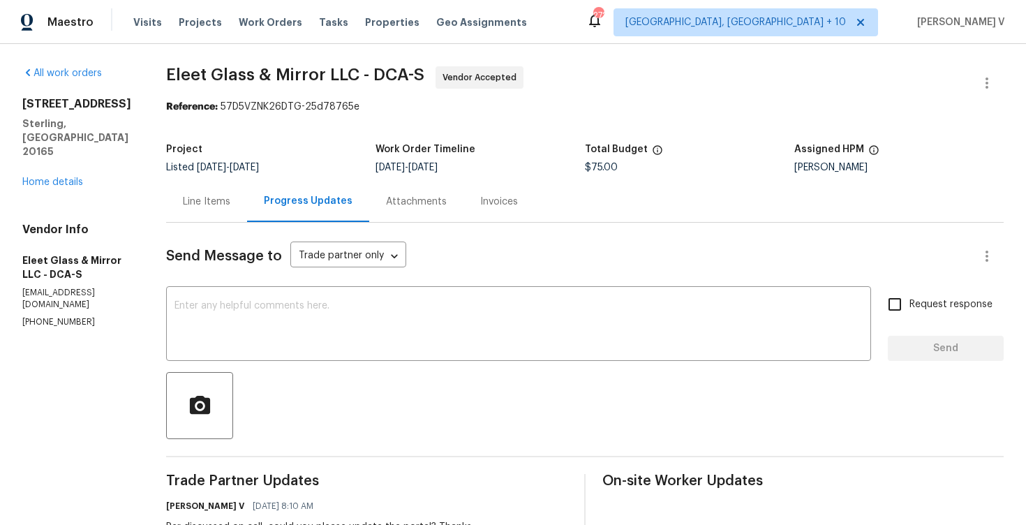
click at [218, 209] on div "Line Items" at bounding box center [206, 201] width 81 height 41
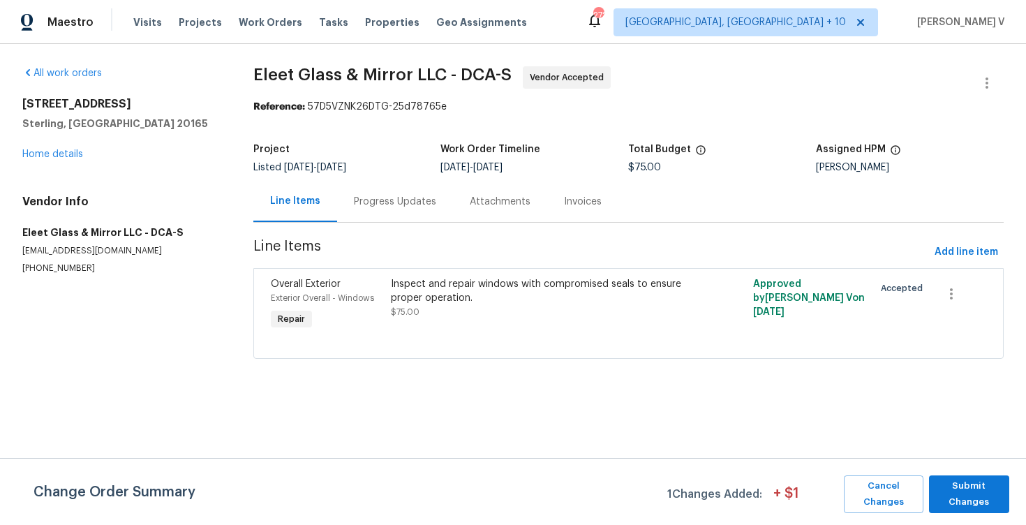
click at [406, 209] on div "Progress Updates" at bounding box center [395, 201] width 116 height 41
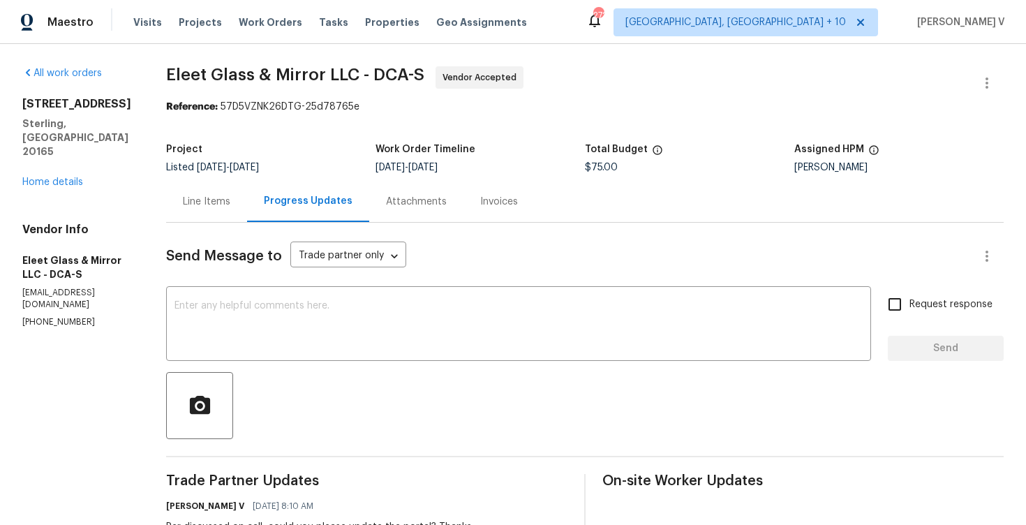
click at [215, 200] on div "Line Items" at bounding box center [206, 202] width 47 height 14
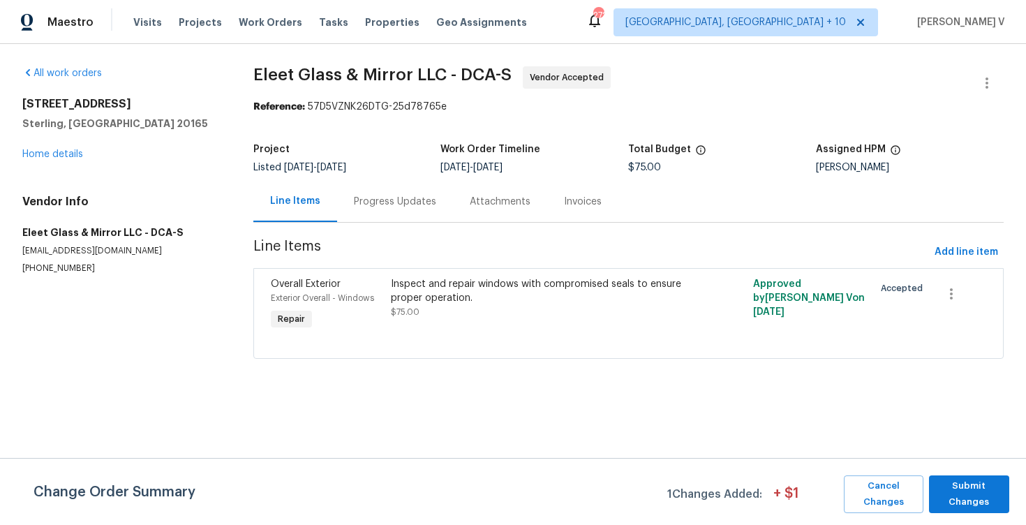
click at [397, 176] on div "Project Listed [DATE] - [DATE] Work Order Timeline [DATE] - [DATE] Total Budget…" at bounding box center [628, 158] width 751 height 45
click at [397, 193] on div "Progress Updates" at bounding box center [395, 201] width 116 height 41
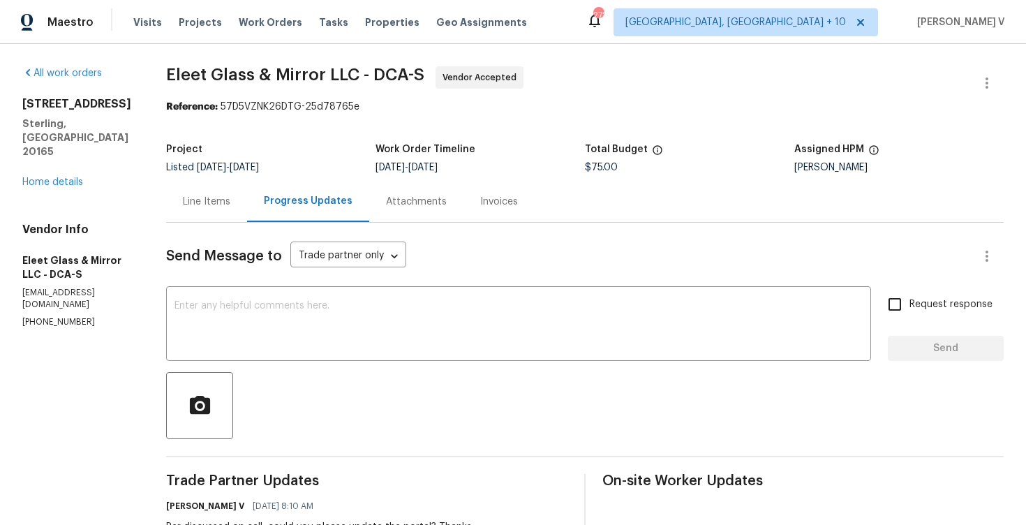
click at [237, 205] on div "Line Items" at bounding box center [206, 201] width 81 height 41
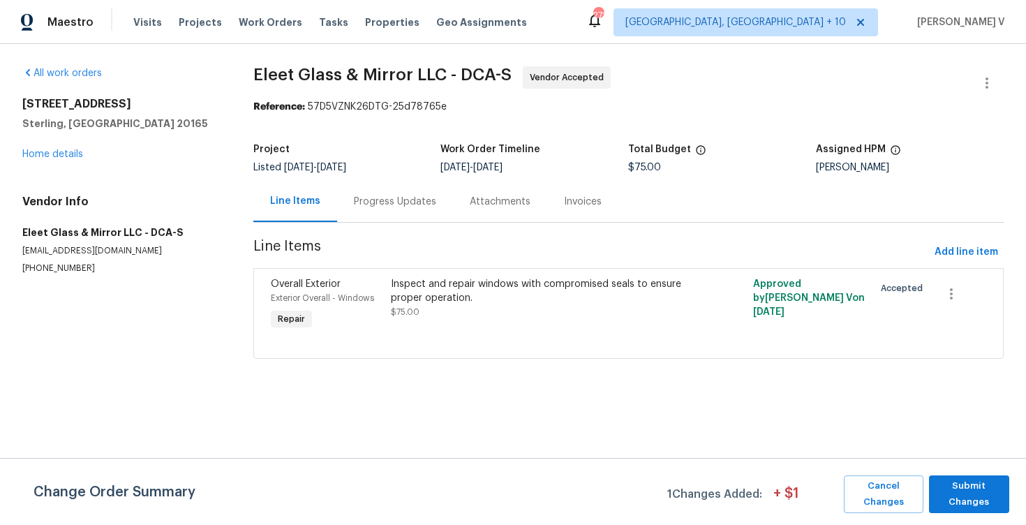
click at [396, 203] on div "Progress Updates" at bounding box center [395, 202] width 82 height 14
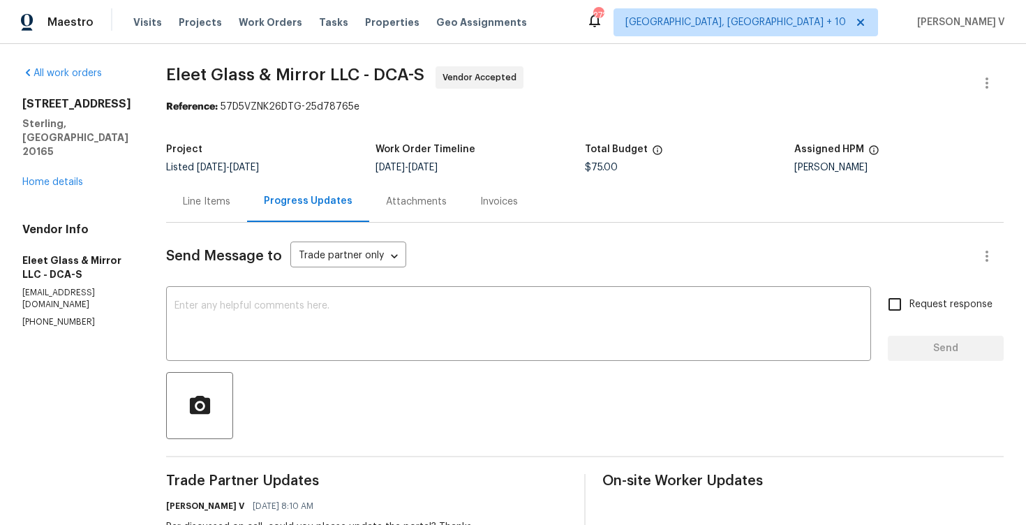
click at [230, 199] on div "Line Items" at bounding box center [206, 201] width 81 height 41
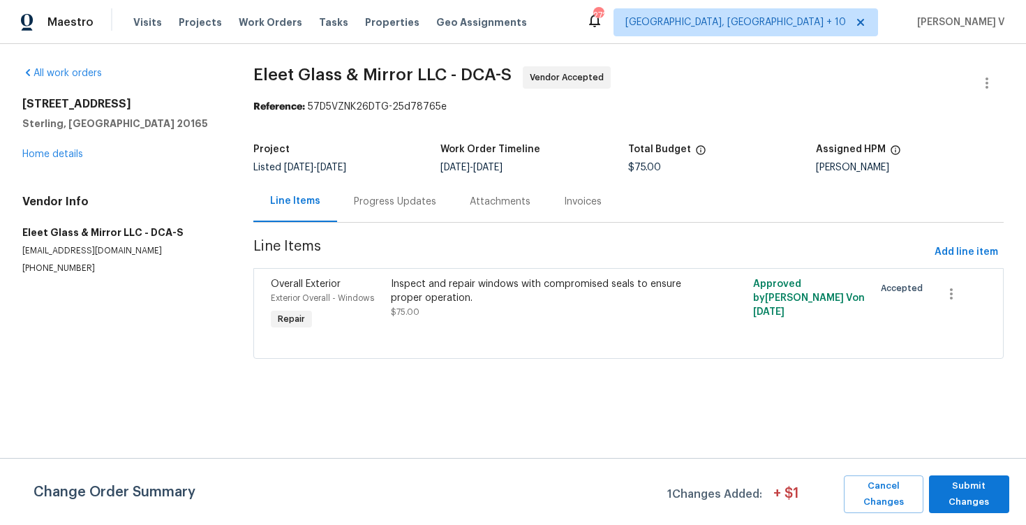
click at [338, 214] on div "Progress Updates" at bounding box center [395, 201] width 116 height 41
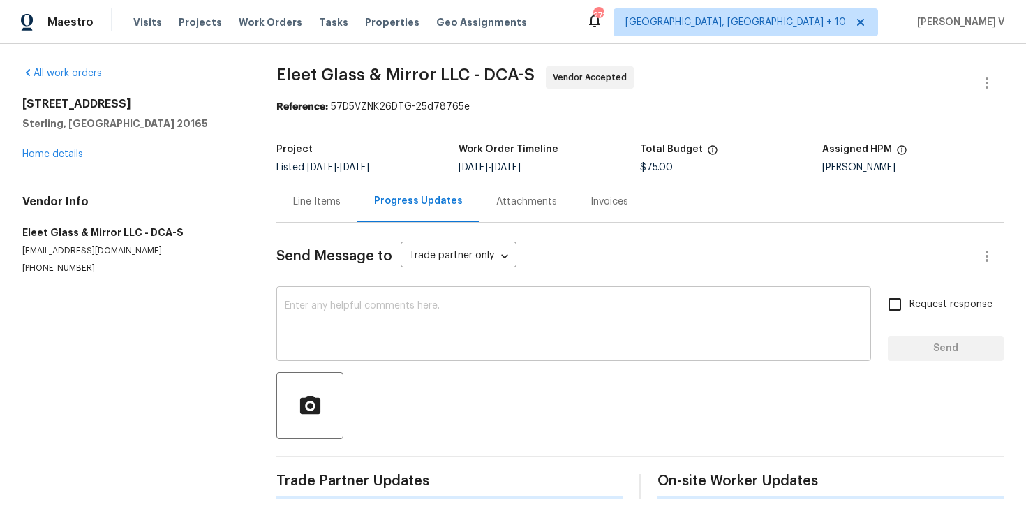
click at [366, 306] on textarea at bounding box center [574, 325] width 578 height 49
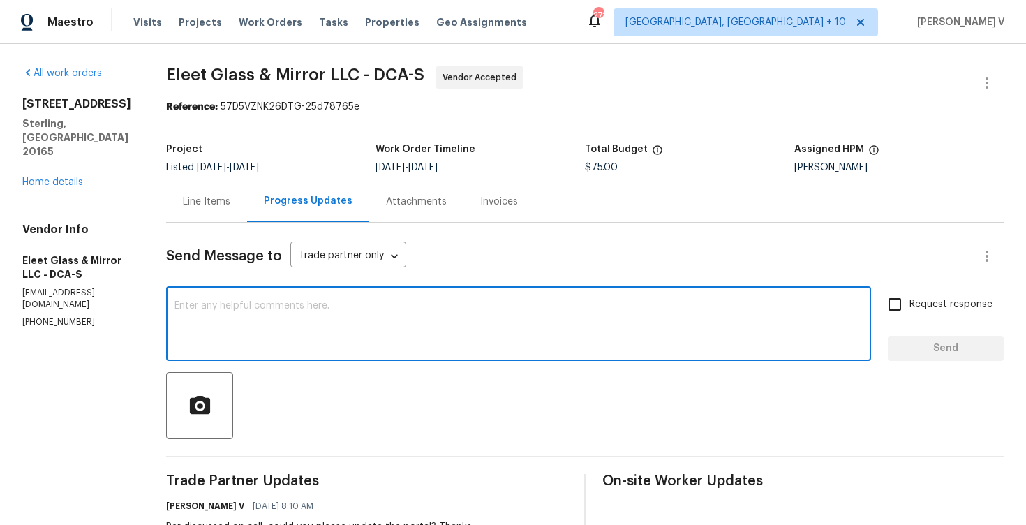
paste textarea "The technician confirmed that all failed windows have been addressed and only r…"
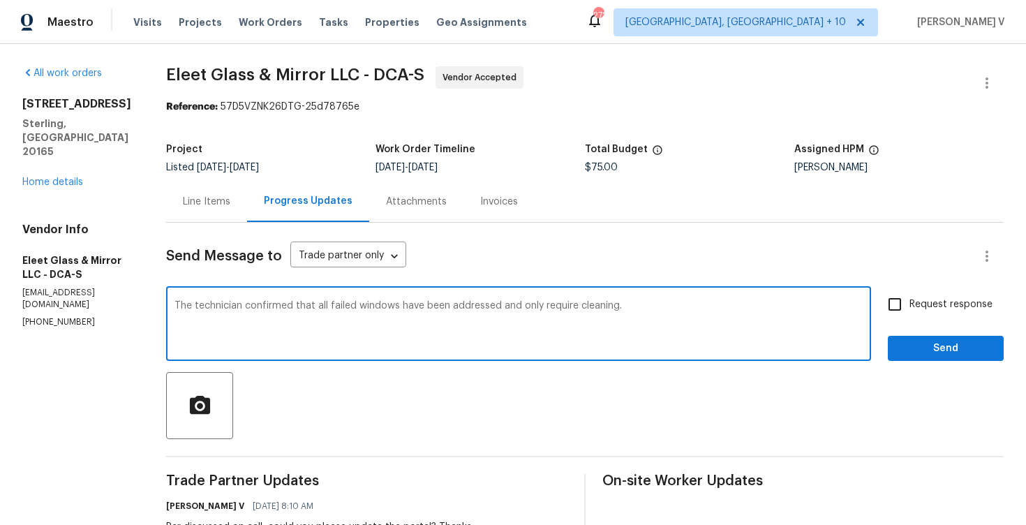
drag, startPoint x: 350, startPoint y: 306, endPoint x: 325, endPoint y: 305, distance: 24.5
click at [325, 305] on textarea "The technician confirmed that all failed windows have been addressed and only r…" at bounding box center [518, 325] width 688 height 49
click at [638, 305] on textarea "The technician confirmed that all the windows have been addressed and only requ…" at bounding box center [518, 325] width 688 height 49
drag, startPoint x: 194, startPoint y: 306, endPoint x: 153, endPoint y: 306, distance: 41.2
click at [153, 306] on div "All work orders 20687 Smithfield Ct Sterling, VA 20165 Home details Vendor Info…" at bounding box center [513, 391] width 1026 height 694
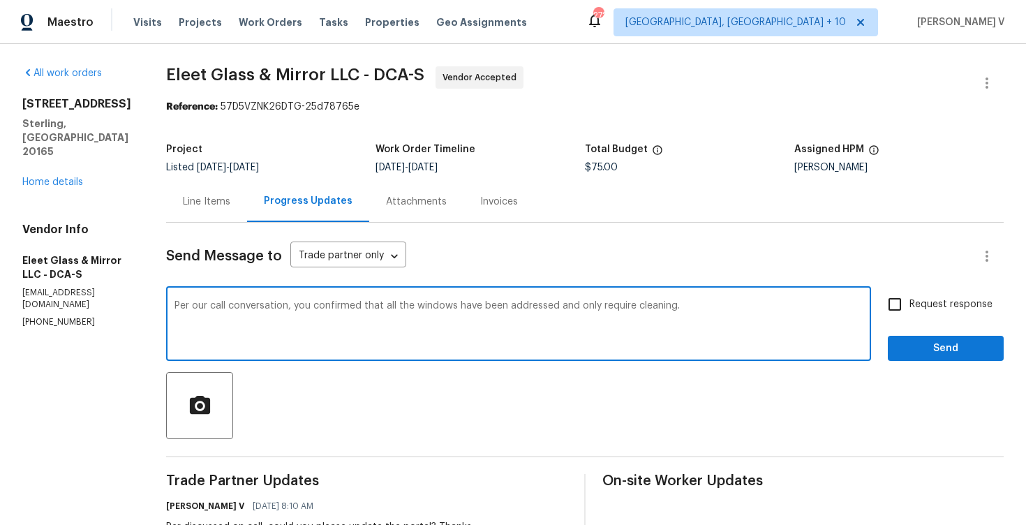
click at [687, 313] on textarea "Per our call conversation, you confirmed that all the windows have been address…" at bounding box center [518, 325] width 688 height 49
click at [687, 312] on textarea "Per our call conversation, you confirmed that all the windows have been address…" at bounding box center [518, 325] width 688 height 49
click at [683, 309] on textarea "Per our call conversation, you confirmed that all the windows have been address…" at bounding box center [518, 325] width 688 height 49
click at [703, 309] on textarea "Per our call conversation, you confirmed that all the windows have been address…" at bounding box center [518, 325] width 688 height 49
click at [794, 309] on textarea "Per our call conversation, you confirmed that all the windows have been address…" at bounding box center [518, 325] width 688 height 49
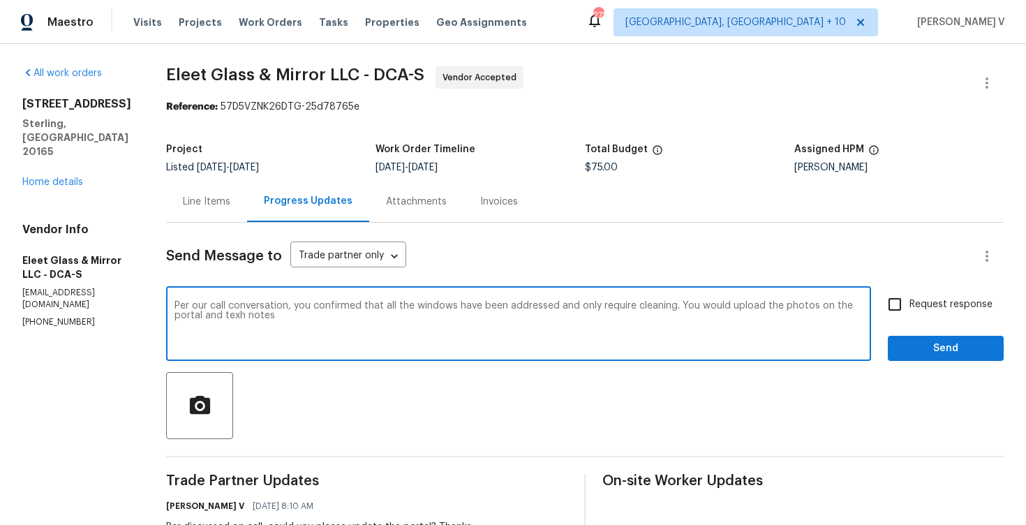
drag, startPoint x: 674, startPoint y: 307, endPoint x: 721, endPoint y: 304, distance: 46.8
click at [721, 305] on textarea "Per our call conversation, you confirmed that all the windows have been address…" at bounding box center [518, 325] width 688 height 49
click at [204, 311] on textarea "Per our call conversation, you confirmed that all the windows have been address…" at bounding box center [518, 325] width 688 height 49
click at [175, 350] on textarea "Per our call conversation, you confirmed that all the windows have been address…" at bounding box center [518, 325] width 688 height 49
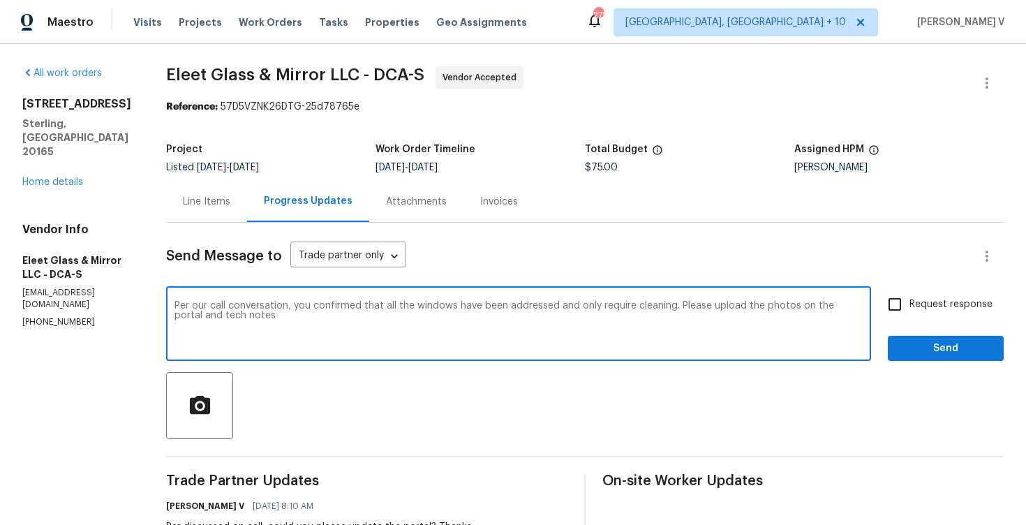
click at [175, 350] on textarea "Per our call conversation, you confirmed that all the windows have been address…" at bounding box center [518, 325] width 688 height 49
paste textarea "recent call, you confirmed that all the windows have been addressed and only re…"
type textarea "Per our recent call, you confirmed that all the windows have been addressed and…"
click at [902, 310] on input "Request response" at bounding box center [894, 304] width 29 height 29
checkbox input "true"
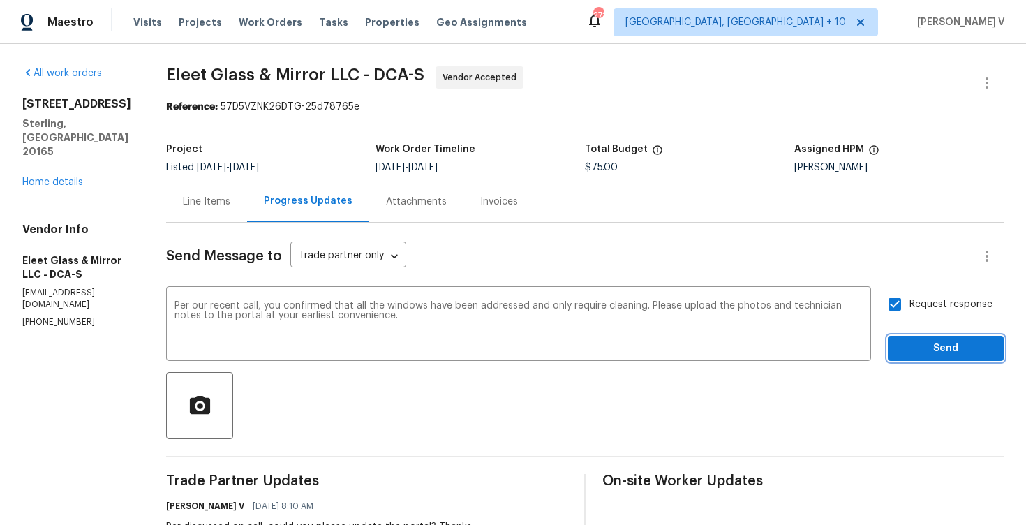
click at [930, 349] on span "Send" at bounding box center [946, 348] width 94 height 17
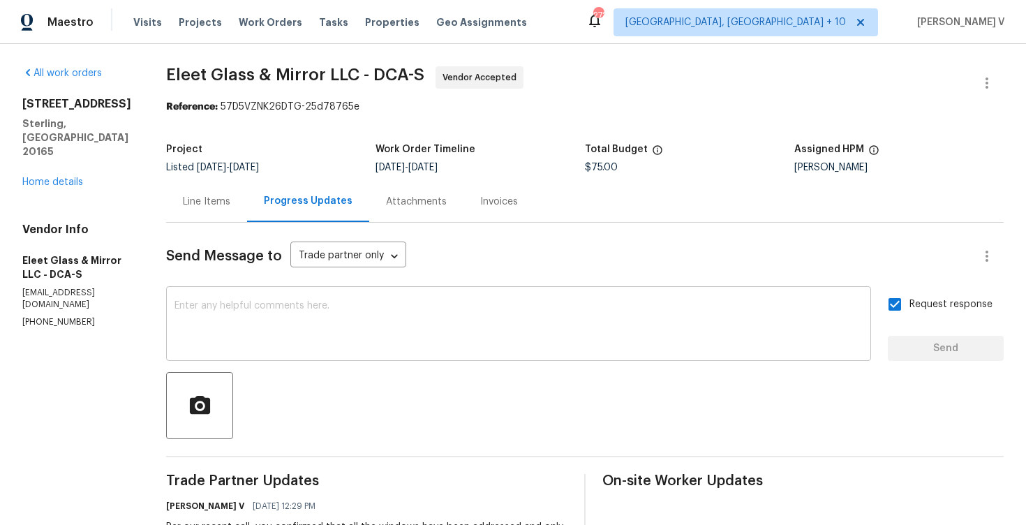
scroll to position [267, 0]
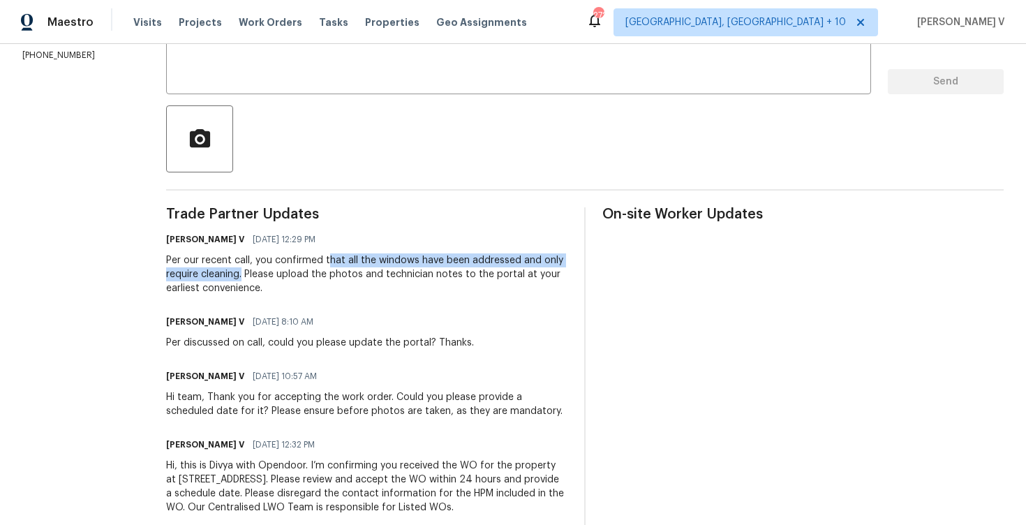
drag, startPoint x: 323, startPoint y: 260, endPoint x: 240, endPoint y: 281, distance: 85.7
click at [240, 278] on div "Per our recent call, you confirmed that all the windows have been addressed and…" at bounding box center [366, 274] width 401 height 42
copy div "hat all the windows have been addressed and only require cleaning."
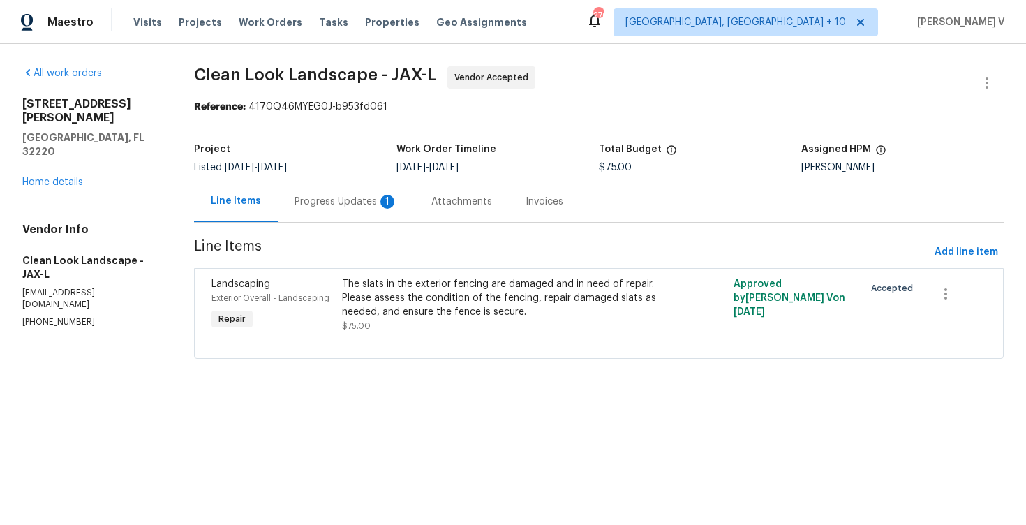
click at [343, 191] on div "Progress Updates 1" at bounding box center [346, 201] width 137 height 41
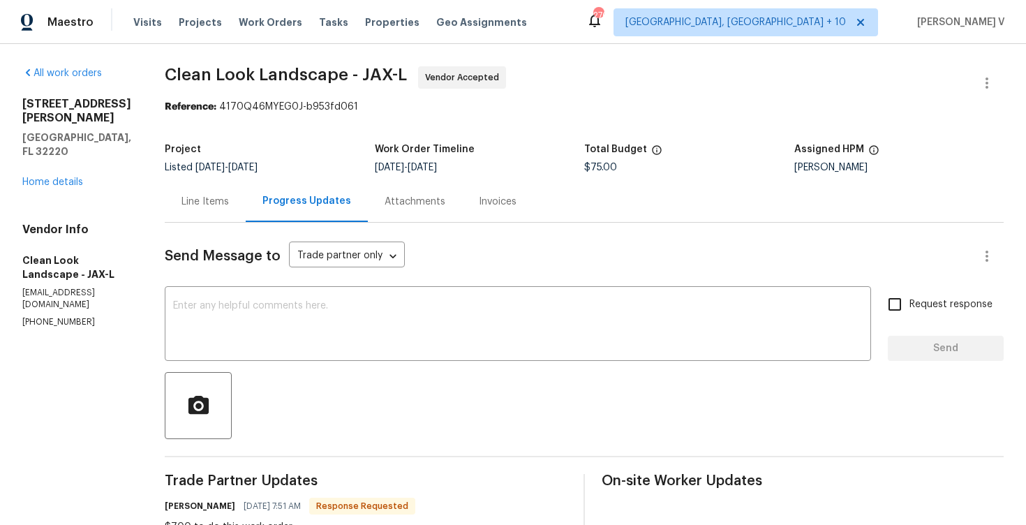
click at [240, 191] on div "Line Items" at bounding box center [205, 201] width 81 height 41
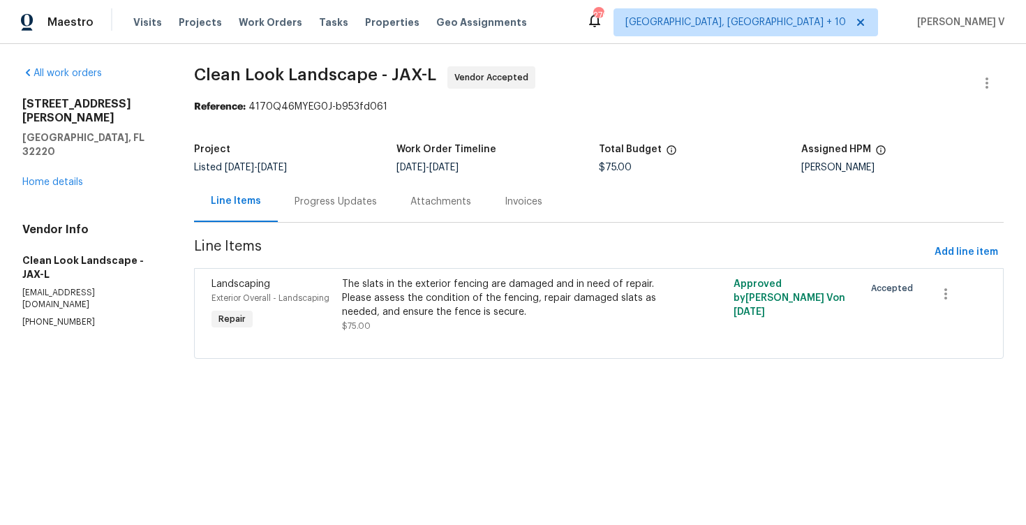
click at [352, 232] on section "Clean Look Landscape - JAX-L Vendor Accepted Reference: 4170Q46MYEG0J-b953fd061…" at bounding box center [599, 220] width 810 height 309
click at [353, 186] on div "Progress Updates" at bounding box center [336, 201] width 116 height 41
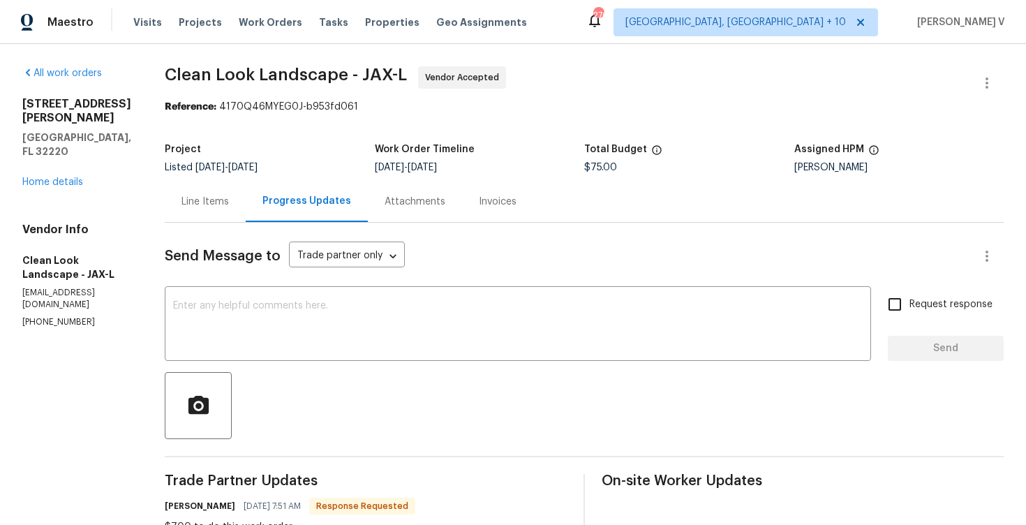
click at [45, 316] on p "[PHONE_NUMBER]" at bounding box center [76, 322] width 109 height 12
copy p "[PHONE_NUMBER]"
click at [309, 302] on textarea at bounding box center [518, 325] width 690 height 49
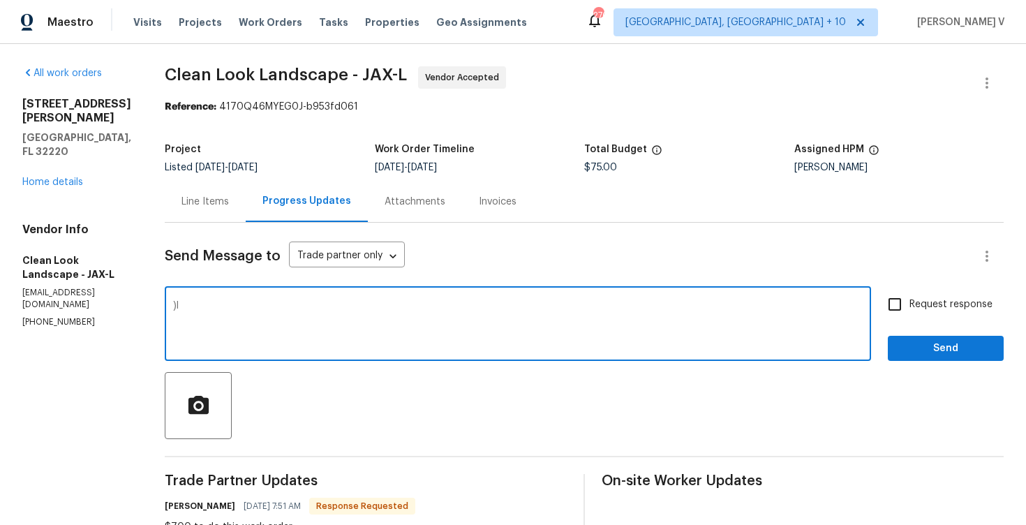
type textarea ")"
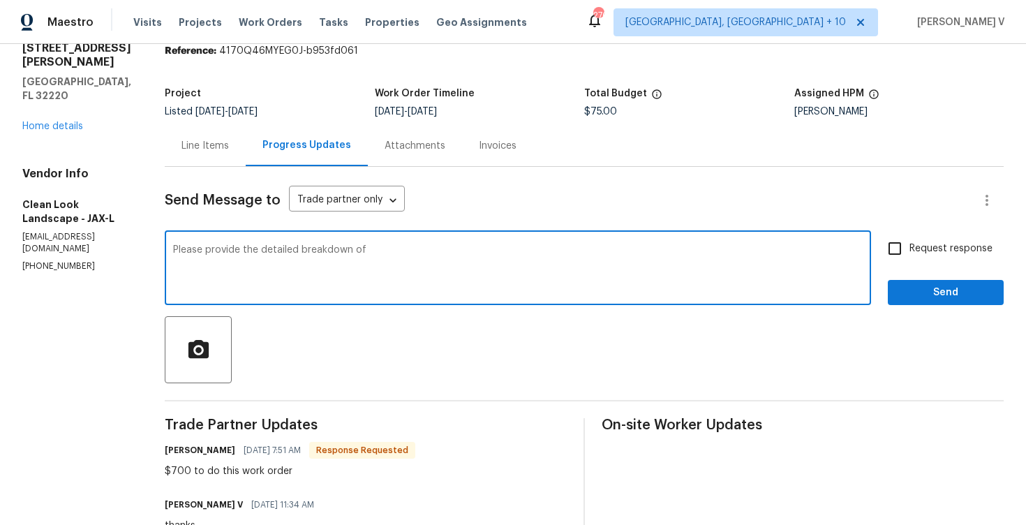
scroll to position [90, 0]
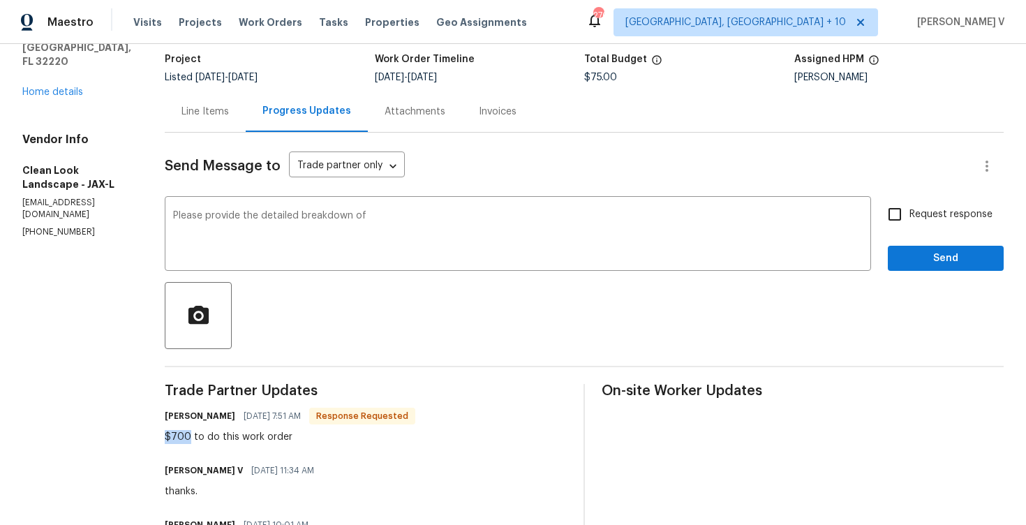
drag, startPoint x: 180, startPoint y: 436, endPoint x: 207, endPoint y: 440, distance: 27.4
copy div "$700"
click at [474, 228] on textarea "Please provide the detailed breakdown of" at bounding box center [518, 235] width 690 height 49
paste textarea "$700"
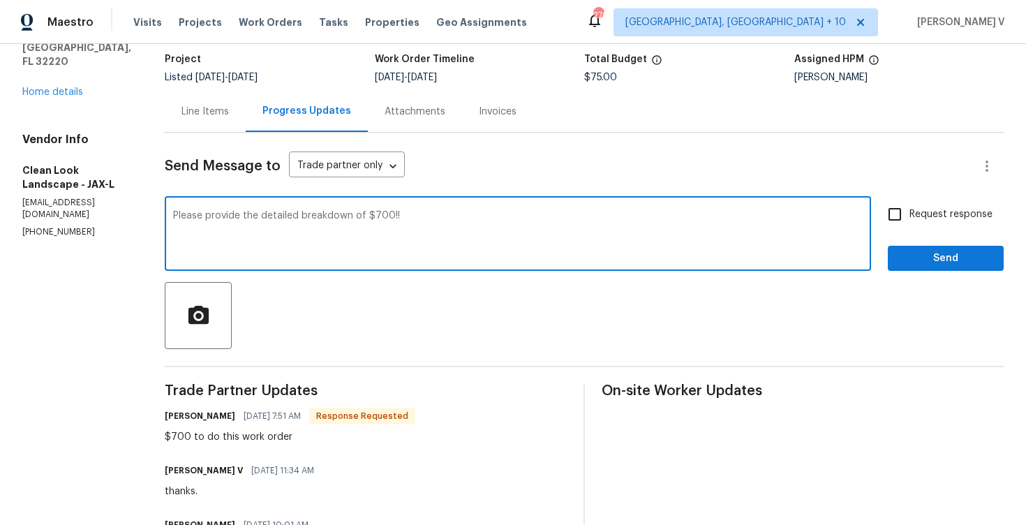
type textarea "Please provide the detailed breakdown of $700!!"
click at [930, 215] on span "Request response" at bounding box center [950, 214] width 83 height 15
click at [909, 215] on input "Request response" at bounding box center [894, 214] width 29 height 29
checkbox input "true"
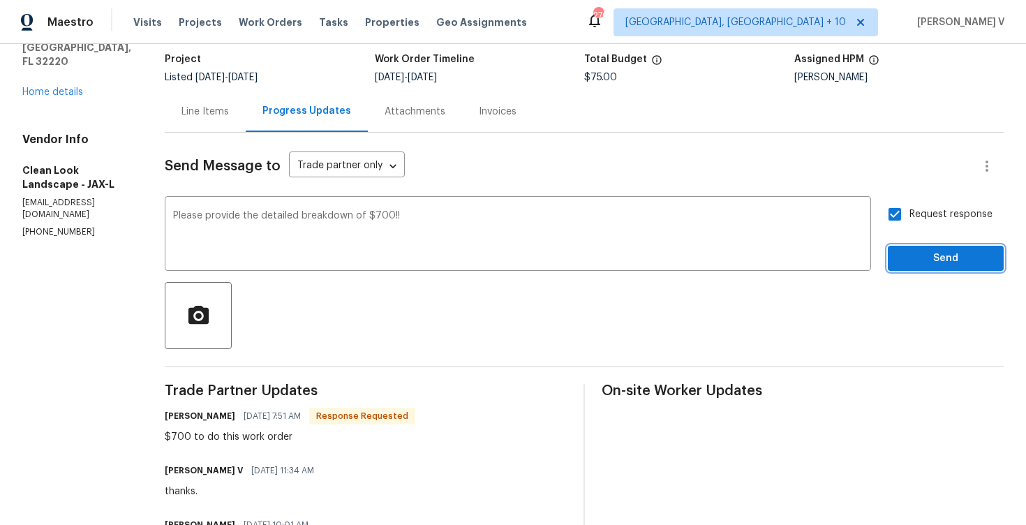
click at [928, 266] on span "Send" at bounding box center [946, 258] width 94 height 17
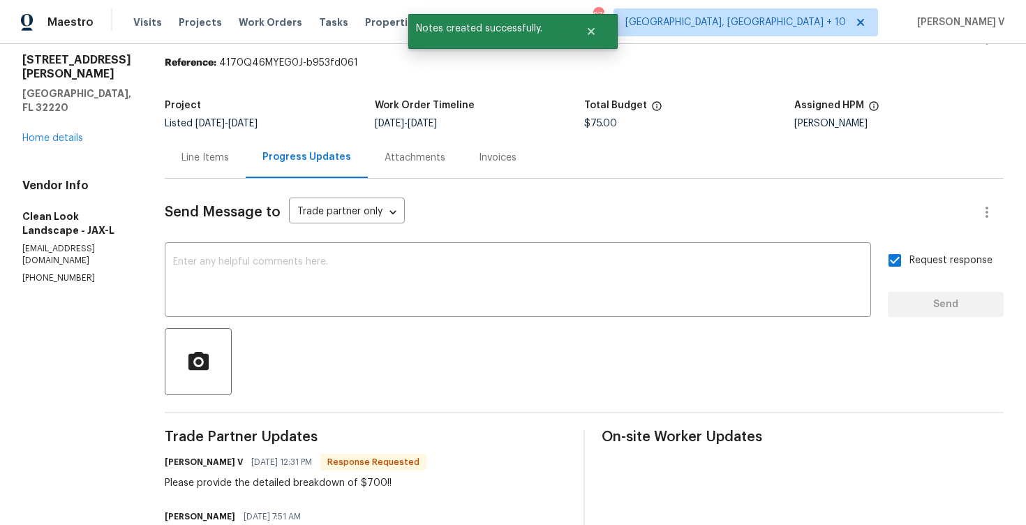
scroll to position [58, 0]
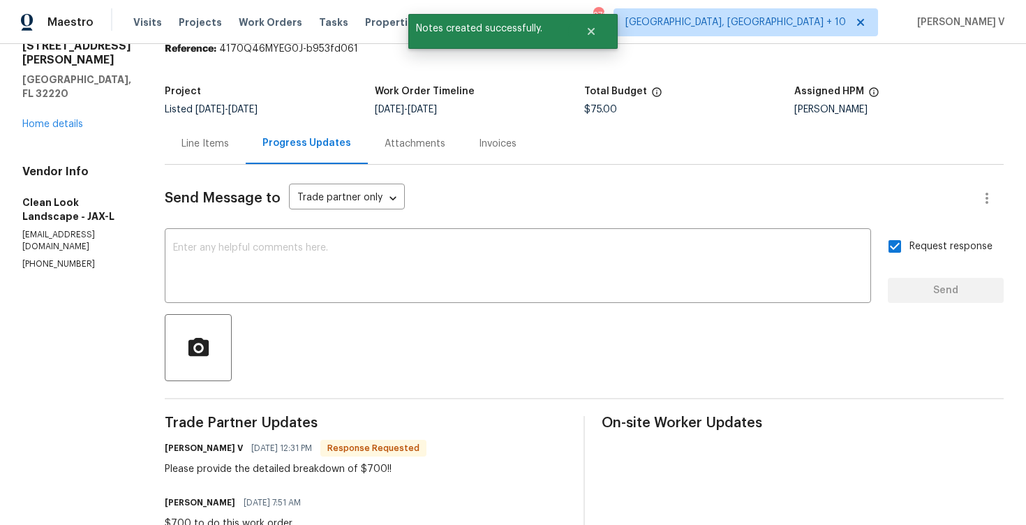
click at [232, 465] on div "Please provide the detailed breakdown of $700!!" at bounding box center [296, 469] width 262 height 14
copy div "Please provide the detailed breakdown of $700!!"
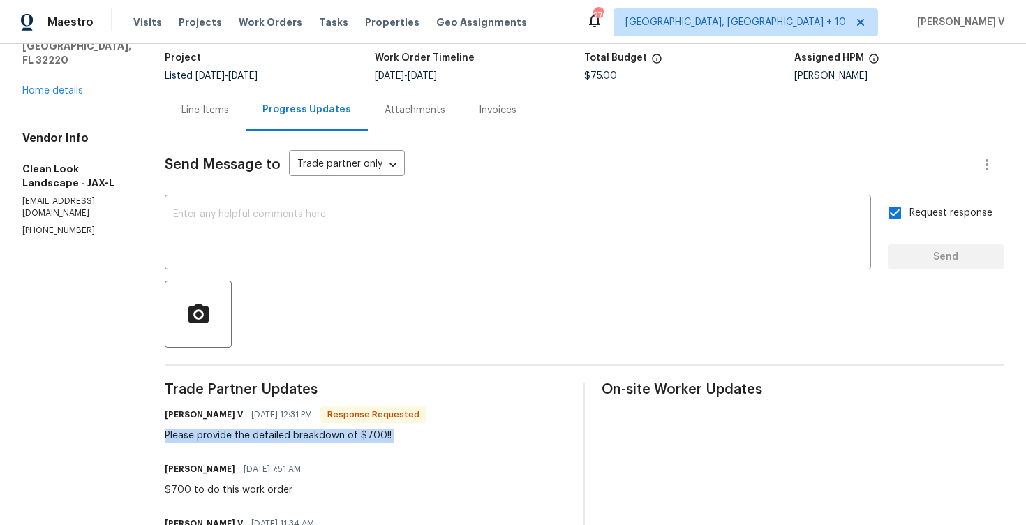
scroll to position [111, 0]
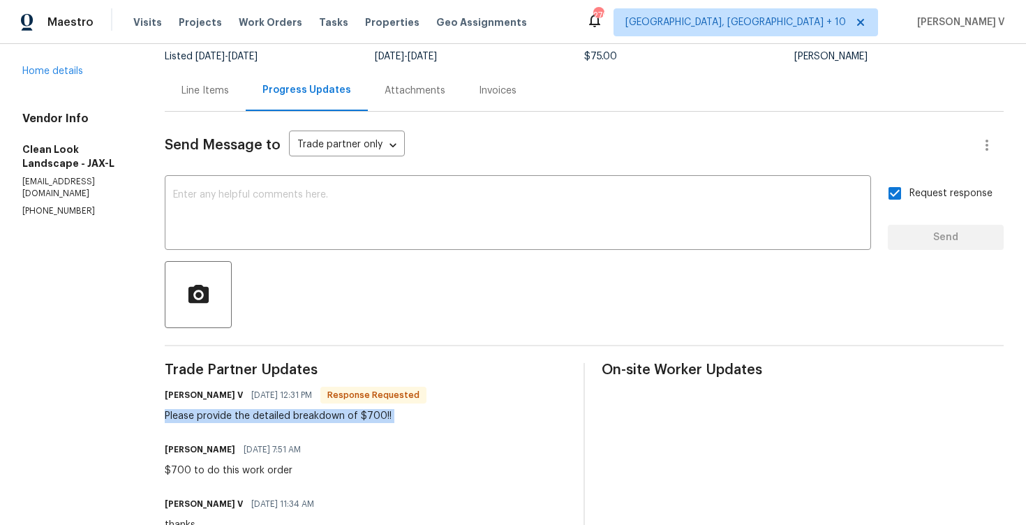
click at [217, 475] on div "$700 to do this work order" at bounding box center [237, 470] width 144 height 14
copy div "$700 to do this work order"
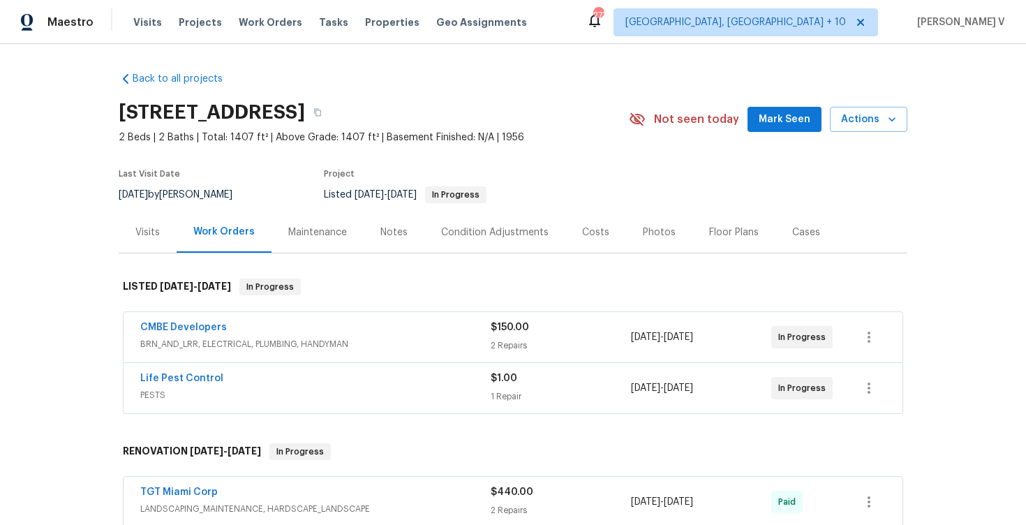
scroll to position [17, 0]
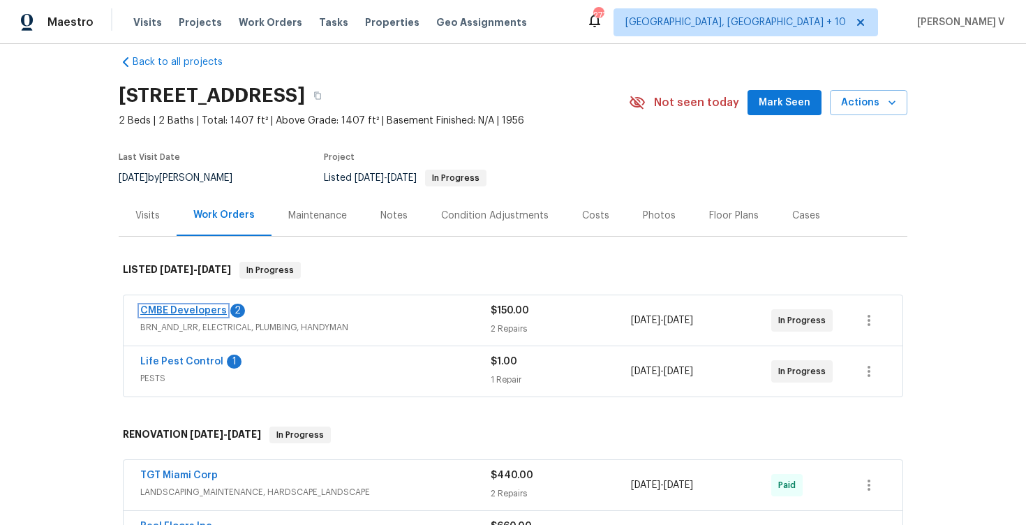
click at [188, 310] on link "CMBE Developers" at bounding box center [183, 311] width 87 height 10
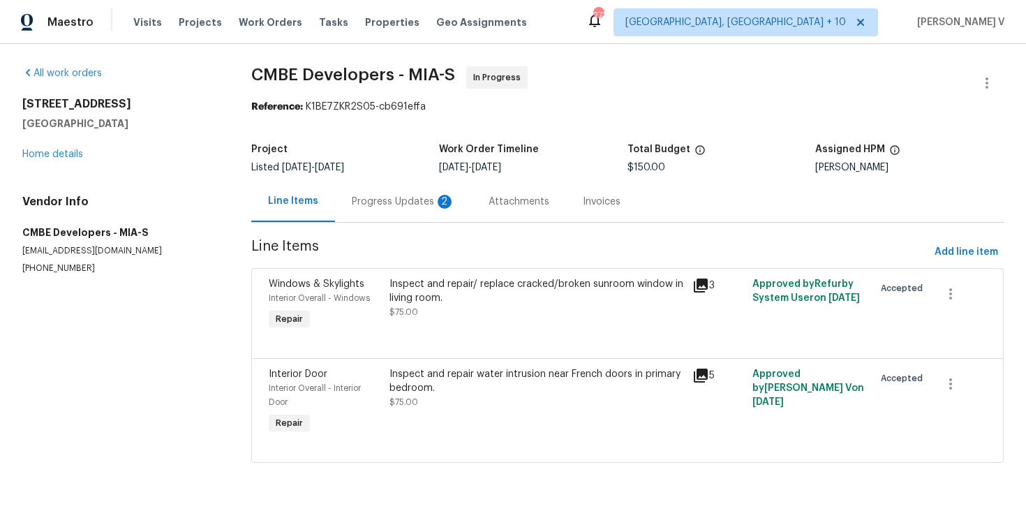
click at [371, 236] on section "CMBE Developers - MIA-S In Progress Reference: K1BE7ZKR2S05-cb691effa Project L…" at bounding box center [627, 272] width 752 height 413
click at [389, 213] on div "Progress Updates 2" at bounding box center [403, 201] width 137 height 41
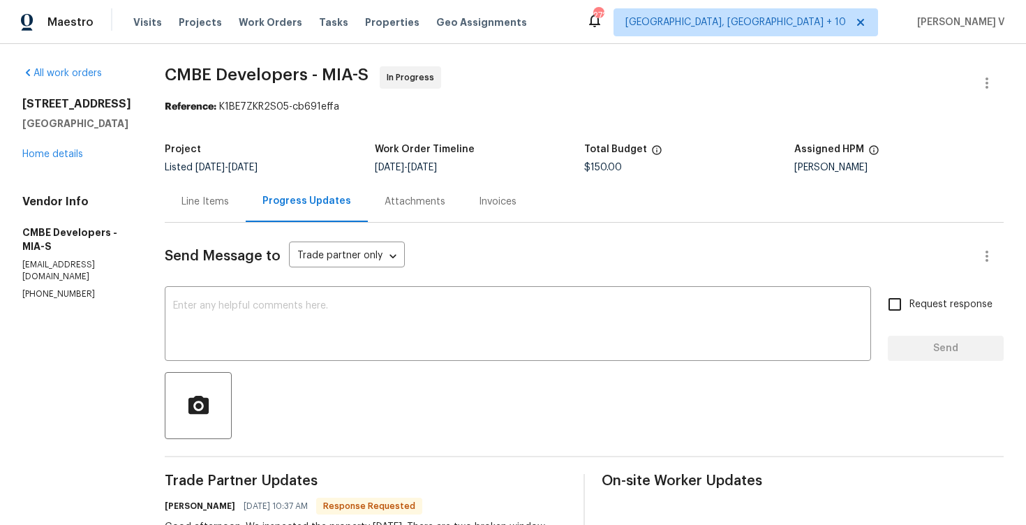
click at [207, 214] on div "Line Items" at bounding box center [205, 201] width 81 height 41
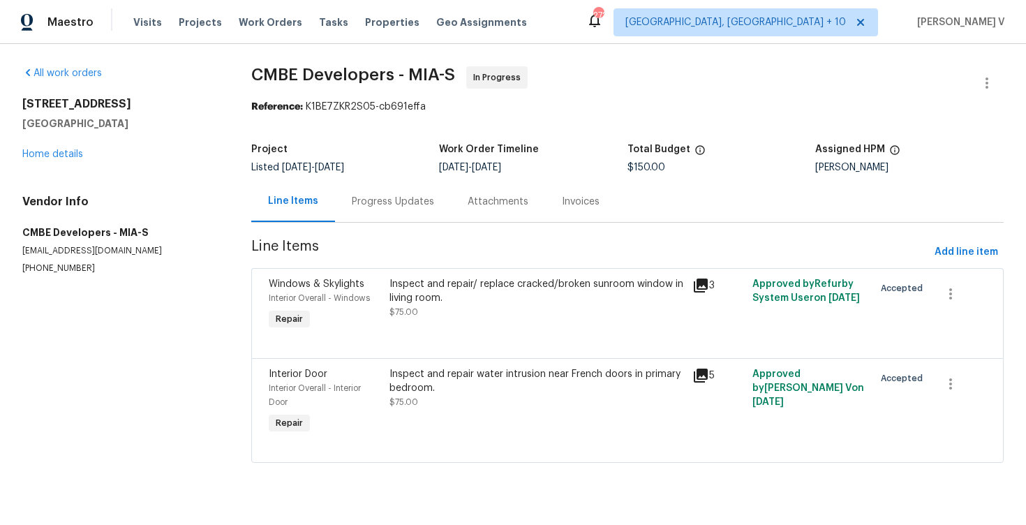
click at [378, 202] on div "Progress Updates" at bounding box center [393, 202] width 82 height 14
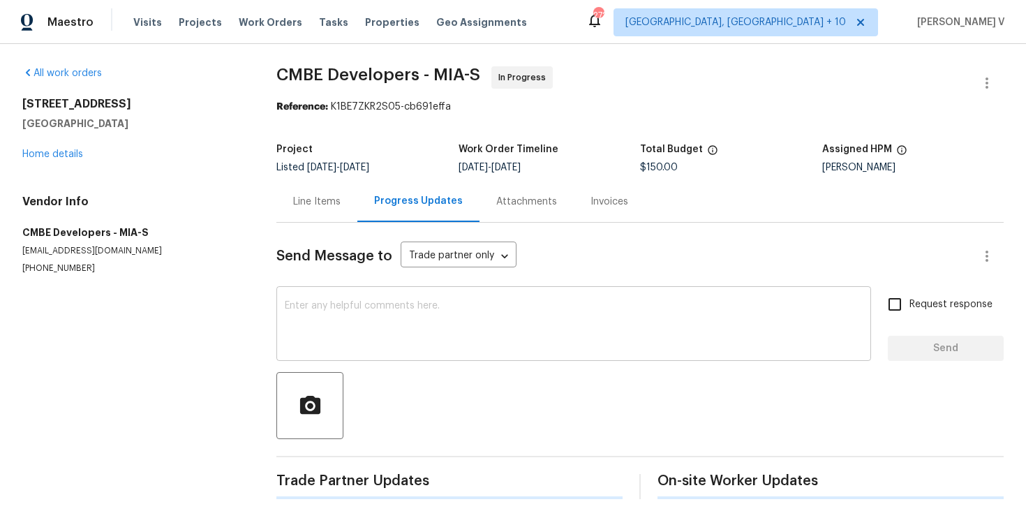
click at [385, 301] on textarea at bounding box center [574, 325] width 578 height 49
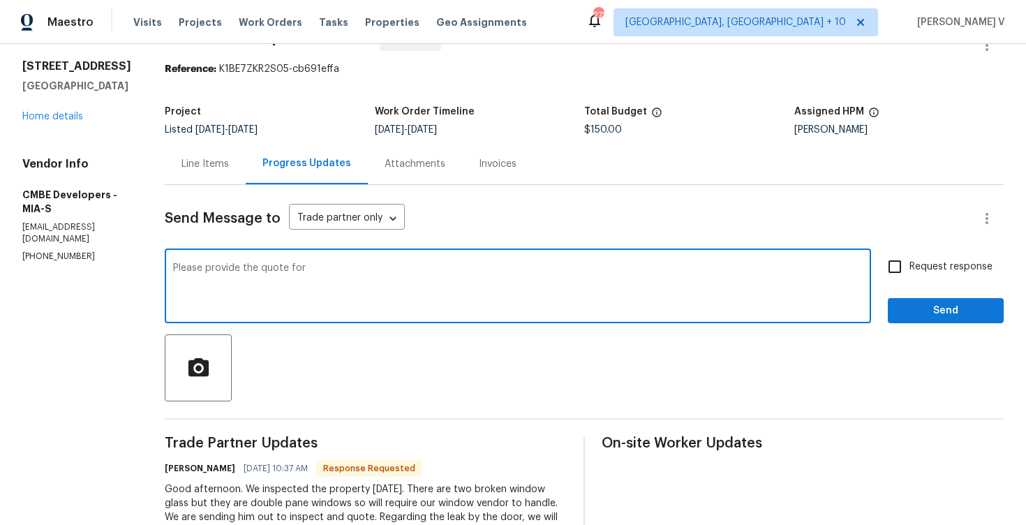
scroll to position [79, 0]
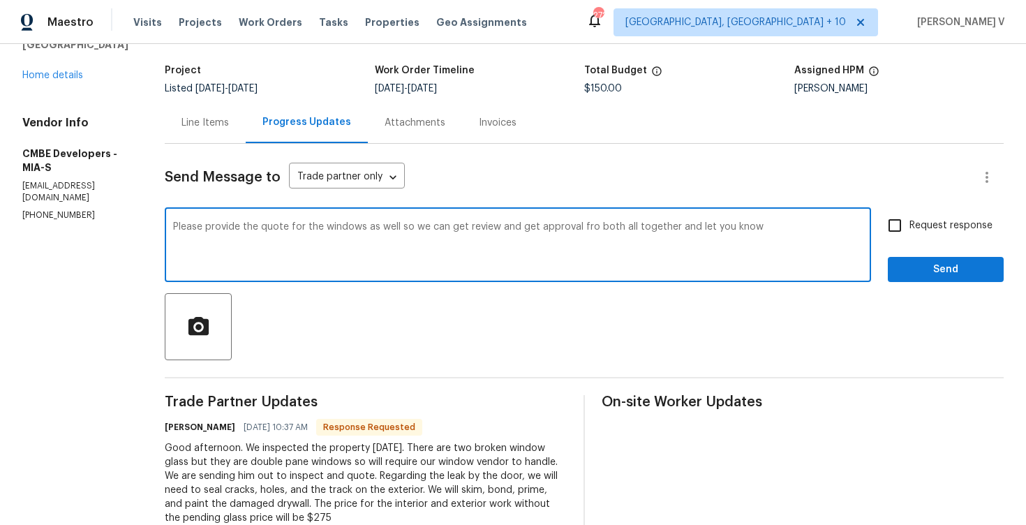
click at [318, 226] on textarea "Please provide the quote for the windows as well so we can get review and get a…" at bounding box center [518, 246] width 690 height 49
click at [384, 217] on div "Please provide the quote for the windows as well so we can get review and get a…" at bounding box center [518, 246] width 706 height 71
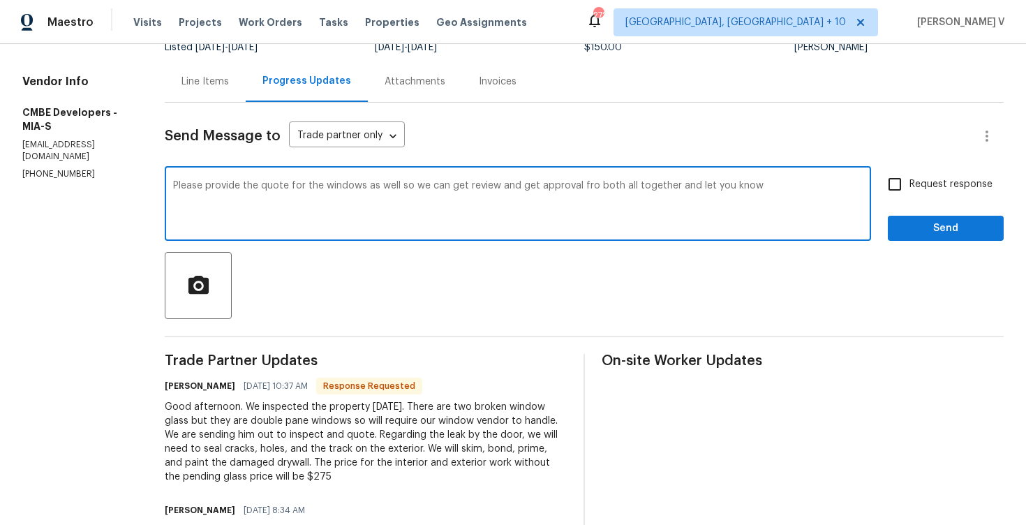
scroll to position [165, 0]
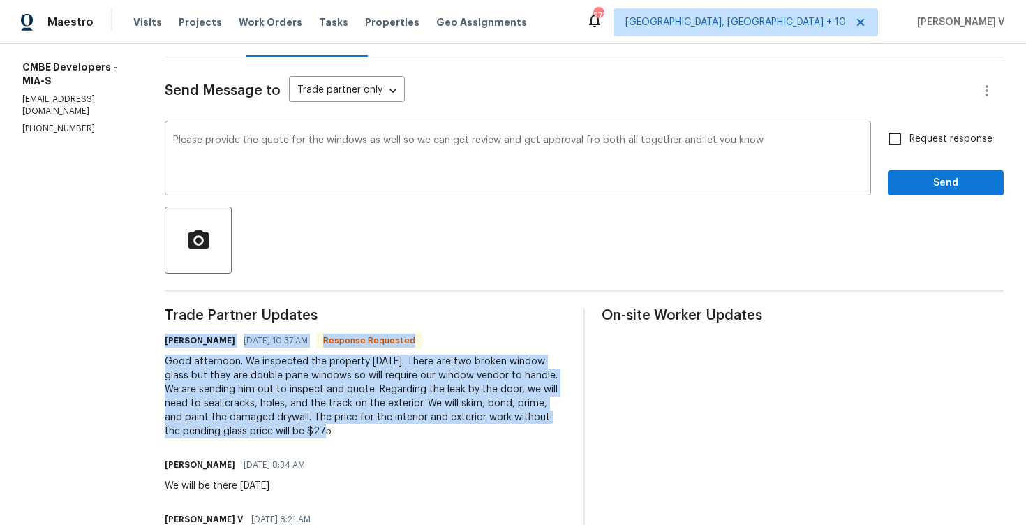
drag, startPoint x: 168, startPoint y: 341, endPoint x: 285, endPoint y: 437, distance: 151.3
click at [285, 437] on div "All work orders 232 NW 25th St Wilton Manors, FL 33311 Home details Vendor Info…" at bounding box center [513, 322] width 1026 height 886
copy div "Joshua Fischler 08/25/2025 10:37 AM Response Requested Good afternoon. We inspe…"
click at [246, 139] on textarea "Please provide the quote for the windows as well so we can get review and get a…" at bounding box center [518, 159] width 690 height 49
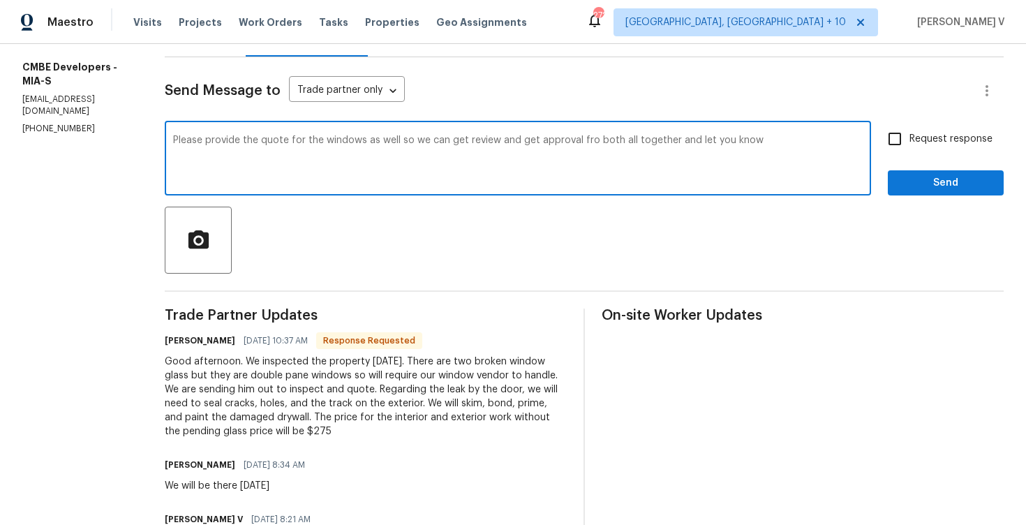
click at [246, 139] on textarea "Please provide the quote for the windows as well so we can get review and get a…" at bounding box center [518, 159] width 690 height 49
paste textarea "Thank you for the update. Could you please also provide the quote for the doubl…"
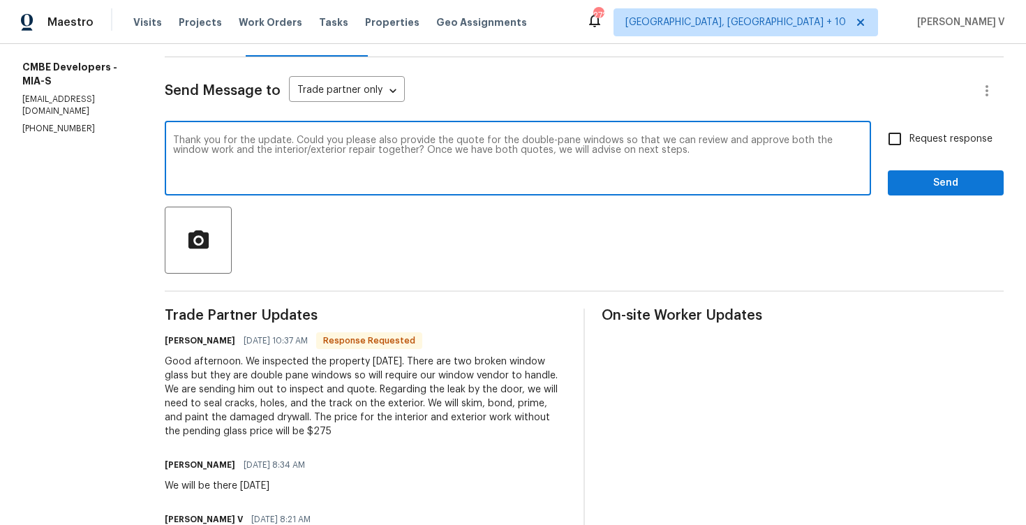
type textarea "Thank you for the update. Could you please also provide the quote for the doubl…"
click at [903, 151] on input "Request response" at bounding box center [894, 138] width 29 height 29
checkbox input "true"
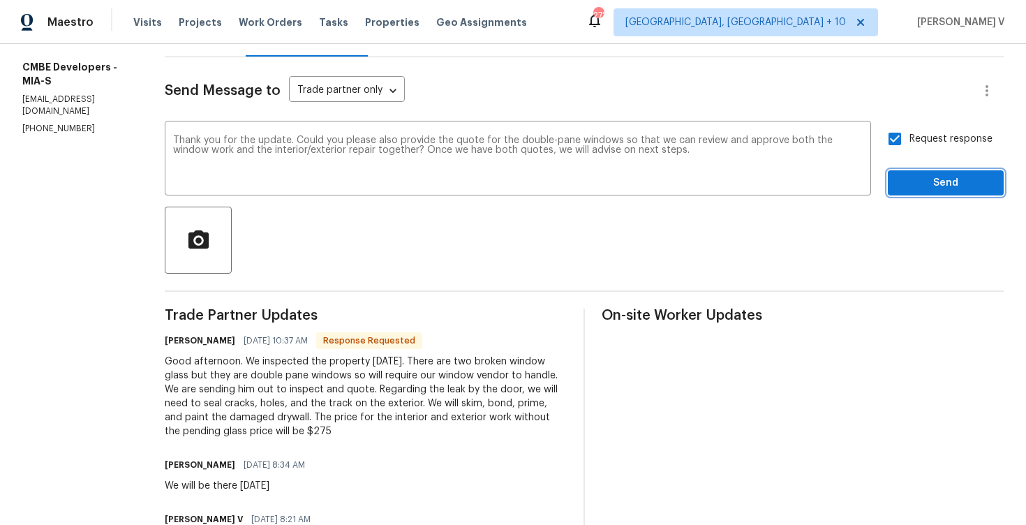
click at [915, 191] on span "Send" at bounding box center [946, 182] width 94 height 17
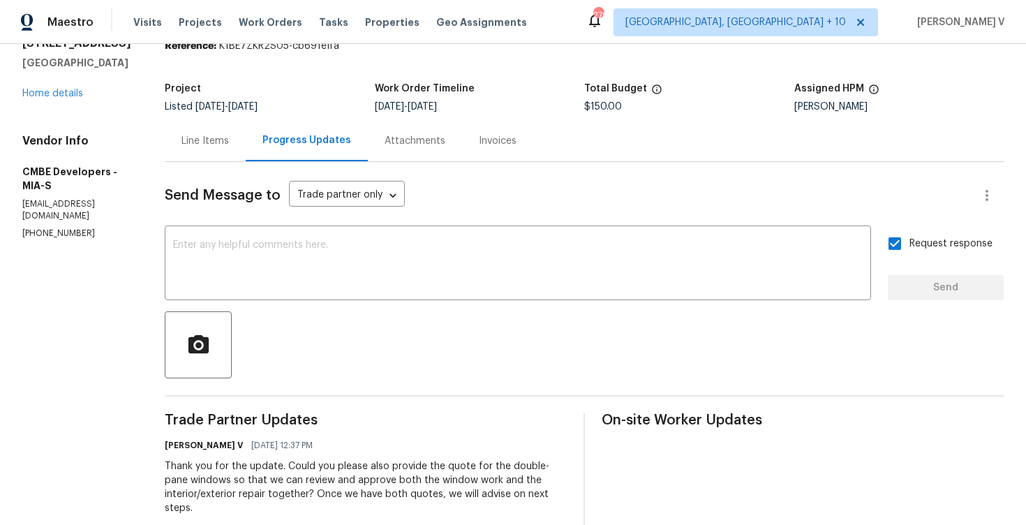
scroll to position [119, 0]
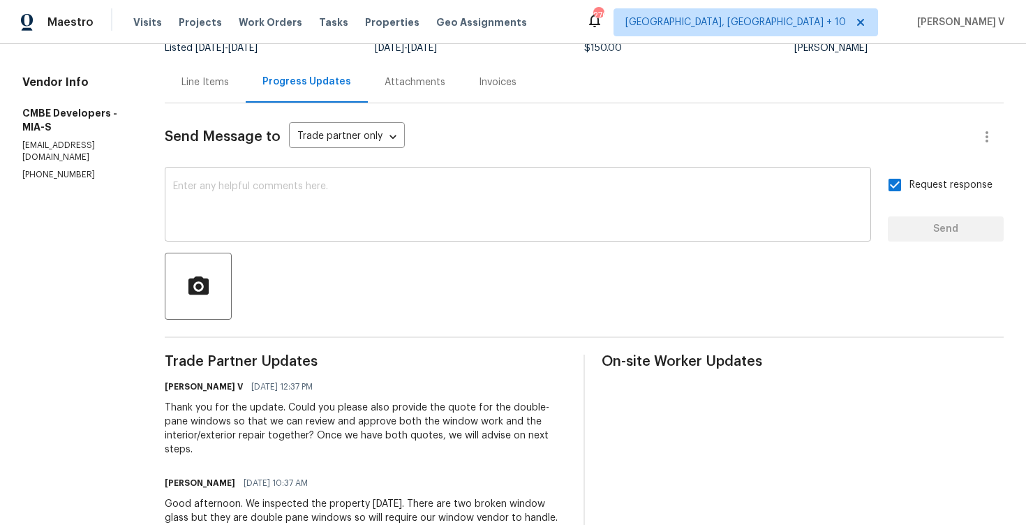
click at [269, 235] on div "x ​" at bounding box center [518, 205] width 706 height 71
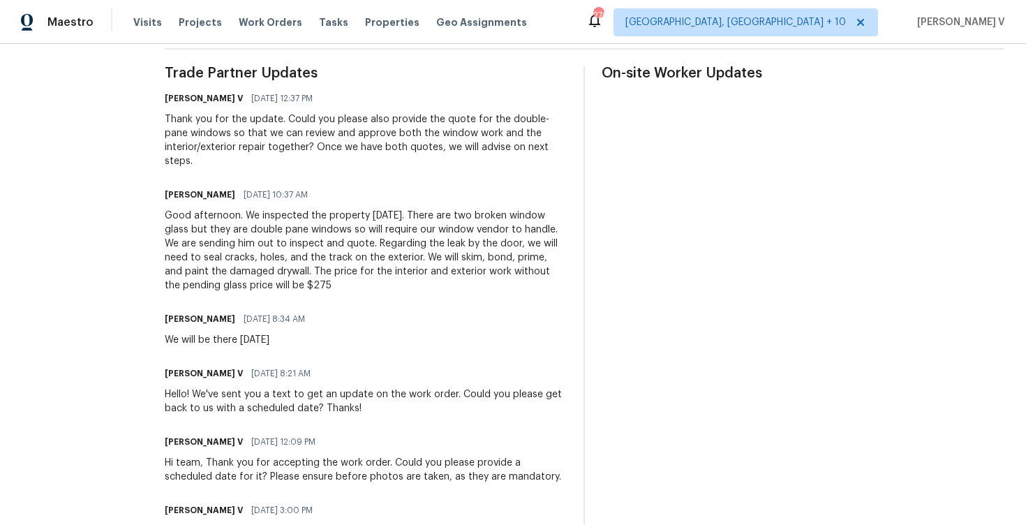
scroll to position [415, 0]
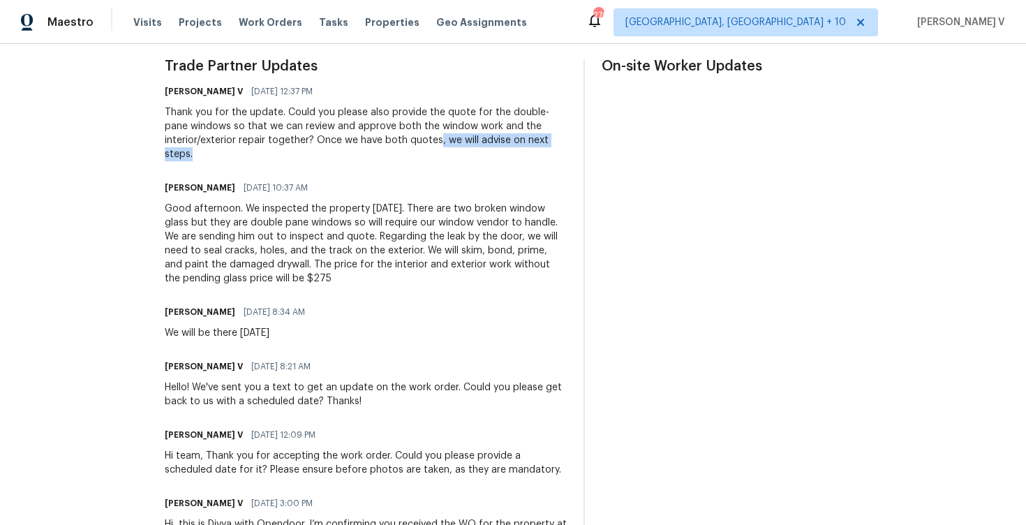
drag, startPoint x: 445, startPoint y: 137, endPoint x: 466, endPoint y: 161, distance: 31.6
click at [466, 161] on div "Thank you for the update. Could you please also provide the quote for the doubl…" at bounding box center [366, 133] width 402 height 56
copy div ", we will advise on next steps."
click at [315, 236] on div "Good afternoon. We inspected the property today. There are two broken window gl…" at bounding box center [366, 244] width 402 height 84
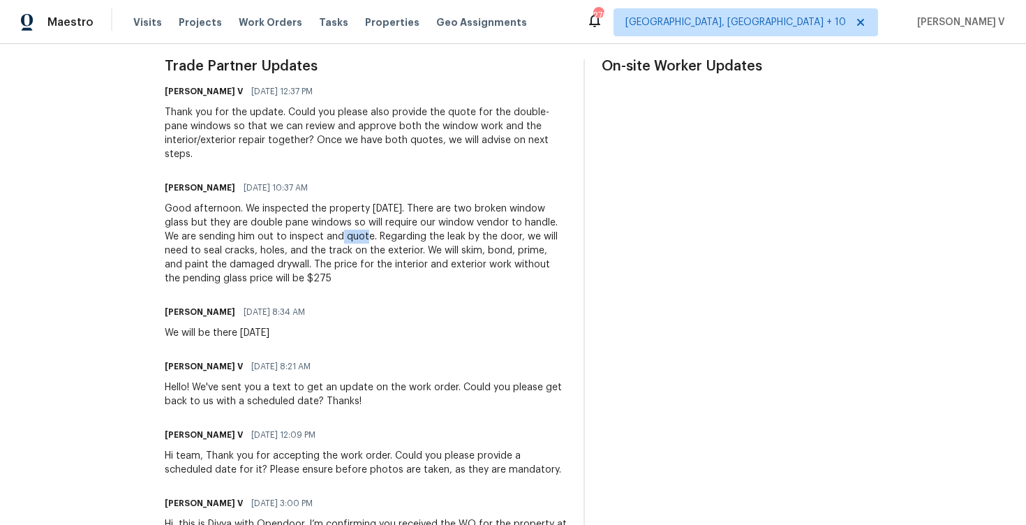
click at [315, 236] on div "Good afternoon. We inspected the property today. There are two broken window gl…" at bounding box center [366, 244] width 402 height 84
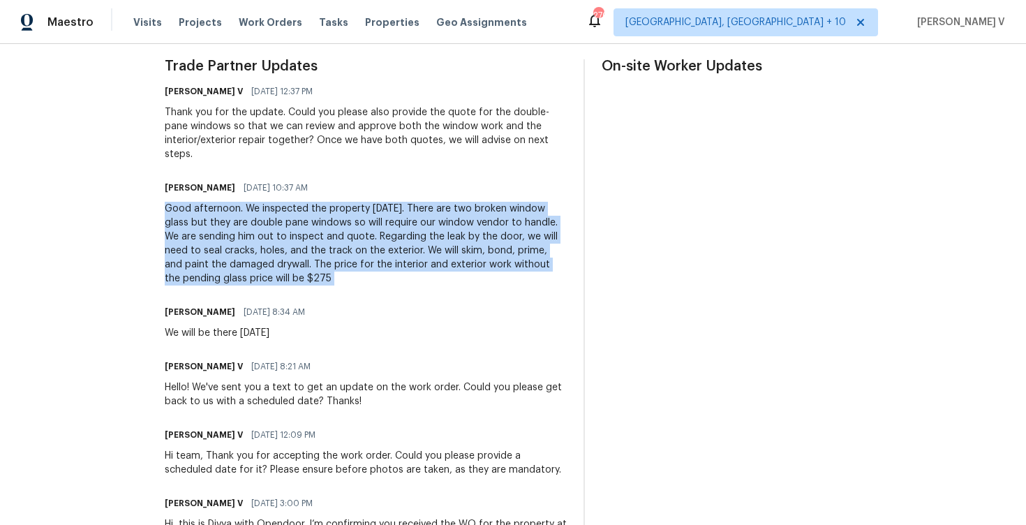
click at [276, 232] on div "Good afternoon. We inspected the property today. There are two broken window gl…" at bounding box center [366, 244] width 402 height 84
drag, startPoint x: 249, startPoint y: 207, endPoint x: 287, endPoint y: 284, distance: 85.5
click at [287, 284] on div "Good afternoon. We inspected the property today. There are two broken window gl…" at bounding box center [366, 244] width 402 height 84
copy div "We inspected the property today. There are two broken window glass but they are…"
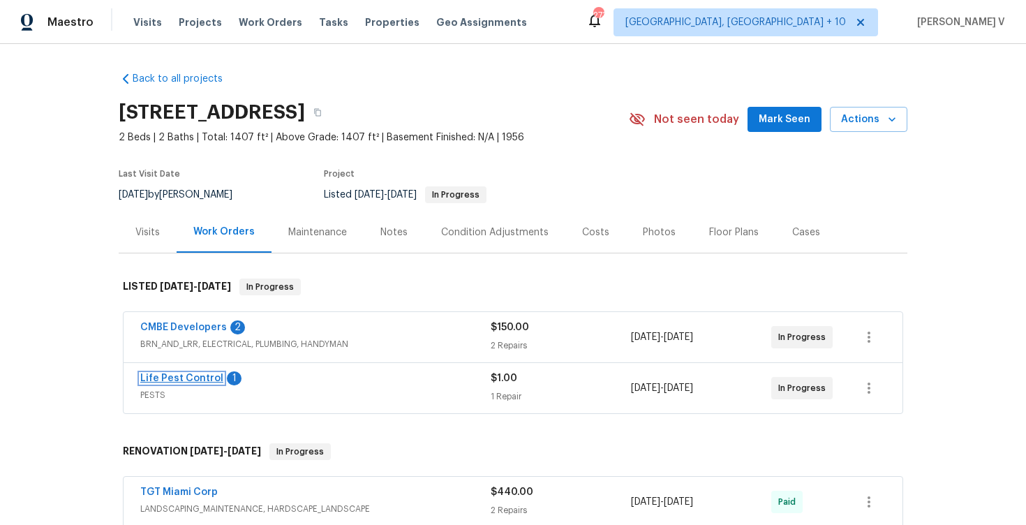
click at [186, 378] on link "Life Pest Control" at bounding box center [181, 378] width 83 height 10
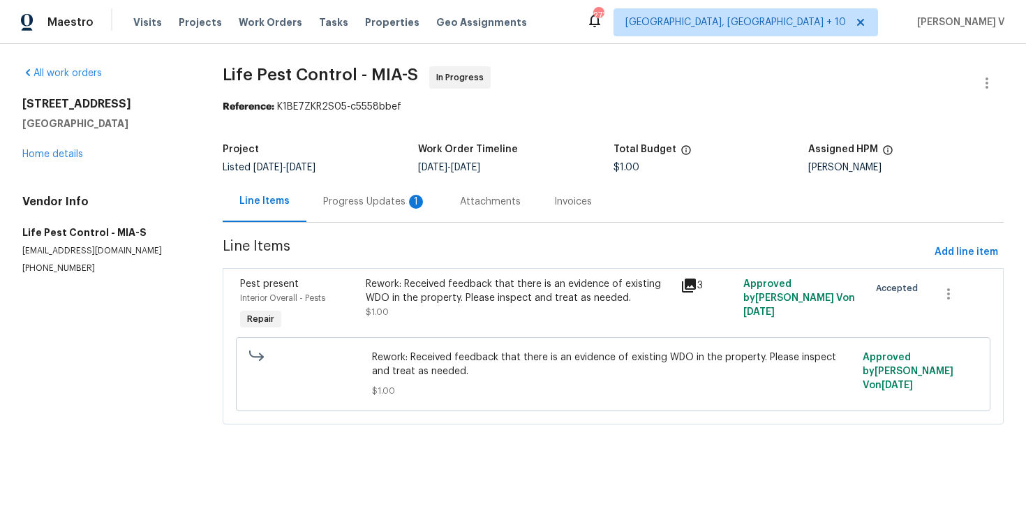
click at [357, 173] on div "Project Listed [DATE] - [DATE] Work Order Timeline [DATE] - [DATE] Total Budget…" at bounding box center [613, 158] width 781 height 45
click at [357, 199] on div "Progress Updates 1" at bounding box center [374, 202] width 103 height 14
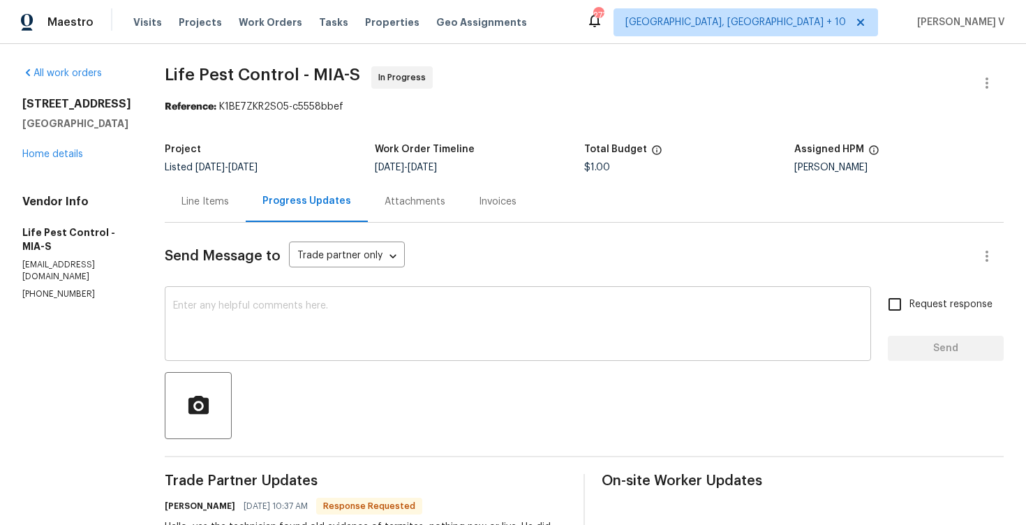
click at [261, 325] on textarea at bounding box center [518, 325] width 690 height 49
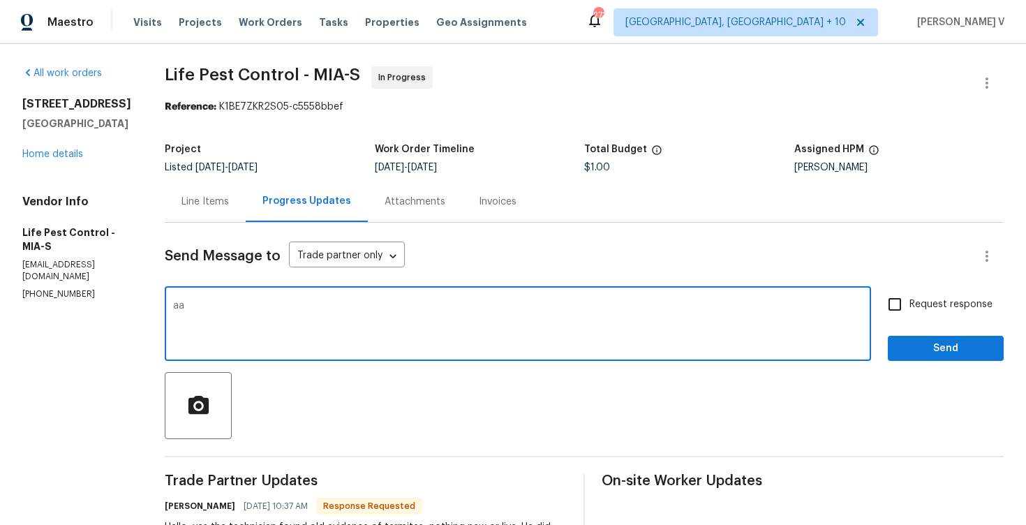
type textarea "a"
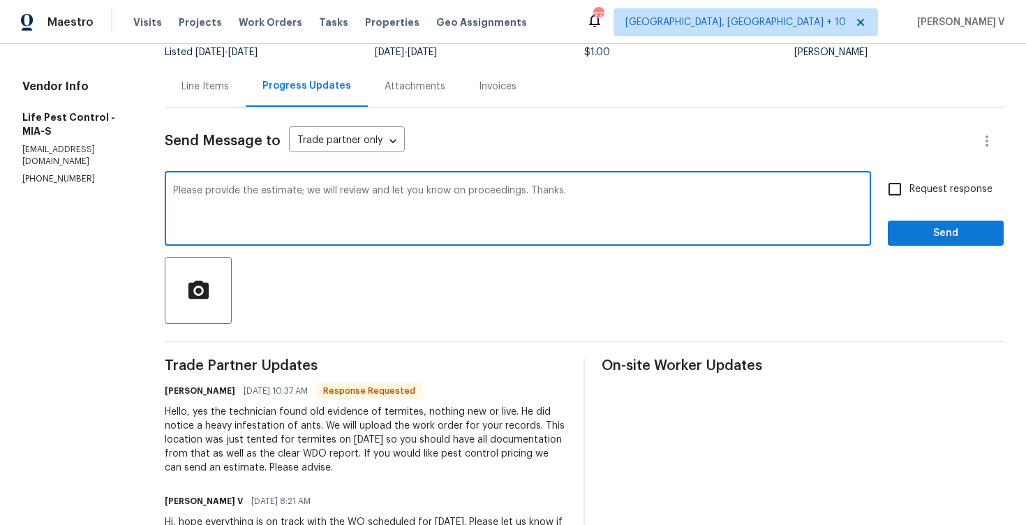
scroll to position [134, 0]
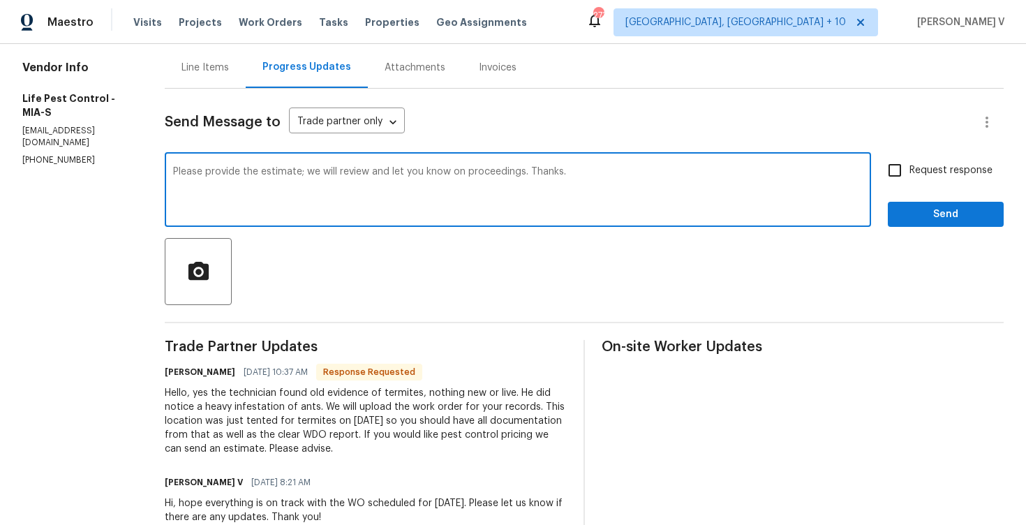
type textarea "Please provide the estimate; we will review and let you know on proceedings. Th…"
click at [907, 173] on input "Request response" at bounding box center [894, 170] width 29 height 29
checkbox input "true"
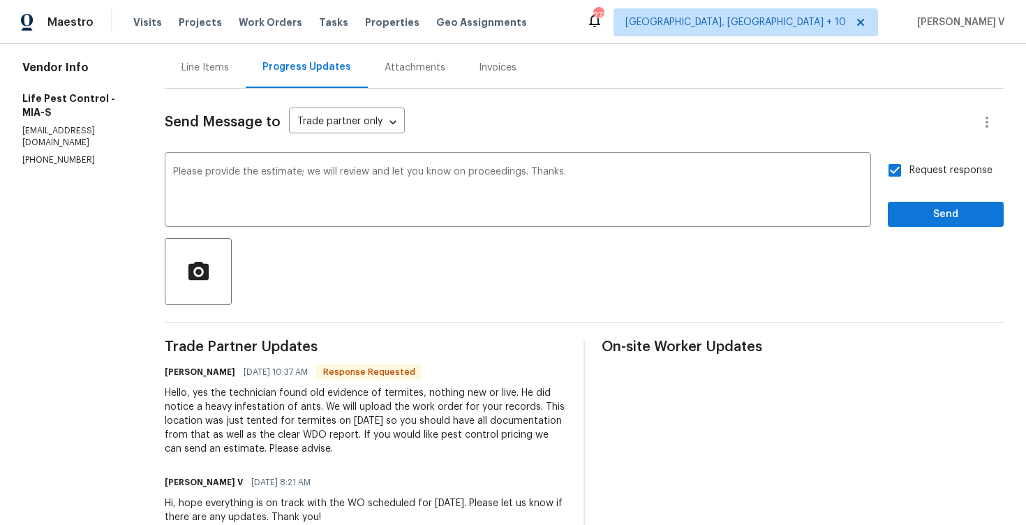
scroll to position [0, 0]
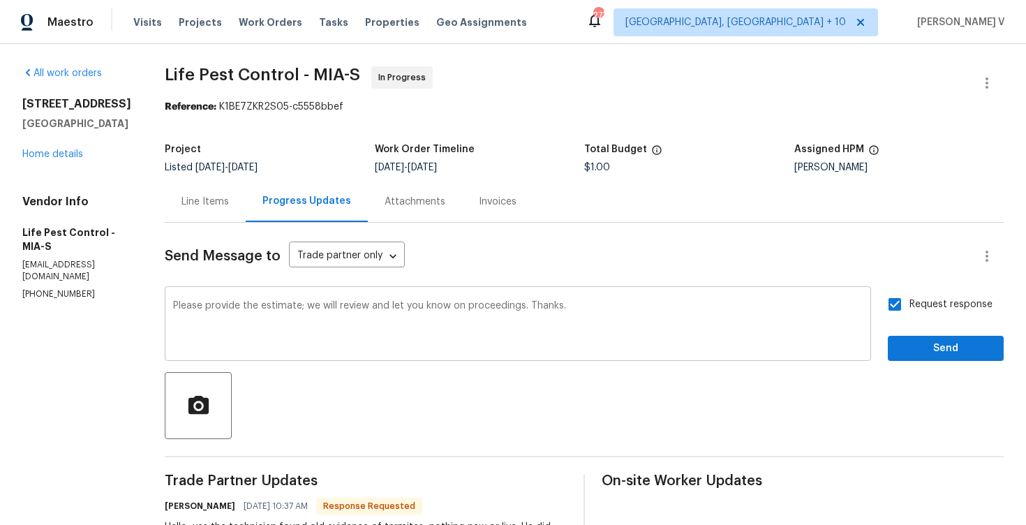
click at [351, 325] on textarea "Please provide the estimate; we will review and let you know on proceedings. Th…" at bounding box center [518, 325] width 690 height 49
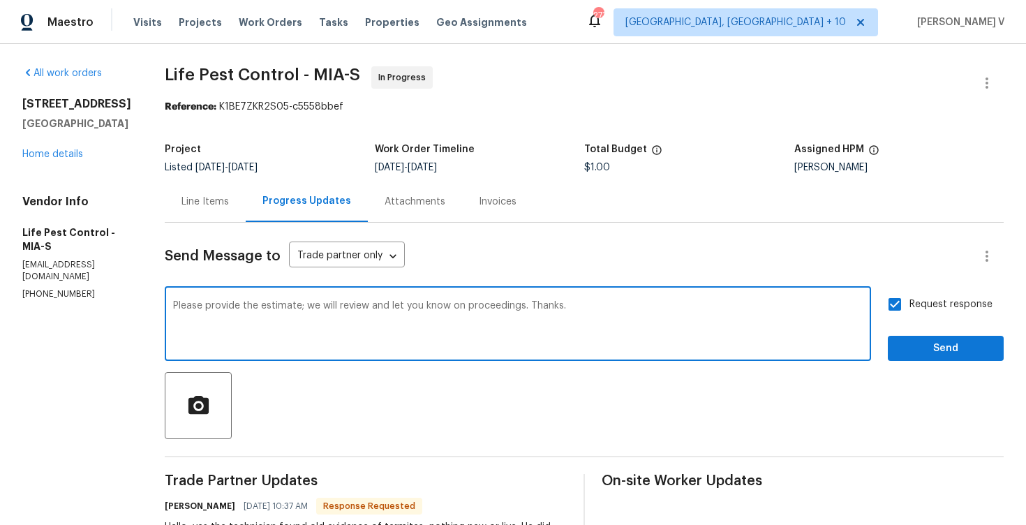
click at [351, 325] on textarea "Please provide the estimate; we will review and let you know on proceedings. Th…" at bounding box center [518, 325] width 690 height 49
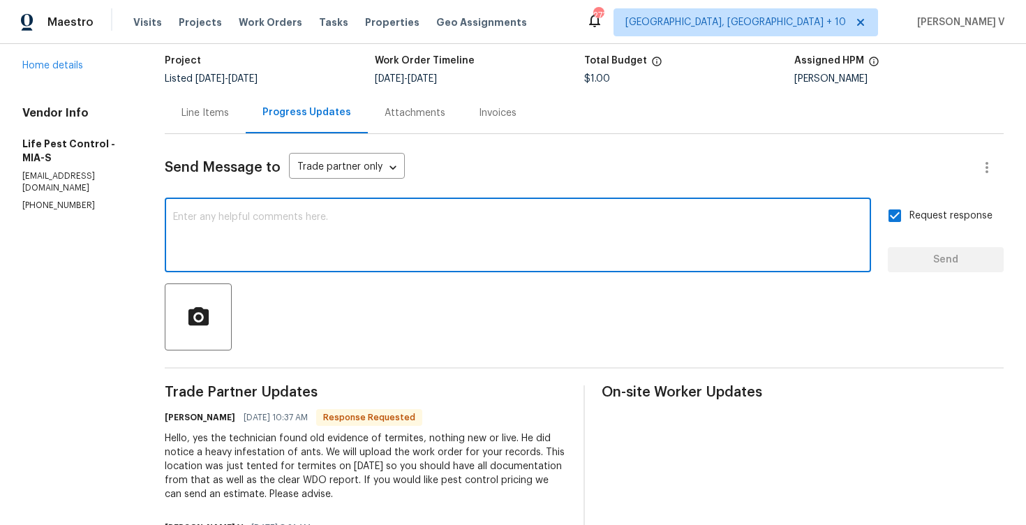
scroll to position [160, 0]
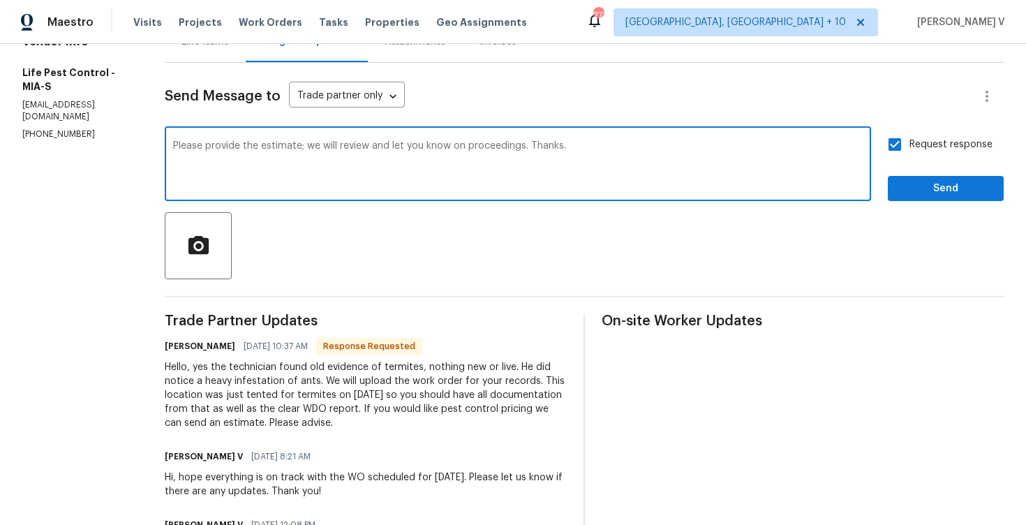
type textarea "Please provide the estimate; we will review and let you know on proceedings. Th…"
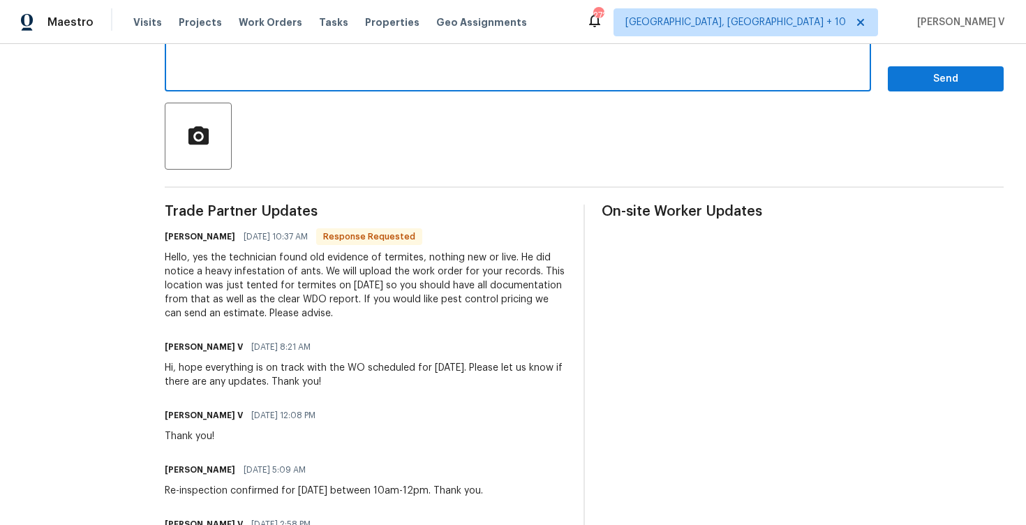
scroll to position [0, 0]
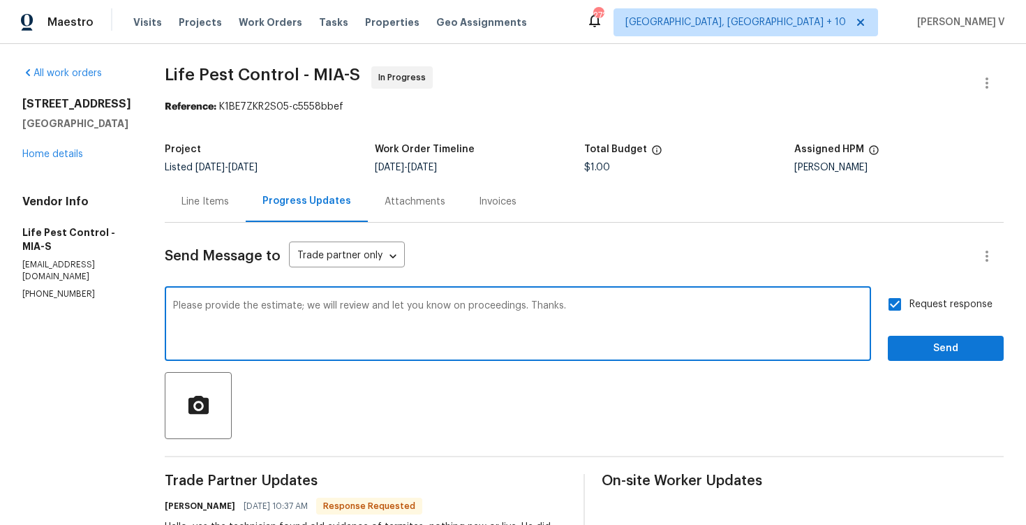
click at [205, 195] on div "Line Items" at bounding box center [204, 202] width 47 height 14
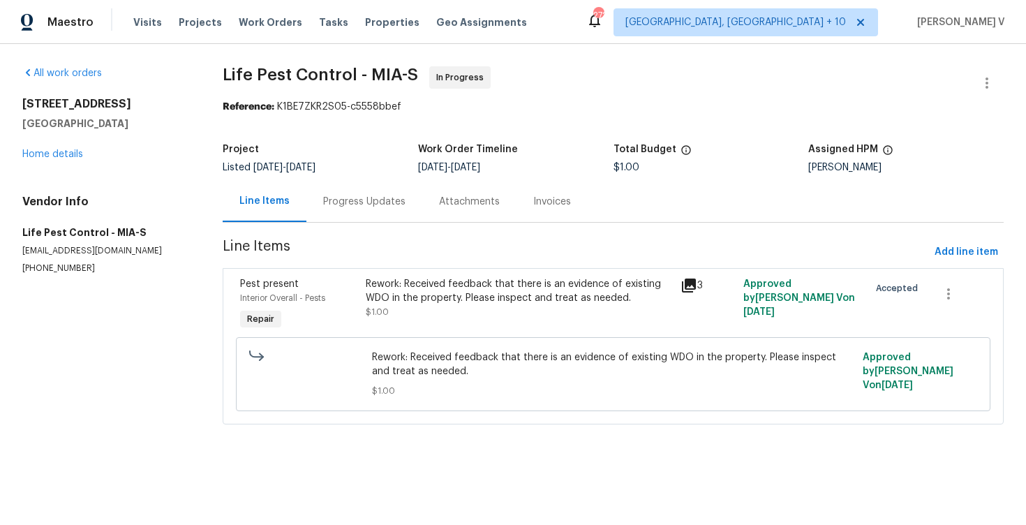
click at [431, 304] on div "Rework: Received feedback that there is an evidence of existing WDO in the prop…" at bounding box center [519, 291] width 306 height 28
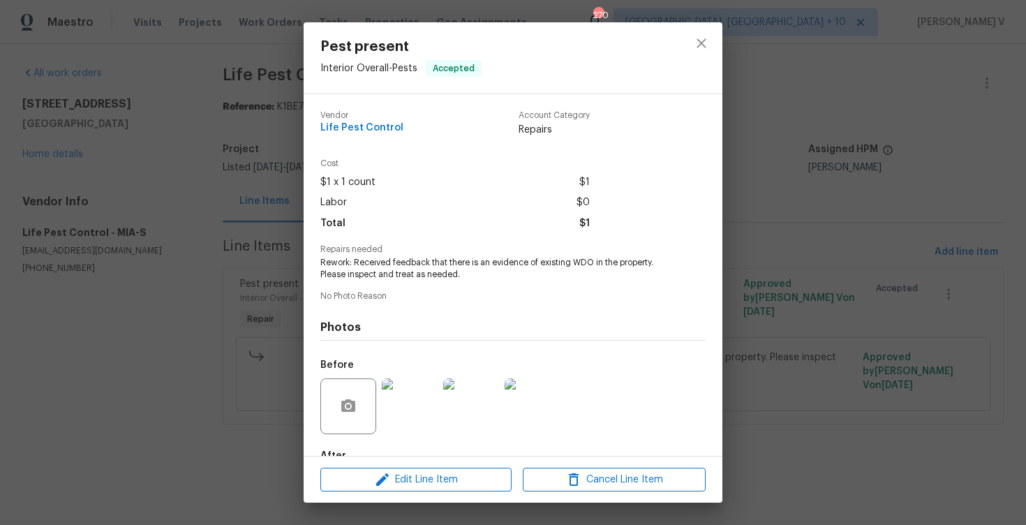
click at [393, 393] on img at bounding box center [410, 406] width 56 height 56
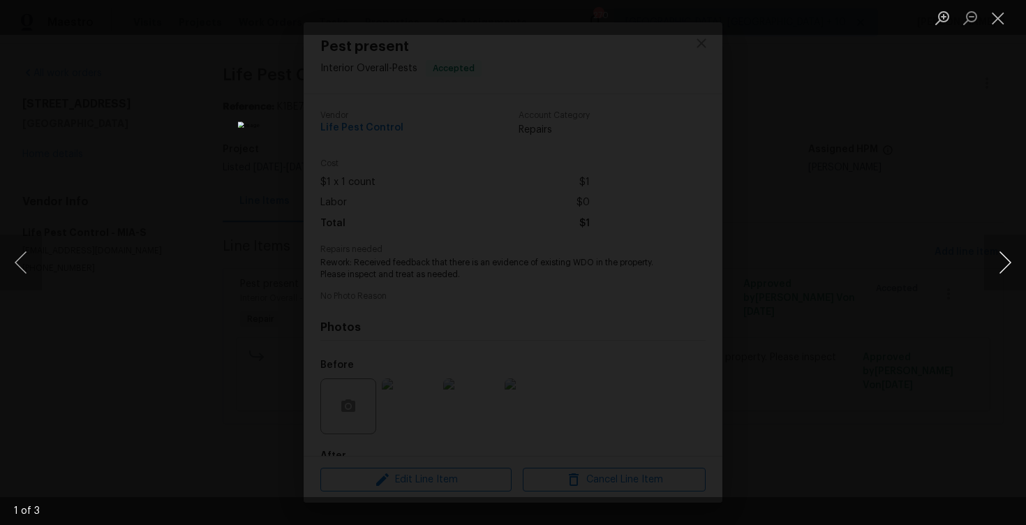
click at [1006, 254] on button "Next image" at bounding box center [1005, 263] width 42 height 56
click at [845, 155] on div "Lightbox" at bounding box center [513, 262] width 1026 height 525
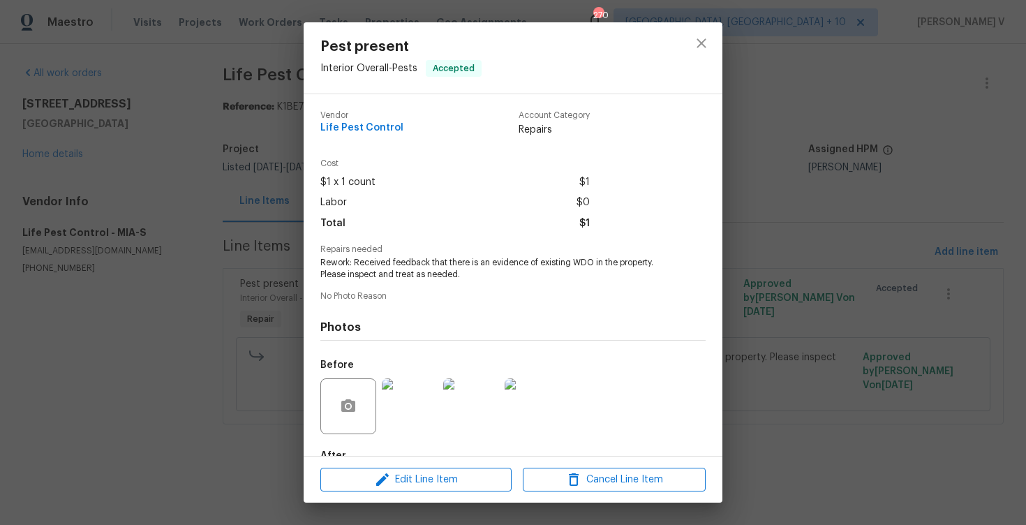
click at [845, 155] on div "Pest present Interior Overall - Pests Accepted Vendor Life Pest Control Account…" at bounding box center [513, 262] width 1026 height 525
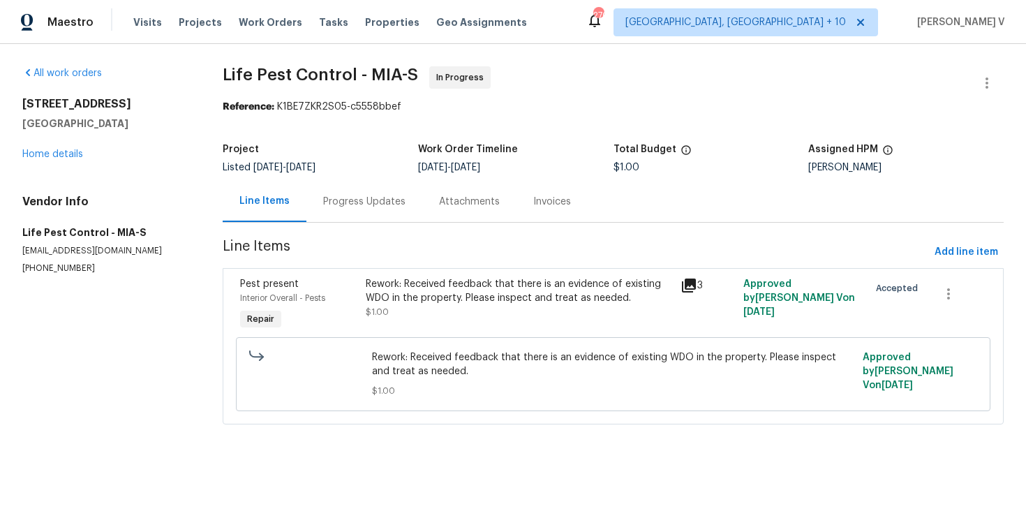
click at [379, 202] on div "Progress Updates" at bounding box center [364, 202] width 82 height 14
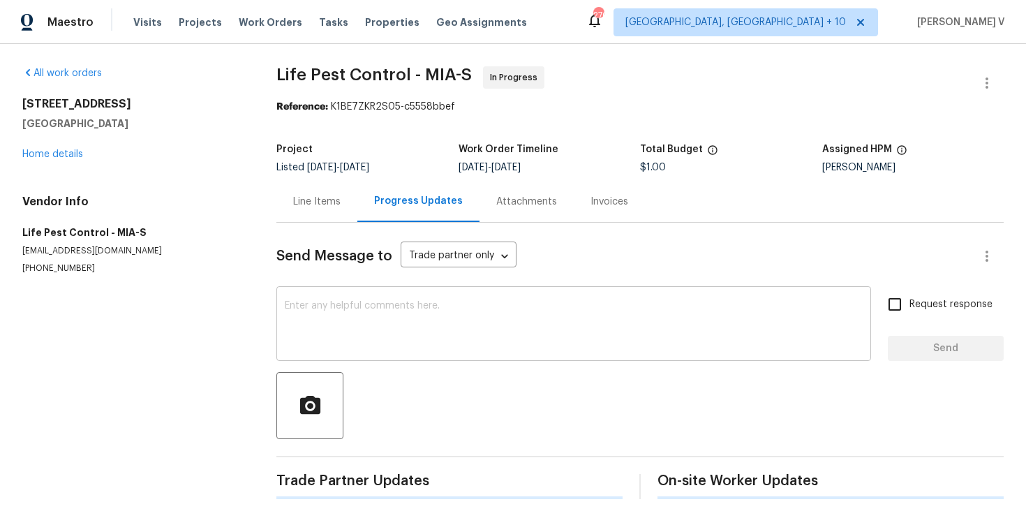
click at [387, 335] on textarea at bounding box center [574, 325] width 578 height 49
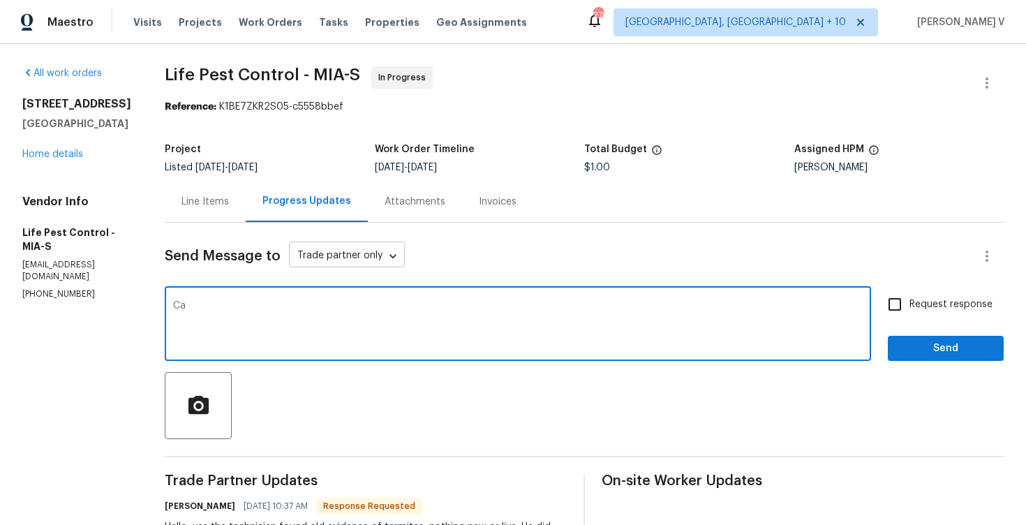
type textarea "C"
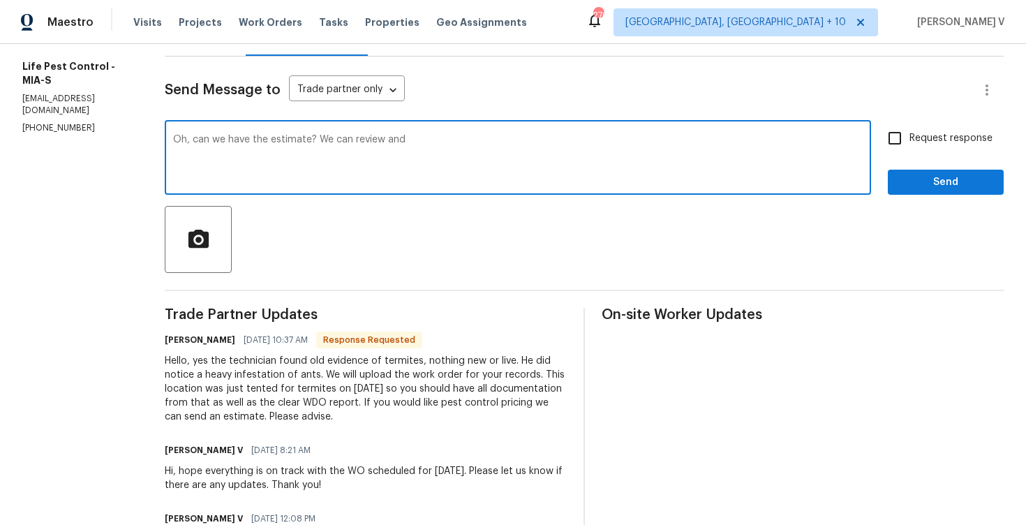
paste textarea ", we will advise on next steps."
click at [404, 136] on textarea "Oh, can we have the estimate? We can review and , we will advise on next steps." at bounding box center [518, 159] width 690 height 49
type textarea "Oh, can we have the estimate? We can review and we will advise on next steps."
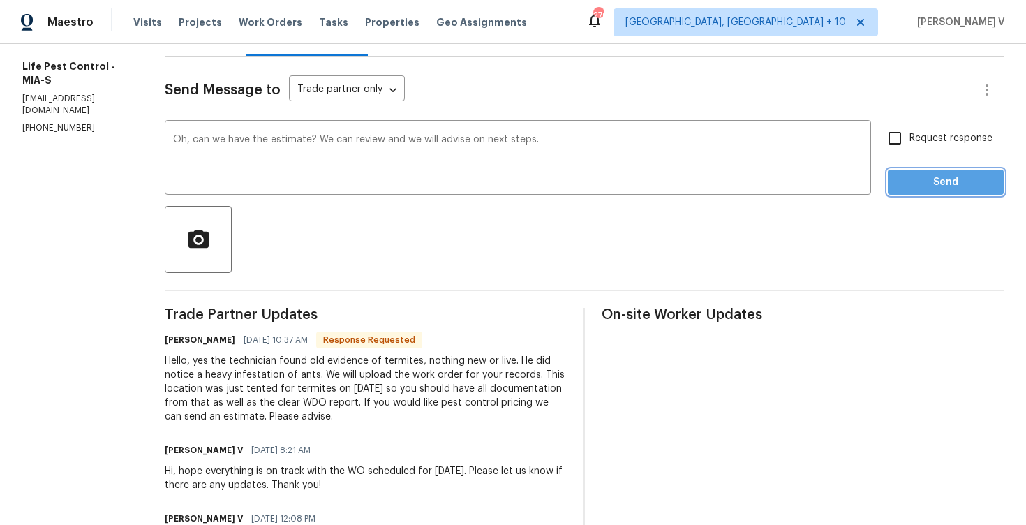
click at [981, 191] on button "Send" at bounding box center [946, 183] width 116 height 26
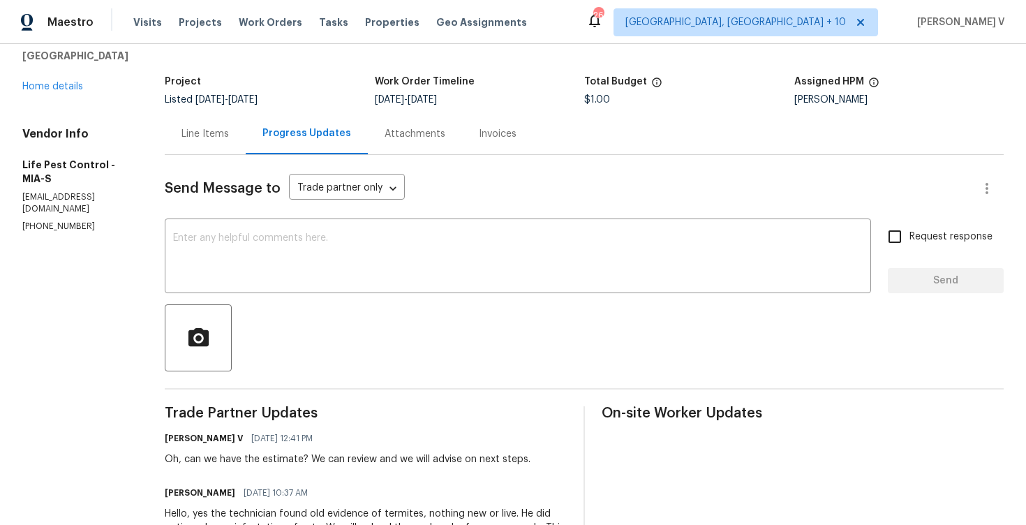
scroll to position [147, 0]
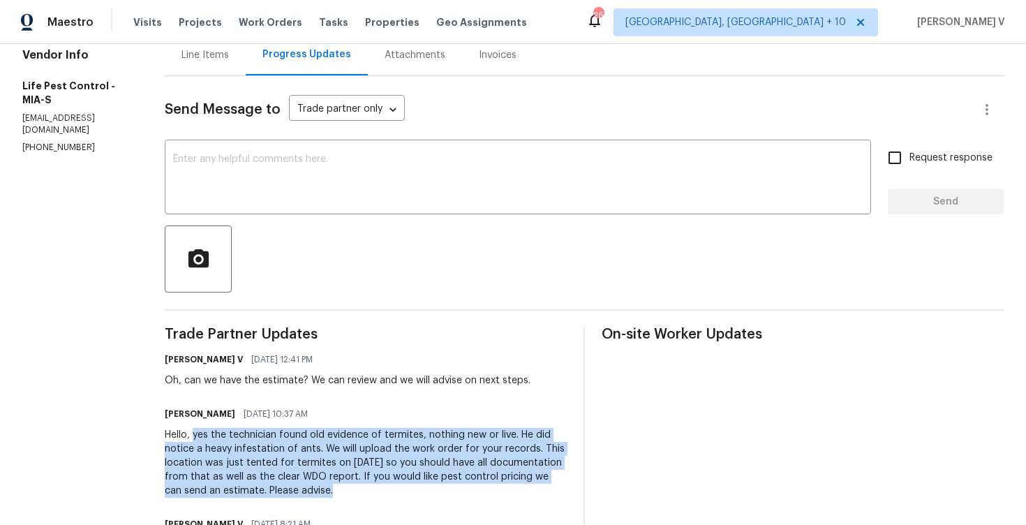
drag, startPoint x: 191, startPoint y: 437, endPoint x: 321, endPoint y: 488, distance: 140.1
click at [321, 488] on div "Hello, yes the technician found old evidence of termites, nothing new or live. …" at bounding box center [366, 463] width 402 height 70
copy div "yes the technician found old evidence of termites, nothing new or live. He did …"
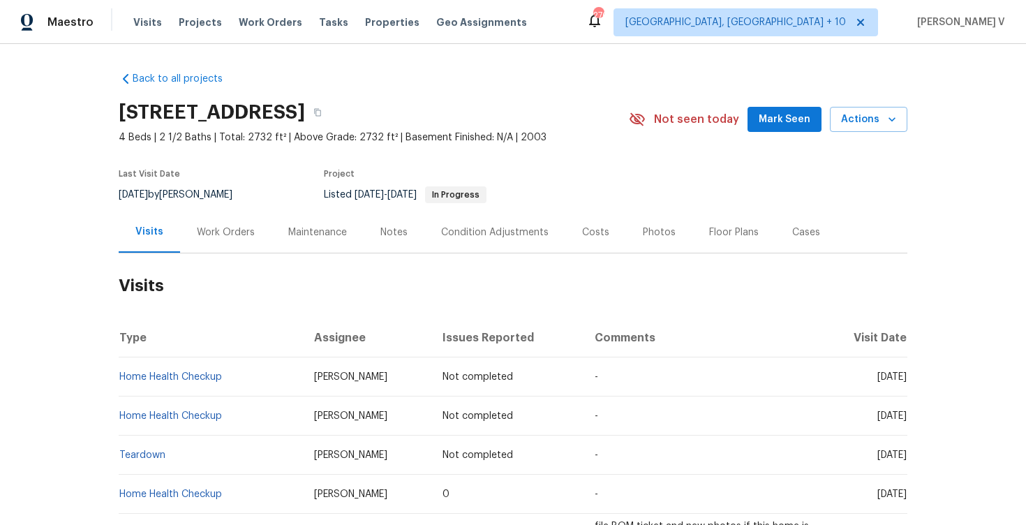
click at [232, 237] on div "Work Orders" at bounding box center [226, 232] width 58 height 14
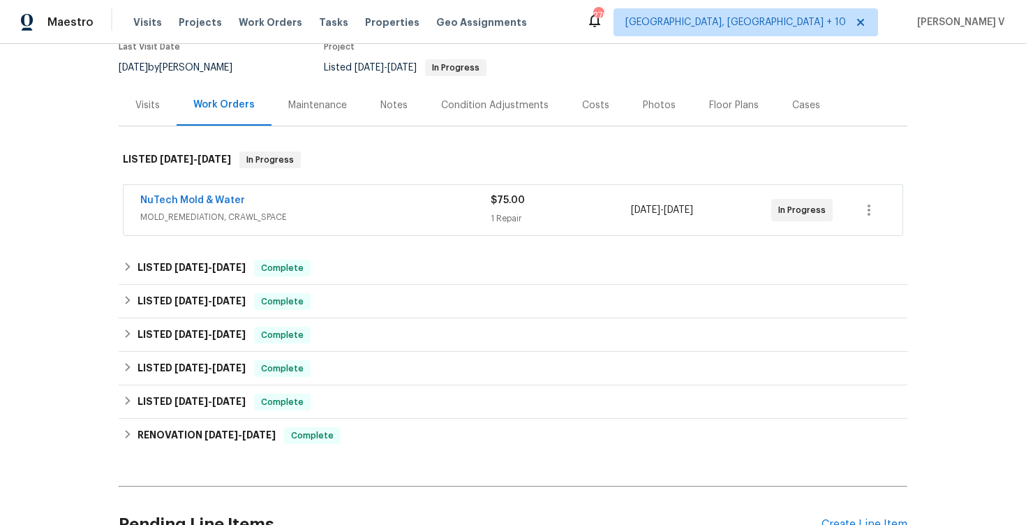
scroll to position [223, 0]
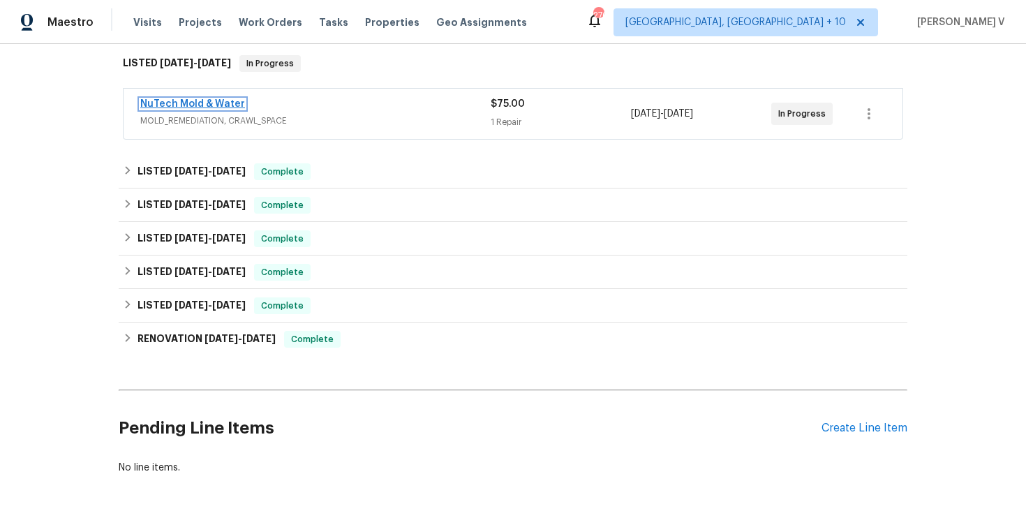
click at [230, 101] on link "NuTech Mold & Water" at bounding box center [192, 104] width 105 height 10
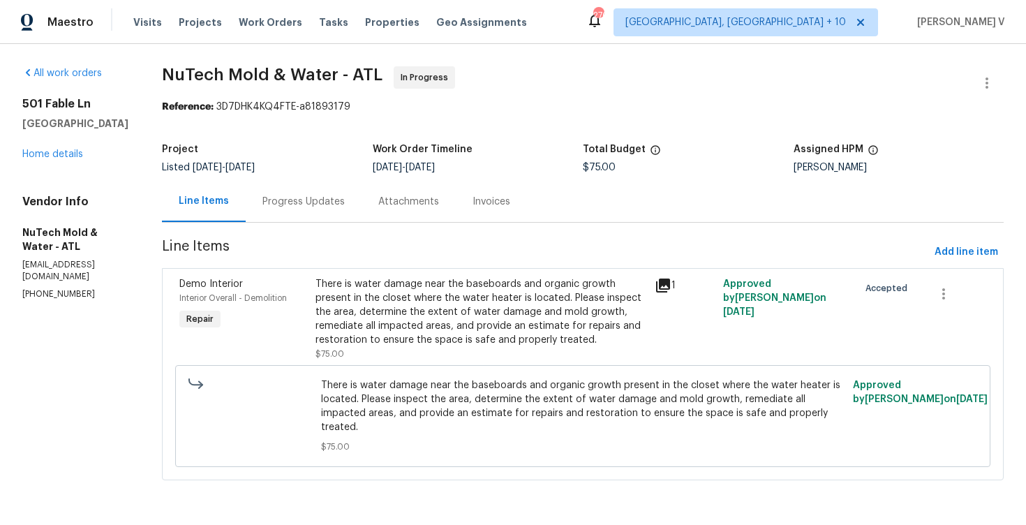
click at [392, 191] on div "Attachments" at bounding box center [409, 201] width 94 height 41
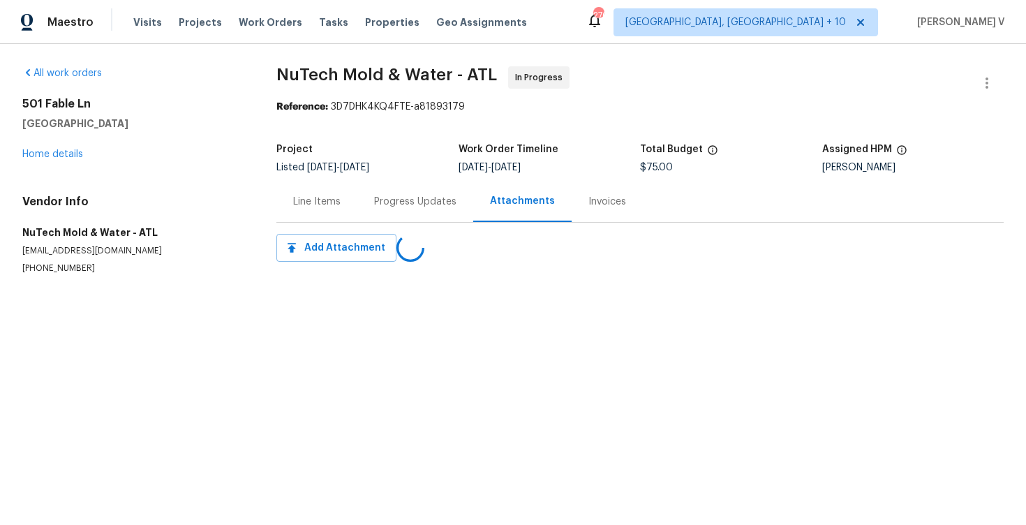
click at [392, 191] on div "Progress Updates" at bounding box center [415, 201] width 116 height 41
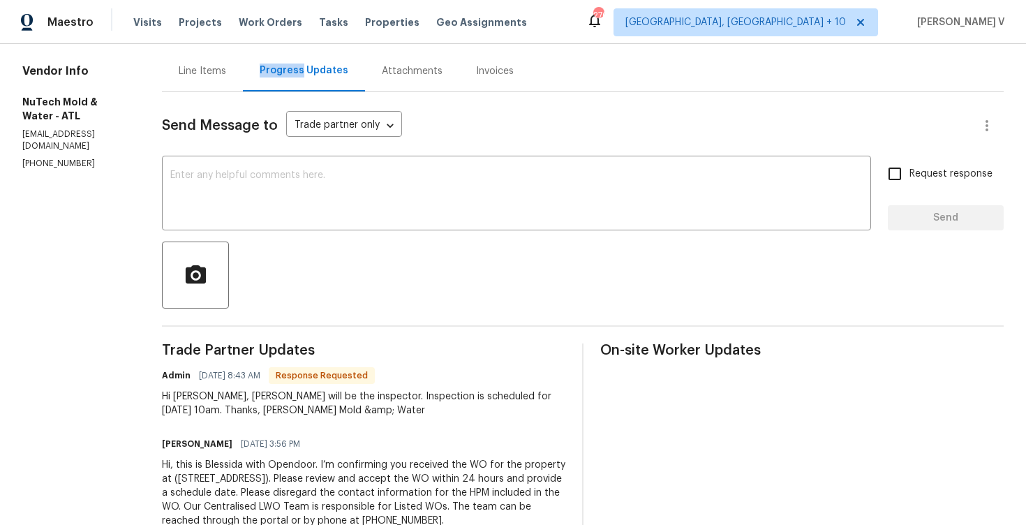
scroll to position [172, 0]
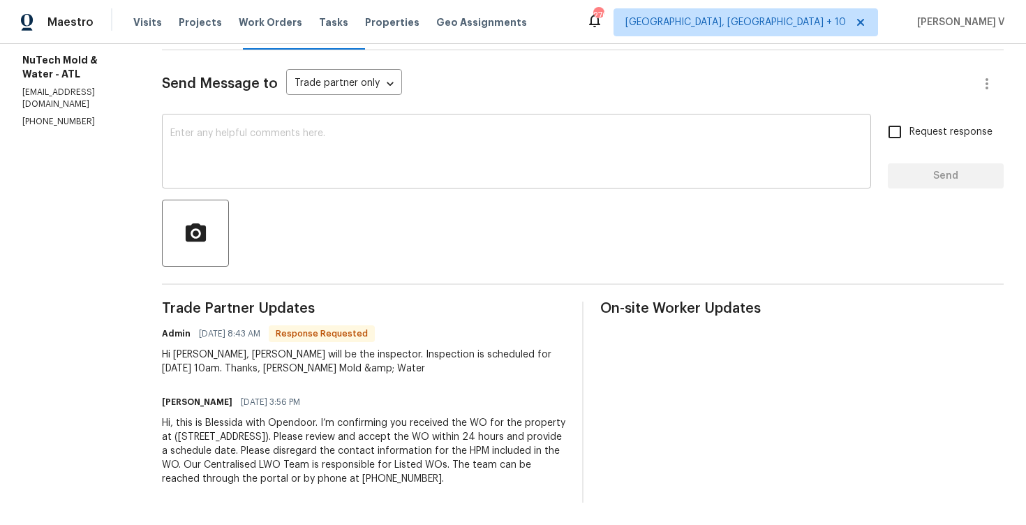
click at [290, 165] on textarea at bounding box center [516, 152] width 692 height 49
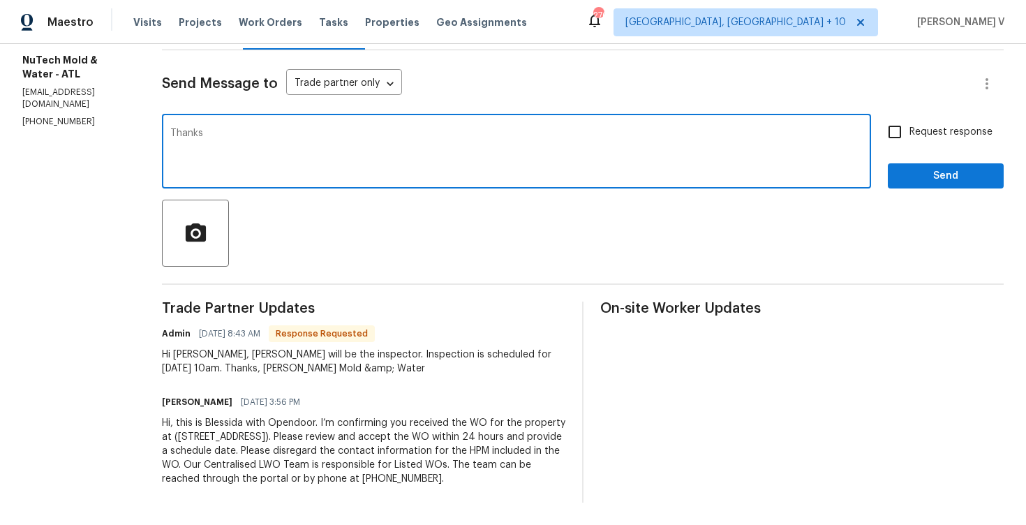
type textarea "Thanks,"
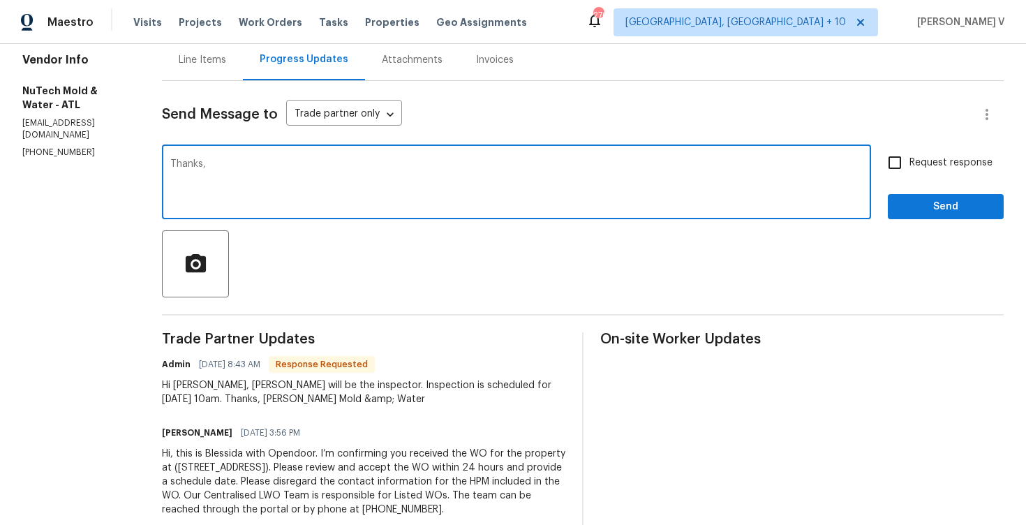
scroll to position [107, 0]
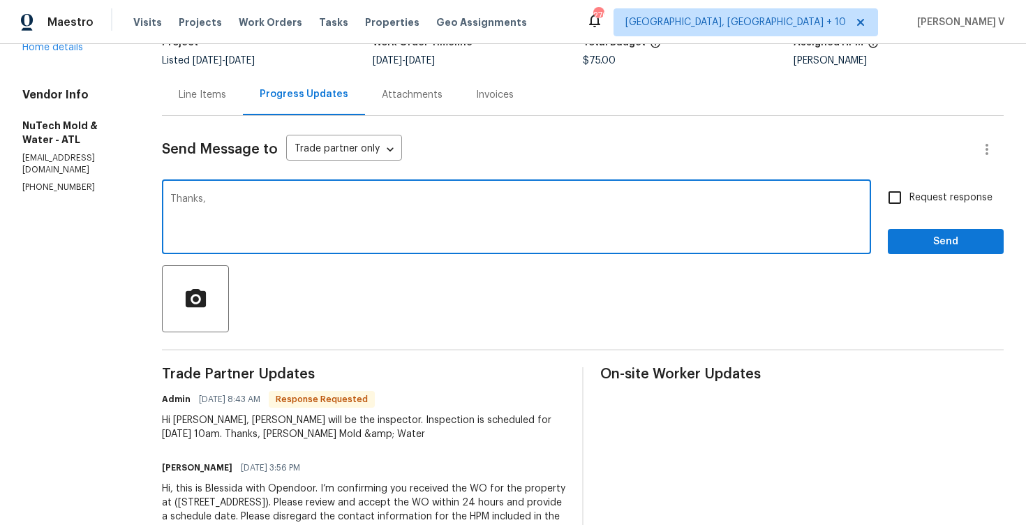
click at [187, 101] on div "Line Items" at bounding box center [202, 94] width 81 height 41
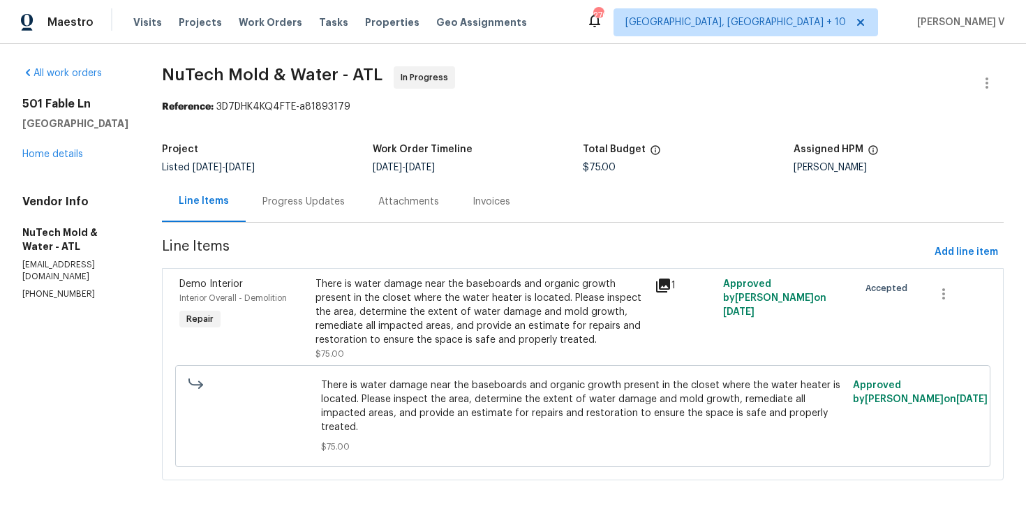
click at [282, 212] on div "Progress Updates" at bounding box center [304, 201] width 116 height 41
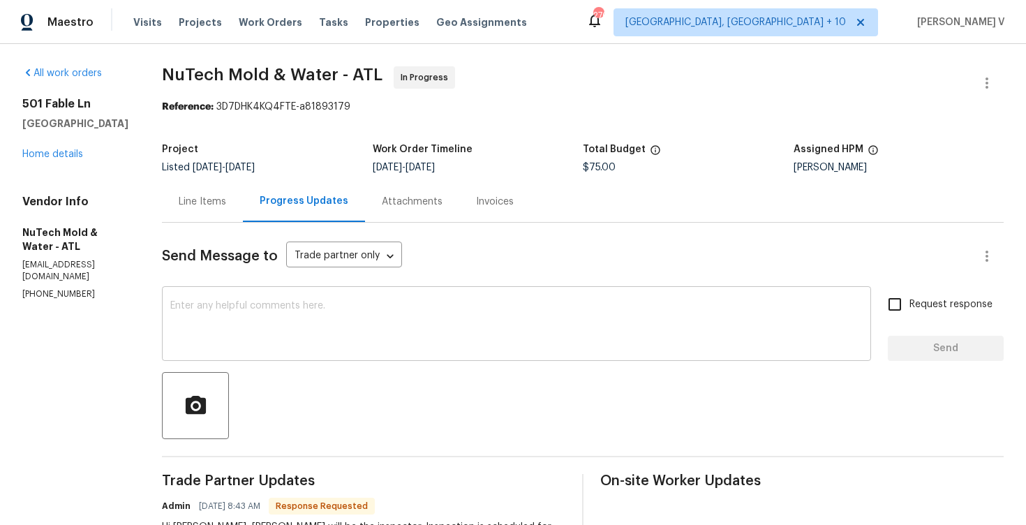
click at [318, 351] on div "x ​" at bounding box center [516, 325] width 709 height 71
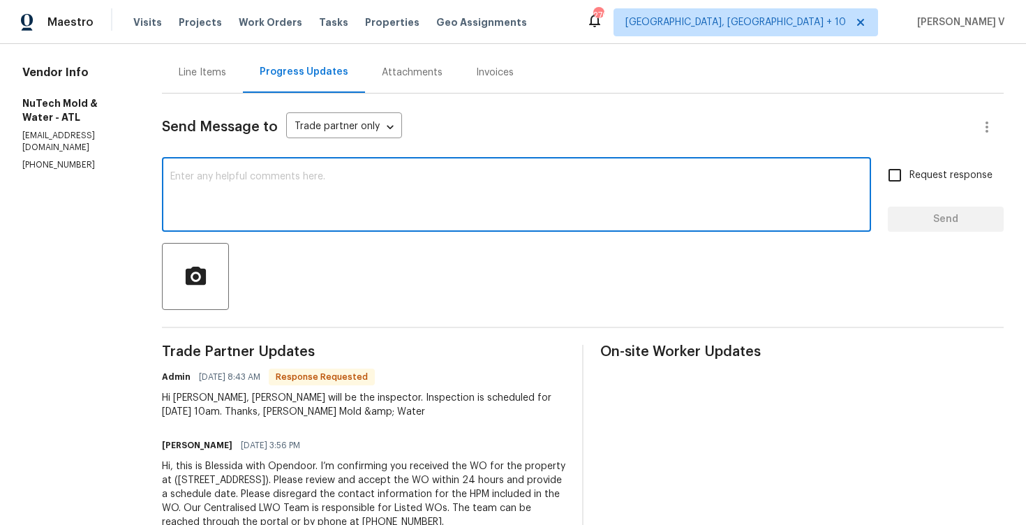
scroll to position [144, 0]
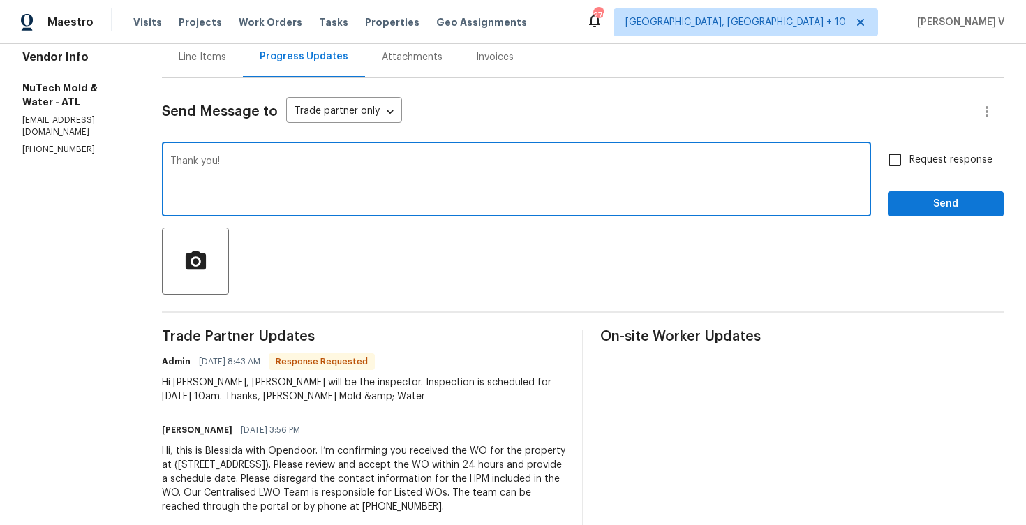
type textarea "Thank you!"
click at [932, 209] on span "Send" at bounding box center [946, 203] width 94 height 17
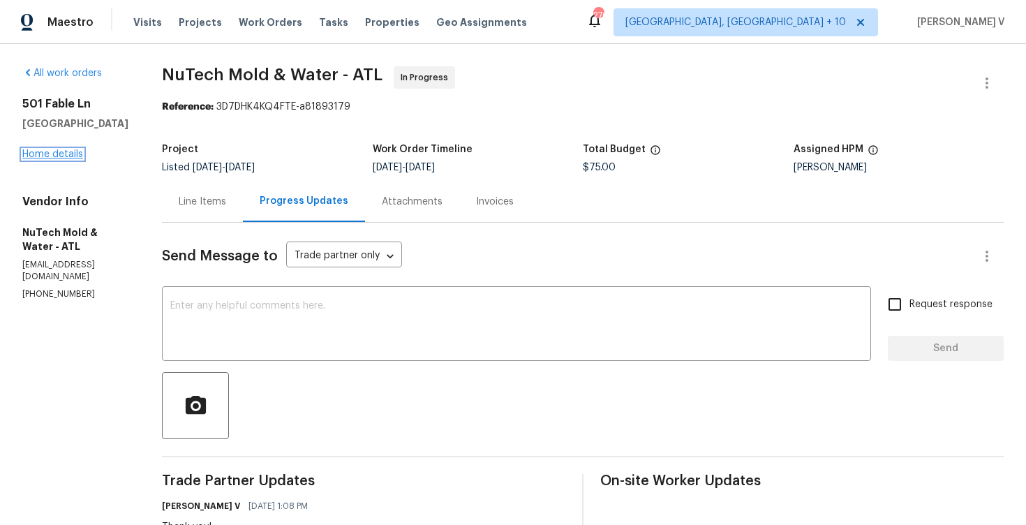
click at [64, 151] on link "Home details" at bounding box center [52, 154] width 61 height 10
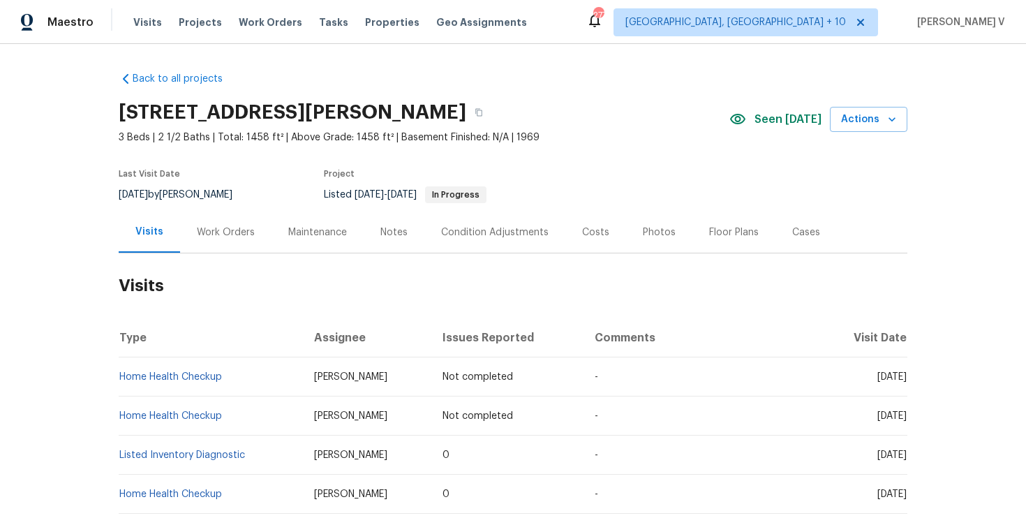
click at [230, 232] on div "Work Orders" at bounding box center [226, 232] width 58 height 14
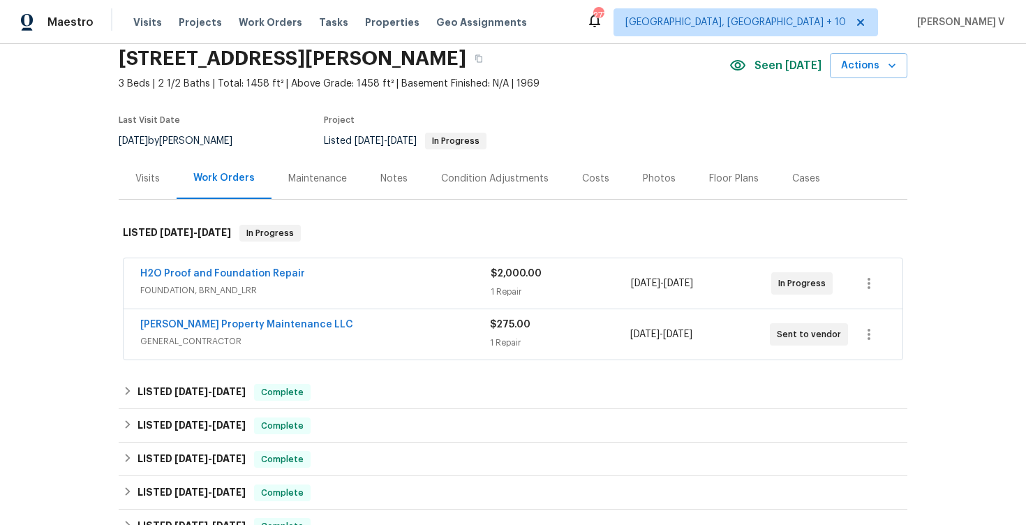
scroll to position [96, 0]
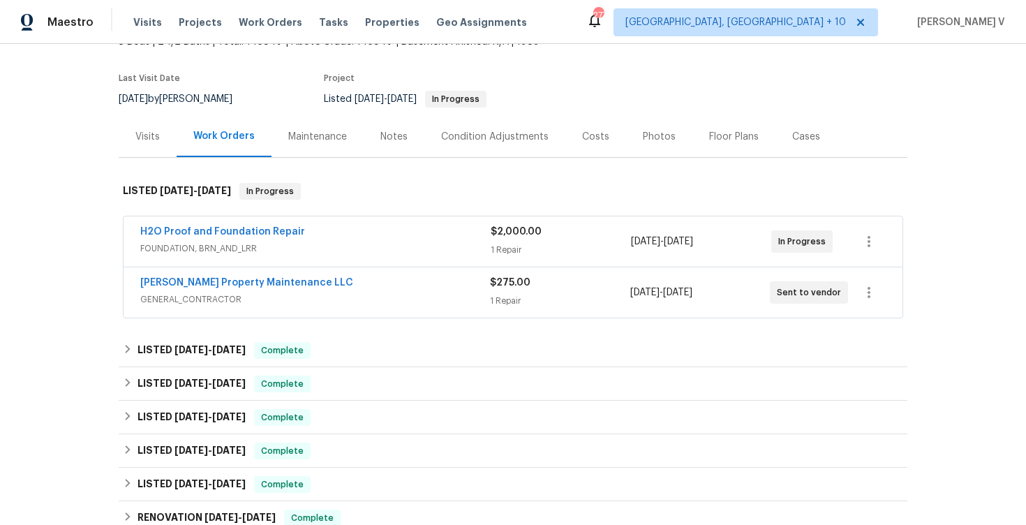
click at [345, 293] on span "GENERAL_CONTRACTOR" at bounding box center [315, 299] width 350 height 14
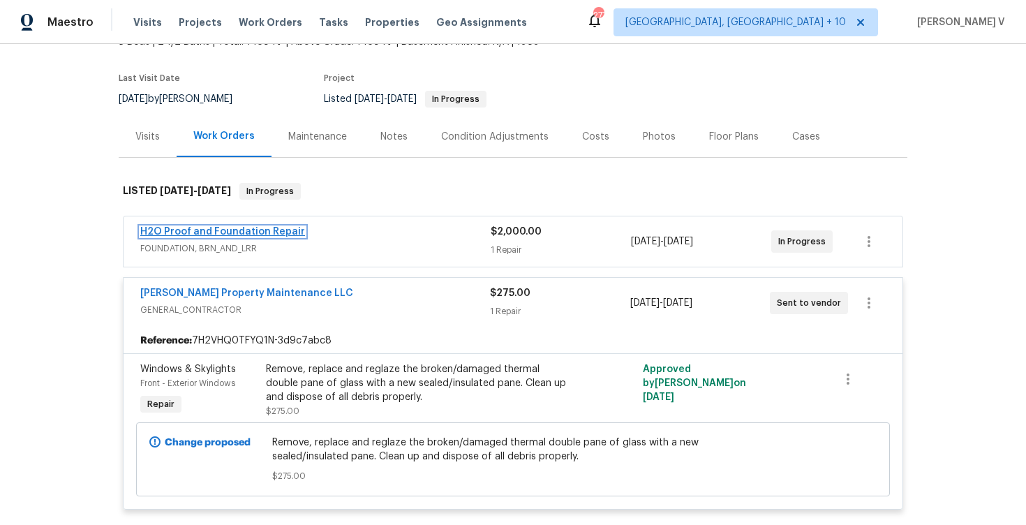
click at [231, 227] on link "H2O Proof and Foundation Repair" at bounding box center [222, 232] width 165 height 10
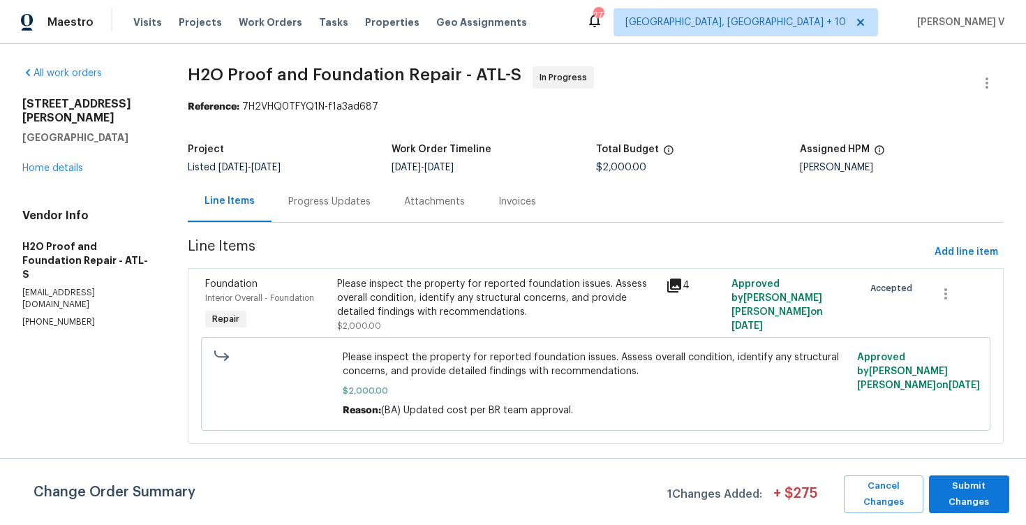
click at [368, 192] on div "Progress Updates" at bounding box center [330, 201] width 116 height 41
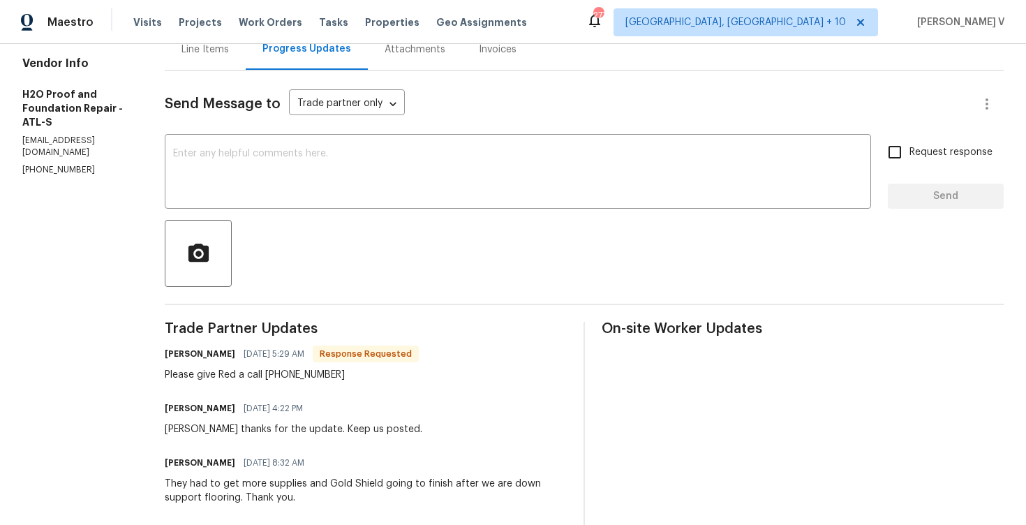
scroll to position [208, 0]
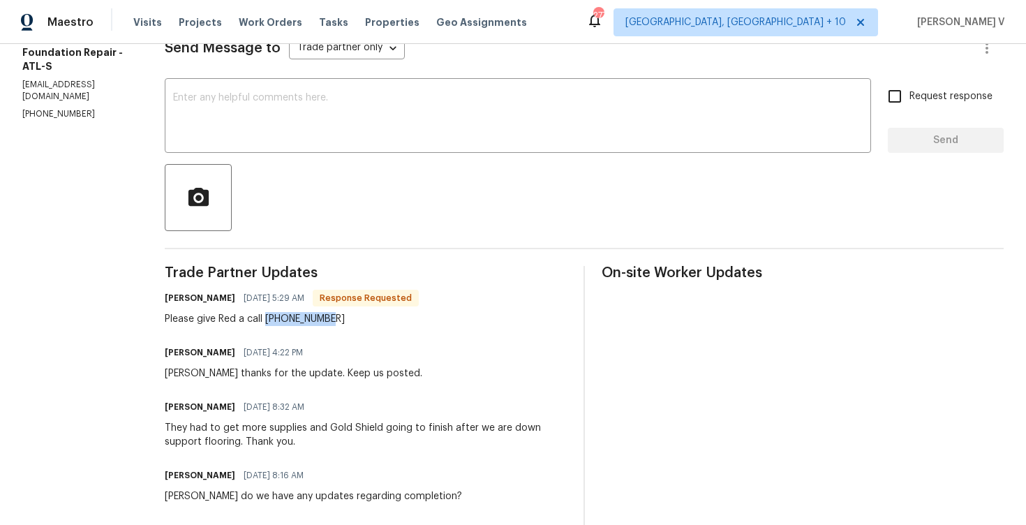
drag, startPoint x: 243, startPoint y: 319, endPoint x: 371, endPoint y: 318, distance: 128.4
click at [372, 318] on div "Please give Red a call 678-389-1156" at bounding box center [292, 319] width 254 height 14
copy div "678-389-1156"
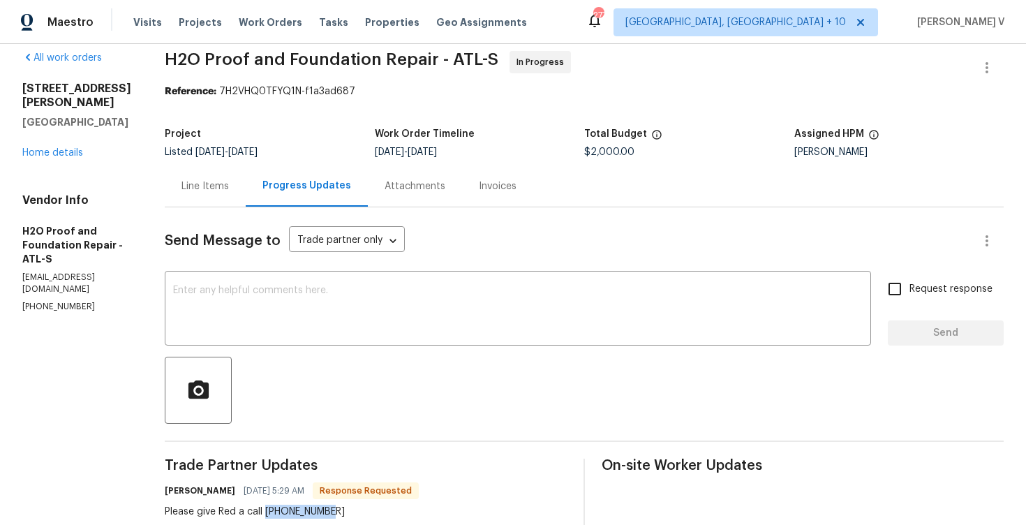
scroll to position [0, 0]
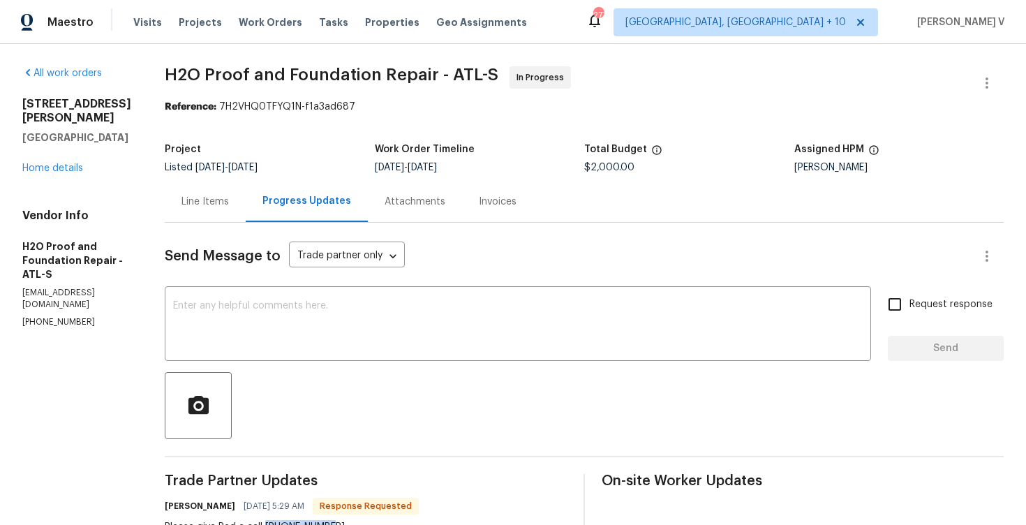
click at [200, 209] on div "Line Items" at bounding box center [205, 201] width 81 height 41
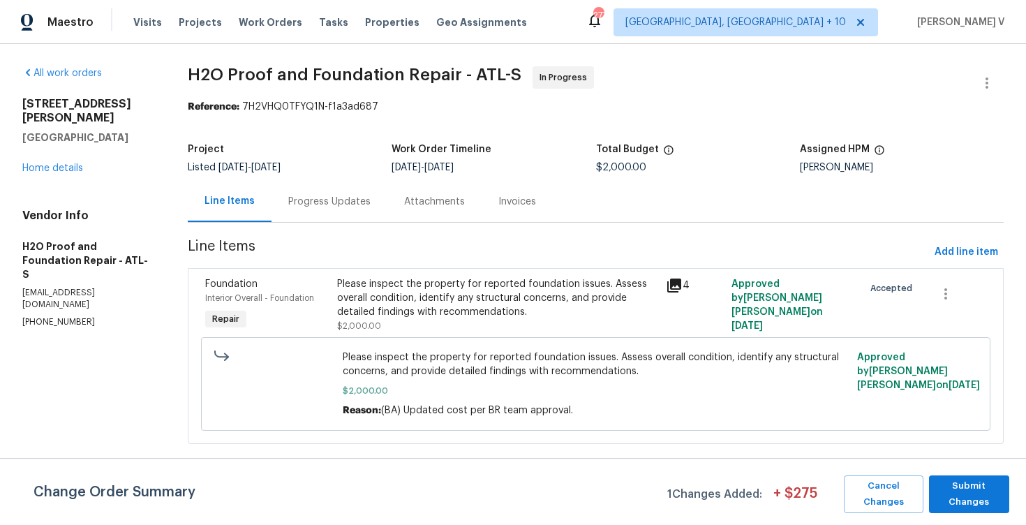
click at [393, 313] on div "Please inspect the property for reported foundation issues. Assess overall cond…" at bounding box center [497, 298] width 320 height 42
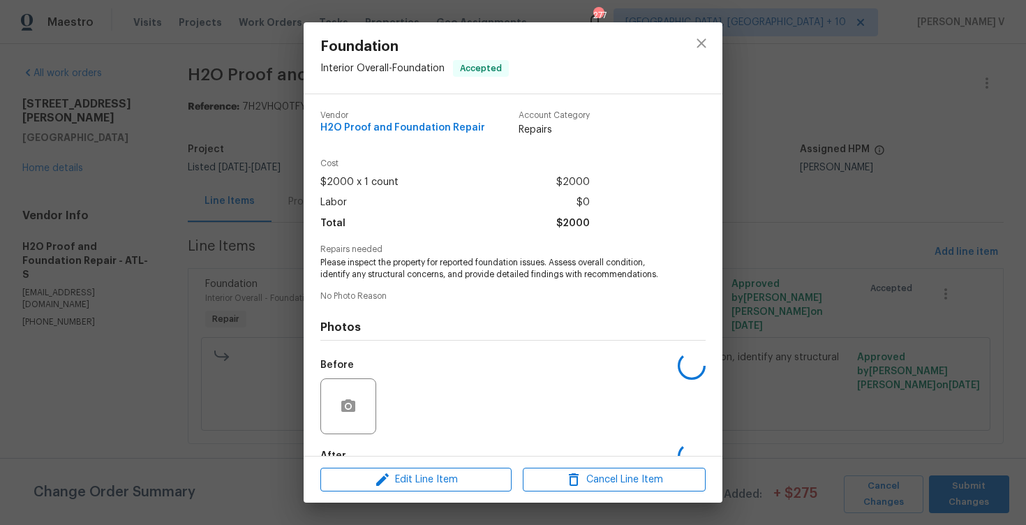
scroll to position [83, 0]
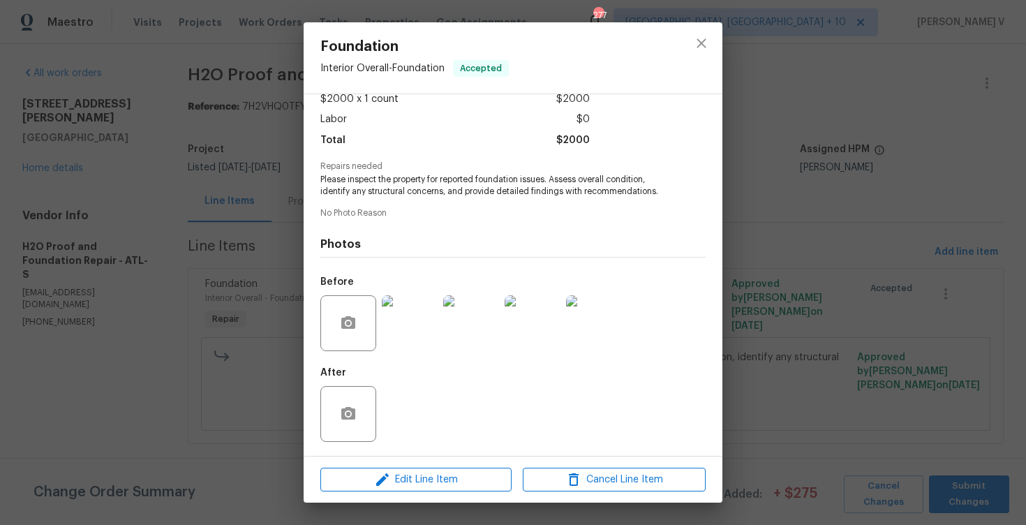
click at [156, 332] on div "Foundation Interior Overall - Foundation Accepted Vendor H2O Proof and Foundati…" at bounding box center [513, 262] width 1026 height 525
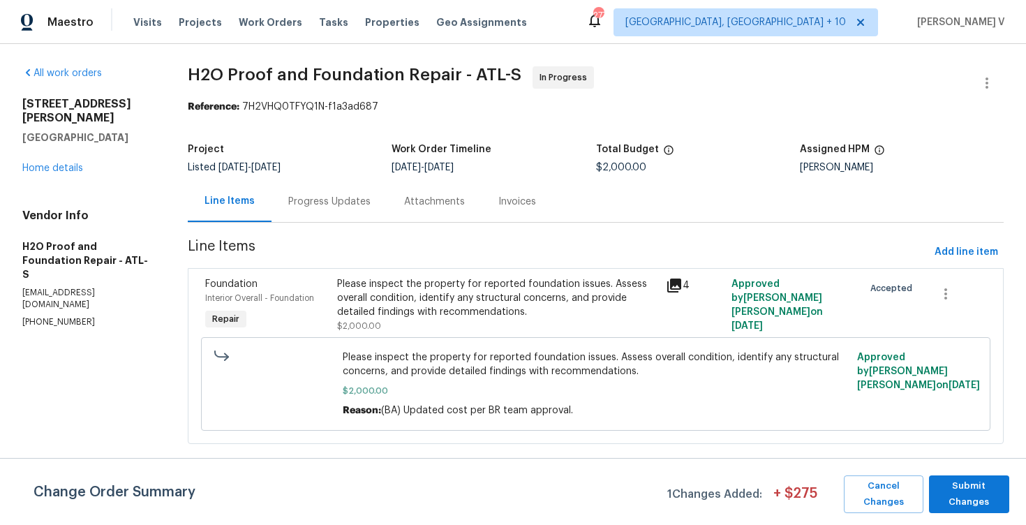
click at [313, 225] on section "H2O Proof and Foundation Repair - ATL-S In Progress Reference: 7H2VHQ0TFYQ1N-f1…" at bounding box center [596, 263] width 816 height 394
click at [339, 211] on div "Progress Updates" at bounding box center [330, 201] width 116 height 41
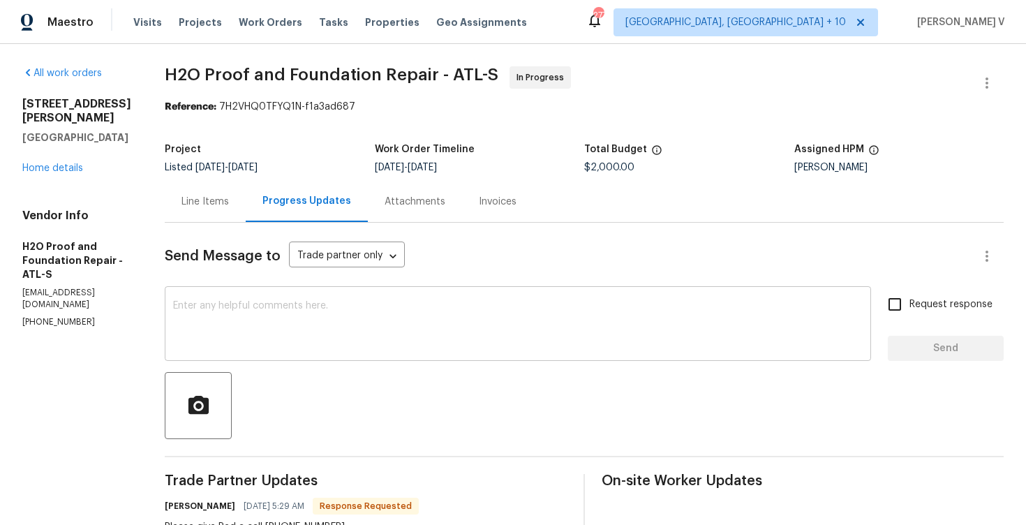
click at [253, 320] on textarea at bounding box center [518, 325] width 690 height 49
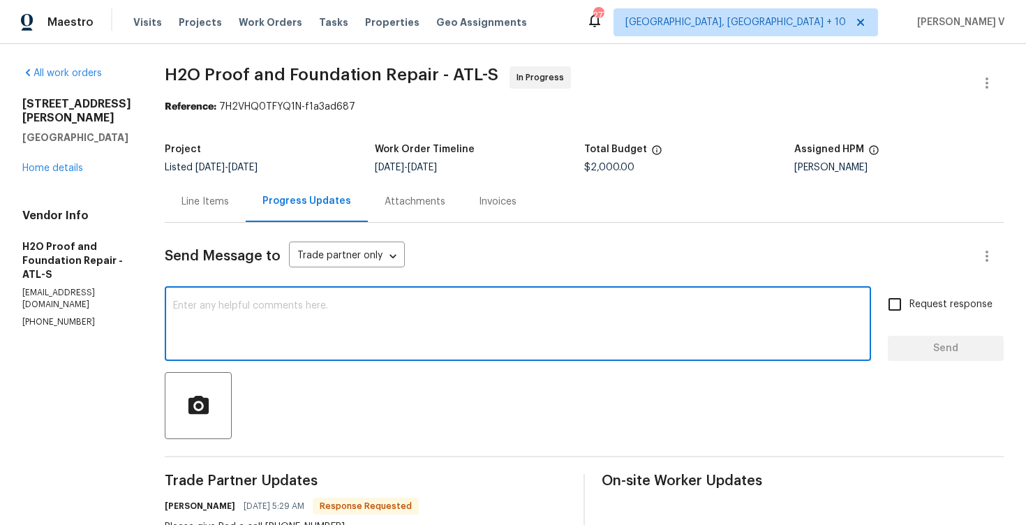
click at [283, 306] on textarea at bounding box center [518, 325] width 690 height 49
paste textarea "We tried calling but didn’t receive a response"
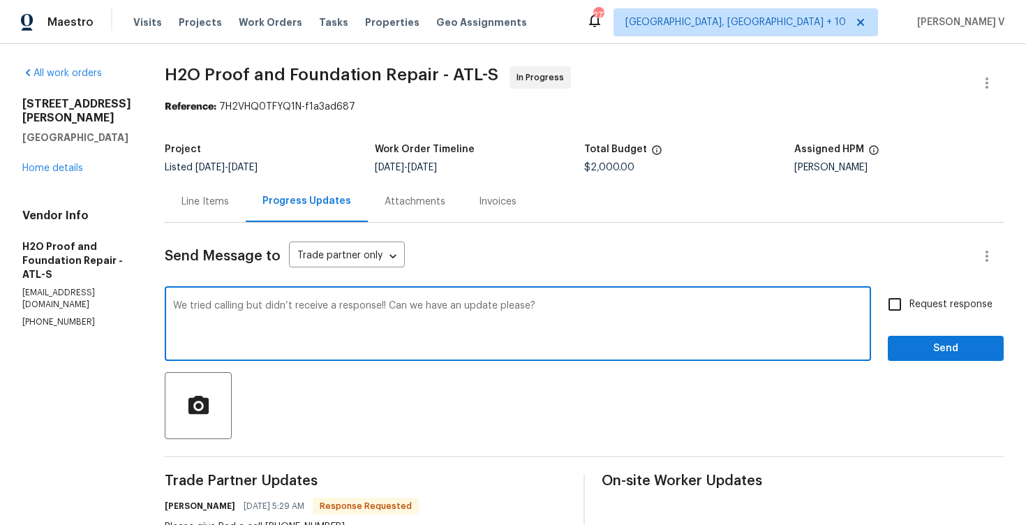
click at [0, 0] on div "update ," at bounding box center [0, 0] width 0 height 0
type textarea "We tried calling but didn’t receive a response!! Can we have an update, please?"
click at [875, 309] on div "We tried calling but didn’t receive a response!! Can we have an update, please?…" at bounding box center [584, 325] width 839 height 71
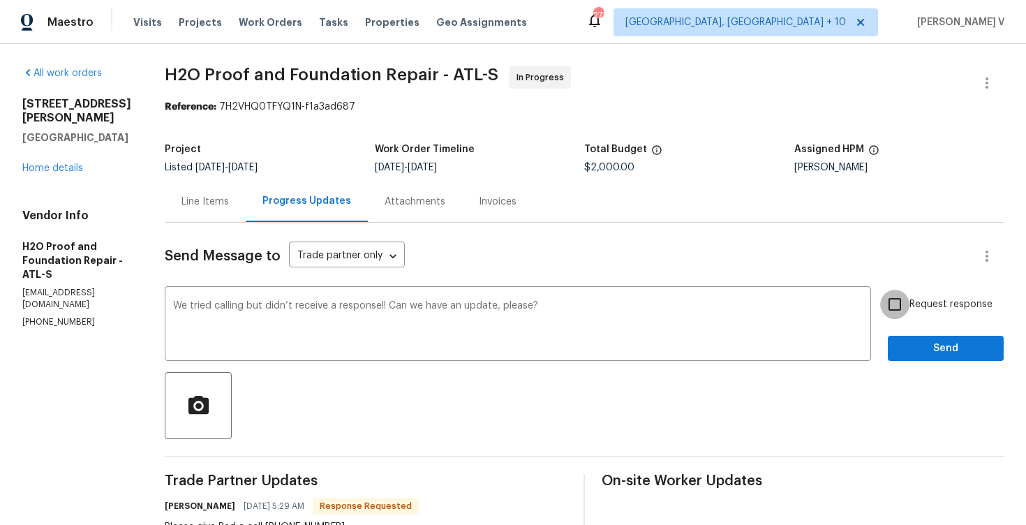
click at [899, 309] on input "Request response" at bounding box center [894, 304] width 29 height 29
checkbox input "true"
click at [920, 359] on button "Send" at bounding box center [946, 349] width 116 height 26
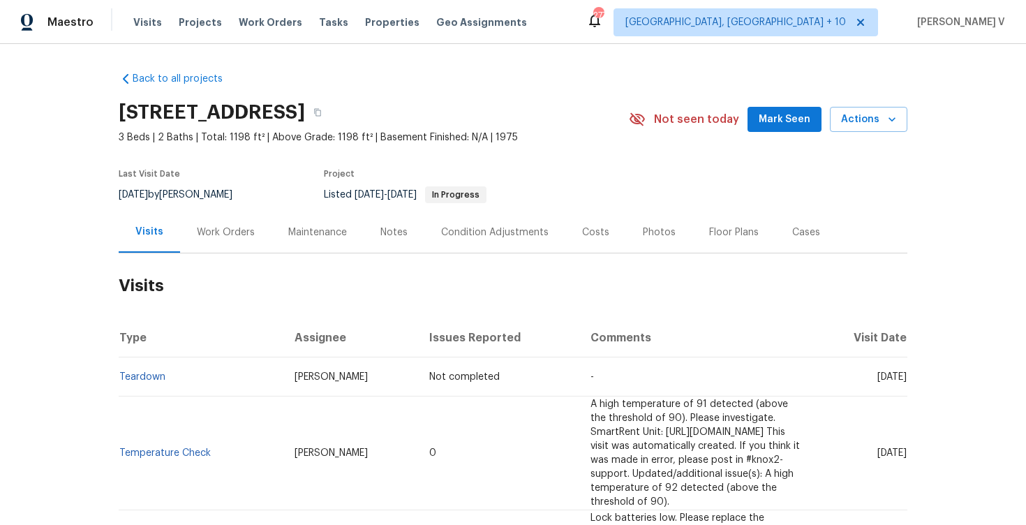
click at [253, 248] on div "Work Orders" at bounding box center [225, 231] width 91 height 41
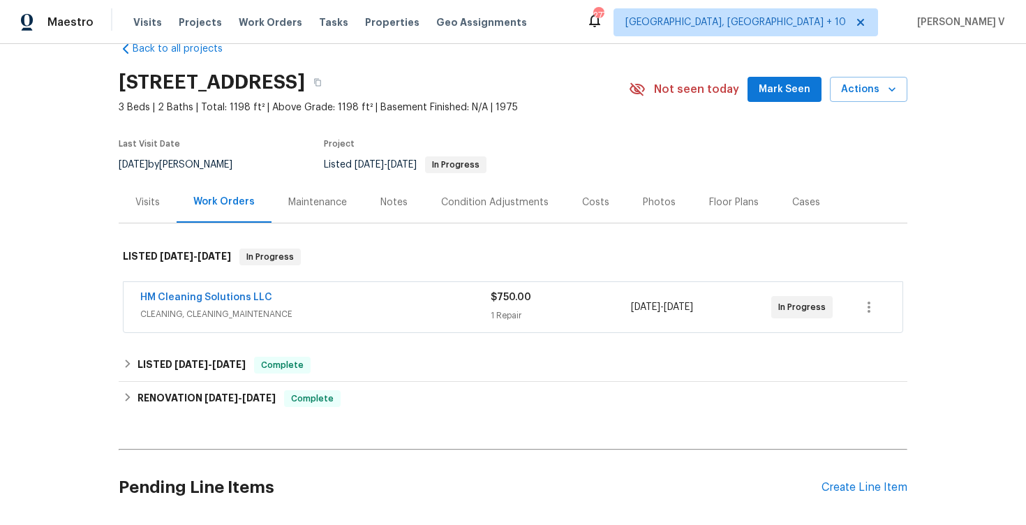
scroll to position [64, 0]
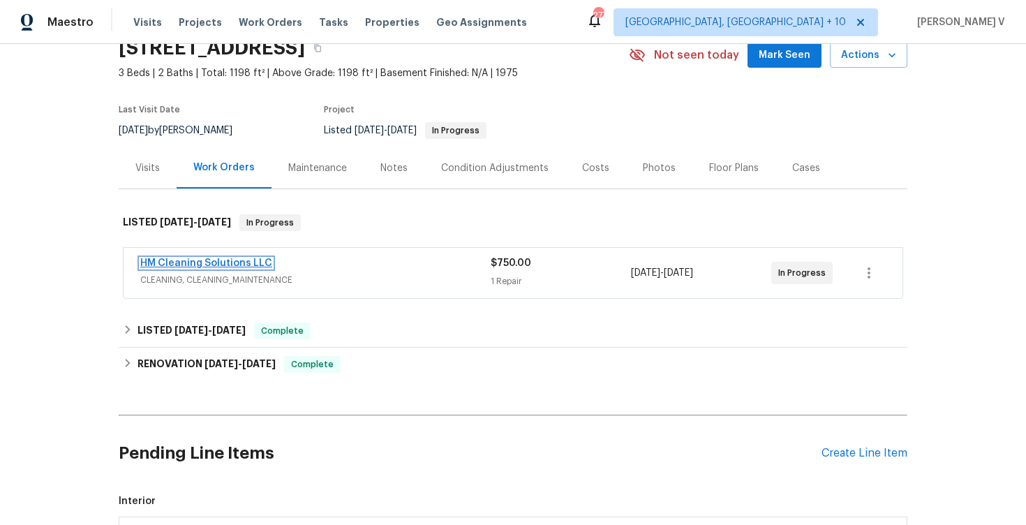
click at [219, 266] on link "HM Cleaning Solutions LLC" at bounding box center [206, 263] width 132 height 10
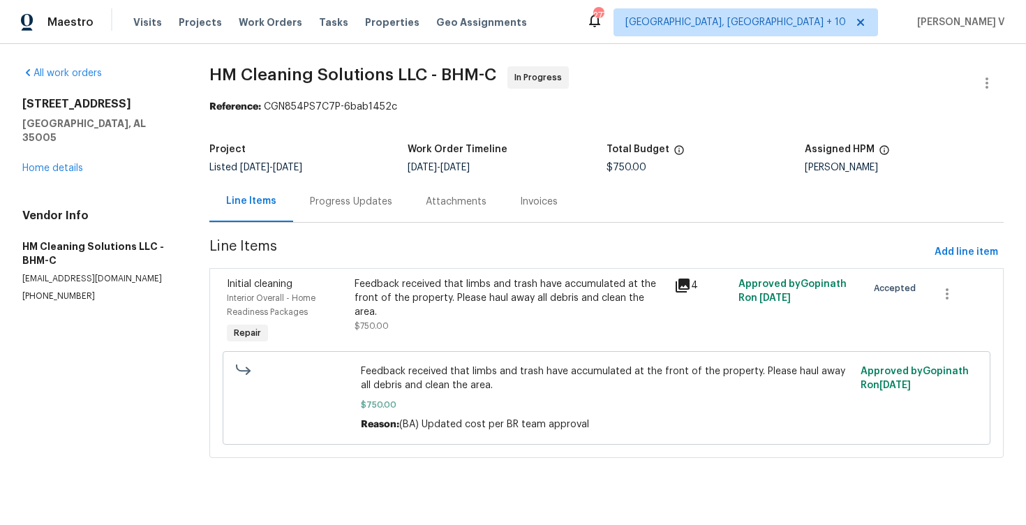
click at [433, 185] on div "Attachments" at bounding box center [456, 201] width 94 height 41
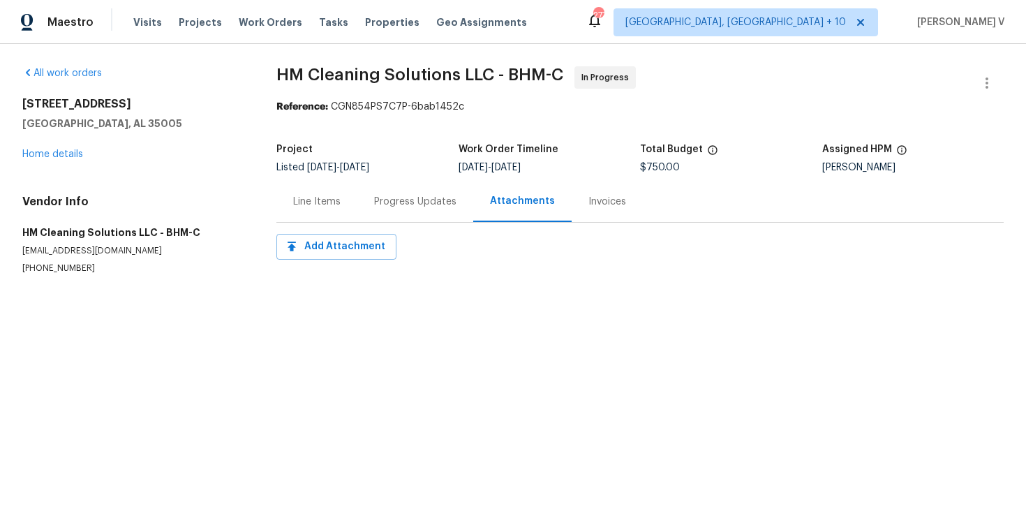
click at [347, 209] on div "Line Items" at bounding box center [316, 201] width 81 height 41
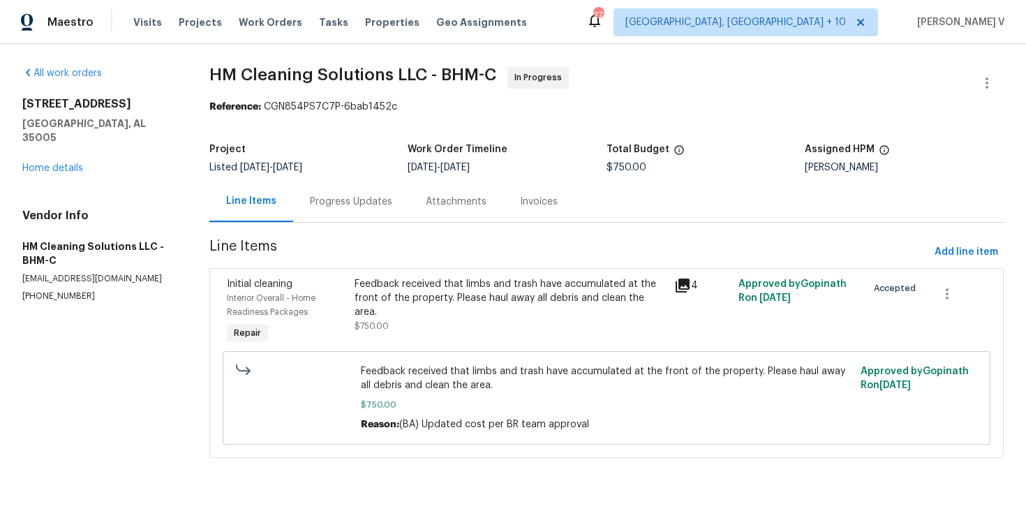
click at [347, 209] on div "Progress Updates" at bounding box center [351, 201] width 116 height 41
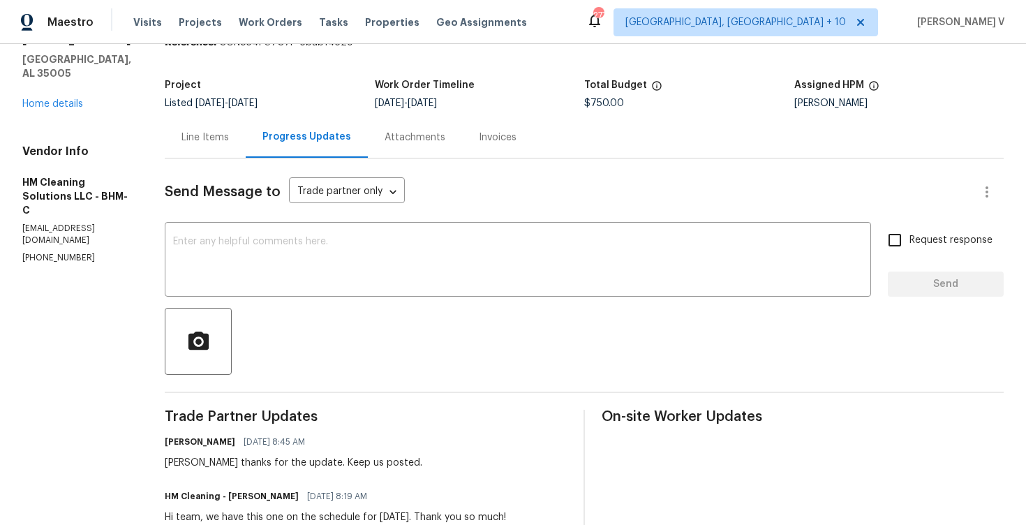
scroll to position [144, 0]
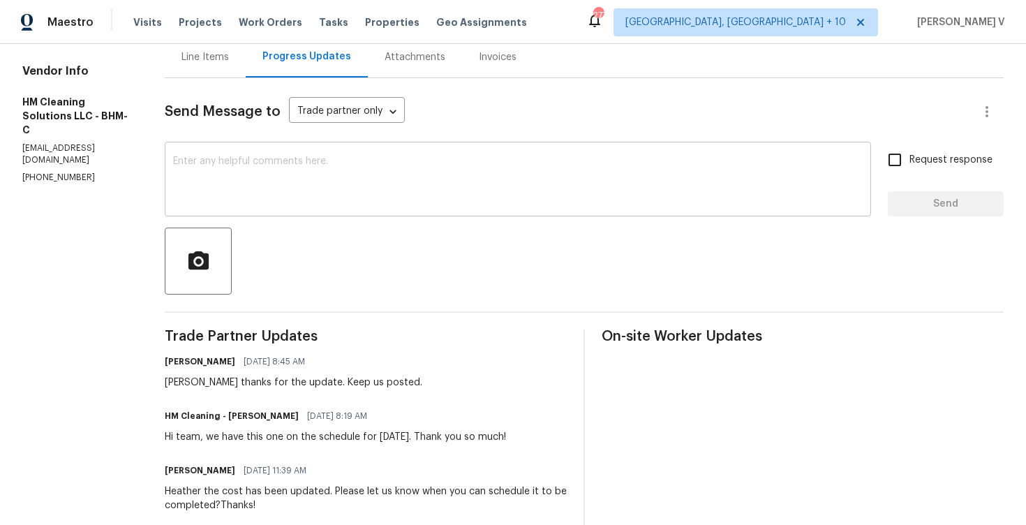
click at [309, 177] on textarea at bounding box center [518, 180] width 690 height 49
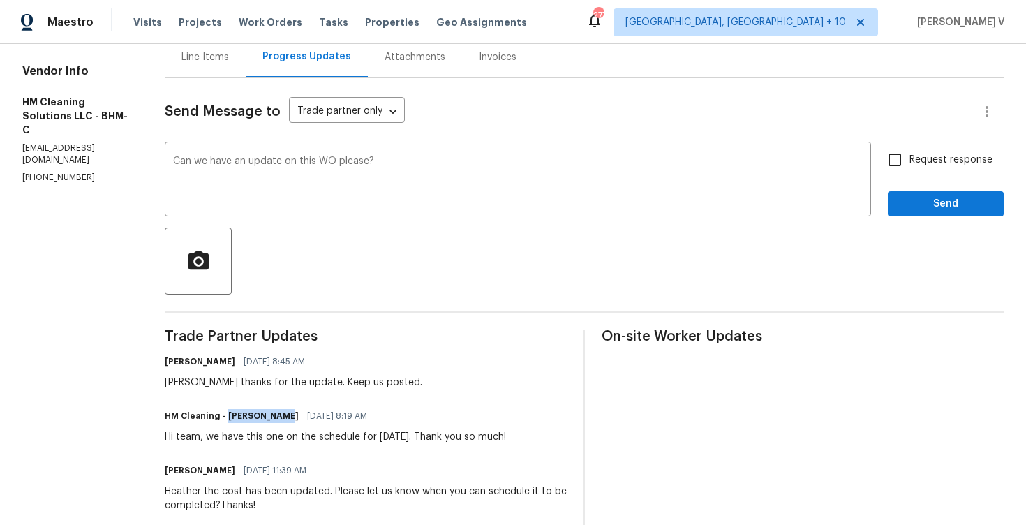
drag, startPoint x: 255, startPoint y: 417, endPoint x: 310, endPoint y: 417, distance: 54.4
click at [299, 417] on h6 "HM Cleaning - [PERSON_NAME]" at bounding box center [232, 416] width 134 height 14
copy h6 "[PERSON_NAME]"
click at [199, 168] on div "Can we have an update on this WO please? x ​" at bounding box center [518, 180] width 706 height 71
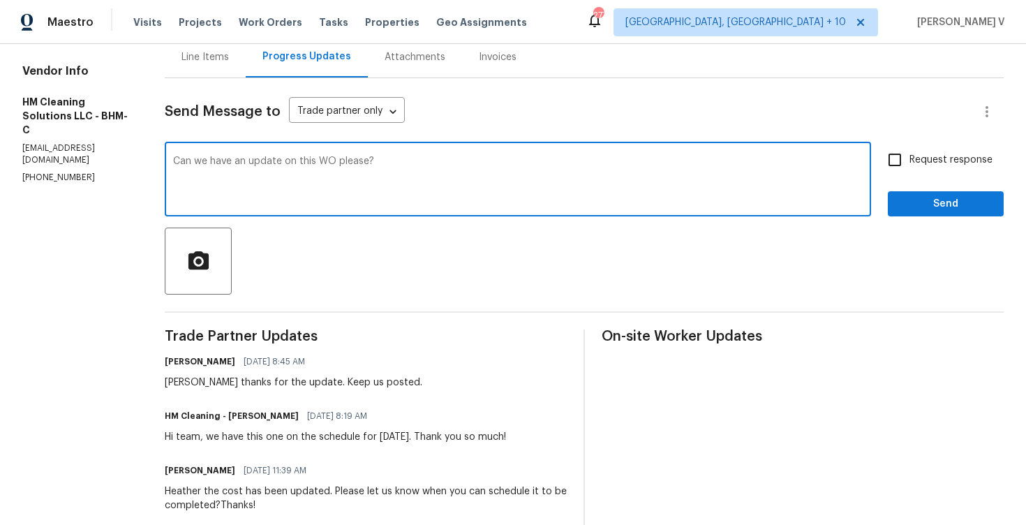
click at [205, 158] on textarea "Can we have an update on this WO please?" at bounding box center [518, 180] width 690 height 49
paste textarea "Heather Macy"
type textarea "Heather, Can we have an update on this WO please?"
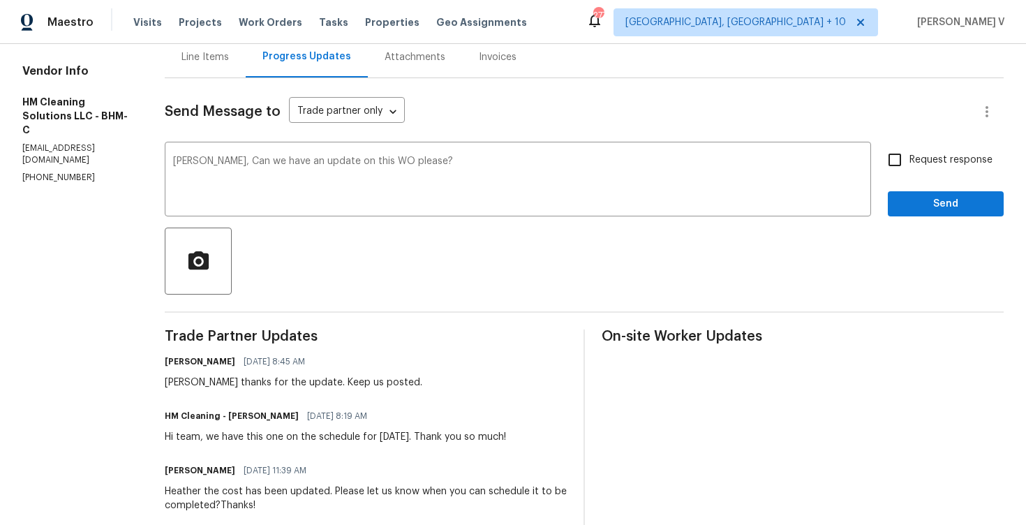
click at [926, 164] on span "Request response" at bounding box center [950, 160] width 83 height 15
click at [909, 164] on input "Request response" at bounding box center [894, 159] width 29 height 29
checkbox input "true"
click at [926, 205] on span "Send" at bounding box center [946, 203] width 94 height 17
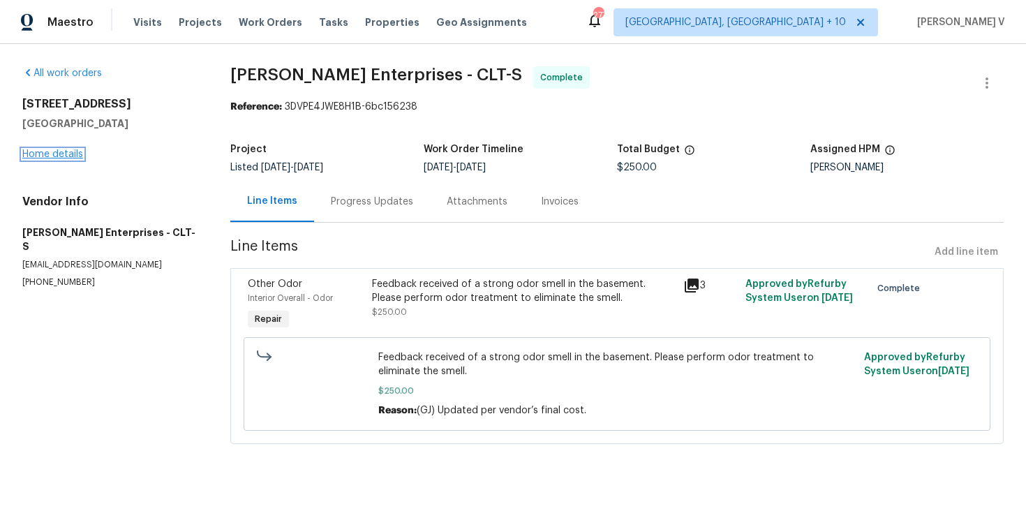
click at [66, 151] on link "Home details" at bounding box center [52, 154] width 61 height 10
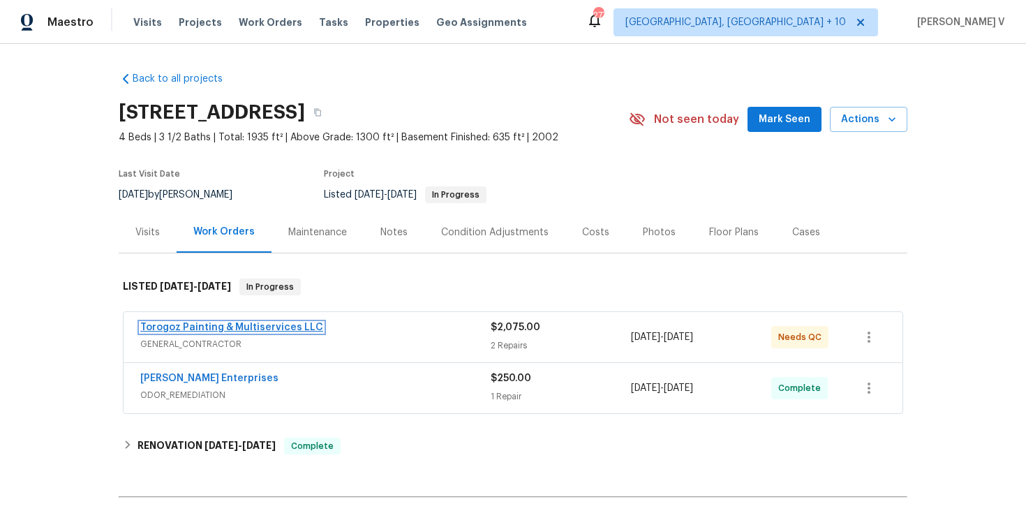
click at [209, 327] on link "Torogoz Painting & Multiservices LLC" at bounding box center [231, 327] width 183 height 10
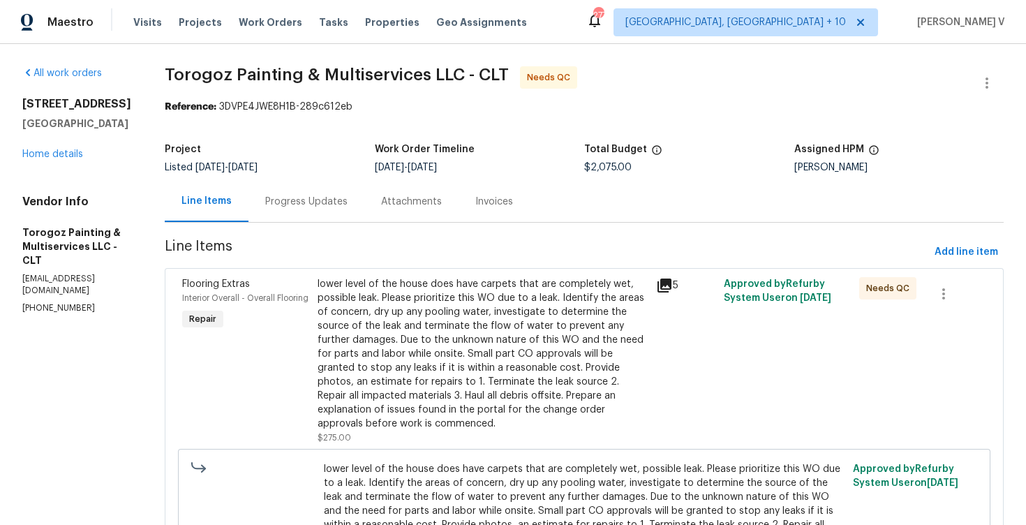
click at [339, 203] on div "Progress Updates" at bounding box center [306, 202] width 82 height 14
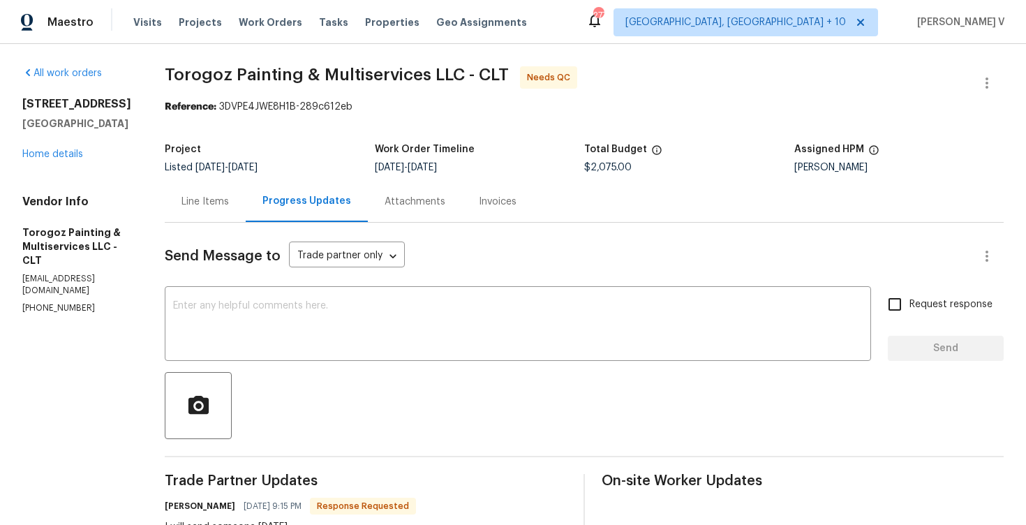
click at [229, 199] on div "Line Items" at bounding box center [204, 202] width 47 height 14
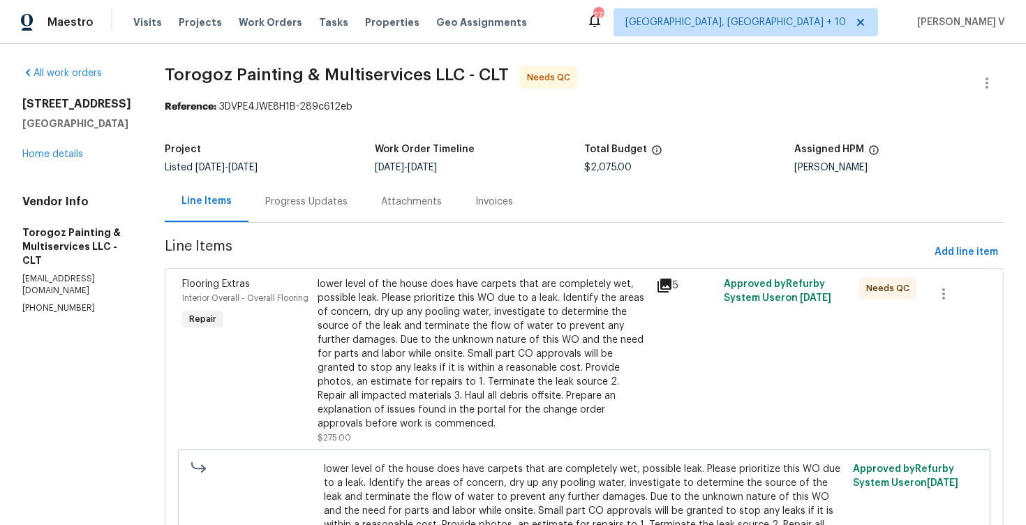
click at [479, 313] on div "lower level of the house does have carpets that are completely wet, possible le…" at bounding box center [483, 354] width 330 height 154
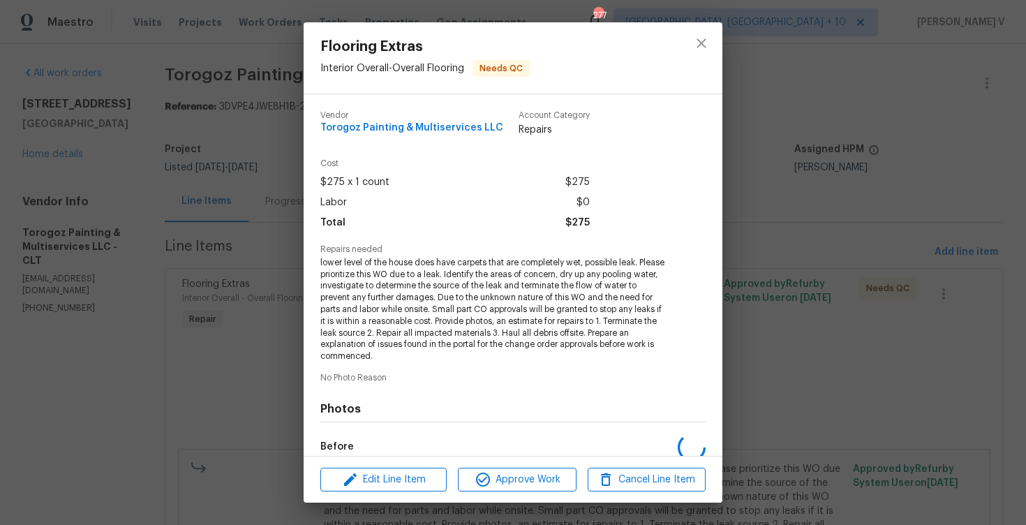
scroll to position [165, 0]
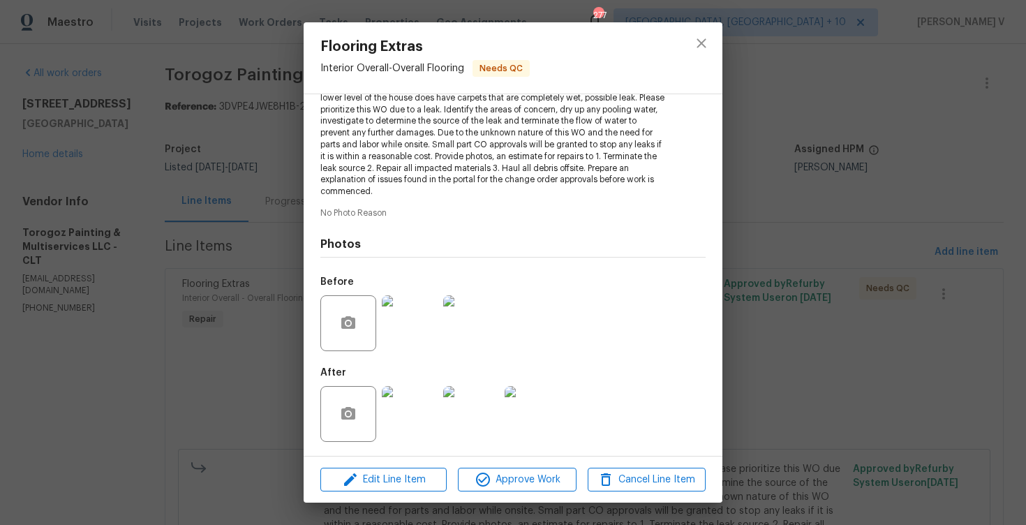
click at [401, 413] on img at bounding box center [410, 414] width 56 height 56
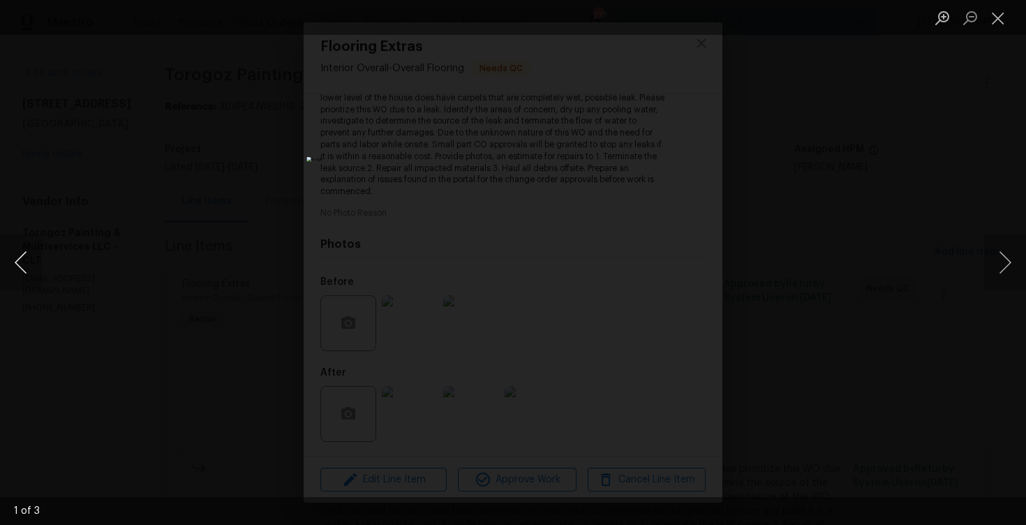
click at [33, 255] on button "Previous image" at bounding box center [21, 263] width 42 height 56
click at [83, 211] on div "Lightbox" at bounding box center [513, 262] width 1026 height 525
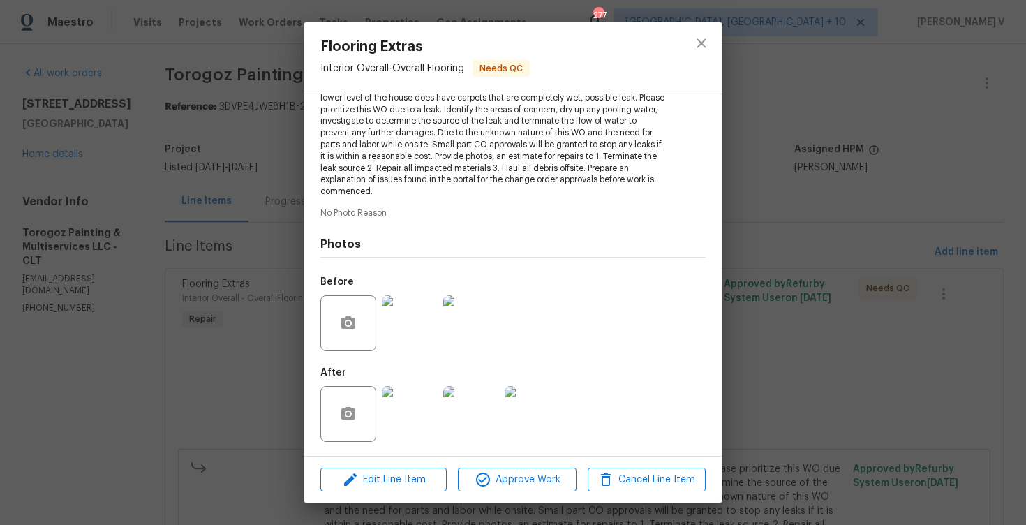
click at [85, 212] on div "Flooring Extras Interior Overall - Overall Flooring Needs QC Vendor Torogoz Pai…" at bounding box center [513, 262] width 1026 height 525
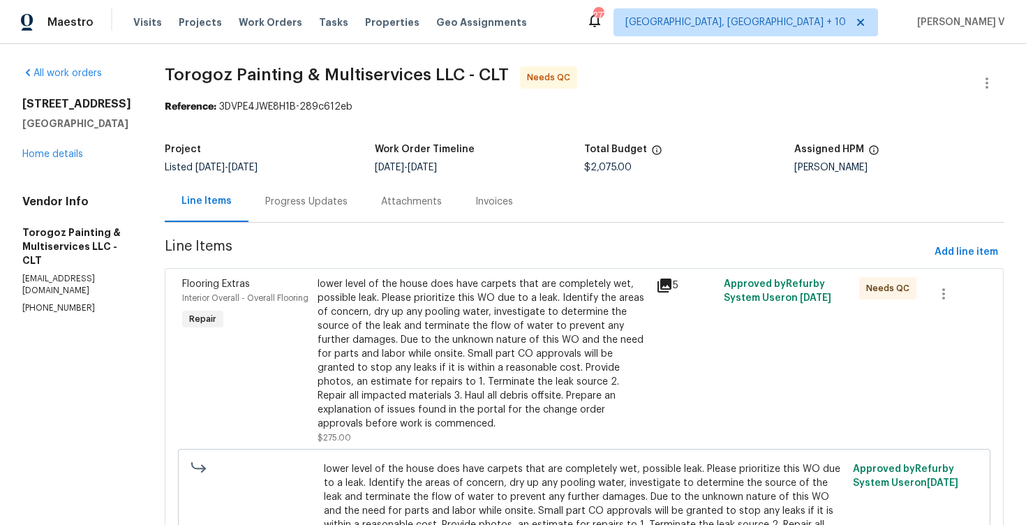
click at [364, 217] on div "Progress Updates" at bounding box center [306, 201] width 116 height 41
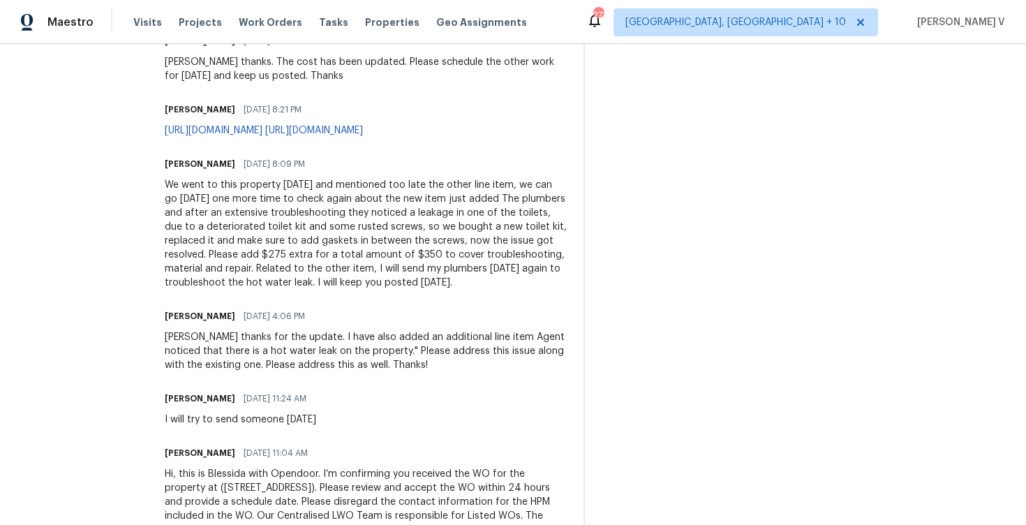
scroll to position [1162, 0]
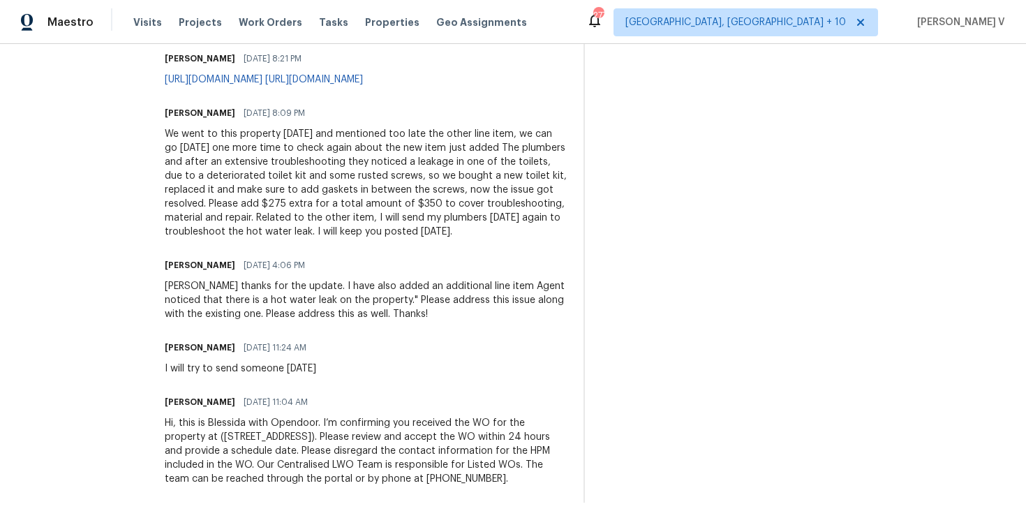
drag, startPoint x: 198, startPoint y: 170, endPoint x: 200, endPoint y: 578, distance: 408.3
click at [200, 524] on html "Maestro Visits Projects Work Orders Tasks Properties Geo Assignments 277 Cincin…" at bounding box center [513, 262] width 1026 height 525
copy div "Trade Partner Updates Ricardo Arturo 08/22/2025 9:15 PM Response Requested I wi…"
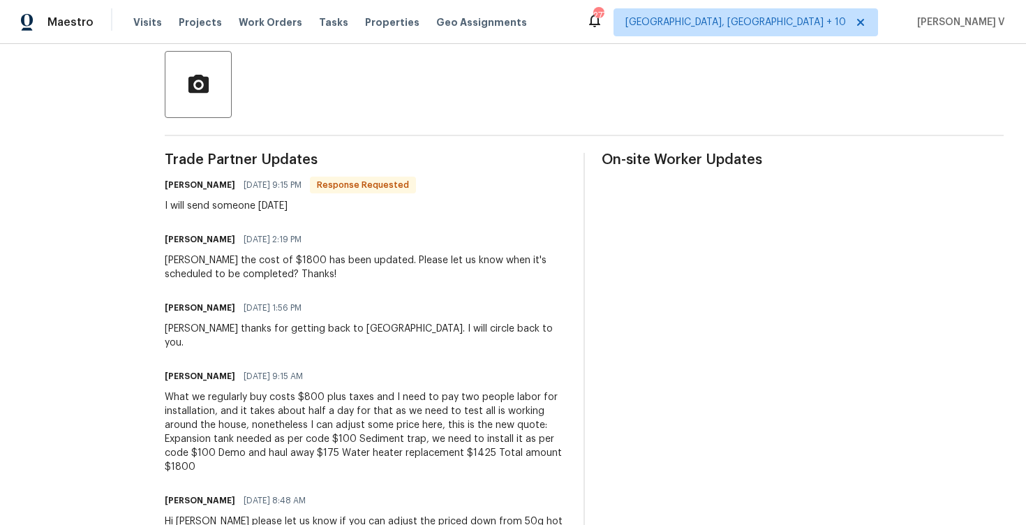
scroll to position [0, 0]
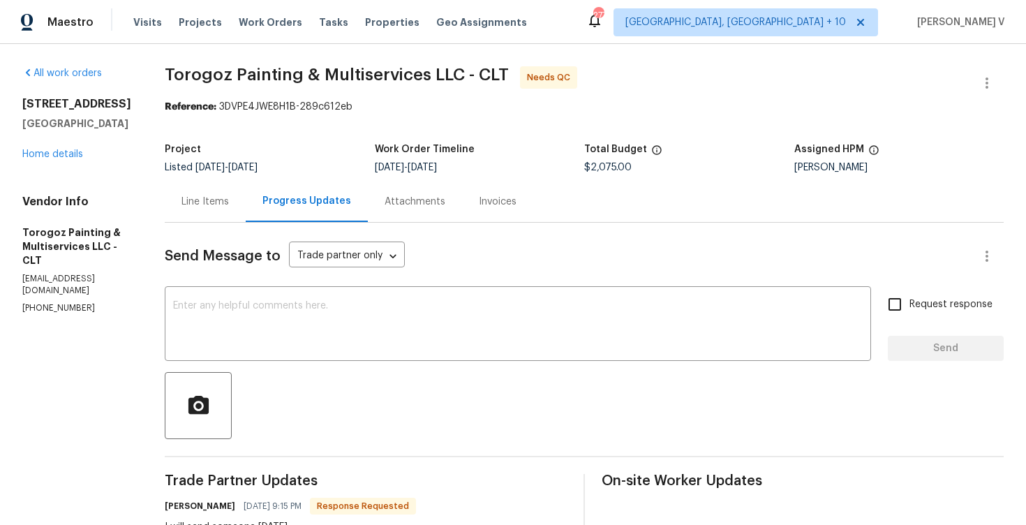
click at [453, 272] on div "Send Message to Trade partner only Trade partner only ​" at bounding box center [567, 256] width 805 height 34
click at [198, 195] on div "Line Items" at bounding box center [205, 201] width 81 height 41
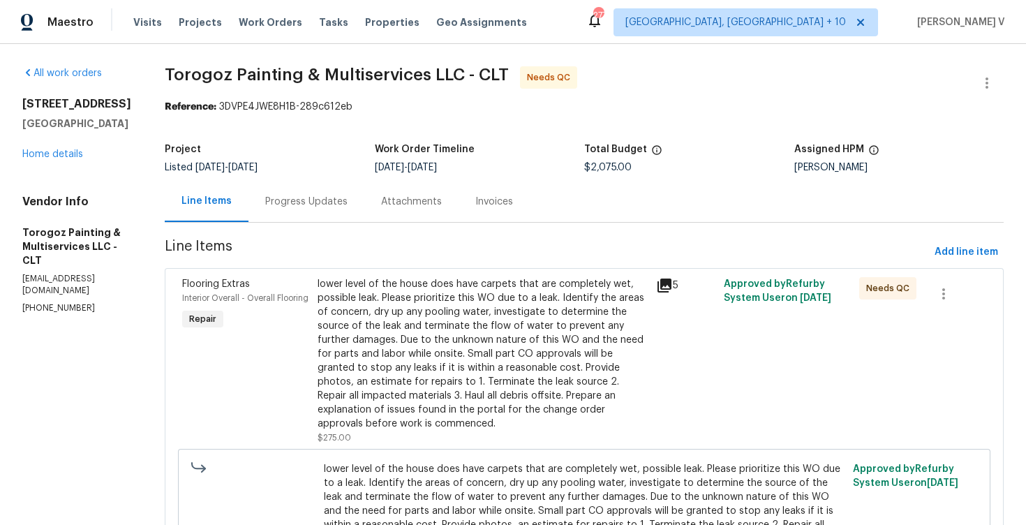
click at [438, 296] on div "lower level of the house does have carpets that are completely wet, possible le…" at bounding box center [483, 354] width 330 height 154
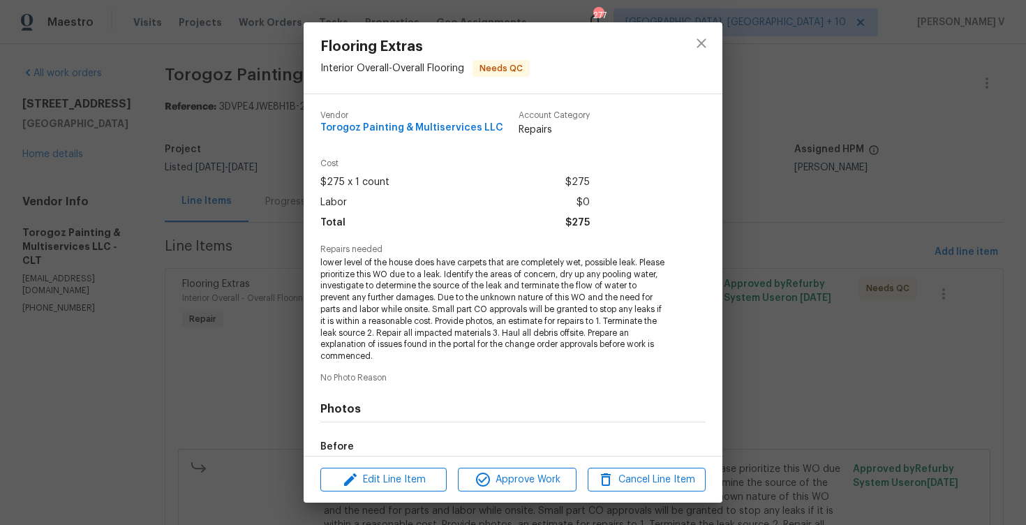
scroll to position [165, 0]
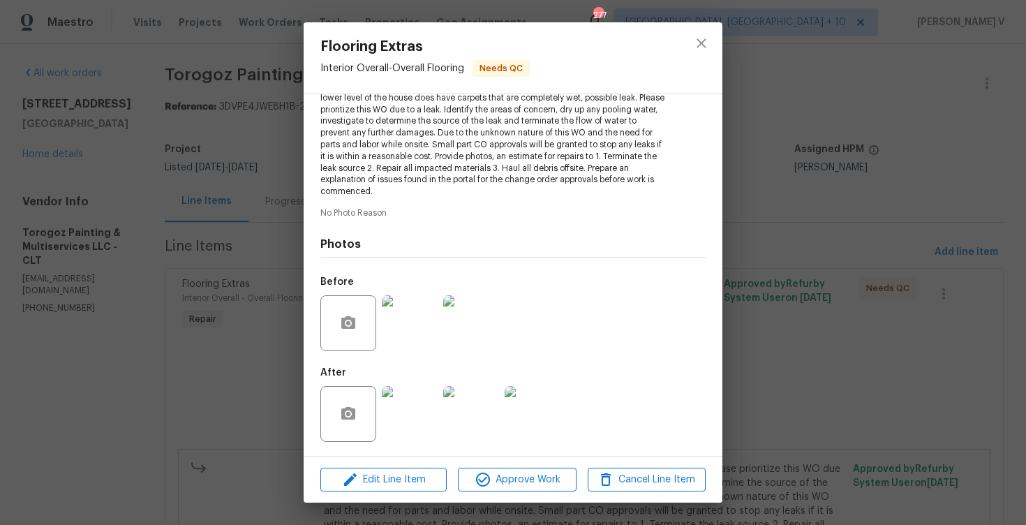
click at [410, 425] on img at bounding box center [410, 414] width 56 height 56
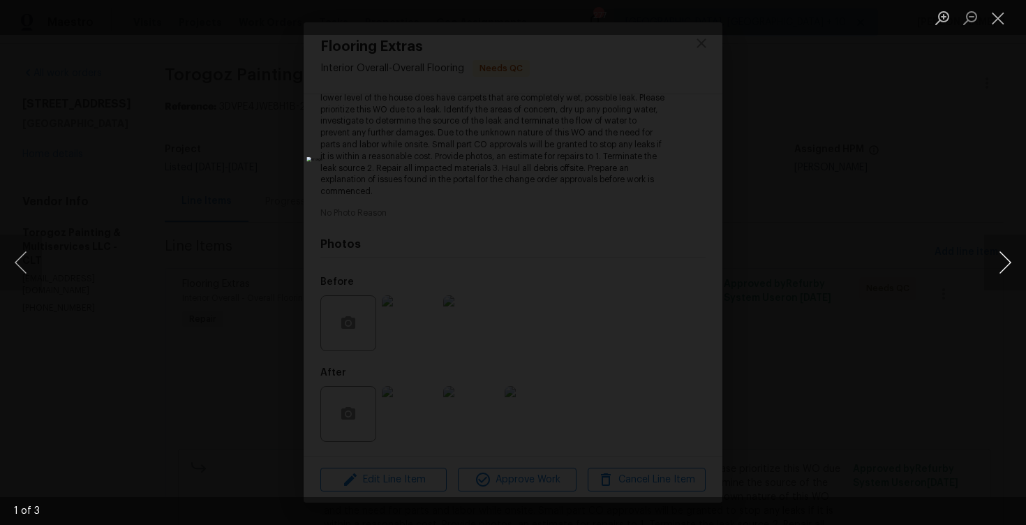
click at [1000, 263] on button "Next image" at bounding box center [1005, 263] width 42 height 56
click at [967, 199] on div "Lightbox" at bounding box center [513, 262] width 1026 height 525
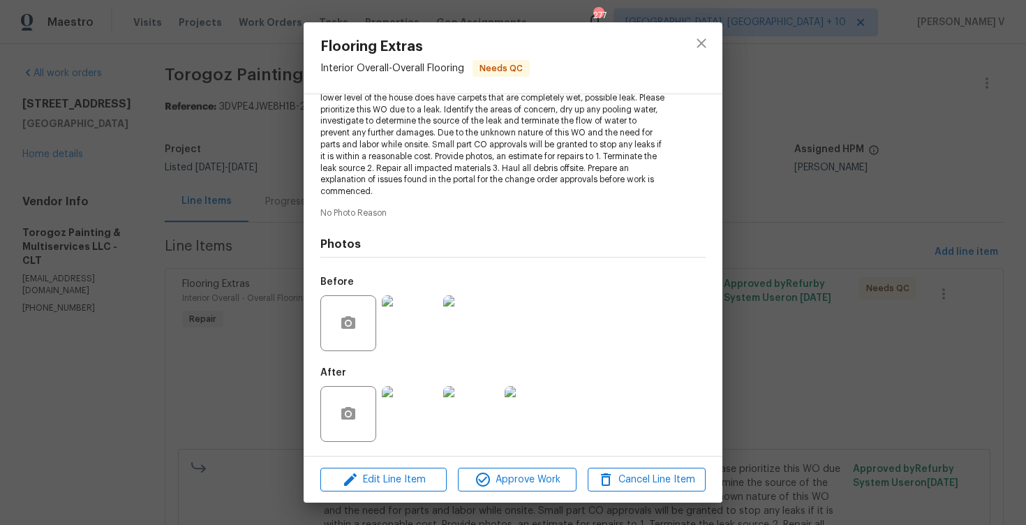
click at [967, 199] on div "Flooring Extras Interior Overall - Overall Flooring Needs QC Vendor Torogoz Pai…" at bounding box center [513, 262] width 1026 height 525
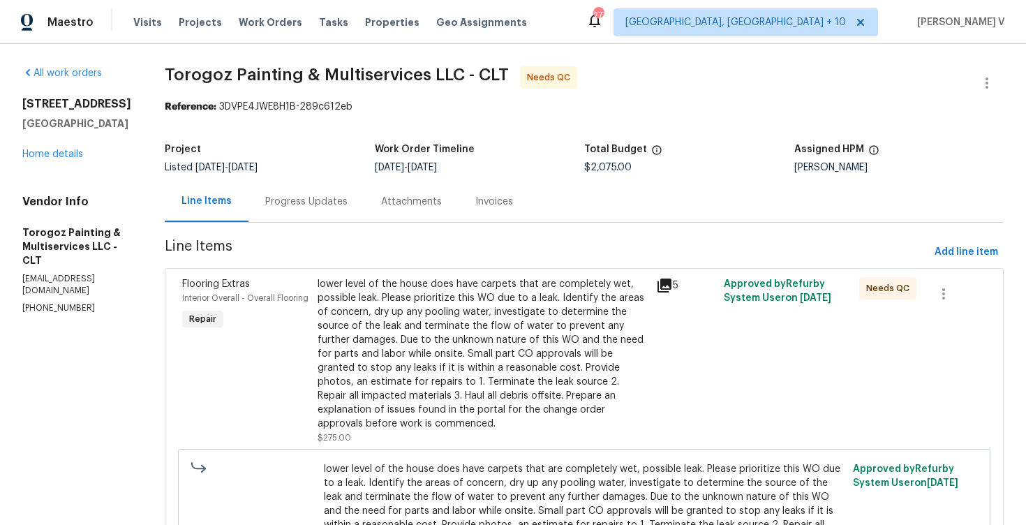
click at [357, 211] on div "Progress Updates" at bounding box center [306, 201] width 116 height 41
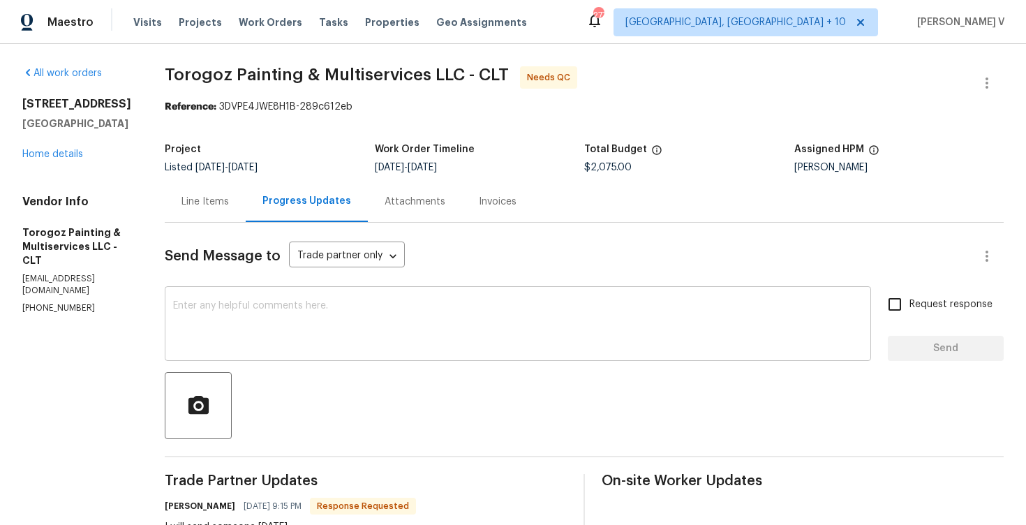
click at [278, 297] on div "x ​" at bounding box center [518, 325] width 706 height 71
paste textarea "Could you please provide the"
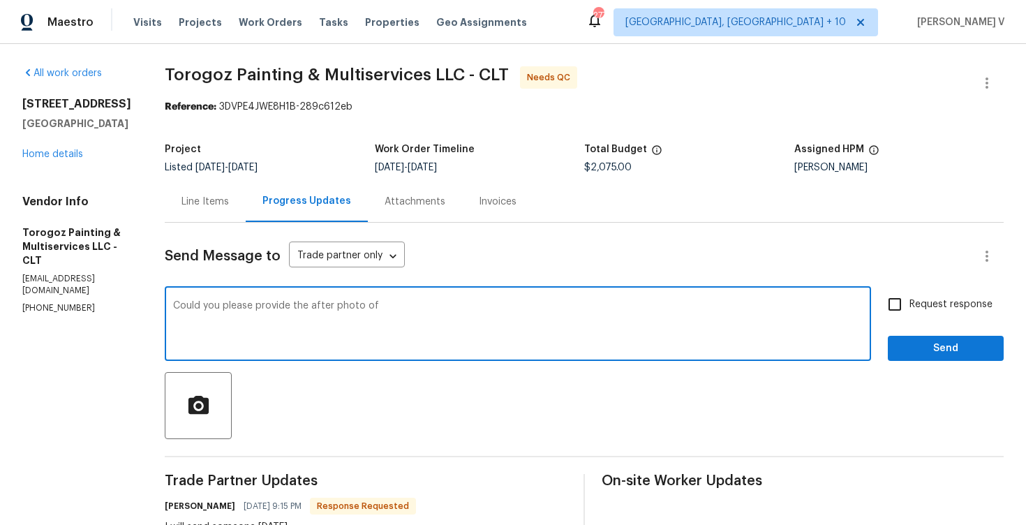
paste textarea "Water heater replacement"
type textarea "Could you please provide the after photo of Water heater replacement?"
click at [907, 301] on input "Request response" at bounding box center [894, 304] width 29 height 29
checkbox input "true"
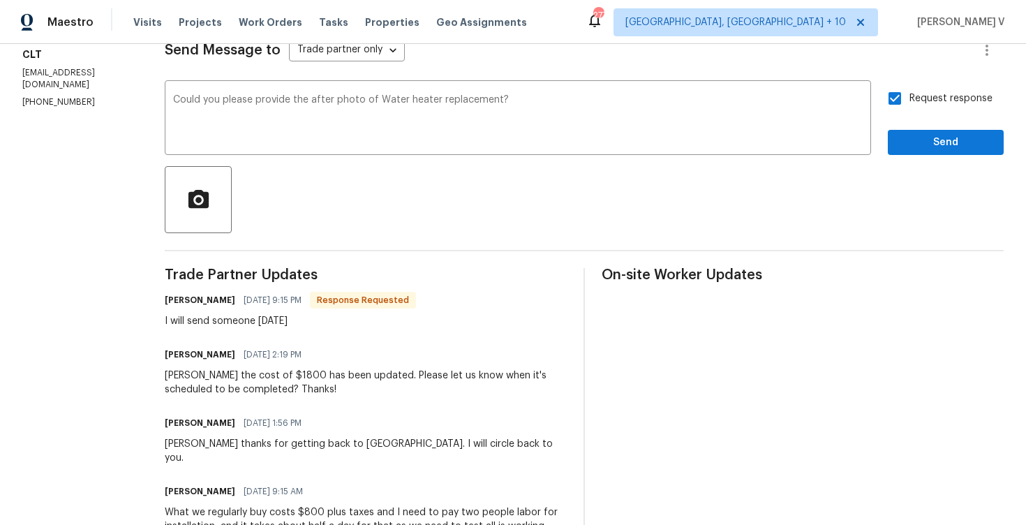
scroll to position [276, 0]
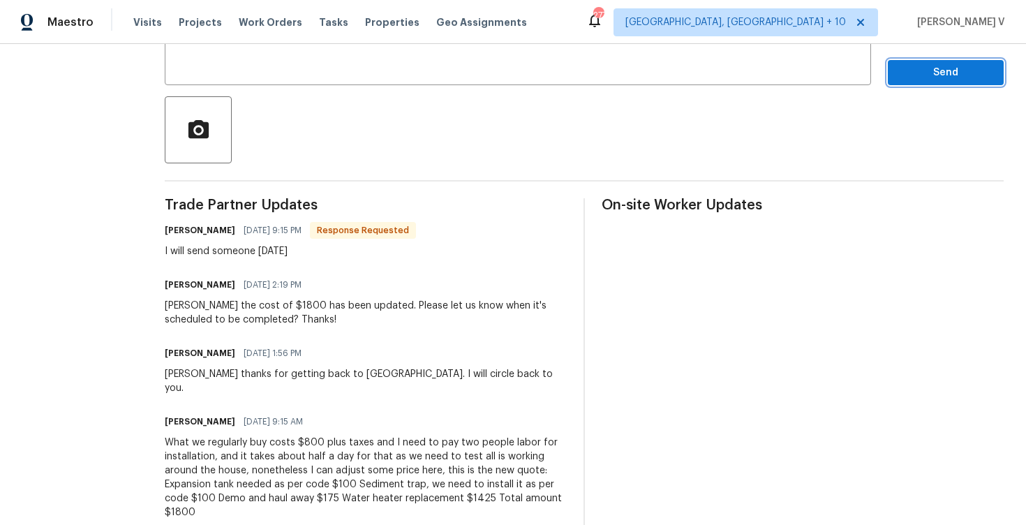
click at [950, 74] on span "Send" at bounding box center [946, 72] width 94 height 17
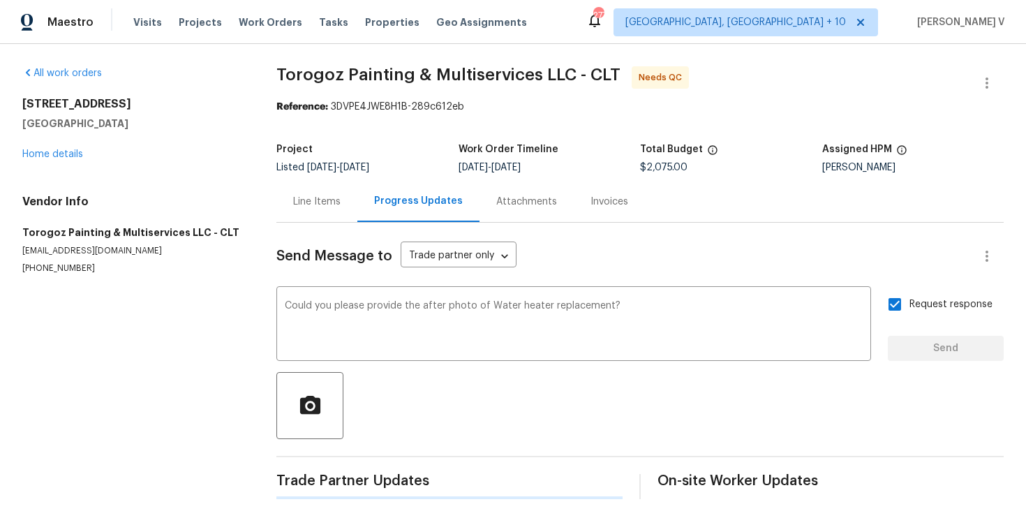
scroll to position [0, 0]
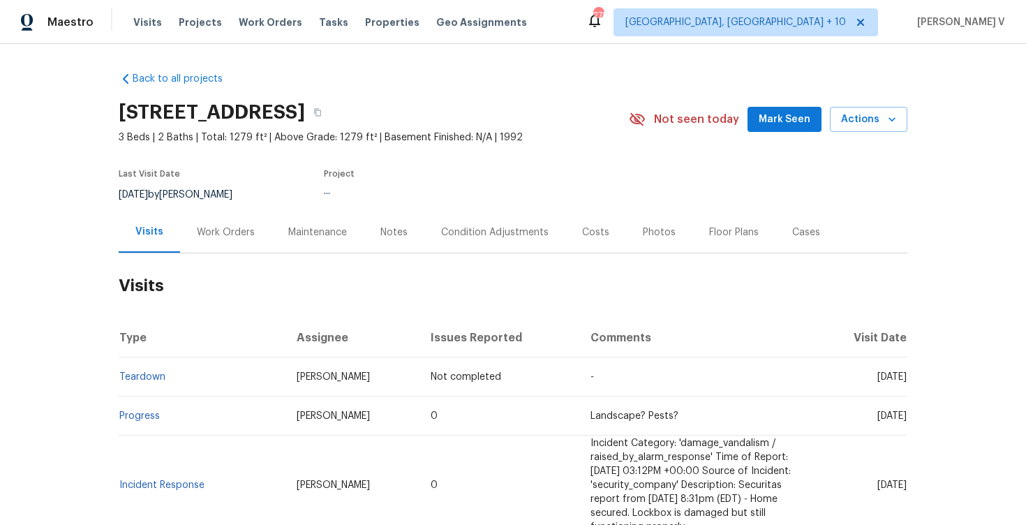
click at [214, 246] on div "Work Orders" at bounding box center [225, 231] width 91 height 41
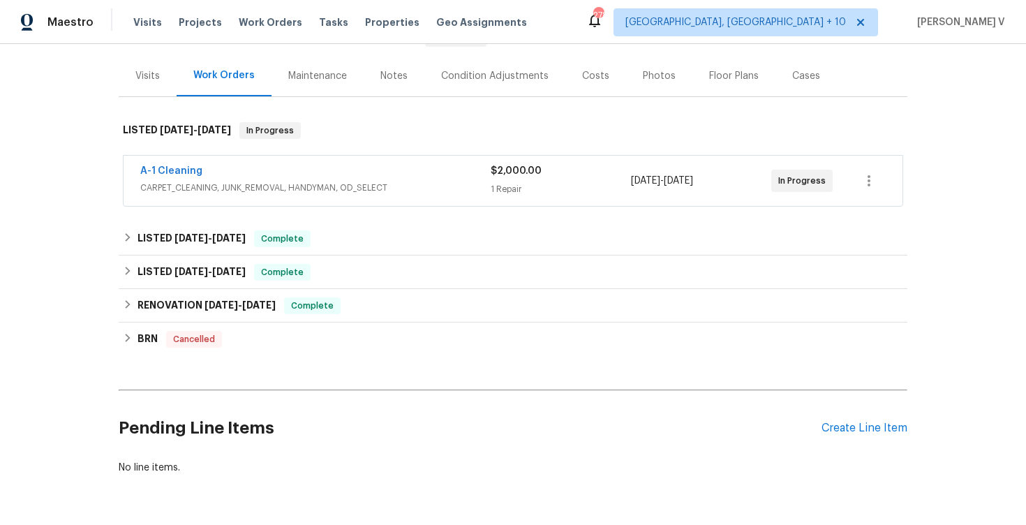
scroll to position [199, 0]
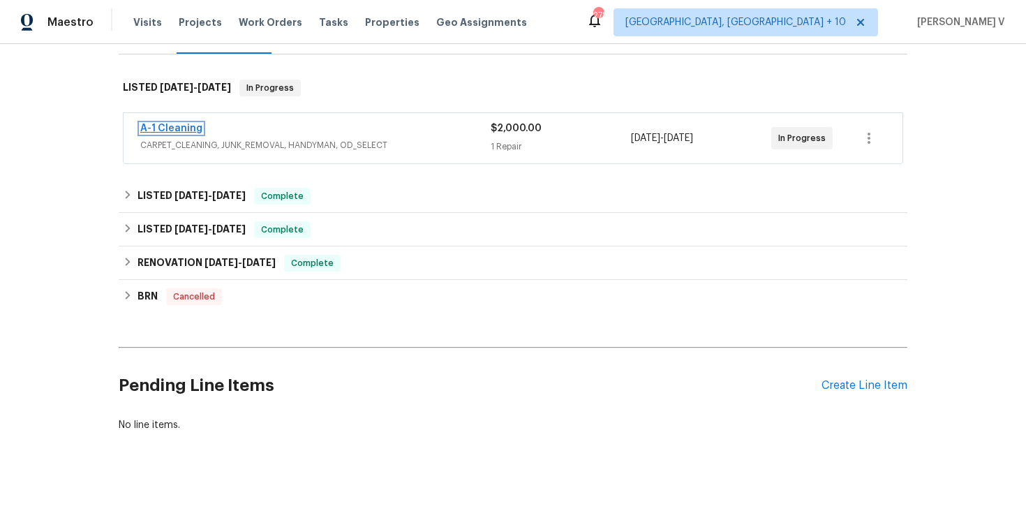
click at [178, 124] on link "A-1 Cleaning" at bounding box center [171, 129] width 62 height 10
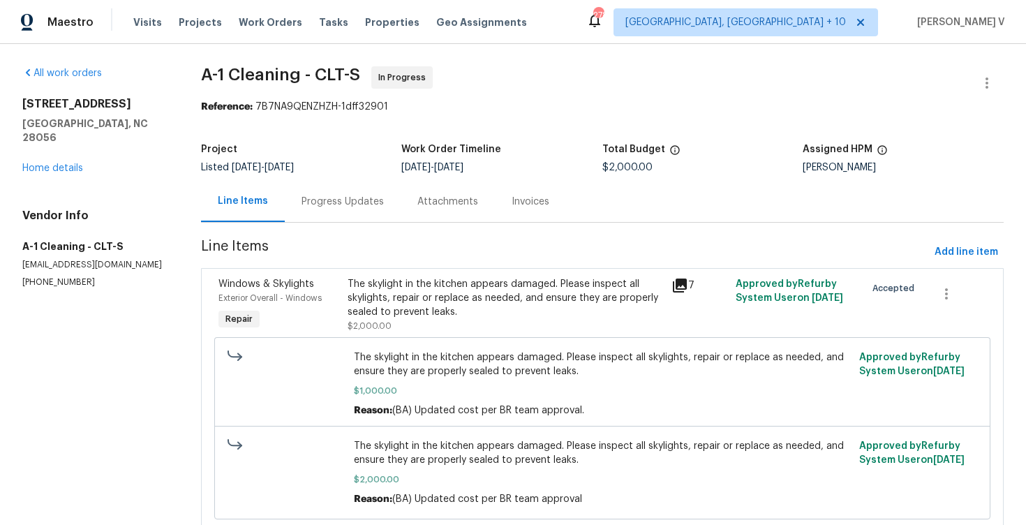
click at [336, 208] on div "Progress Updates" at bounding box center [343, 202] width 82 height 14
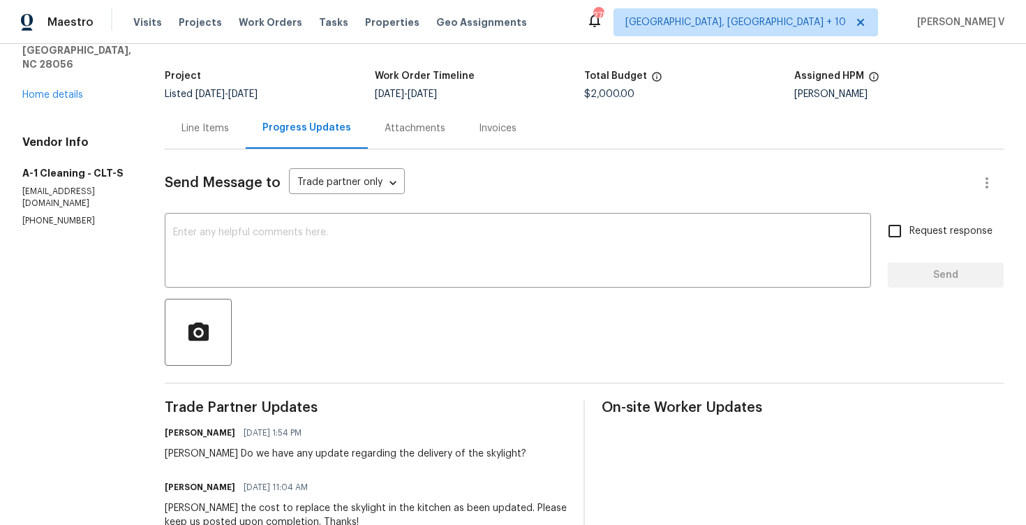
scroll to position [135, 0]
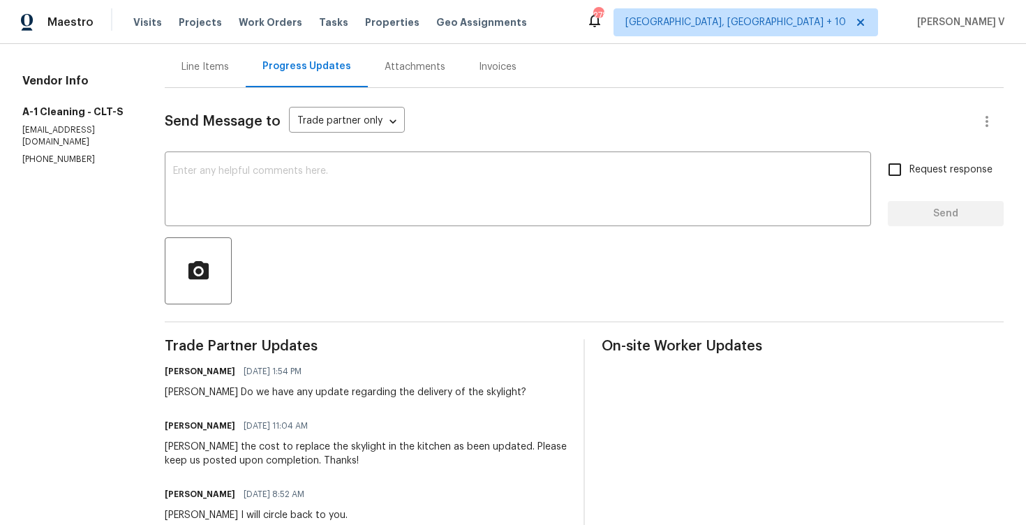
click at [51, 154] on p "(828) 468-1051" at bounding box center [76, 160] width 109 height 12
copy p "(828) 468-1051"
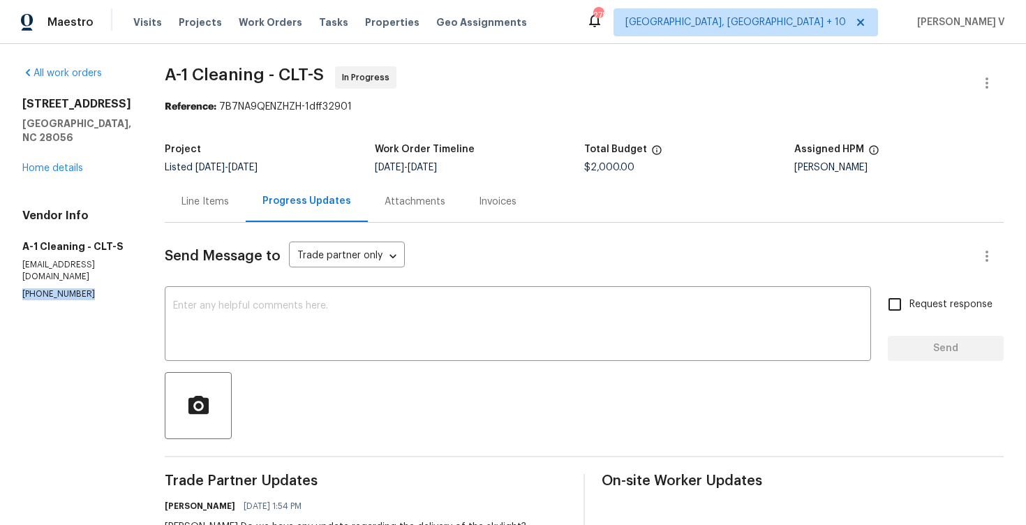
click at [246, 334] on textarea at bounding box center [518, 325] width 690 height 49
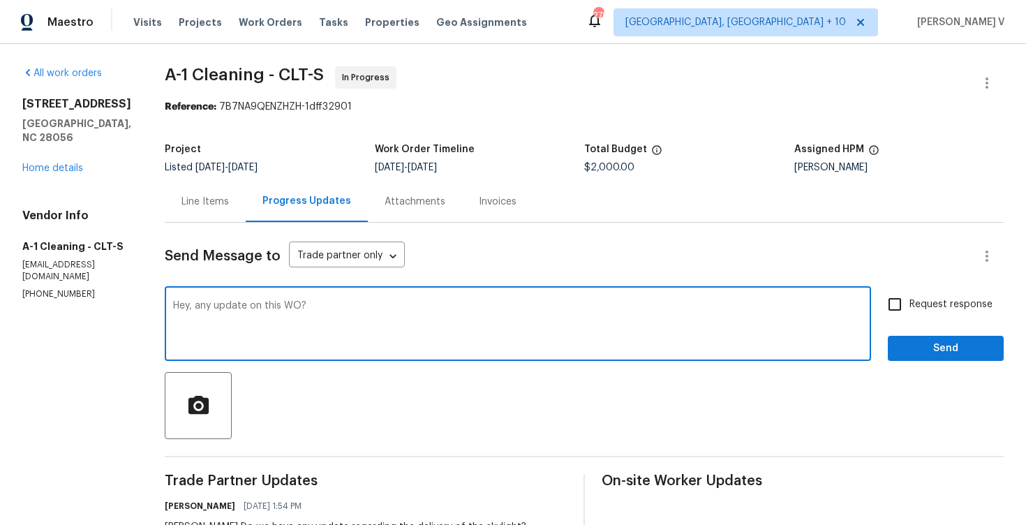
drag, startPoint x: 188, startPoint y: 308, endPoint x: 440, endPoint y: 307, distance: 251.3
click at [440, 308] on textarea "Hey, any update on this WO?" at bounding box center [518, 325] width 690 height 49
type textarea "Hey, latest update on this WO please?"
click at [912, 308] on span "Request response" at bounding box center [950, 304] width 83 height 15
click at [909, 308] on input "Request response" at bounding box center [894, 304] width 29 height 29
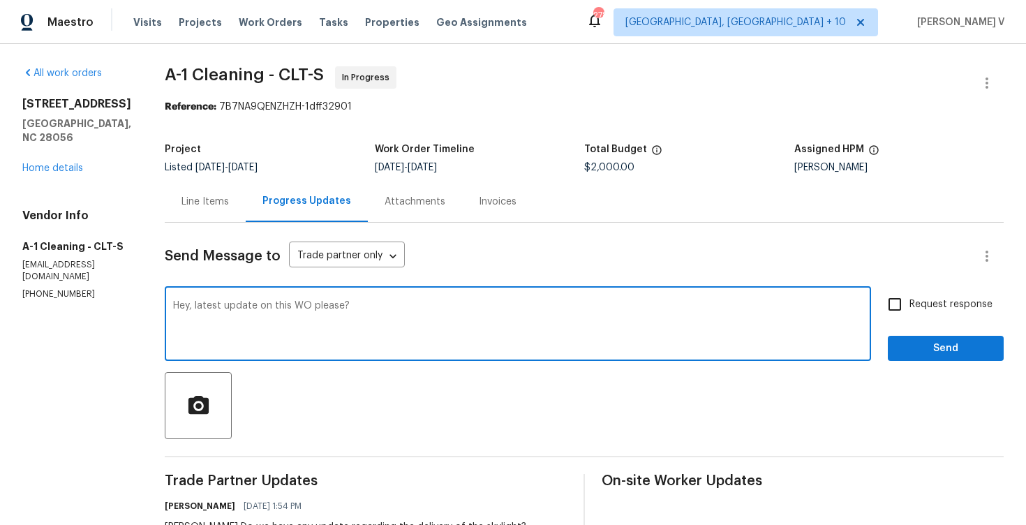
checkbox input "true"
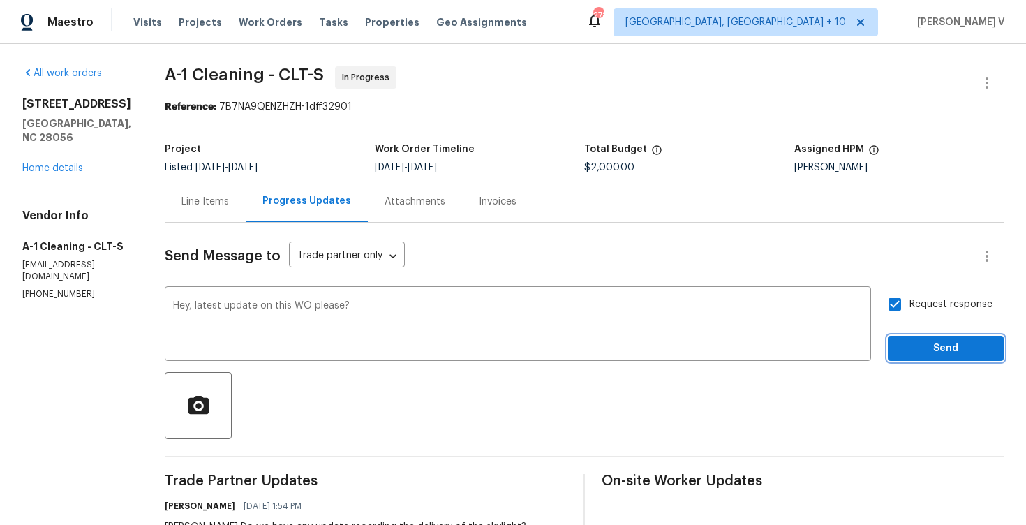
click at [912, 341] on span "Send" at bounding box center [946, 348] width 94 height 17
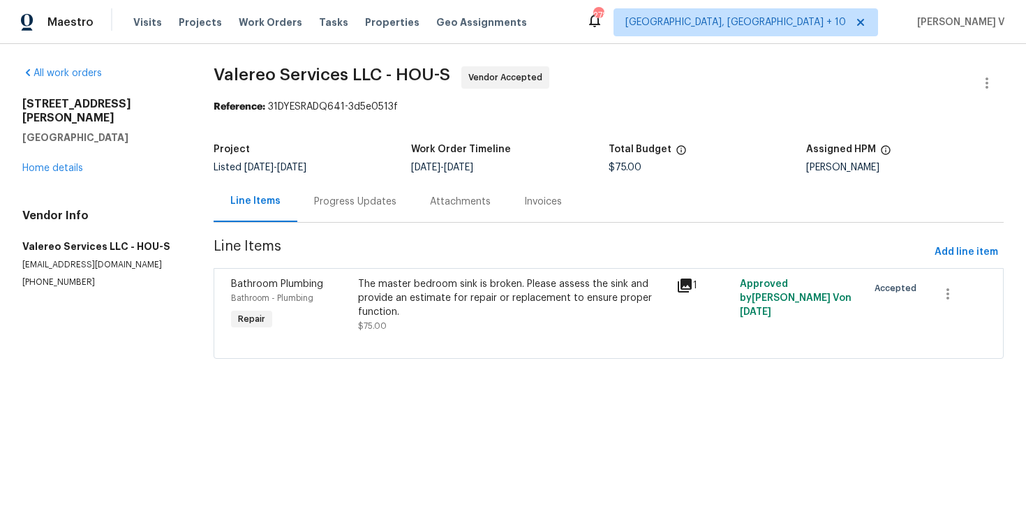
click at [335, 195] on div "Progress Updates" at bounding box center [355, 202] width 82 height 14
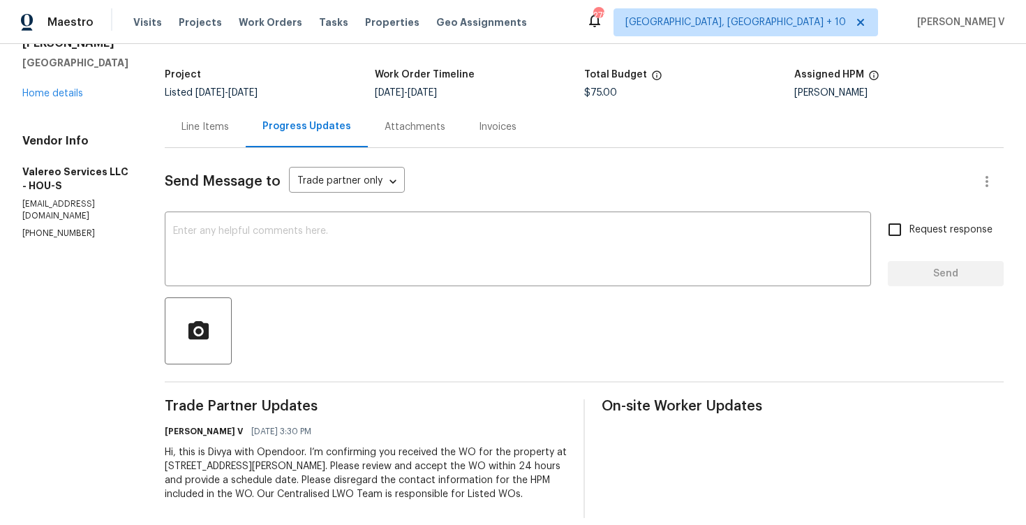
scroll to position [90, 0]
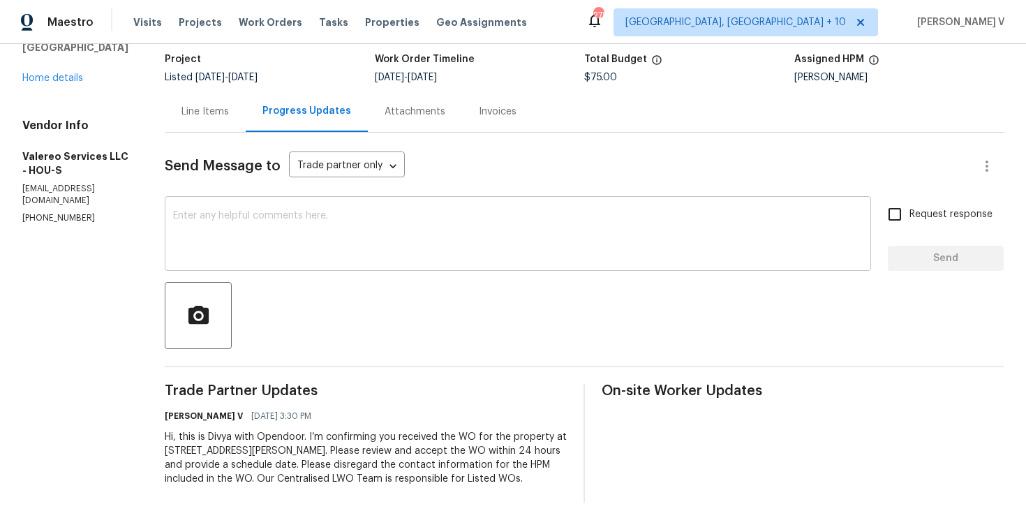
click at [334, 212] on textarea at bounding box center [518, 235] width 690 height 49
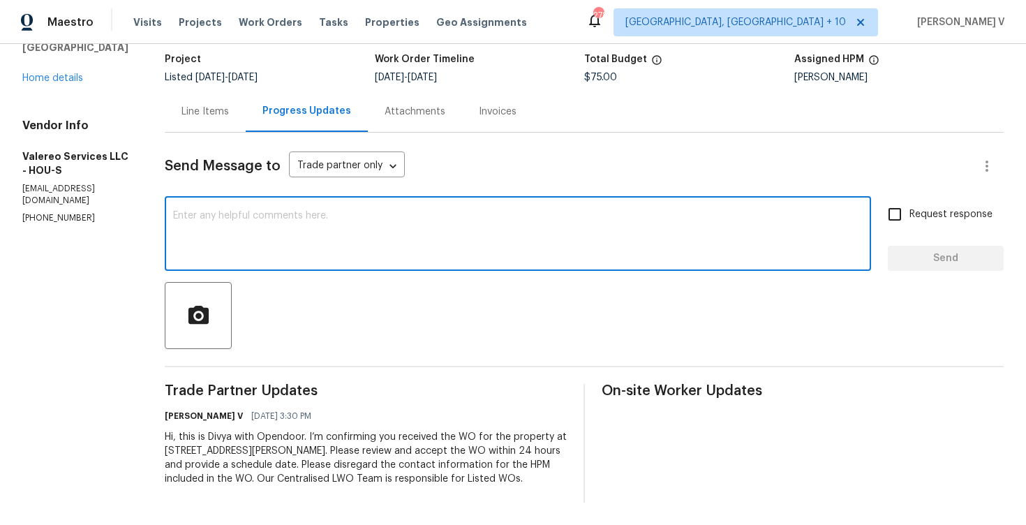
paste textarea "Hi team, Thank you for accepting the work order. Could you please provide a sch…"
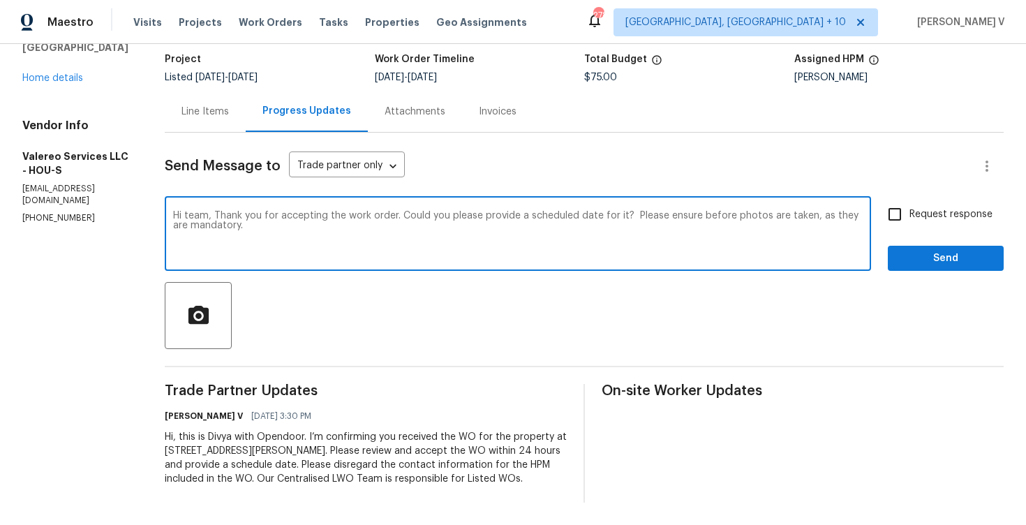
type textarea "Hi team, Thank you for accepting the work order. Could you please provide a sch…"
click at [904, 206] on input "Request response" at bounding box center [894, 214] width 29 height 29
checkbox input "true"
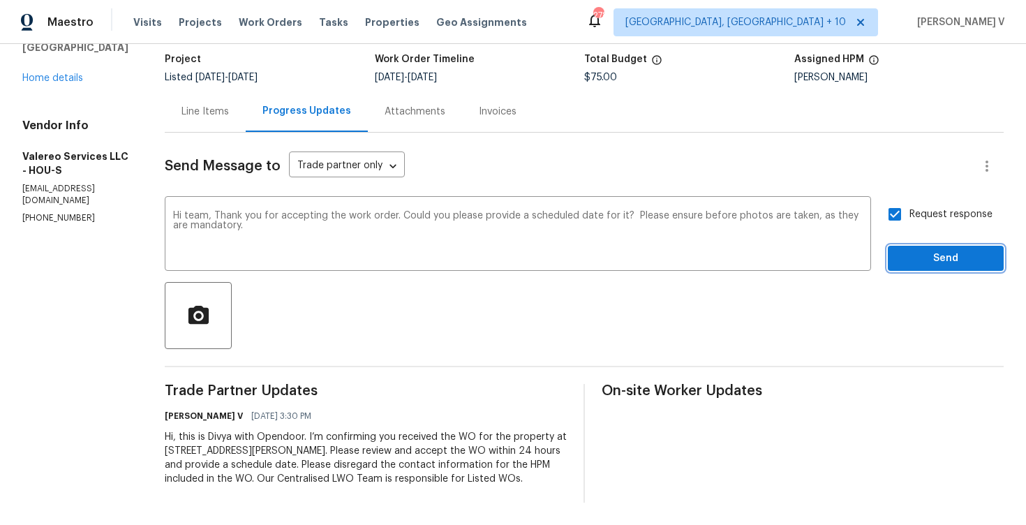
click at [912, 246] on button "Send" at bounding box center [946, 259] width 116 height 26
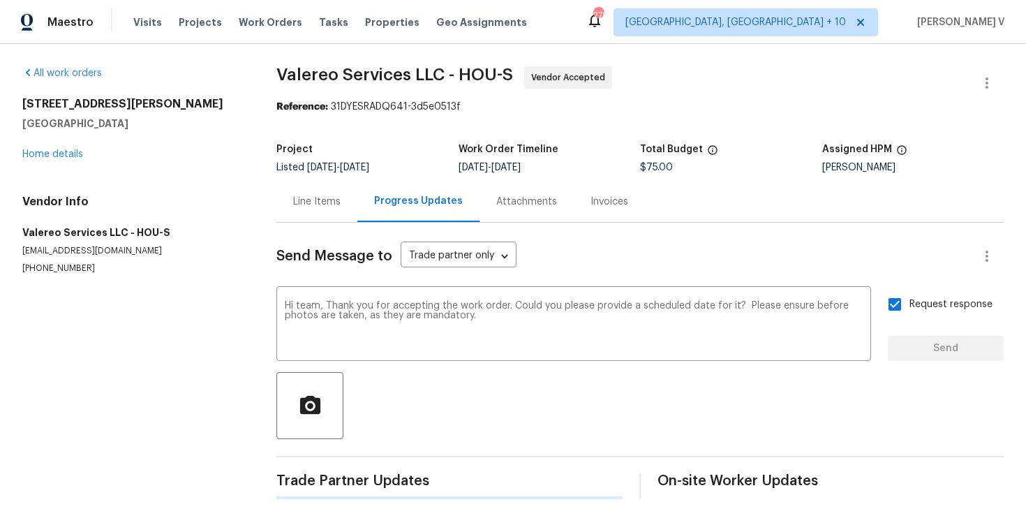
scroll to position [0, 0]
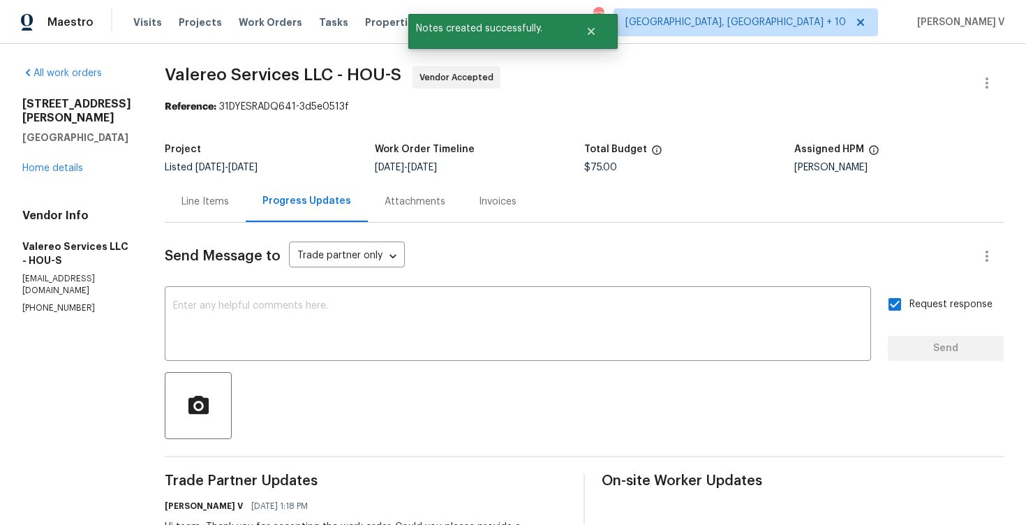
click at [232, 187] on div "Line Items" at bounding box center [205, 201] width 81 height 41
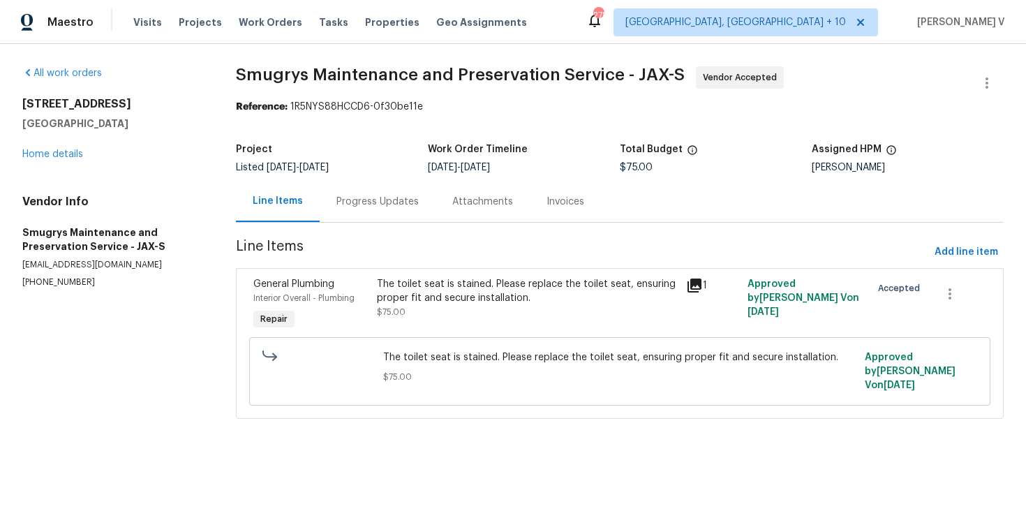
click at [357, 205] on div "Progress Updates" at bounding box center [377, 202] width 82 height 14
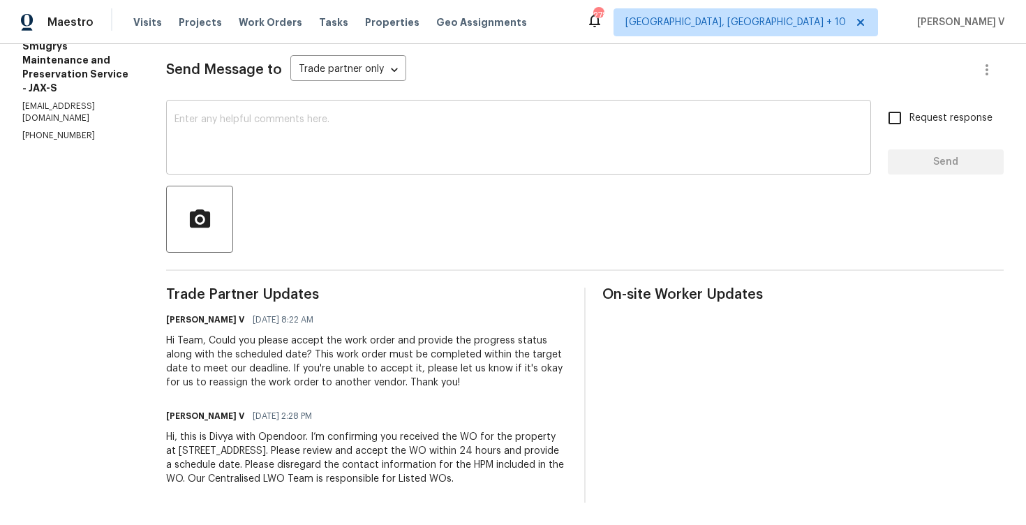
scroll to position [117, 0]
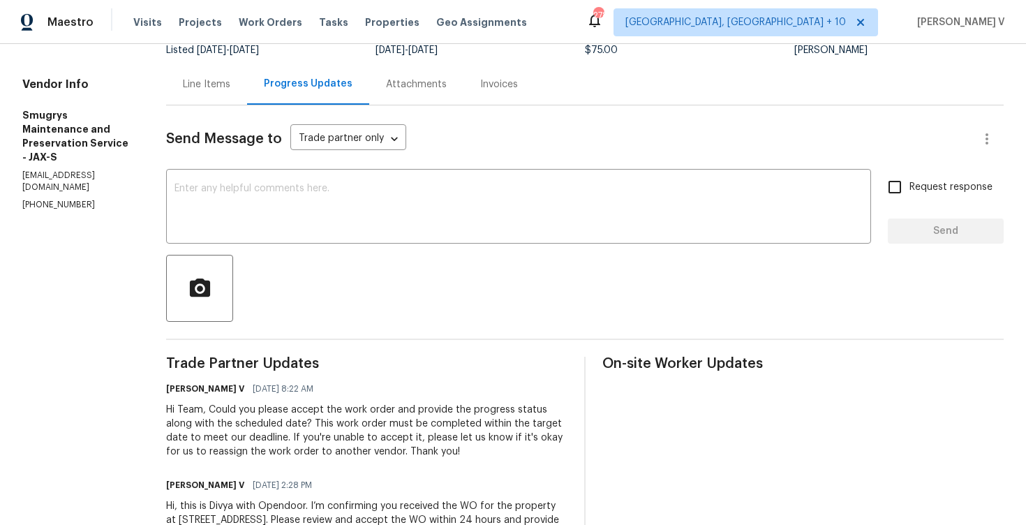
click at [194, 97] on div "Line Items" at bounding box center [206, 84] width 81 height 41
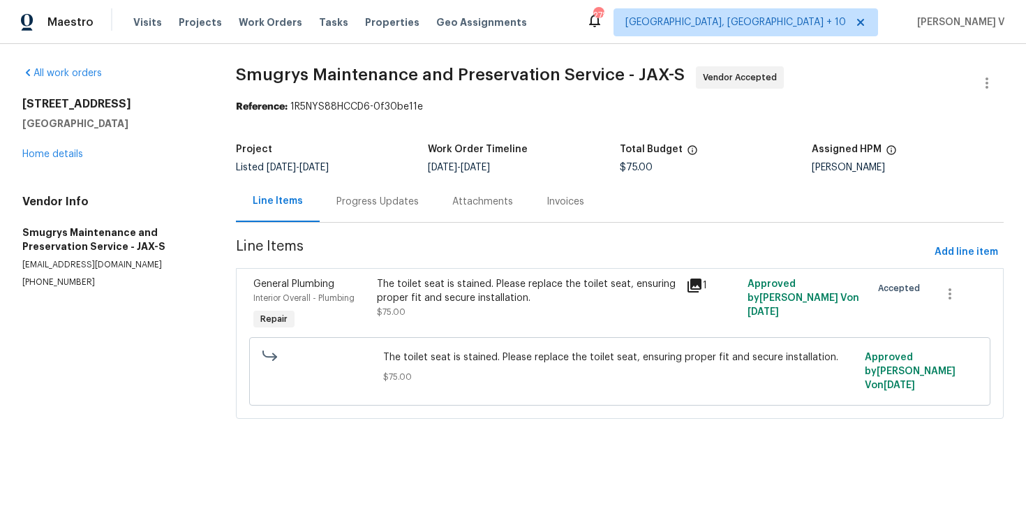
click at [348, 185] on div "Progress Updates" at bounding box center [378, 201] width 116 height 41
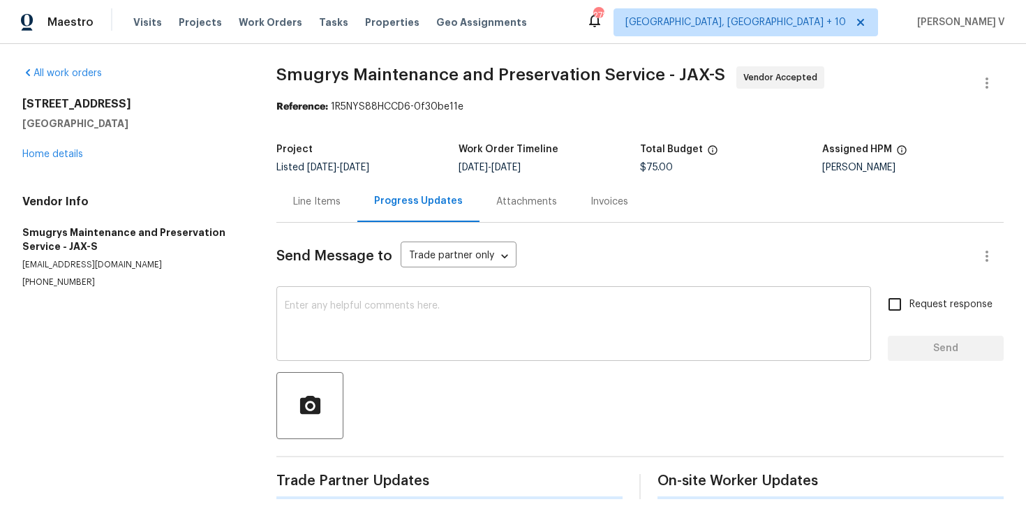
click at [422, 334] on textarea at bounding box center [574, 325] width 578 height 49
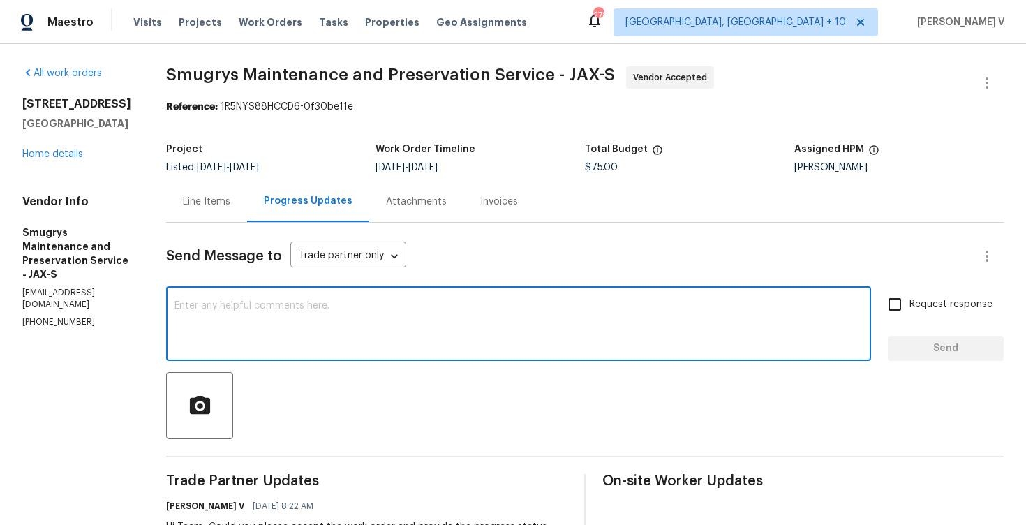
paste textarea "Hi team, Thank you for accepting the work order. Could you please provide a sch…"
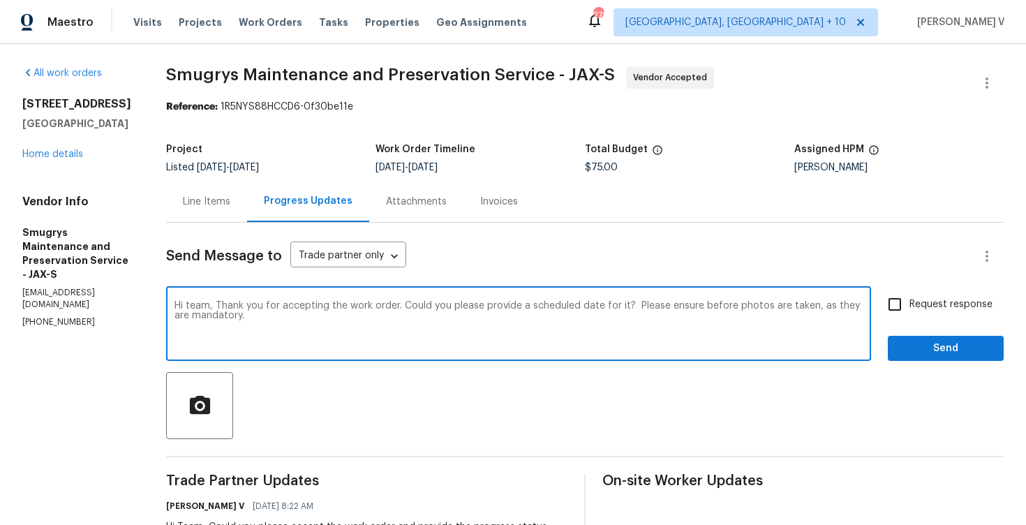
type textarea "Hi team, Thank you for accepting the work order. Could you please provide a sch…"
click at [894, 304] on input "Request response" at bounding box center [894, 304] width 29 height 29
checkbox input "true"
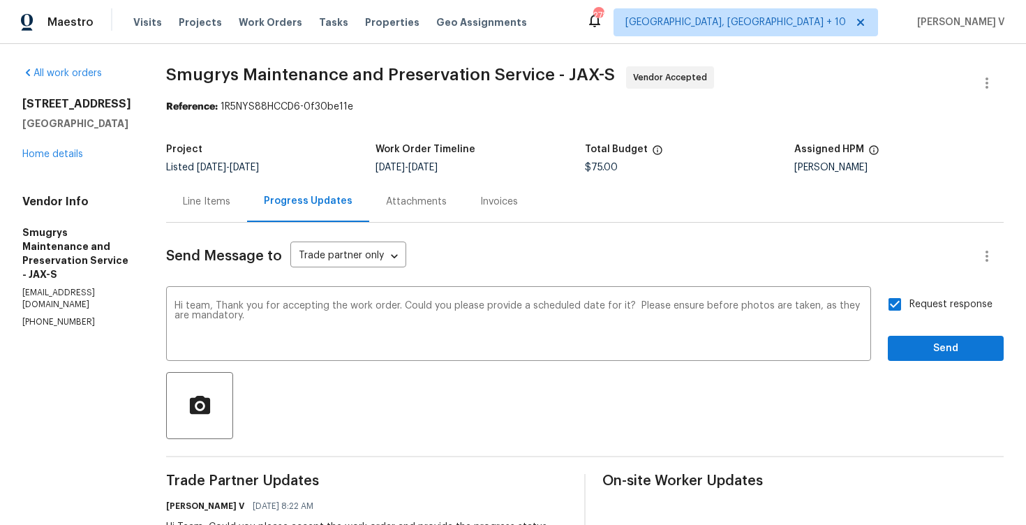
click at [64, 316] on p "[PHONE_NUMBER]" at bounding box center [77, 322] width 110 height 12
copy p "[PHONE_NUMBER]"
click at [355, 293] on div "Hi team, Thank you for accepting the work order. Could you please provide a sch…" at bounding box center [518, 325] width 705 height 71
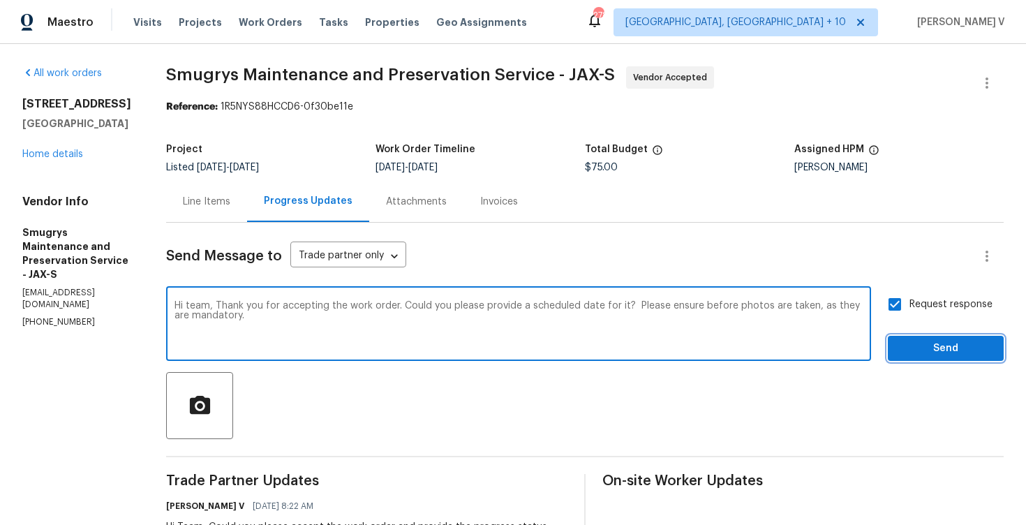
click at [918, 350] on span "Send" at bounding box center [946, 348] width 94 height 17
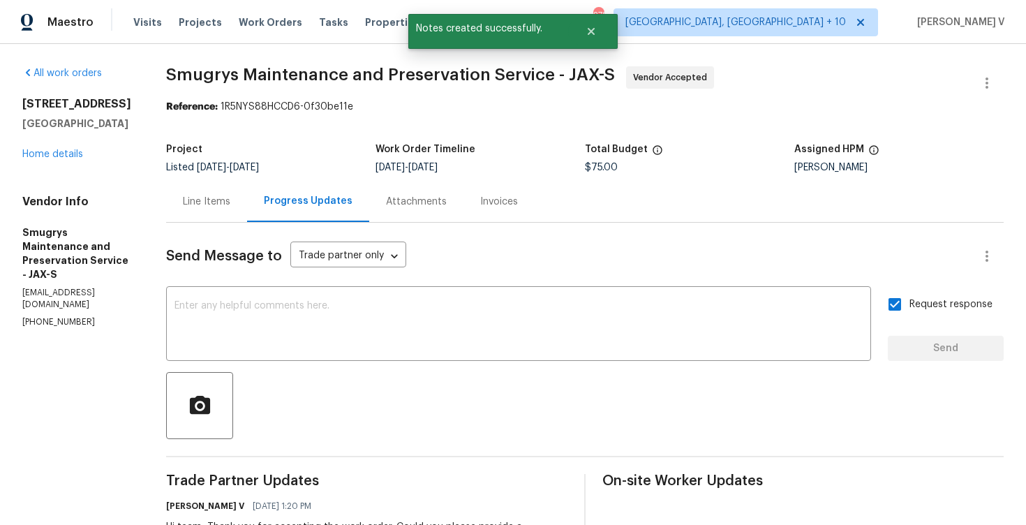
click at [225, 195] on div "Line Items" at bounding box center [206, 202] width 47 height 14
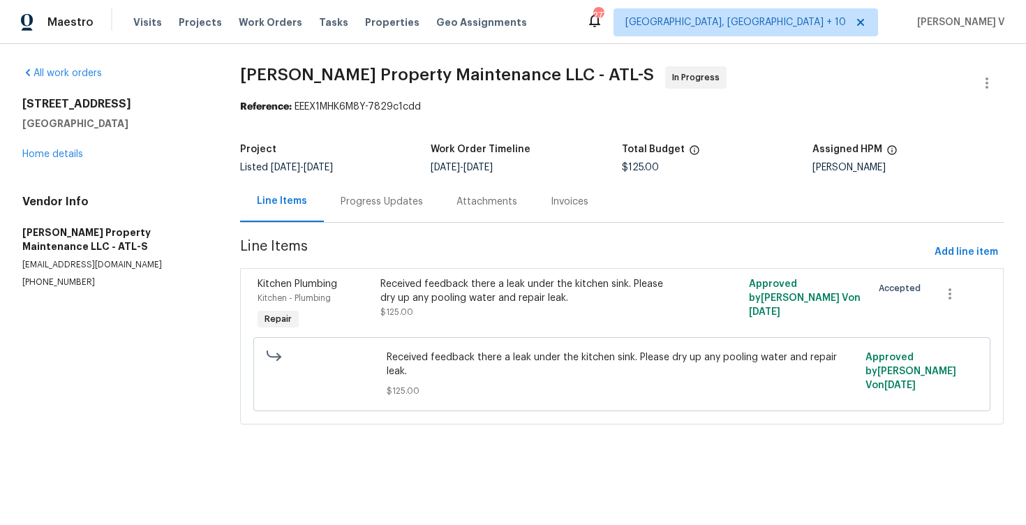
click at [355, 197] on div "Progress Updates" at bounding box center [382, 202] width 82 height 14
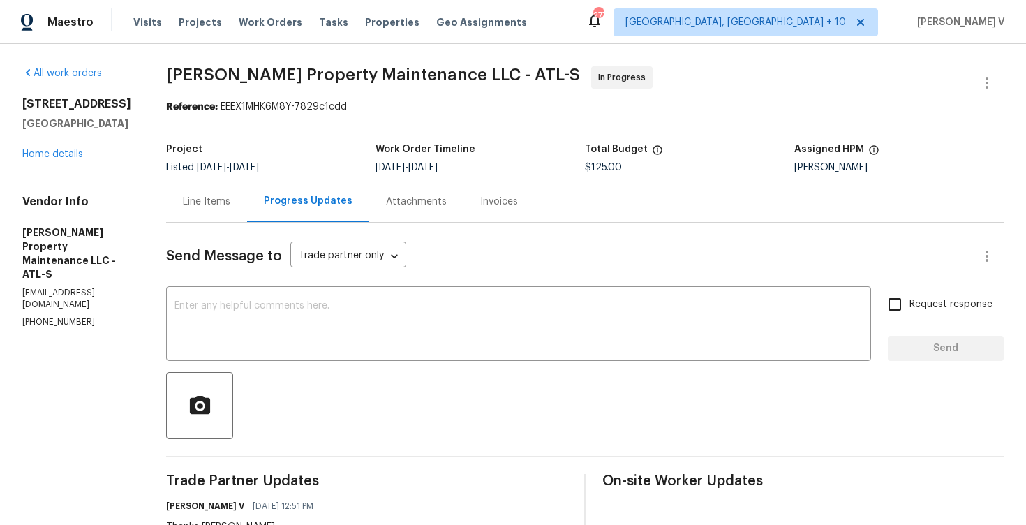
click at [55, 316] on p "(770) 235-8482" at bounding box center [77, 322] width 110 height 12
copy p "(770) 235-8482"
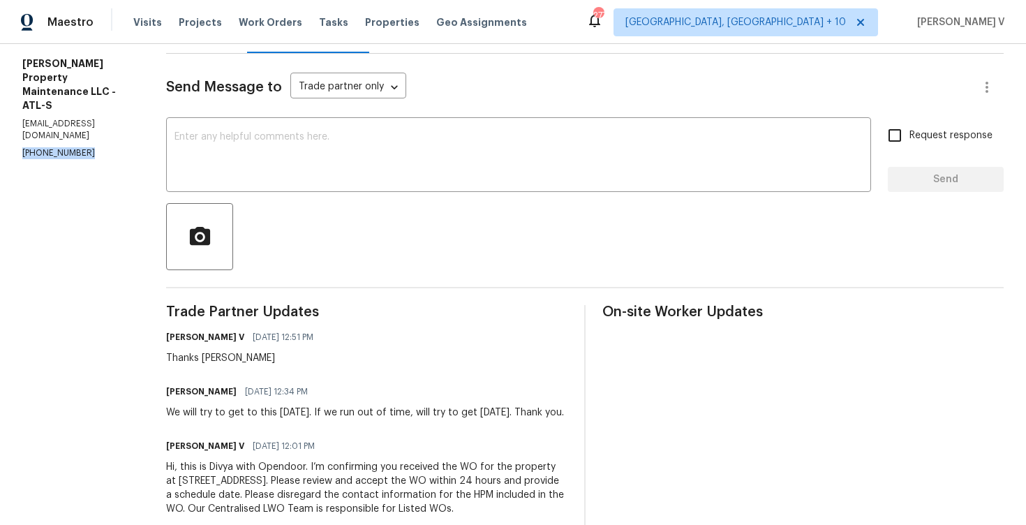
scroll to position [213, 0]
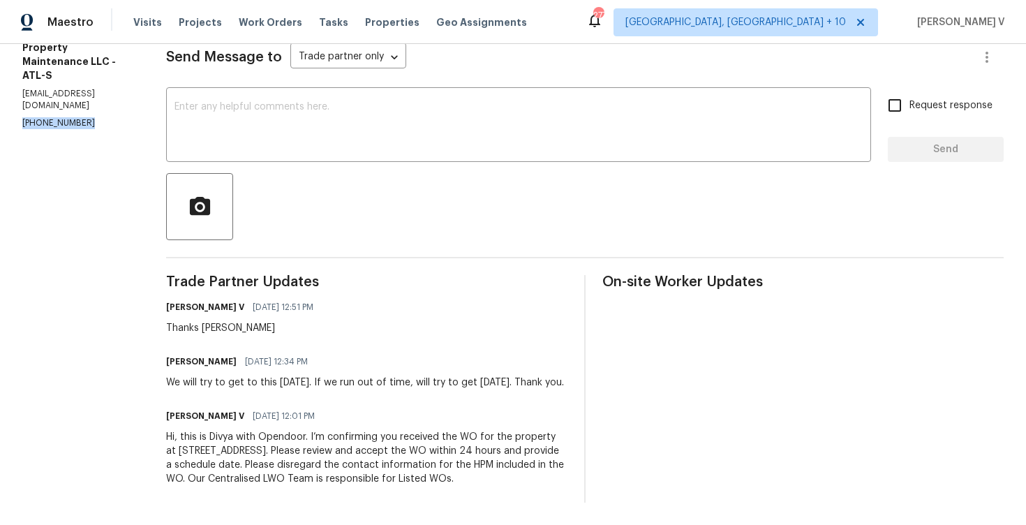
click at [275, 173] on div at bounding box center [585, 206] width 838 height 67
click at [267, 114] on textarea at bounding box center [518, 126] width 688 height 49
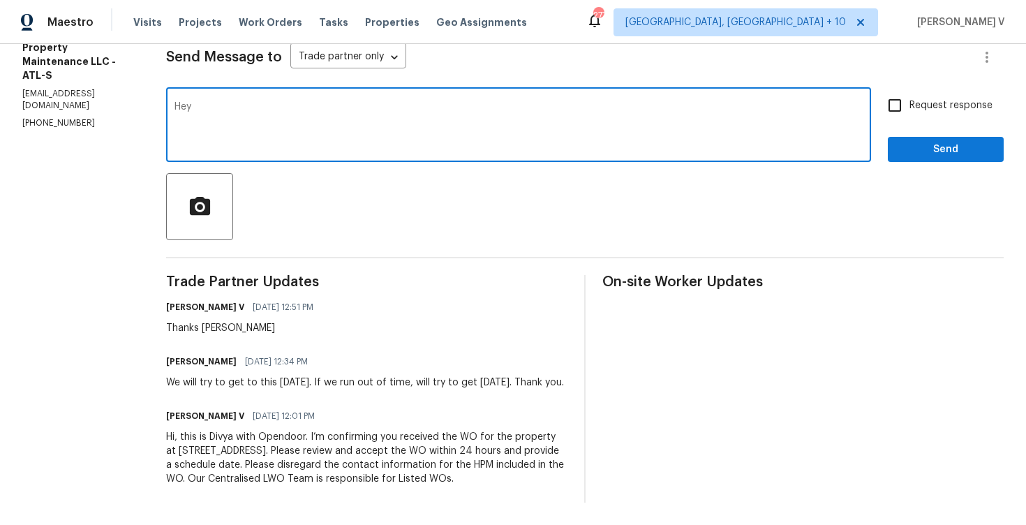
click at [176, 336] on div "Trade Partner Updates Divya Dharshini V 08/22/2025 12:51 PM Thanks Daniel Danie…" at bounding box center [366, 389] width 401 height 228
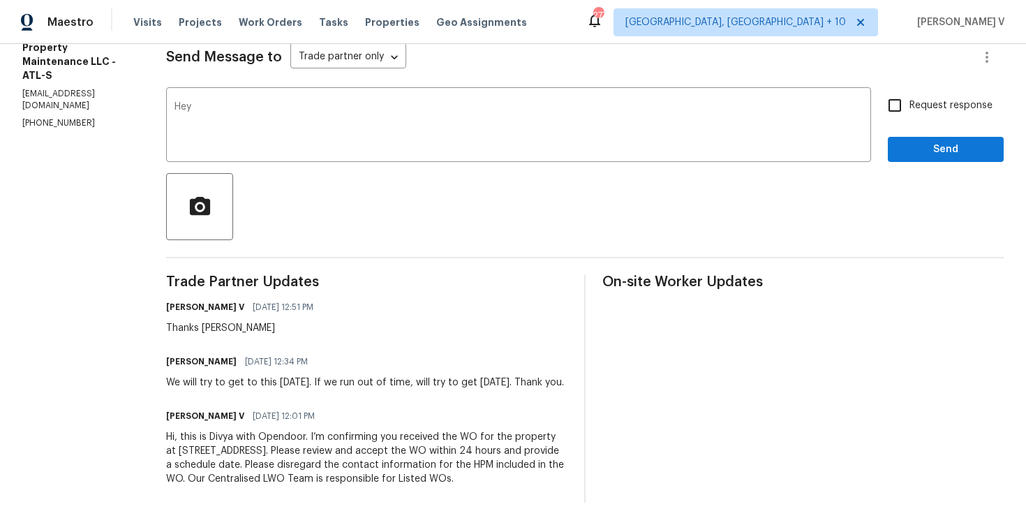
click at [176, 336] on div "Trade Partner Updates Divya Dharshini V 08/22/2025 12:51 PM Thanks Daniel Danie…" at bounding box center [366, 389] width 401 height 228
copy h6 "Daniel"
click at [326, 91] on div "Hey x ​" at bounding box center [518, 126] width 705 height 71
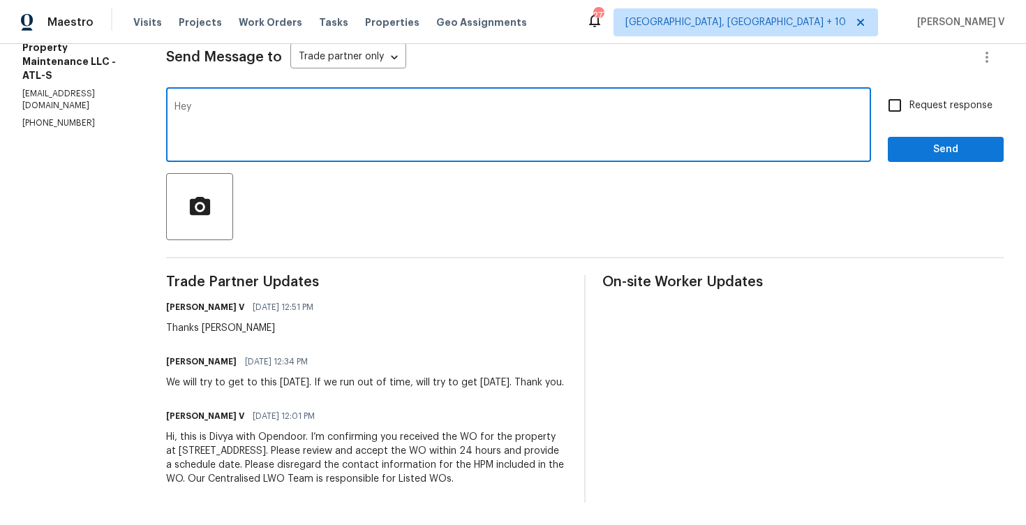
paste textarea "Daniel"
type textarea "Hey Daniel, can we have a update on this WO please?"
click at [882, 101] on input "Request response" at bounding box center [894, 105] width 29 height 29
checkbox input "true"
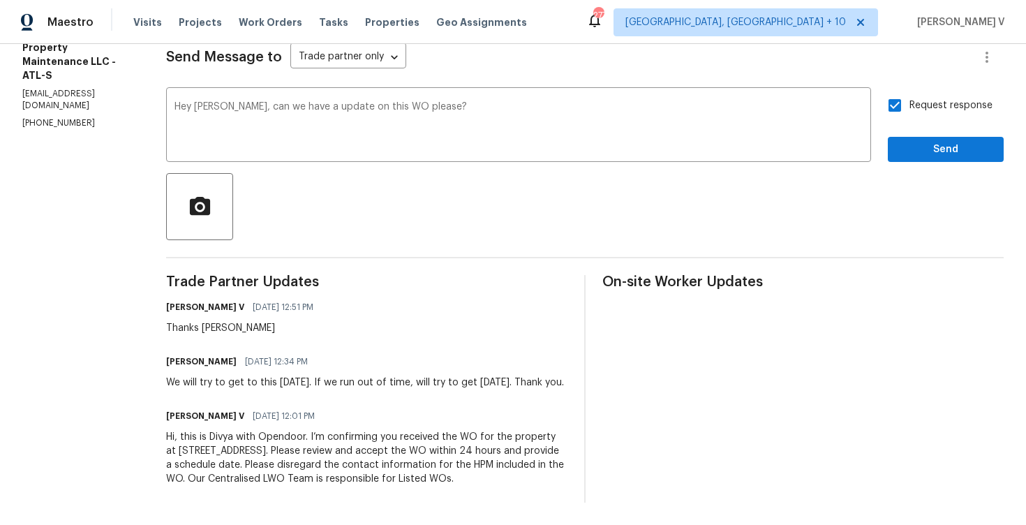
click at [0, 0] on span "an update" at bounding box center [0, 0] width 0 height 0
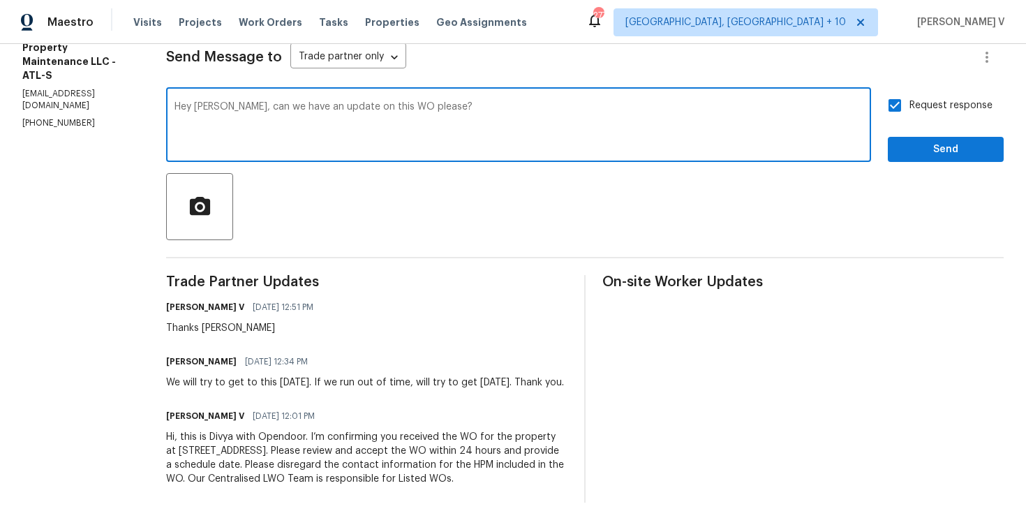
type textarea "Hey Daniel, can we have an update on this WO please?"
click at [987, 137] on button "Send" at bounding box center [946, 150] width 116 height 26
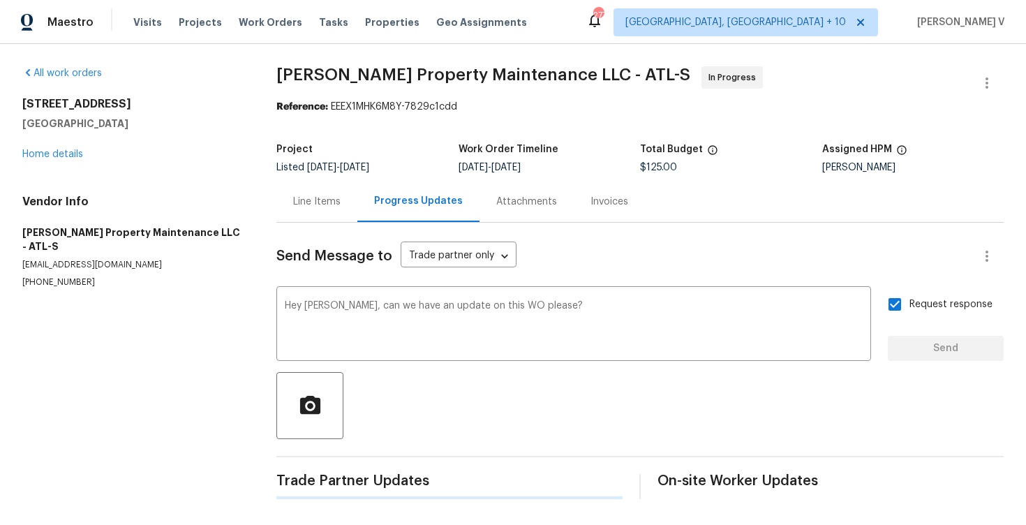
scroll to position [0, 0]
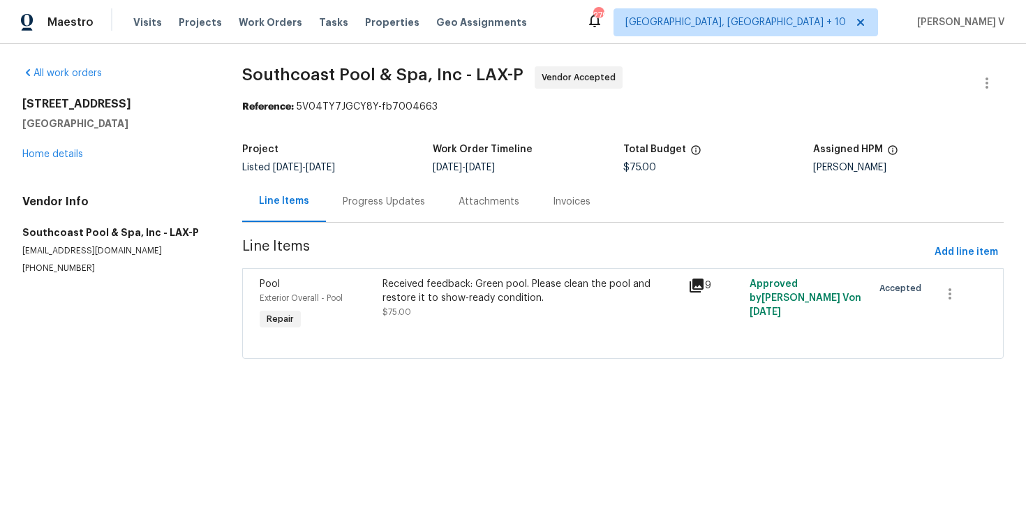
click at [359, 221] on div "Progress Updates" at bounding box center [384, 201] width 116 height 41
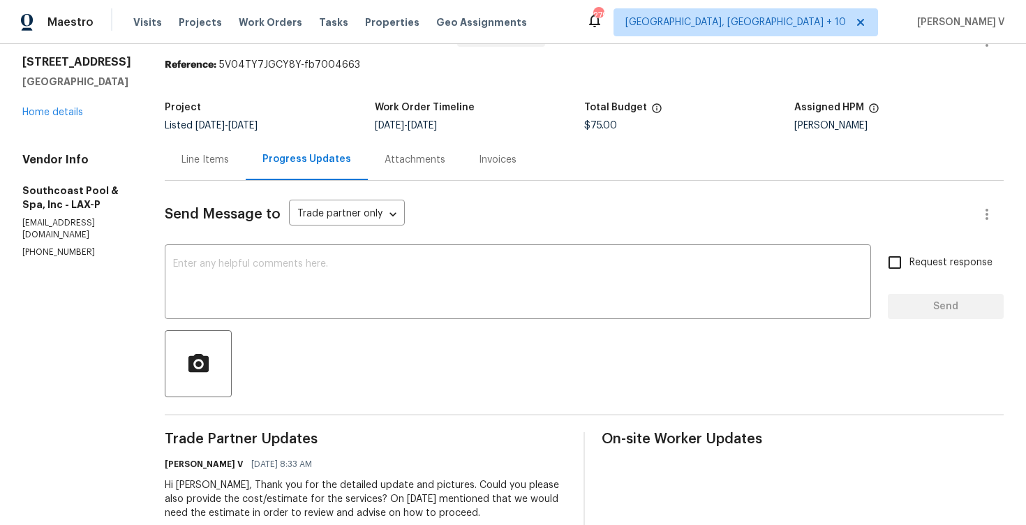
scroll to position [91, 0]
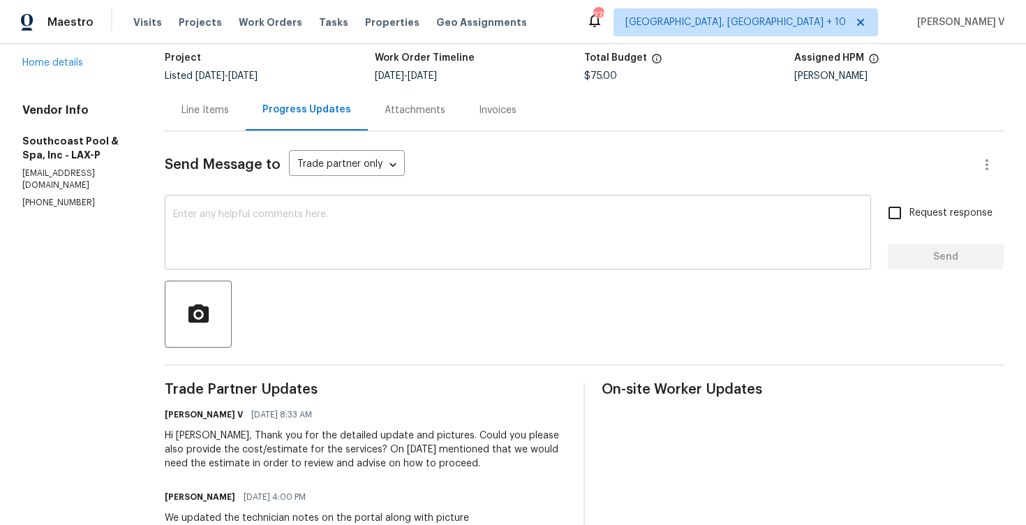
click at [291, 228] on textarea at bounding box center [518, 233] width 690 height 49
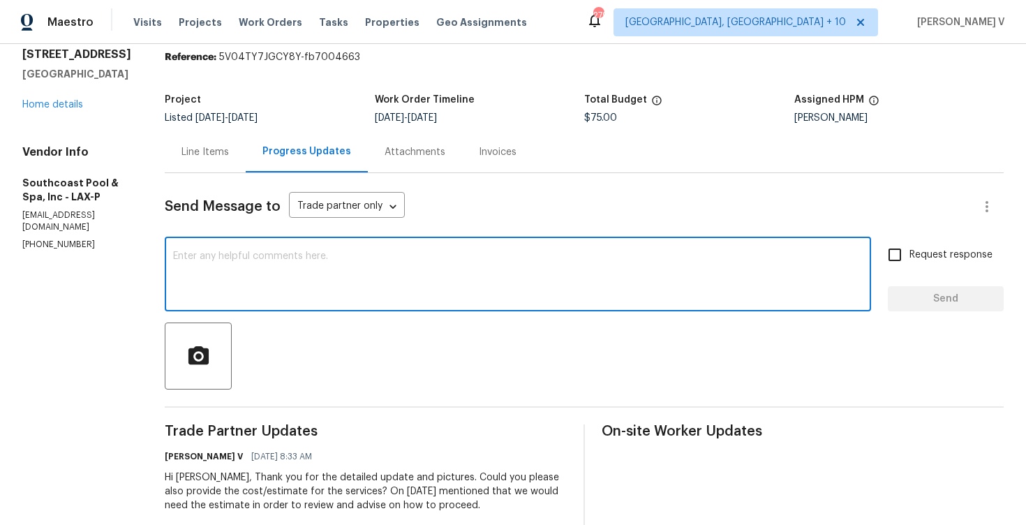
scroll to position [0, 0]
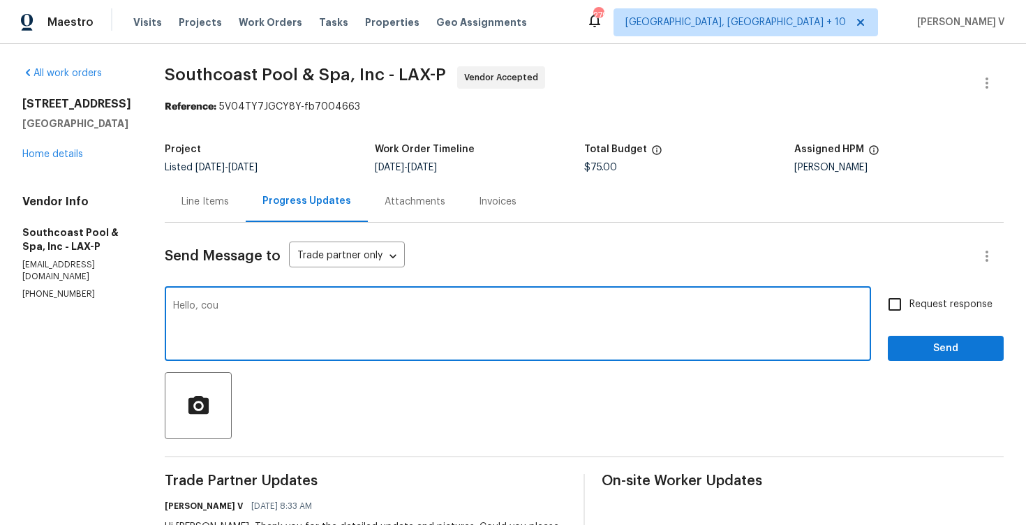
click at [49, 295] on p "[PHONE_NUMBER]" at bounding box center [76, 294] width 109 height 12
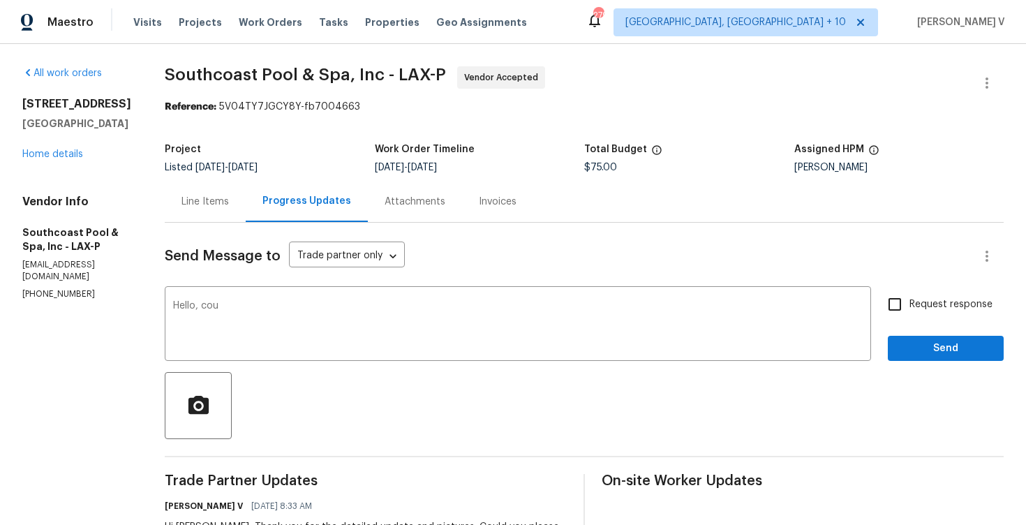
click at [49, 295] on p "[PHONE_NUMBER]" at bounding box center [76, 294] width 109 height 12
copy p "[PHONE_NUMBER]"
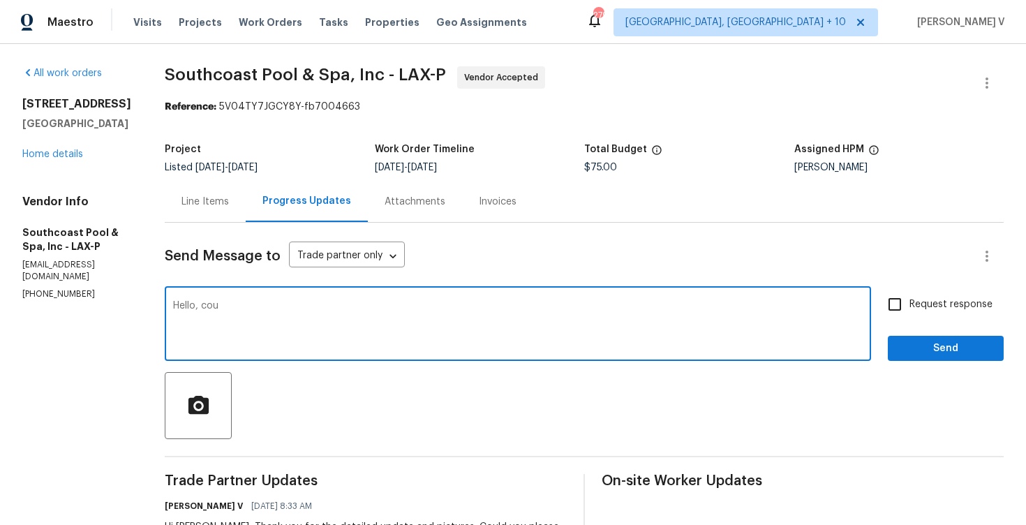
click at [341, 315] on textarea "Hello, cou" at bounding box center [518, 325] width 690 height 49
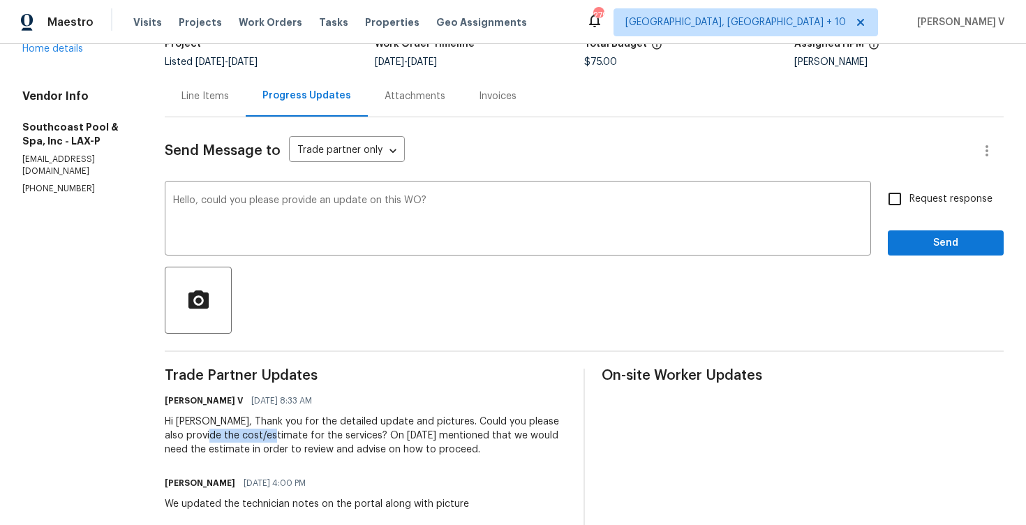
drag, startPoint x: 220, startPoint y: 436, endPoint x: 284, endPoint y: 435, distance: 64.2
click at [284, 435] on div "Hi [PERSON_NAME], Thank you for the detailed update and pictures. Could you ple…" at bounding box center [366, 436] width 402 height 42
copy div "cost/estimate"
click at [554, 207] on textarea "Hello, could you please provide an update on this WO?" at bounding box center [518, 219] width 690 height 49
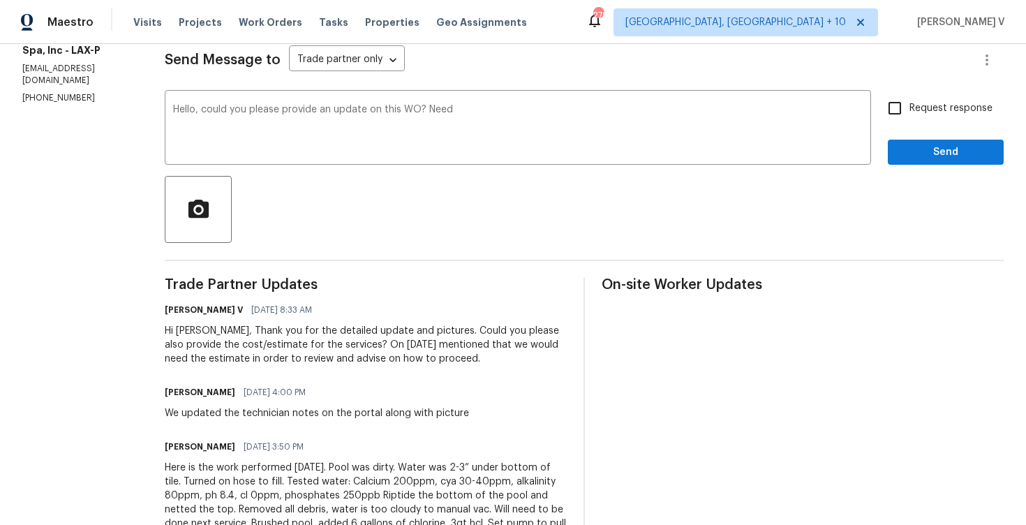
scroll to position [0, 0]
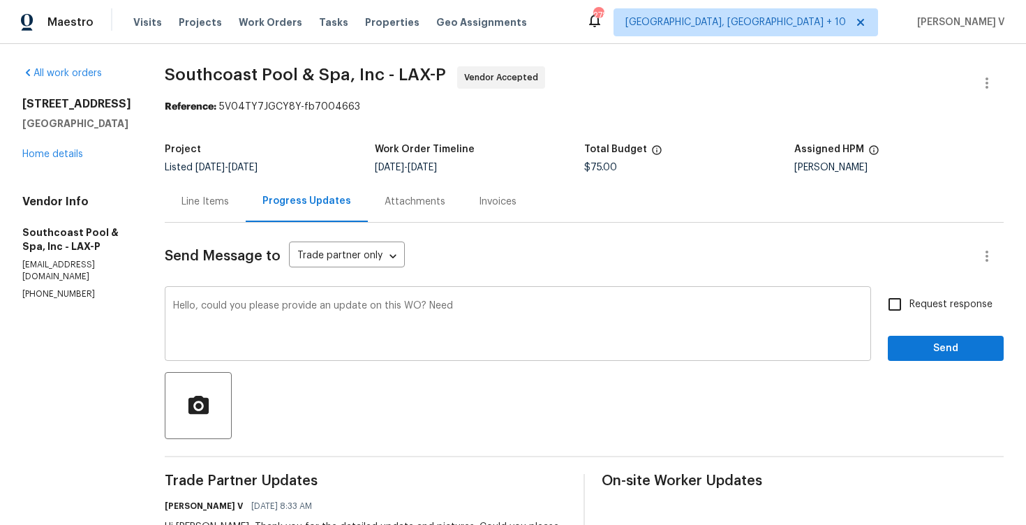
click at [321, 318] on textarea "Hello, could you please provide an update on this WO? Need" at bounding box center [518, 325] width 690 height 49
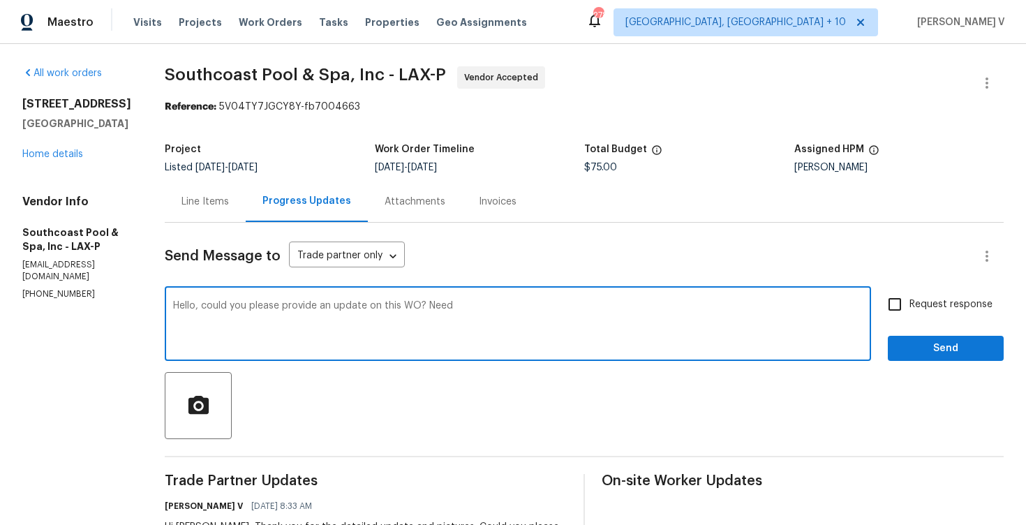
click at [318, 313] on textarea "Hello, could you please provide an update on this WO? Need" at bounding box center [518, 325] width 690 height 49
drag, startPoint x: 295, startPoint y: 305, endPoint x: 527, endPoint y: 305, distance: 231.7
click at [527, 305] on textarea "Per our call conversation, could you please" at bounding box center [518, 325] width 690 height 49
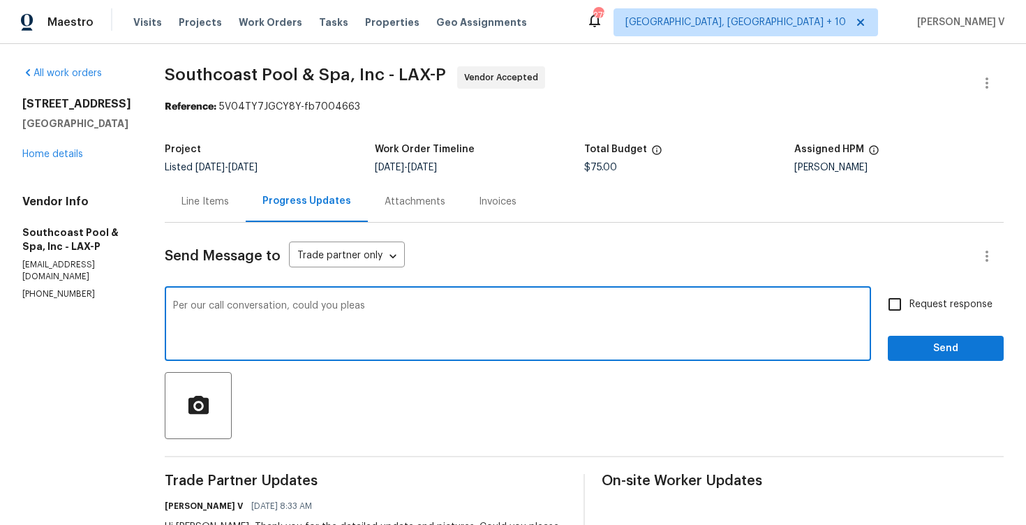
drag, startPoint x: 295, startPoint y: 307, endPoint x: 512, endPoint y: 307, distance: 217.1
click at [512, 307] on textarea "Per our call conversation, could you pleas" at bounding box center [518, 325] width 690 height 49
click at [499, 305] on textarea "Per our call conversation, please update on the portal with the estimate. Thank…" at bounding box center [518, 325] width 690 height 49
click at [505, 305] on textarea "Per our call conversation, please update on the portal with the estimate, we ca…" at bounding box center [518, 325] width 690 height 49
click at [611, 302] on textarea "Per our call conversation, please update on the portal with the estimate; we ca…" at bounding box center [518, 325] width 690 height 49
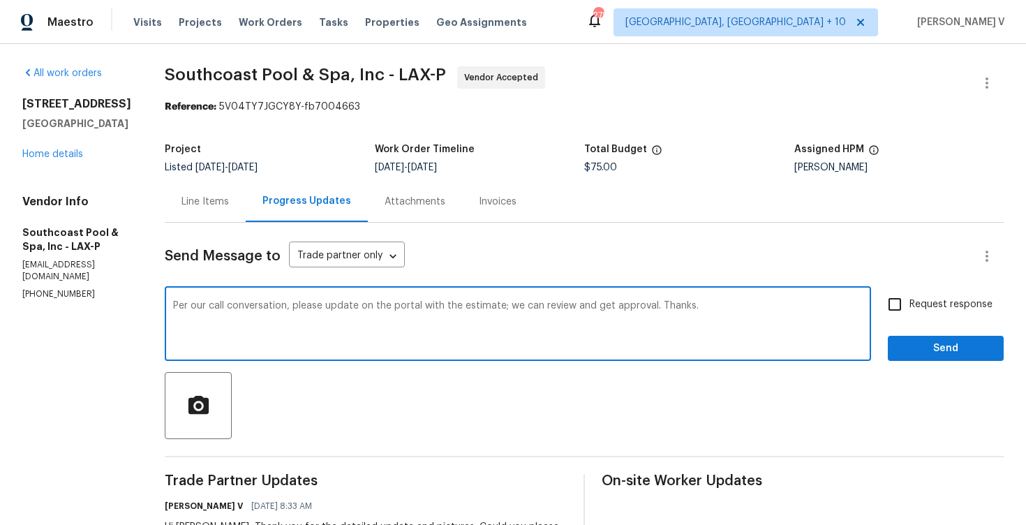
click at [611, 302] on textarea "Per our call conversation, please update on the portal with the estimate; we ca…" at bounding box center [518, 325] width 690 height 49
type textarea "Per our call conversation, please update on the portal with the estimate; we ca…"
click at [976, 292] on label "Request response" at bounding box center [936, 304] width 112 height 29
click at [909, 292] on input "Request response" at bounding box center [894, 304] width 29 height 29
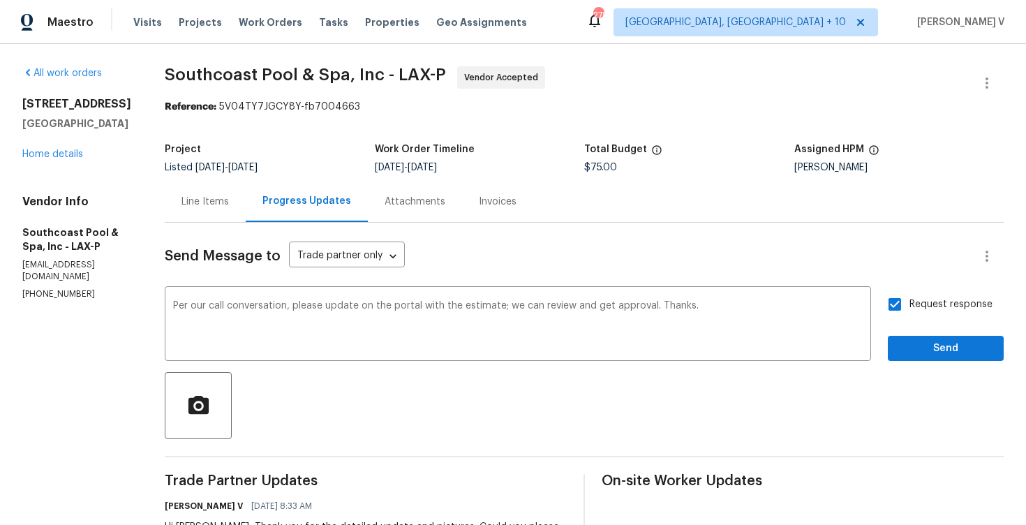
click at [932, 300] on span "Request response" at bounding box center [950, 304] width 83 height 15
click at [909, 300] on input "Request response" at bounding box center [894, 304] width 29 height 29
click at [908, 311] on input "Request response" at bounding box center [894, 304] width 29 height 29
checkbox input "true"
click at [933, 351] on span "Send" at bounding box center [946, 348] width 94 height 17
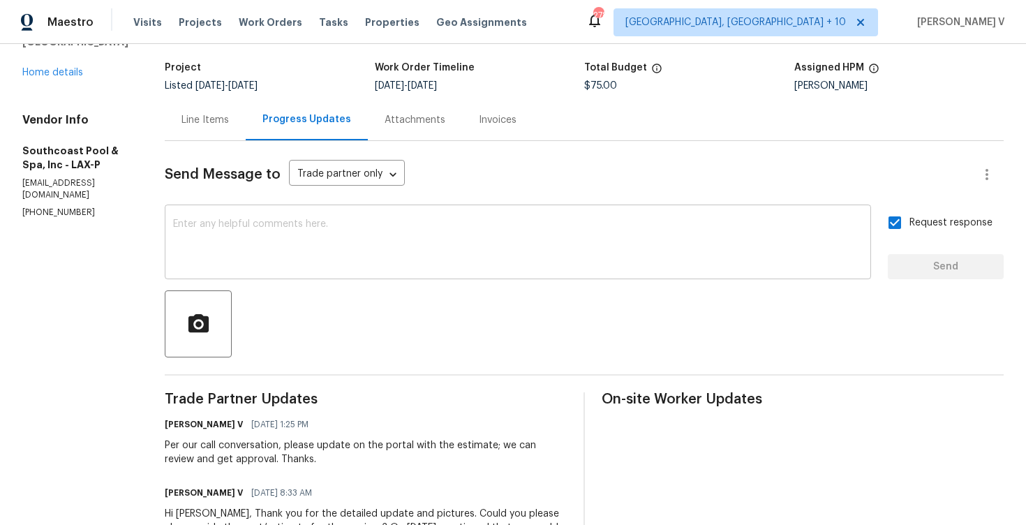
scroll to position [155, 0]
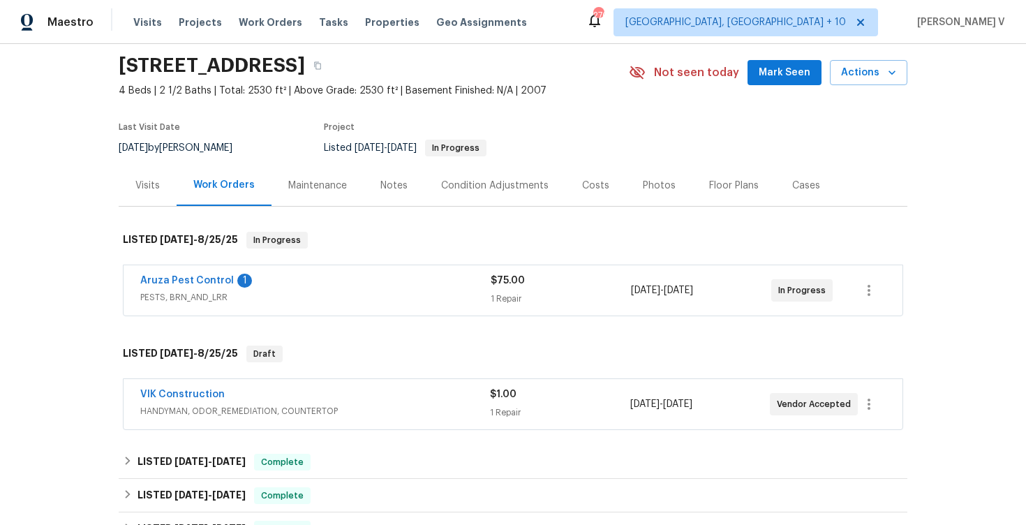
scroll to position [96, 0]
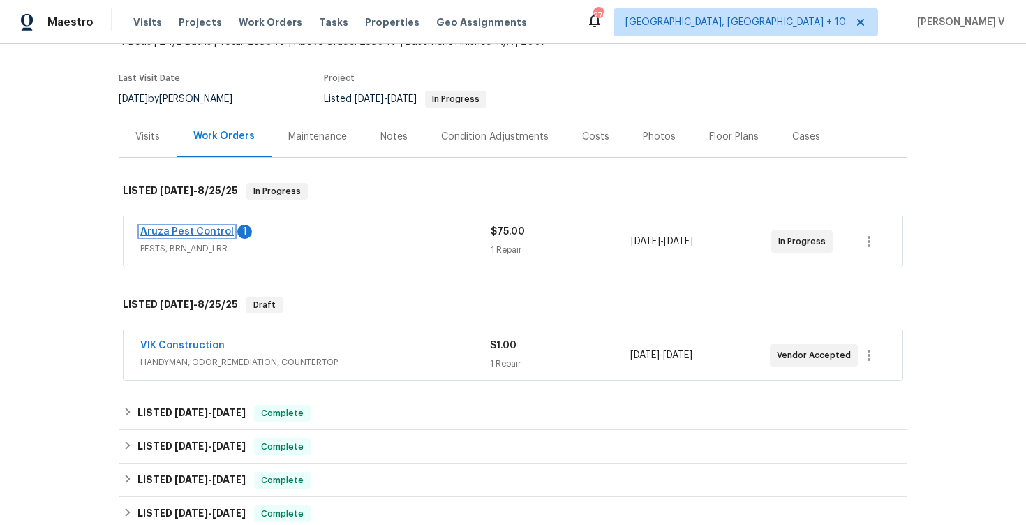
click at [195, 235] on link "Aruza Pest Control" at bounding box center [187, 232] width 94 height 10
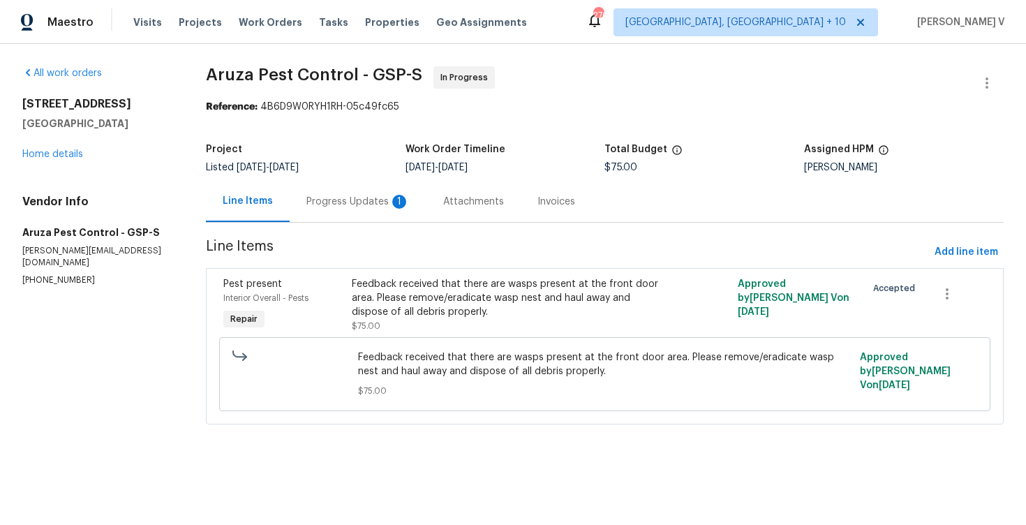
click at [392, 199] on div "1" at bounding box center [399, 202] width 14 height 14
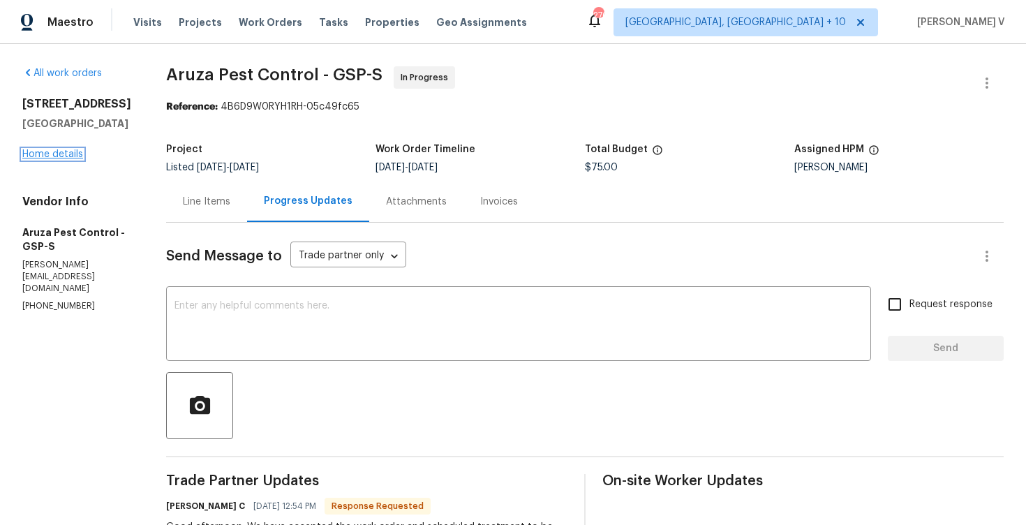
click at [48, 155] on link "Home details" at bounding box center [52, 154] width 61 height 10
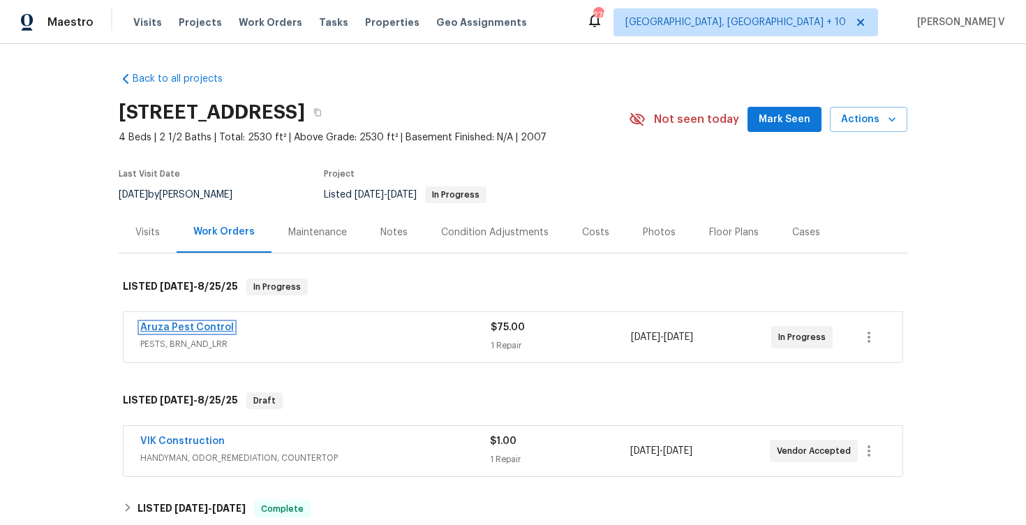
click at [189, 327] on link "Aruza Pest Control" at bounding box center [187, 327] width 94 height 10
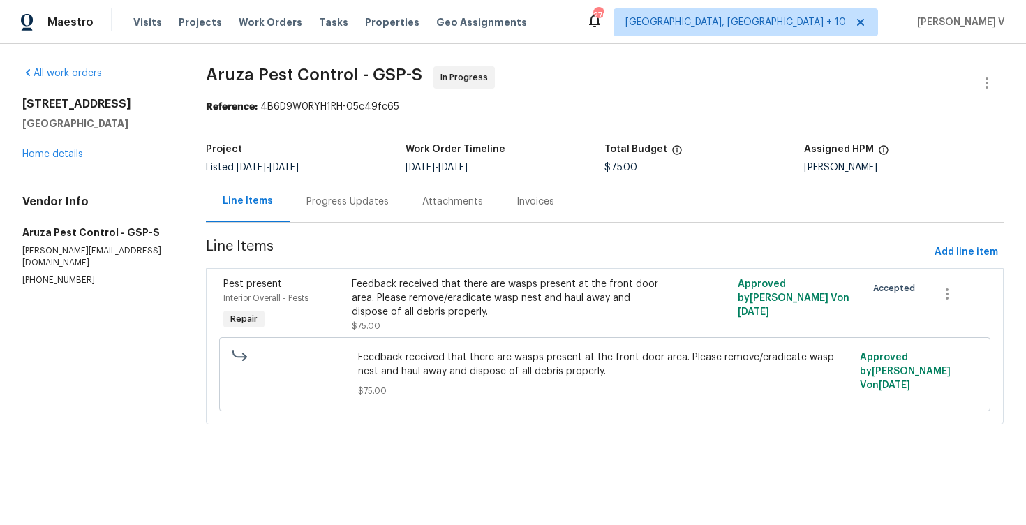
click at [387, 208] on div "Progress Updates" at bounding box center [348, 201] width 116 height 41
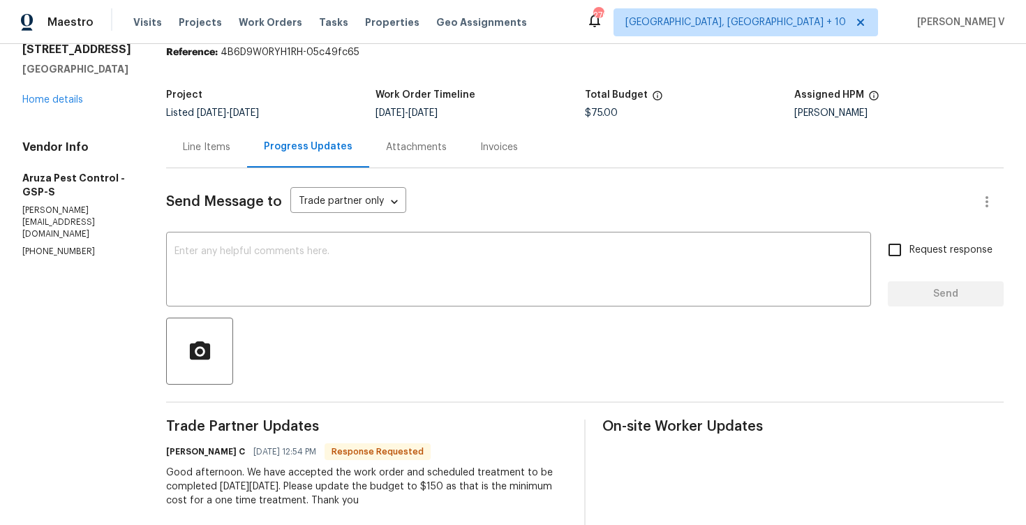
scroll to position [109, 0]
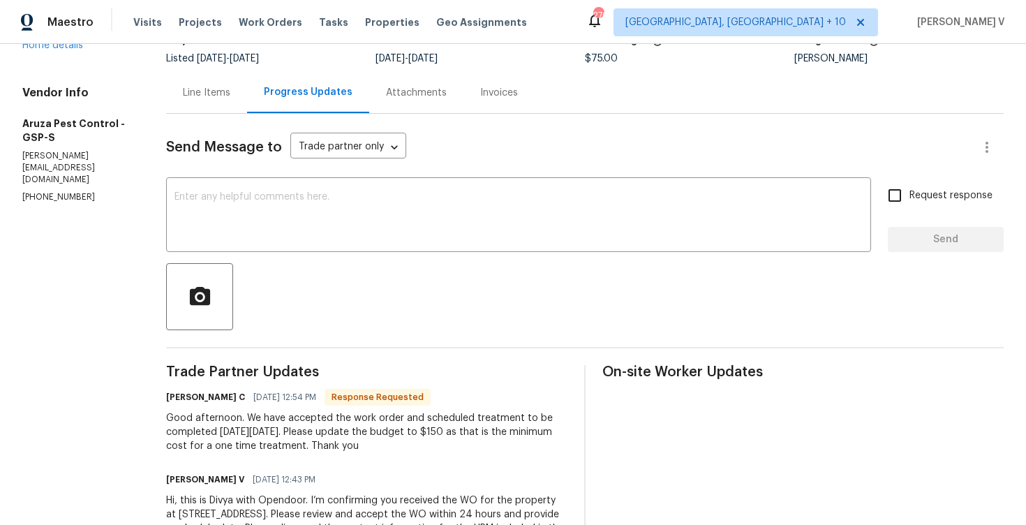
click at [221, 101] on div "Line Items" at bounding box center [206, 92] width 81 height 41
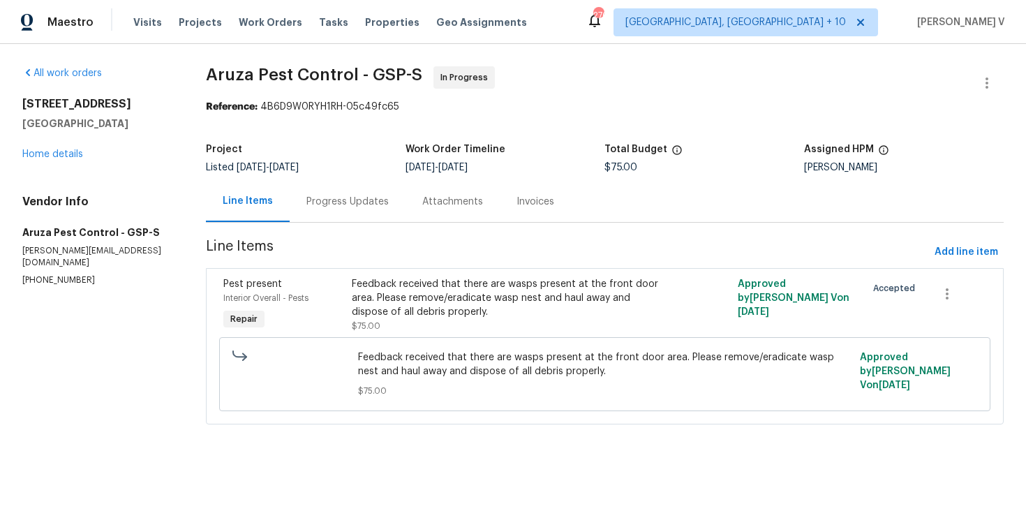
click at [449, 366] on span "Feedback received that there are wasps present at the front door area. Please r…" at bounding box center [604, 364] width 493 height 28
click at [487, 301] on div "Feedback received that there are wasps present at the front door area. Please r…" at bounding box center [508, 298] width 313 height 42
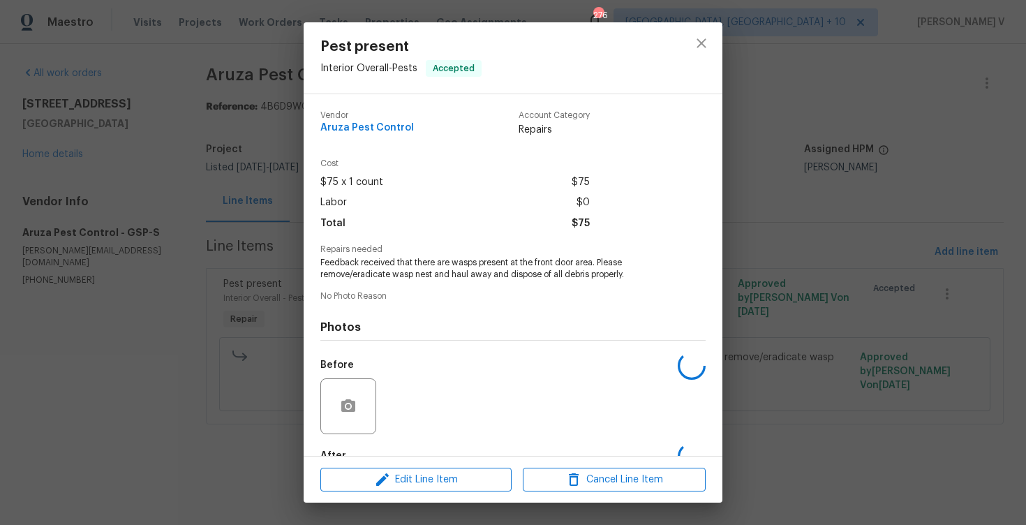
scroll to position [83, 0]
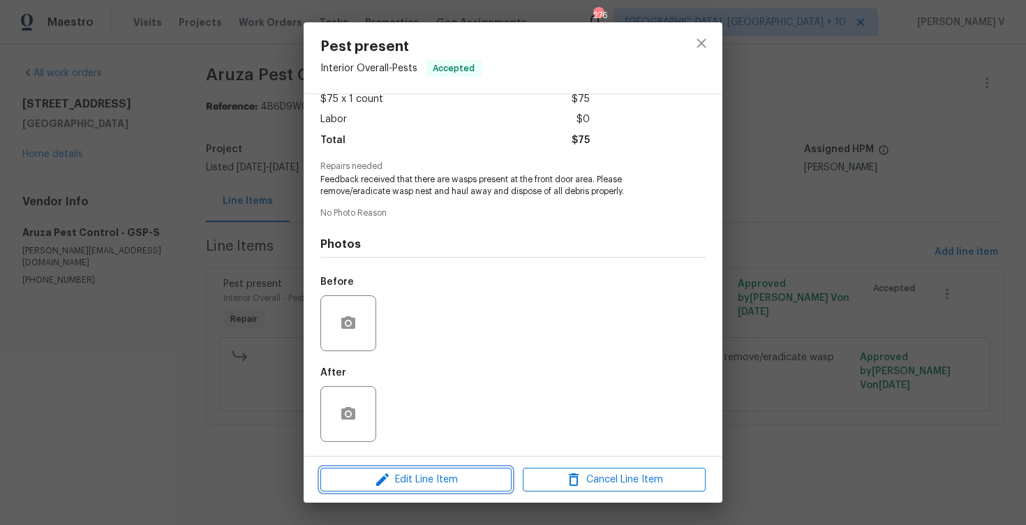
click at [438, 486] on span "Edit Line Item" at bounding box center [416, 479] width 183 height 17
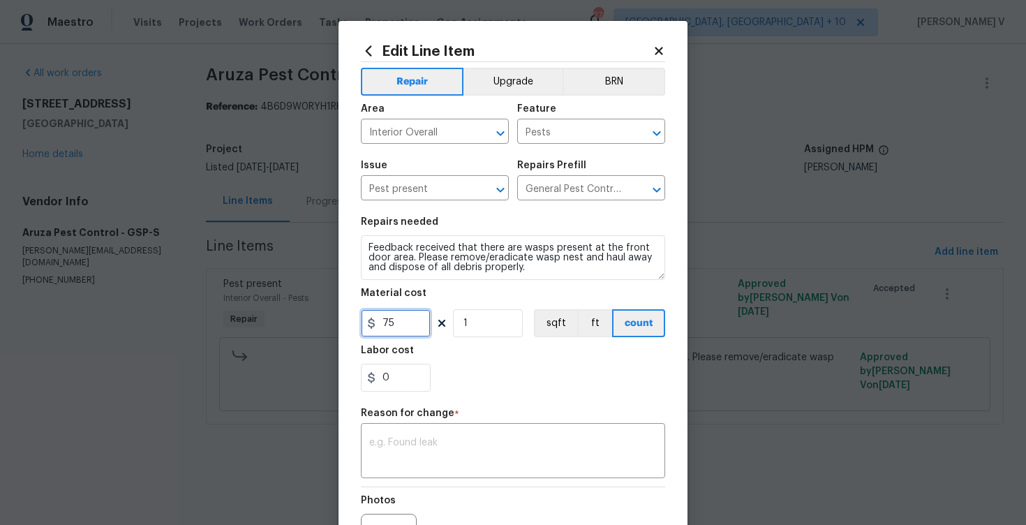
click at [396, 326] on input "75" at bounding box center [396, 323] width 70 height 28
type input "150"
click at [426, 445] on textarea at bounding box center [513, 452] width 288 height 29
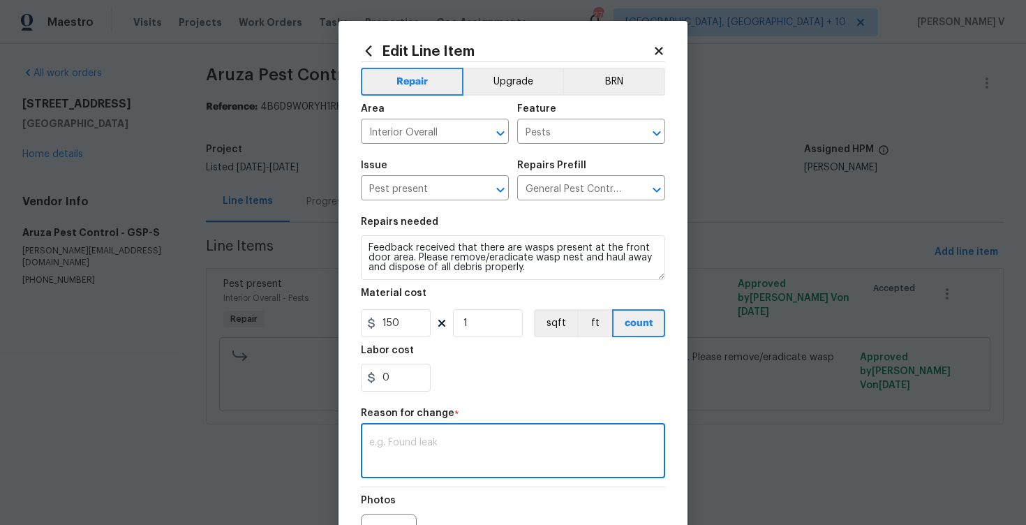
paste textarea "(DV) Updated per vendor’s final cost."
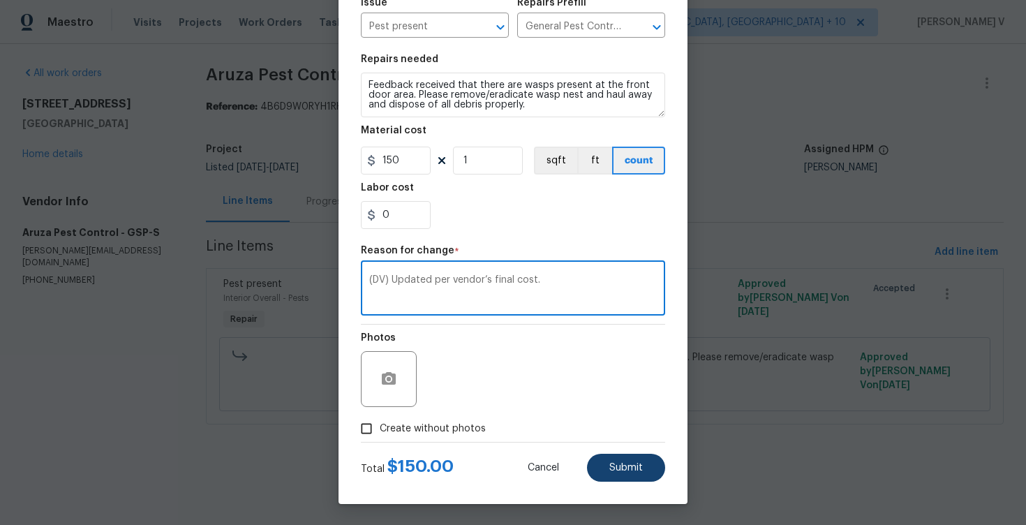
type textarea "(DV) Updated per vendor’s final cost."
click at [637, 456] on button "Submit" at bounding box center [626, 468] width 78 height 28
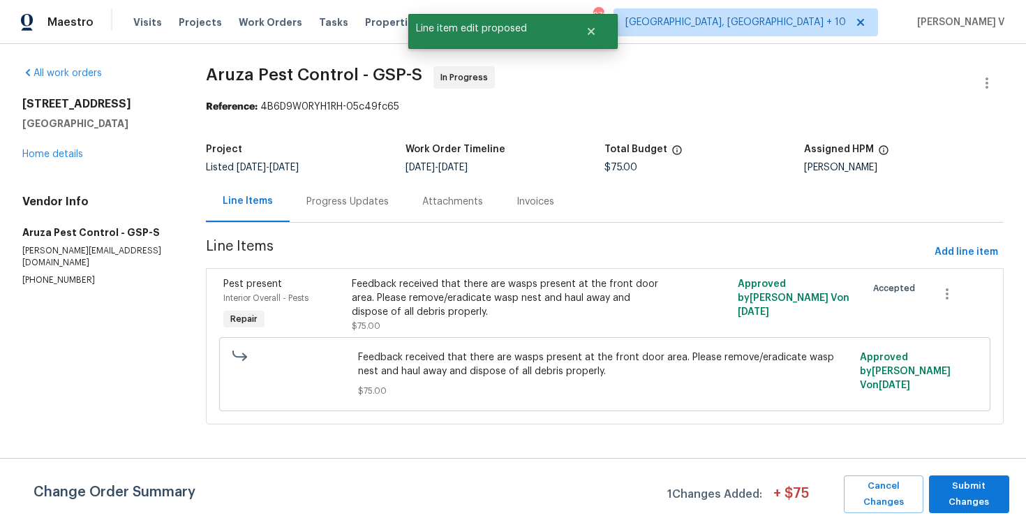
scroll to position [0, 0]
click at [993, 492] on span "Submit Changes" at bounding box center [969, 494] width 66 height 32
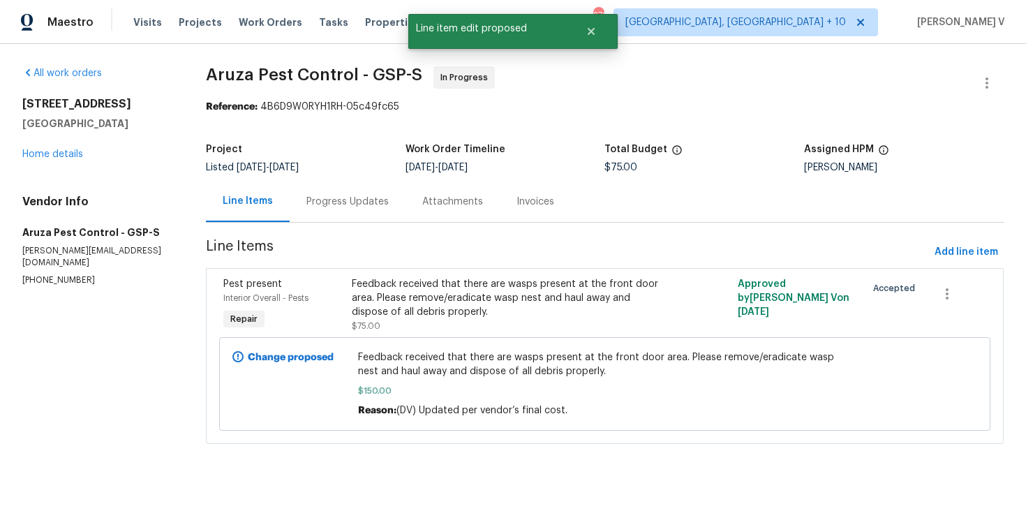
click at [310, 203] on div "Progress Updates" at bounding box center [347, 202] width 82 height 14
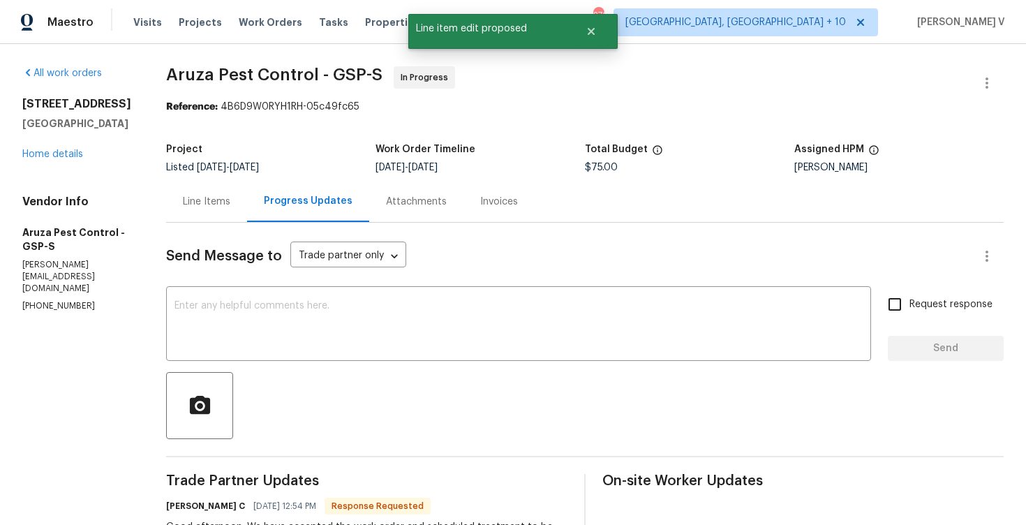
scroll to position [93, 0]
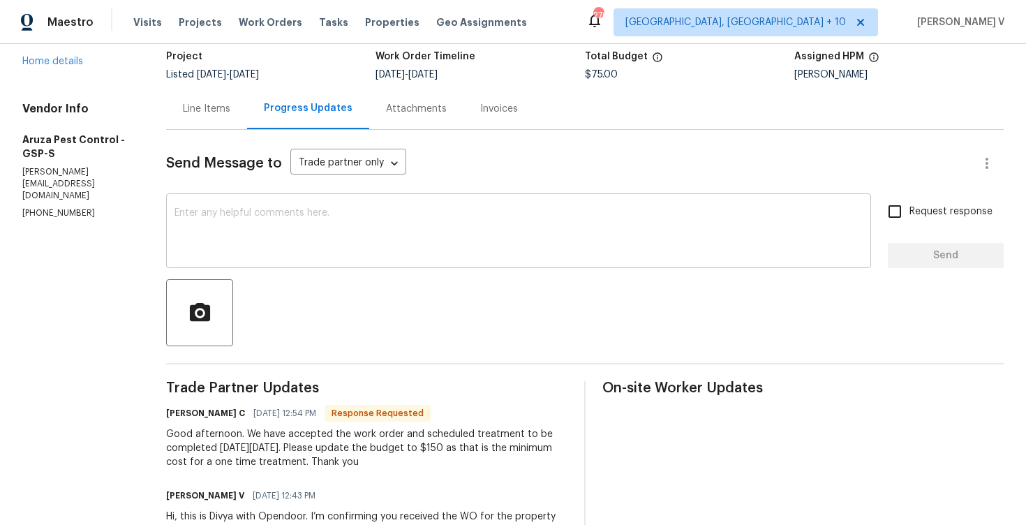
click at [246, 239] on textarea at bounding box center [518, 232] width 688 height 49
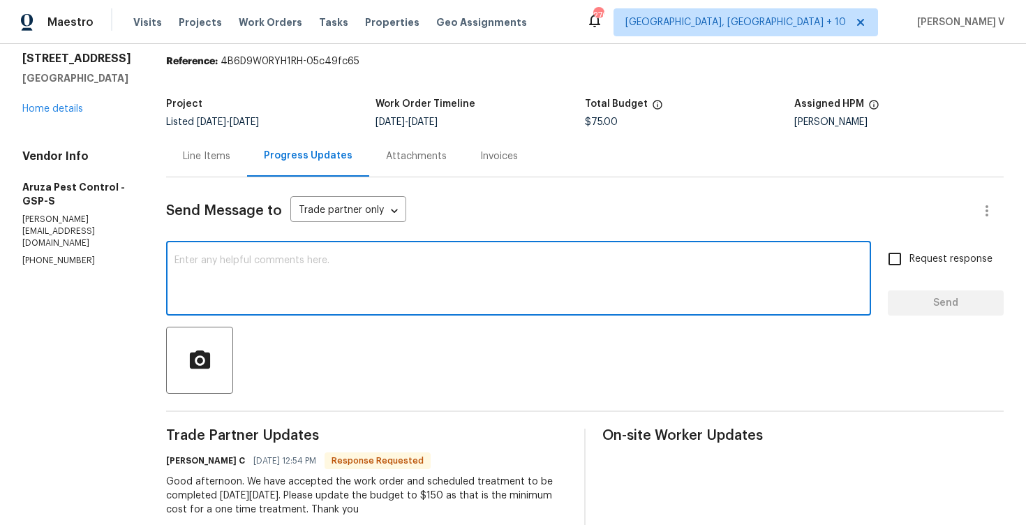
scroll to position [25, 0]
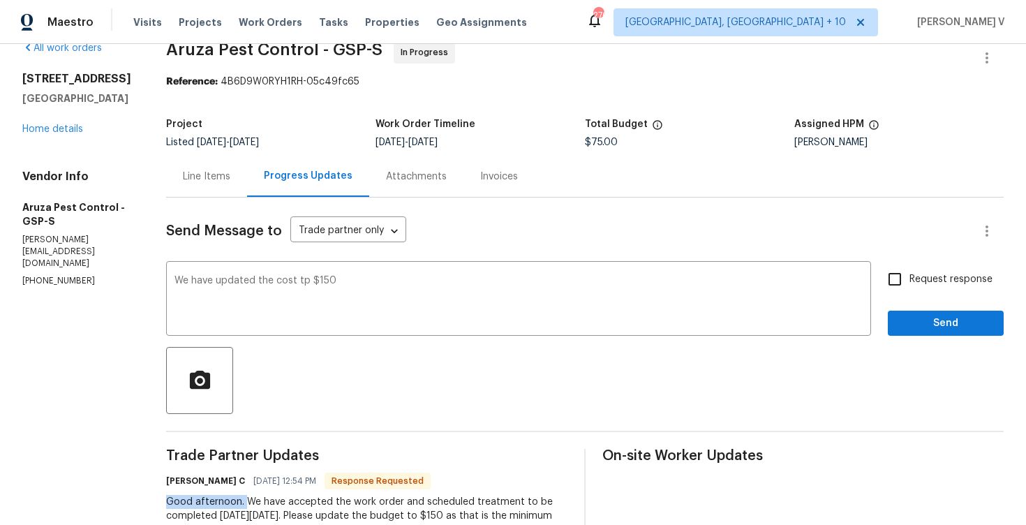
drag, startPoint x: 244, startPoint y: 499, endPoint x: 161, endPoint y: 500, distance: 83.1
click at [160, 499] on div "All work orders 103 Nut Leaf Ln Greenville, SC 29605 Home details Vendor Info A…" at bounding box center [513, 345] width 1026 height 653
copy div "Good afternoon."
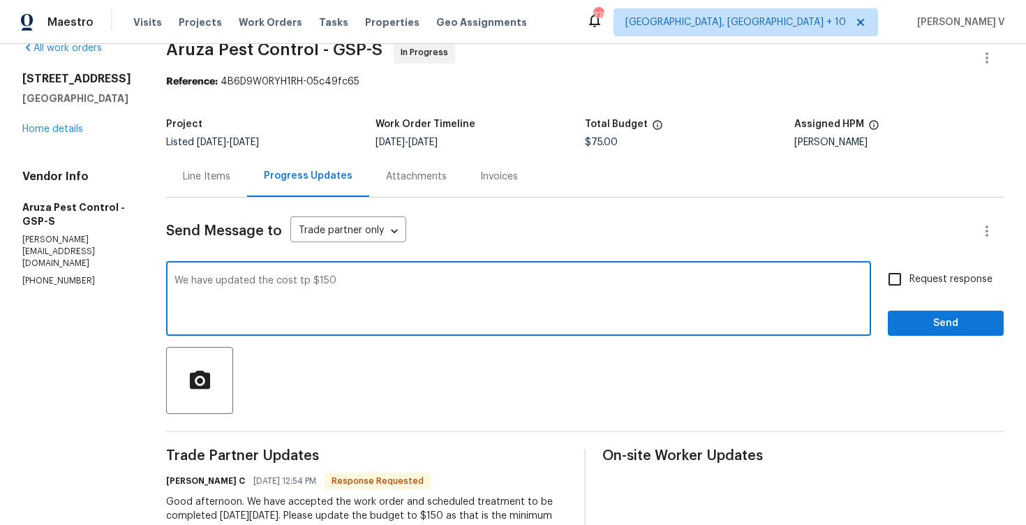
click at [178, 276] on textarea "We have updated the cost tp $150" at bounding box center [518, 300] width 688 height 49
paste textarea "Good afternoon."
click at [558, 280] on textarea "Good afternoon! We have updated the cost tp $150" at bounding box center [518, 300] width 688 height 49
click at [0, 0] on span "$150;" at bounding box center [0, 0] width 0 height 0
type textarea "Good afternoon! We have updated the cost tp $150; please let us know once done."
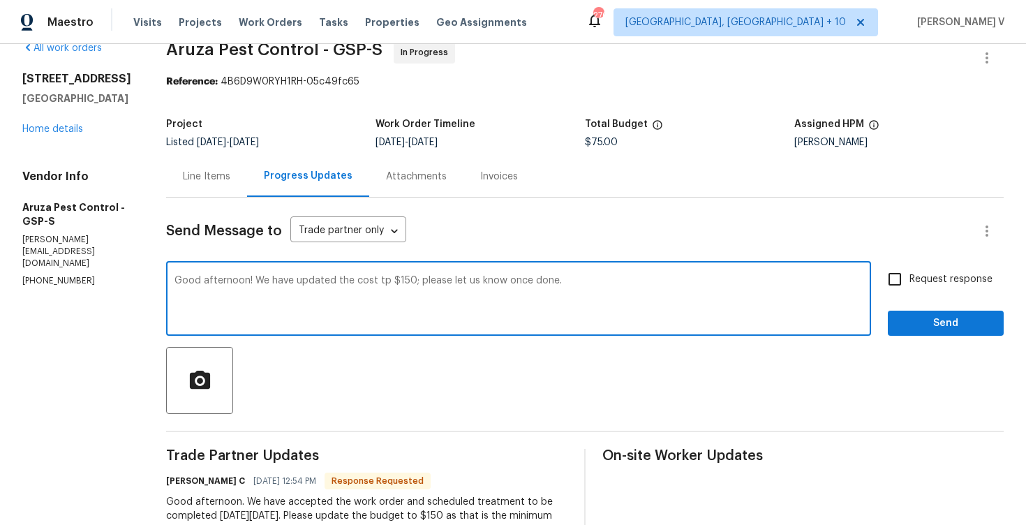
click at [541, 268] on div "Good afternoon! We have updated the cost tp $150; please let us know once done.…" at bounding box center [518, 300] width 705 height 71
click at [889, 289] on input "Request response" at bounding box center [894, 279] width 29 height 29
checkbox input "true"
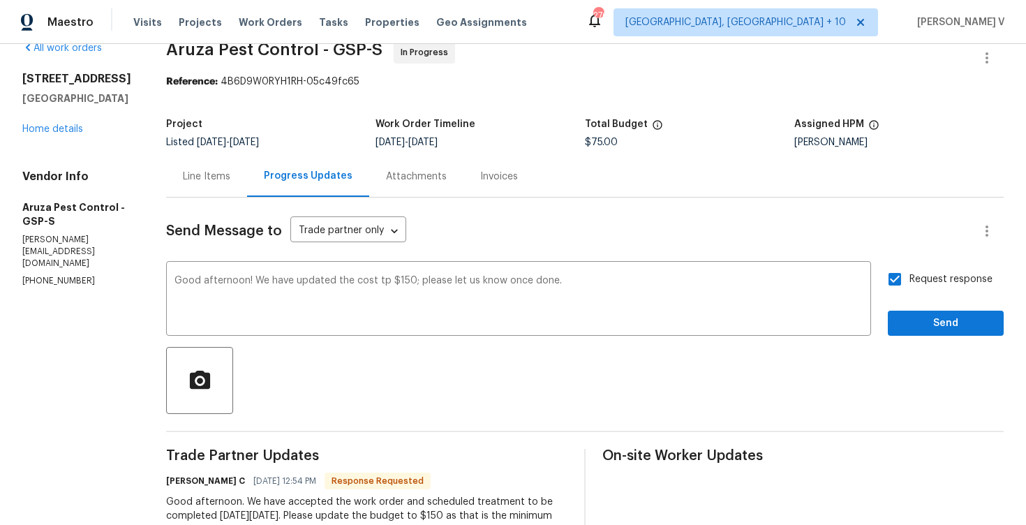
click at [0, 0] on div "to" at bounding box center [0, 0] width 0 height 0
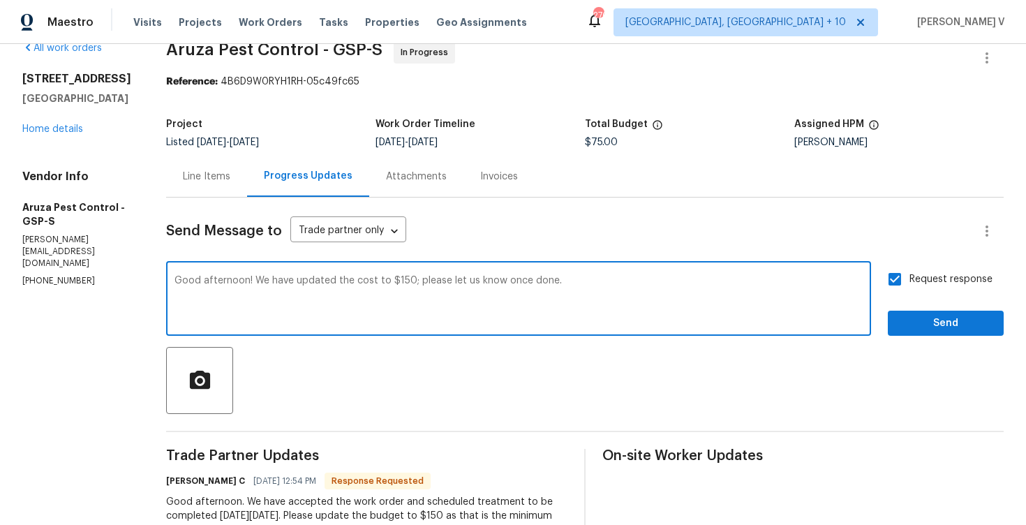
type textarea "Good afternoon! We have updated the cost to $150; please let us know once done."
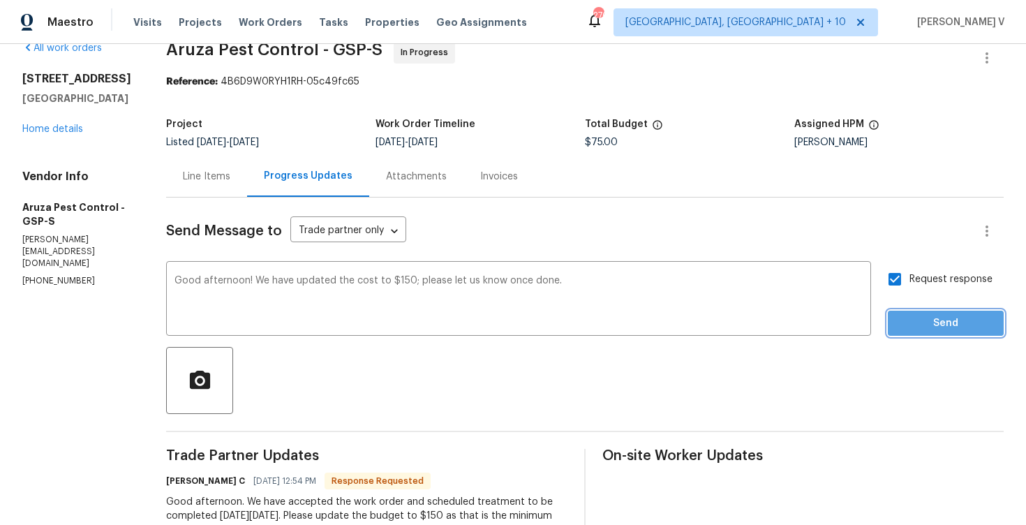
click at [967, 329] on span "Send" at bounding box center [946, 323] width 94 height 17
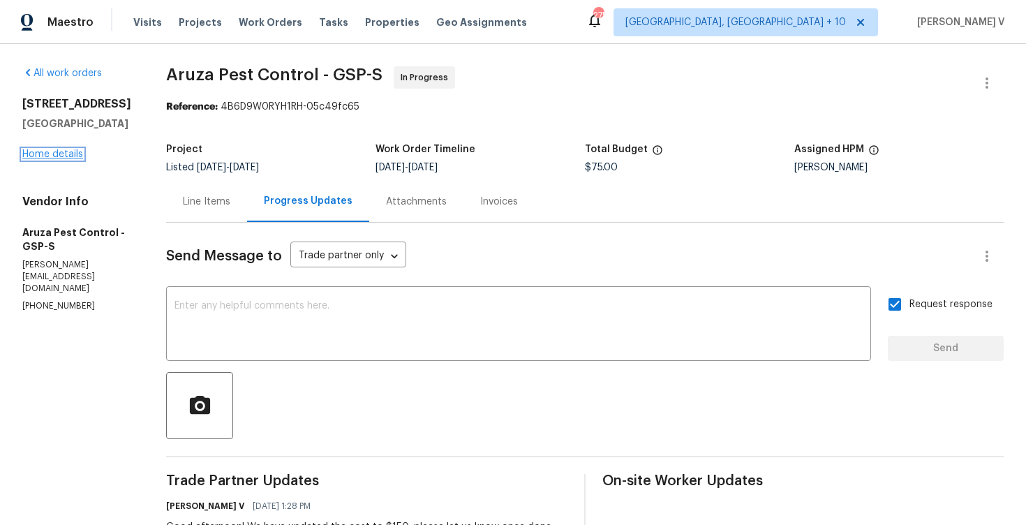
click at [61, 153] on link "Home details" at bounding box center [52, 154] width 61 height 10
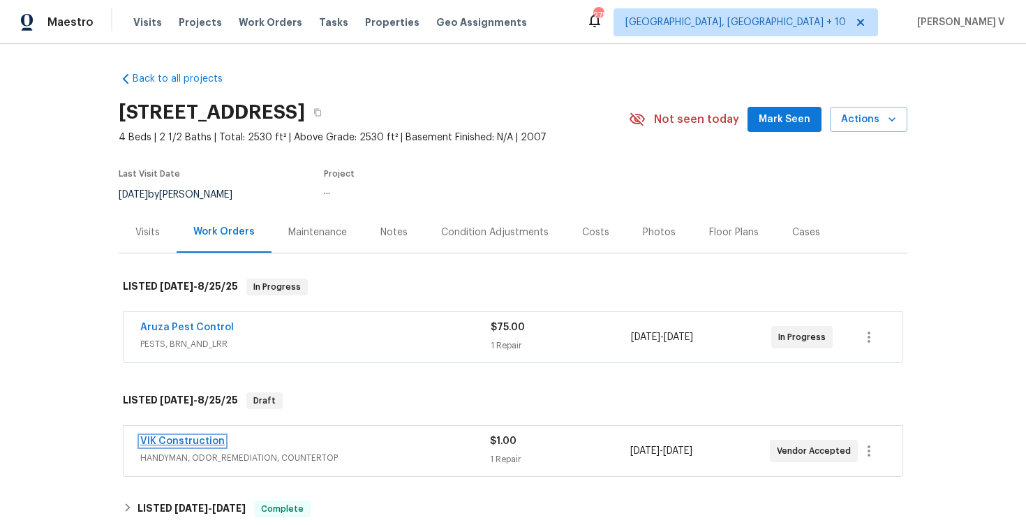
click at [186, 442] on link "VIK Construction" at bounding box center [182, 441] width 84 height 10
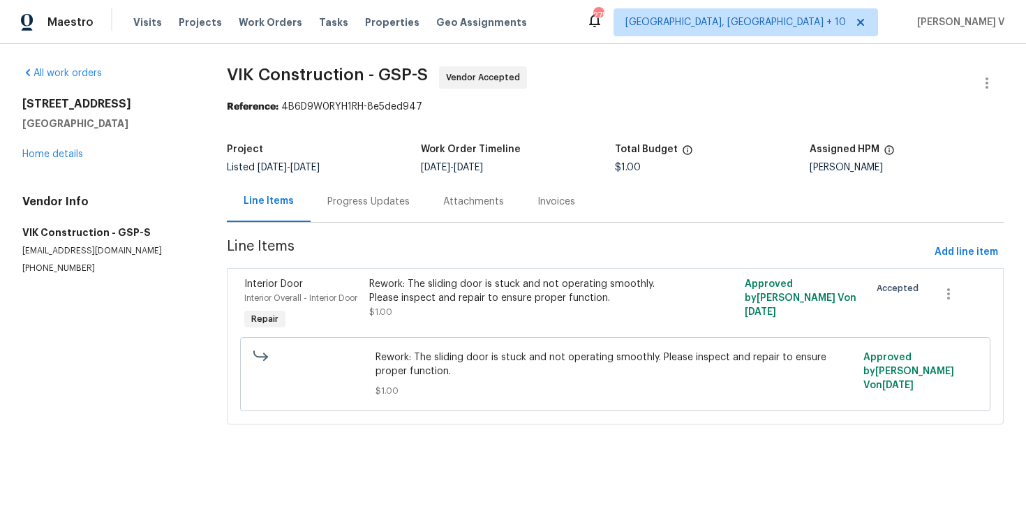
click at [361, 214] on div "Progress Updates" at bounding box center [369, 201] width 116 height 41
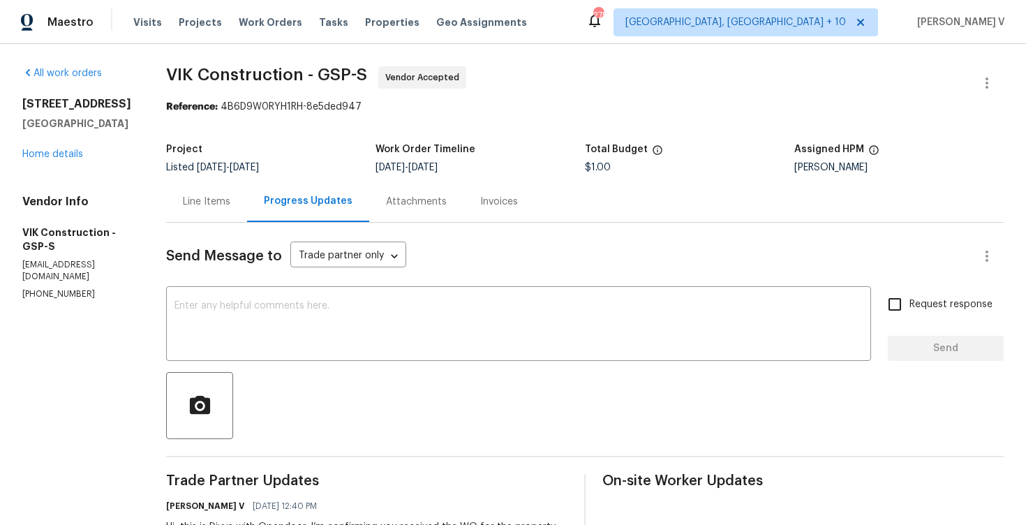
scroll to position [90, 0]
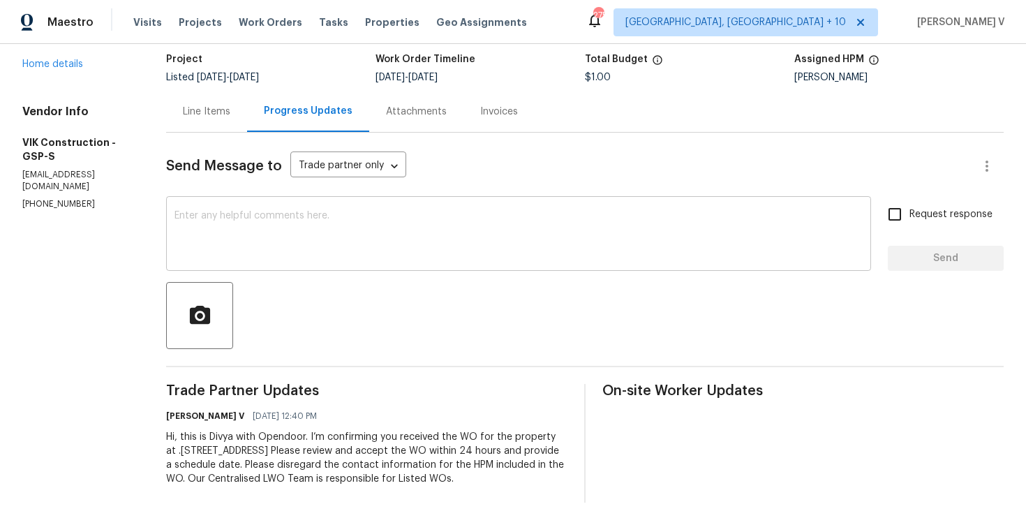
click at [268, 234] on textarea at bounding box center [518, 235] width 688 height 49
paste textarea "Hi team, Thank you for accepting the work order. Could you please provide a sch…"
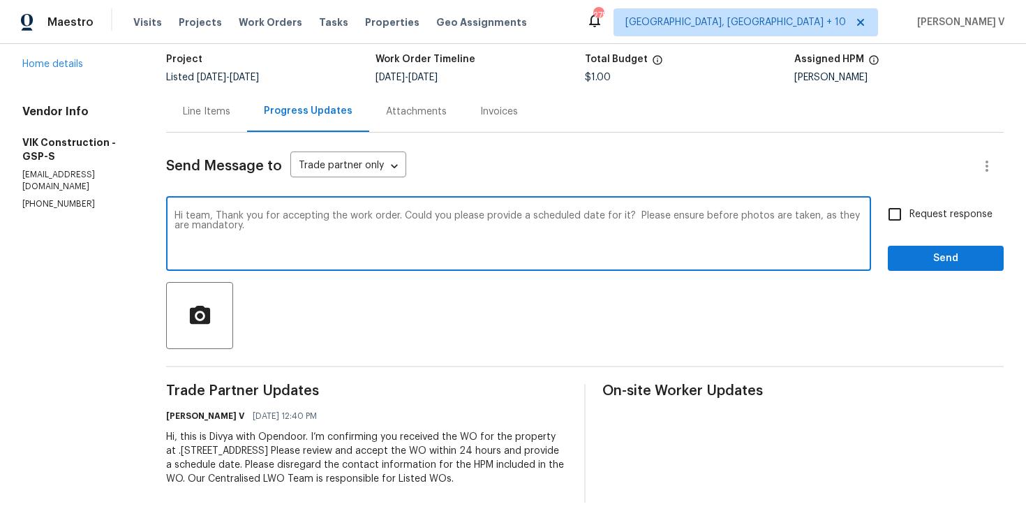
drag, startPoint x: 655, startPoint y: 210, endPoint x: 655, endPoint y: 262, distance: 52.3
click at [655, 262] on div "Hi team, Thank you for accepting the work order. Could you please provide a sch…" at bounding box center [518, 235] width 705 height 71
click at [651, 242] on textarea "Hi team, Thank you for accepting the work order. Could you please provide a sch…" at bounding box center [518, 235] width 688 height 49
click at [659, 235] on html "Maestro Visits Projects Work Orders Tasks Properties Geo Assignments 275 Cincin…" at bounding box center [513, 262] width 1026 height 525
type textarea "Hi team, Thank you for accepting the work order. Could you please provide a sch…"
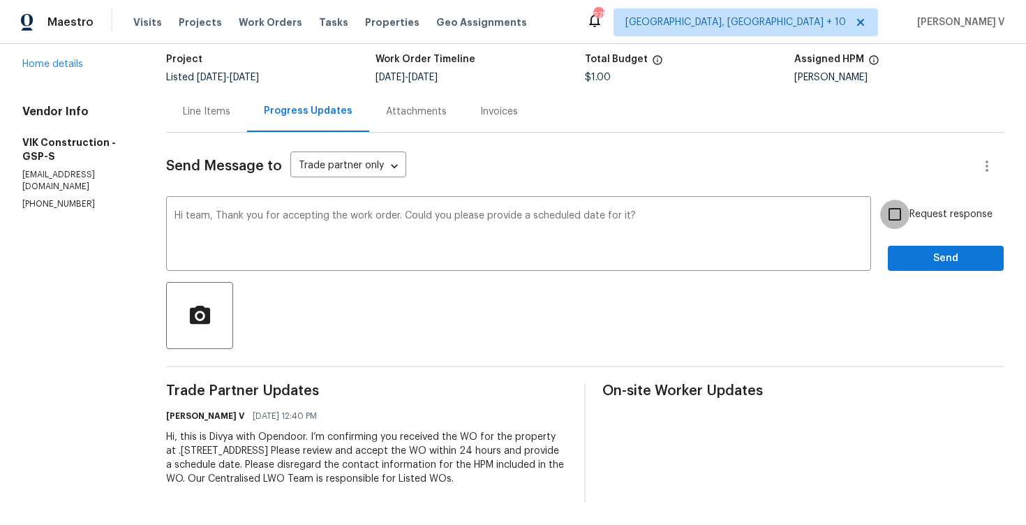
click at [907, 220] on input "Request response" at bounding box center [894, 214] width 29 height 29
checkbox input "true"
click at [907, 251] on span "Send" at bounding box center [946, 258] width 94 height 17
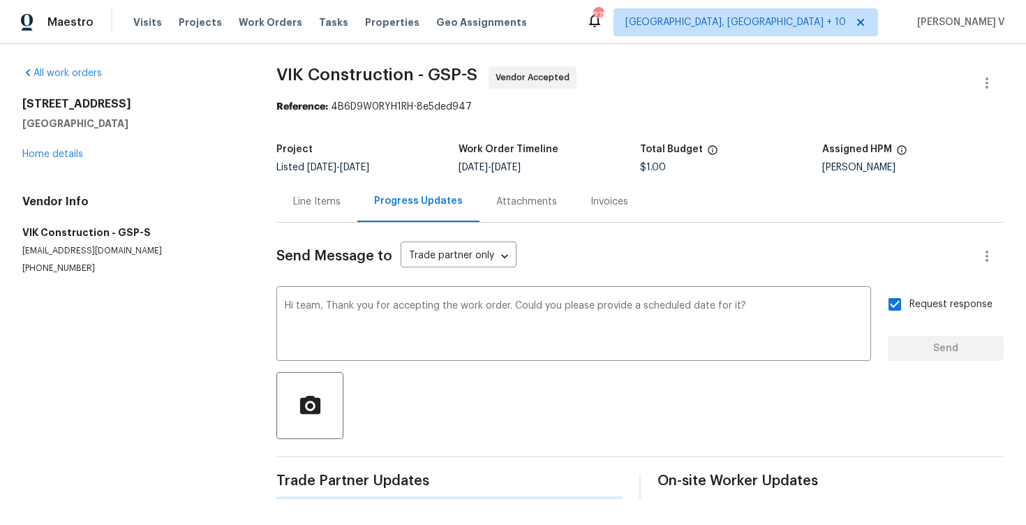
scroll to position [0, 0]
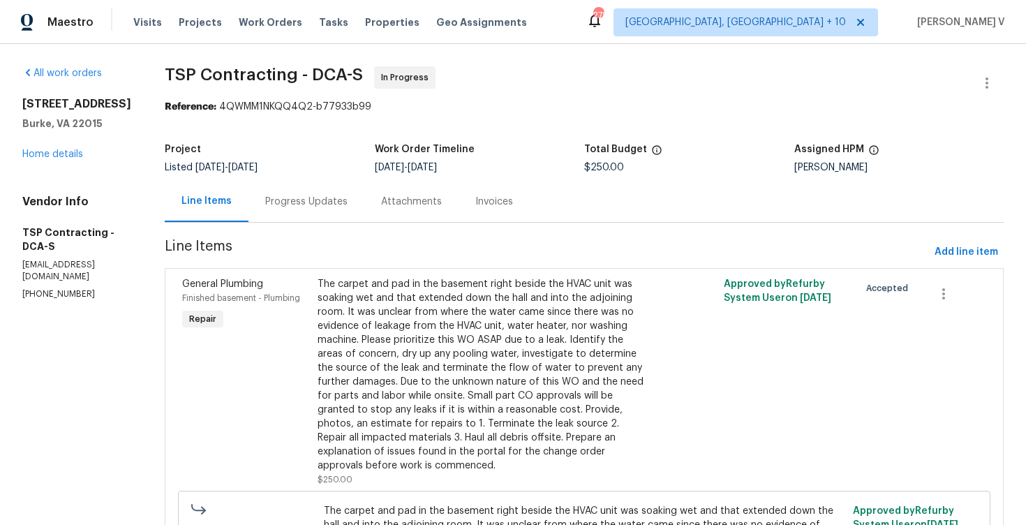
click at [313, 208] on div "Progress Updates" at bounding box center [306, 202] width 82 height 14
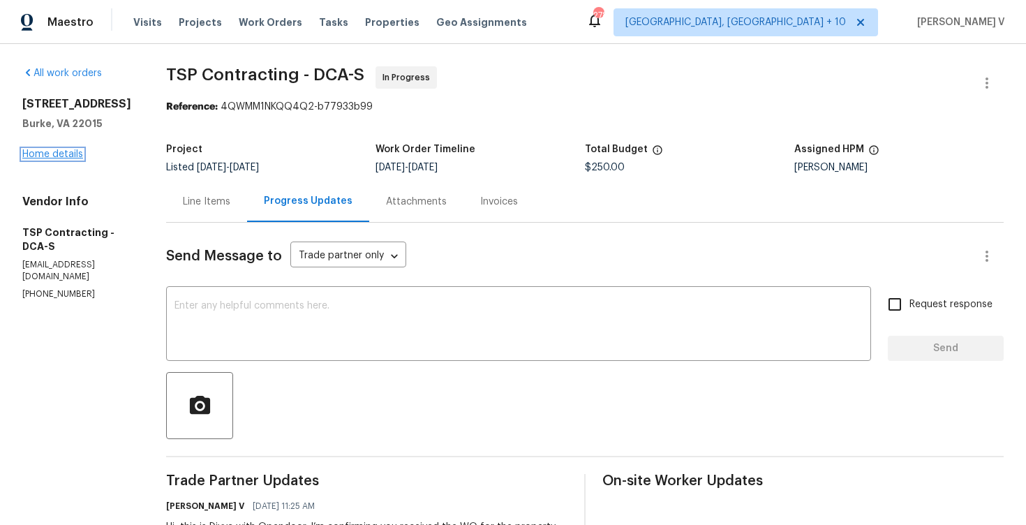
click at [70, 159] on link "Home details" at bounding box center [52, 154] width 61 height 10
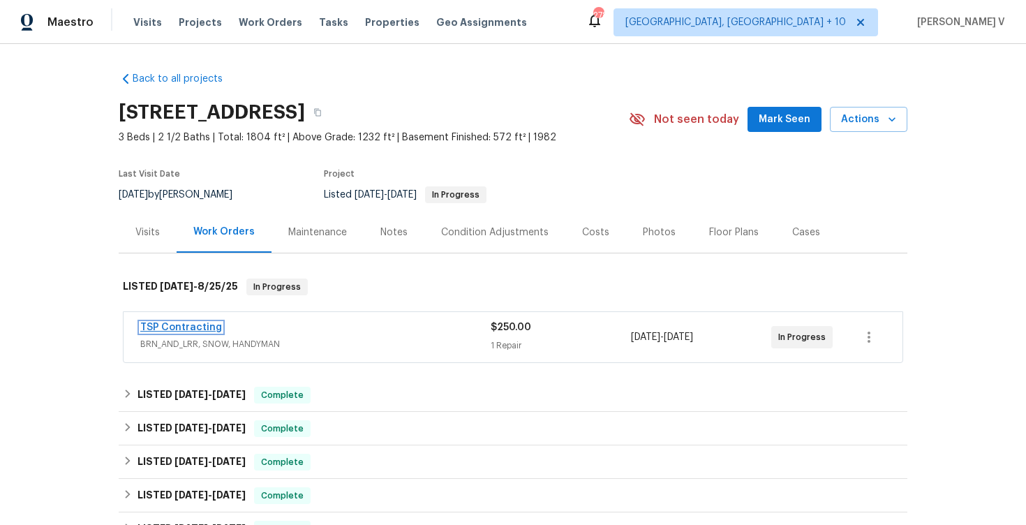
click at [184, 322] on link "TSP Contracting" at bounding box center [181, 327] width 82 height 10
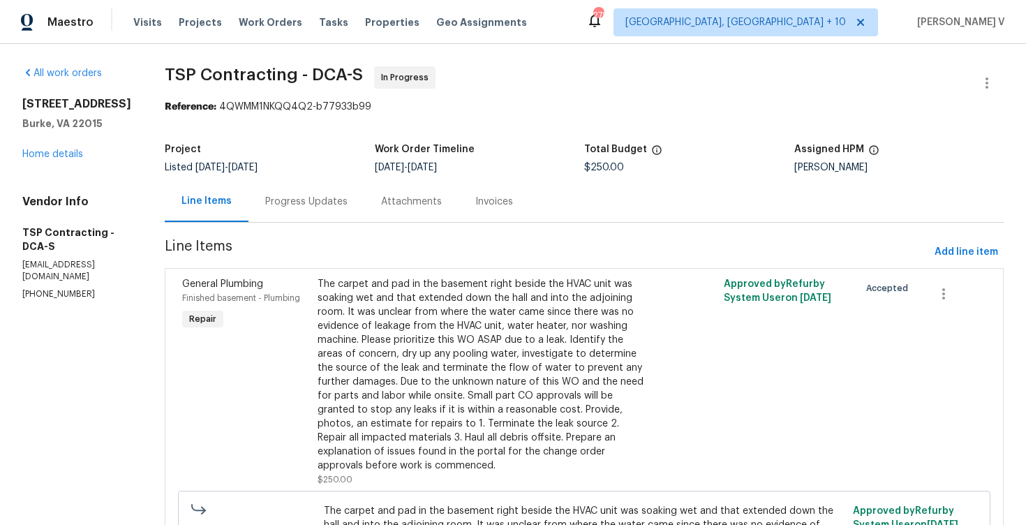
click at [322, 202] on div "Progress Updates" at bounding box center [306, 202] width 82 height 14
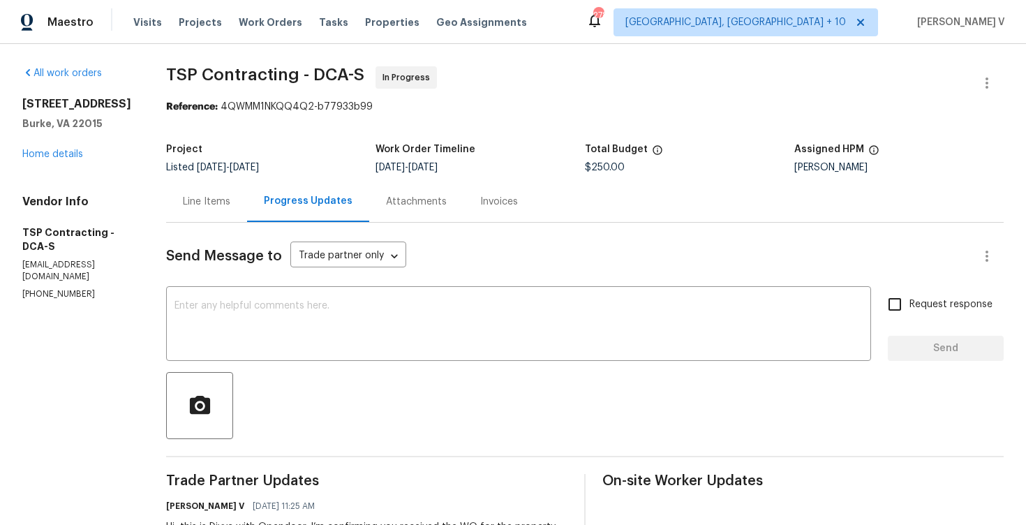
click at [235, 184] on div "Line Items" at bounding box center [206, 201] width 81 height 41
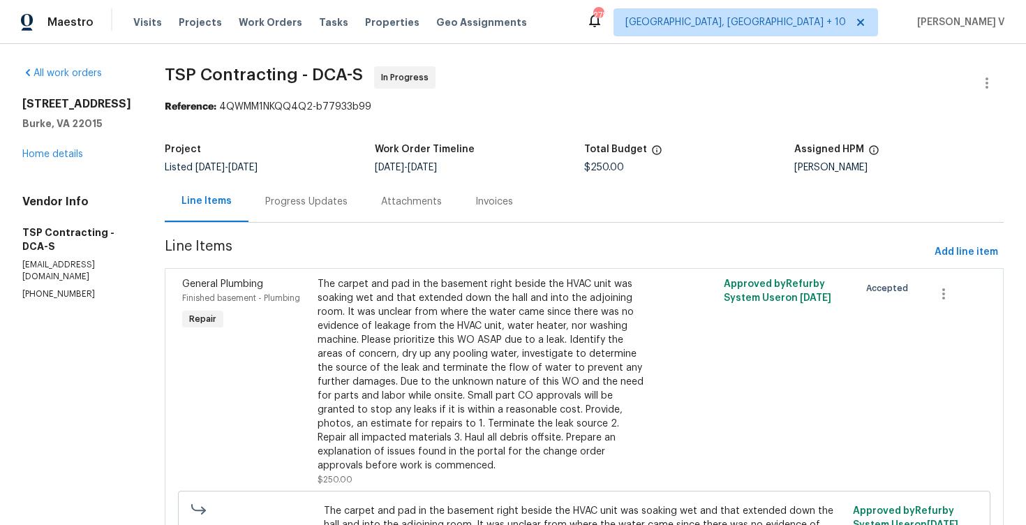
click at [302, 205] on div "Progress Updates" at bounding box center [306, 202] width 82 height 14
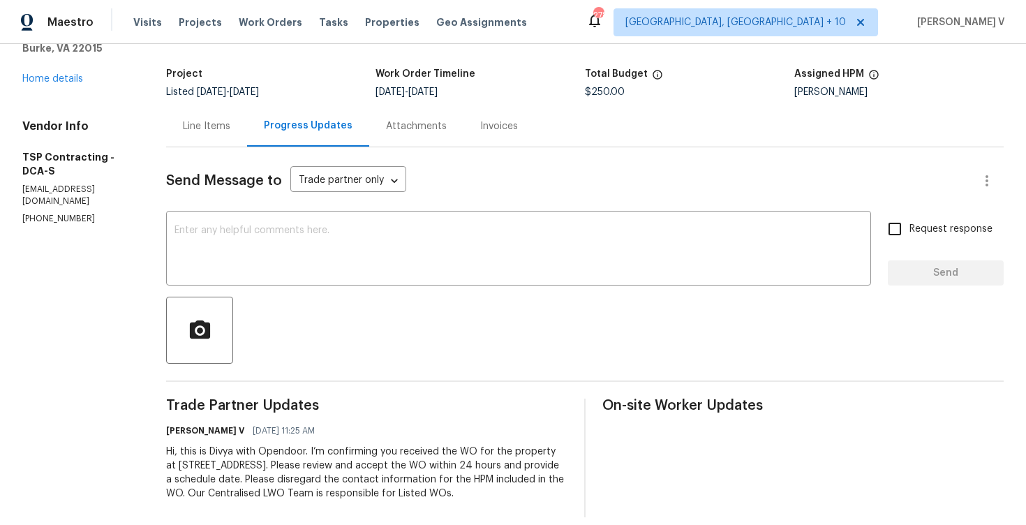
scroll to position [80, 0]
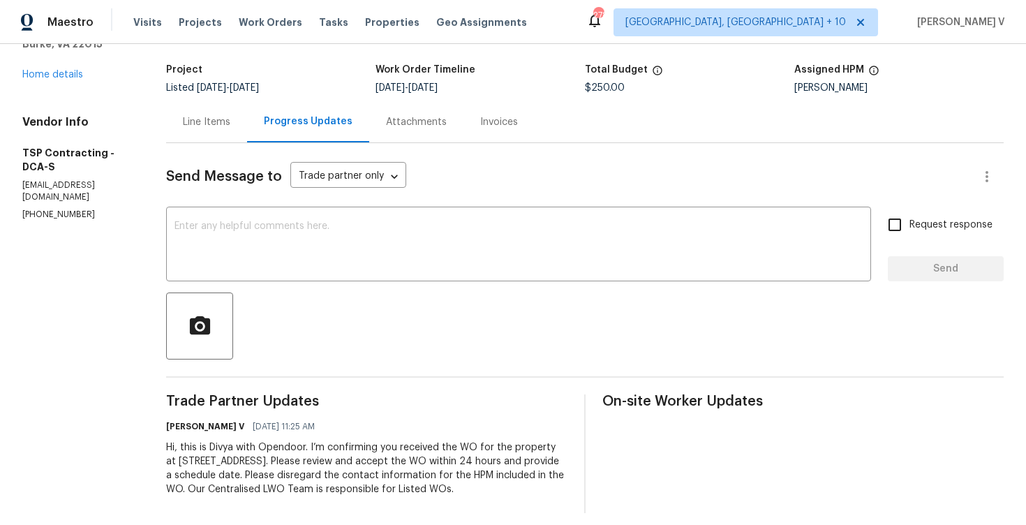
click at [226, 124] on div "Line Items" at bounding box center [206, 121] width 81 height 41
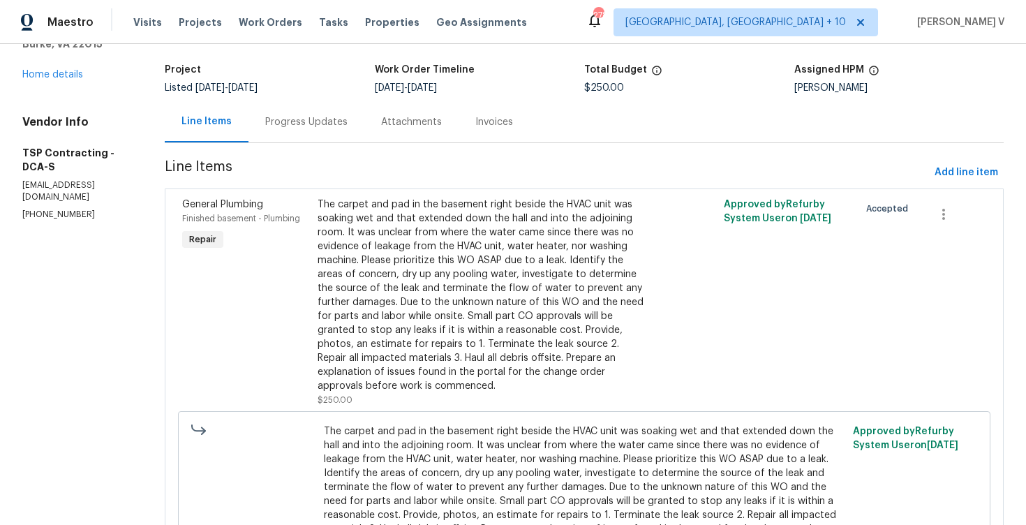
click at [296, 105] on div "Progress Updates" at bounding box center [306, 121] width 116 height 41
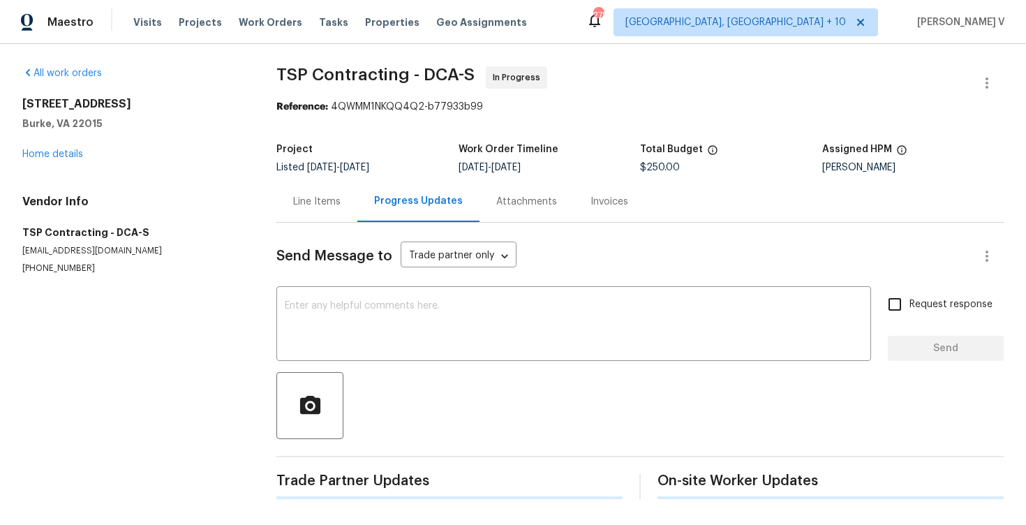
click at [357, 276] on div "Send Message to Trade partner only Trade partner only ​ x ​ Request response Se…" at bounding box center [639, 361] width 727 height 276
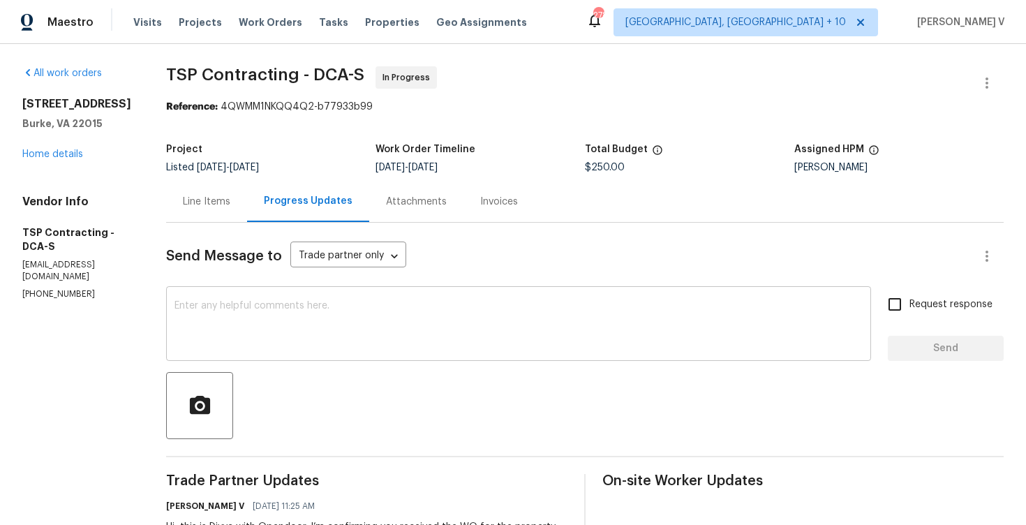
click at [352, 319] on textarea at bounding box center [518, 325] width 688 height 49
paste textarea "Hi team, Thank you for accepting the work order. Could you please provide a sch…"
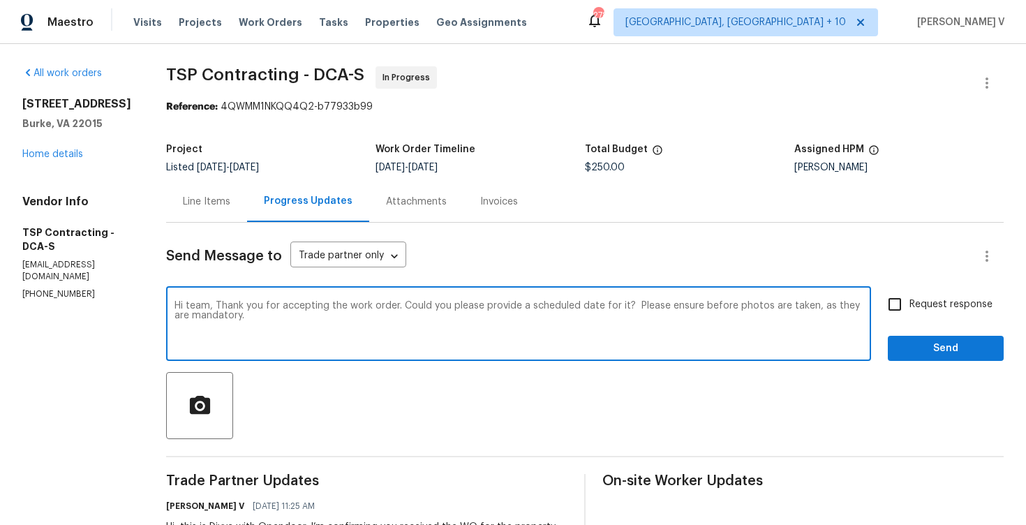
type textarea "Hi team, Thank you for accepting the work order. Could you please provide a sch…"
click at [923, 309] on span "Request response" at bounding box center [950, 304] width 83 height 15
click at [909, 309] on input "Request response" at bounding box center [894, 304] width 29 height 29
checkbox input "true"
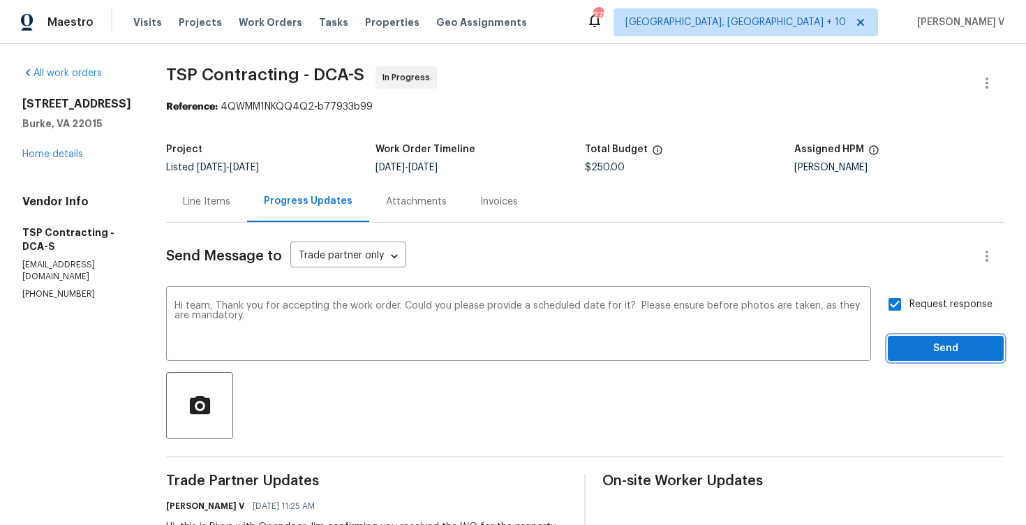
click at [904, 341] on span "Send" at bounding box center [946, 348] width 94 height 17
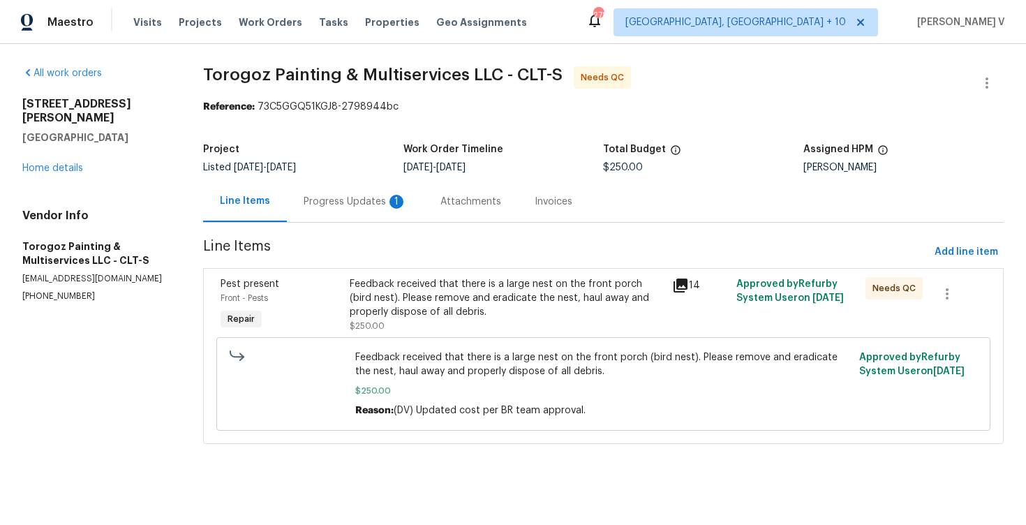
click at [341, 188] on div "Progress Updates 1" at bounding box center [355, 201] width 137 height 41
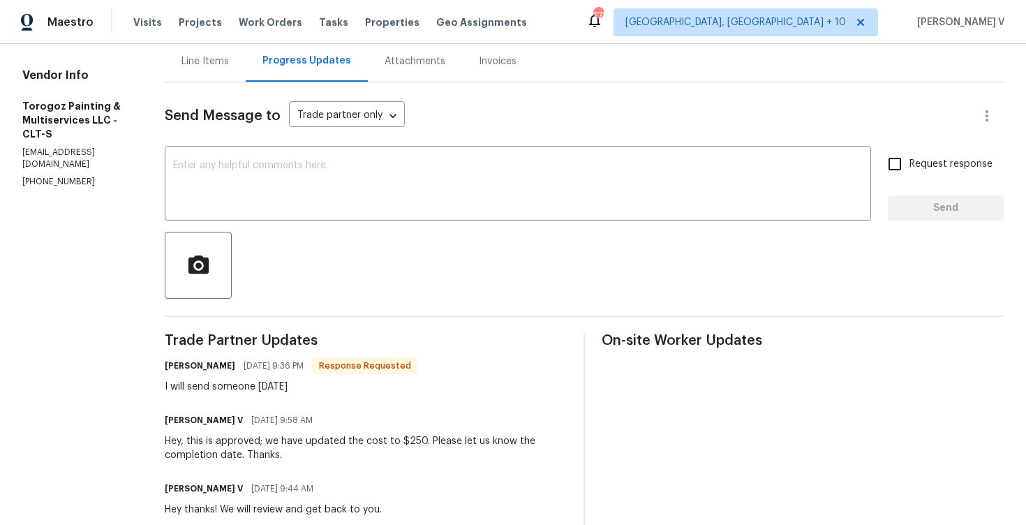
scroll to position [150, 0]
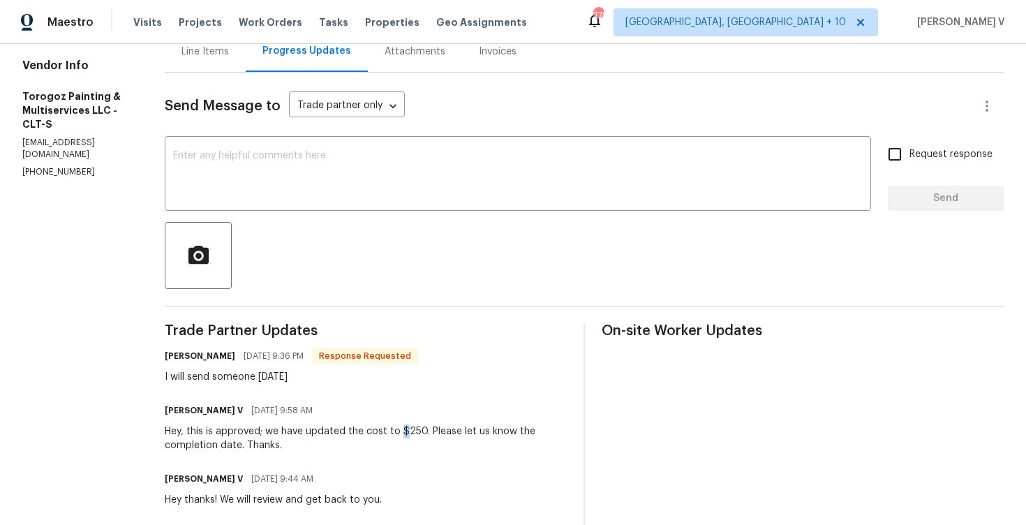
click at [338, 329] on span "Trade Partner Updates" at bounding box center [366, 331] width 402 height 14
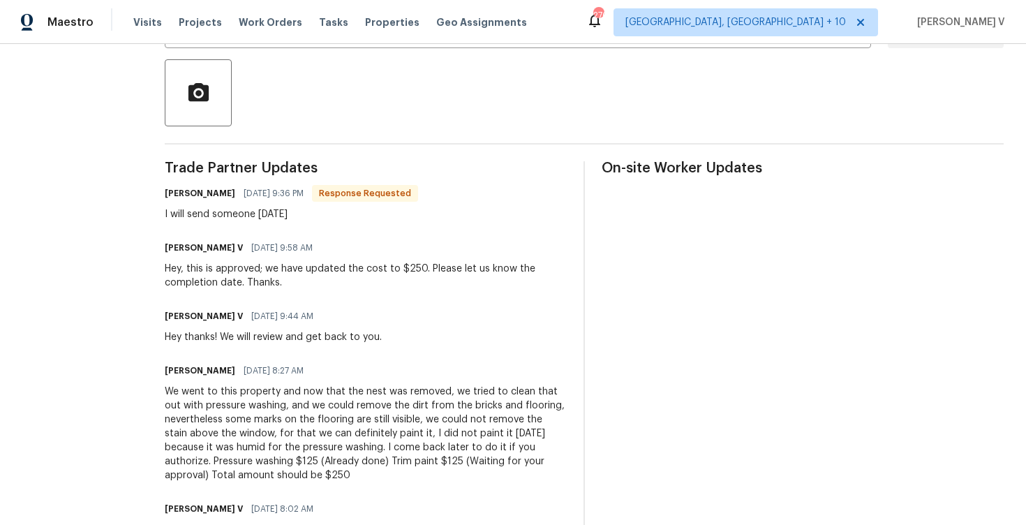
scroll to position [0, 0]
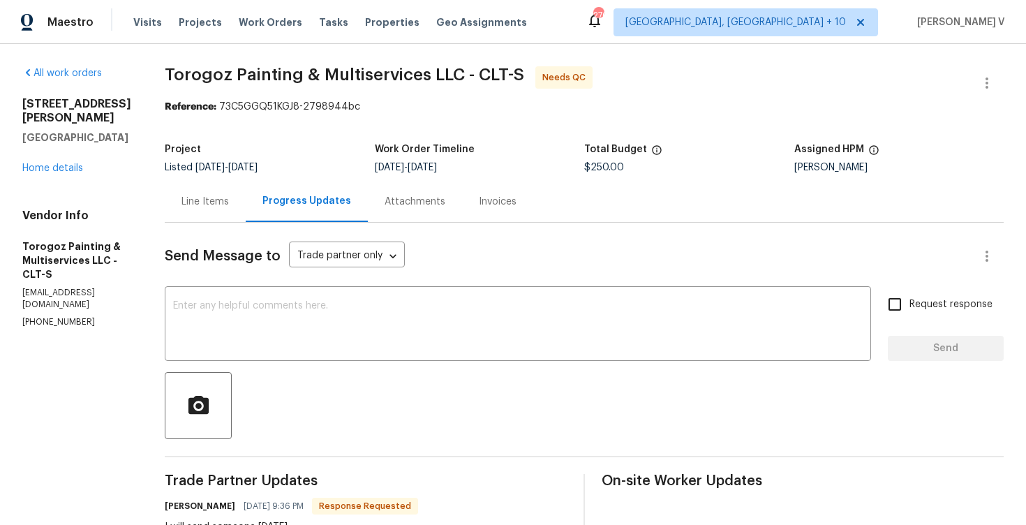
click at [235, 183] on div "Line Items" at bounding box center [205, 201] width 81 height 41
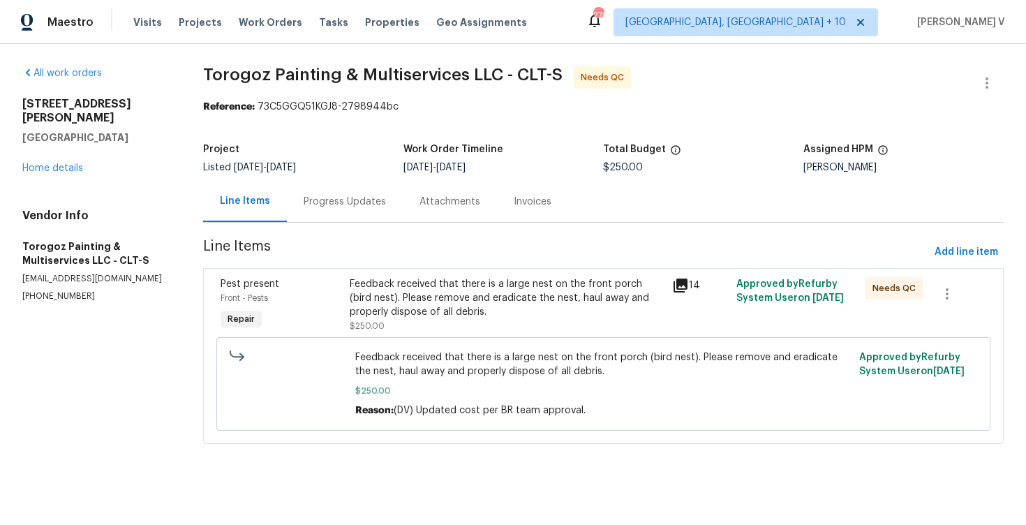
click at [407, 283] on div "Feedback received that there is a large nest on the front porch (bird nest). Pl…" at bounding box center [507, 298] width 314 height 42
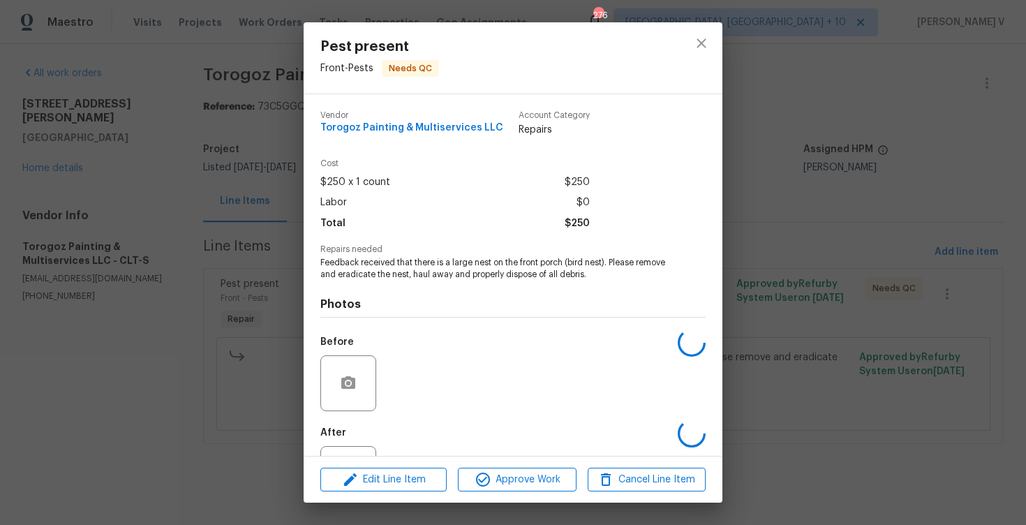
scroll to position [60, 0]
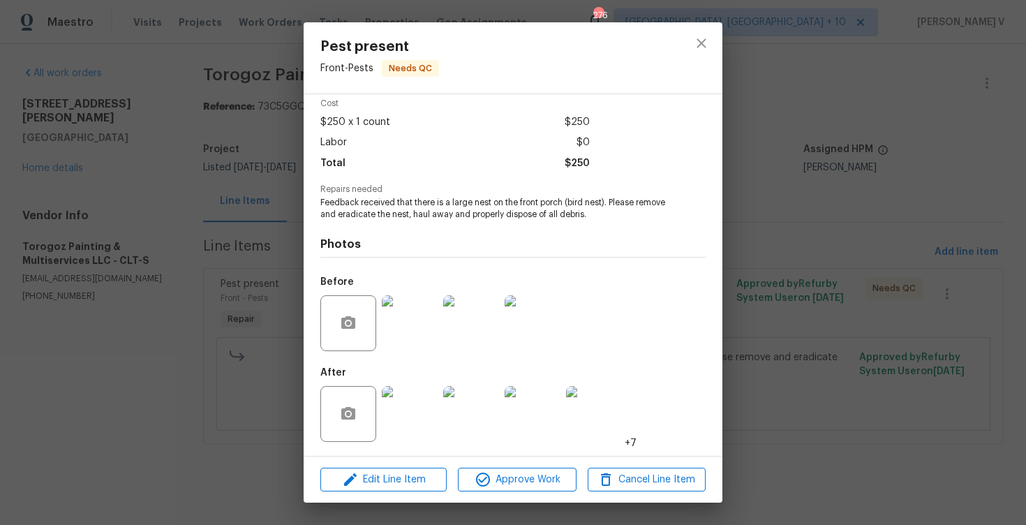
click at [424, 395] on img at bounding box center [410, 414] width 56 height 56
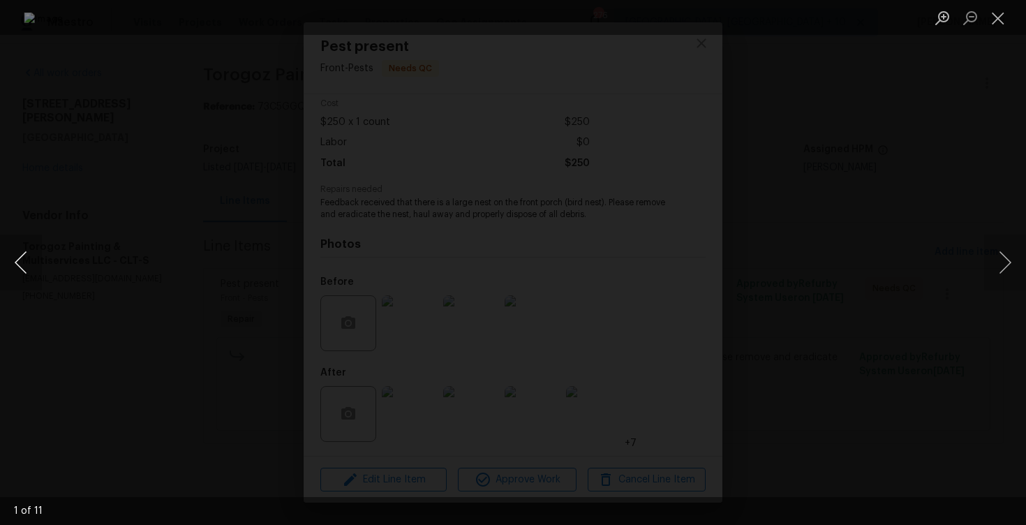
click at [28, 237] on button "Previous image" at bounding box center [21, 263] width 42 height 56
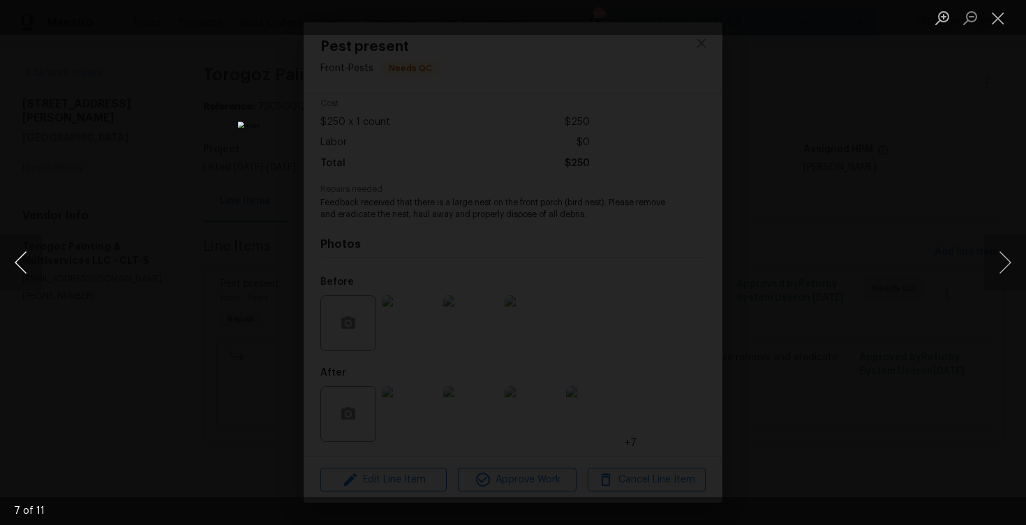
click at [28, 237] on button "Previous image" at bounding box center [21, 263] width 42 height 56
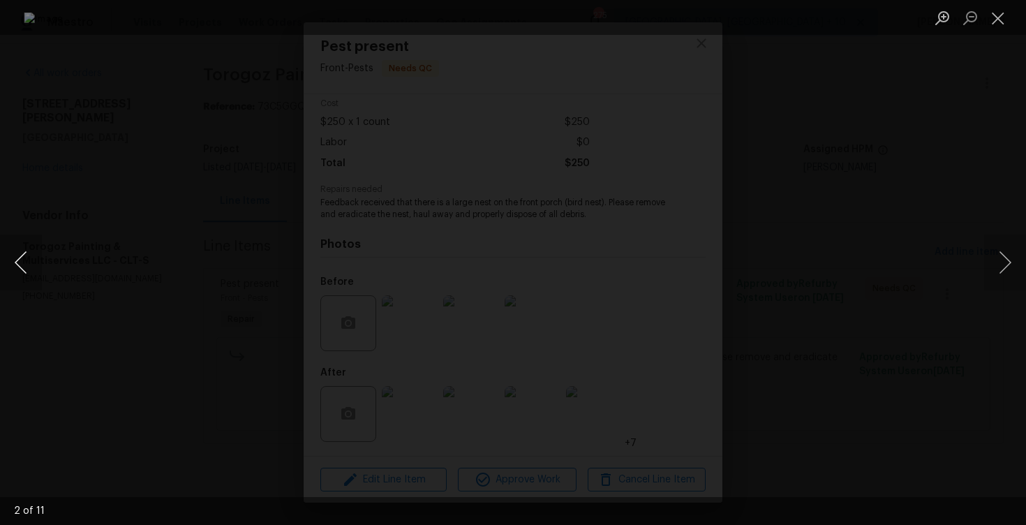
click at [28, 237] on button "Previous image" at bounding box center [21, 263] width 42 height 56
click at [1019, 264] on button "Next image" at bounding box center [1005, 263] width 42 height 56
click at [1011, 265] on button "Next image" at bounding box center [1005, 263] width 42 height 56
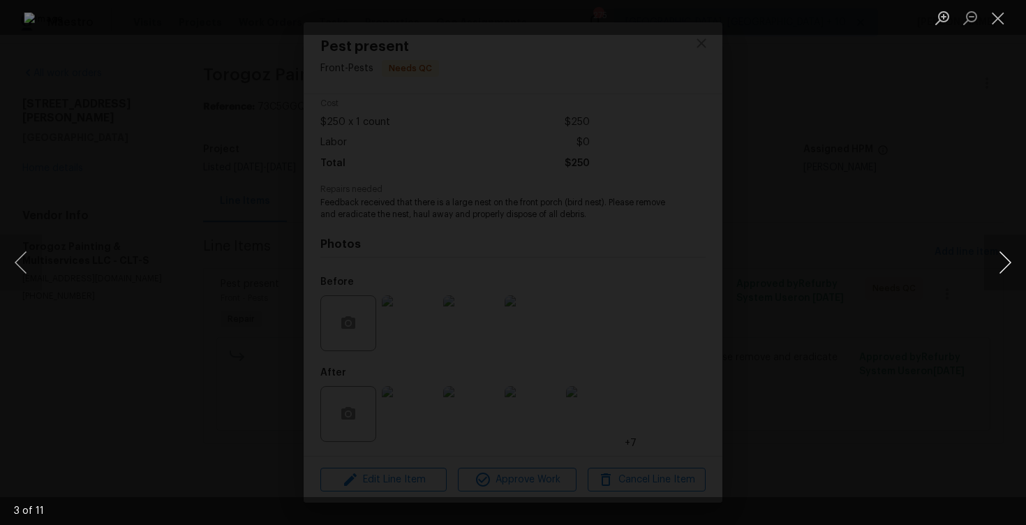
click at [1010, 266] on button "Next image" at bounding box center [1005, 263] width 42 height 56
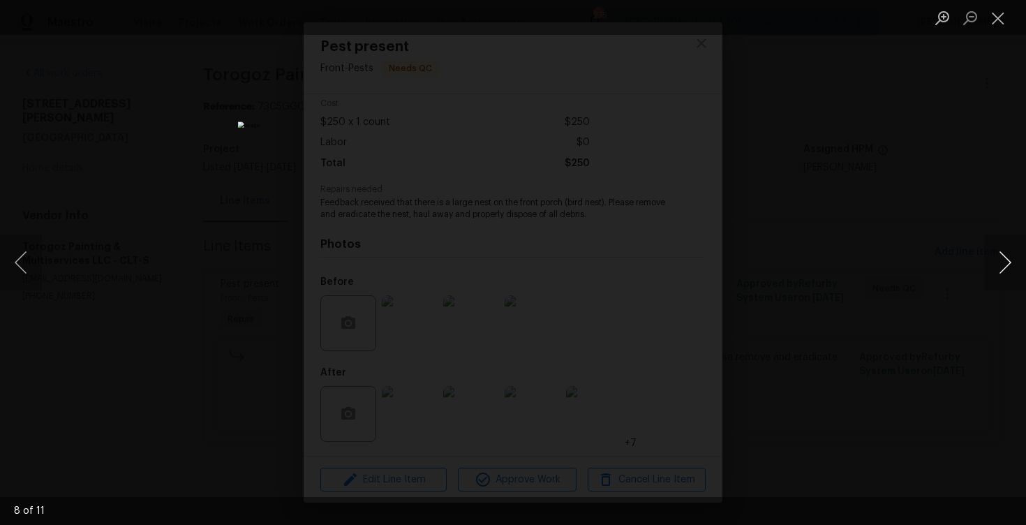
click at [1010, 266] on button "Next image" at bounding box center [1005, 263] width 42 height 56
click at [20, 265] on button "Previous image" at bounding box center [21, 263] width 42 height 56
click at [1009, 262] on button "Next image" at bounding box center [1005, 263] width 42 height 56
click at [33, 255] on button "Previous image" at bounding box center [21, 263] width 42 height 56
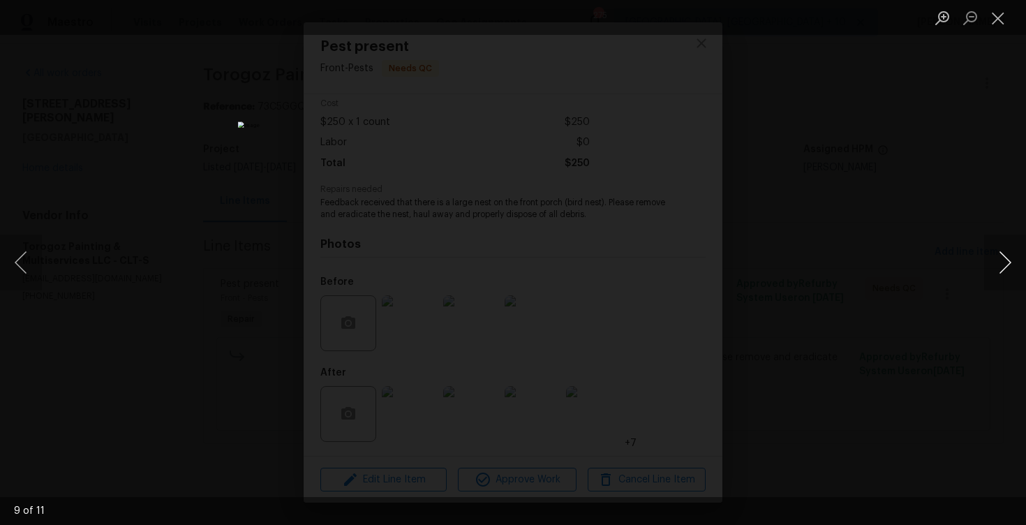
click at [1020, 264] on button "Next image" at bounding box center [1005, 263] width 42 height 56
click at [984, 116] on div "Lightbox" at bounding box center [513, 262] width 1026 height 525
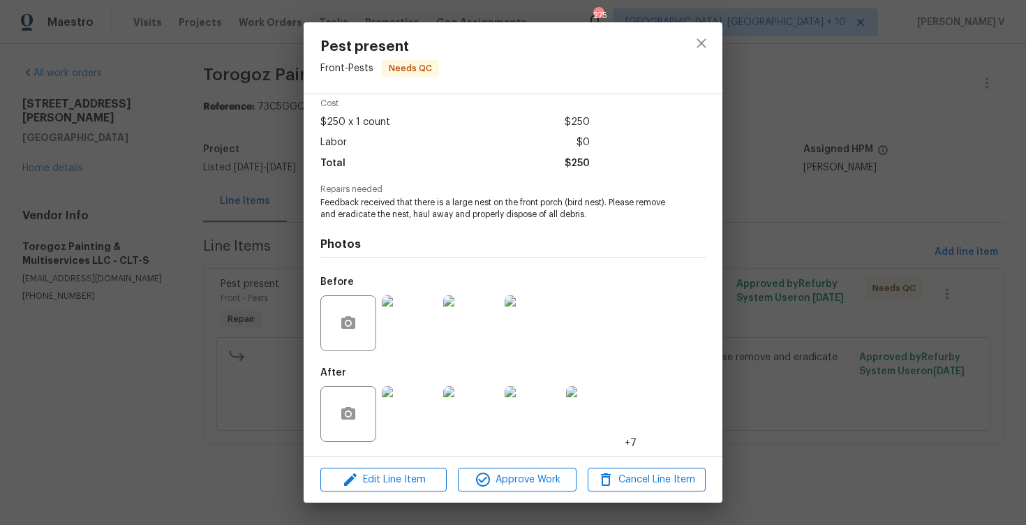
click at [984, 116] on div "Pest present Front - Pests Needs QC Vendor Torogoz Painting & Multiservices LLC…" at bounding box center [513, 262] width 1026 height 525
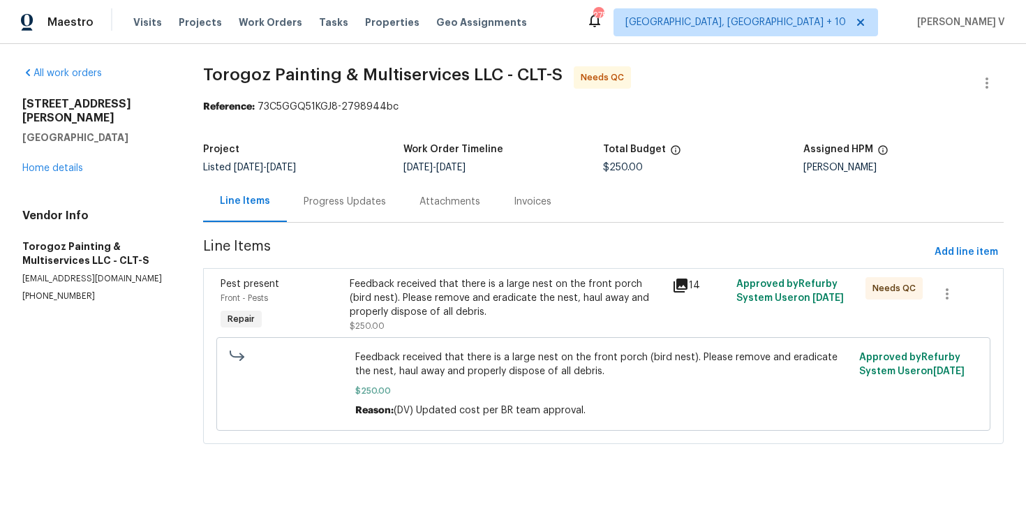
click at [360, 195] on div "Progress Updates" at bounding box center [345, 202] width 82 height 14
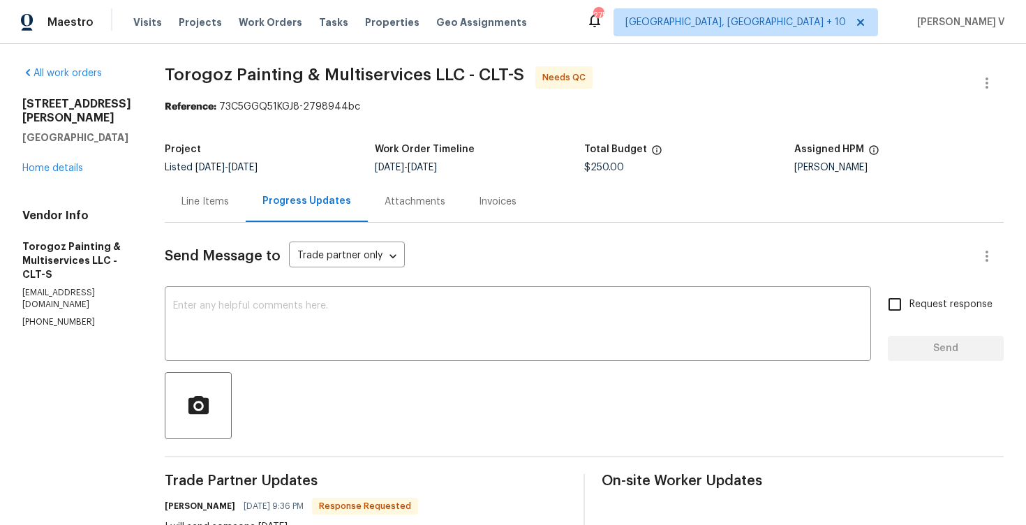
click at [967, 73] on span "Torogoz Painting & Multiservices LLC - CLT-S Needs QC" at bounding box center [567, 83] width 805 height 34
click at [976, 73] on button "button" at bounding box center [987, 83] width 34 height 34
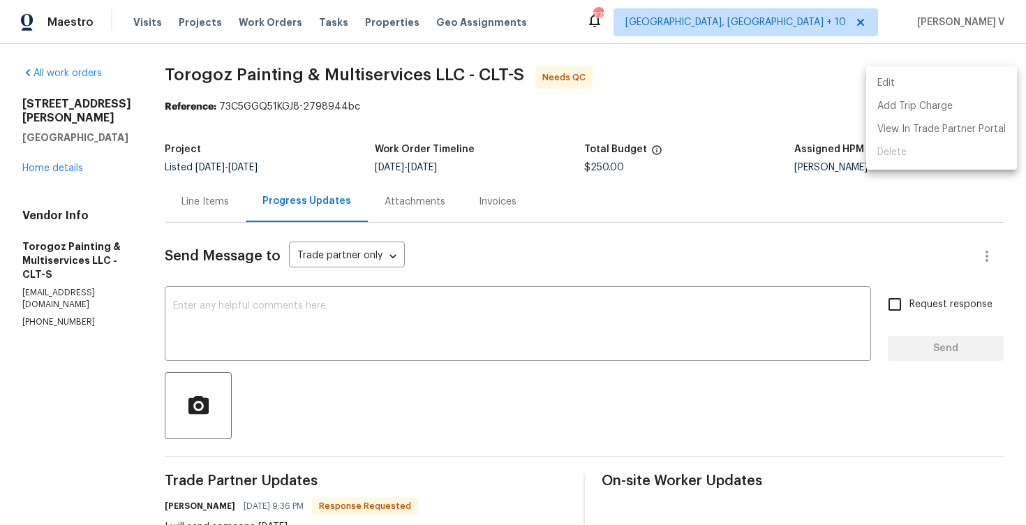
click at [890, 84] on li "Edit" at bounding box center [941, 83] width 151 height 23
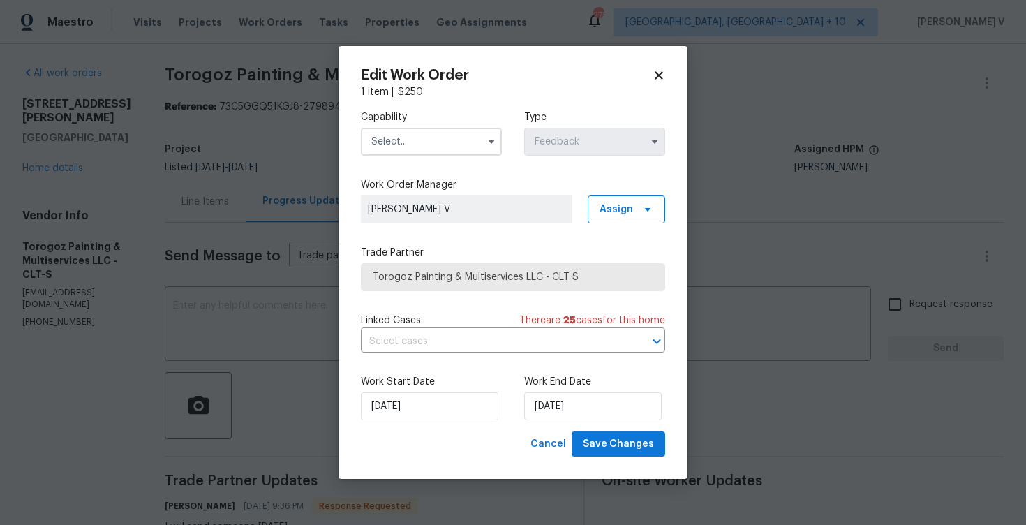
click at [475, 137] on input "text" at bounding box center [431, 142] width 141 height 28
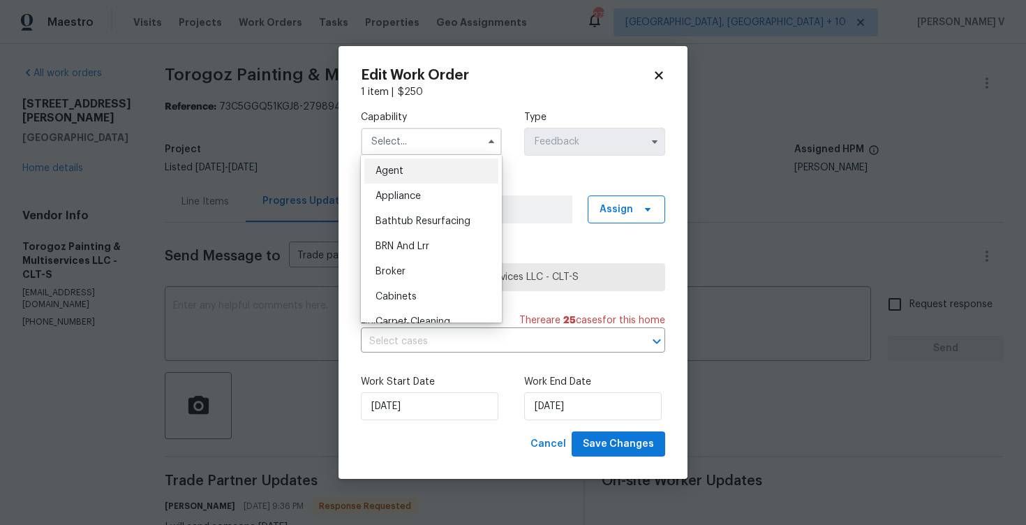
click at [408, 173] on div "Agent" at bounding box center [431, 170] width 134 height 25
type input "Agent"
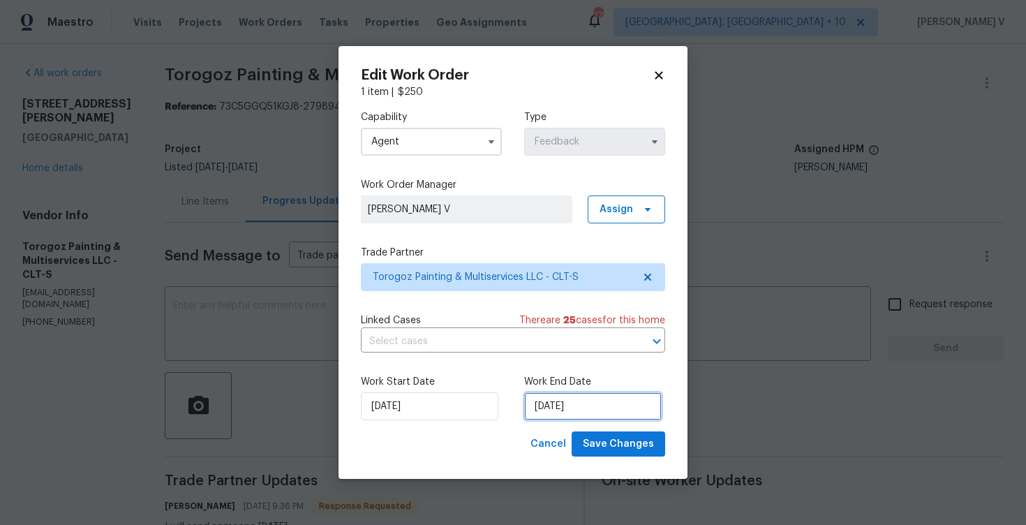
click at [569, 399] on input "21/08/2025" at bounding box center [592, 406] width 137 height 28
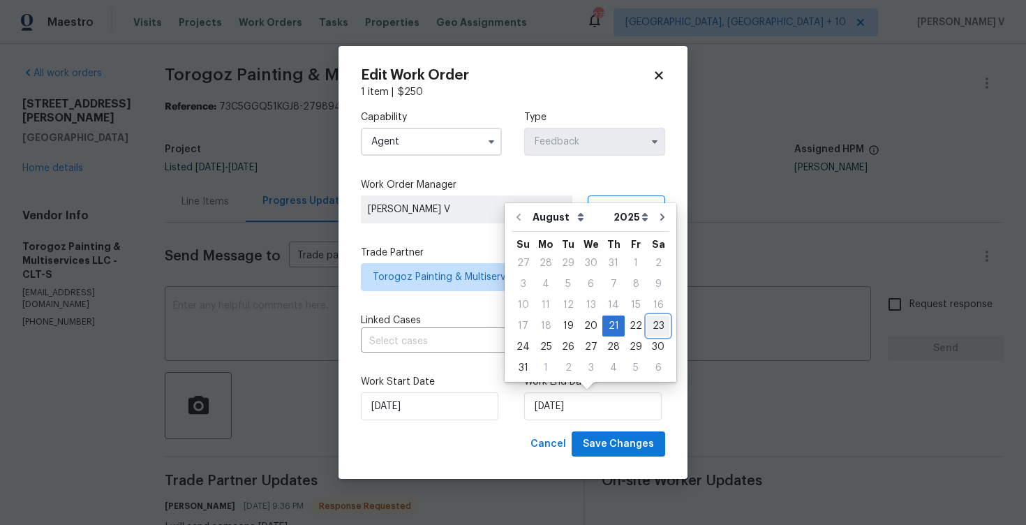
click at [647, 319] on div "23" at bounding box center [658, 326] width 22 height 20
type input "23/08/2025"
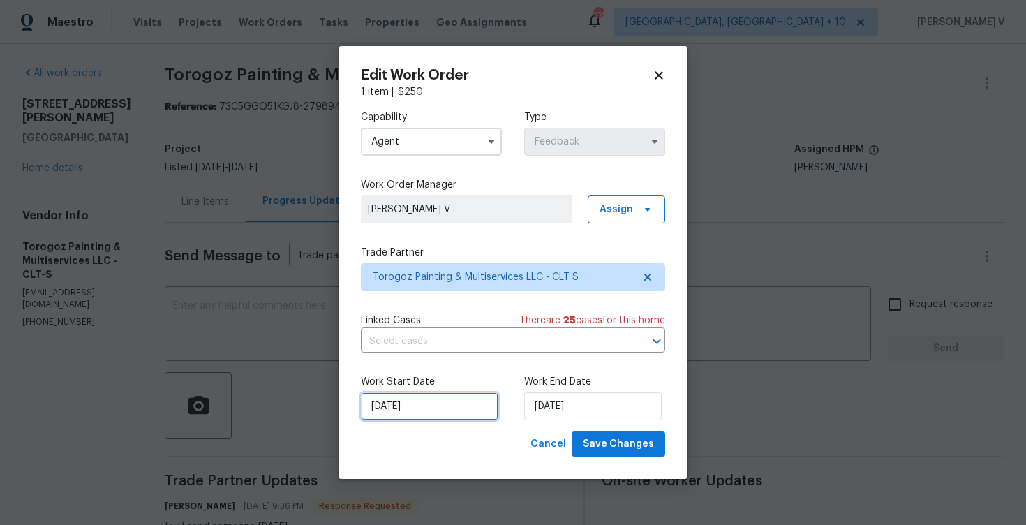
click at [408, 406] on input "19/08/2025" at bounding box center [429, 406] width 137 height 28
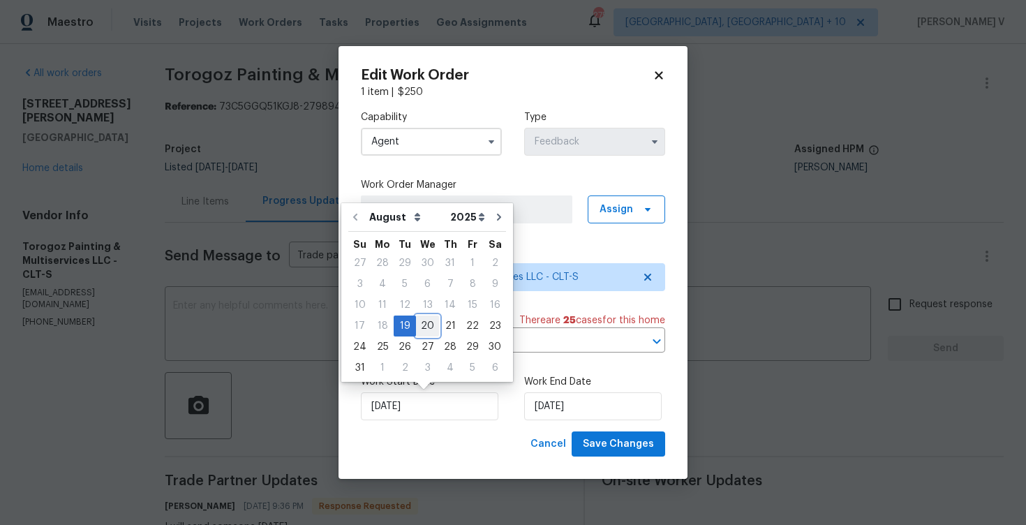
click at [423, 318] on div "20" at bounding box center [427, 326] width 23 height 20
type input "20/08/2025"
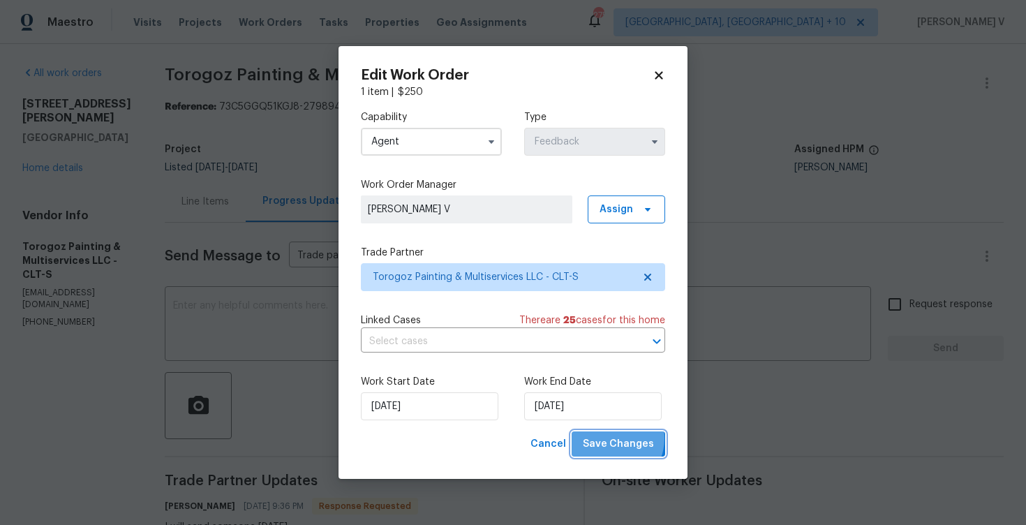
click at [613, 438] on span "Save Changes" at bounding box center [618, 444] width 71 height 17
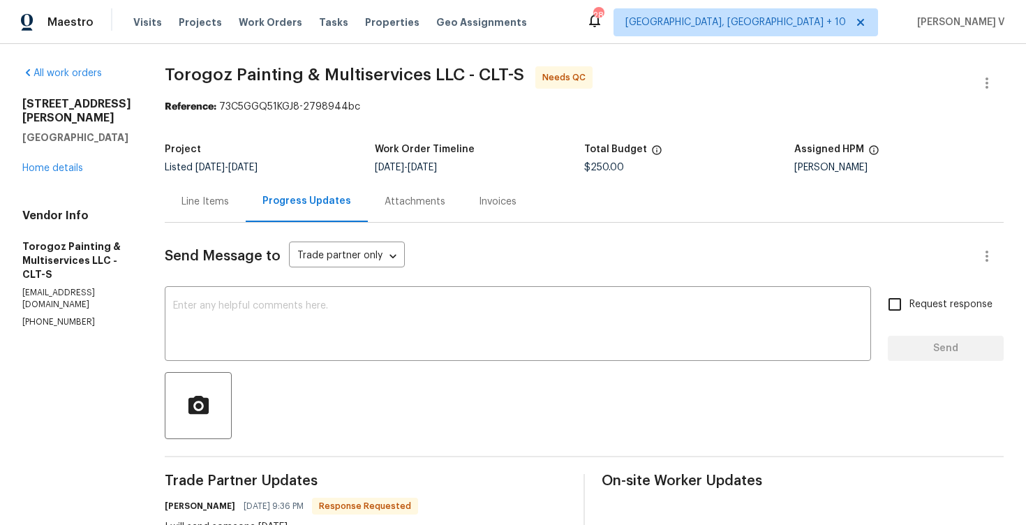
click at [229, 195] on div "Line Items" at bounding box center [204, 202] width 47 height 14
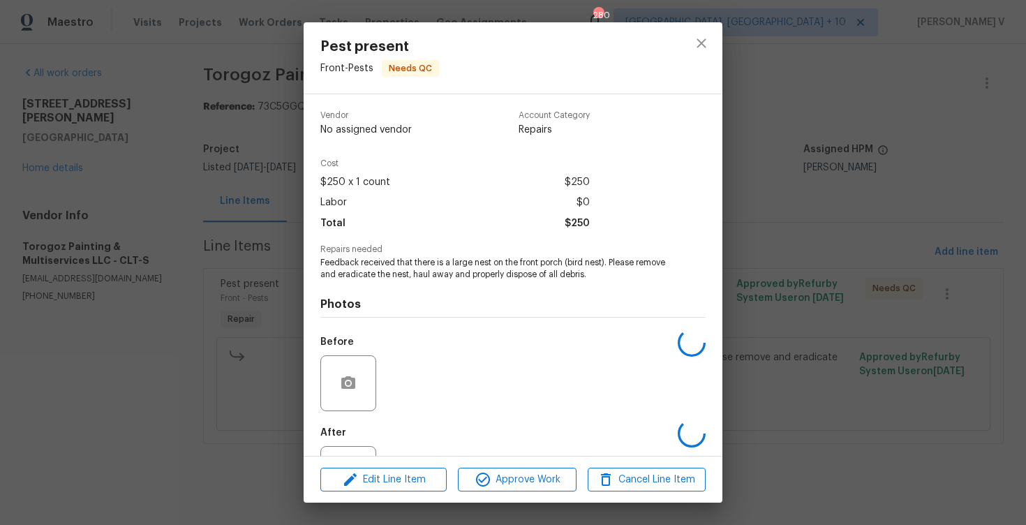
scroll to position [60, 0]
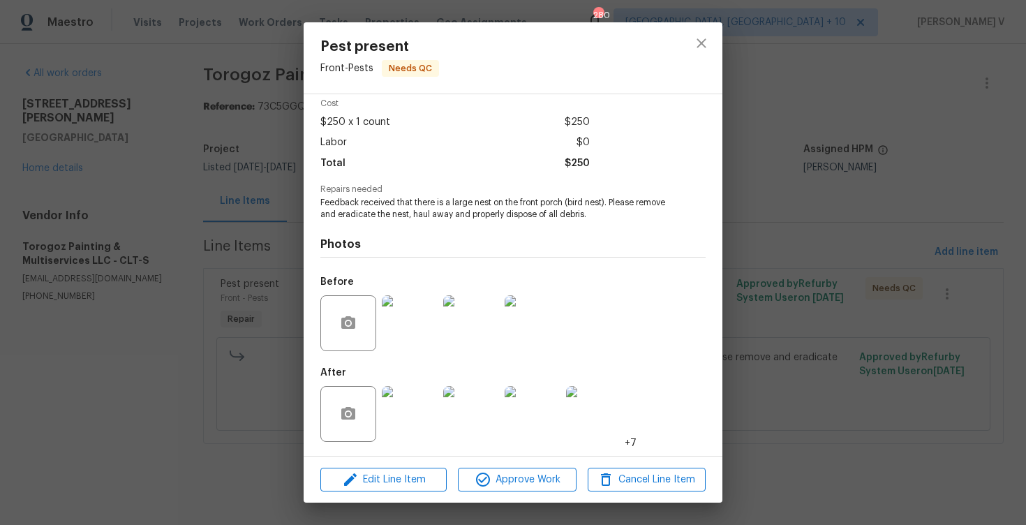
click at [422, 336] on img at bounding box center [410, 323] width 56 height 56
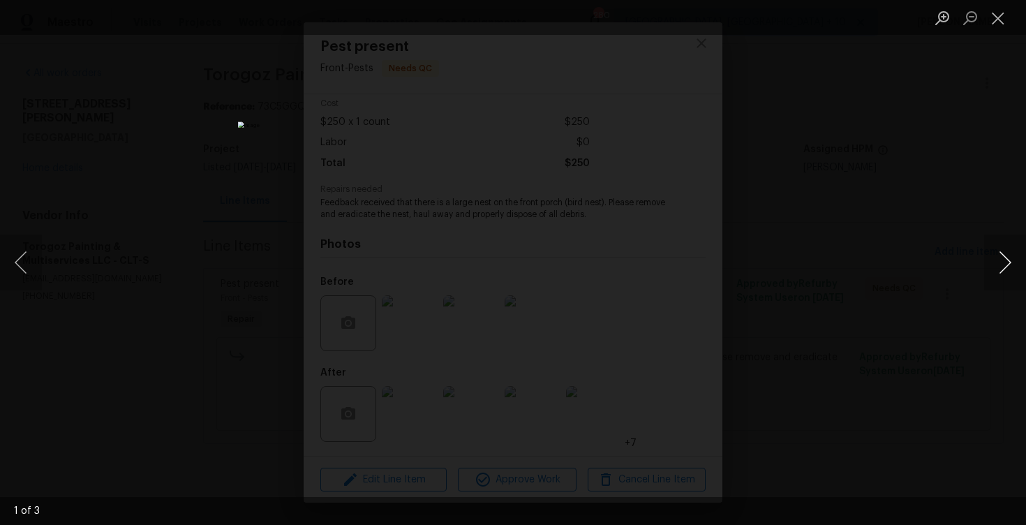
click at [1011, 262] on button "Next image" at bounding box center [1005, 263] width 42 height 56
click at [1013, 267] on button "Next image" at bounding box center [1005, 263] width 42 height 56
click at [1013, 256] on button "Next image" at bounding box center [1005, 263] width 42 height 56
click at [861, 114] on div "Lightbox" at bounding box center [513, 262] width 1026 height 525
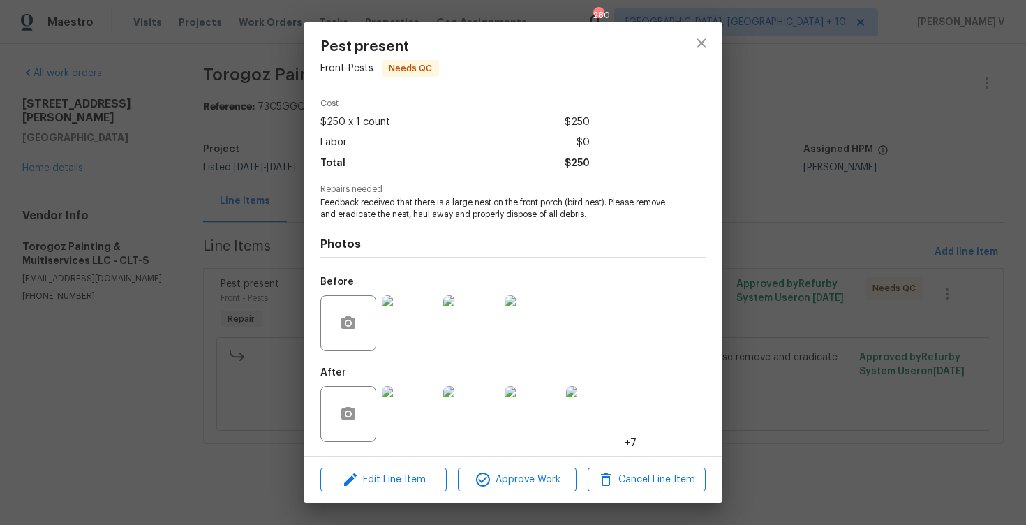
click at [861, 114] on div "Pest present Front - Pests Needs QC Vendor Torogoz Painting & Multiservices LLC…" at bounding box center [513, 262] width 1026 height 525
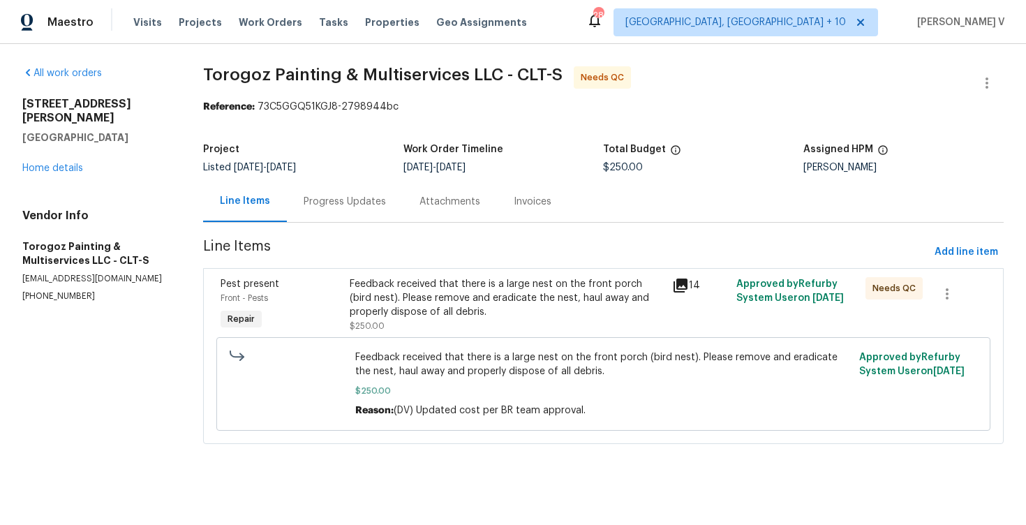
click at [446, 315] on div "Feedback received that there is a large nest on the front porch (bird nest). Pl…" at bounding box center [507, 298] width 314 height 42
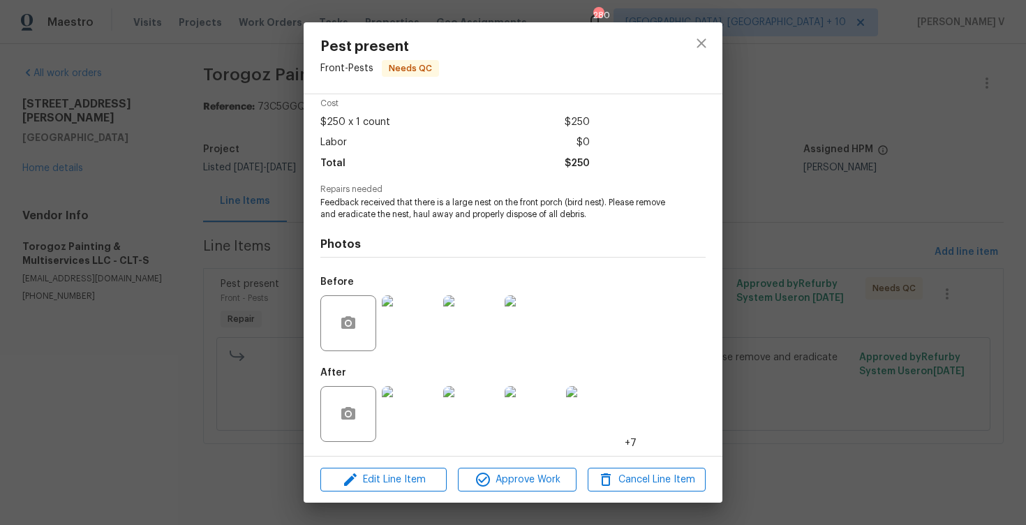
click at [416, 426] on img at bounding box center [410, 414] width 56 height 56
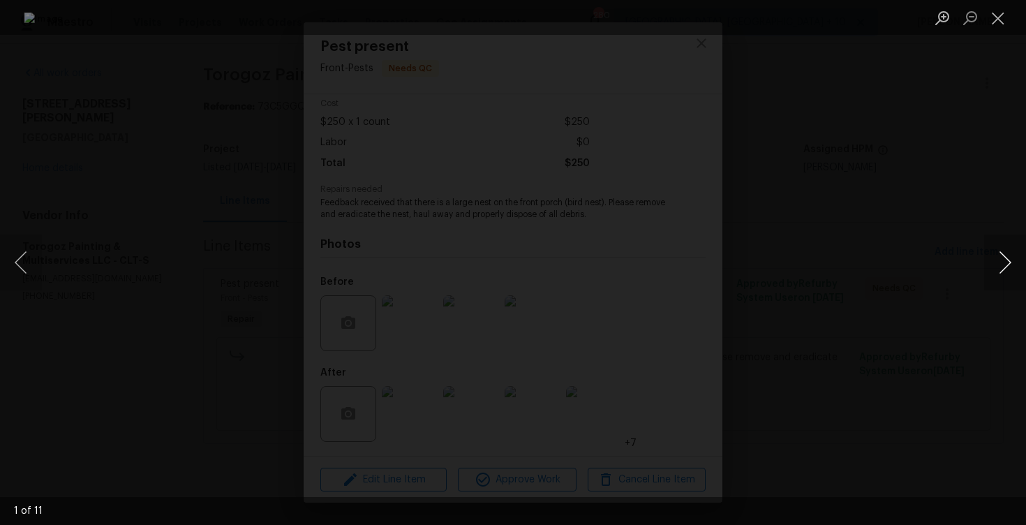
click at [1002, 267] on button "Next image" at bounding box center [1005, 263] width 42 height 56
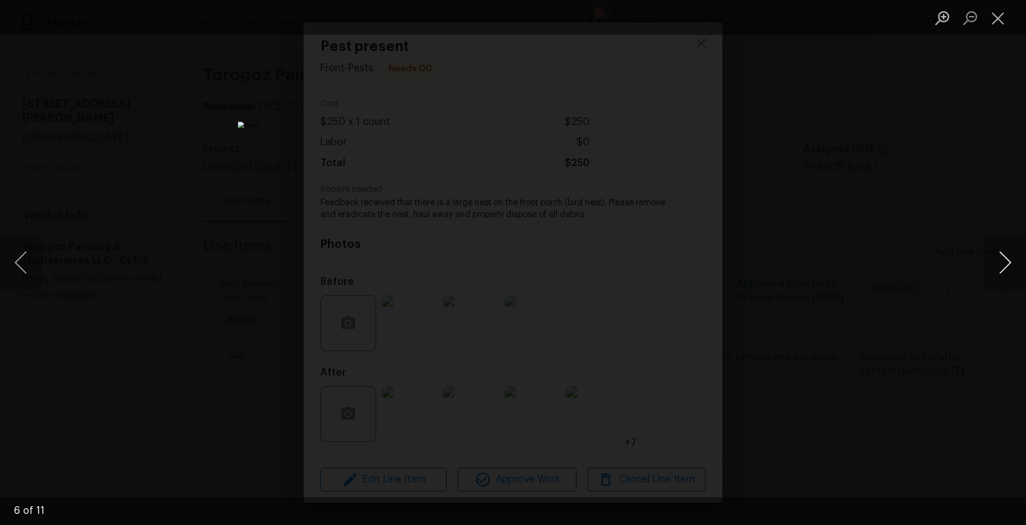
click at [1002, 267] on button "Next image" at bounding box center [1005, 263] width 42 height 56
click at [910, 136] on div "Lightbox" at bounding box center [513, 262] width 1026 height 525
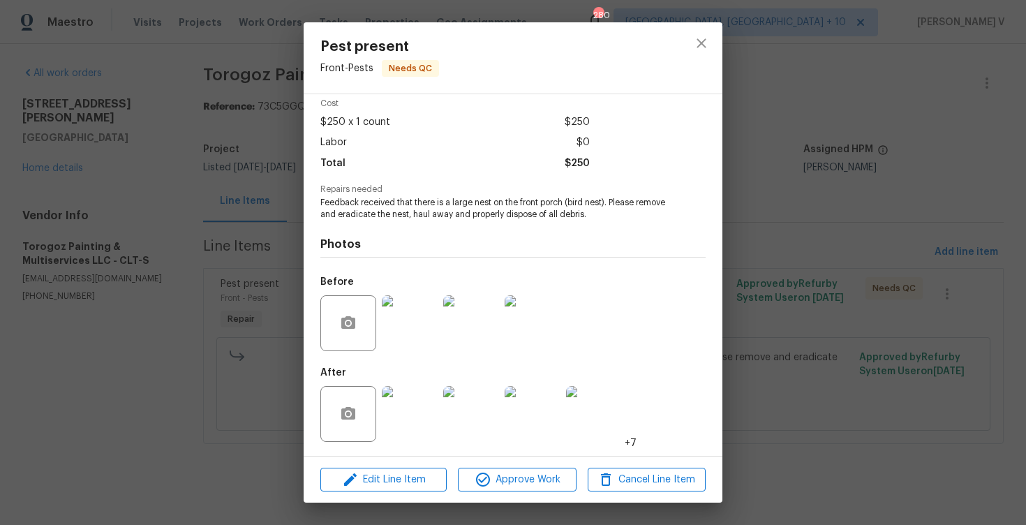
click at [910, 136] on div "Pest present Front - Pests Needs QC Vendor Torogoz Painting & Multiservices LLC…" at bounding box center [513, 262] width 1026 height 525
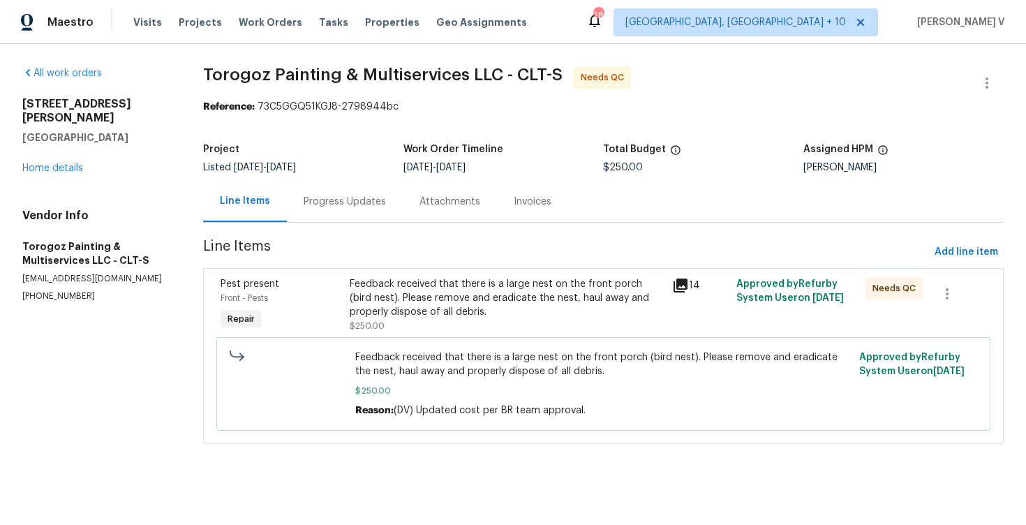
click at [729, 295] on div "14" at bounding box center [700, 305] width 64 height 64
click at [483, 286] on div "Feedback received that there is a large nest on the front porch (bird nest). Pl…" at bounding box center [507, 298] width 314 height 42
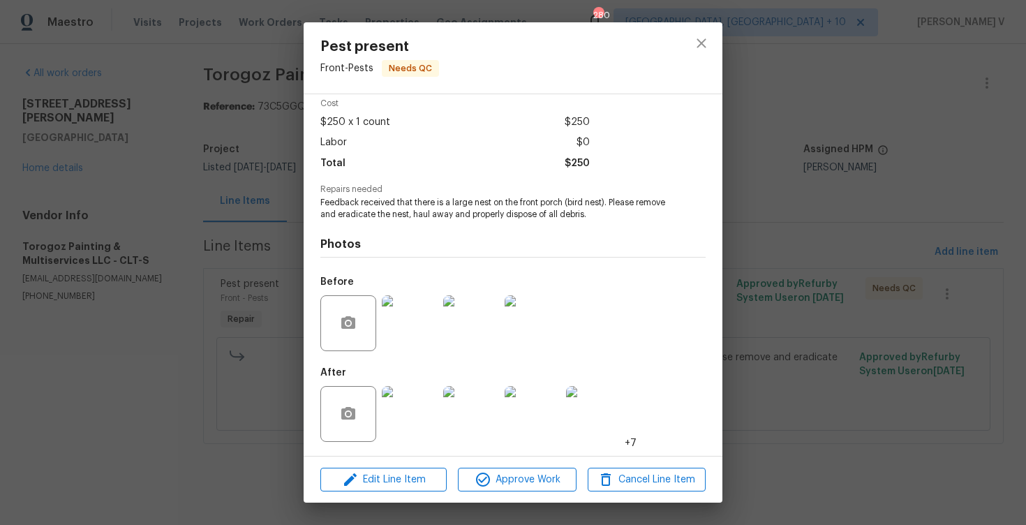
click at [425, 418] on img at bounding box center [410, 414] width 56 height 56
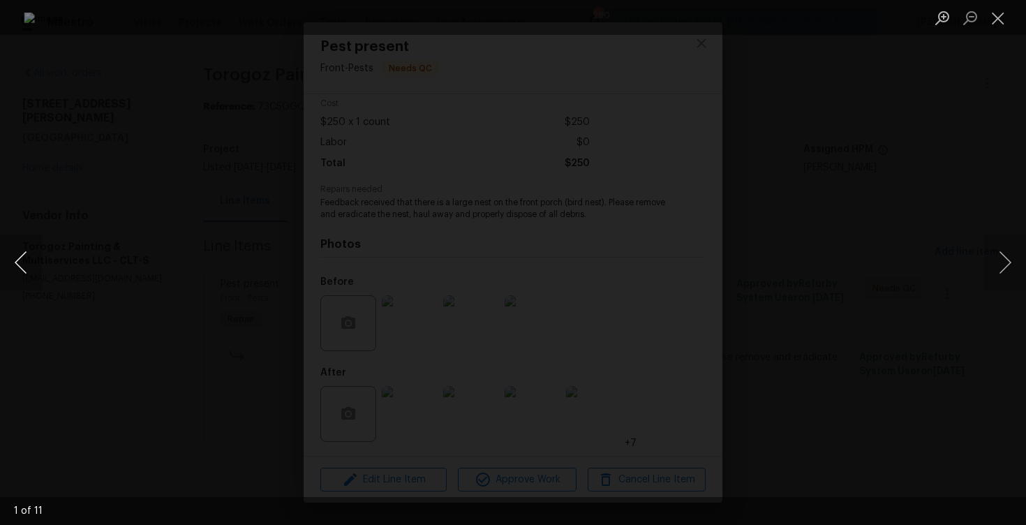
click at [17, 265] on button "Previous image" at bounding box center [21, 263] width 42 height 56
click at [996, 260] on button "Next image" at bounding box center [1005, 263] width 42 height 56
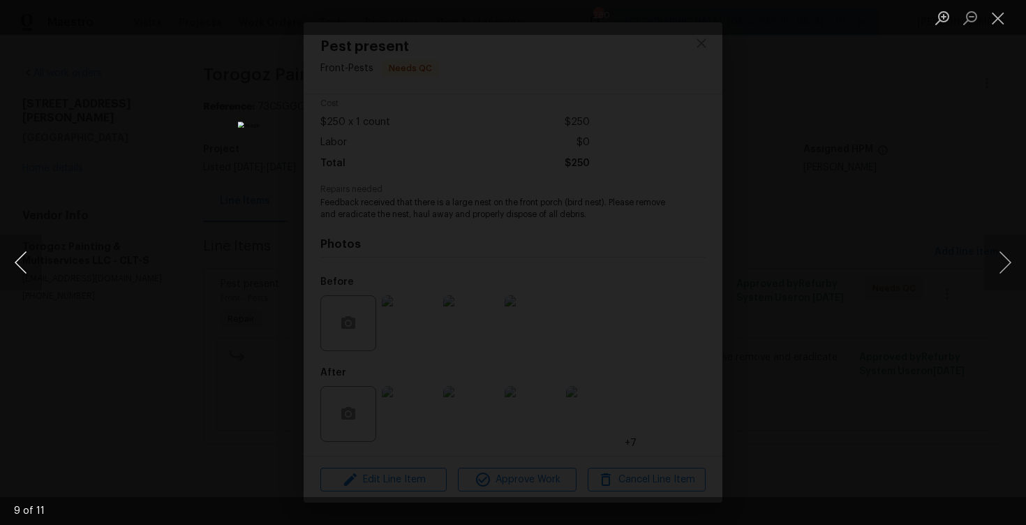
click at [29, 258] on button "Previous image" at bounding box center [21, 263] width 42 height 56
click at [29, 257] on button "Previous image" at bounding box center [21, 263] width 42 height 56
click at [28, 257] on button "Previous image" at bounding box center [21, 263] width 42 height 56
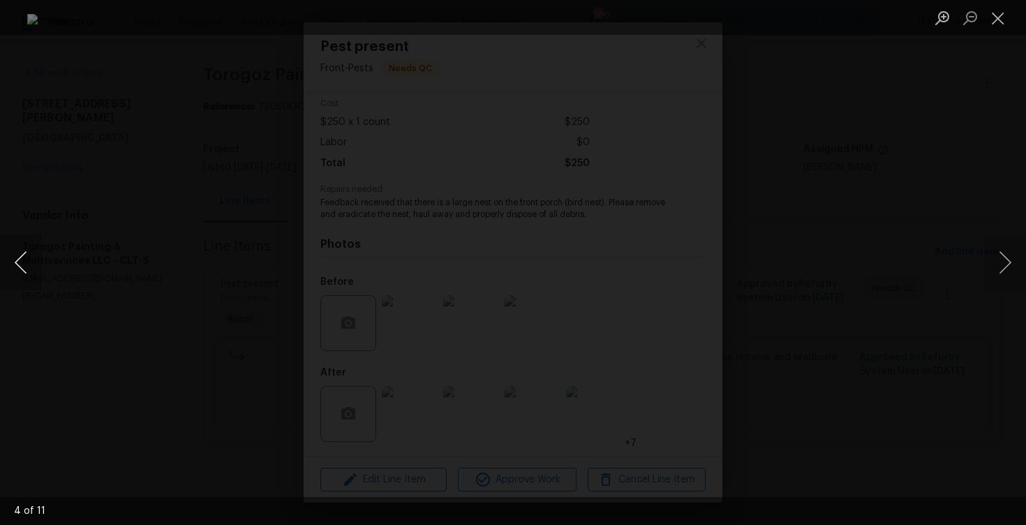
click at [28, 257] on button "Previous image" at bounding box center [21, 263] width 42 height 56
click at [18, 245] on button "Previous image" at bounding box center [21, 263] width 42 height 56
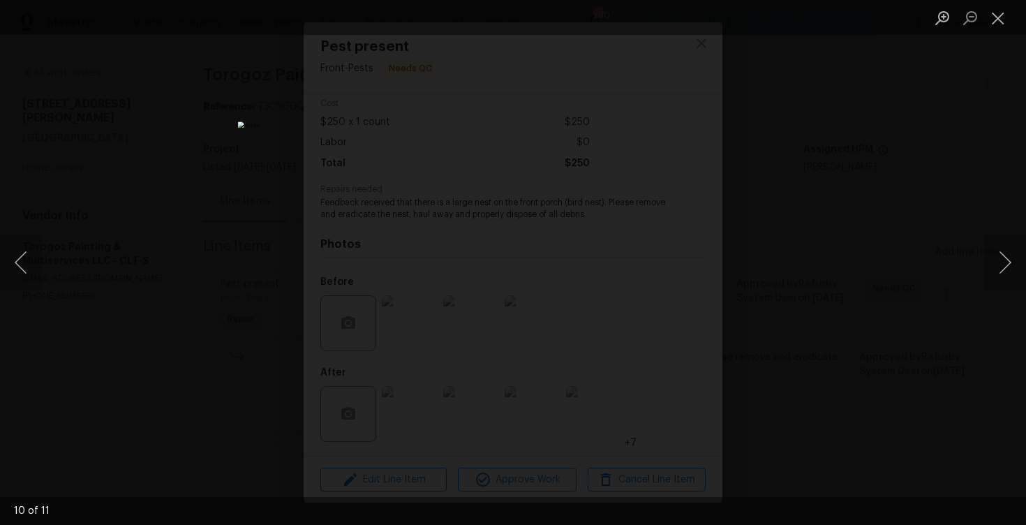
click at [180, 128] on div "Lightbox" at bounding box center [513, 262] width 1026 height 525
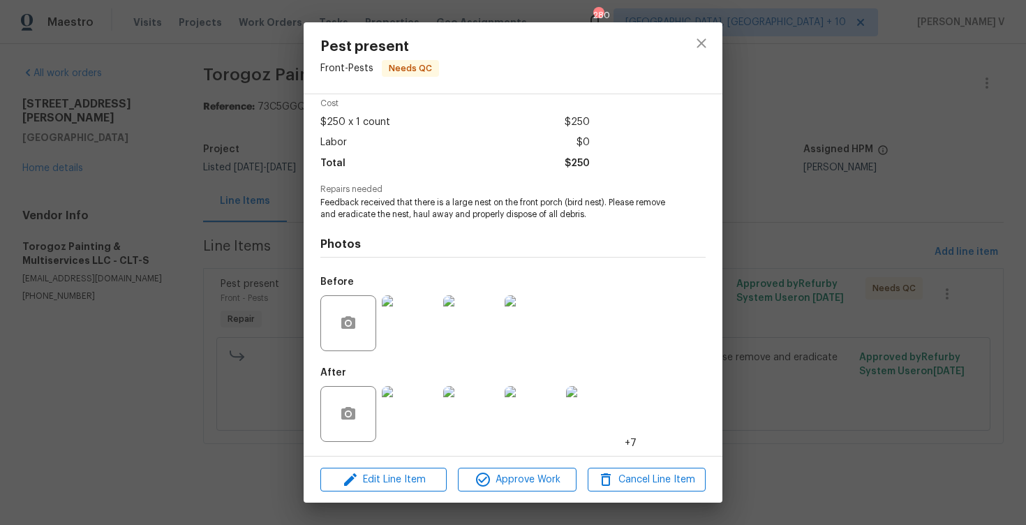
click at [180, 128] on div "Lightbox" at bounding box center [513, 262] width 1026 height 525
click at [260, 242] on div "Pest present Front - Pests Needs QC Vendor Torogoz Painting & Multiservices LLC…" at bounding box center [513, 262] width 1026 height 525
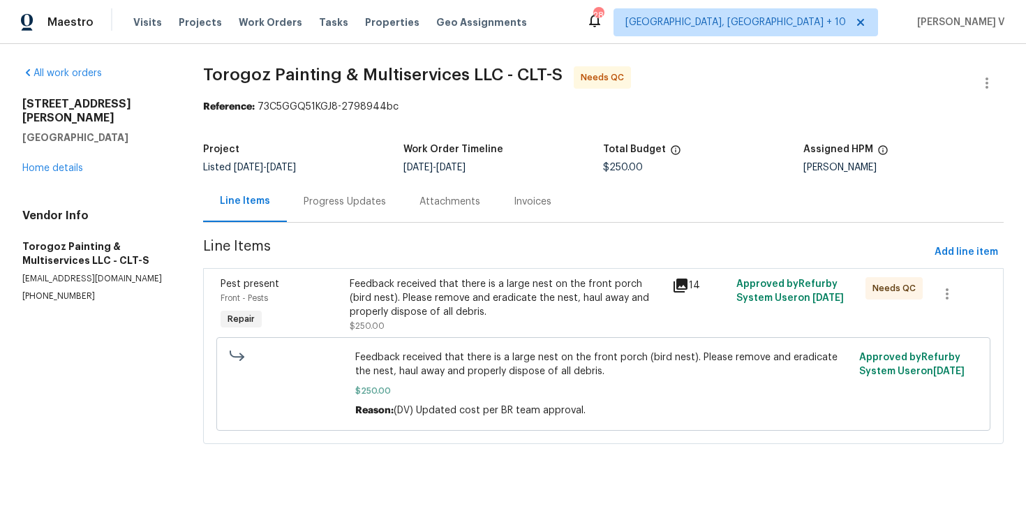
click at [349, 189] on div "Progress Updates" at bounding box center [345, 201] width 116 height 41
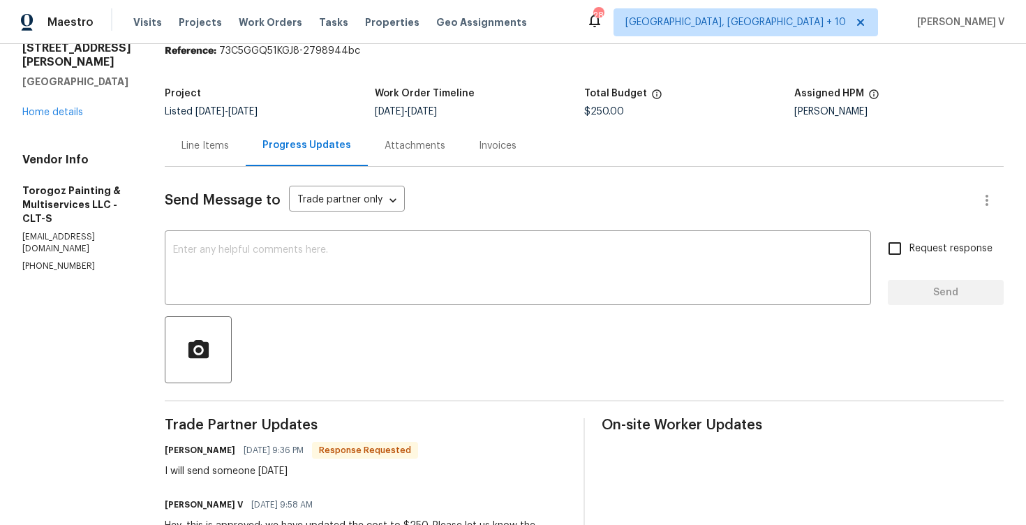
scroll to position [73, 0]
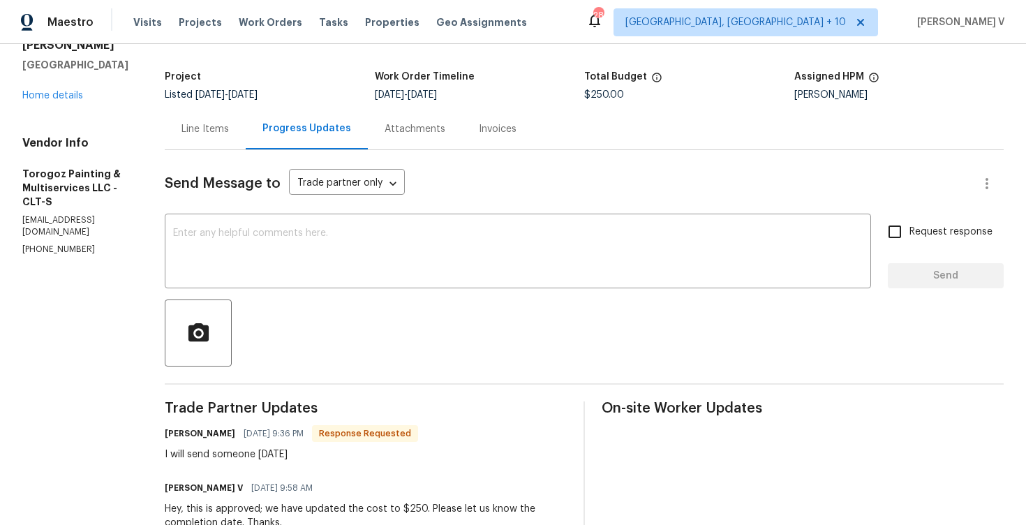
click at [230, 117] on div "Line Items" at bounding box center [205, 128] width 81 height 41
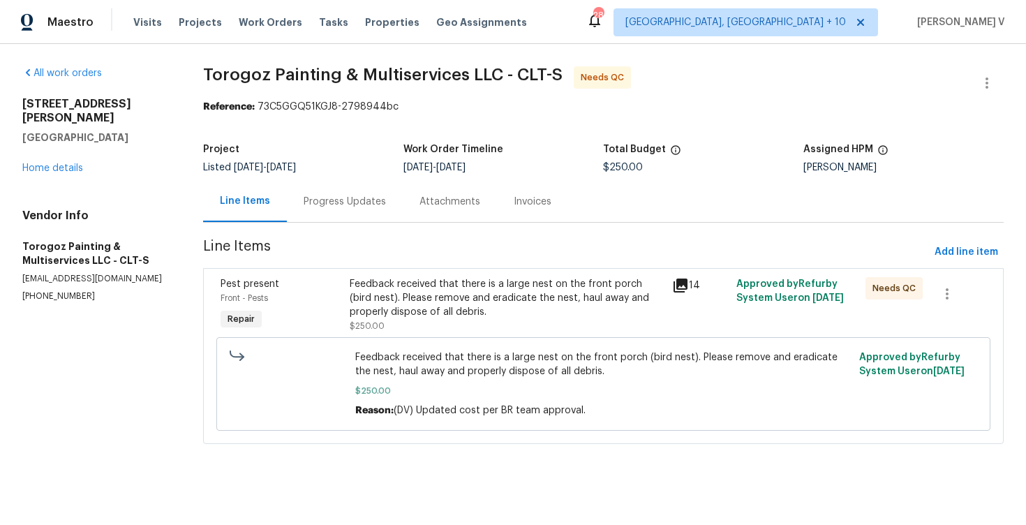
click at [544, 341] on div "Feedback received that there is a large nest on the front porch (bird nest). Pl…" at bounding box center [603, 384] width 774 height 94
click at [542, 305] on div "Feedback received that there is a large nest on the front porch (bird nest). Pl…" at bounding box center [507, 298] width 314 height 42
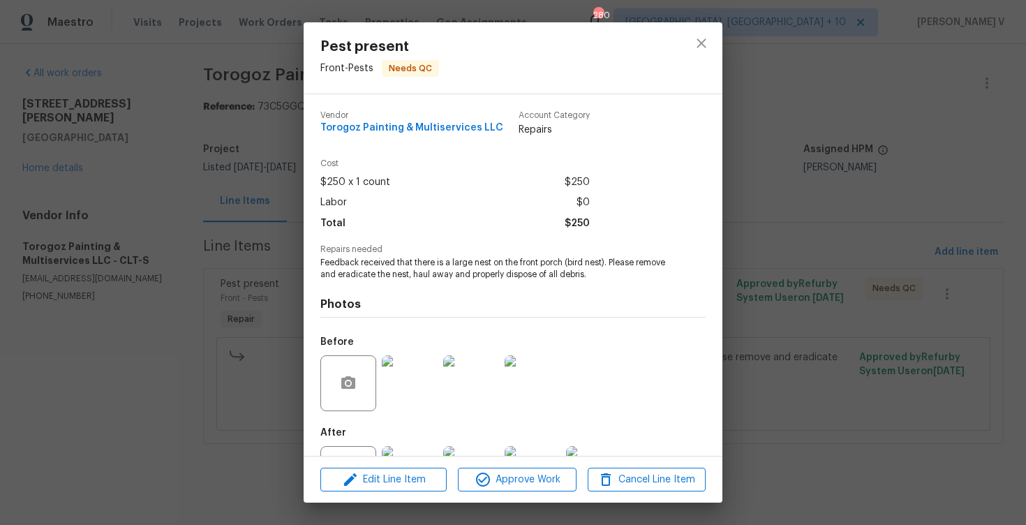
scroll to position [60, 0]
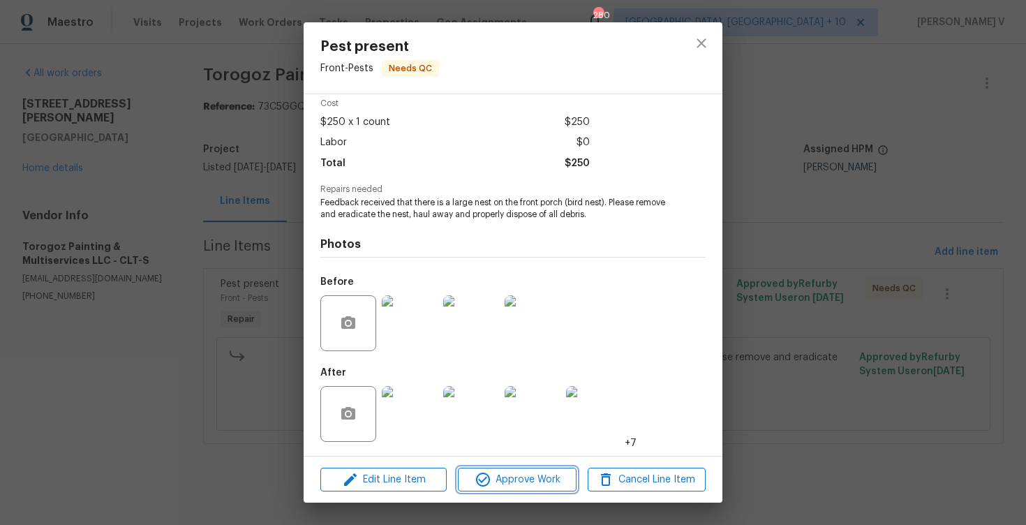
click at [534, 468] on button "Approve Work" at bounding box center [517, 480] width 118 height 24
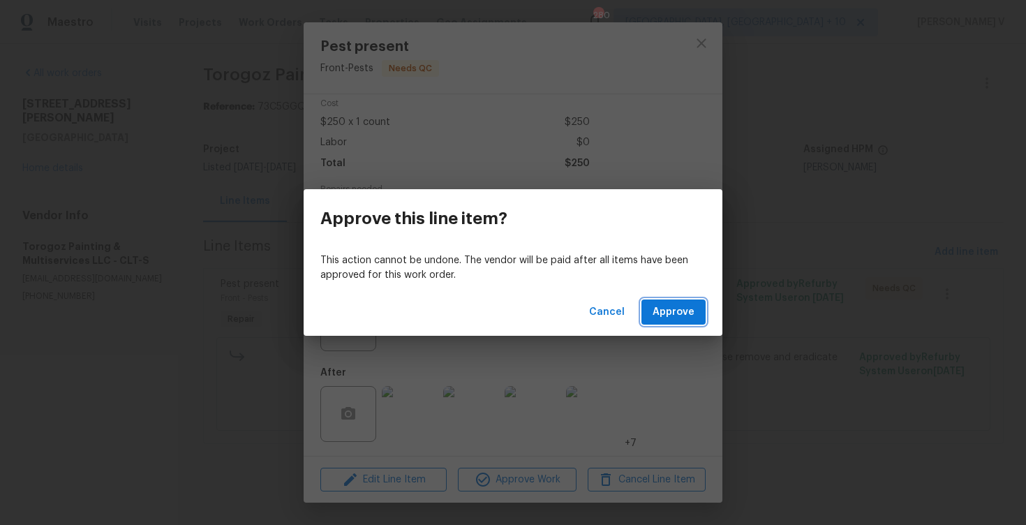
click at [683, 312] on span "Approve" at bounding box center [674, 312] width 42 height 17
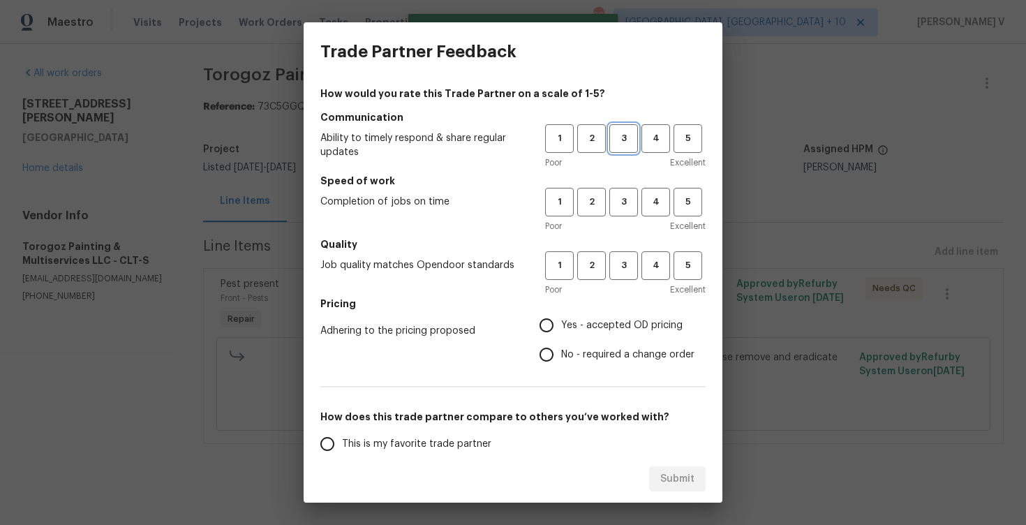
click at [627, 143] on span "3" at bounding box center [624, 139] width 26 height 16
click at [624, 187] on h5 "Speed of work" at bounding box center [512, 181] width 385 height 14
click at [624, 204] on span "3" at bounding box center [624, 202] width 26 height 16
click at [619, 289] on div "Poor Excellent" at bounding box center [625, 290] width 161 height 14
click at [620, 275] on button "3" at bounding box center [623, 265] width 29 height 29
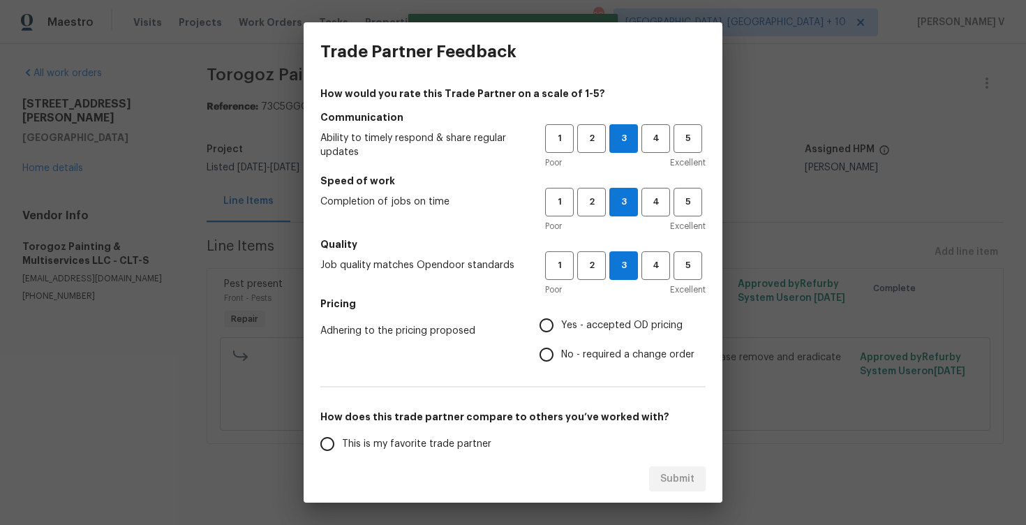
click at [552, 347] on input "No - required a change order" at bounding box center [546, 354] width 29 height 29
radio input "true"
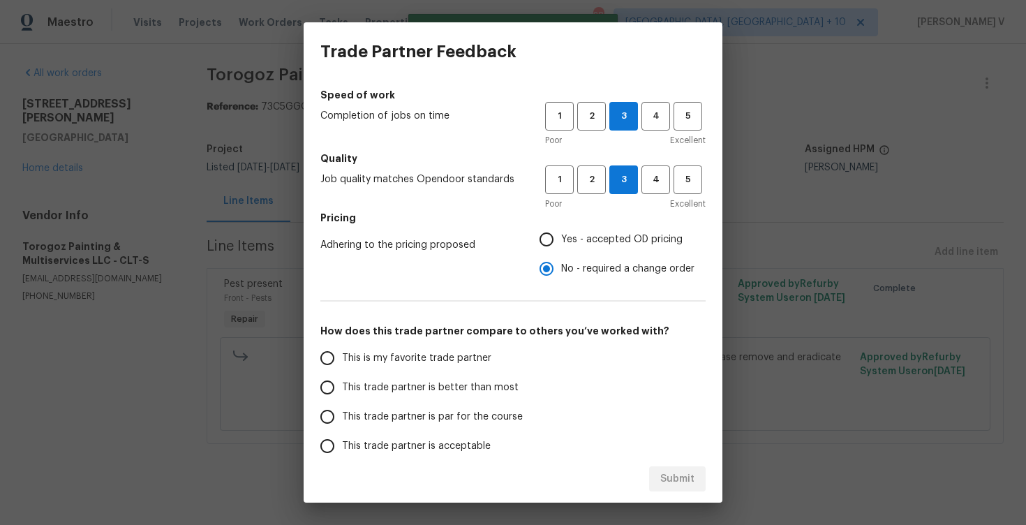
click at [440, 382] on span "This trade partner is better than most" at bounding box center [430, 387] width 177 height 15
click at [342, 382] on input "This trade partner is better than most" at bounding box center [327, 387] width 29 height 29
click at [681, 480] on span "Submit" at bounding box center [677, 478] width 34 height 17
radio input "true"
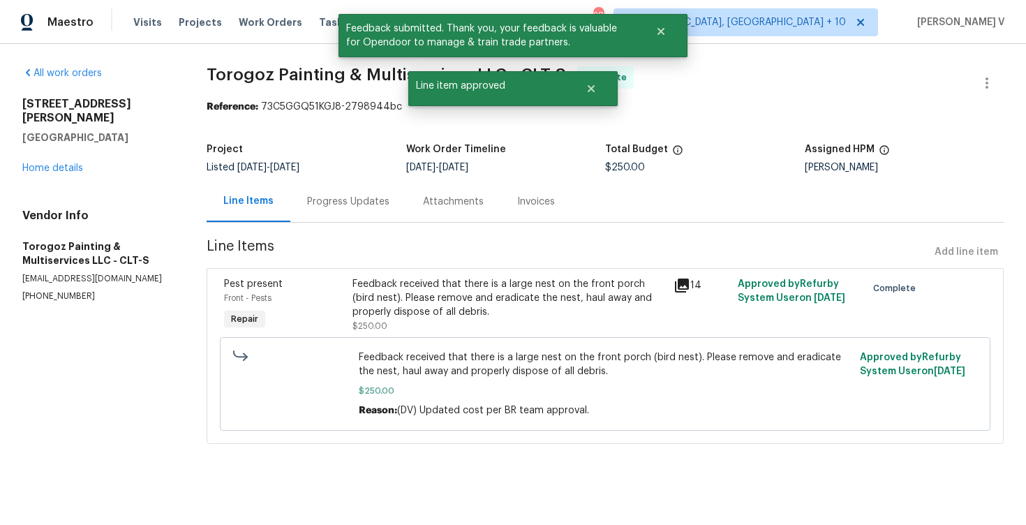
click at [360, 205] on div "Progress Updates" at bounding box center [348, 202] width 82 height 14
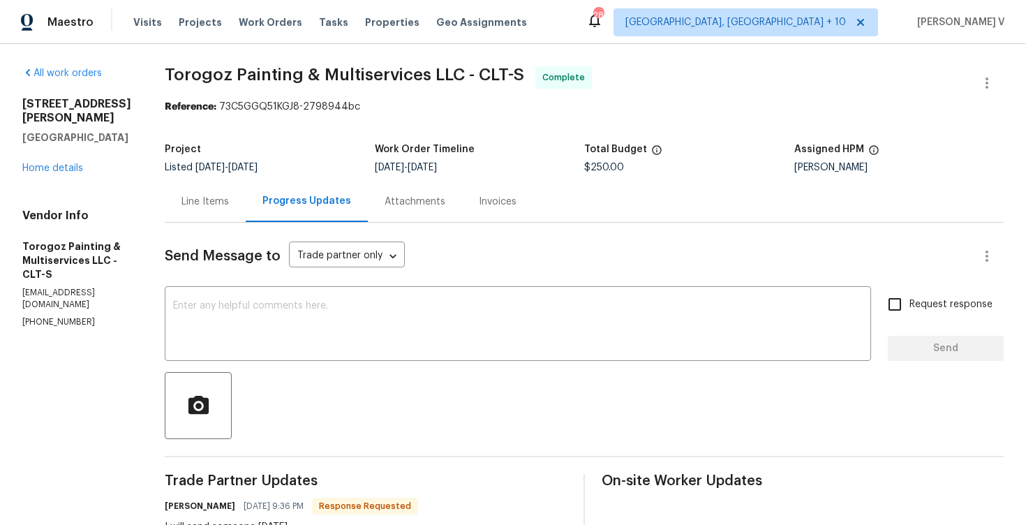
scroll to position [53, 0]
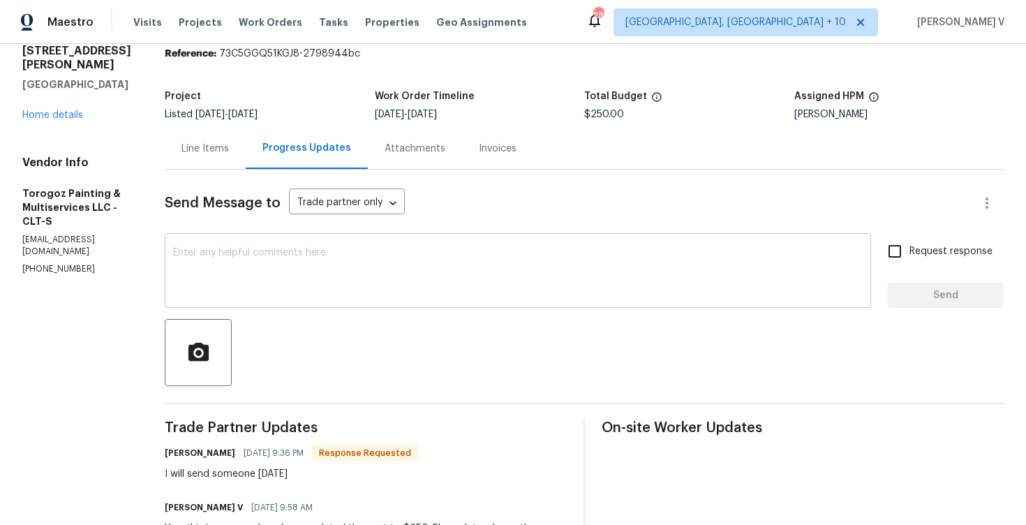
click at [363, 267] on textarea at bounding box center [518, 272] width 690 height 49
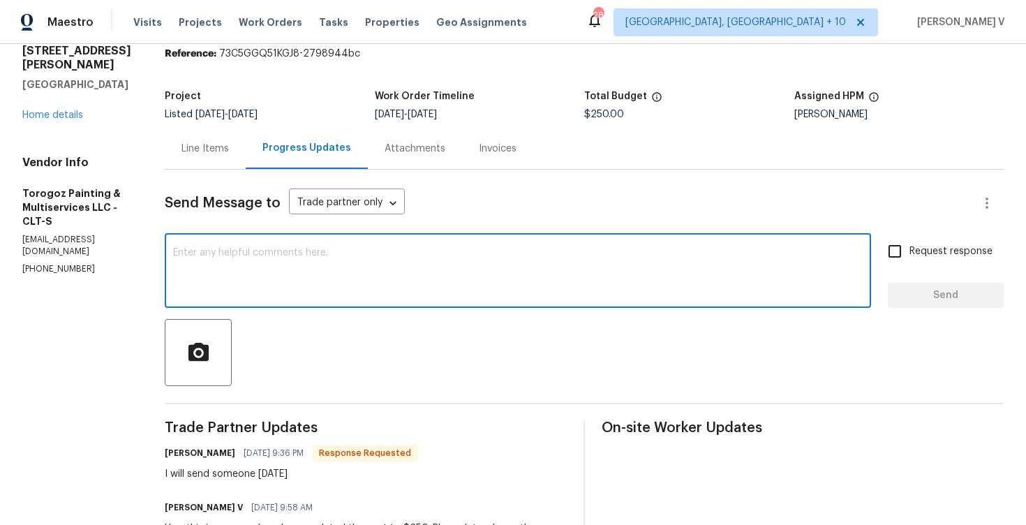
paste textarea "TP () has completed the WO. Done with QC and WO has been approved. Closing the …"
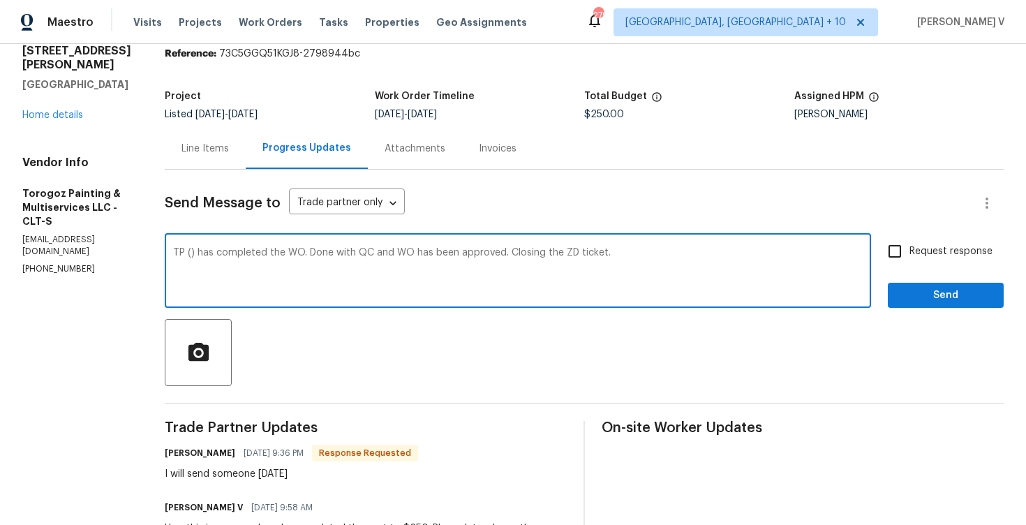
scroll to position [61, 0]
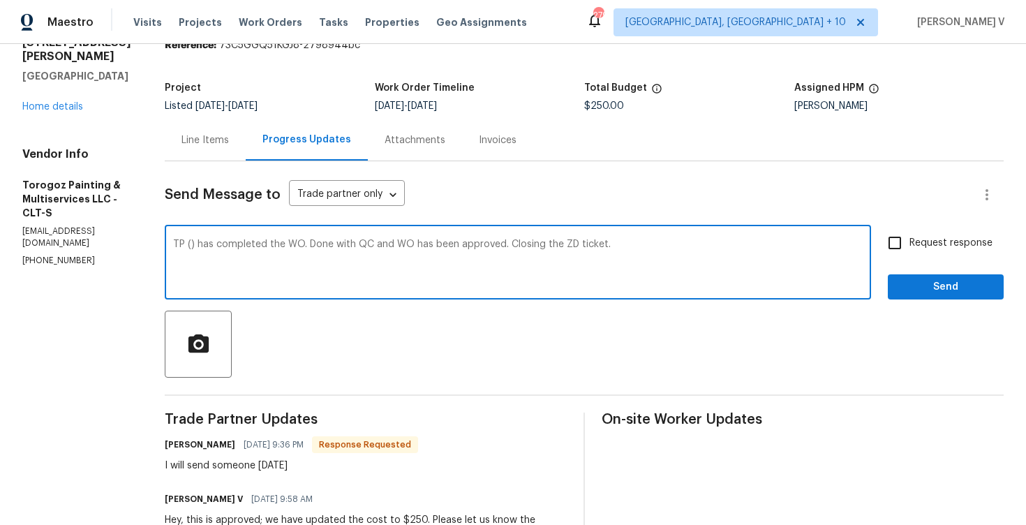
click at [519, 245] on textarea "TP () has completed the WO. Done with QC and WO has been approved. Closing the …" at bounding box center [518, 263] width 690 height 49
paste textarea "Hey, the work order has been approved. Thanks for the job :)"
type textarea "Hey, the work order has been approved. Thanks for the job :)"
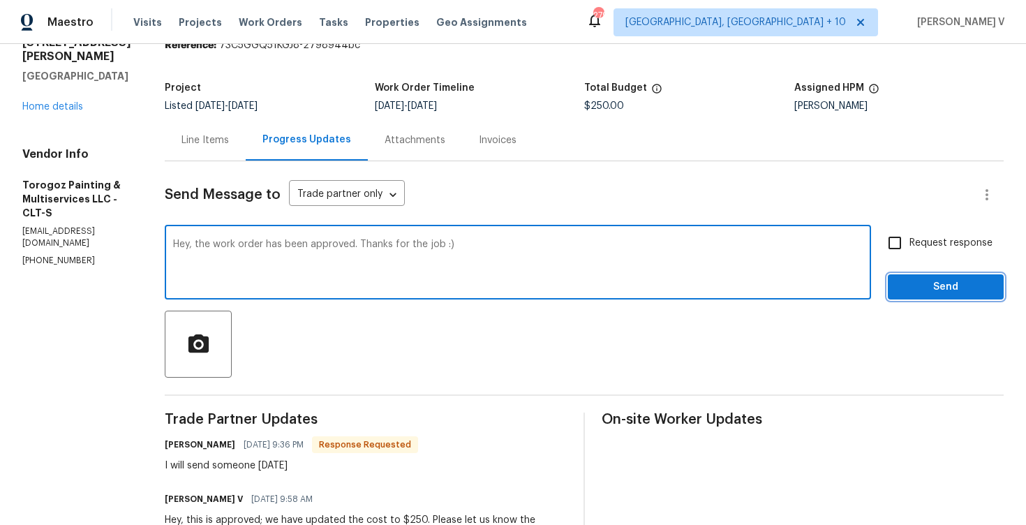
click at [966, 297] on button "Send" at bounding box center [946, 287] width 116 height 26
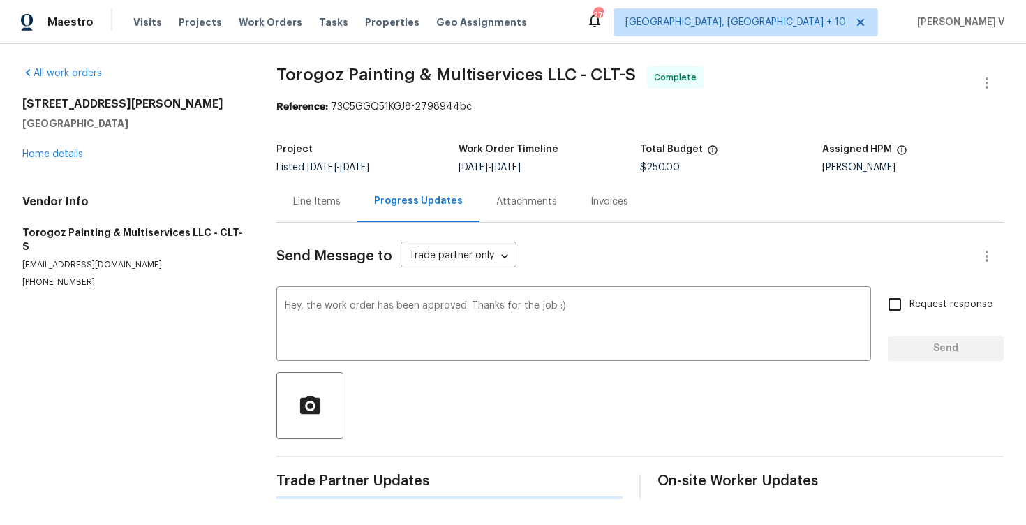
scroll to position [0, 0]
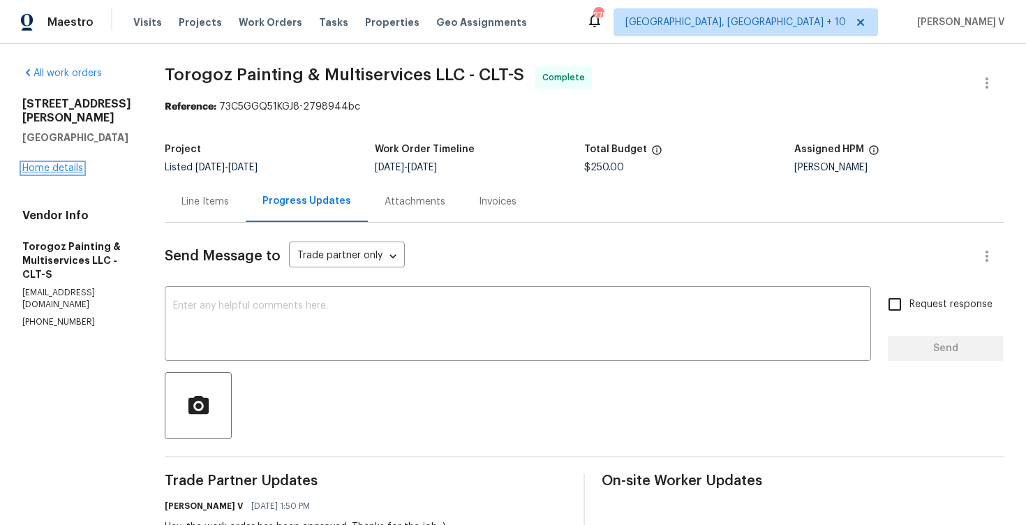
click at [65, 163] on link "Home details" at bounding box center [52, 168] width 61 height 10
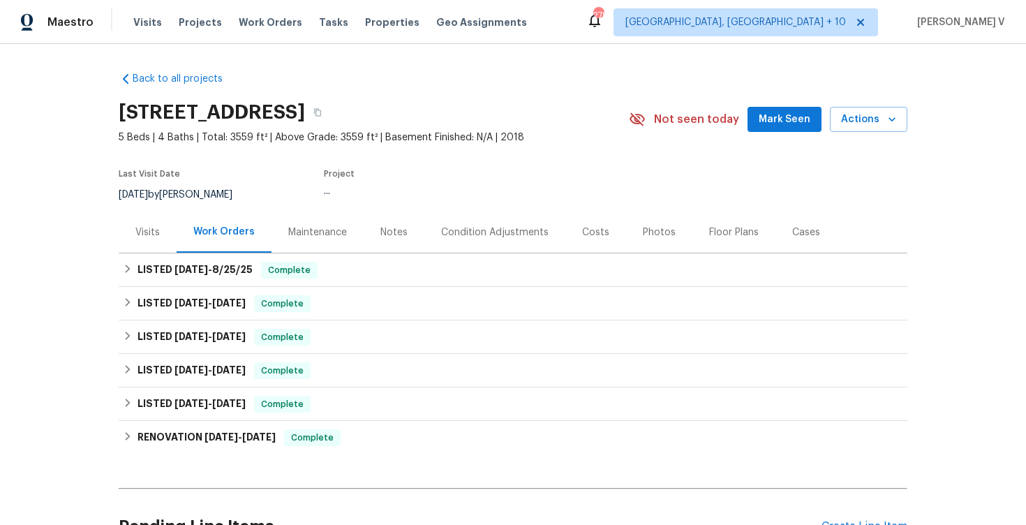
click at [410, 244] on div "Notes" at bounding box center [394, 231] width 61 height 41
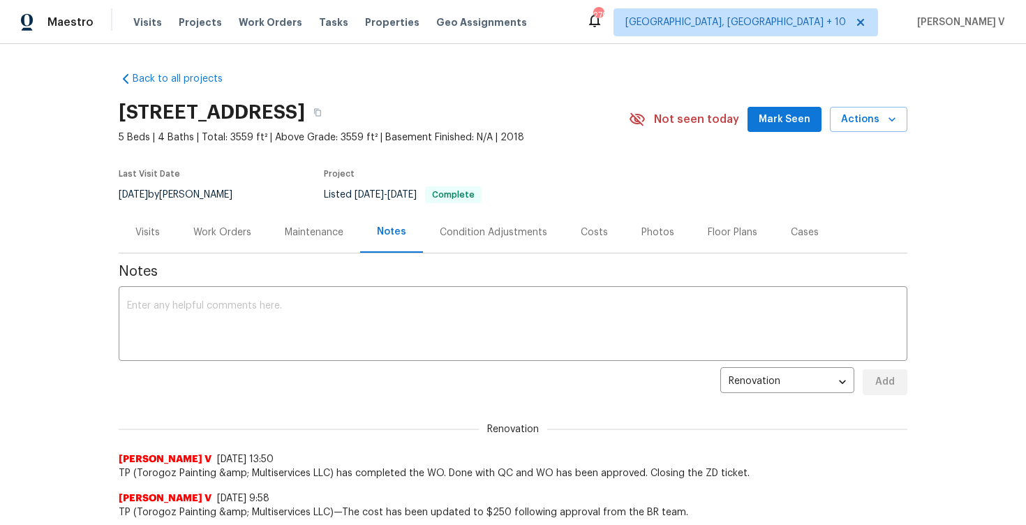
click at [221, 230] on div "Work Orders" at bounding box center [222, 232] width 58 height 14
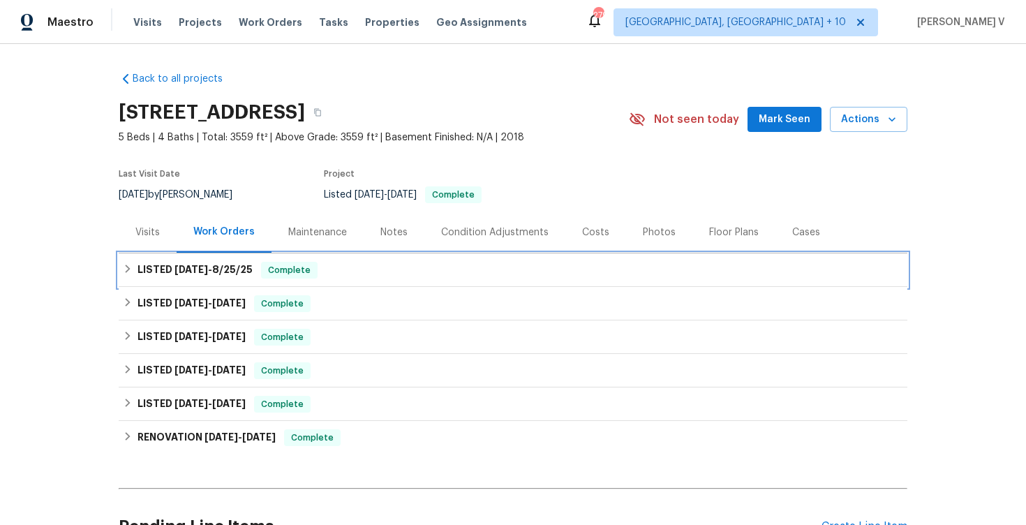
click at [286, 280] on div "LISTED 8/19/25 - 8/25/25 Complete" at bounding box center [513, 270] width 789 height 34
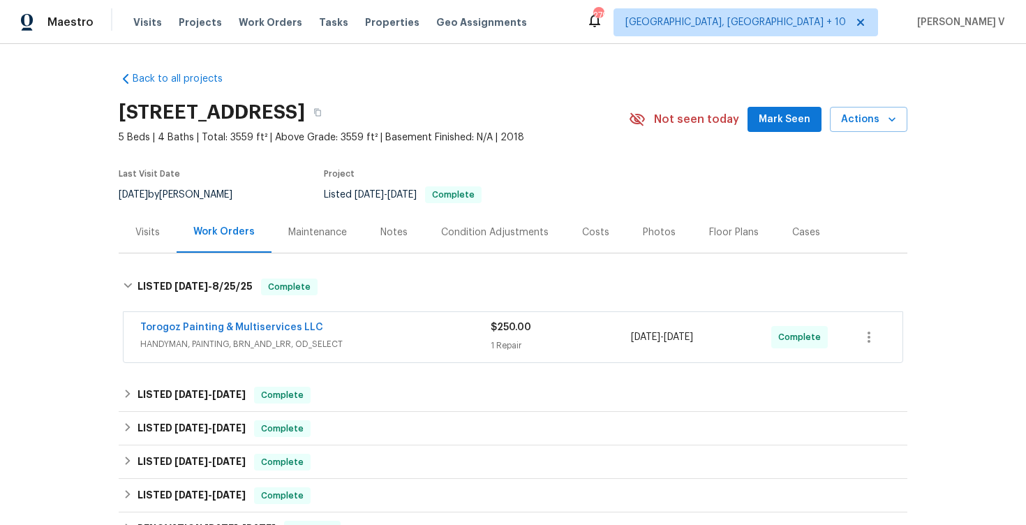
click at [291, 343] on span "HANDYMAN, PAINTING, BRN_AND_LRR, OD_SELECT" at bounding box center [315, 344] width 350 height 14
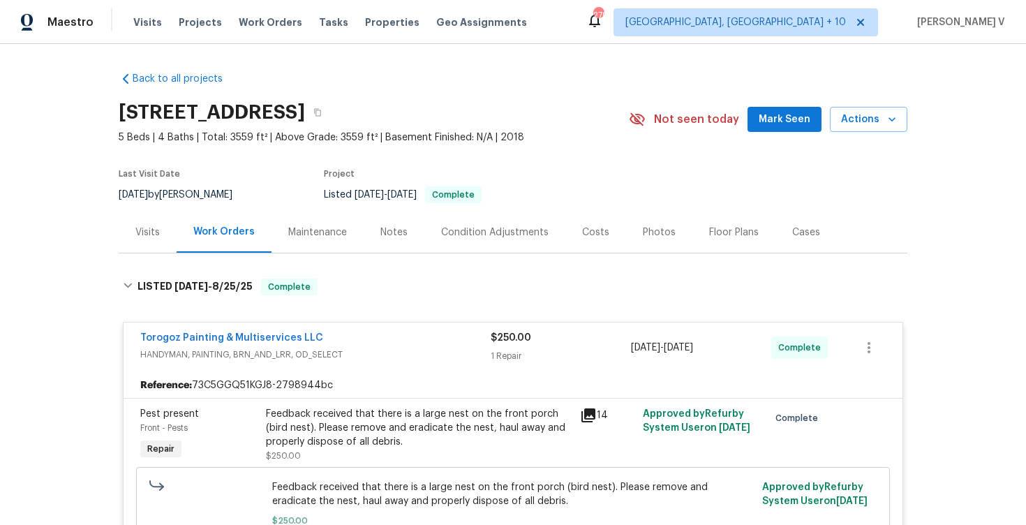
click at [377, 442] on div "Feedback received that there is a large nest on the front porch (bird nest). Pl…" at bounding box center [419, 428] width 306 height 42
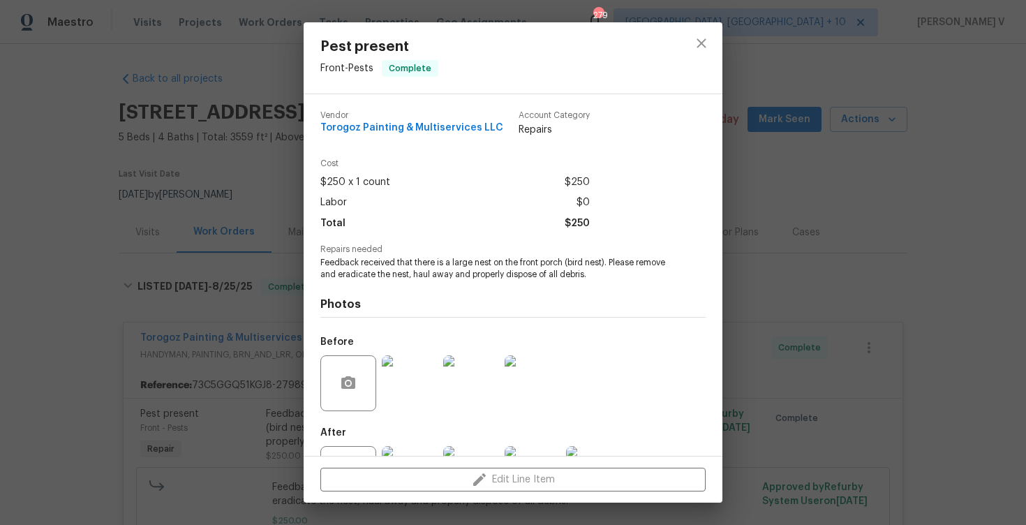
scroll to position [60, 0]
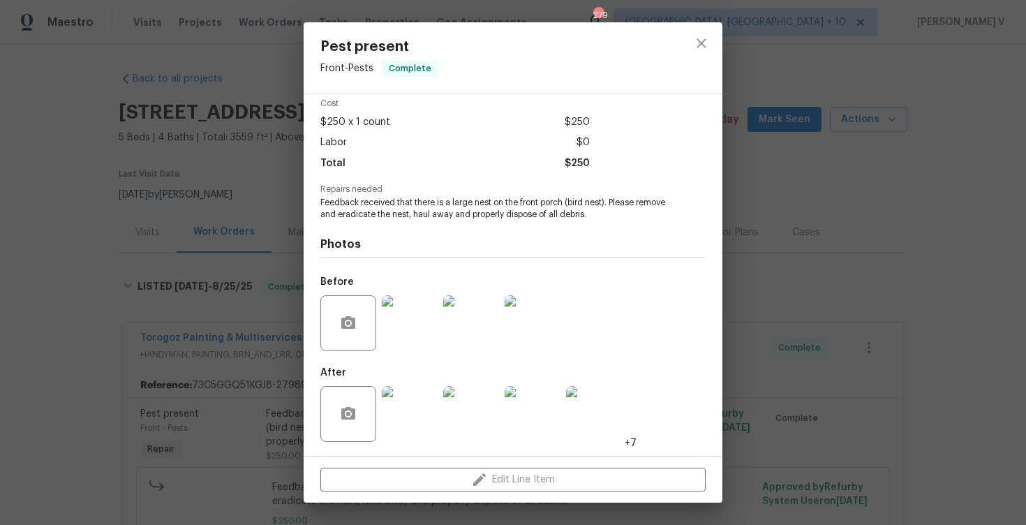
click at [396, 415] on img at bounding box center [410, 414] width 56 height 56
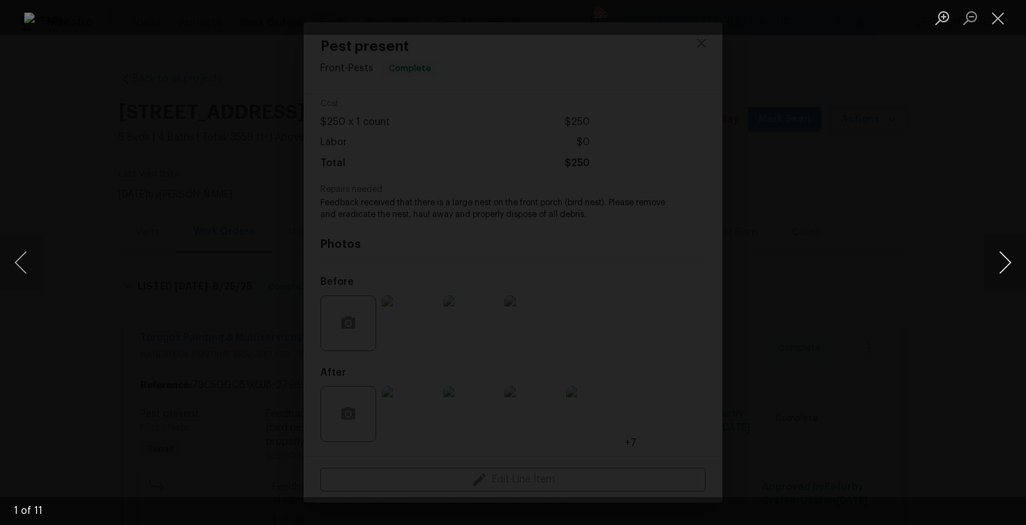
click at [1017, 253] on button "Next image" at bounding box center [1005, 263] width 42 height 56
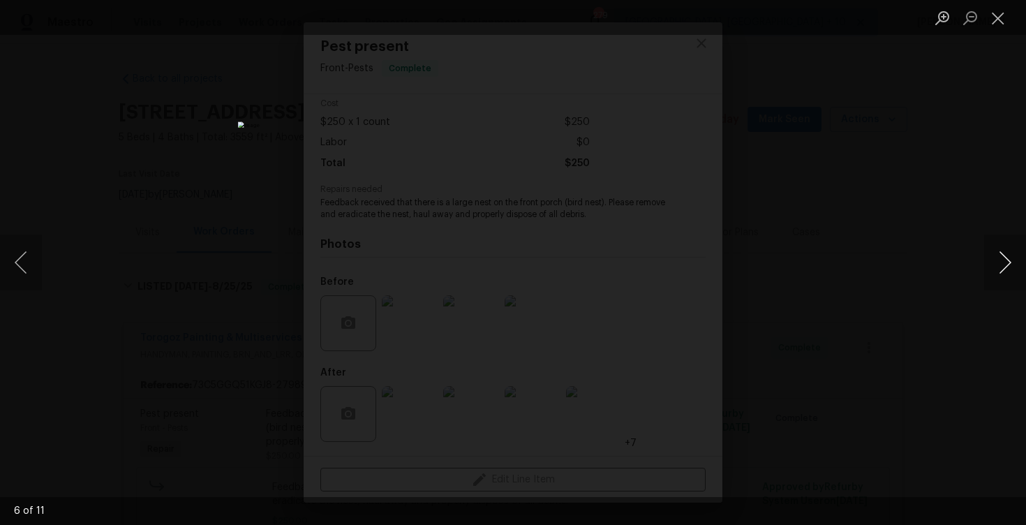
click at [1017, 253] on button "Next image" at bounding box center [1005, 263] width 42 height 56
click at [935, 114] on div "Lightbox" at bounding box center [513, 262] width 1026 height 525
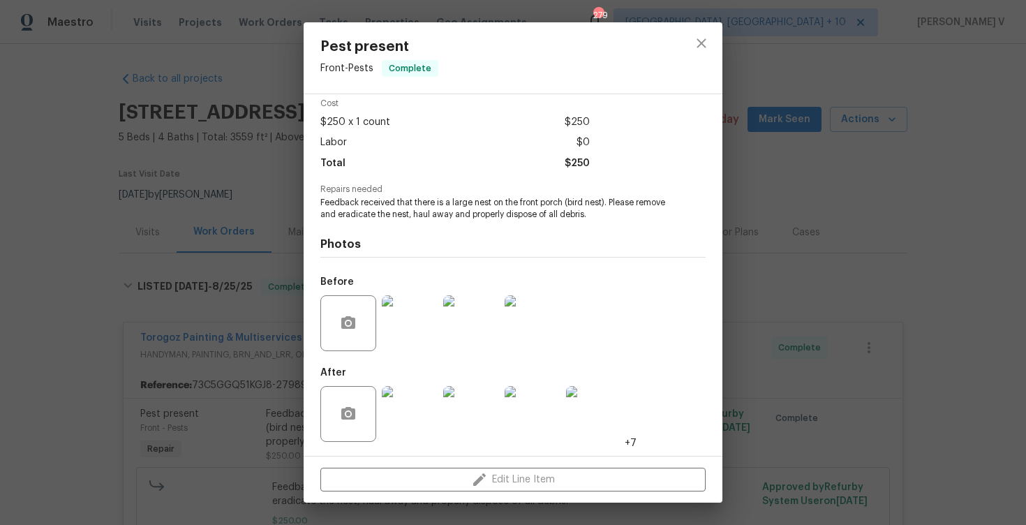
click at [103, 349] on div "Pest present Front - Pests Complete Vendor Torogoz Painting & Multiservices LLC…" at bounding box center [513, 262] width 1026 height 525
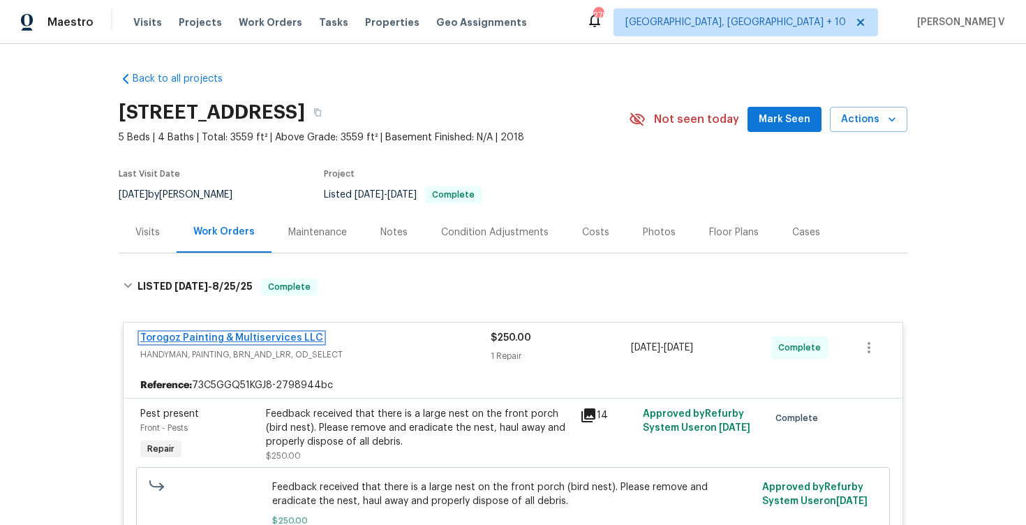
click at [196, 333] on link "Torogoz Painting & Multiservices LLC" at bounding box center [231, 338] width 183 height 10
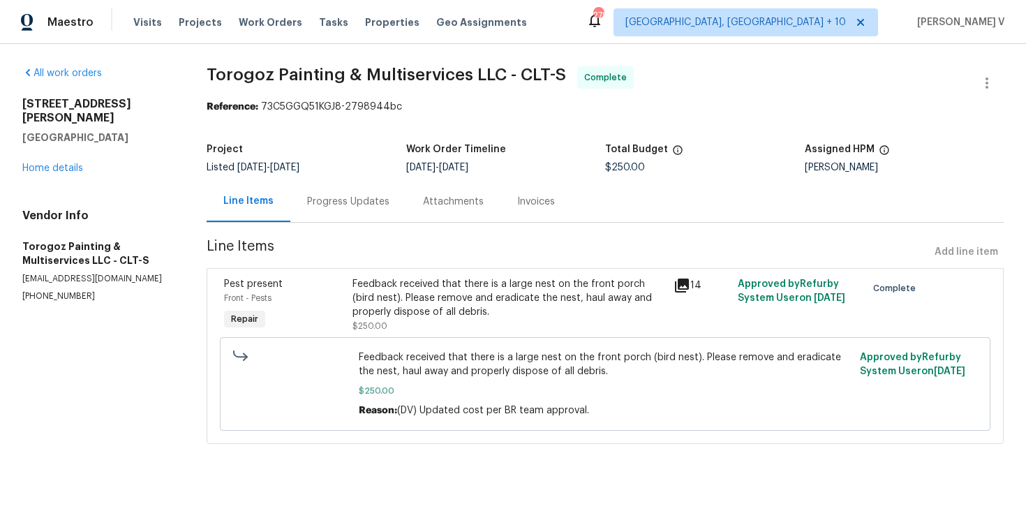
click at [366, 196] on div "Progress Updates" at bounding box center [348, 202] width 82 height 14
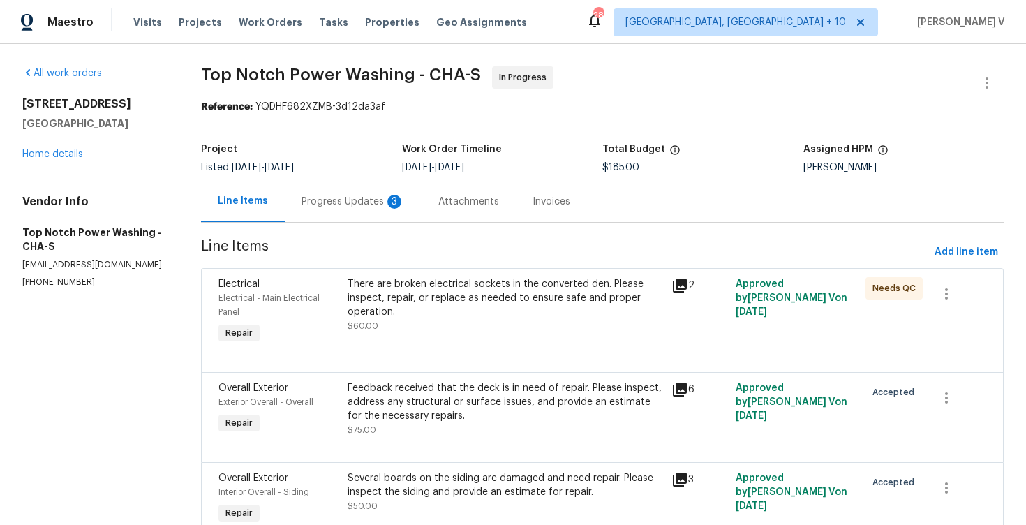
click at [331, 209] on div "Progress Updates 3" at bounding box center [353, 201] width 137 height 41
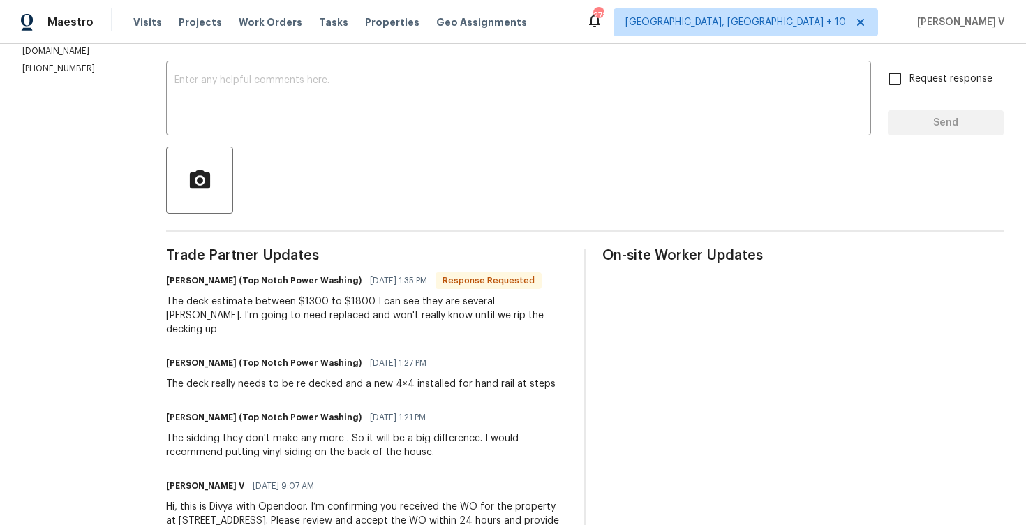
scroll to position [105, 0]
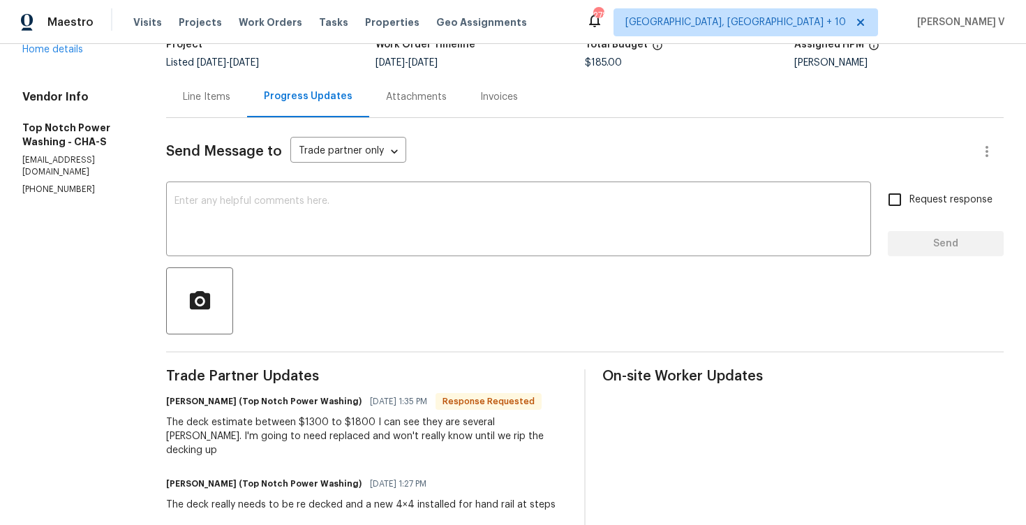
click at [183, 96] on div "Line Items" at bounding box center [206, 97] width 47 height 14
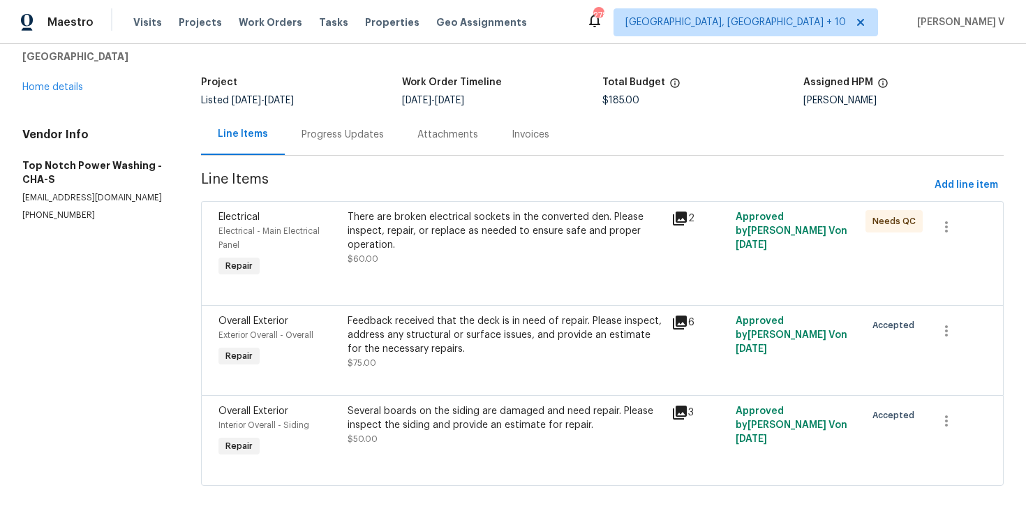
scroll to position [68, 0]
click at [423, 232] on div "There are broken electrical sockets in the converted den. Please inspect, repai…" at bounding box center [505, 231] width 315 height 42
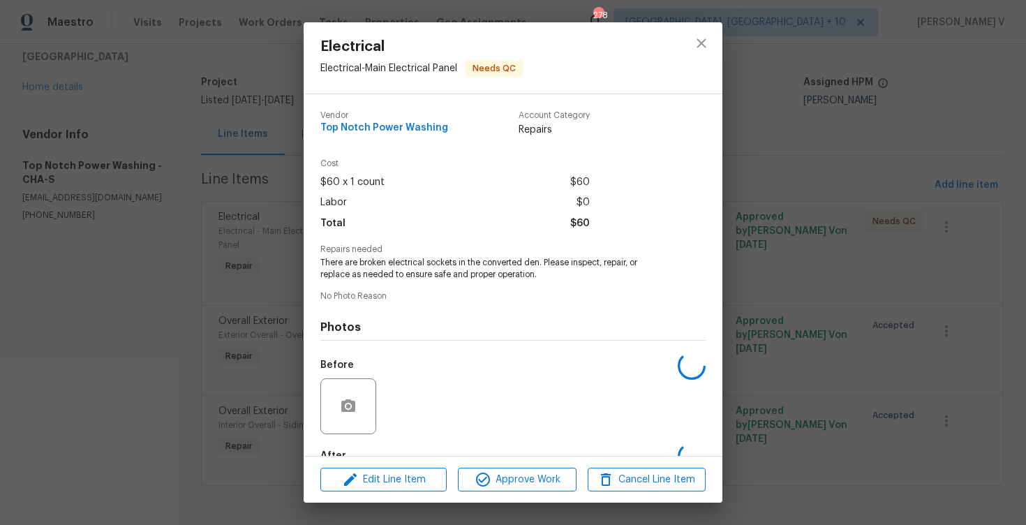
scroll to position [83, 0]
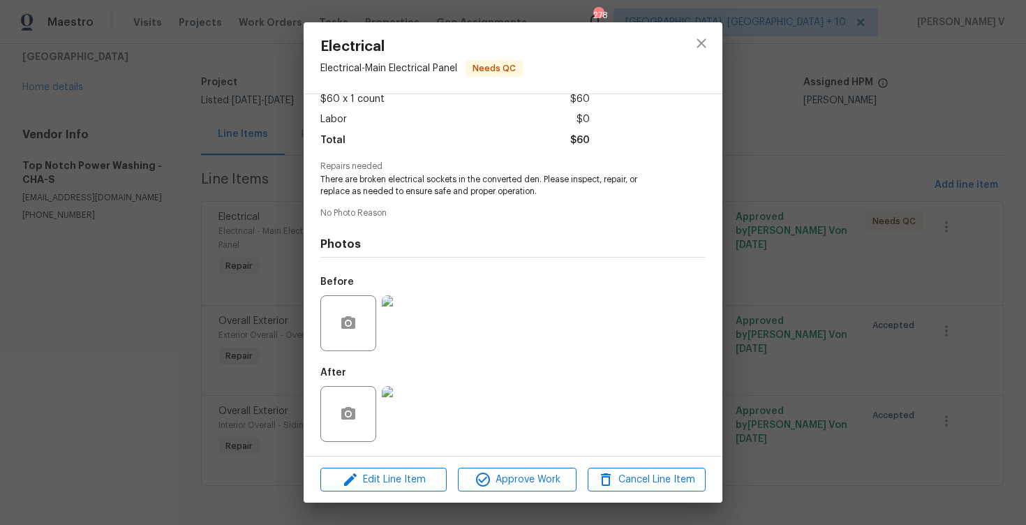
click at [406, 407] on img at bounding box center [410, 414] width 56 height 56
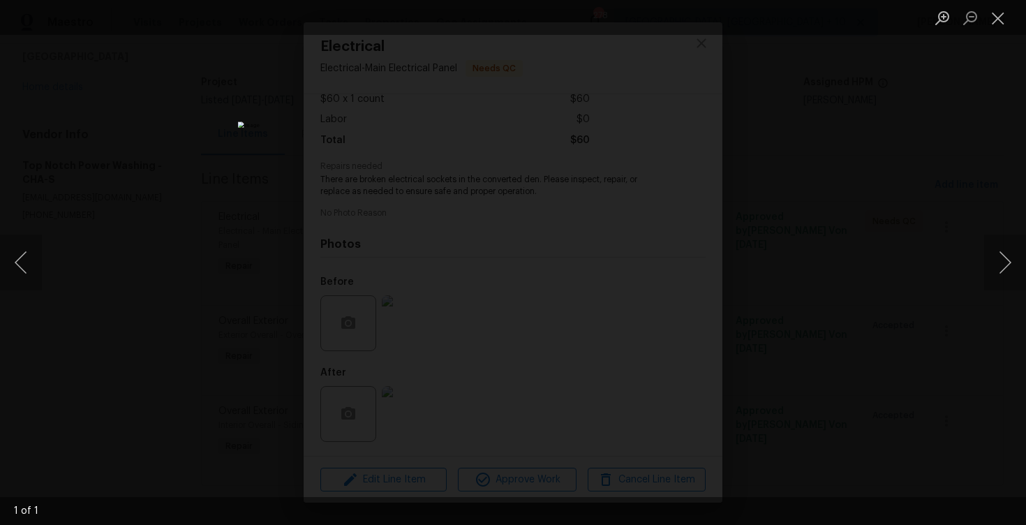
click at [170, 211] on div "Lightbox" at bounding box center [513, 262] width 1026 height 525
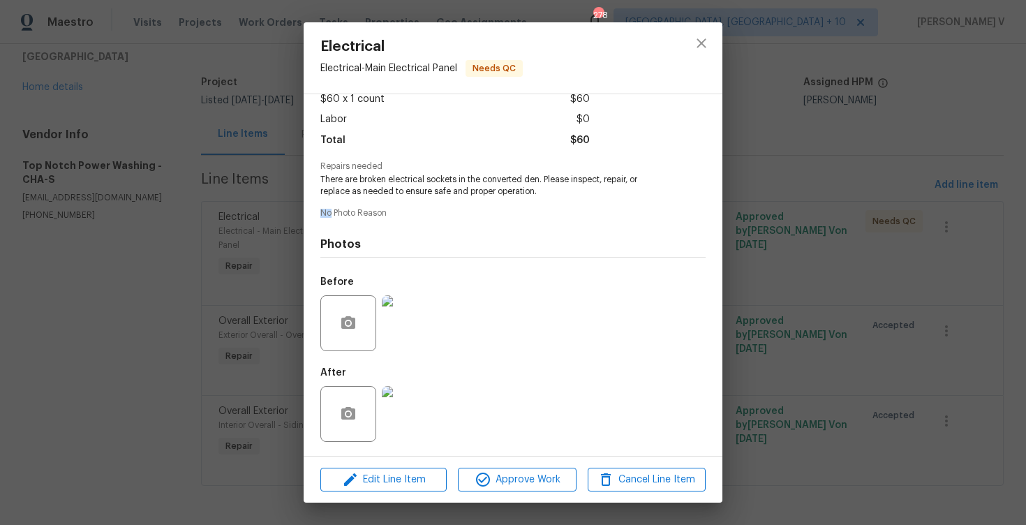
click at [170, 211] on div "Electrical Electrical - Main Electrical Panel Needs QC Vendor Top Notch Power W…" at bounding box center [513, 262] width 1026 height 525
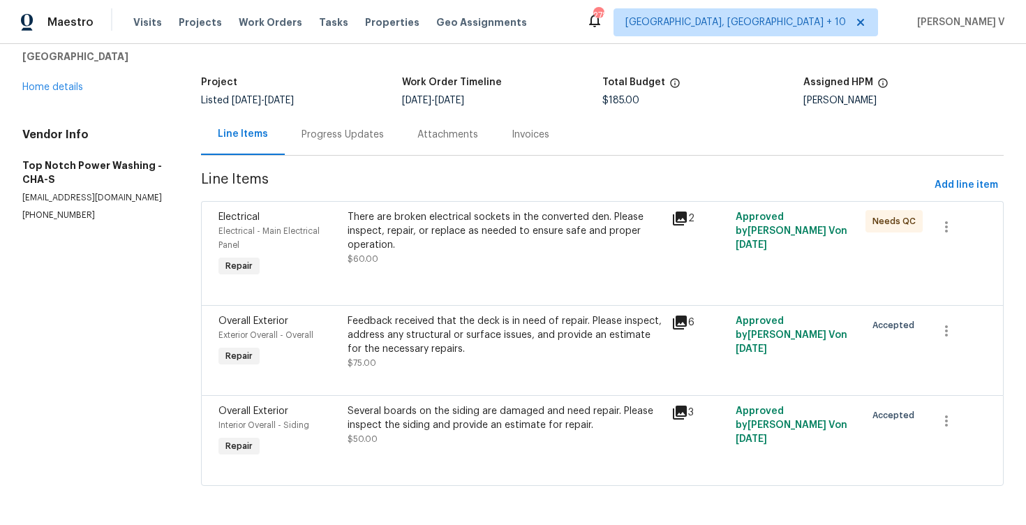
click at [442, 413] on div "Several boards on the siding are damaged and need repair. Please inspect the si…" at bounding box center [505, 418] width 315 height 28
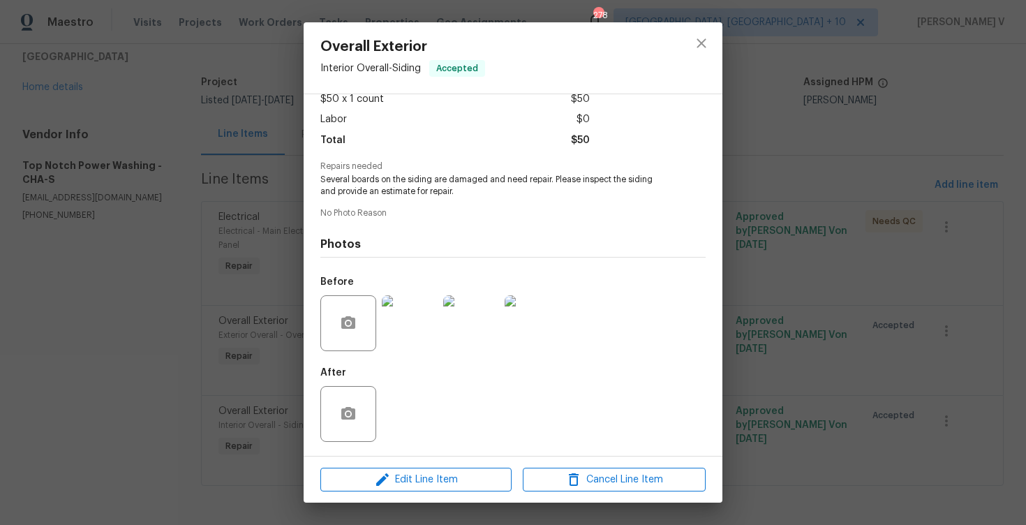
click at [255, 299] on div "Overall Exterior Interior Overall - Siding Accepted Vendor Top Notch Power Wash…" at bounding box center [513, 262] width 1026 height 525
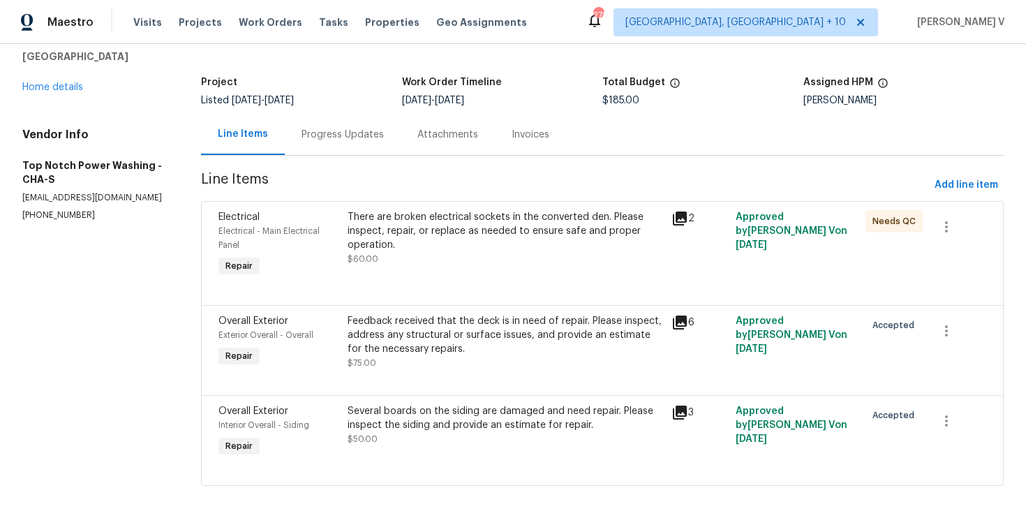
click at [334, 149] on div "Progress Updates" at bounding box center [343, 134] width 116 height 41
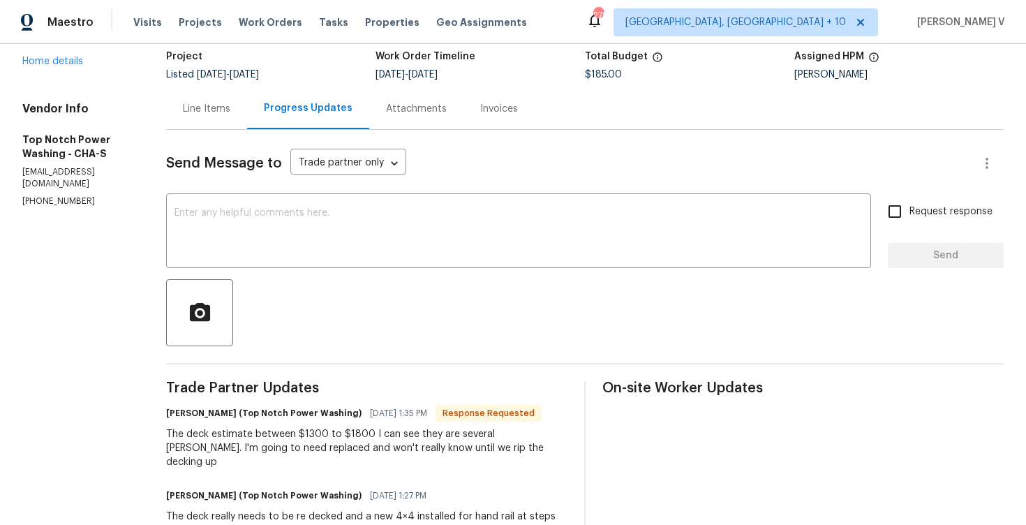
scroll to position [121, 0]
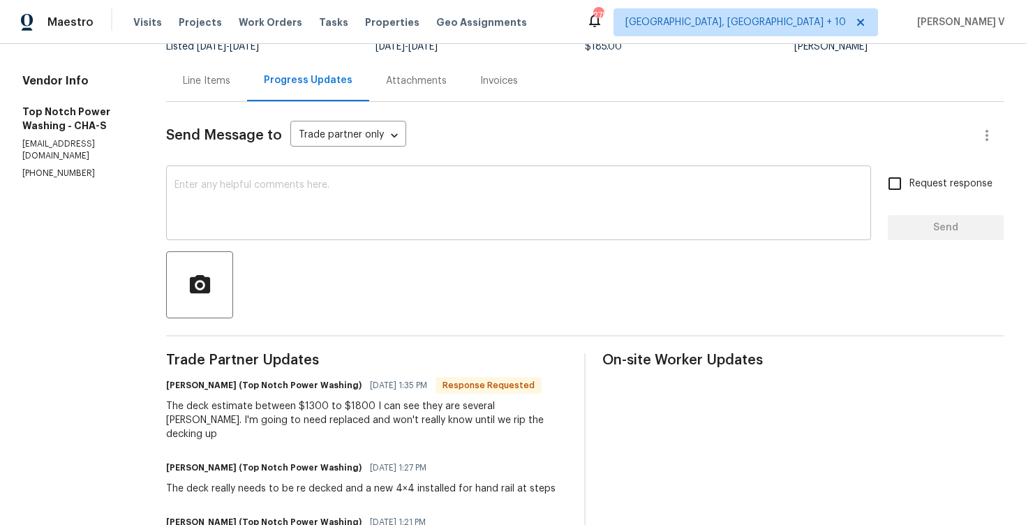
click at [311, 206] on textarea at bounding box center [518, 204] width 688 height 49
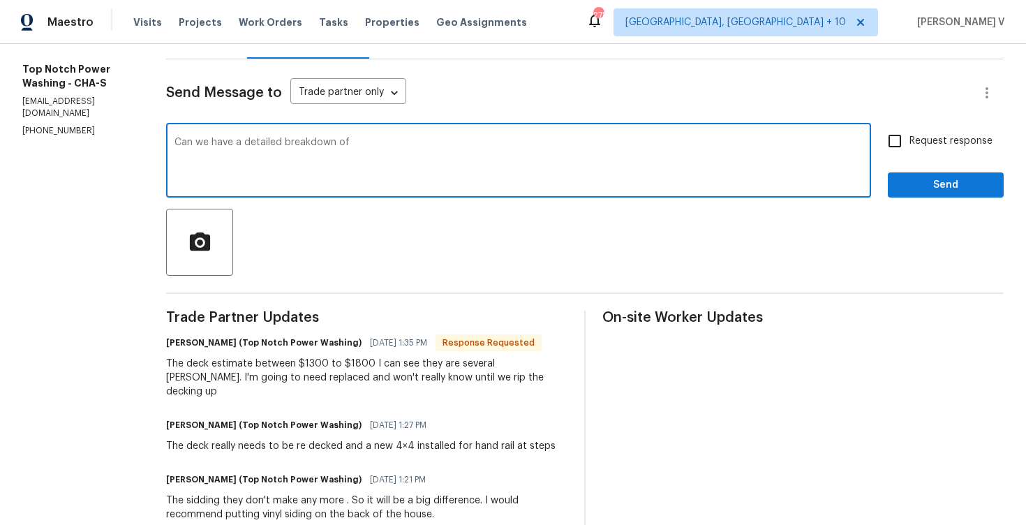
scroll to position [202, 0]
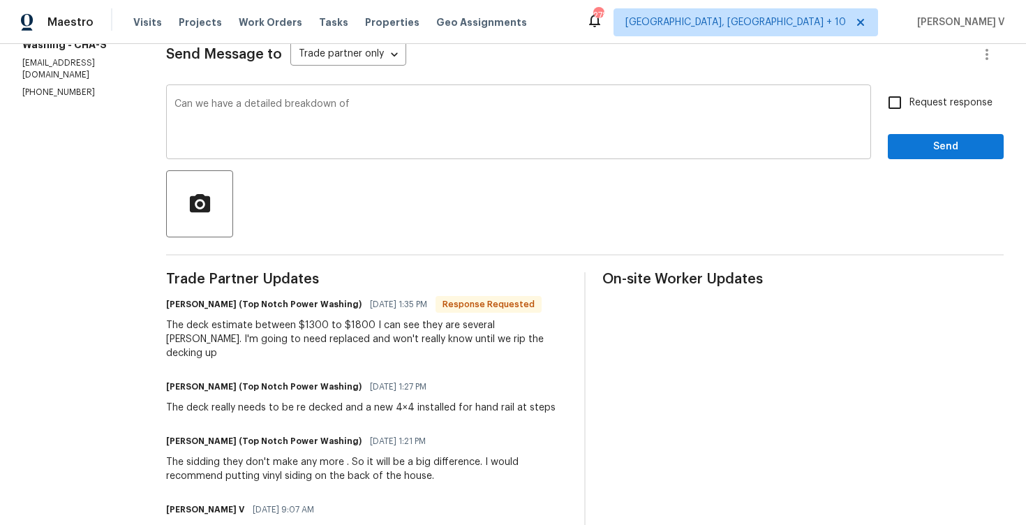
click at [167, 102] on div "Can we have a detailed breakdown of x ​" at bounding box center [518, 123] width 705 height 71
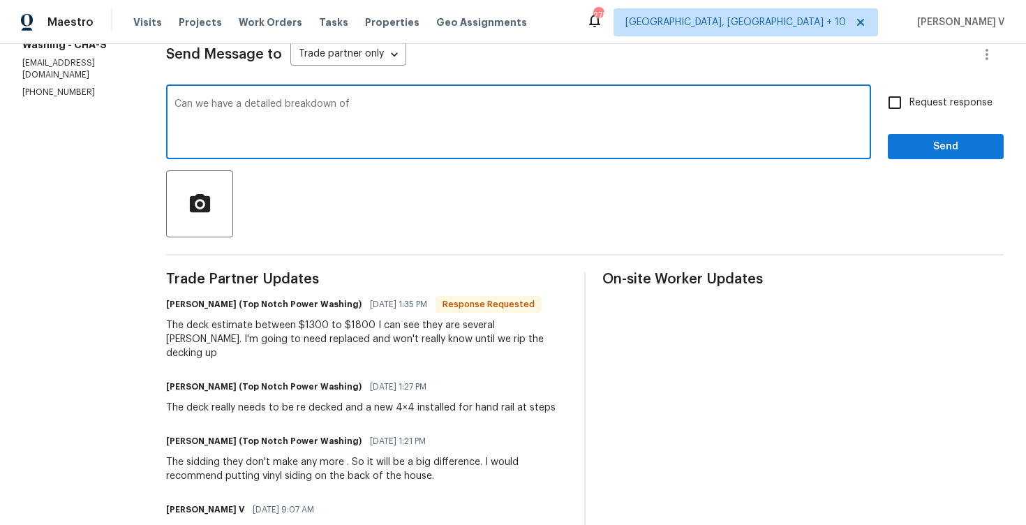
click at [185, 107] on textarea "Can we have a detailed breakdown of" at bounding box center [518, 123] width 688 height 49
click at [444, 117] on textarea "Please provide the exact estimate for review, we will get backto yu on how to […" at bounding box center [518, 123] width 688 height 49
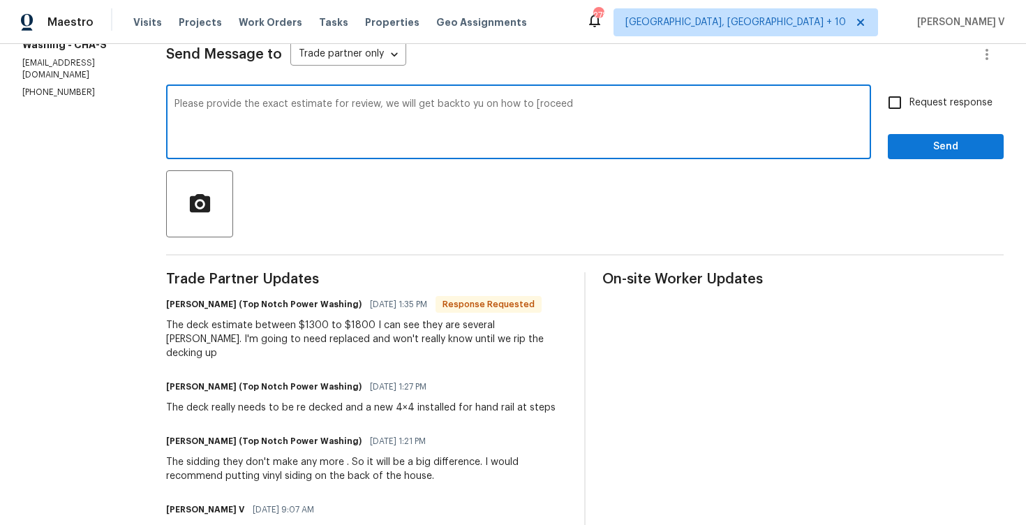
click at [444, 117] on textarea "Please provide the exact estimate for review, we will get backto yu on how to […" at bounding box center [518, 123] width 688 height 49
paste textarea "provide"
click at [289, 102] on textarea "provide" at bounding box center [518, 123] width 688 height 49
type textarea "provide"
click at [328, 158] on div "provide x ​" at bounding box center [518, 123] width 705 height 71
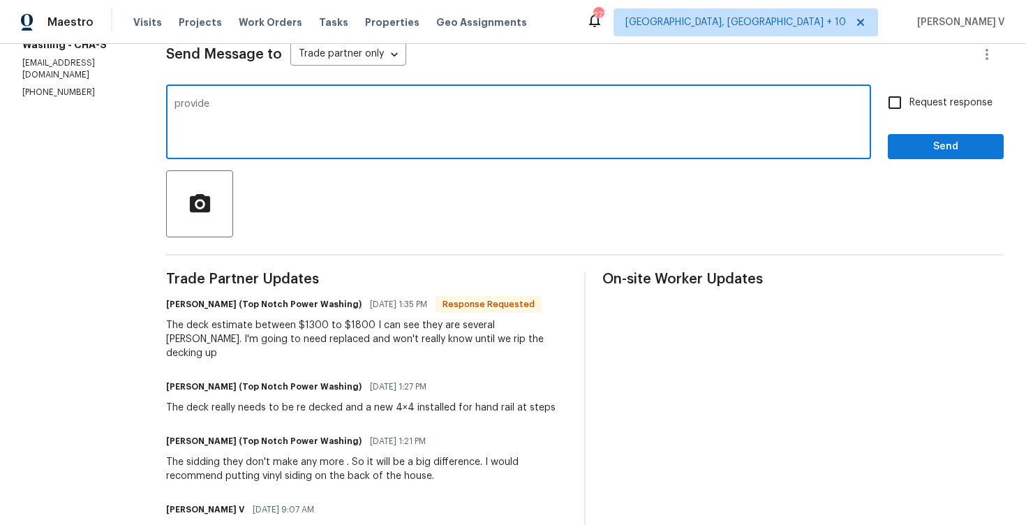
click at [328, 158] on div "provide x ​" at bounding box center [518, 123] width 705 height 71
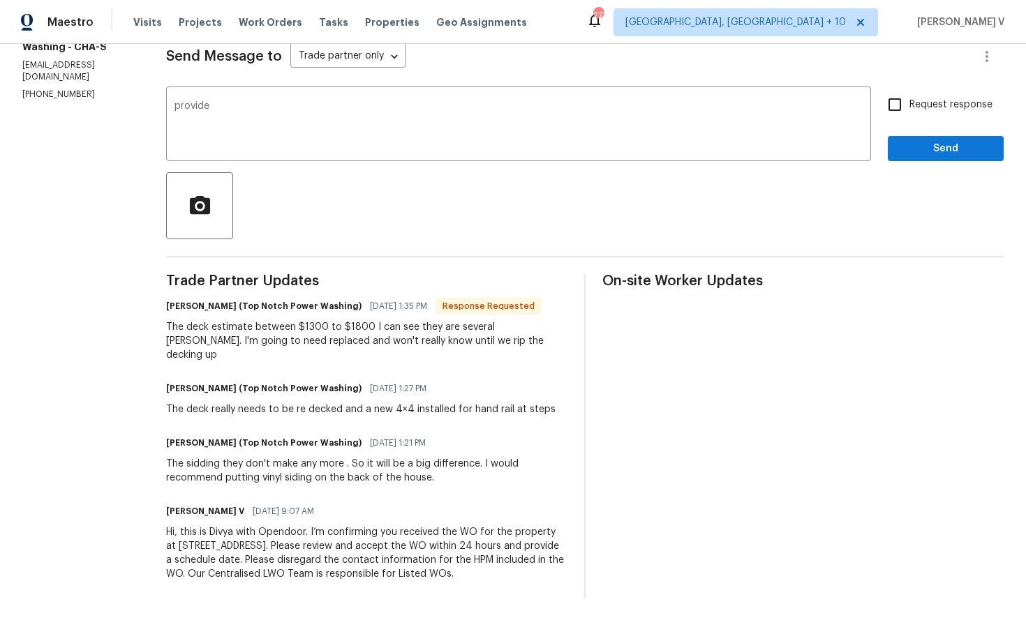
scroll to position [186, 0]
